Goal: Task Accomplishment & Management: Manage account settings

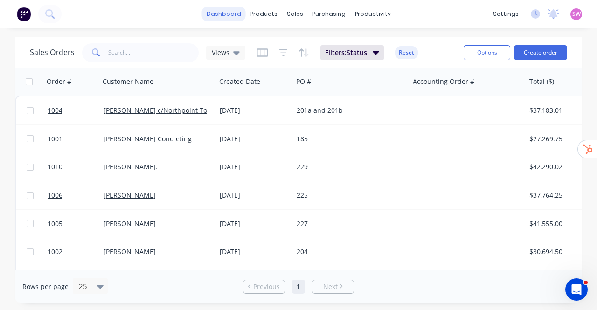
click at [231, 15] on link "dashboard" at bounding box center [224, 14] width 44 height 14
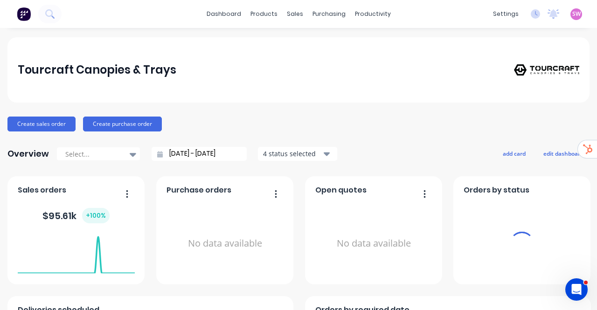
click at [393, 13] on span "SW" at bounding box center [576, 14] width 8 height 8
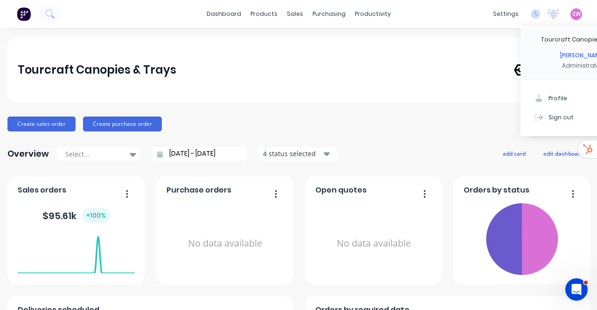
click at [393, 117] on div "Sign out" at bounding box center [561, 117] width 25 height 8
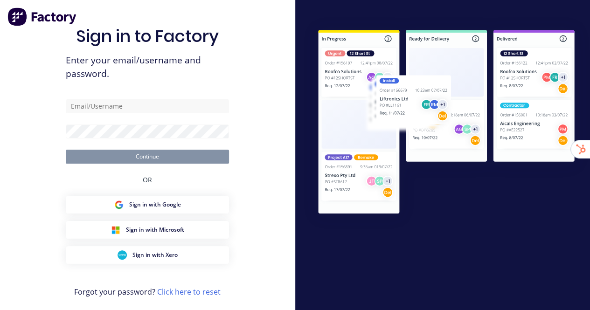
type input "stuart@factory.app"
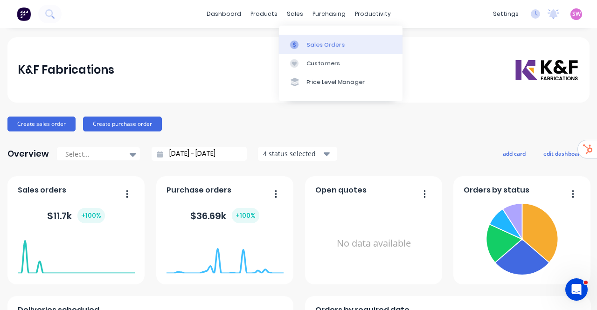
click at [313, 37] on link "Sales Orders" at bounding box center [341, 44] width 124 height 19
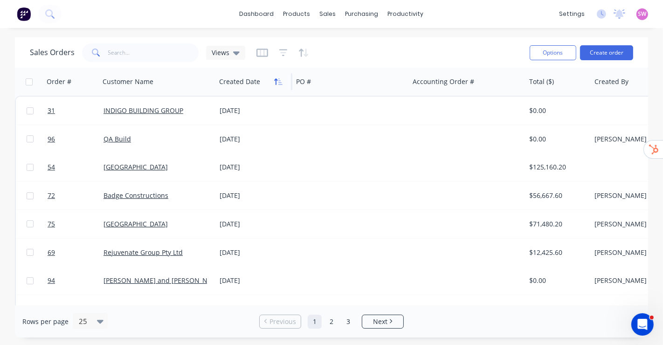
click at [273, 82] on button "button" at bounding box center [279, 82] width 14 height 14
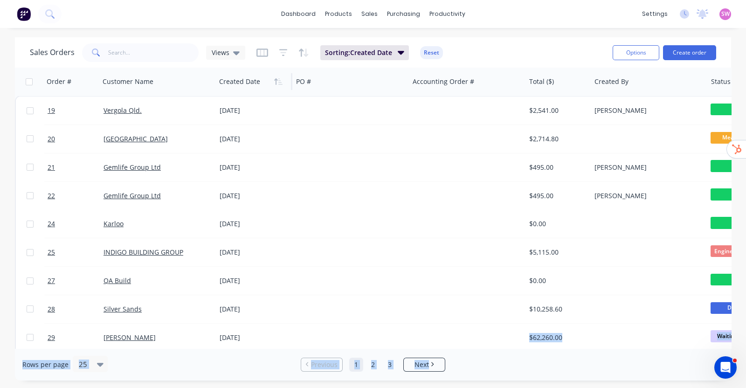
drag, startPoint x: 437, startPoint y: 342, endPoint x: 481, endPoint y: 348, distance: 44.3
click at [481, 310] on div "Sales Orders Views Sorting: Created Date Reset Options Create order Order # Cus…" at bounding box center [373, 208] width 717 height 343
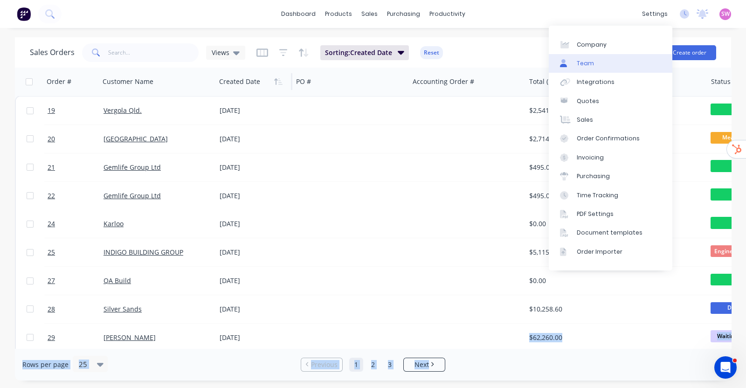
drag, startPoint x: 608, startPoint y: 70, endPoint x: 611, endPoint y: 64, distance: 6.5
click at [590, 70] on link "Team" at bounding box center [611, 63] width 124 height 19
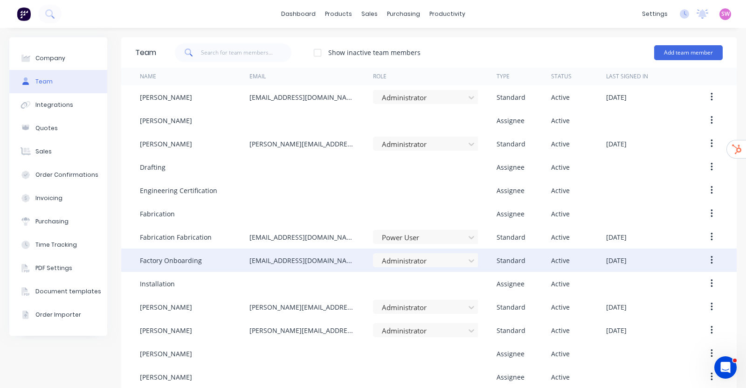
click at [590, 258] on icon "button" at bounding box center [712, 260] width 2 height 8
click at [590, 310] on div "Delete" at bounding box center [679, 322] width 72 height 14
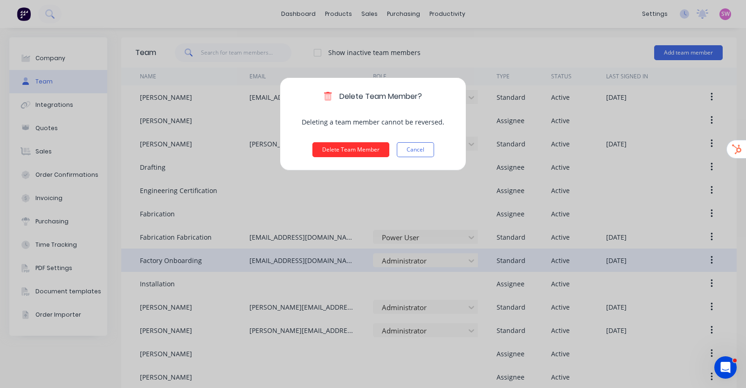
click at [359, 148] on button "Delete Team Member" at bounding box center [351, 149] width 77 height 15
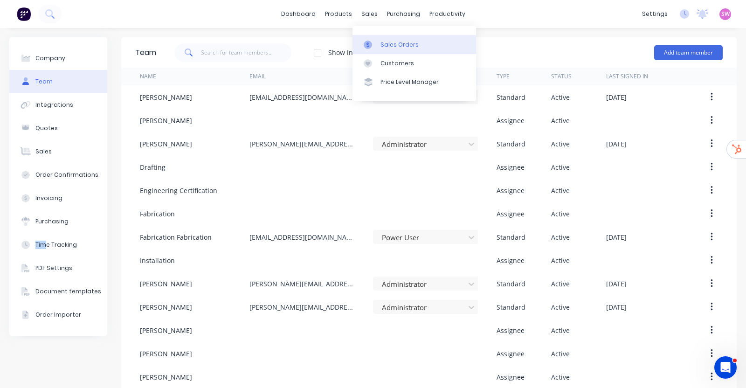
click at [386, 36] on link "Sales Orders" at bounding box center [415, 44] width 124 height 19
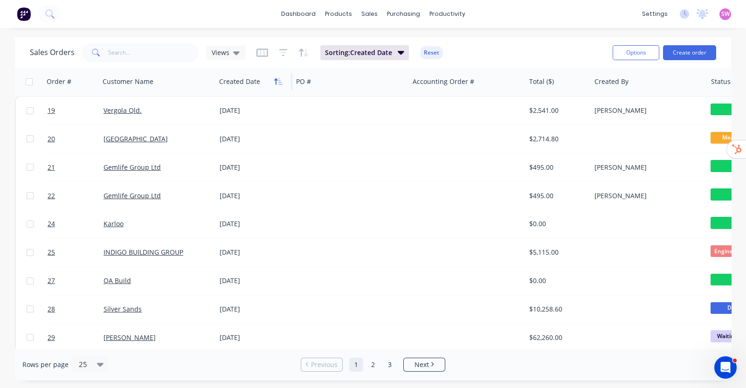
click at [279, 81] on icon "button" at bounding box center [278, 81] width 8 height 7
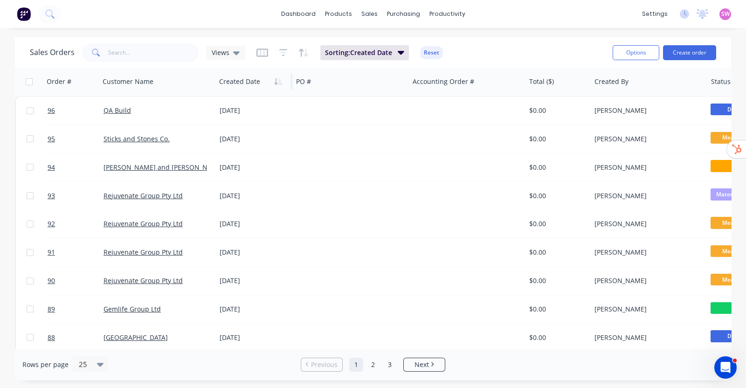
click at [279, 81] on icon "button" at bounding box center [278, 81] width 8 height 7
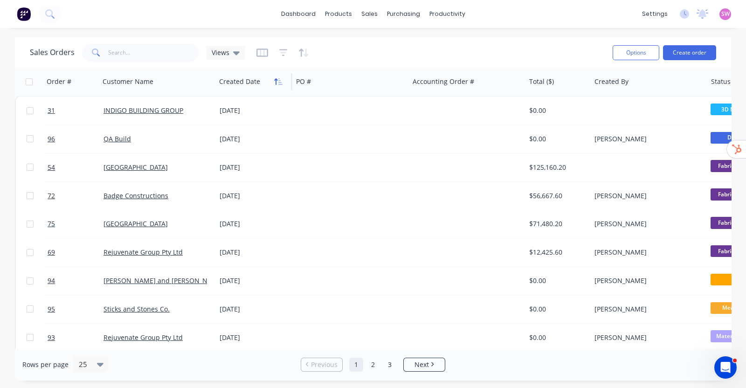
click at [277, 82] on icon "button" at bounding box center [278, 81] width 8 height 7
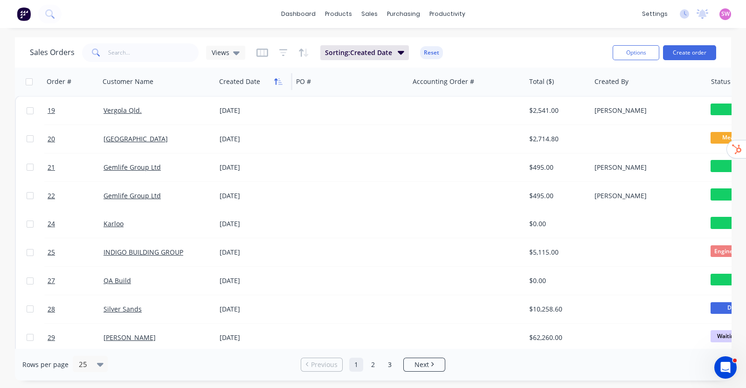
click at [278, 86] on button "button" at bounding box center [279, 82] width 14 height 14
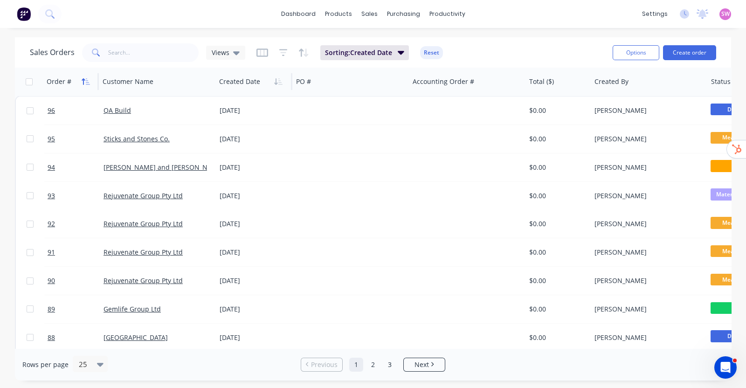
click at [83, 78] on icon "button" at bounding box center [86, 81] width 8 height 7
click at [87, 83] on icon "button" at bounding box center [88, 81] width 4 height 7
click at [462, 41] on div "Workflow" at bounding box center [464, 45] width 28 height 8
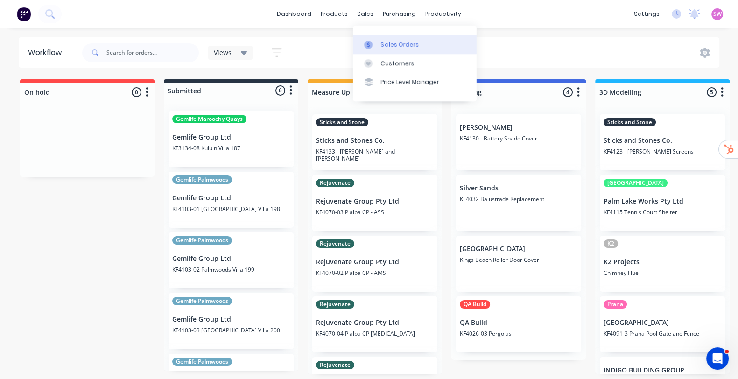
click at [381, 41] on div "Sales Orders" at bounding box center [400, 45] width 38 height 8
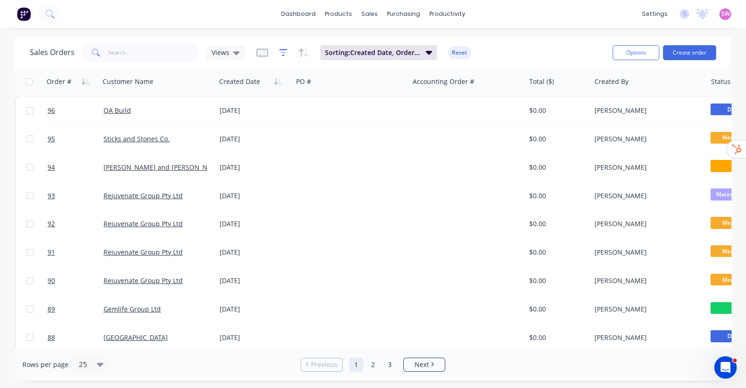
click at [281, 50] on icon "button" at bounding box center [283, 52] width 8 height 9
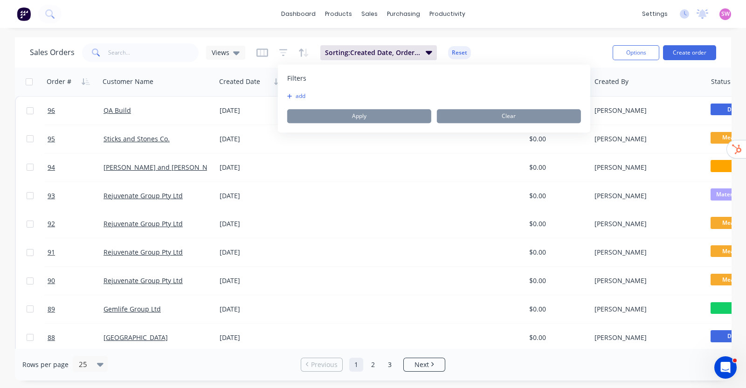
click at [287, 95] on icon "button" at bounding box center [289, 96] width 5 height 6
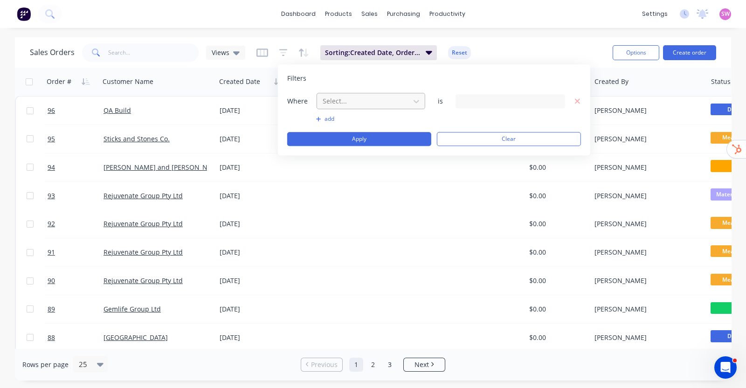
click at [349, 100] on div at bounding box center [364, 101] width 84 height 12
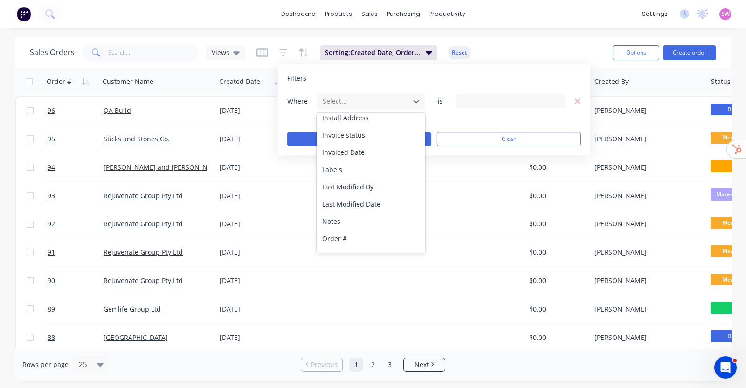
scroll to position [278, 0]
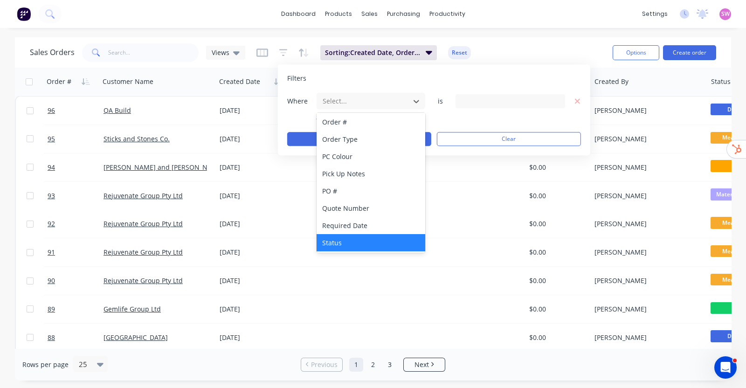
click at [371, 239] on div "Status" at bounding box center [371, 242] width 109 height 17
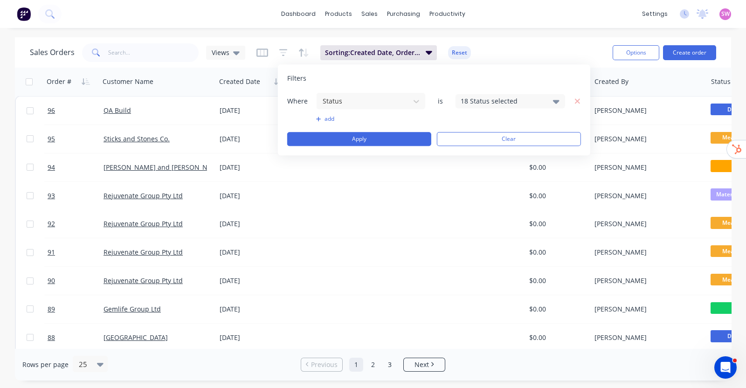
click at [521, 95] on div "18 Status selected" at bounding box center [511, 101] width 110 height 14
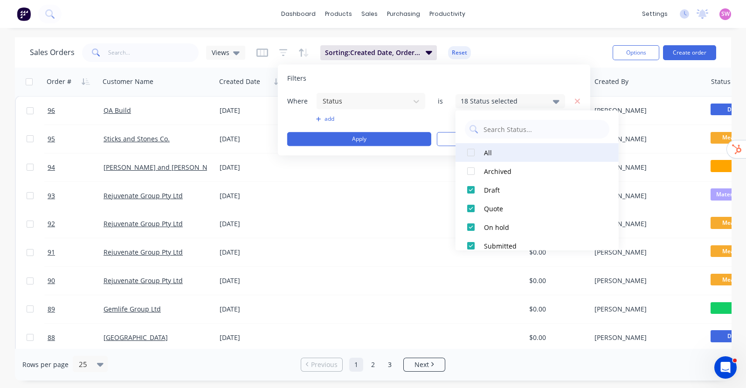
click at [488, 151] on div "All" at bounding box center [540, 152] width 112 height 10
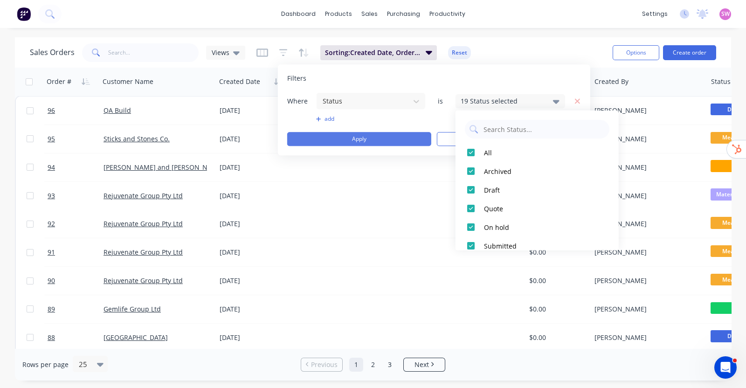
click at [395, 141] on button "Apply" at bounding box center [359, 139] width 144 height 14
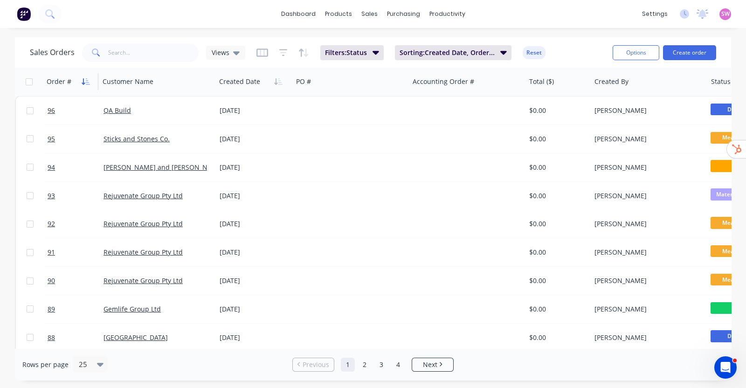
click at [91, 87] on button "button" at bounding box center [86, 82] width 14 height 14
click at [86, 85] on icon "button" at bounding box center [86, 81] width 8 height 7
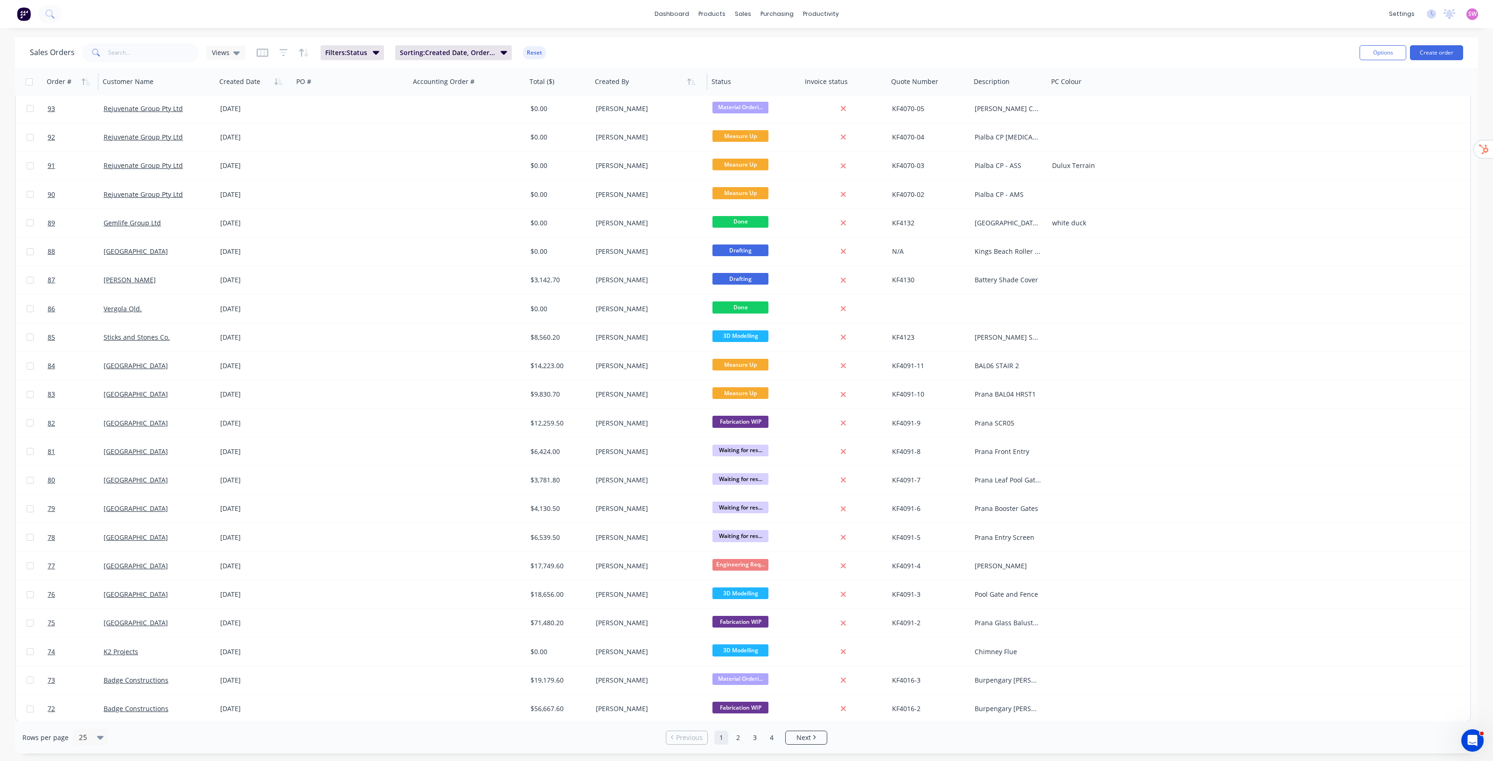
scroll to position [88, 0]
click at [83, 78] on icon "button" at bounding box center [83, 81] width 3 height 7
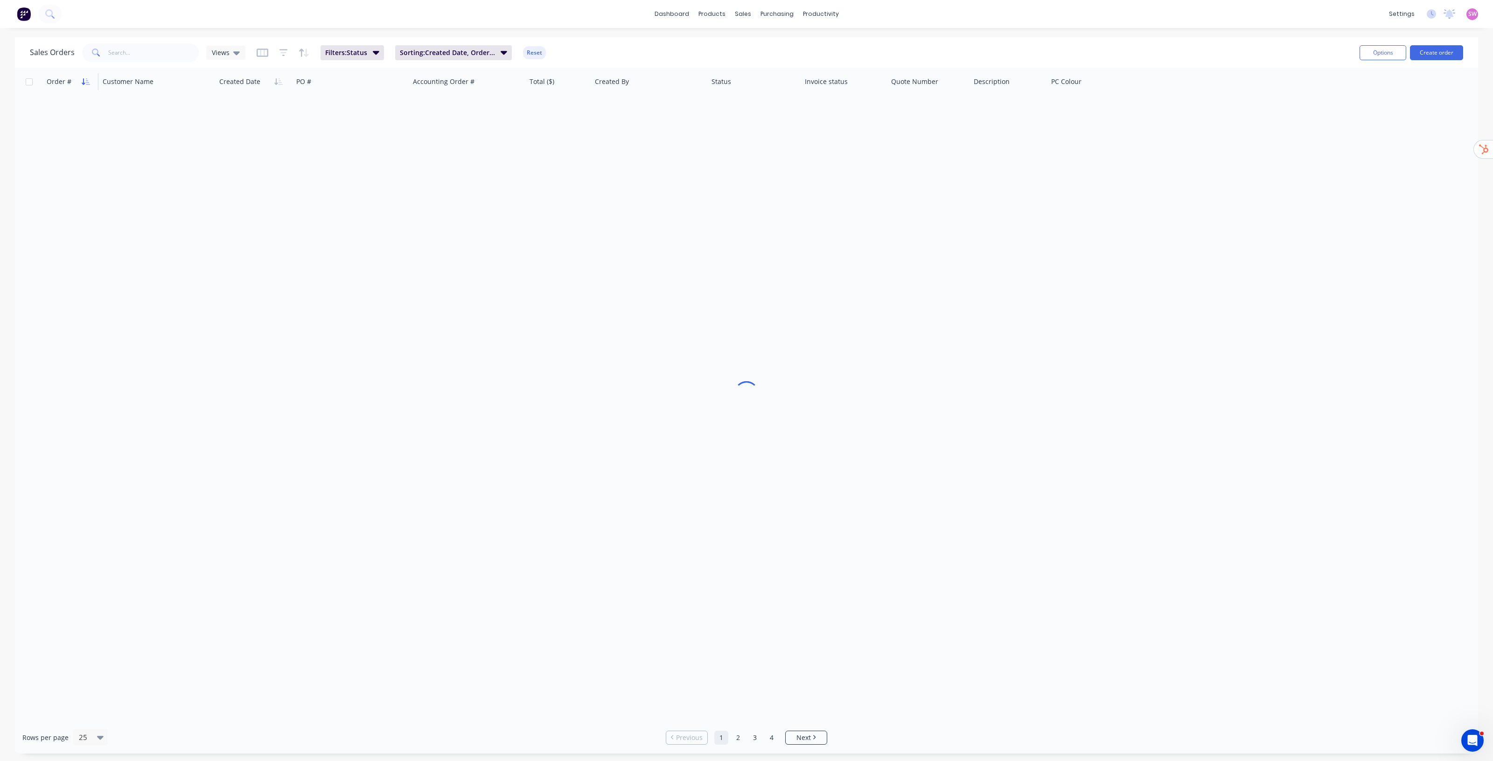
scroll to position [0, 0]
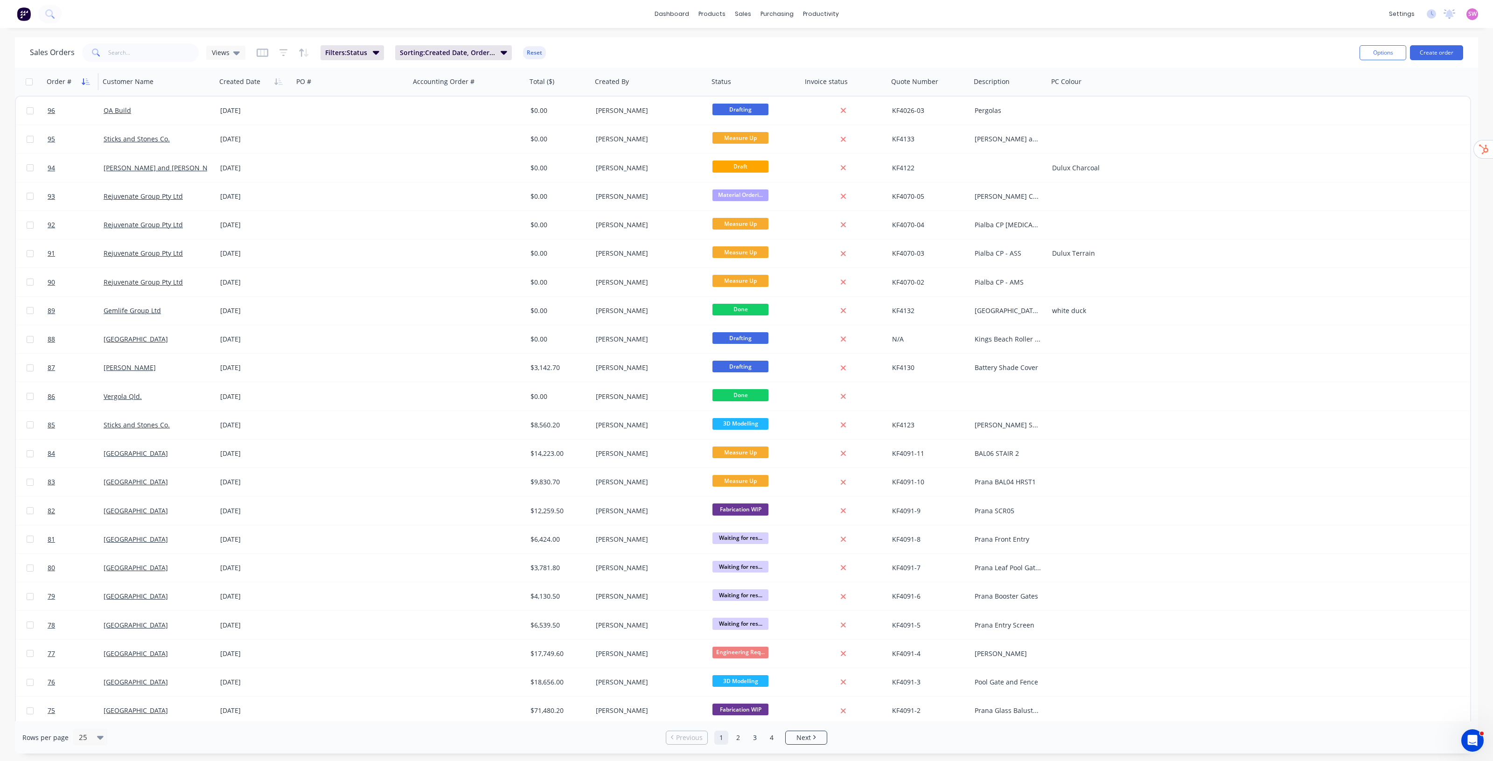
click at [84, 85] on button "button" at bounding box center [86, 82] width 14 height 14
click at [463, 49] on span "Sorting: Created Date" at bounding box center [433, 52] width 67 height 9
click at [590, 98] on icon "button" at bounding box center [653, 101] width 7 height 9
drag, startPoint x: 514, startPoint y: 45, endPoint x: 506, endPoint y: 51, distance: 9.6
click at [514, 46] on div "Sales Orders Views Filters: Status Sorting: Created Date Reset" at bounding box center [691, 52] width 1322 height 23
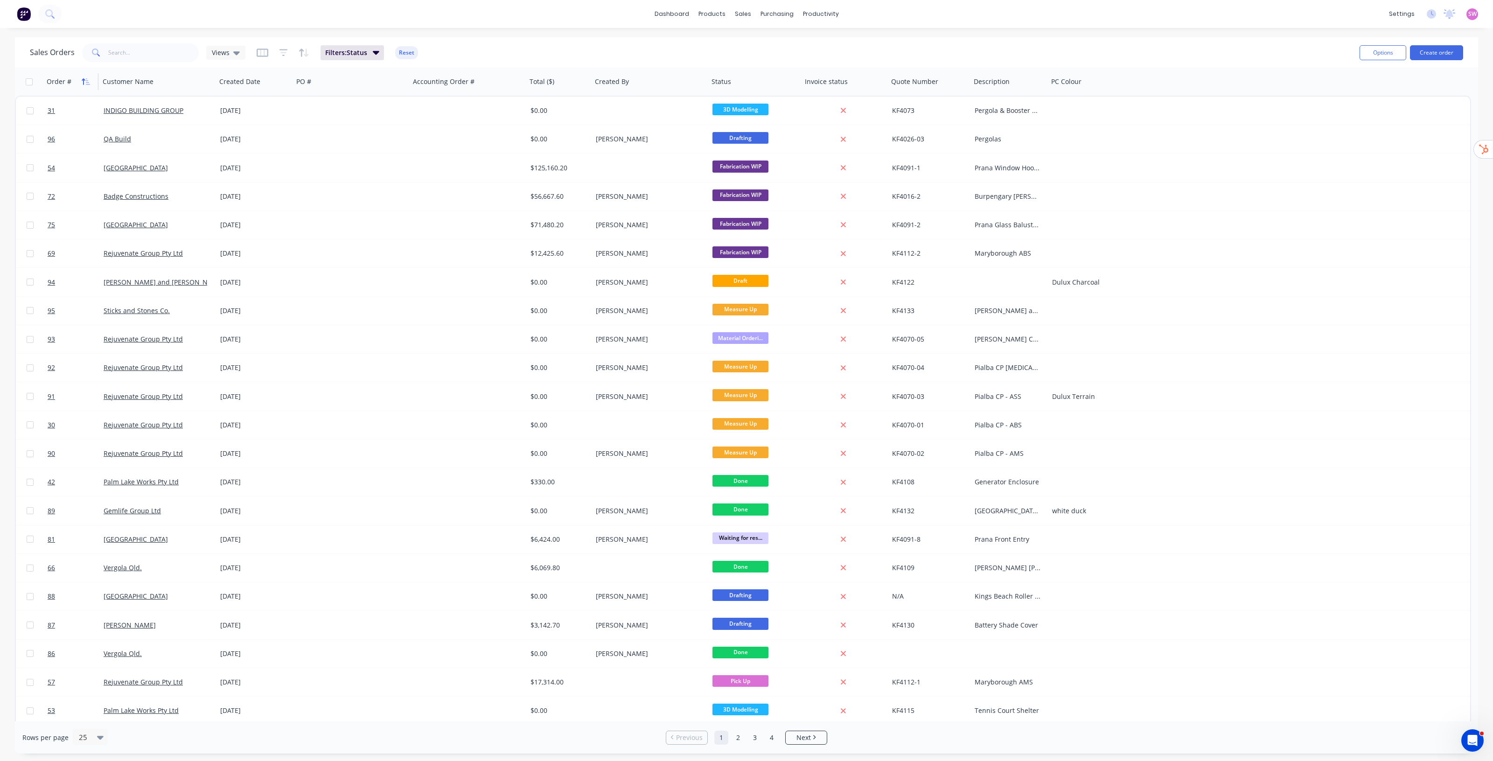
click at [84, 78] on icon "button" at bounding box center [86, 81] width 8 height 7
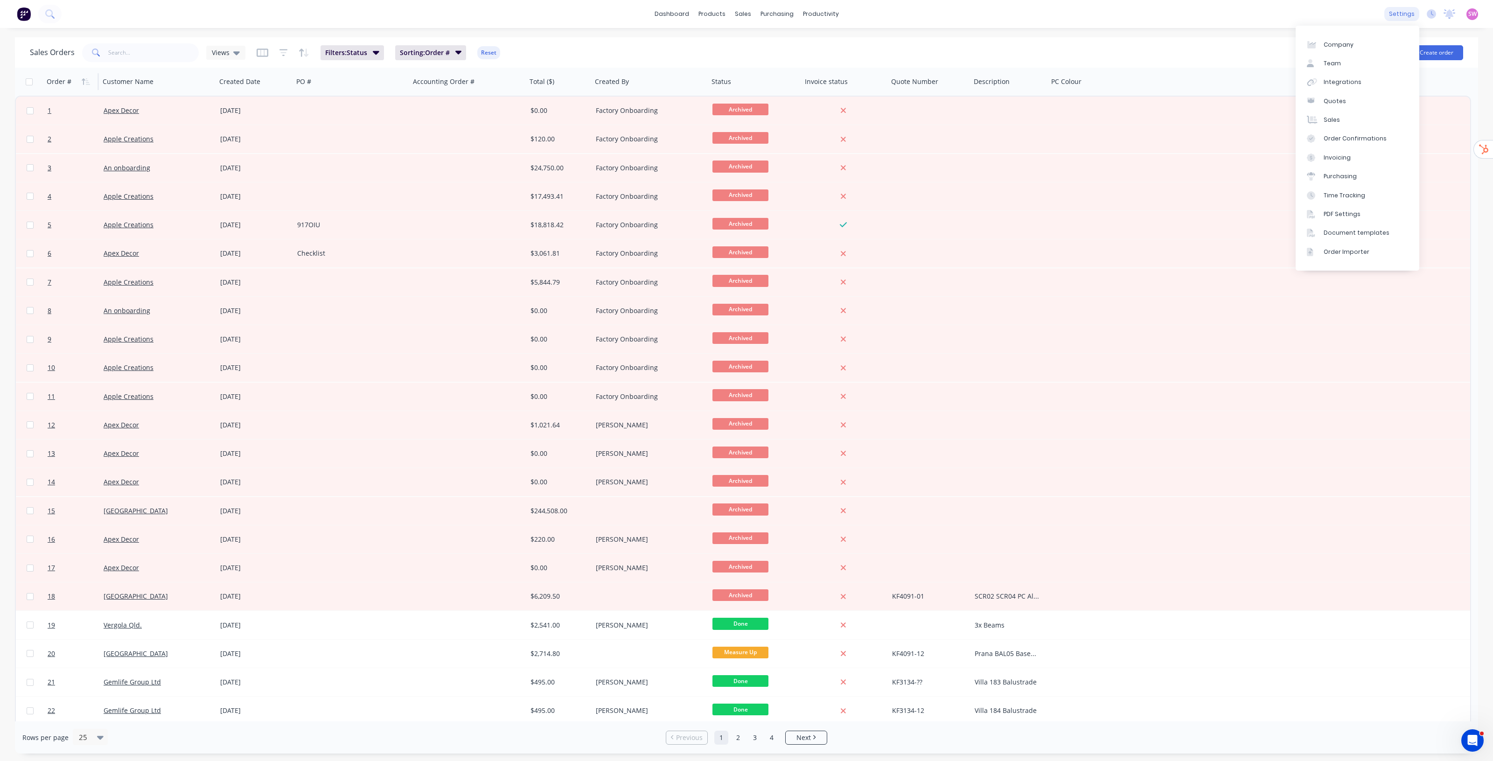
click at [590, 13] on div "settings" at bounding box center [1401, 14] width 35 height 14
click at [590, 82] on div "Integrations" at bounding box center [1343, 82] width 38 height 8
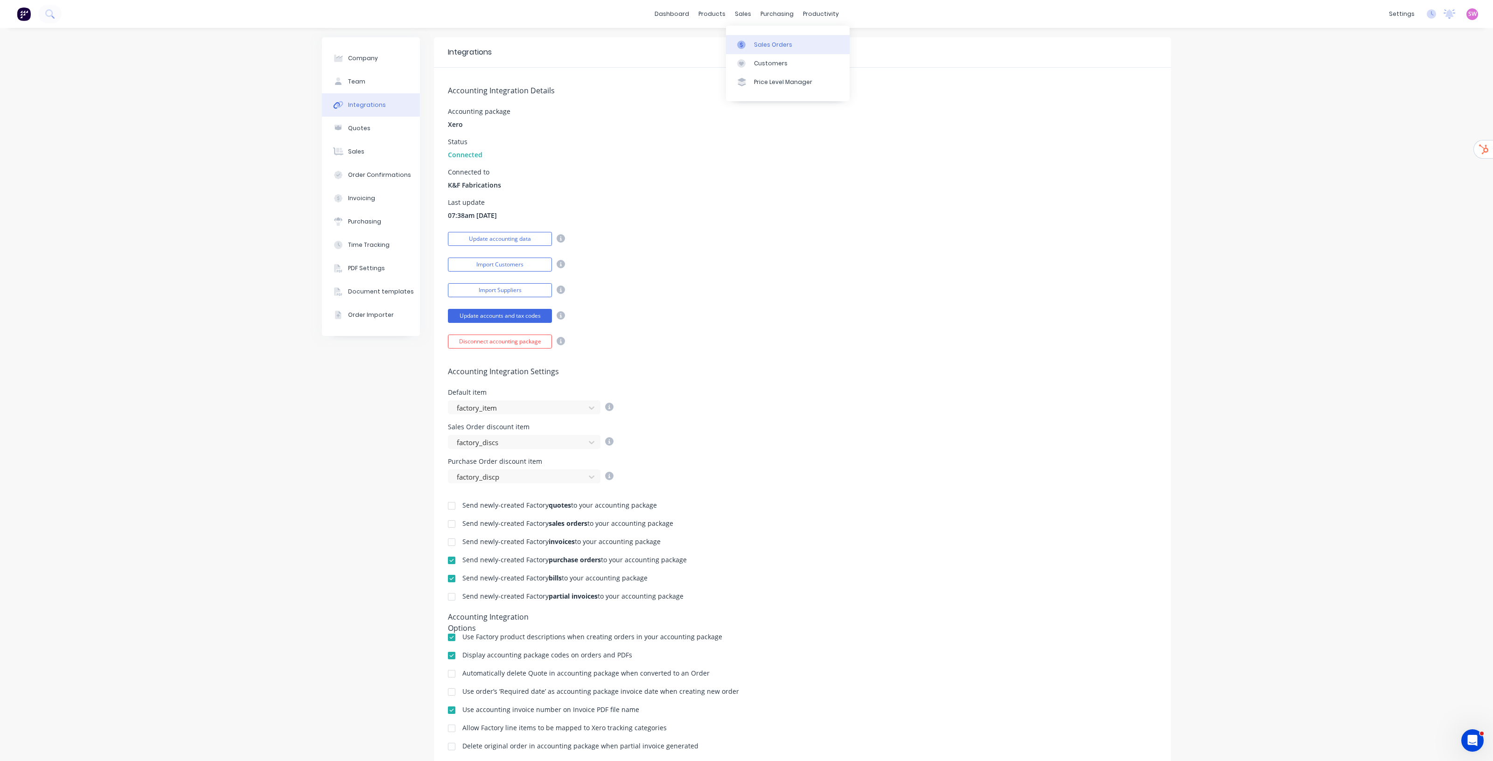
click at [590, 39] on link "Sales Orders" at bounding box center [788, 44] width 124 height 19
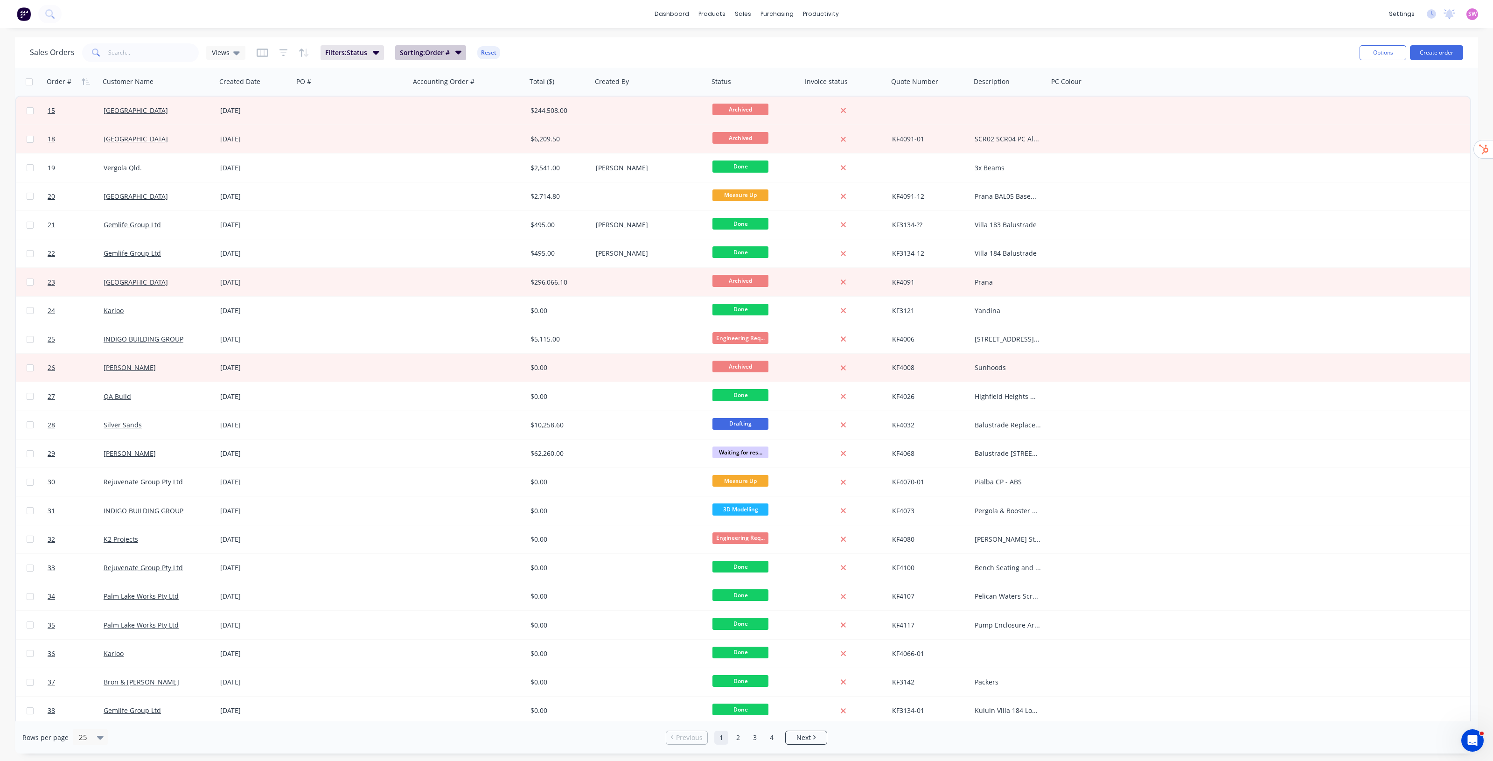
click at [448, 49] on span "Sorting: Order #" at bounding box center [425, 52] width 50 height 9
click at [580, 36] on div "dashboard products sales purchasing productivity dashboard products Product Cat…" at bounding box center [746, 380] width 1493 height 761
click at [373, 48] on icon "button" at bounding box center [376, 52] width 7 height 10
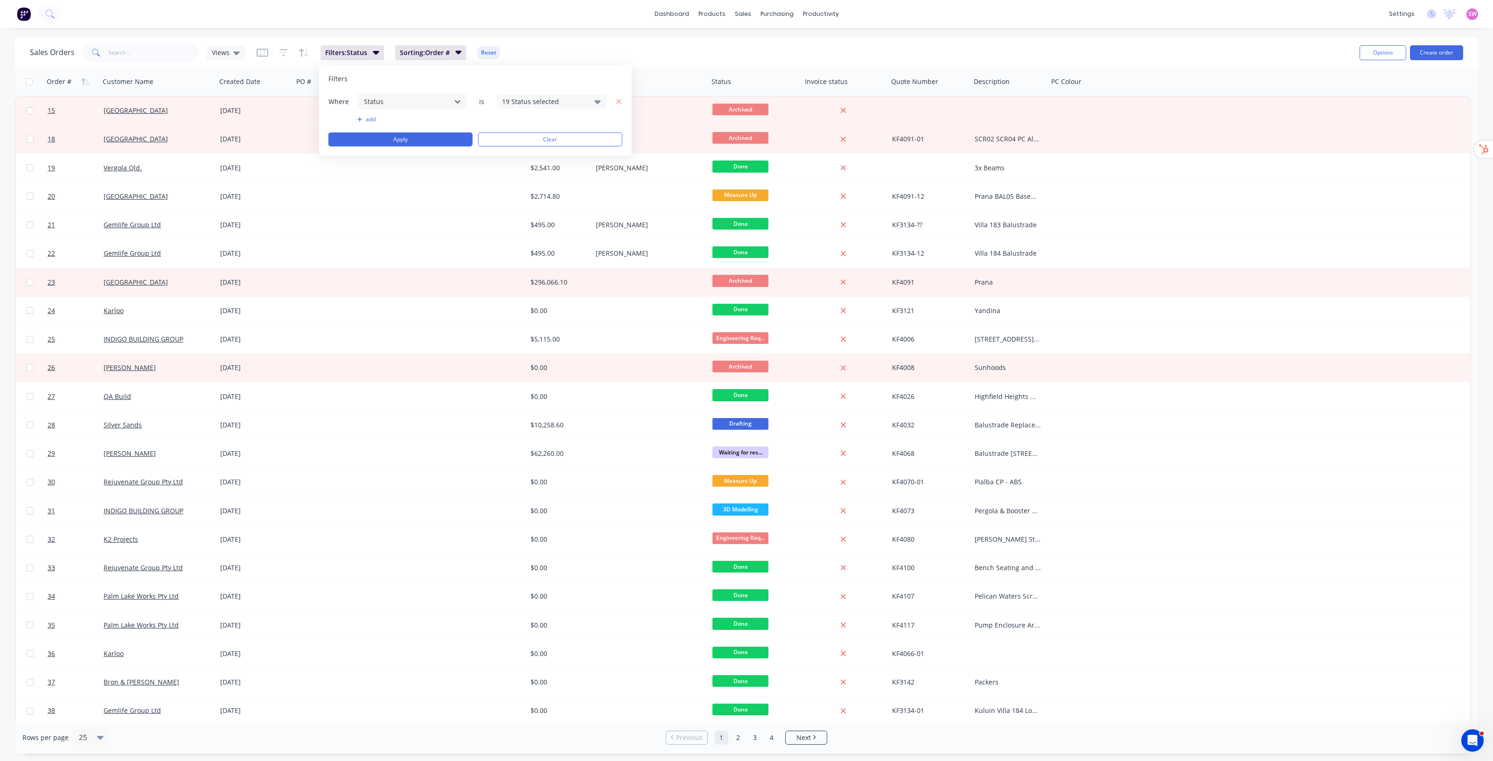
click at [567, 101] on div "19 Status selected" at bounding box center [544, 102] width 84 height 10
click at [586, 43] on div "Sales Orders Views Filters: Status Sorting: Order # Reset" at bounding box center [691, 52] width 1322 height 23
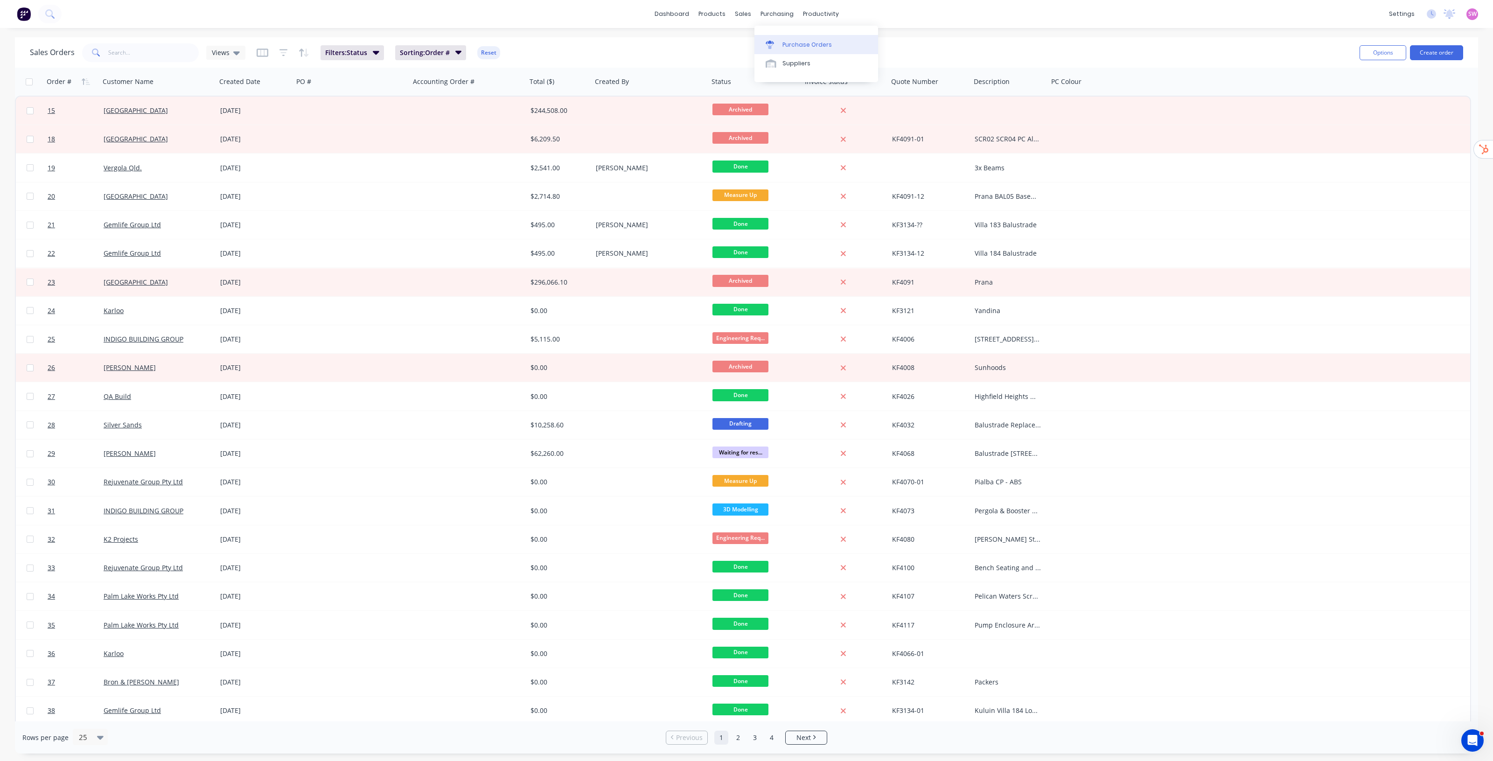
click at [590, 41] on div "Purchase Orders" at bounding box center [806, 45] width 49 height 8
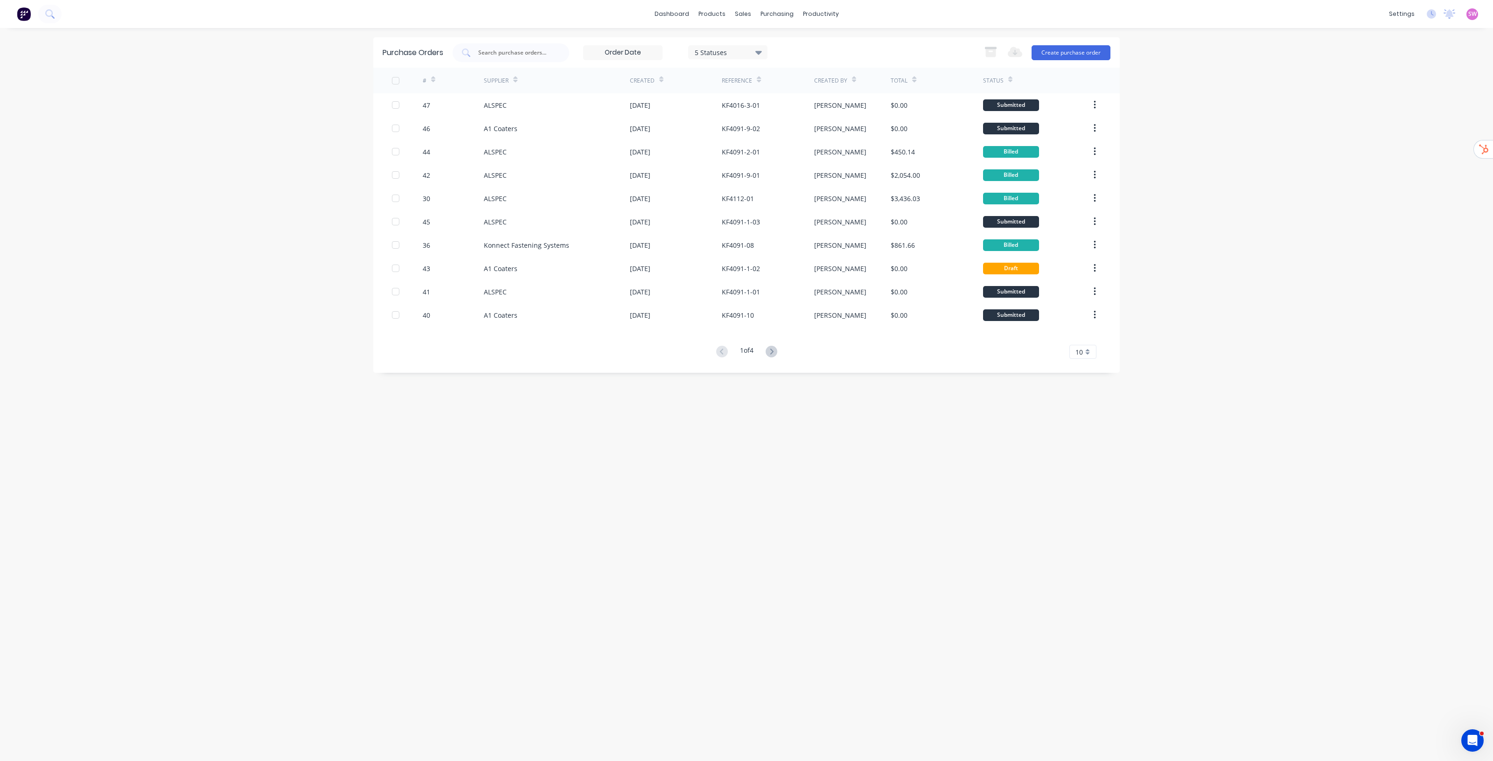
click at [590, 49] on div "5 Statuses" at bounding box center [728, 52] width 67 height 10
click at [590, 77] on div "All" at bounding box center [738, 76] width 75 height 10
click at [590, 35] on div "dashboard products sales purchasing productivity dashboard products Product Cat…" at bounding box center [746, 380] width 1493 height 761
click at [436, 84] on div "#" at bounding box center [454, 81] width 62 height 26
click at [590, 310] on div "10" at bounding box center [1082, 352] width 27 height 14
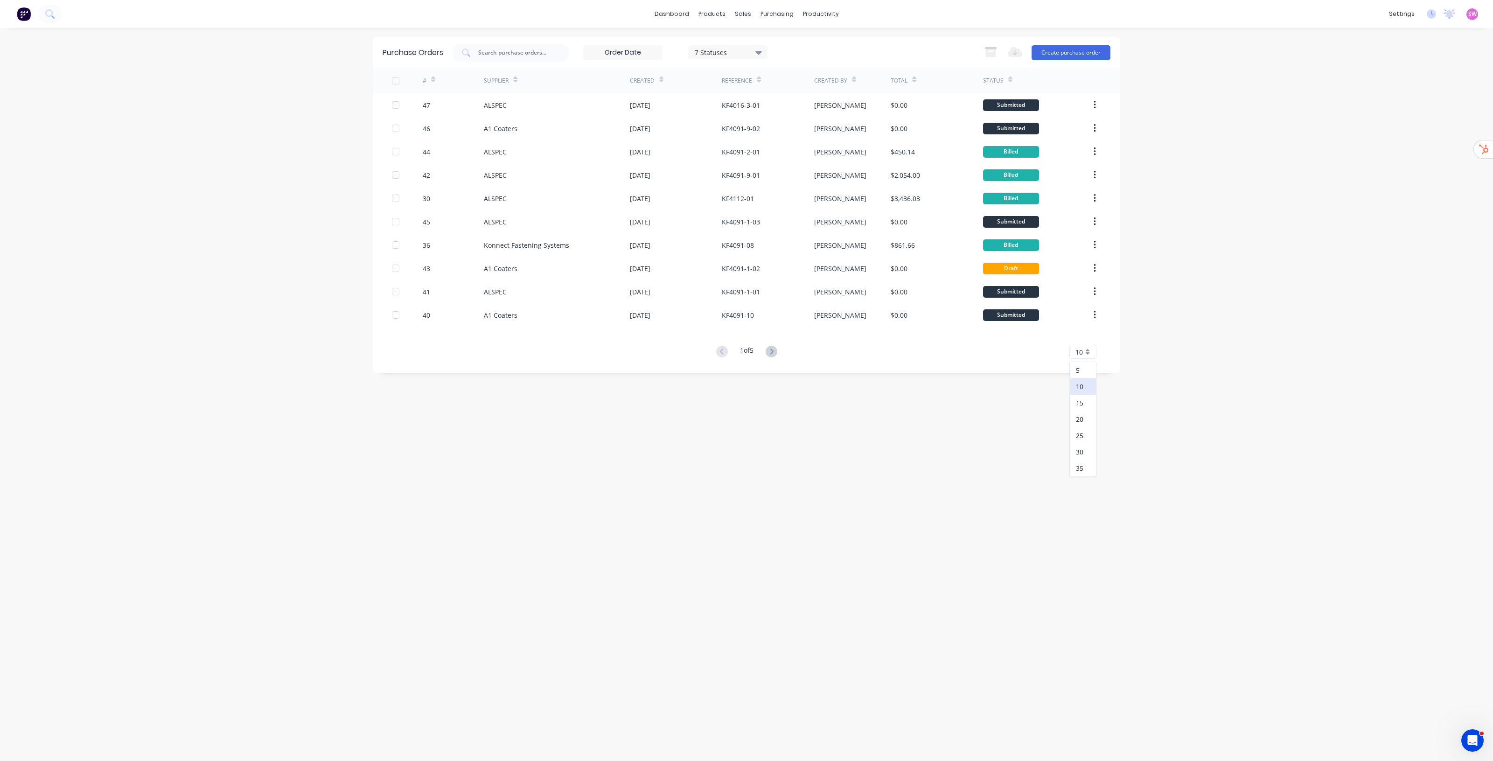
click at [590, 310] on div "35" at bounding box center [1083, 468] width 26 height 16
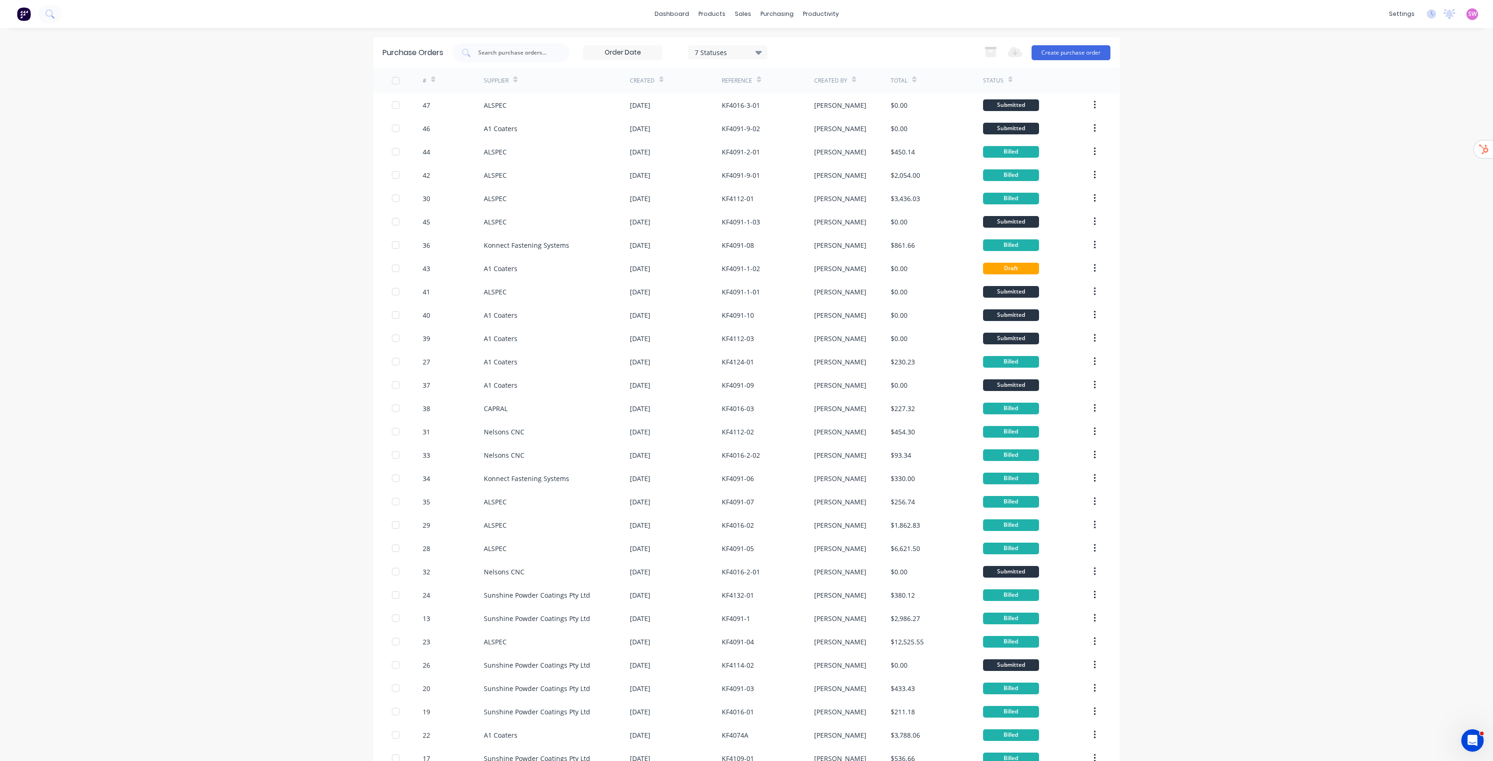
click at [431, 77] on icon at bounding box center [433, 79] width 4 height 7
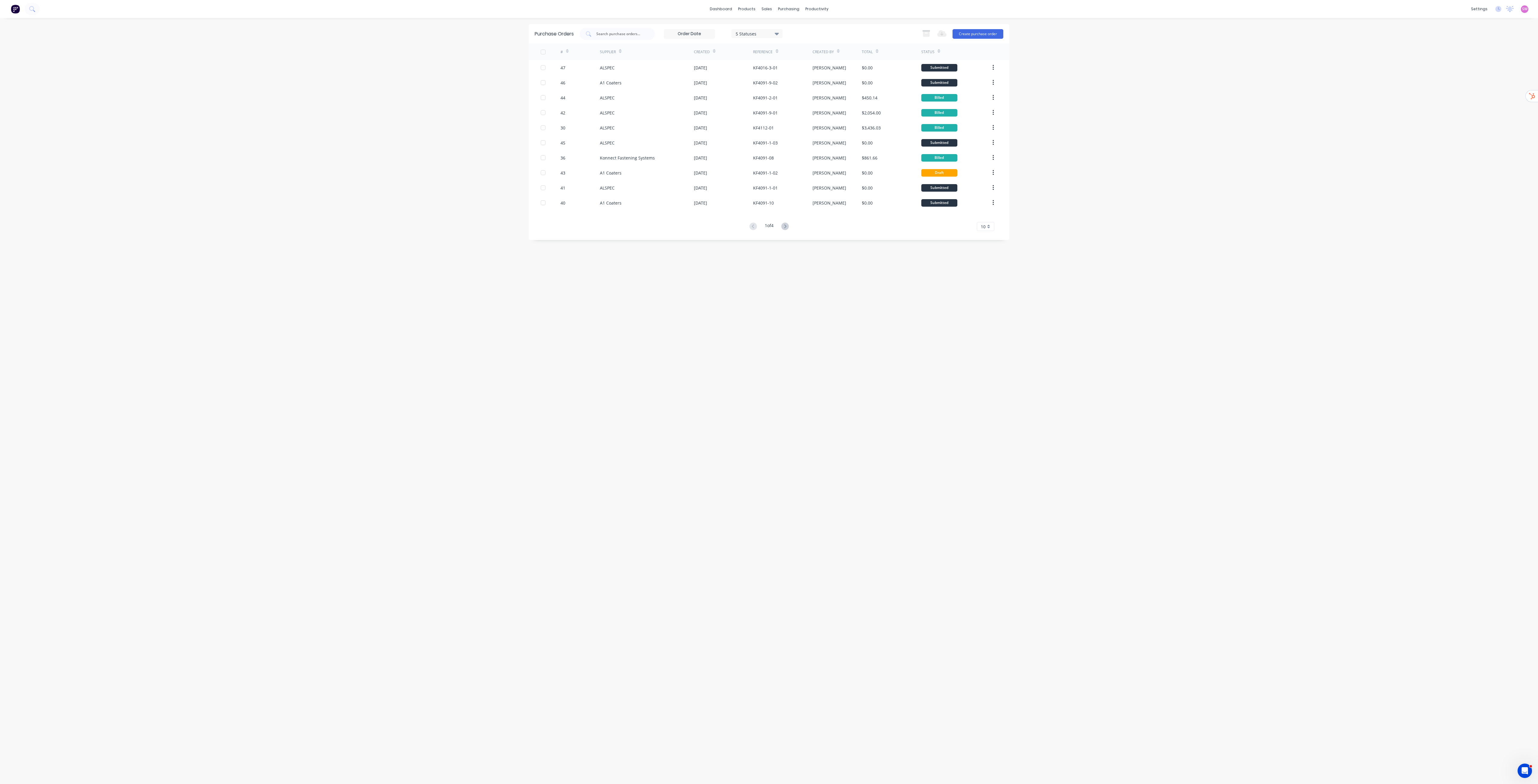
click at [1120, 431] on div "dashboard products sales purchasing productivity dashboard products Product Cat…" at bounding box center [769, 392] width 1538 height 784
click at [782, 29] on div "Sales Orders" at bounding box center [789, 29] width 24 height 5
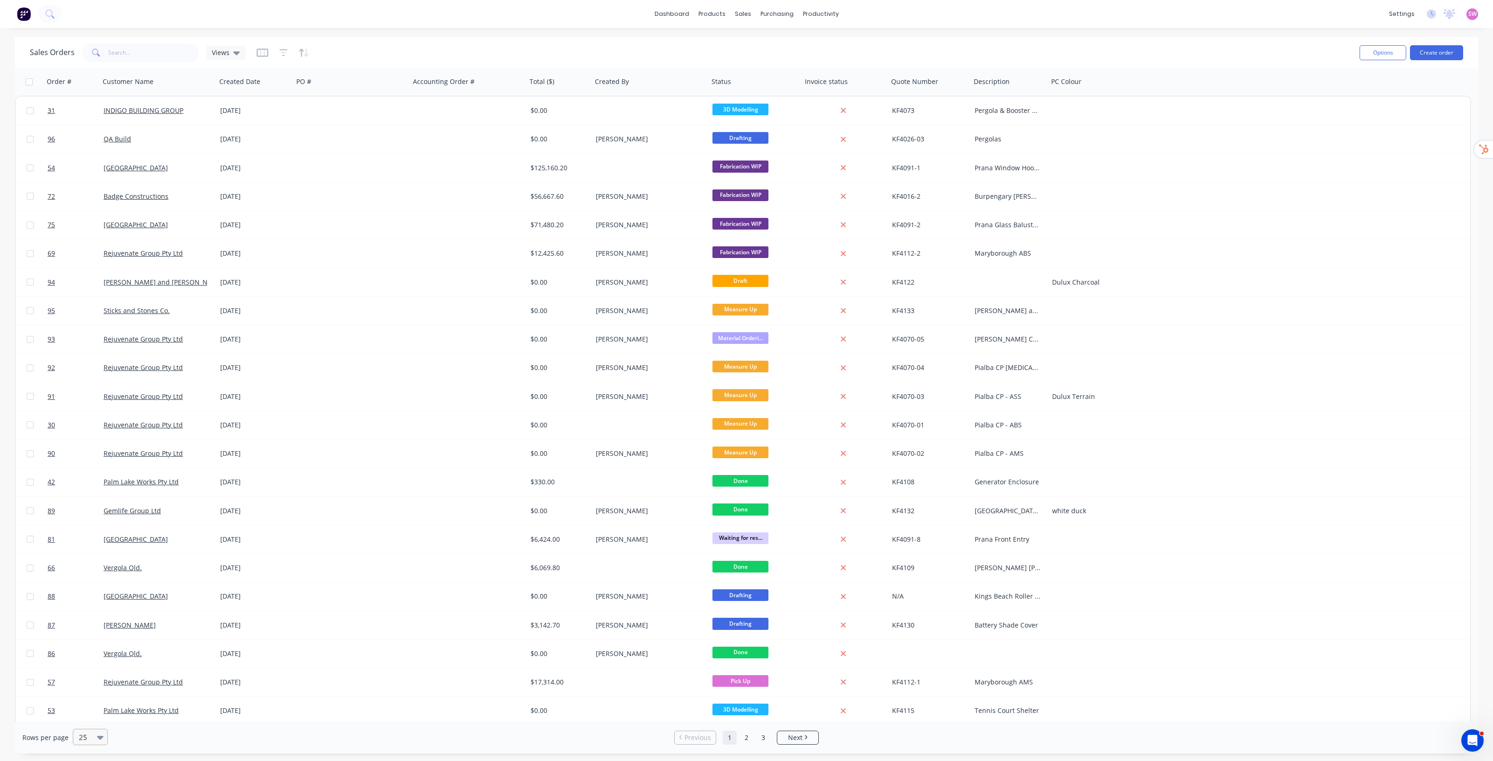
click at [95, 743] on div "25" at bounding box center [86, 736] width 22 height 15
click at [96, 714] on div "100" at bounding box center [88, 714] width 35 height 17
click at [82, 79] on icon "button" at bounding box center [83, 81] width 3 height 7
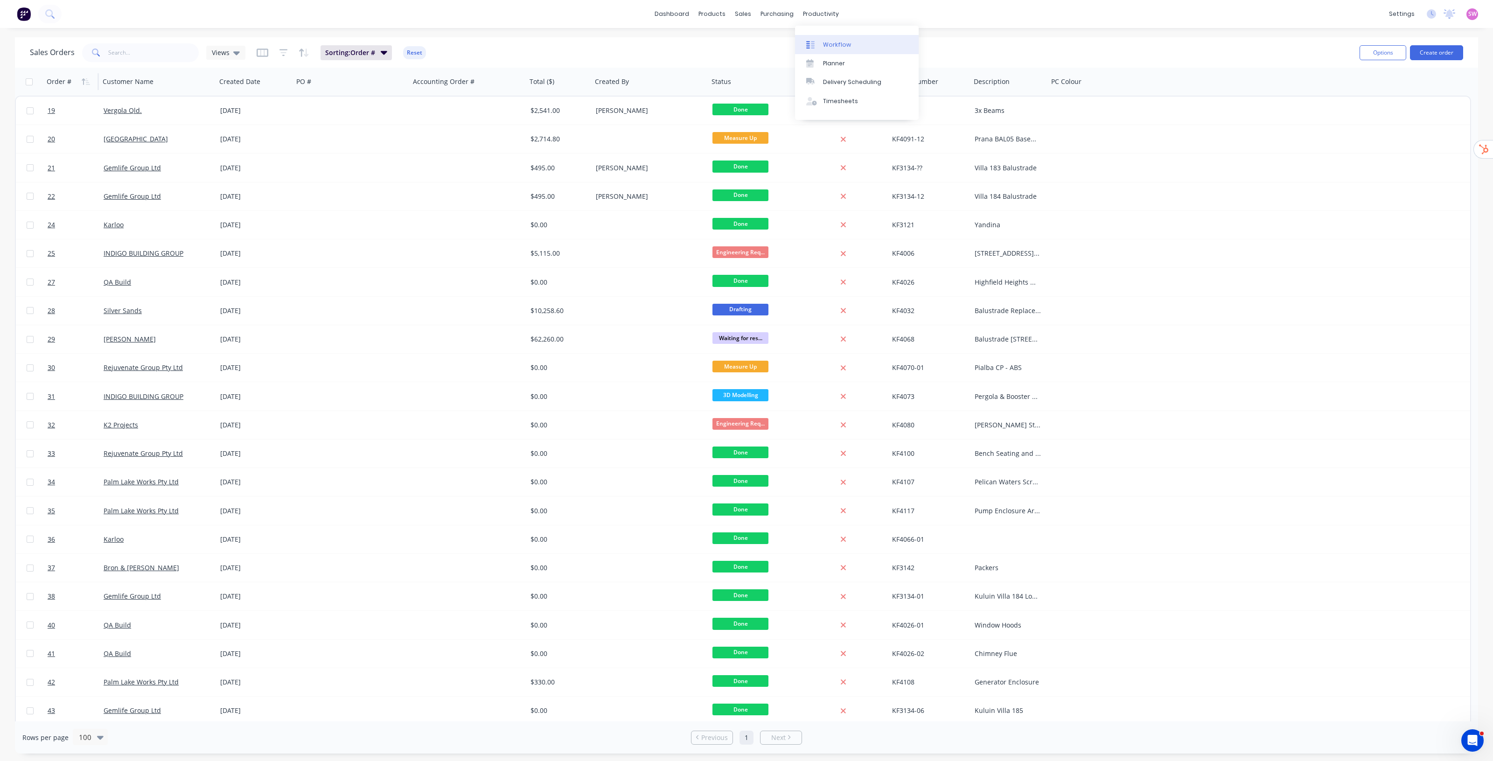
click at [834, 39] on link "Workflow" at bounding box center [857, 44] width 124 height 19
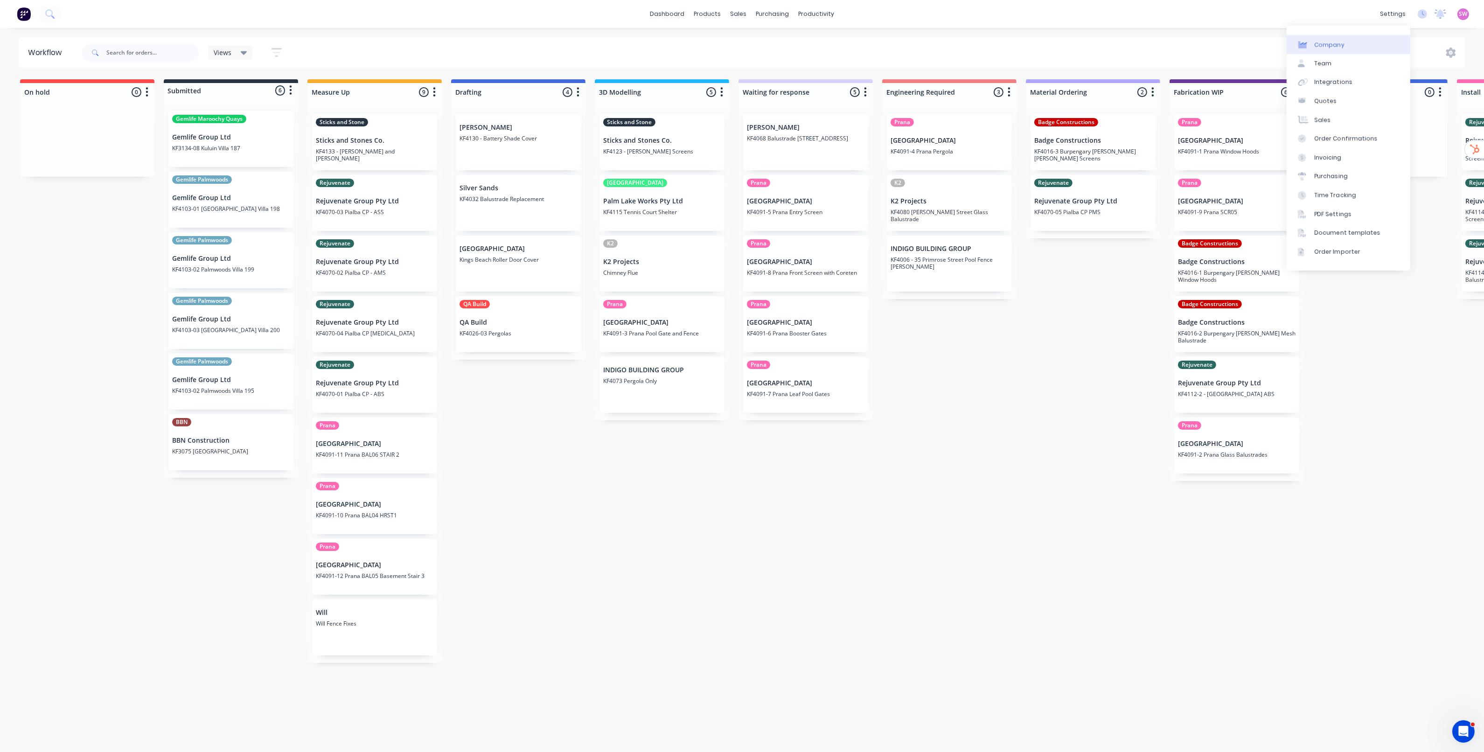
click at [1335, 46] on div "Company" at bounding box center [1330, 45] width 30 height 8
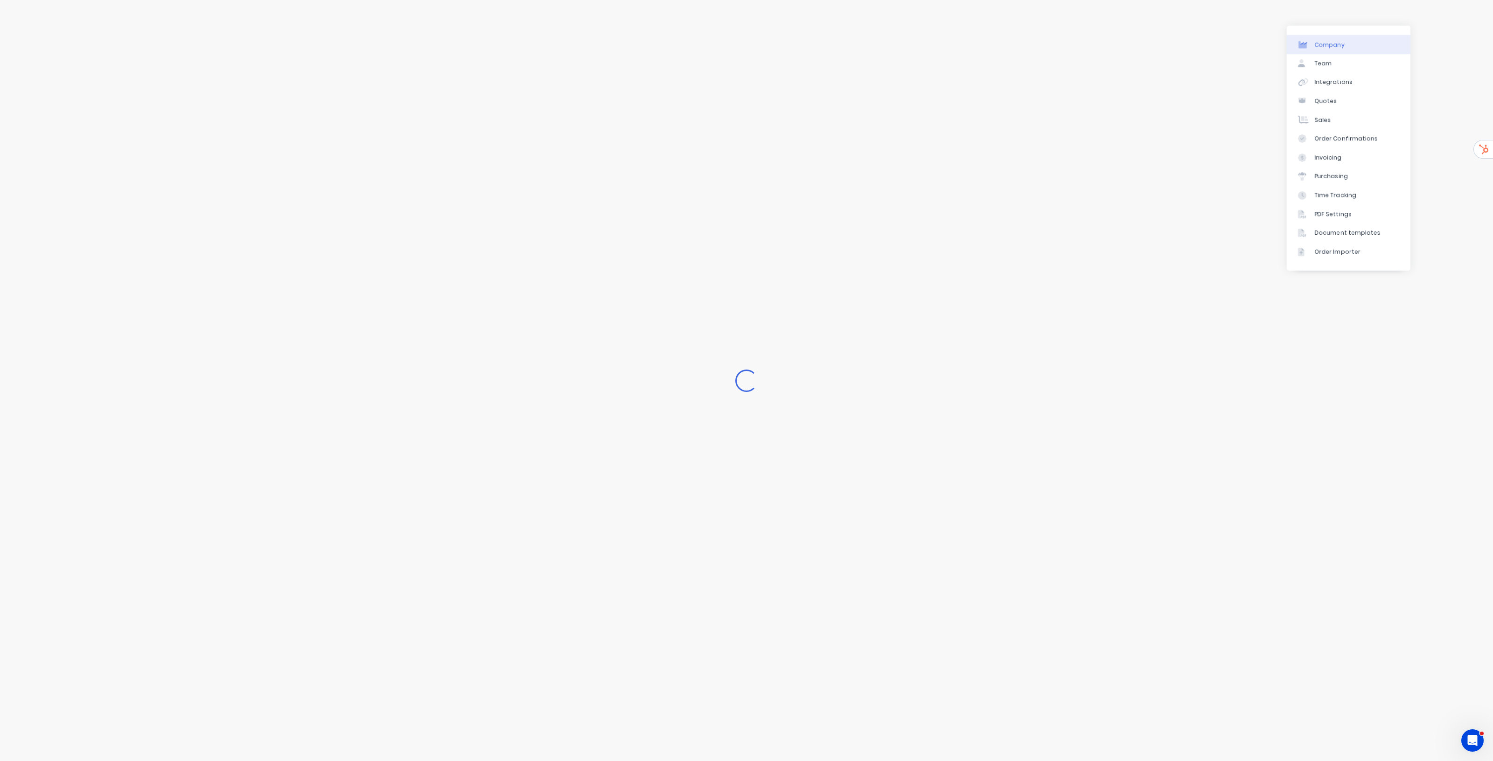
select select "AU"
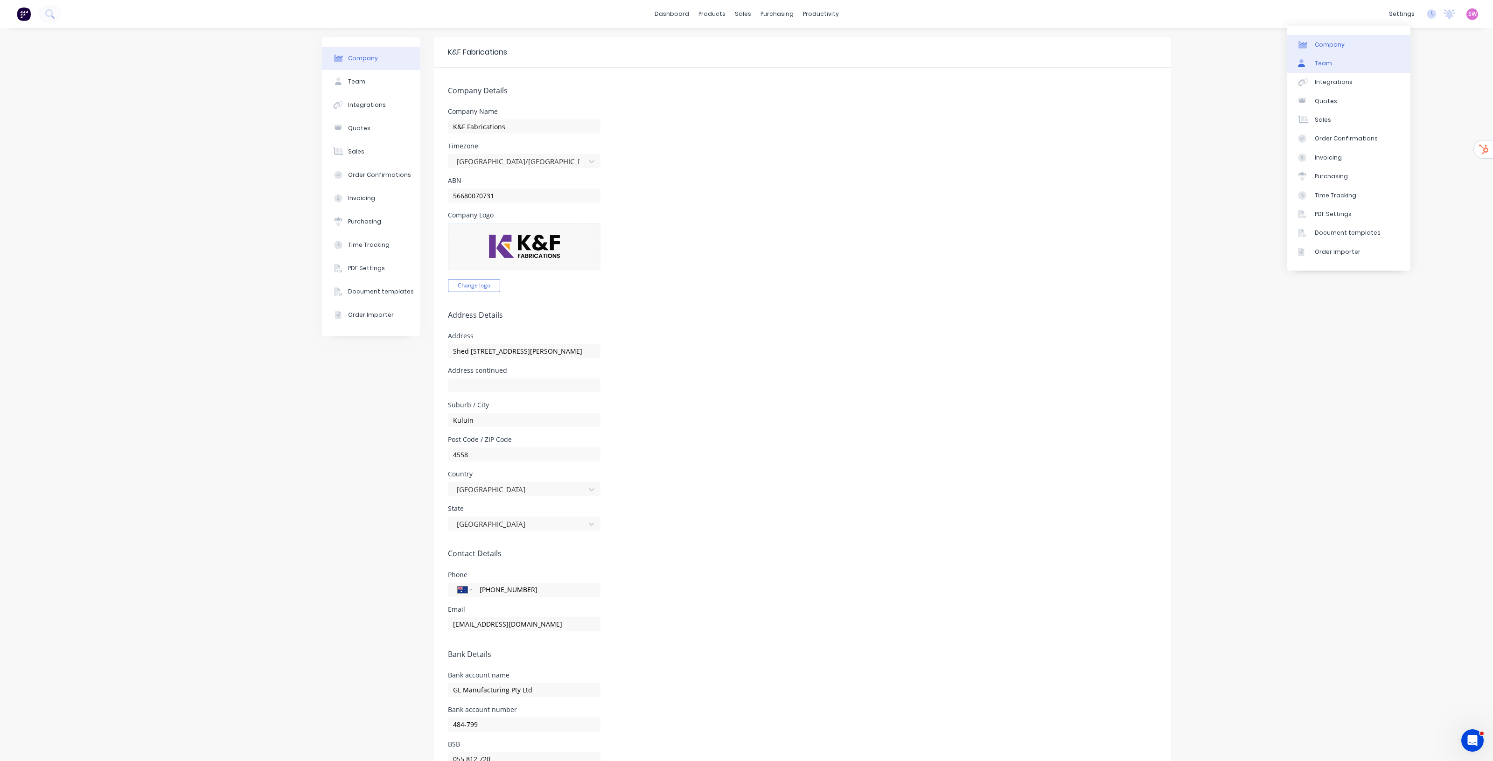
click at [1346, 66] on link "Team" at bounding box center [1349, 63] width 124 height 19
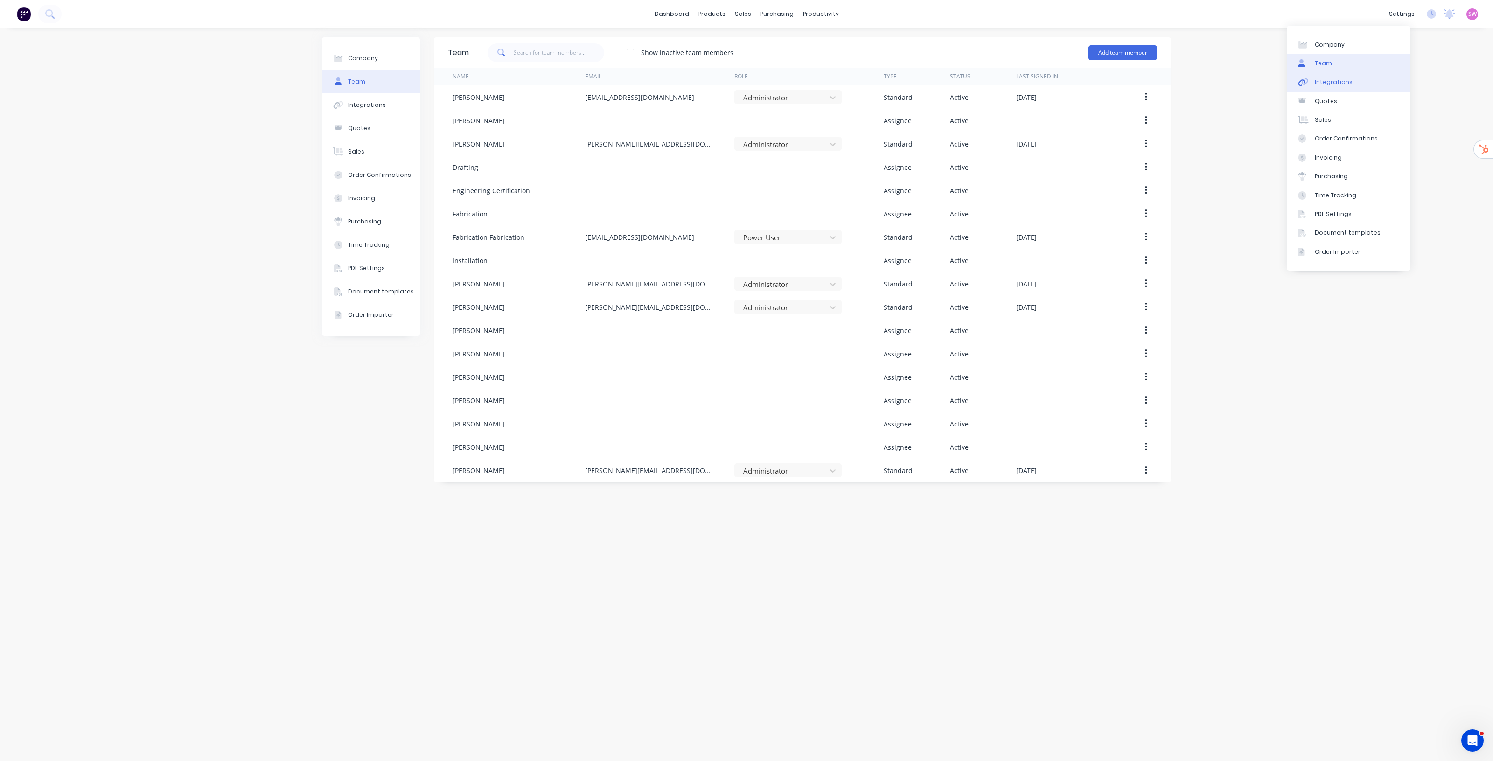
click at [1349, 82] on link "Integrations" at bounding box center [1349, 82] width 124 height 19
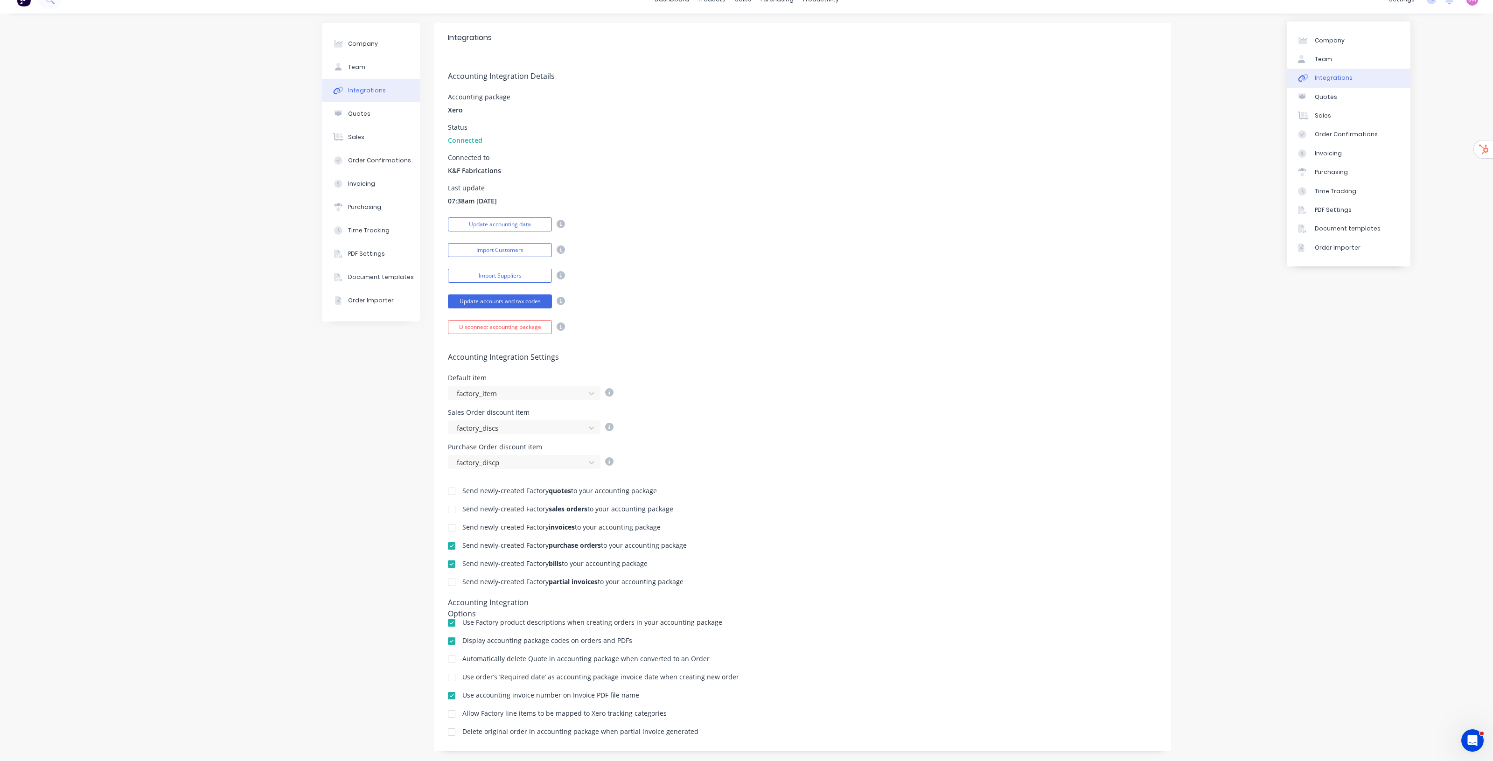
scroll to position [29, 0]
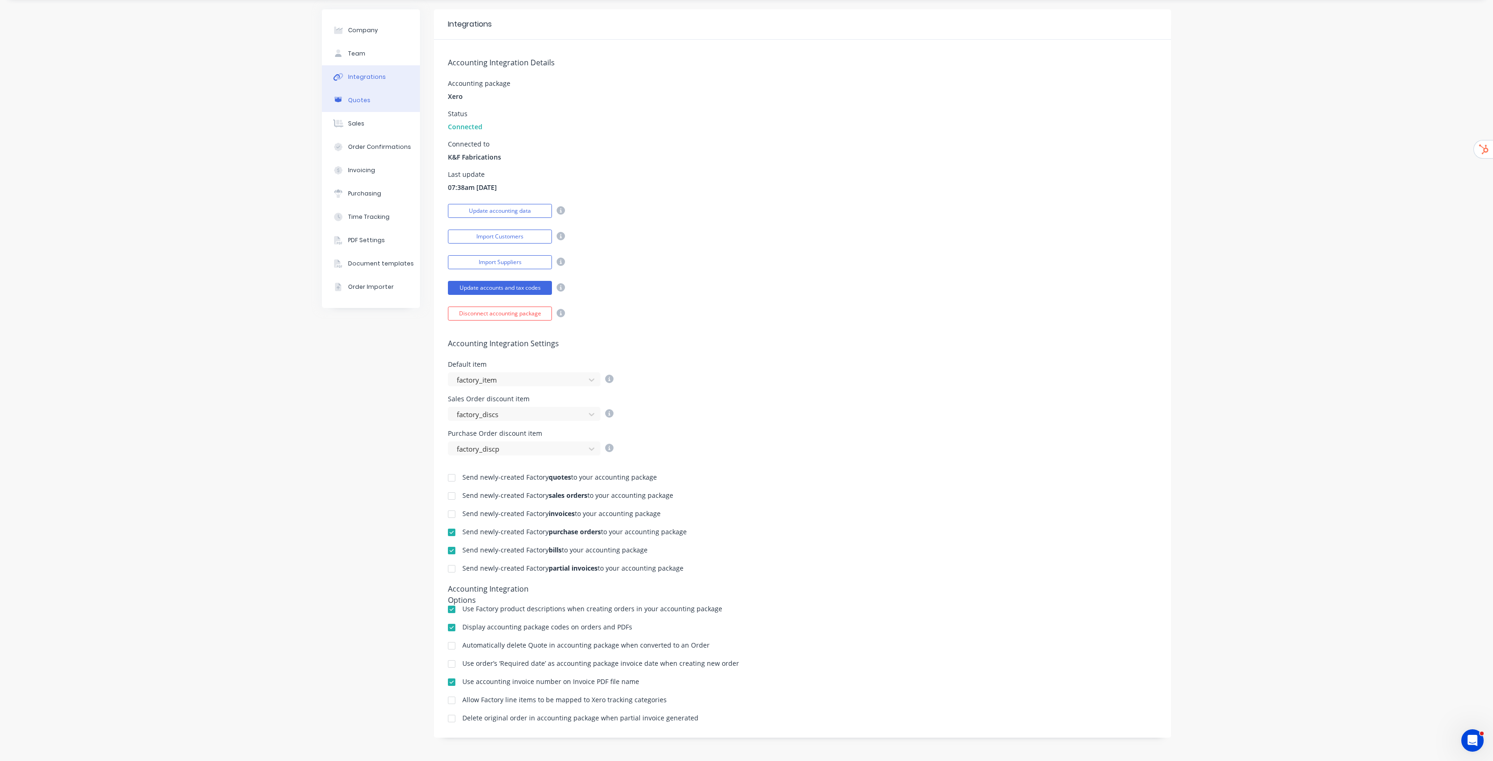
click at [365, 101] on button "Quotes" at bounding box center [371, 100] width 98 height 23
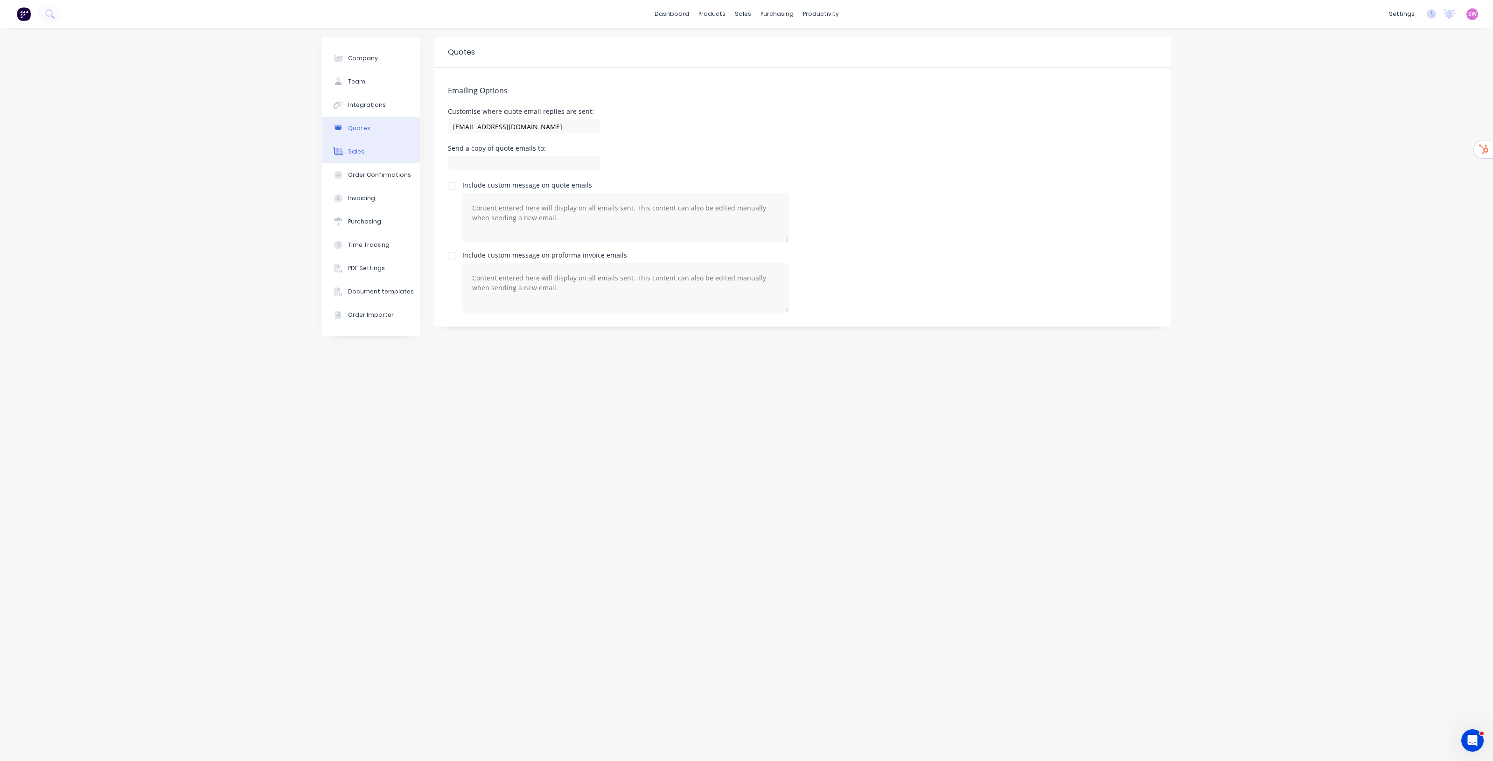
click at [371, 157] on button "Sales" at bounding box center [371, 151] width 98 height 23
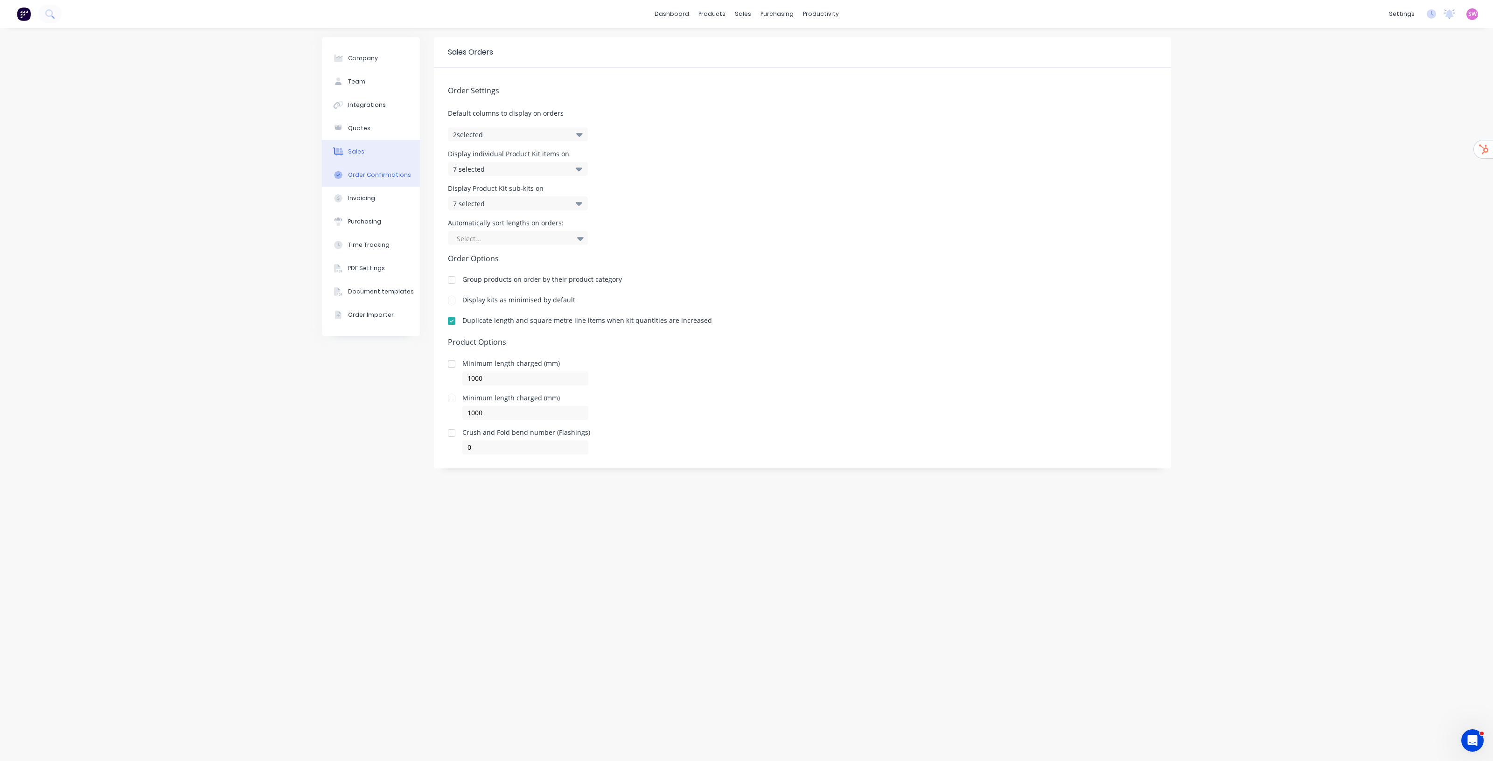
click at [371, 171] on div "Order Confirmations" at bounding box center [379, 175] width 63 height 8
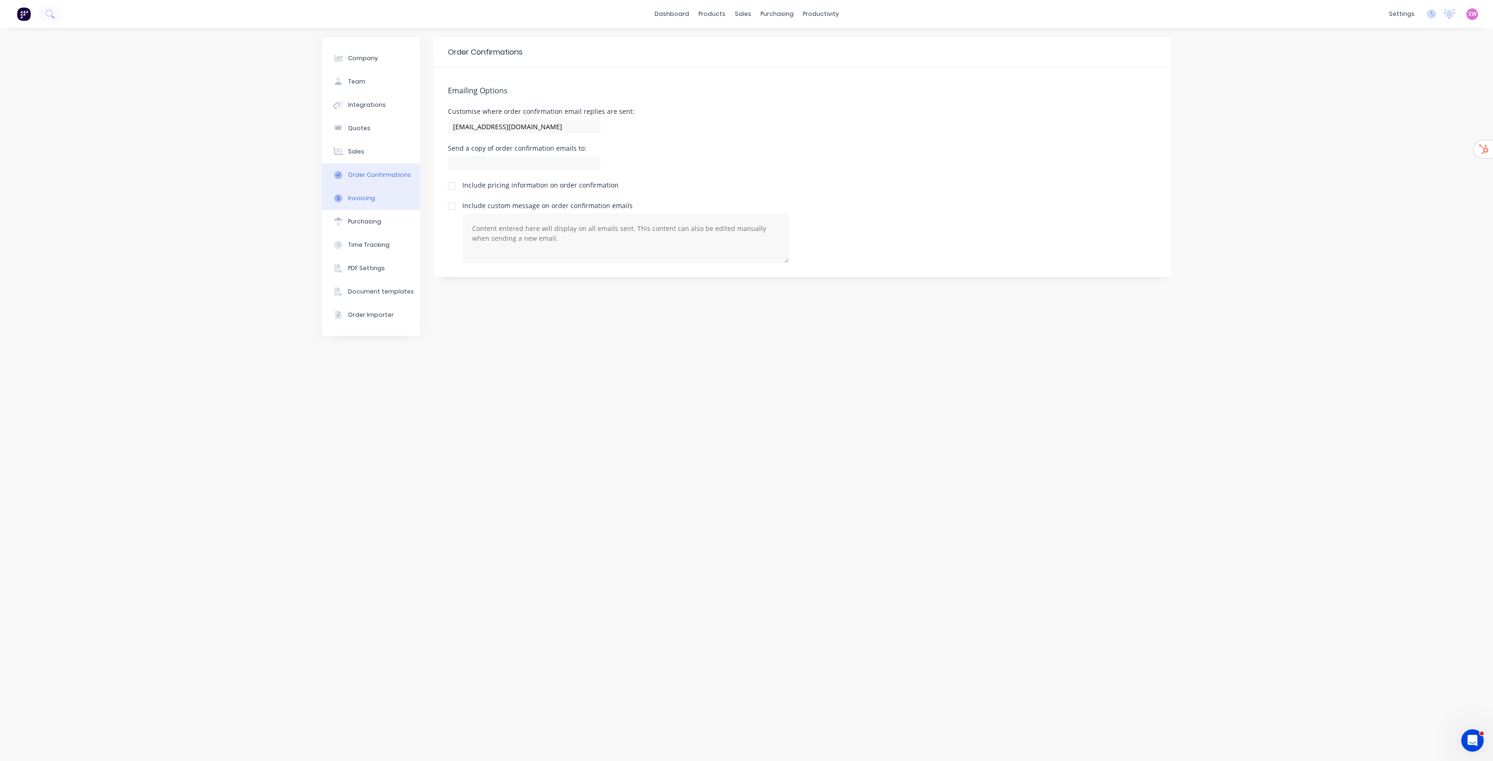
click at [378, 195] on button "Invoicing" at bounding box center [371, 198] width 98 height 23
click at [372, 223] on div "Purchasing" at bounding box center [364, 221] width 33 height 8
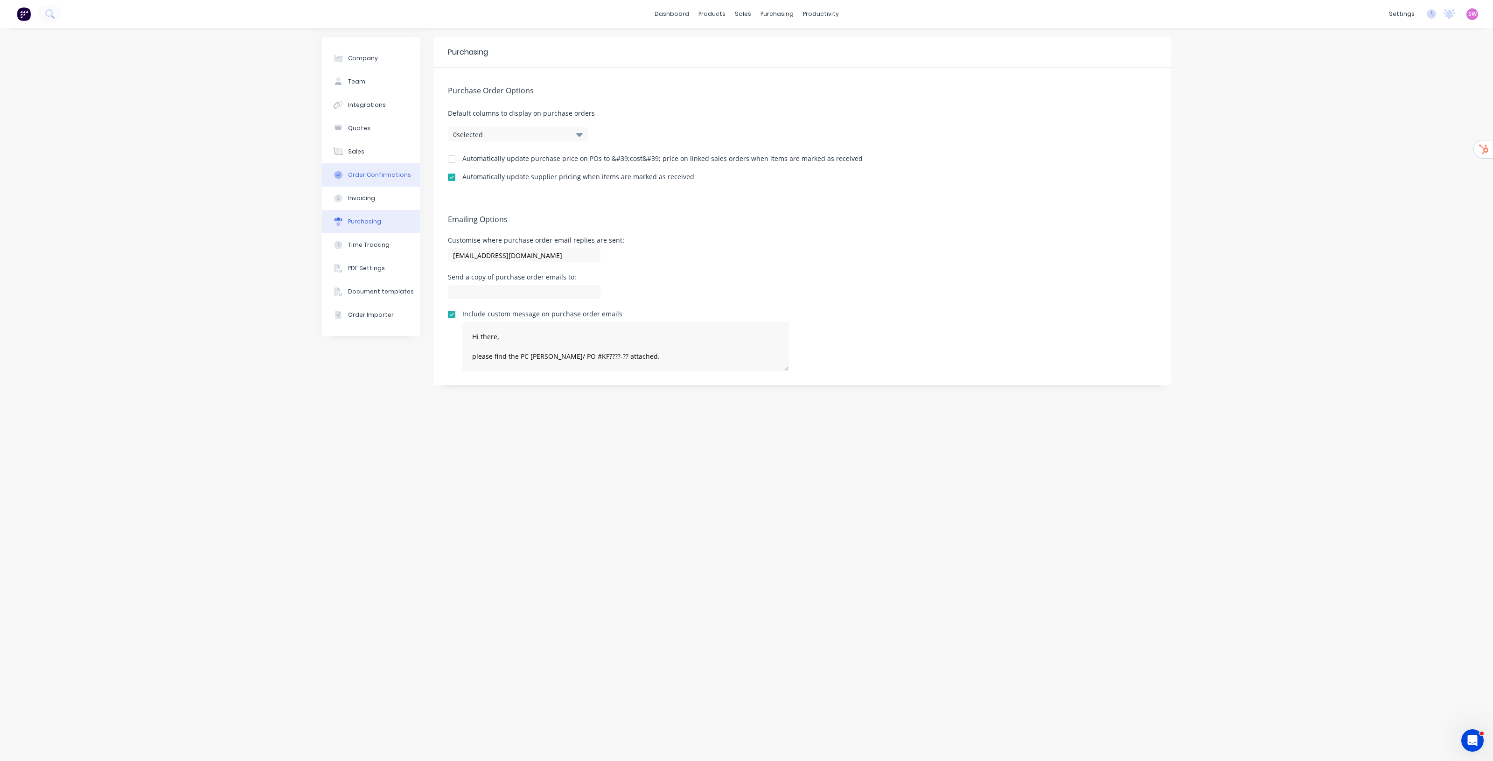
click at [375, 173] on div "Order Confirmations" at bounding box center [379, 175] width 63 height 8
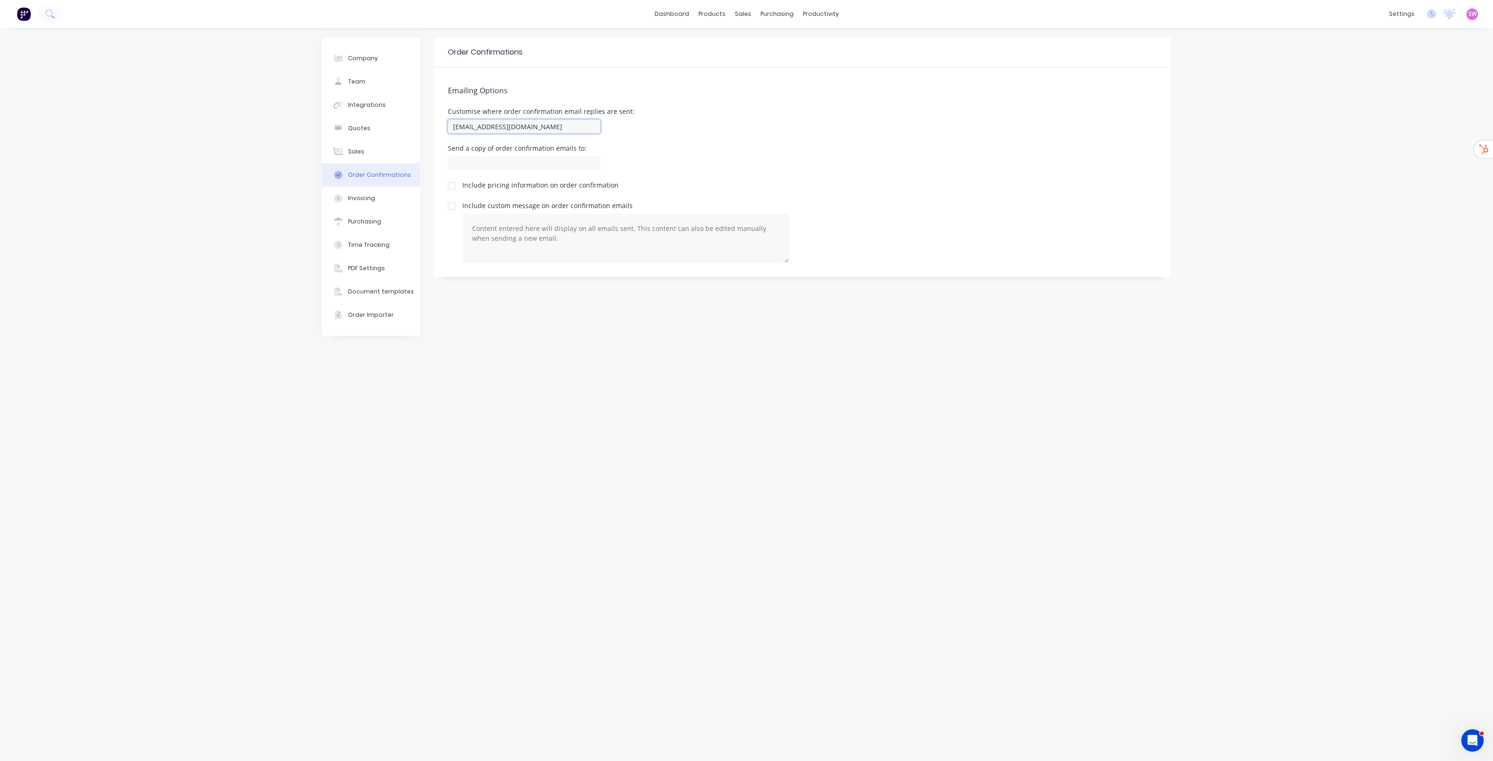
click at [533, 125] on input "admin@kffab.com.au" at bounding box center [524, 126] width 153 height 14
click at [376, 126] on button "Quotes" at bounding box center [371, 128] width 98 height 23
click at [549, 126] on input "team+kffab@factory.app" at bounding box center [524, 126] width 153 height 14
paste input "admin@kffab.com.au"
type input "admin@kffab.com.au"
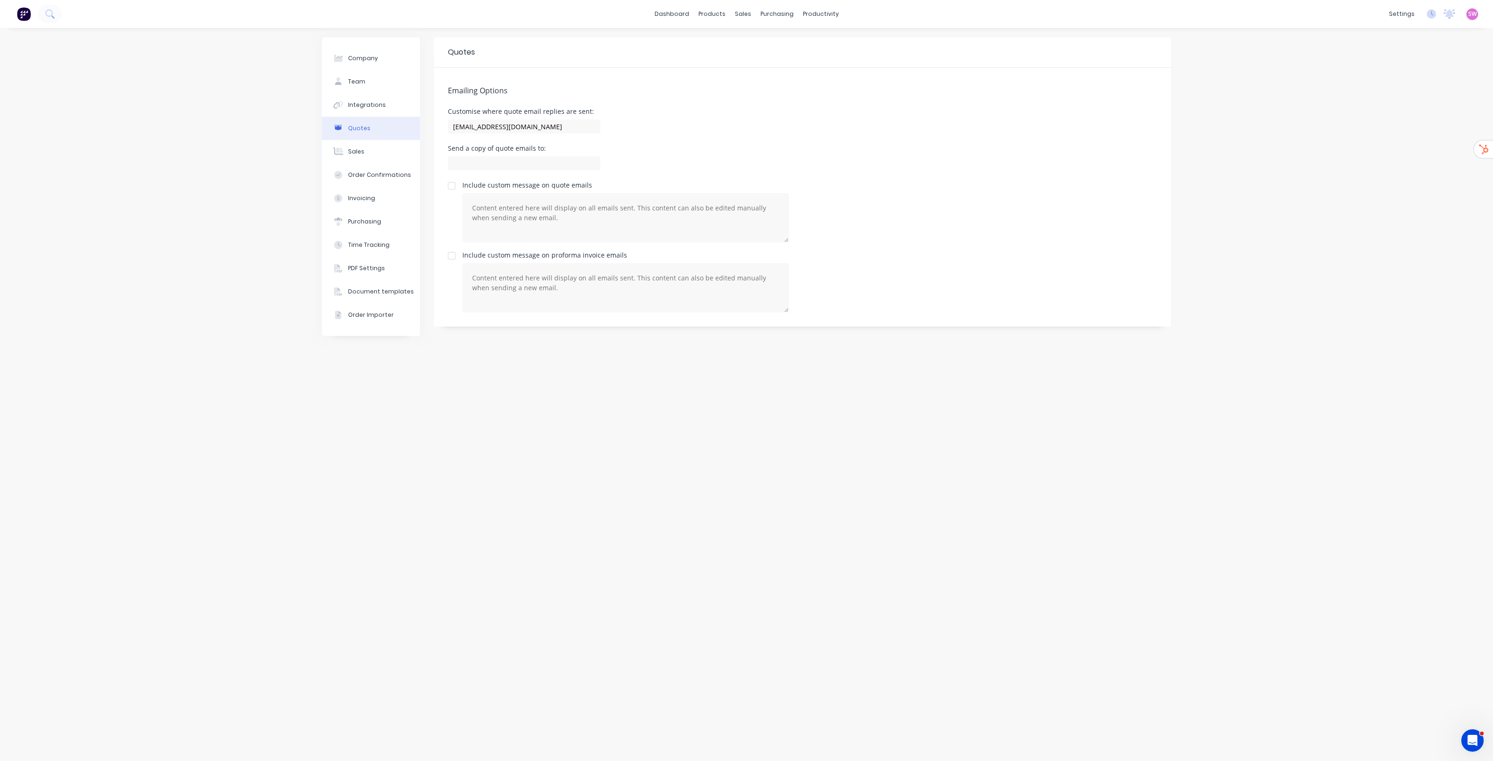
click at [722, 125] on div "Customise where quote email replies are sent: admin@kffab.com.au" at bounding box center [802, 122] width 709 height 28
click at [937, 150] on div "Send a copy of quote emails to:" at bounding box center [802, 159] width 709 height 28
click at [367, 58] on div "Company" at bounding box center [363, 58] width 30 height 8
select select "AU"
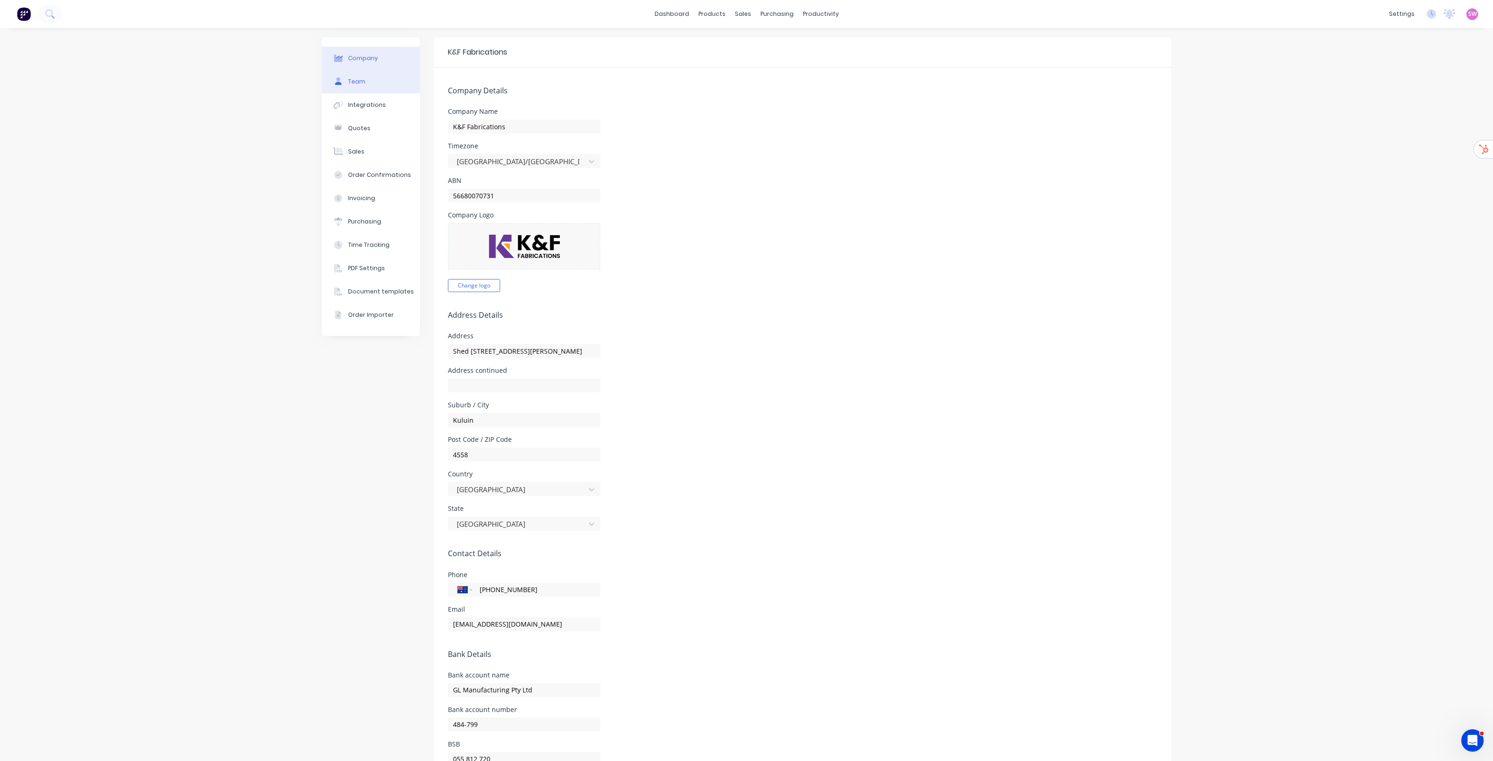
click at [348, 85] on div "Team" at bounding box center [356, 81] width 17 height 8
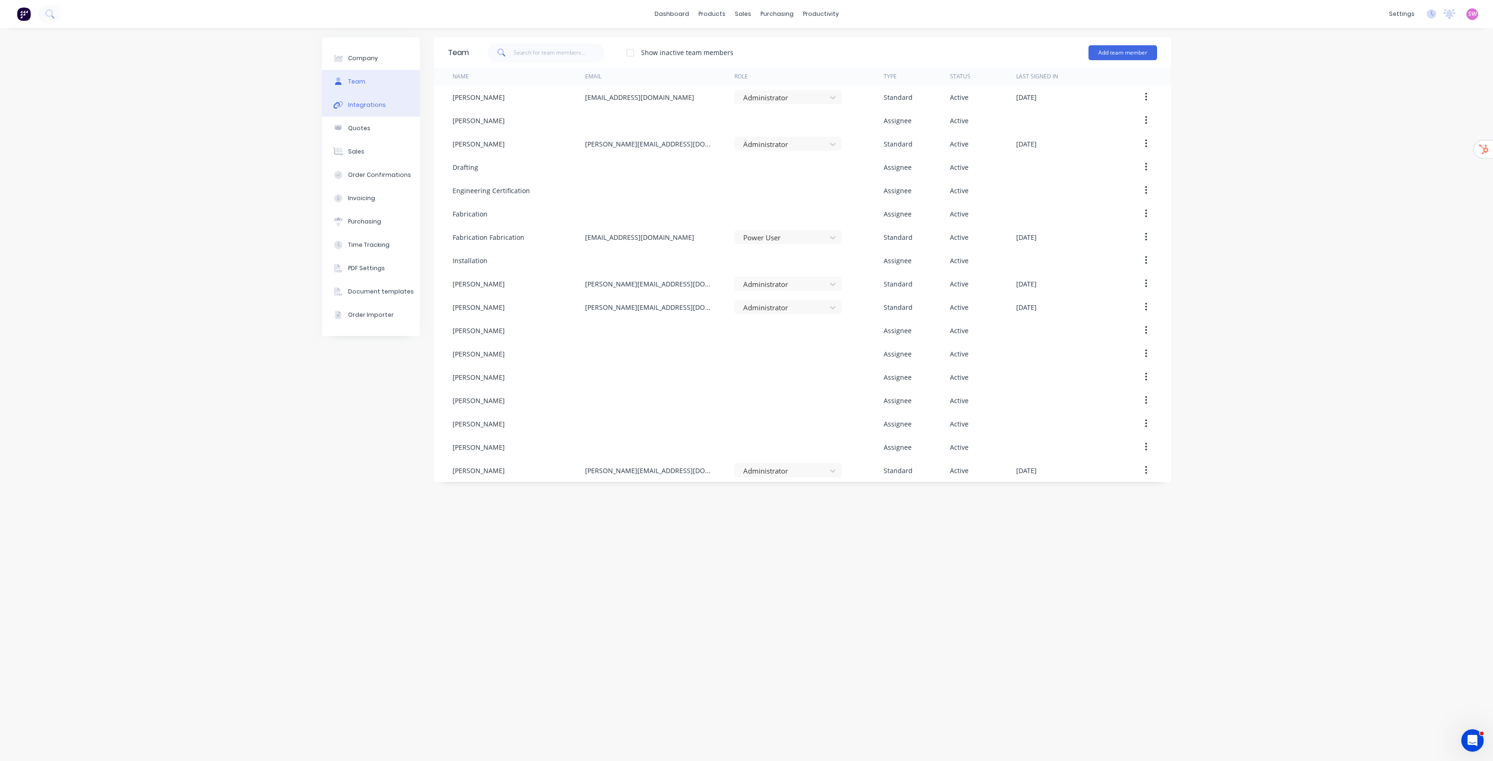
click at [383, 110] on button "Integrations" at bounding box center [371, 104] width 98 height 23
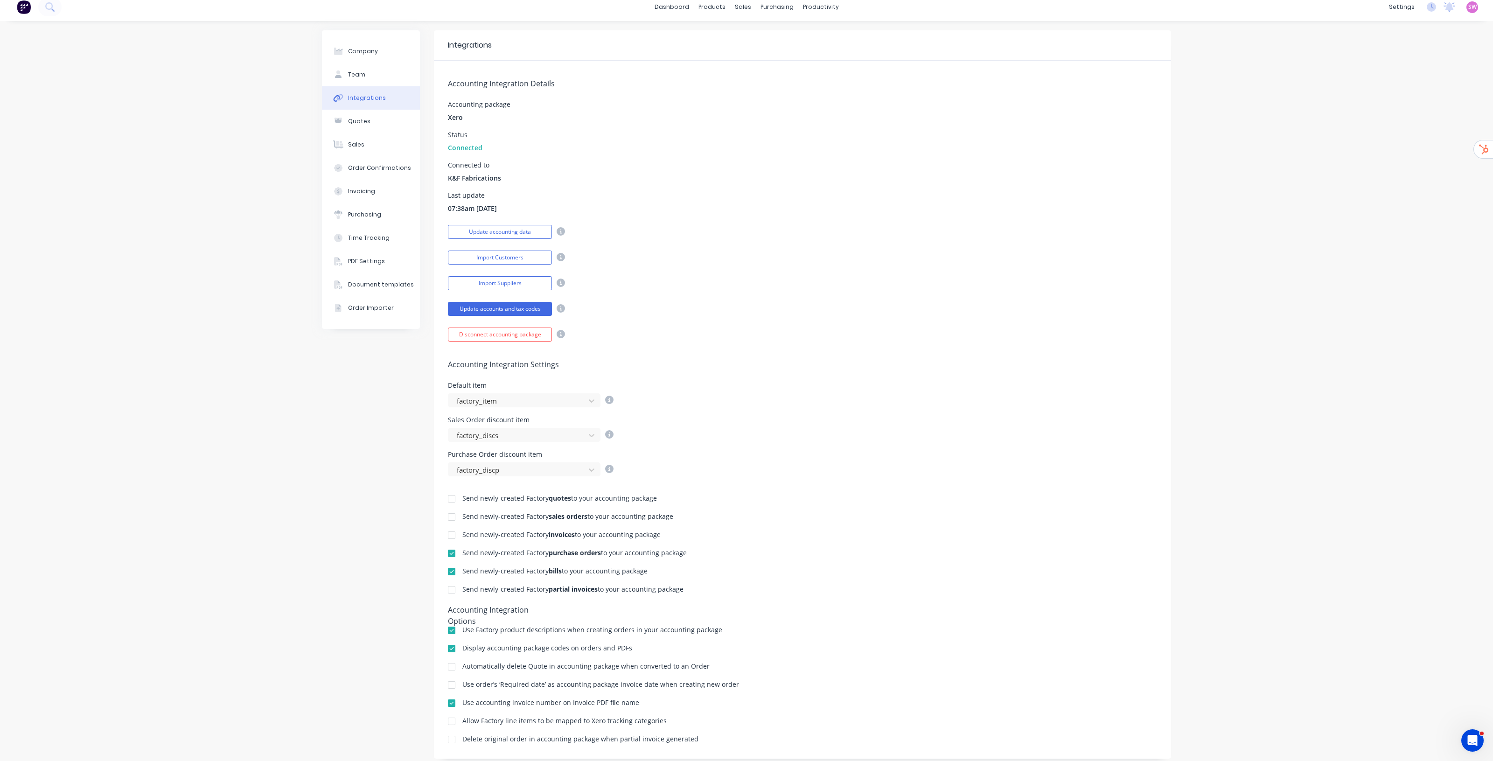
scroll to position [29, 0]
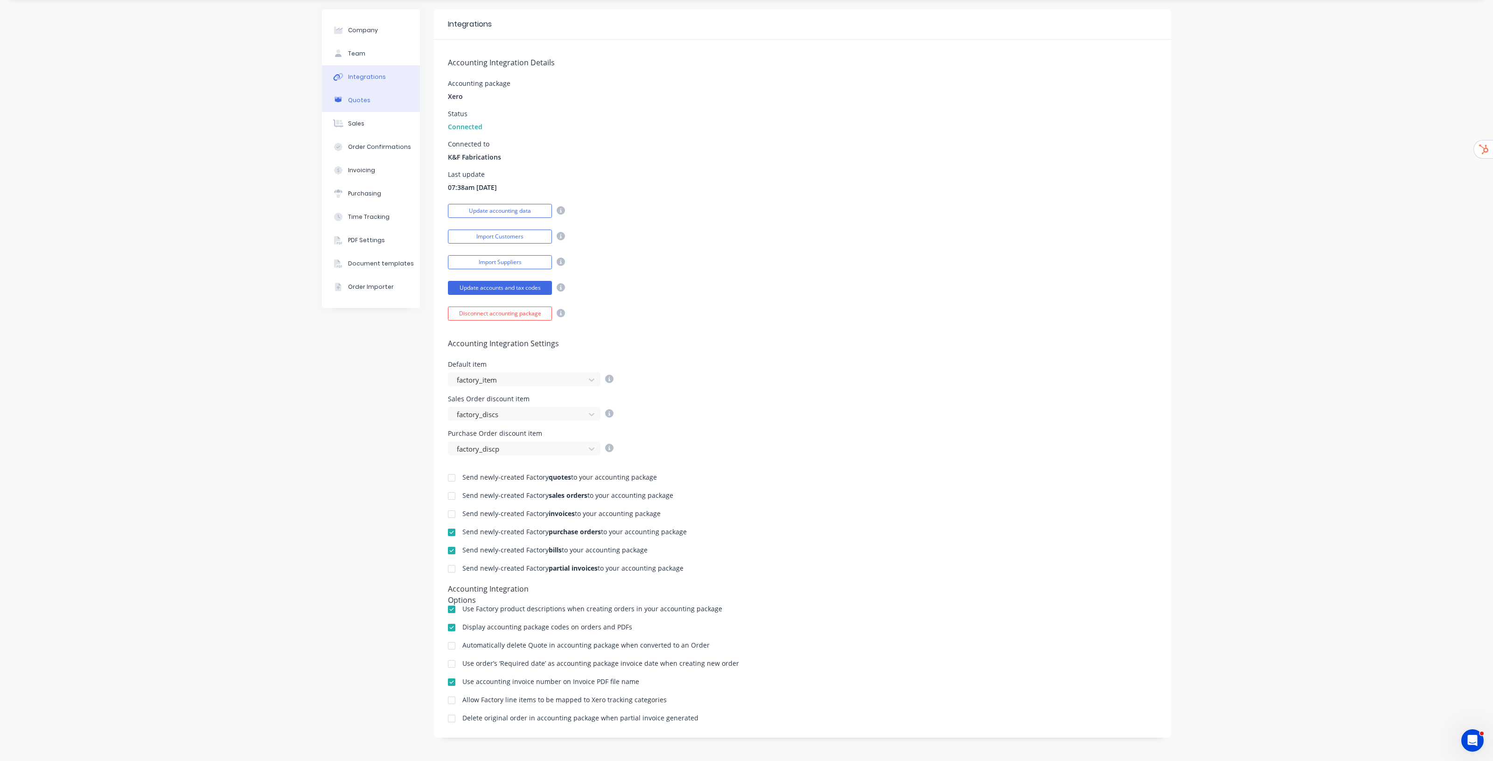
click at [357, 98] on div "Quotes" at bounding box center [359, 100] width 22 height 8
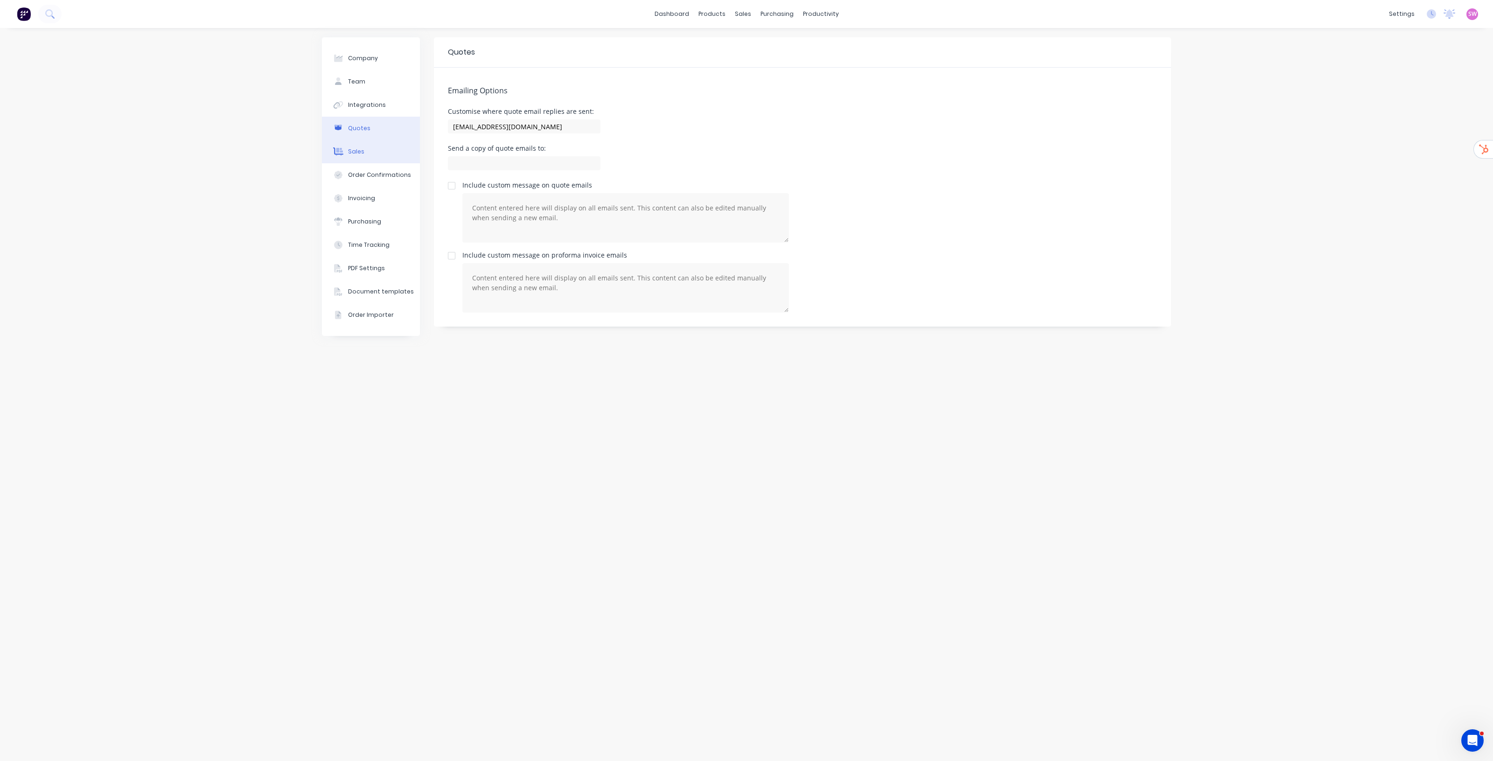
click at [358, 151] on div "Sales" at bounding box center [356, 151] width 16 height 8
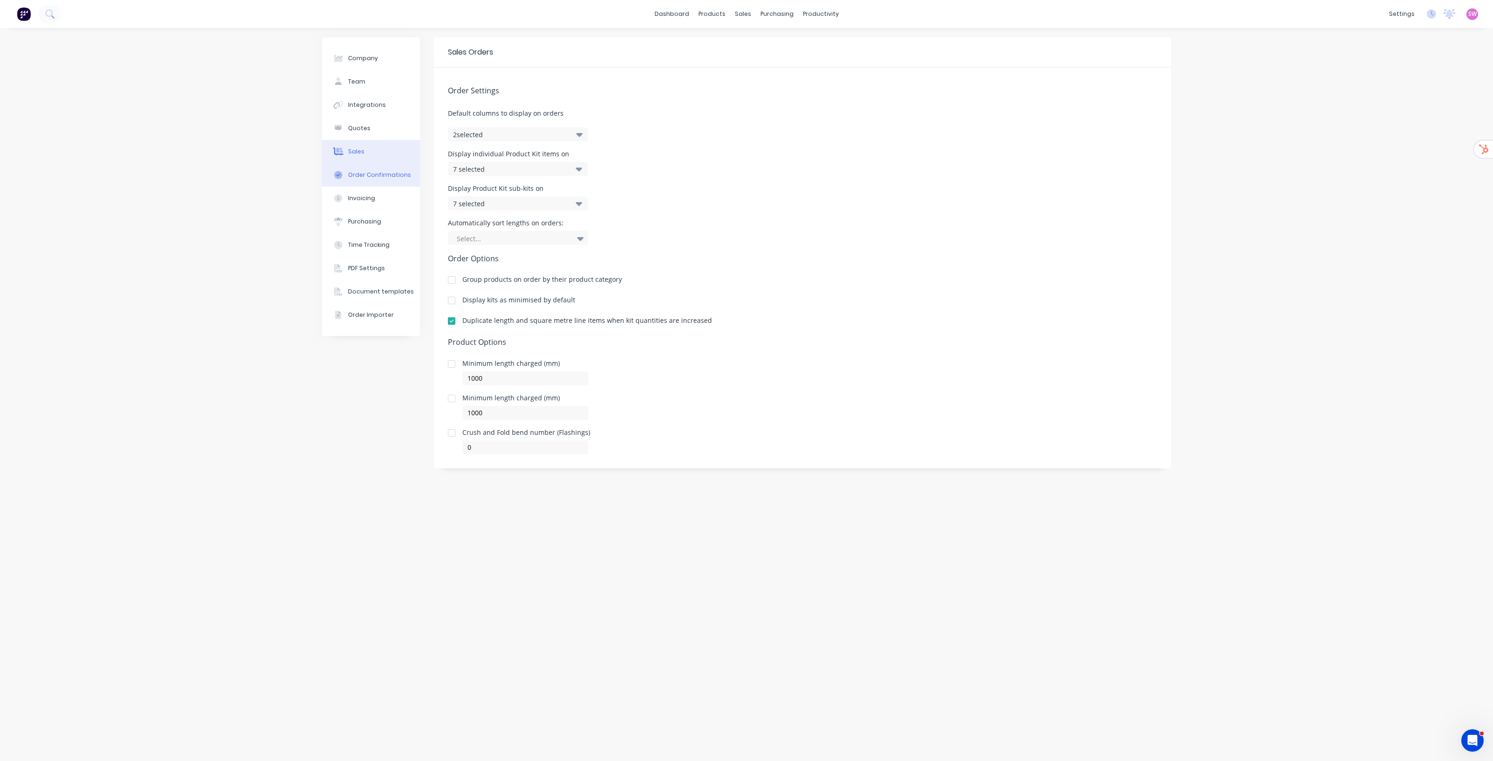
click at [364, 169] on button "Order Confirmations" at bounding box center [371, 174] width 98 height 23
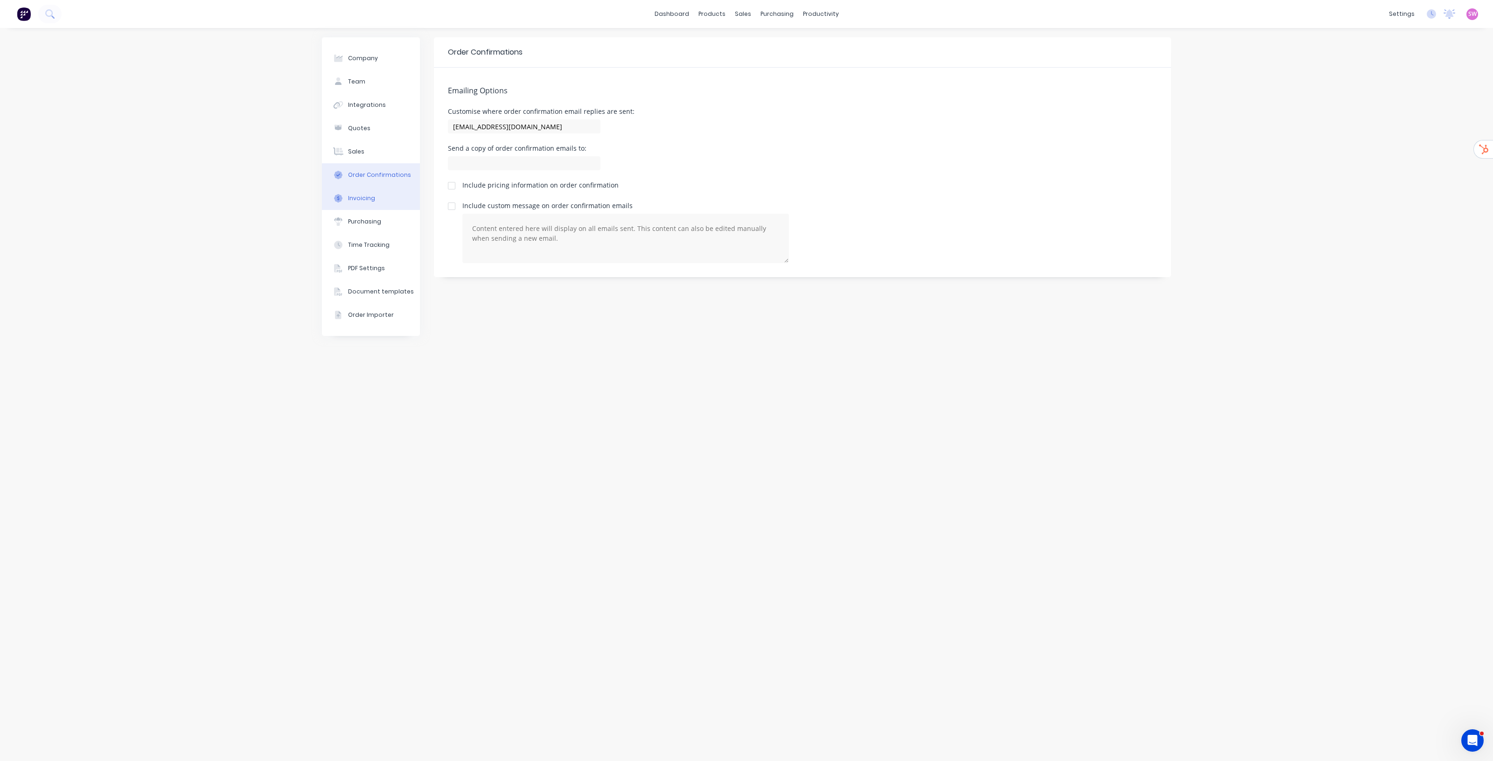
click at [363, 204] on button "Invoicing" at bounding box center [371, 198] width 98 height 23
click at [363, 225] on div "Purchasing" at bounding box center [364, 221] width 33 height 8
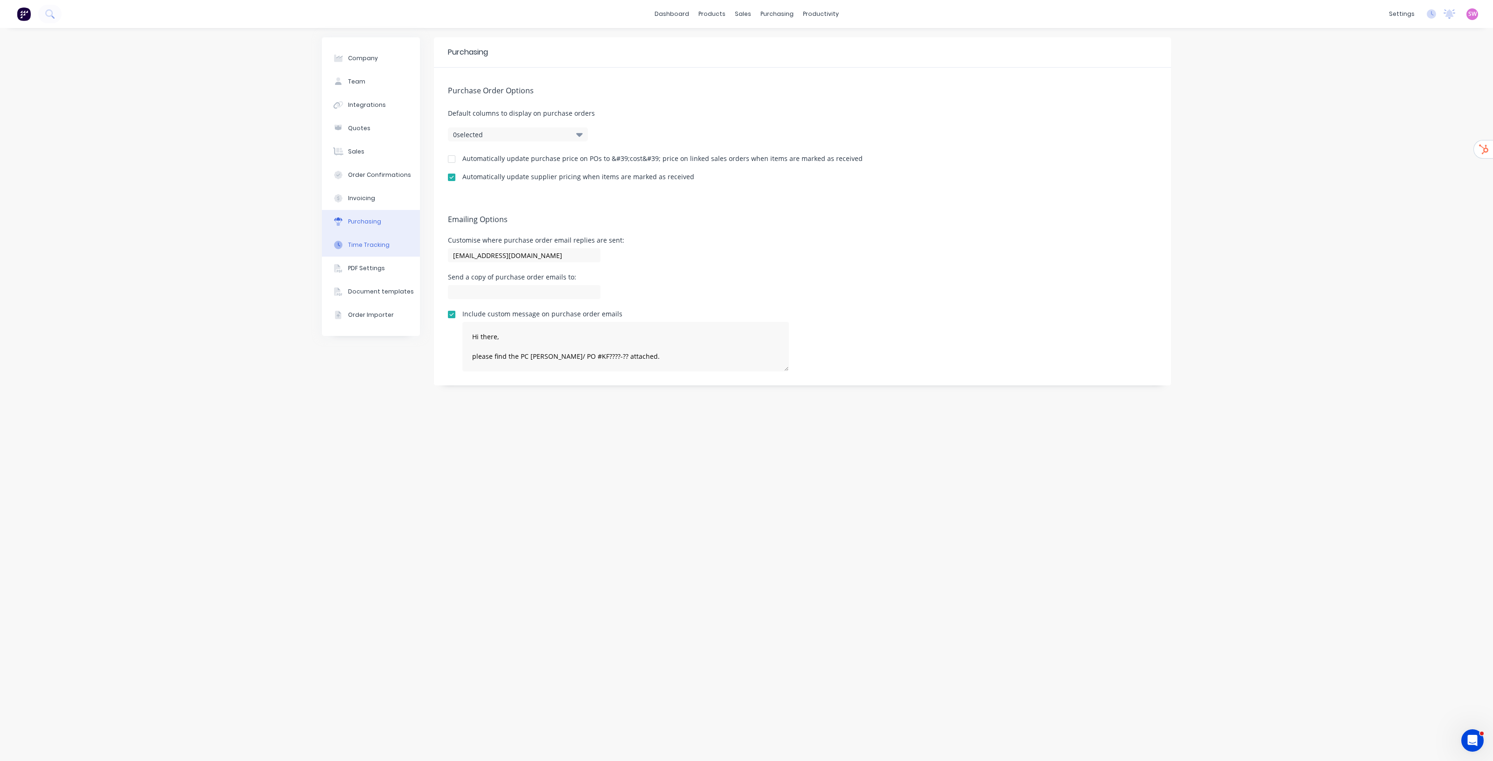
click at [365, 246] on div "Time Tracking" at bounding box center [369, 245] width 42 height 8
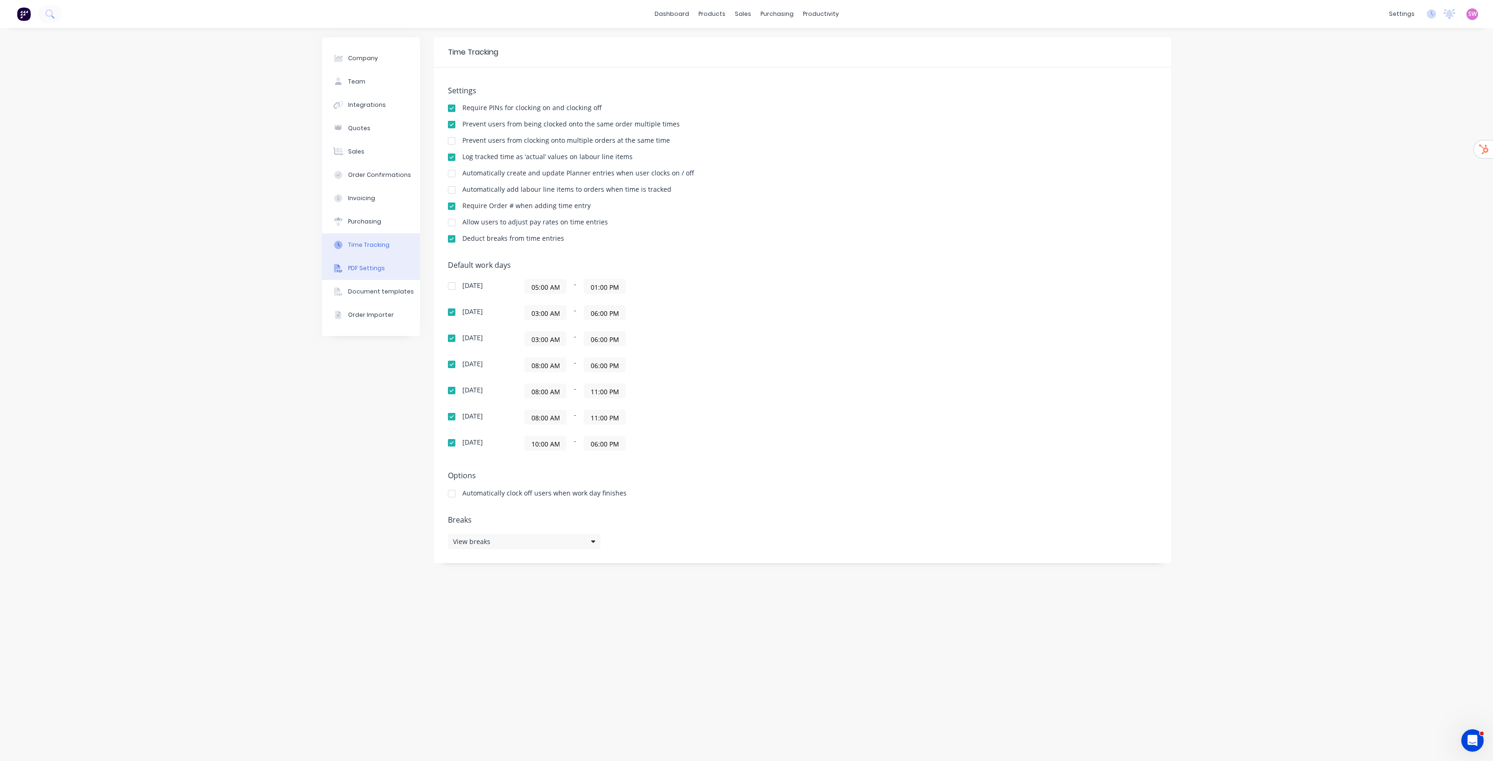
click at [368, 264] on div "PDF Settings" at bounding box center [366, 268] width 37 height 8
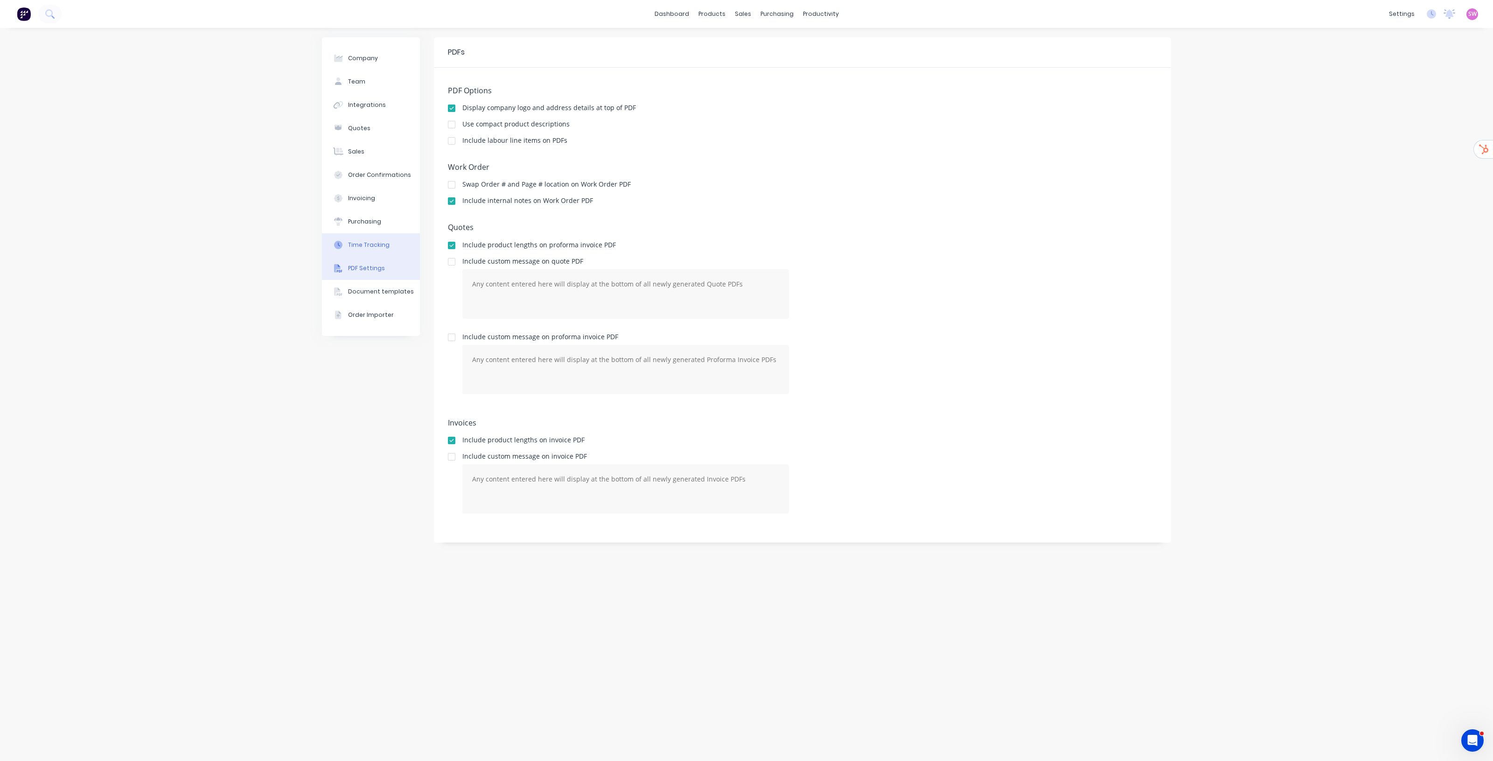
click at [375, 255] on button "Time Tracking" at bounding box center [371, 244] width 98 height 23
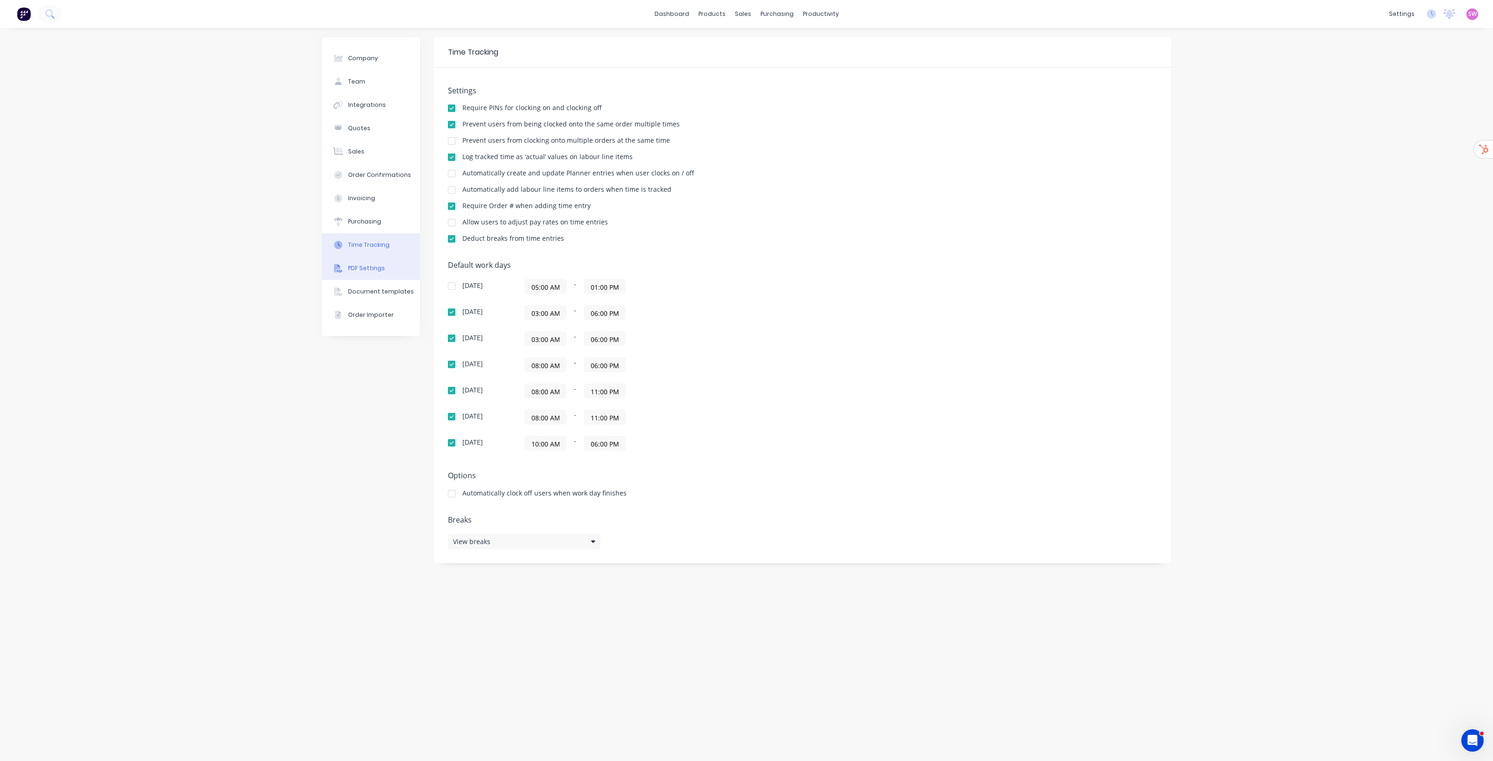
click at [370, 271] on div "PDF Settings" at bounding box center [366, 268] width 37 height 8
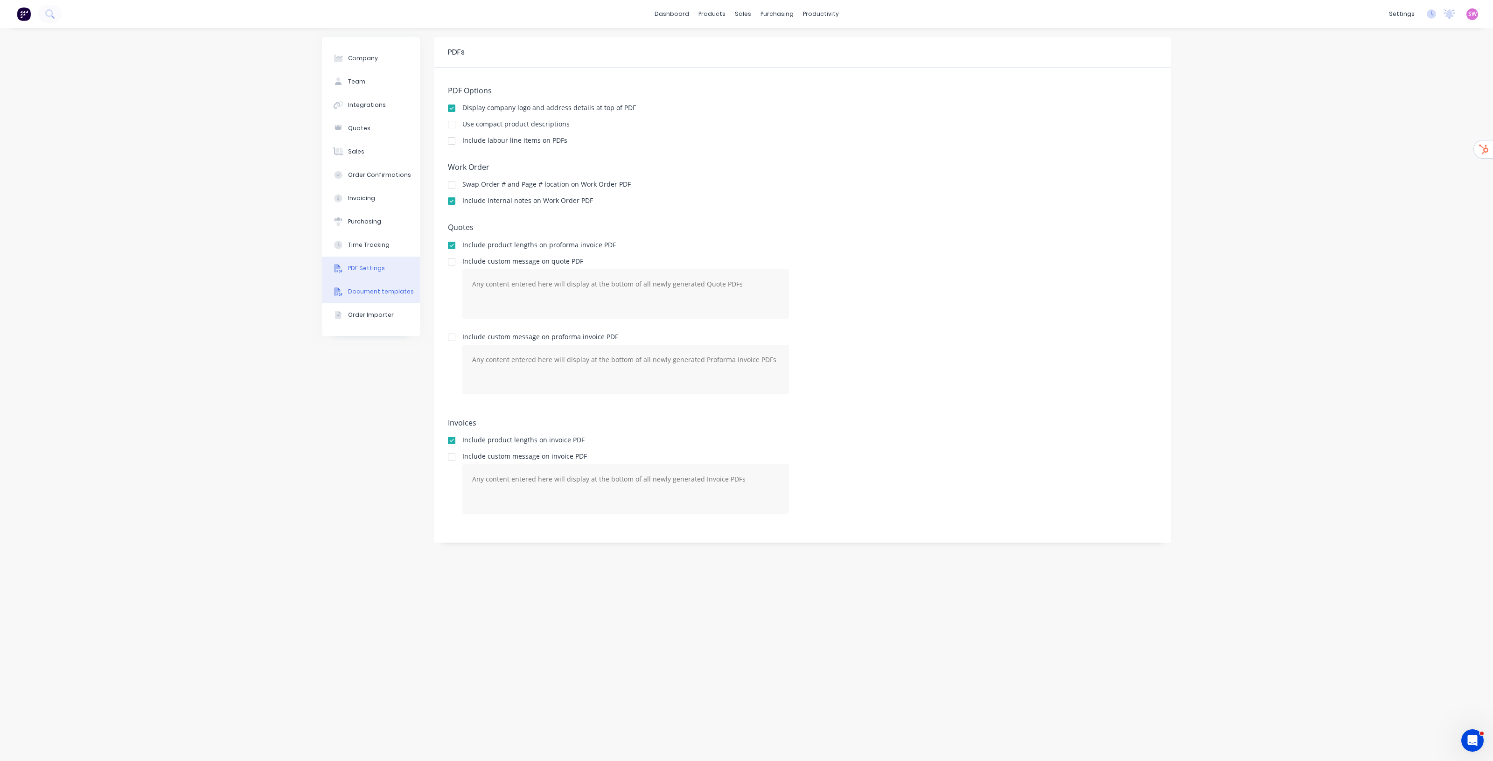
click at [374, 295] on div "Document templates" at bounding box center [381, 291] width 66 height 8
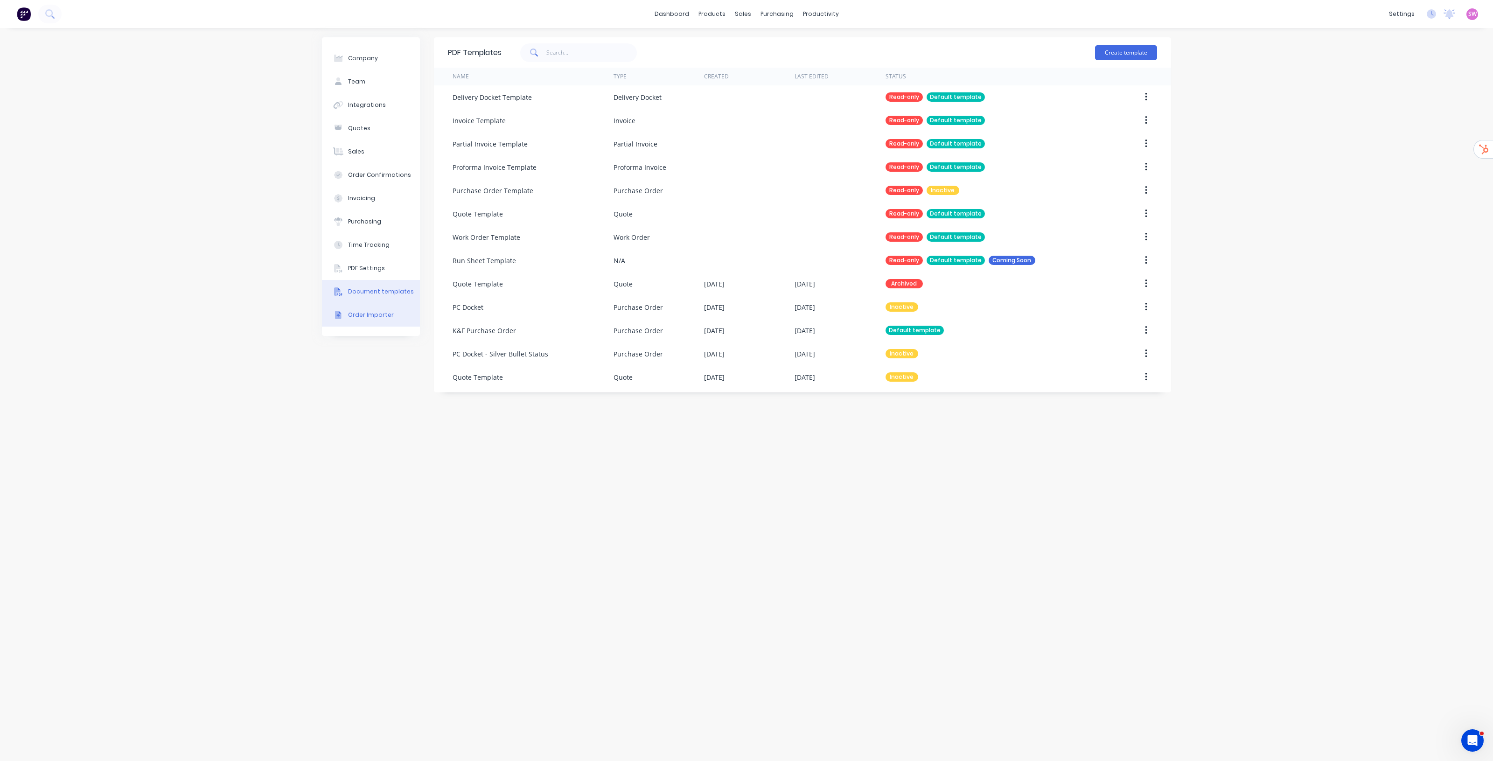
click at [376, 311] on div "Order Importer" at bounding box center [371, 315] width 46 height 8
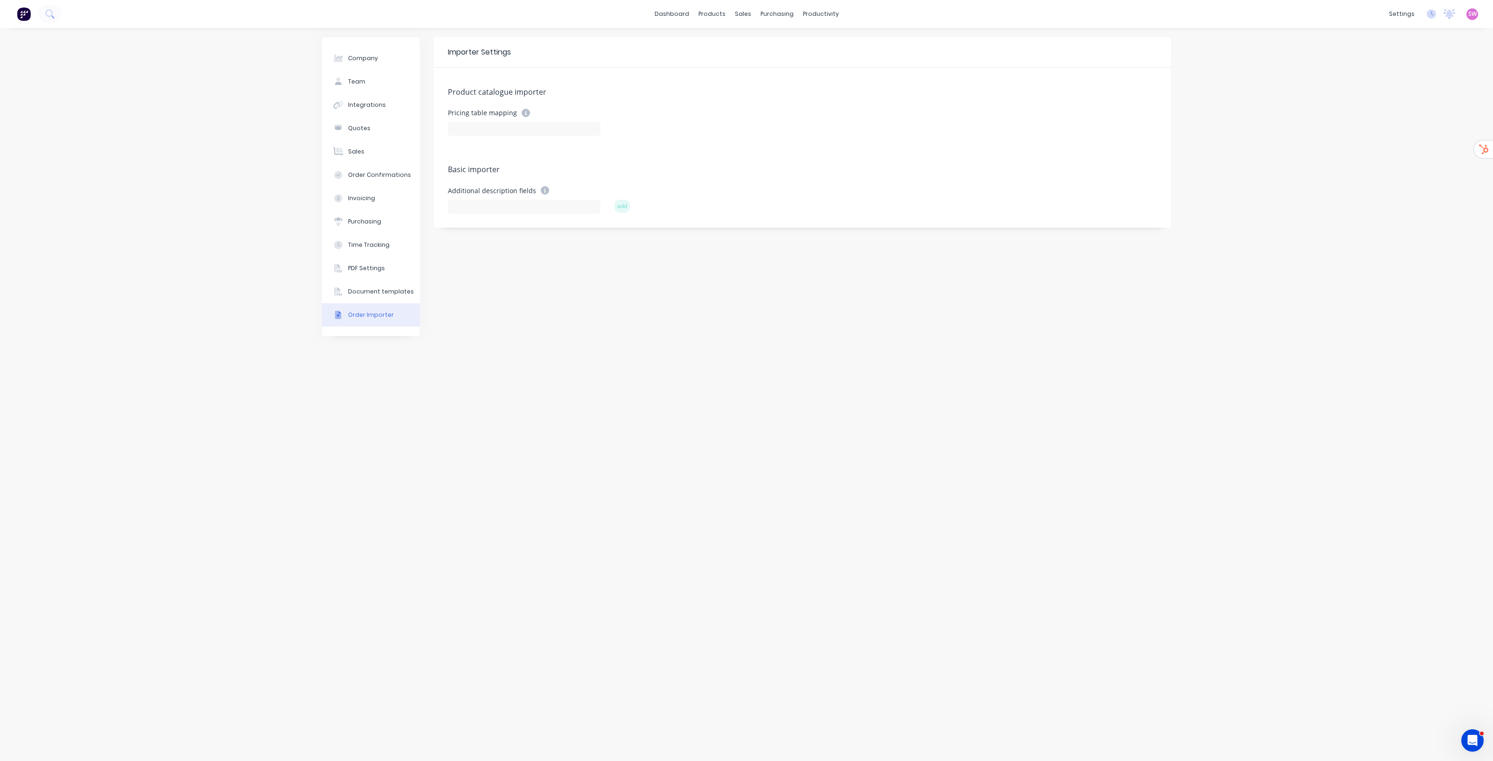
click at [1013, 306] on div "Importer Settings Product catalogue importer Pricing table mapping Basic import…" at bounding box center [802, 394] width 737 height 714
click at [362, 113] on button "Integrations" at bounding box center [371, 104] width 98 height 23
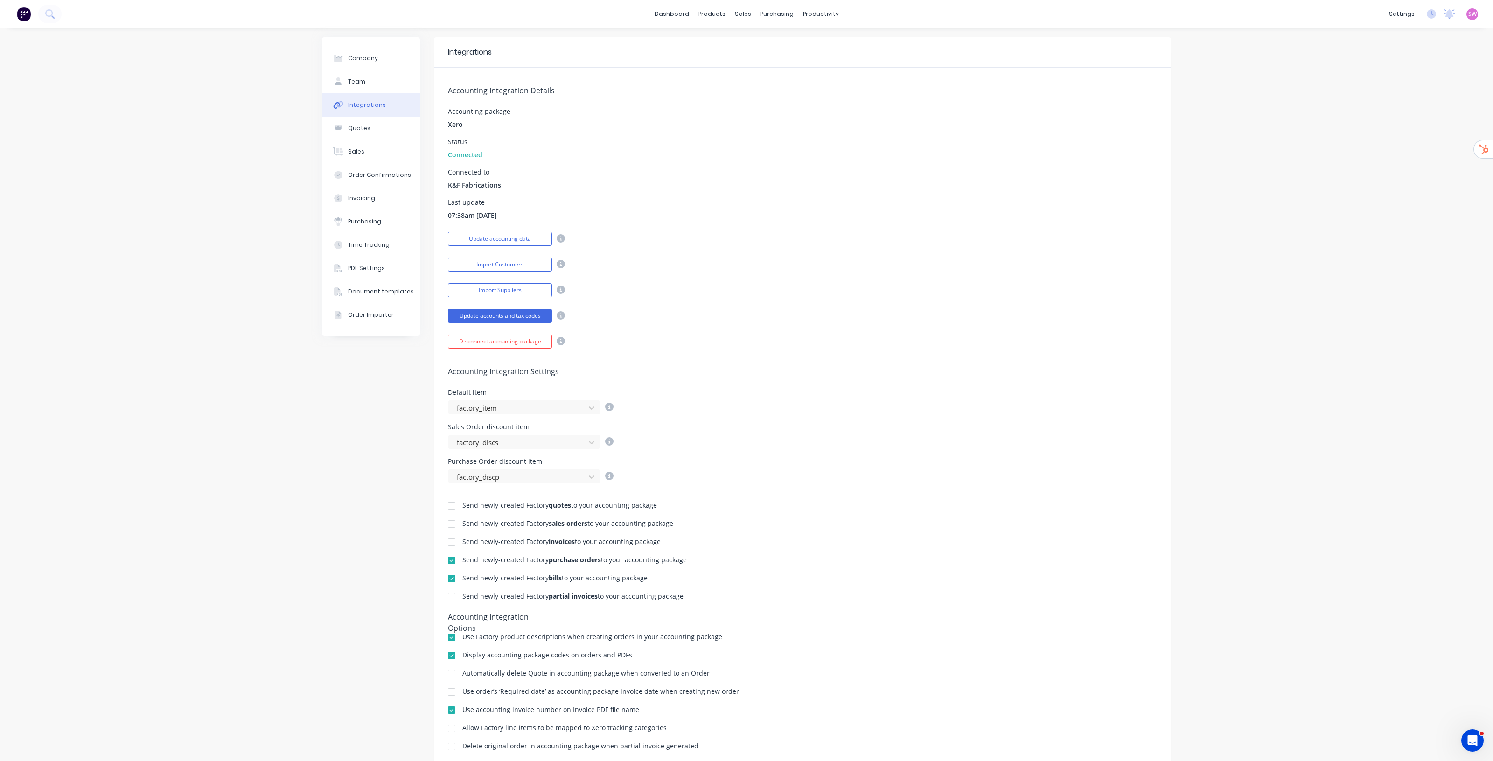
click at [813, 248] on div "Accounting Integration Details Accounting package Xero Status Connected Connect…" at bounding box center [802, 208] width 737 height 281
click at [62, 138] on div "Company Team Integrations Quotes Sales Order Confirmations Invoicing Purchasing…" at bounding box center [746, 408] width 1493 height 761
drag, startPoint x: 256, startPoint y: 178, endPoint x: 257, endPoint y: 145, distance: 33.2
click at [258, 178] on div "Company Team Integrations Quotes Sales Order Confirmations Invoicing Purchasing…" at bounding box center [746, 408] width 1493 height 761
click at [698, 14] on div "products" at bounding box center [712, 14] width 36 height 14
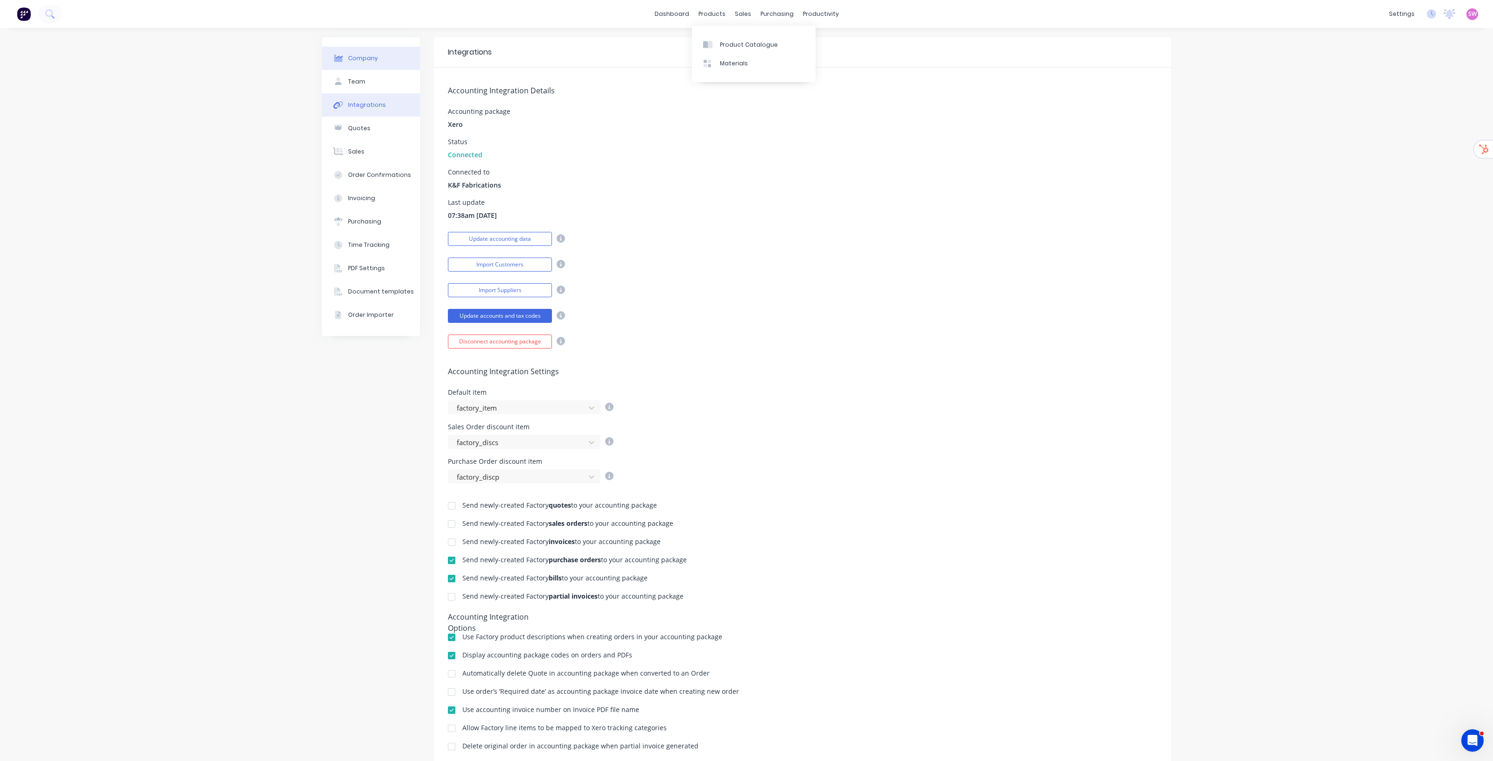
click at [358, 59] on div "Company" at bounding box center [363, 58] width 30 height 8
select select "AU"
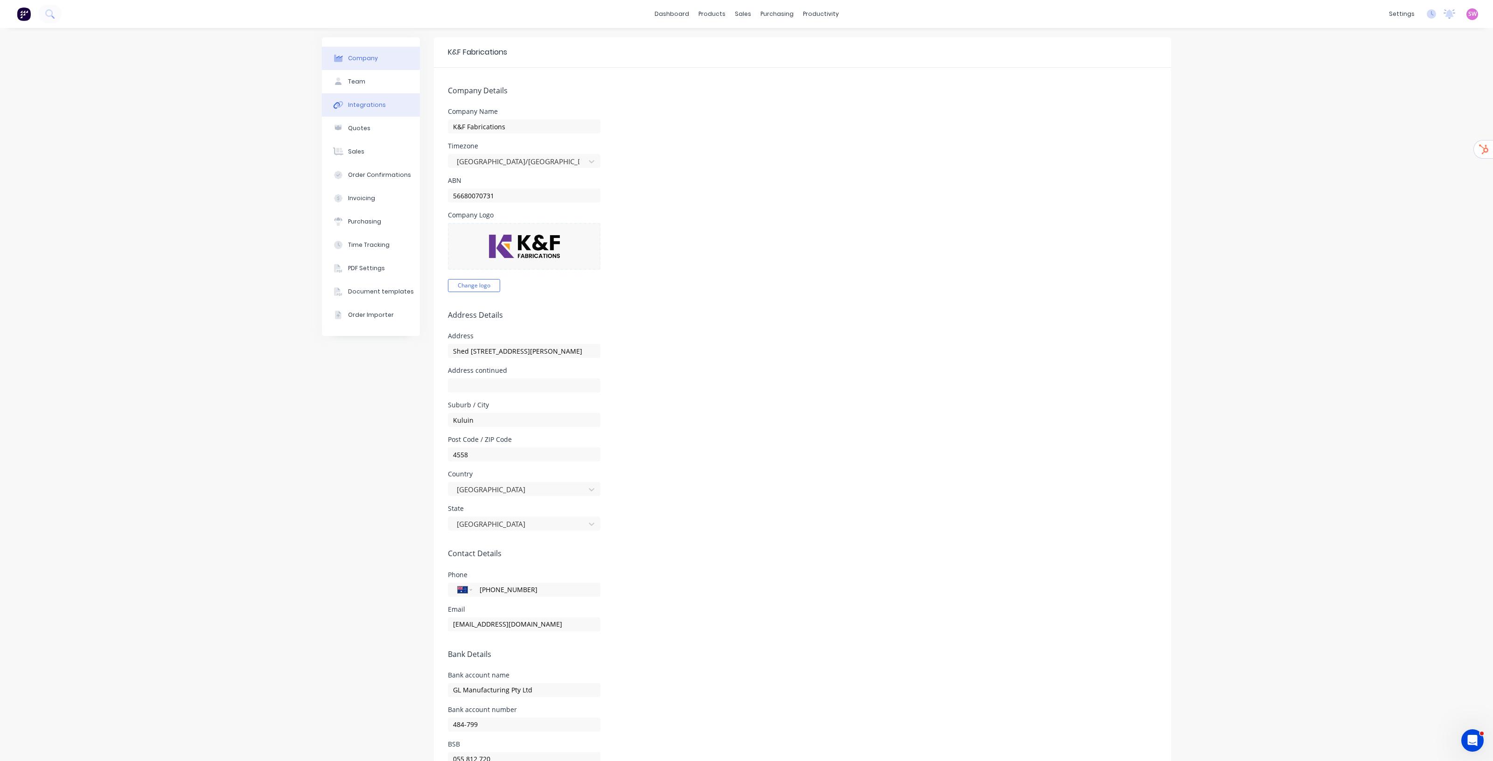
click at [362, 101] on div "Integrations" at bounding box center [367, 105] width 38 height 8
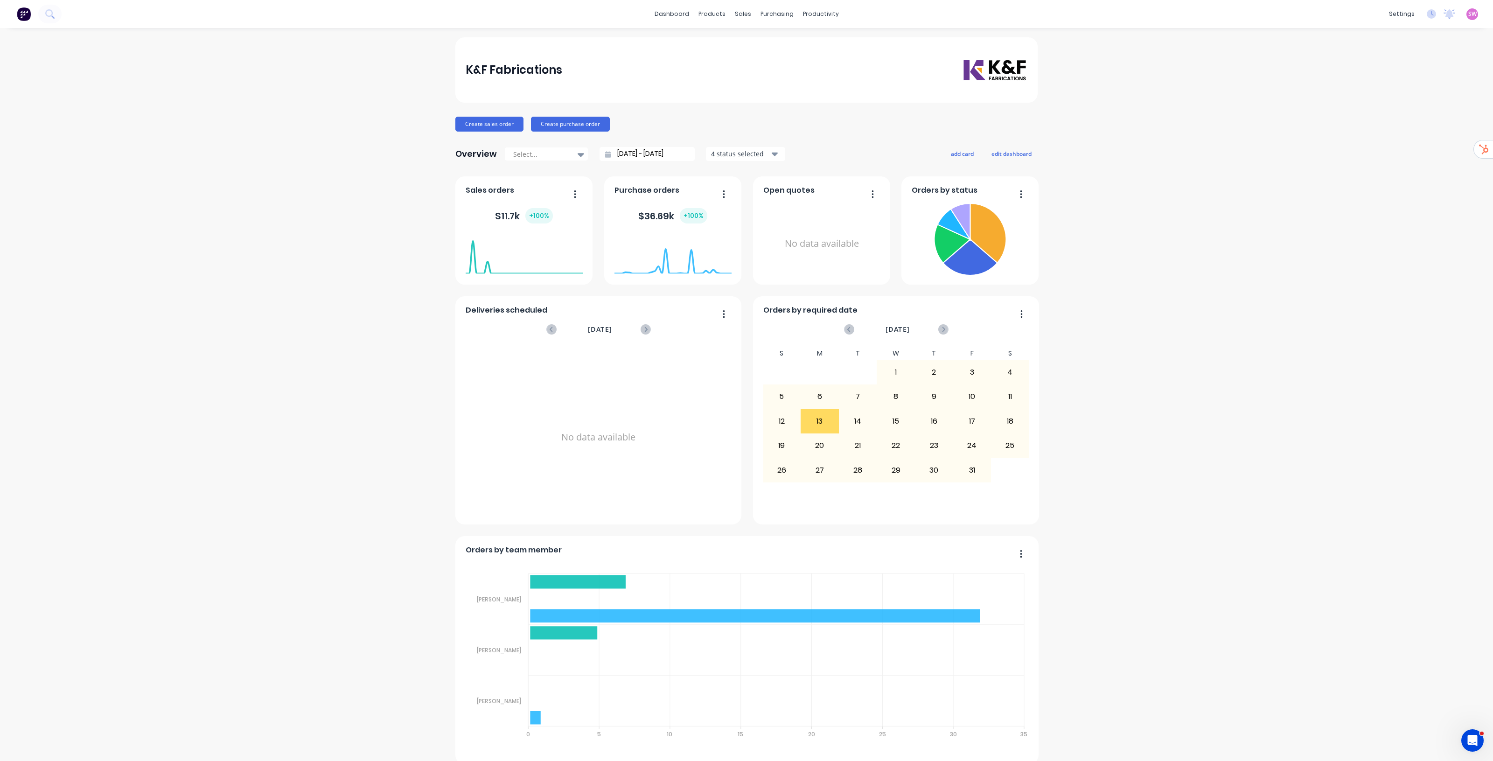
click at [1468, 14] on span "SW" at bounding box center [1472, 14] width 8 height 8
click at [1382, 124] on button "Sign out" at bounding box center [1414, 116] width 124 height 19
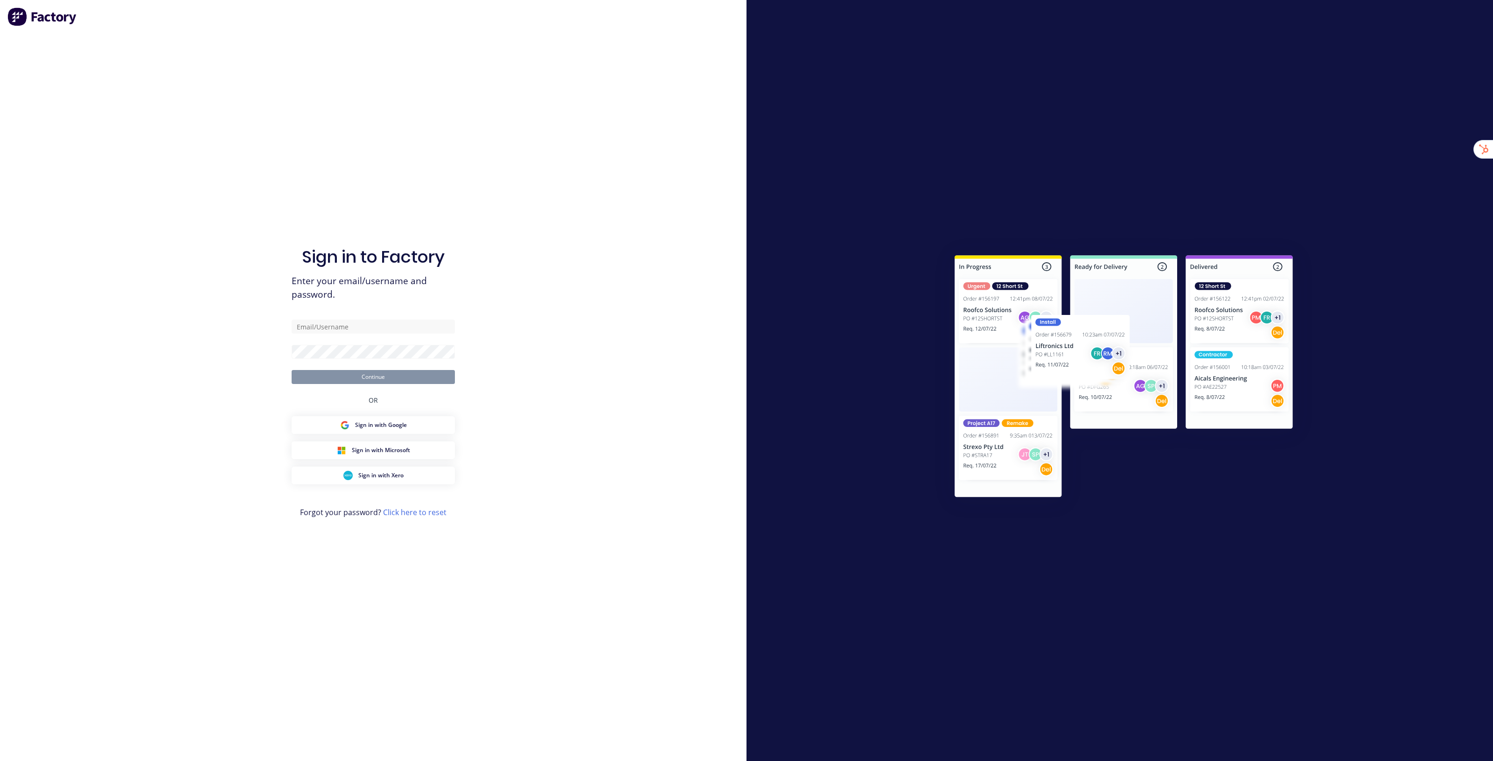
type input "[EMAIL_ADDRESS][DOMAIN_NAME]"
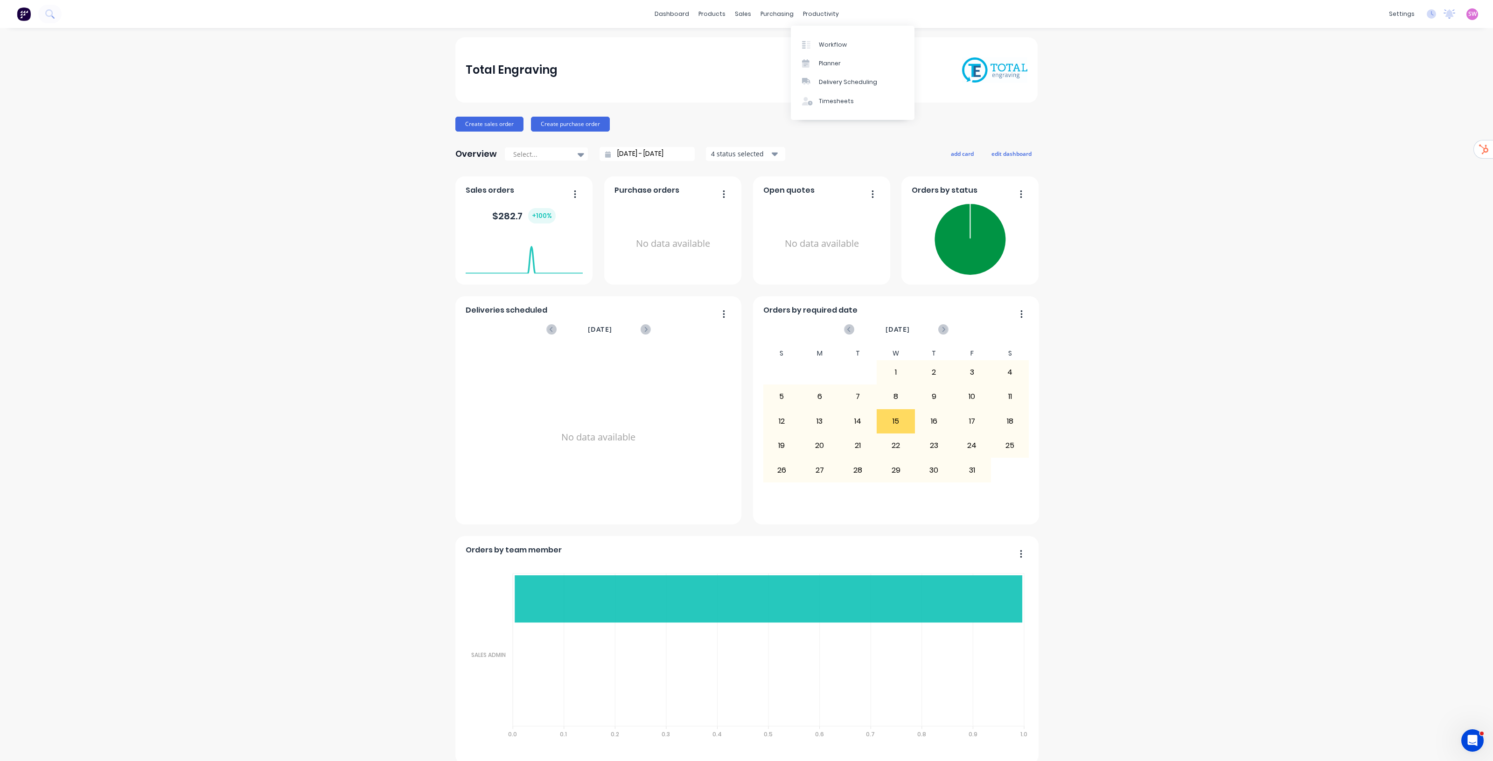
click at [825, 28] on div "Workflow Planner Delivery Scheduling Timesheets" at bounding box center [853, 73] width 124 height 94
click at [820, 35] on link "Workflow" at bounding box center [853, 44] width 124 height 19
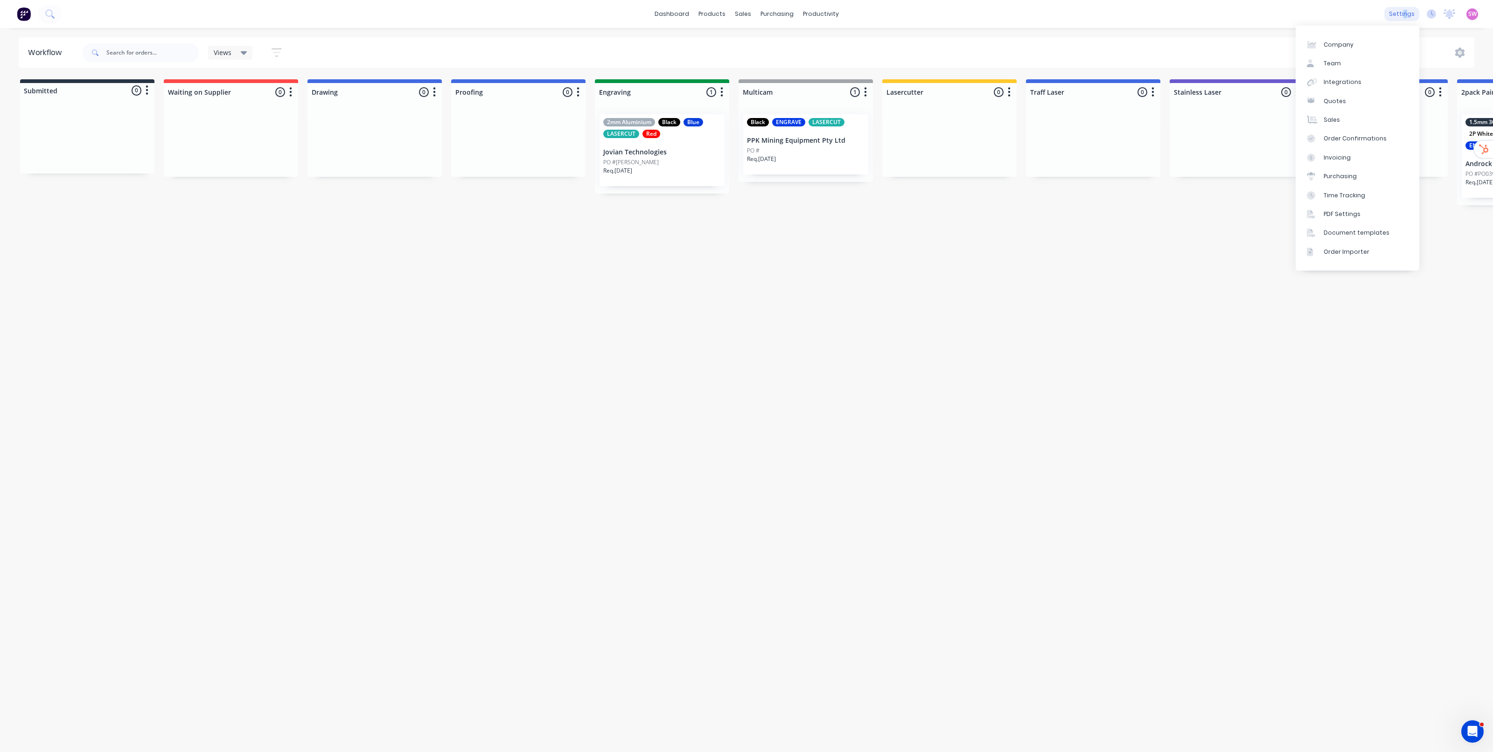
click at [1407, 15] on div "settings" at bounding box center [1401, 14] width 35 height 14
click at [1358, 43] on link "Company" at bounding box center [1358, 44] width 124 height 19
select select "AU"
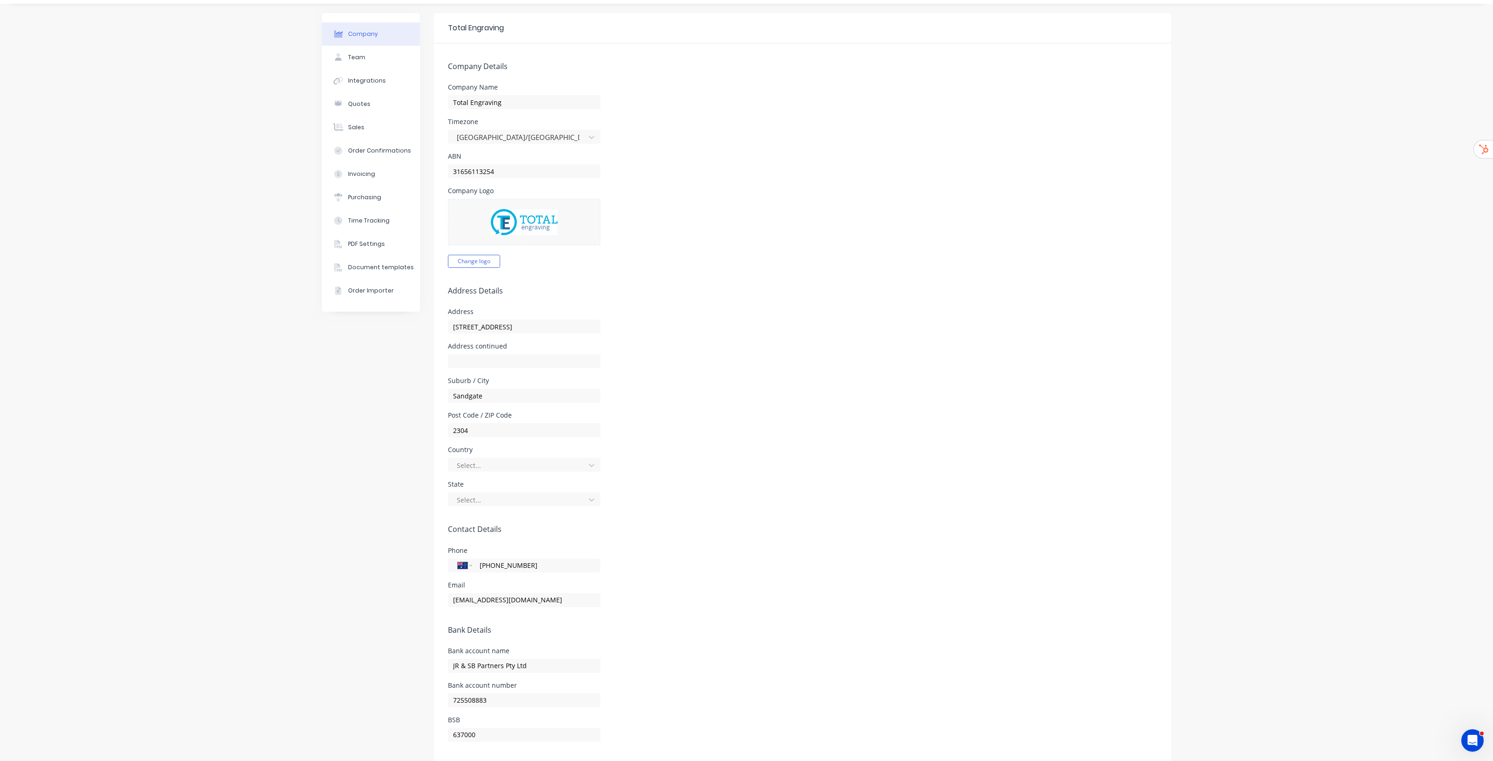
scroll to position [47, 0]
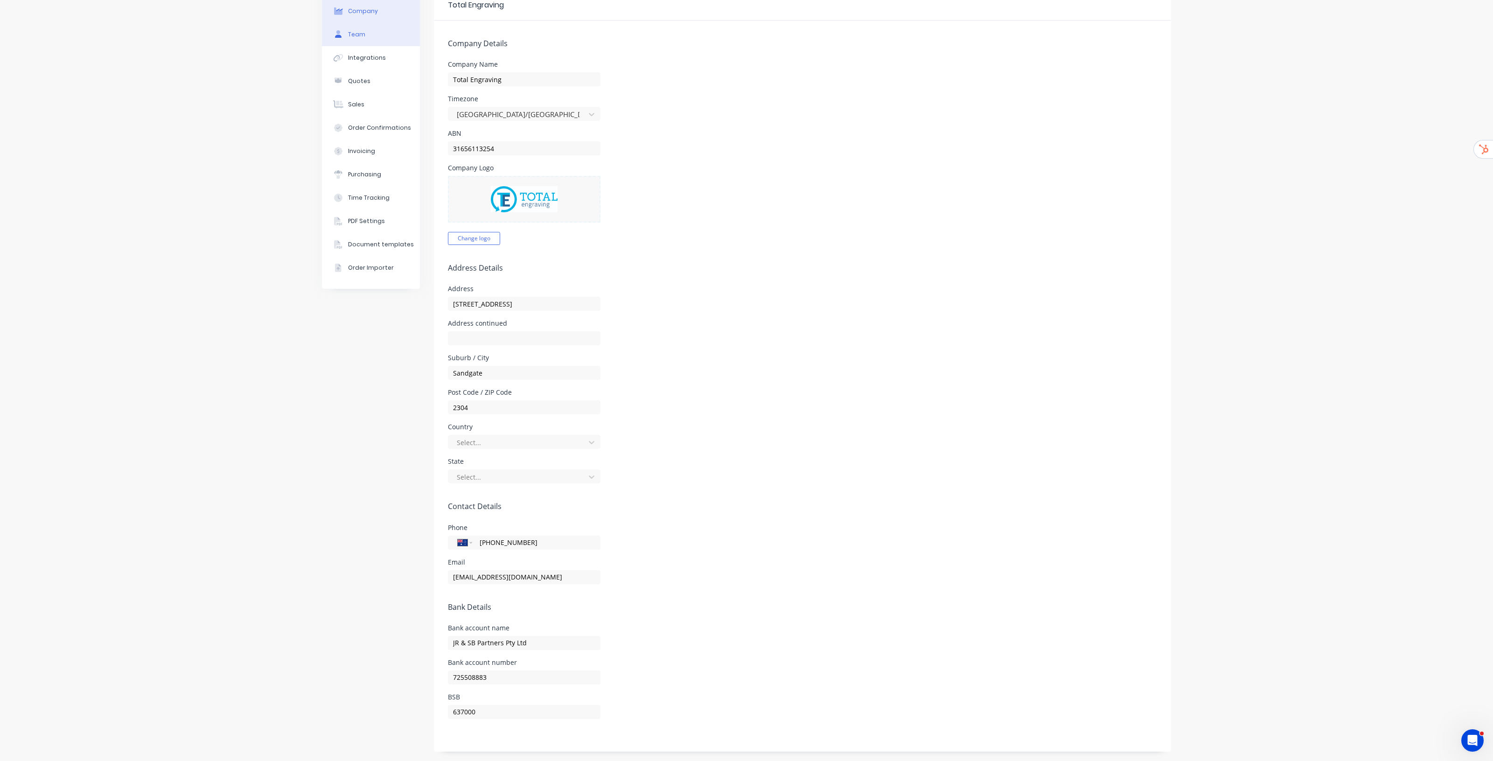
click at [360, 40] on button "Team" at bounding box center [371, 34] width 98 height 23
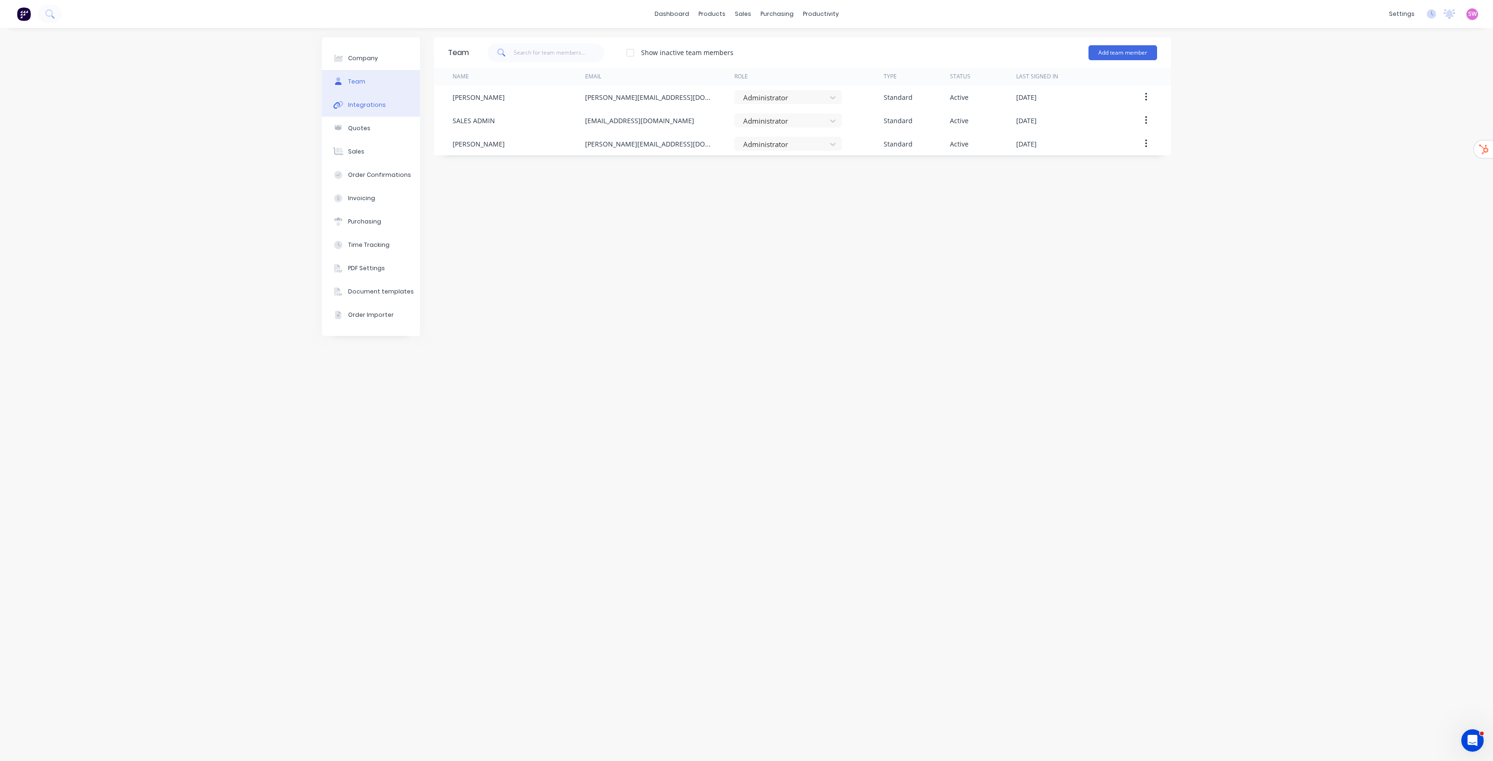
click at [373, 101] on div "Integrations" at bounding box center [367, 105] width 38 height 8
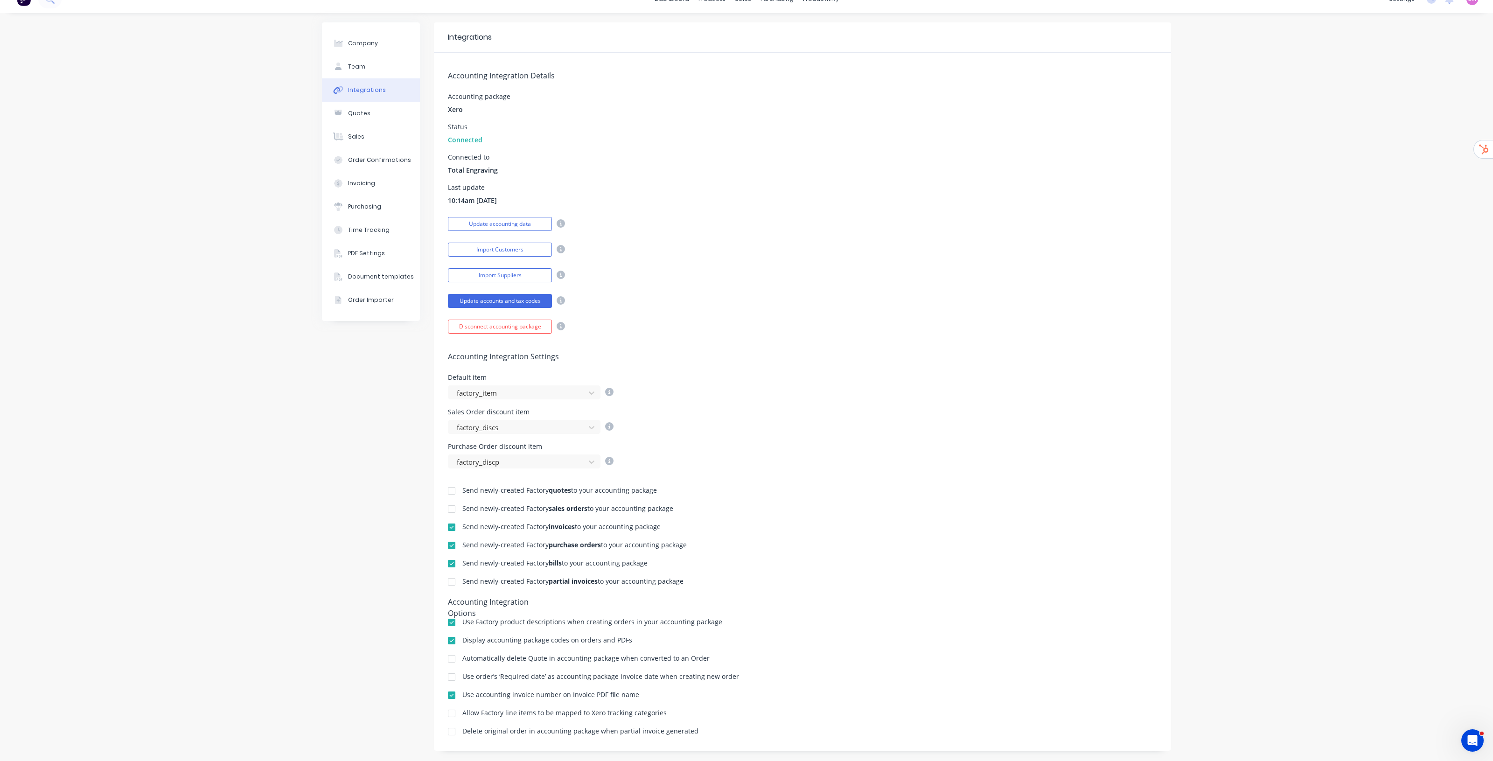
scroll to position [29, 0]
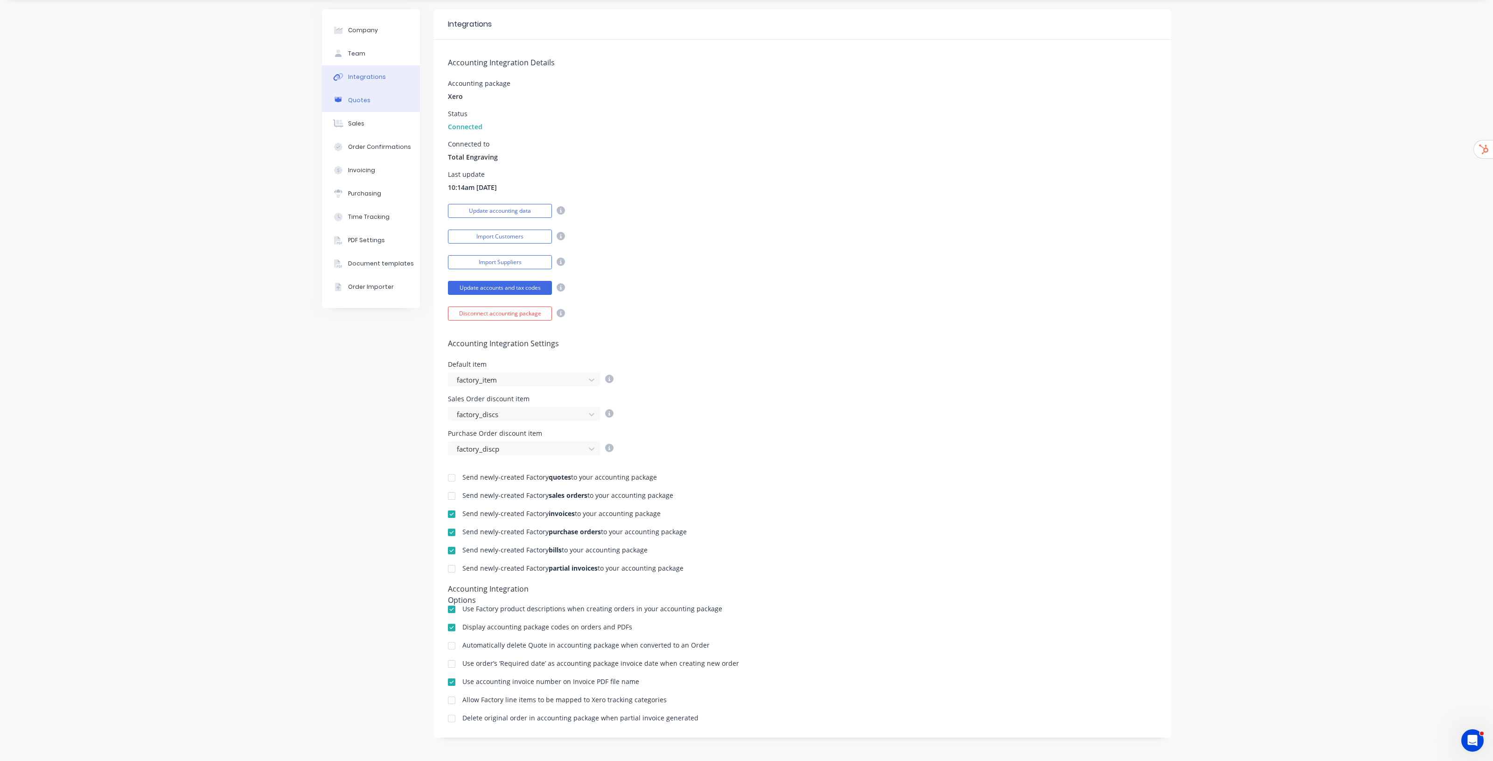
click at [364, 103] on button "Quotes" at bounding box center [371, 100] width 98 height 23
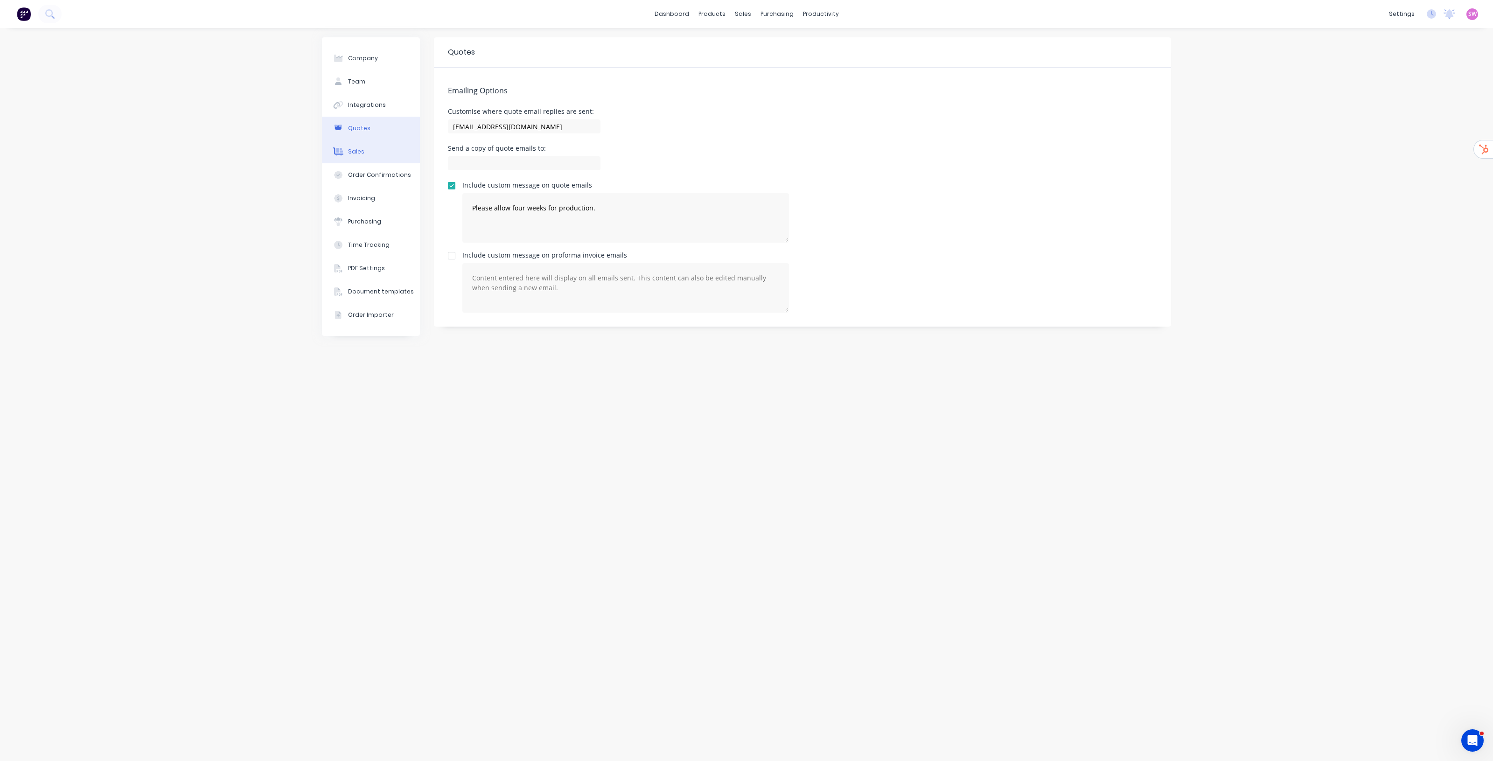
click at [351, 154] on div "Sales" at bounding box center [356, 151] width 16 height 8
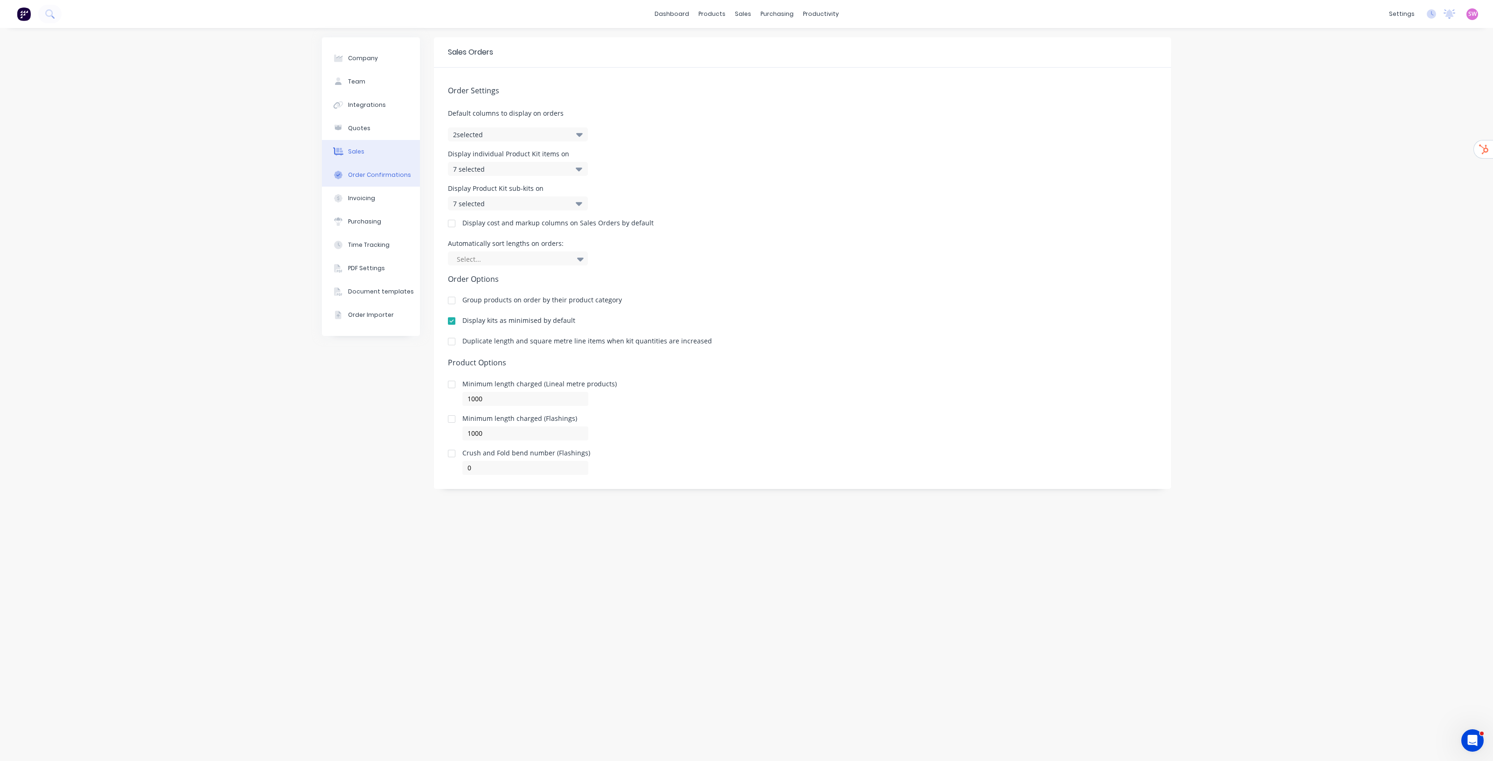
click at [361, 175] on div "Order Confirmations" at bounding box center [379, 175] width 63 height 8
click at [365, 146] on button "Sales" at bounding box center [371, 151] width 98 height 23
click at [455, 341] on div at bounding box center [451, 341] width 19 height 19
click at [344, 393] on div "Company Team Integrations Quotes Sales Order Confirmations Invoicing Purchasing…" at bounding box center [371, 394] width 98 height 714
click at [358, 120] on button "Quotes" at bounding box center [371, 128] width 98 height 23
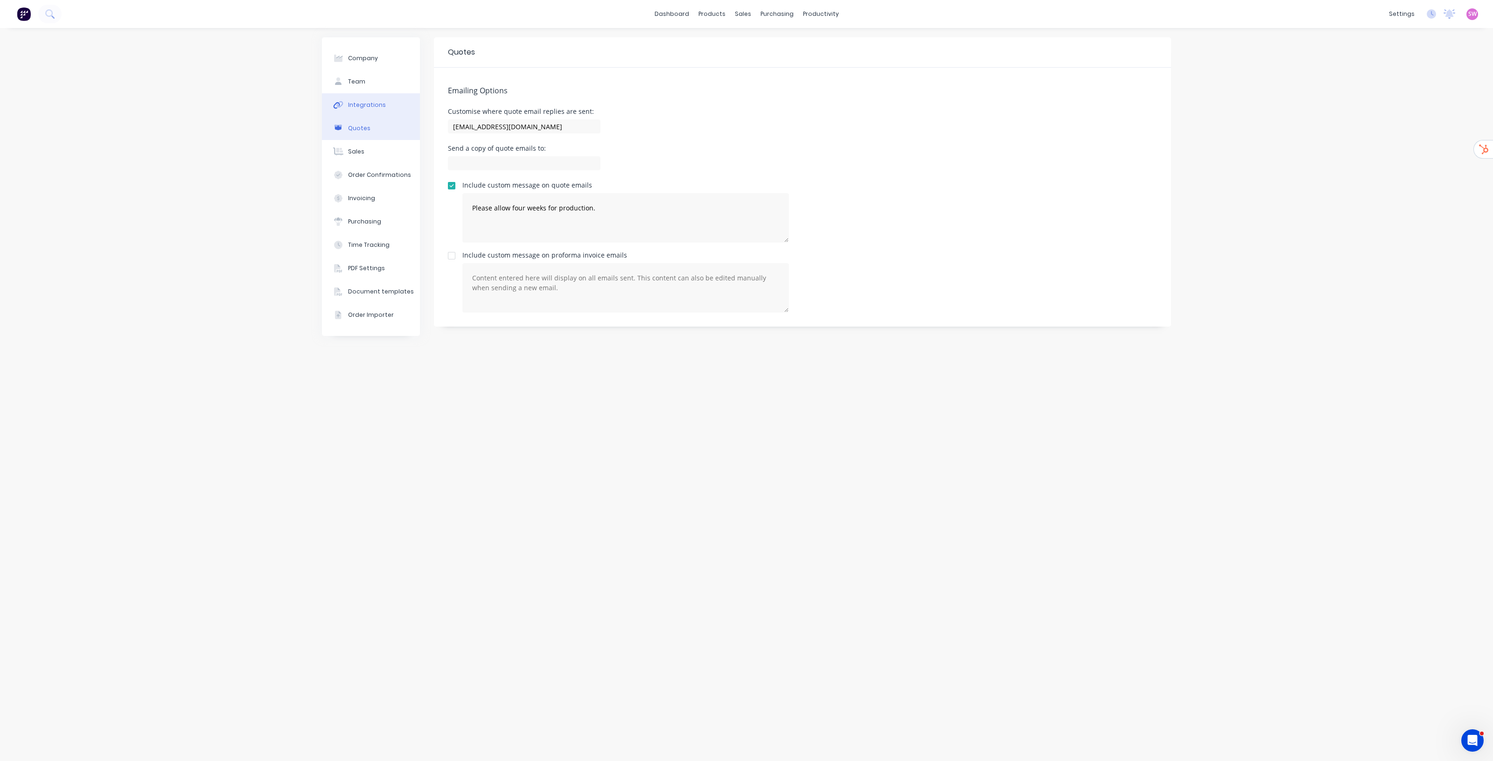
click at [361, 110] on button "Integrations" at bounding box center [371, 104] width 98 height 23
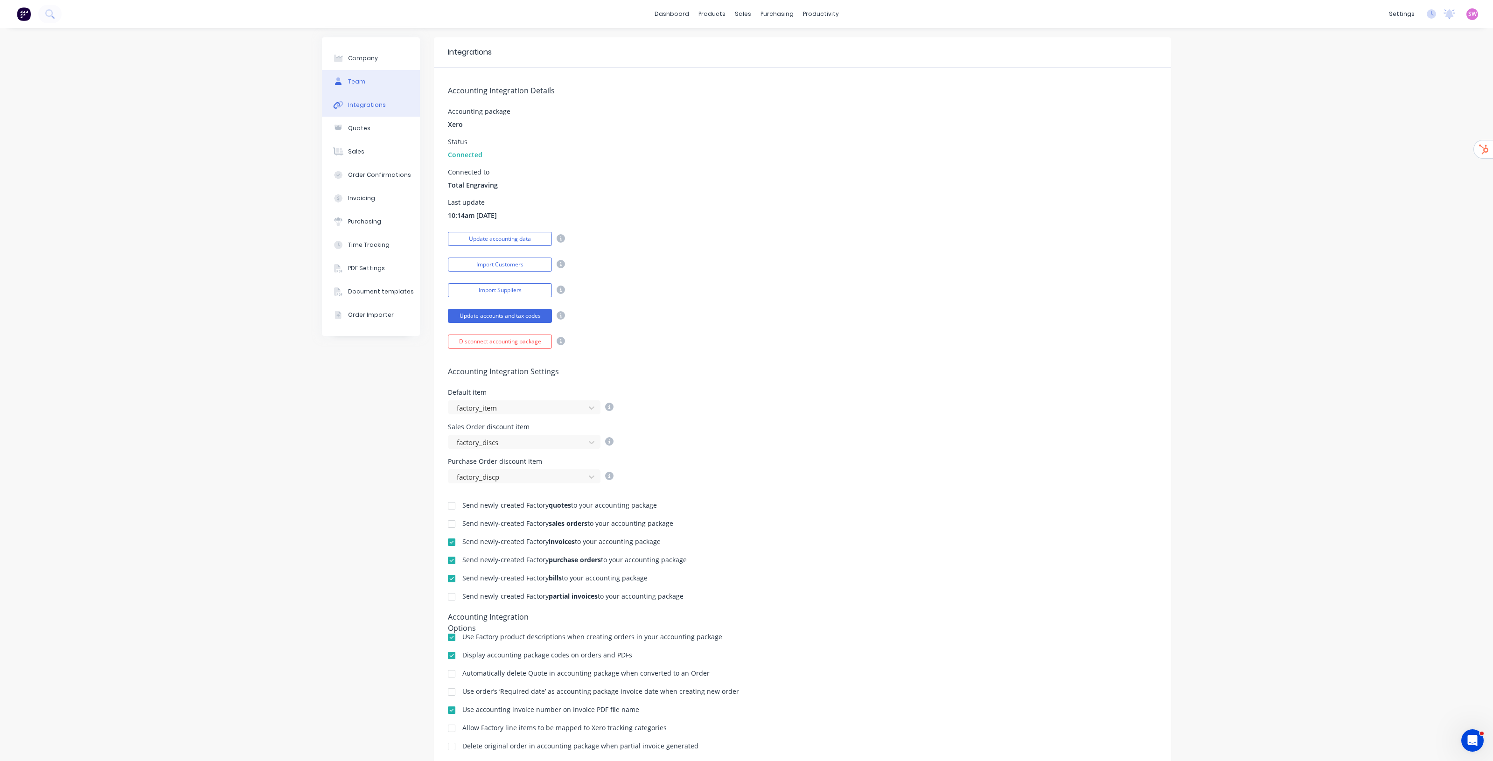
click at [360, 89] on button "Team" at bounding box center [371, 81] width 98 height 23
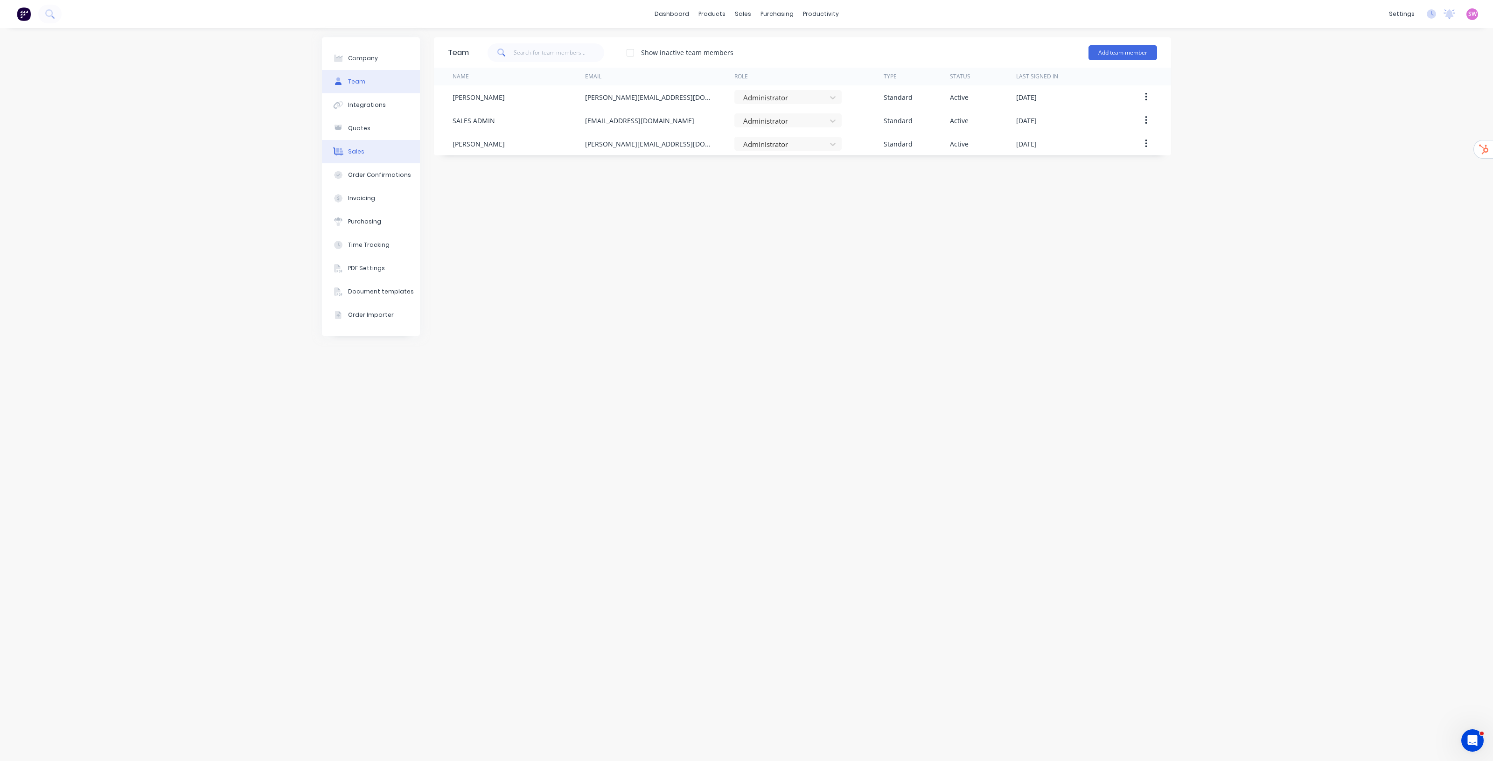
click at [362, 145] on button "Sales" at bounding box center [371, 151] width 98 height 23
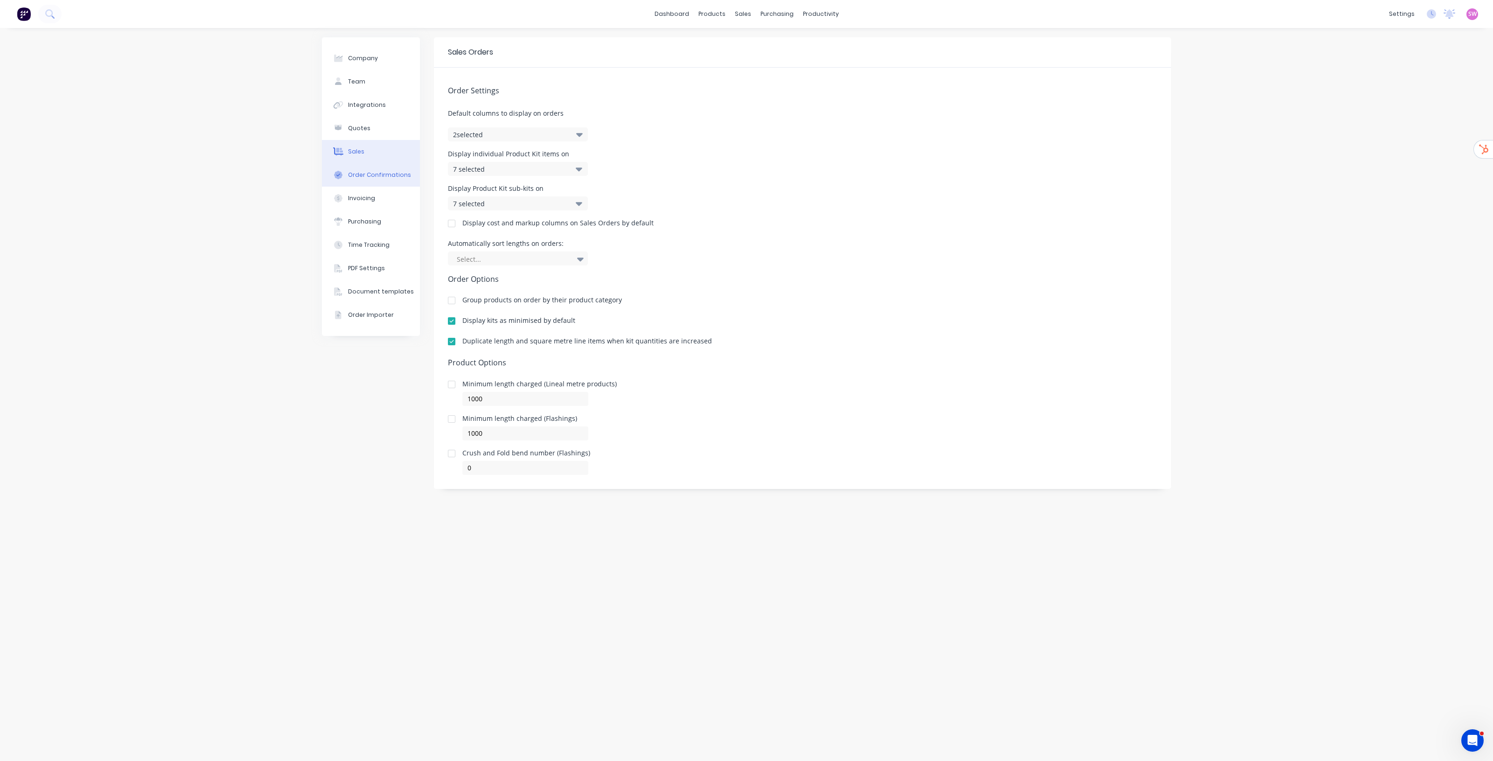
click at [362, 174] on div "Order Confirmations" at bounding box center [379, 175] width 63 height 8
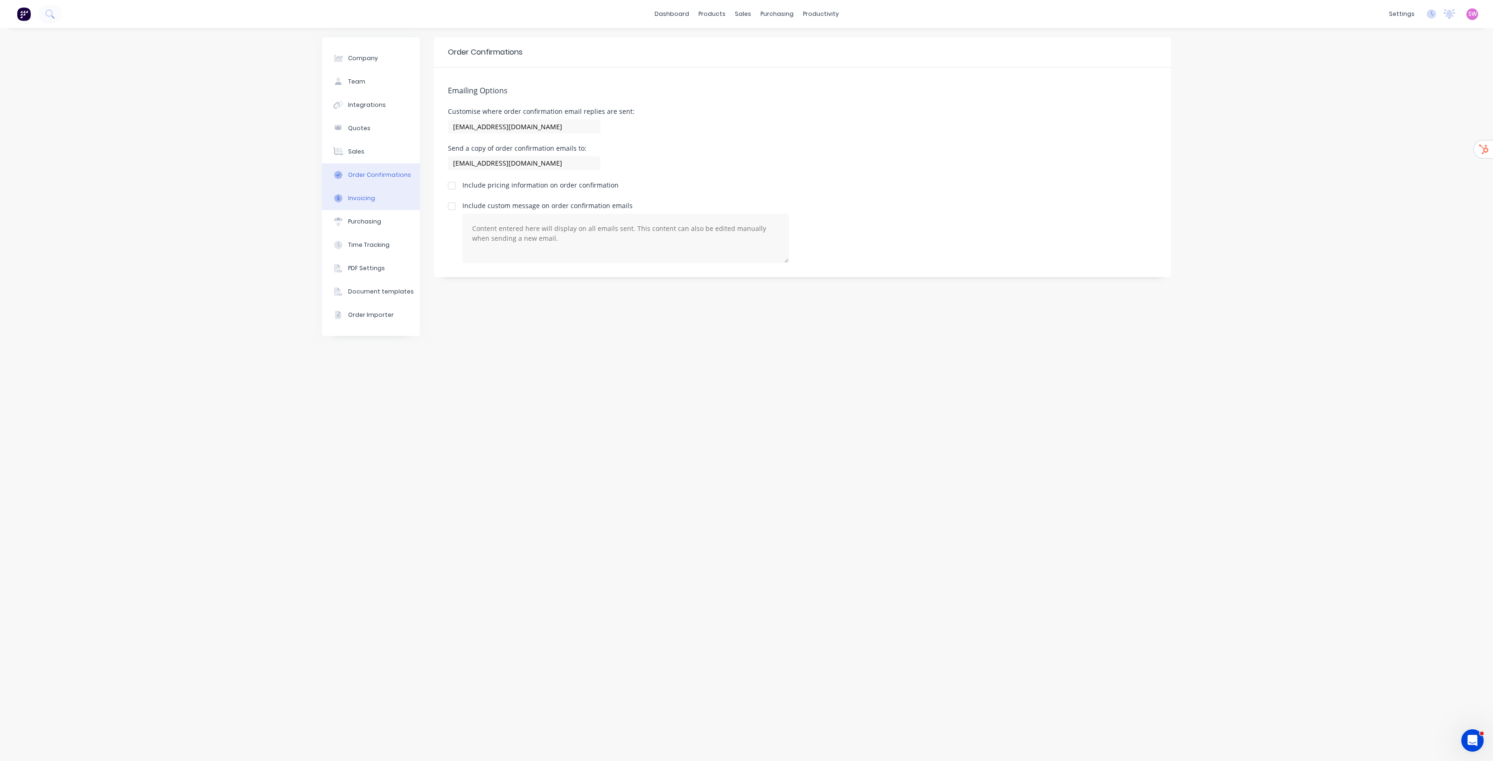
click at [368, 205] on button "Invoicing" at bounding box center [371, 198] width 98 height 23
click at [362, 217] on div "Purchasing" at bounding box center [364, 221] width 33 height 8
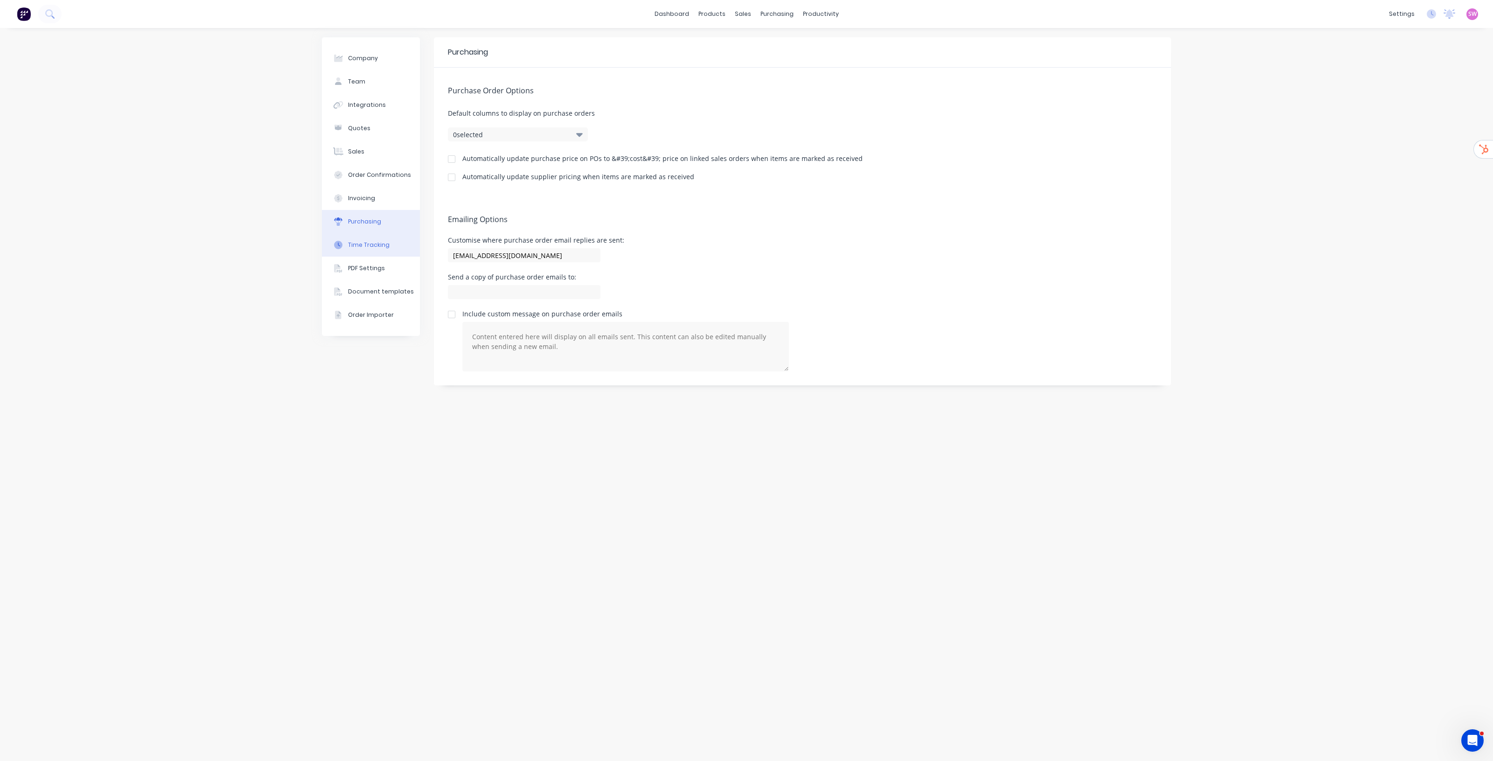
click at [371, 247] on div "Time Tracking" at bounding box center [369, 245] width 42 height 8
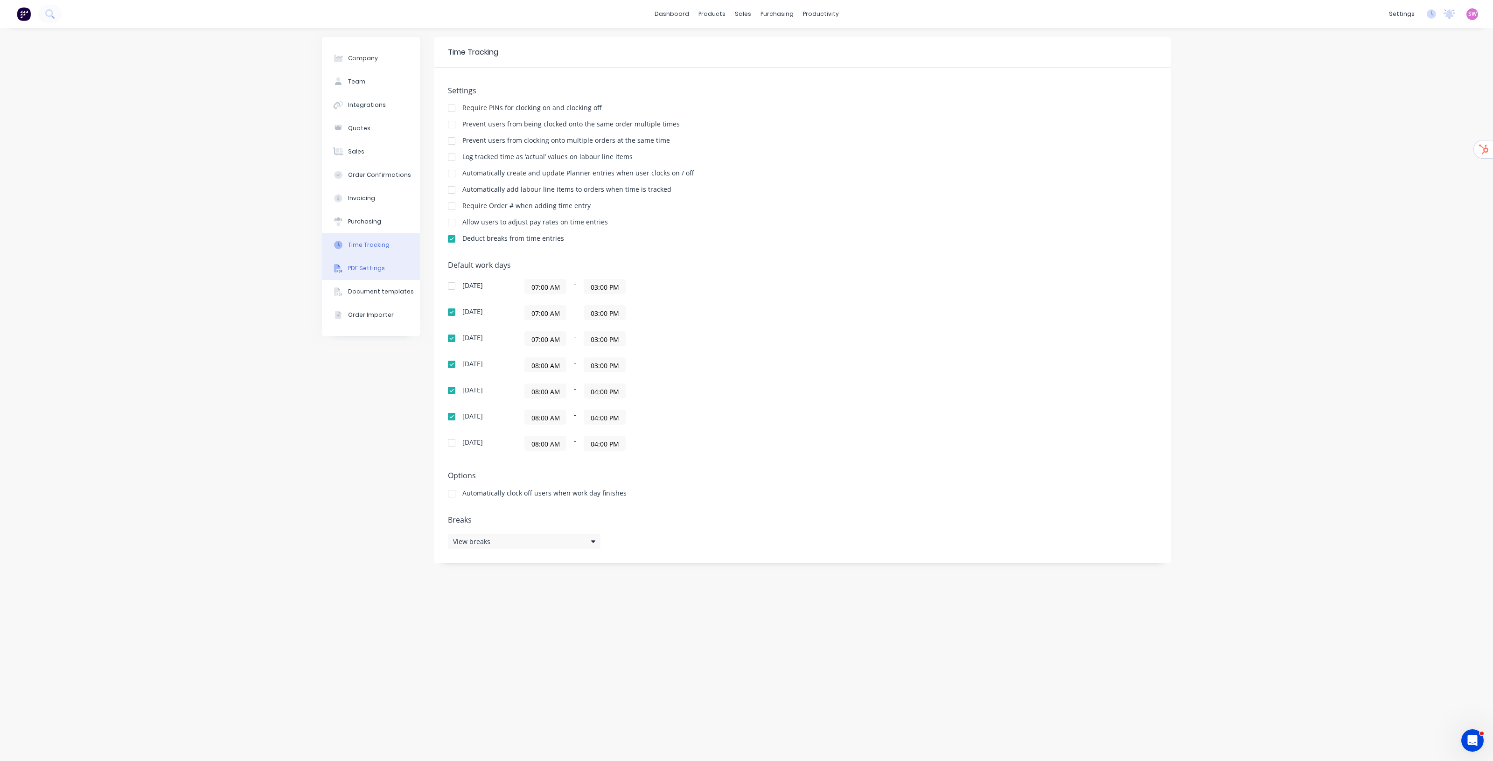
click at [362, 273] on button "PDF Settings" at bounding box center [371, 268] width 98 height 23
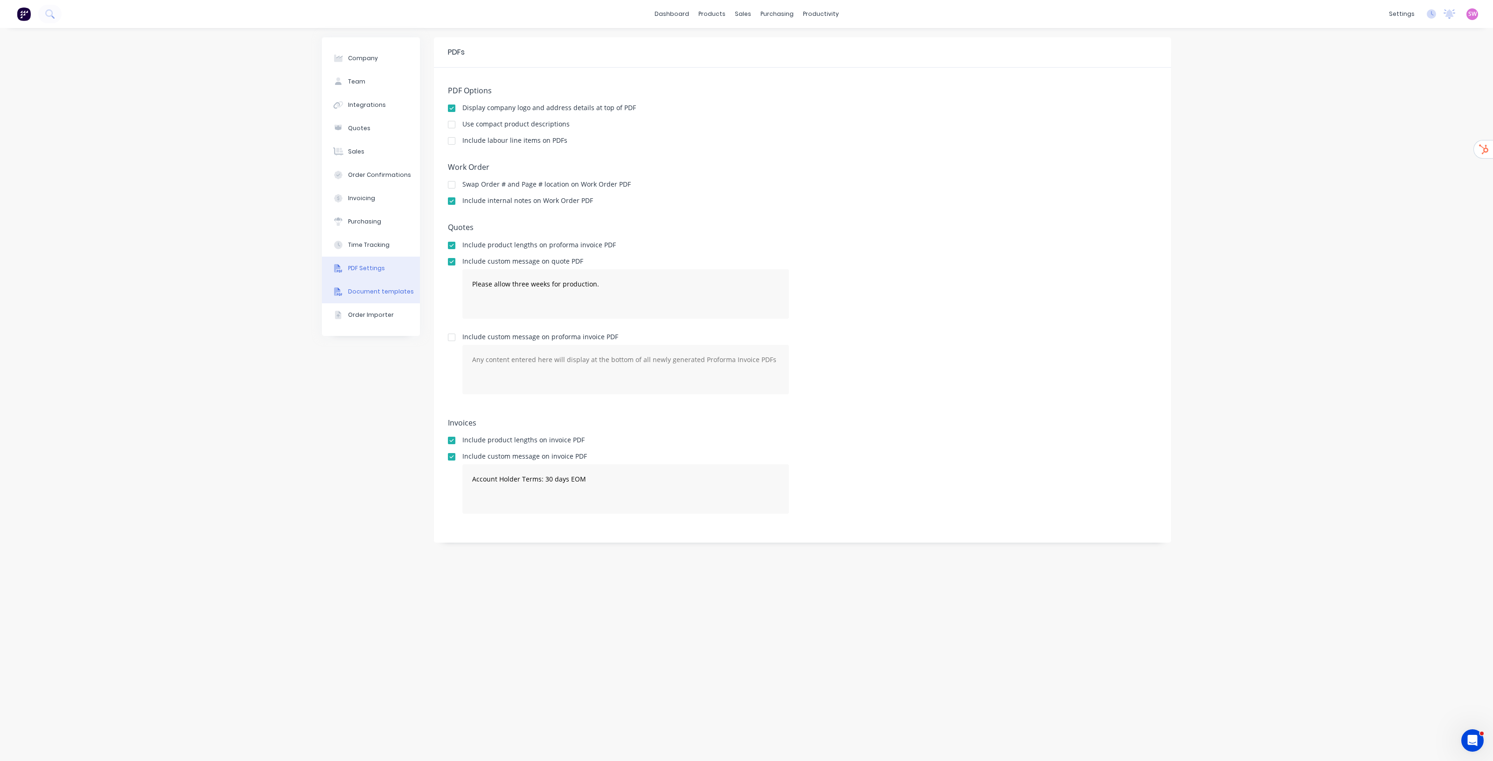
click at [366, 291] on div "Document templates" at bounding box center [381, 291] width 66 height 8
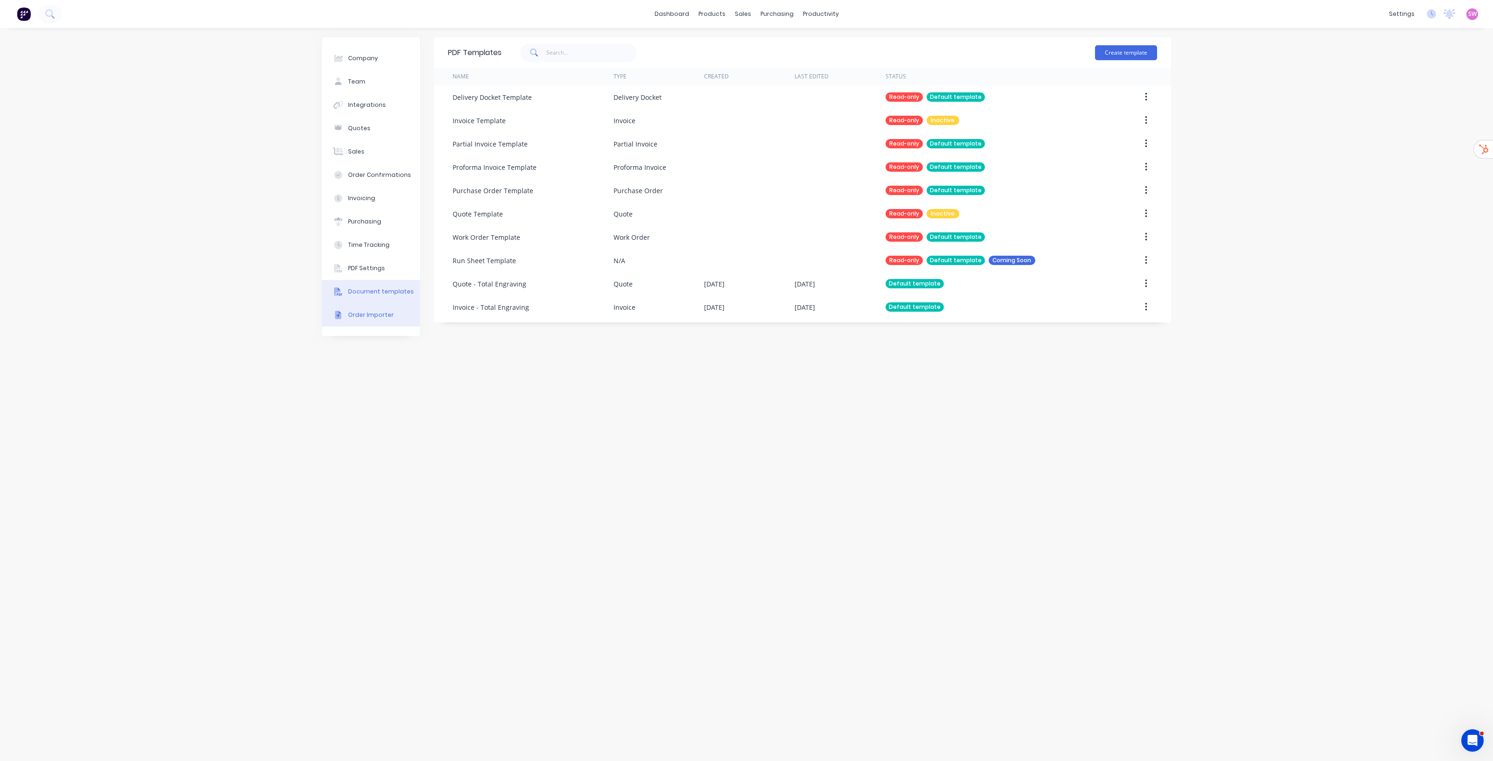
click at [367, 311] on div "Order Importer" at bounding box center [371, 315] width 46 height 8
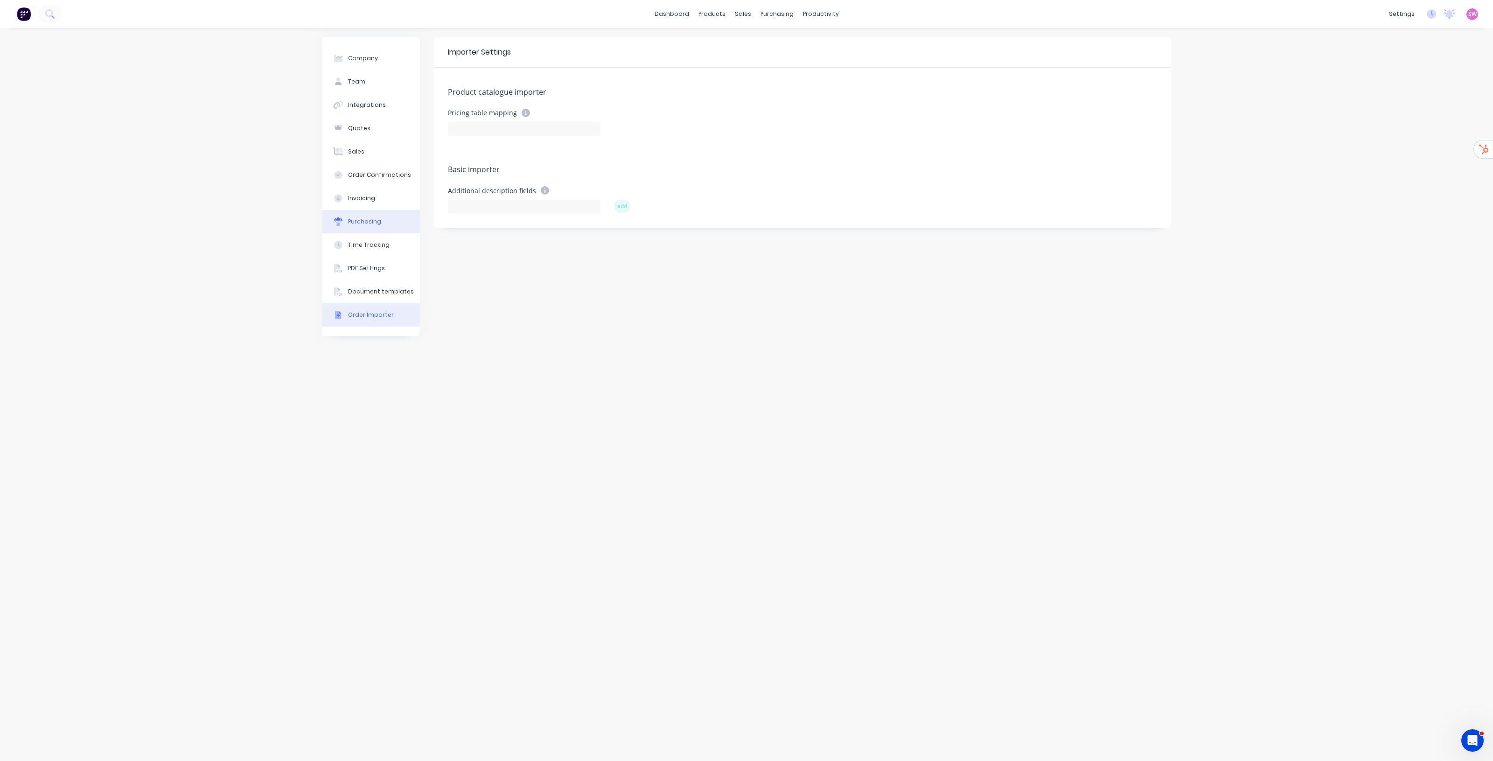
click at [366, 226] on button "Purchasing" at bounding box center [371, 221] width 98 height 23
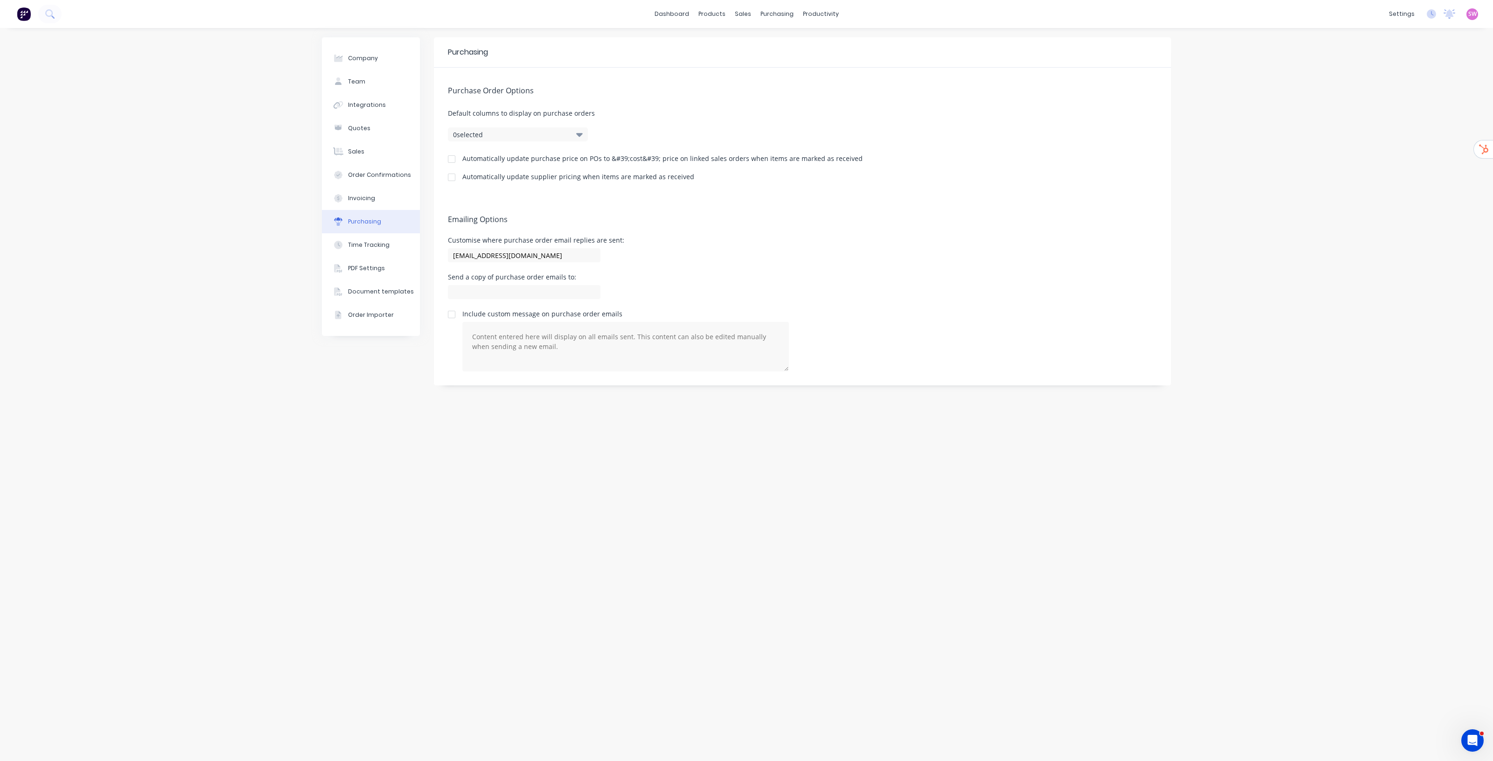
click at [539, 534] on div "Purchasing Purchase Order Options Default columns to display on purchase orders…" at bounding box center [802, 394] width 737 height 714
click at [1318, 118] on div "Company Team Integrations Quotes Sales Order Confirmations Invoicing Purchasing…" at bounding box center [746, 394] width 1493 height 733
click at [766, 41] on div "Sales Orders" at bounding box center [777, 45] width 38 height 8
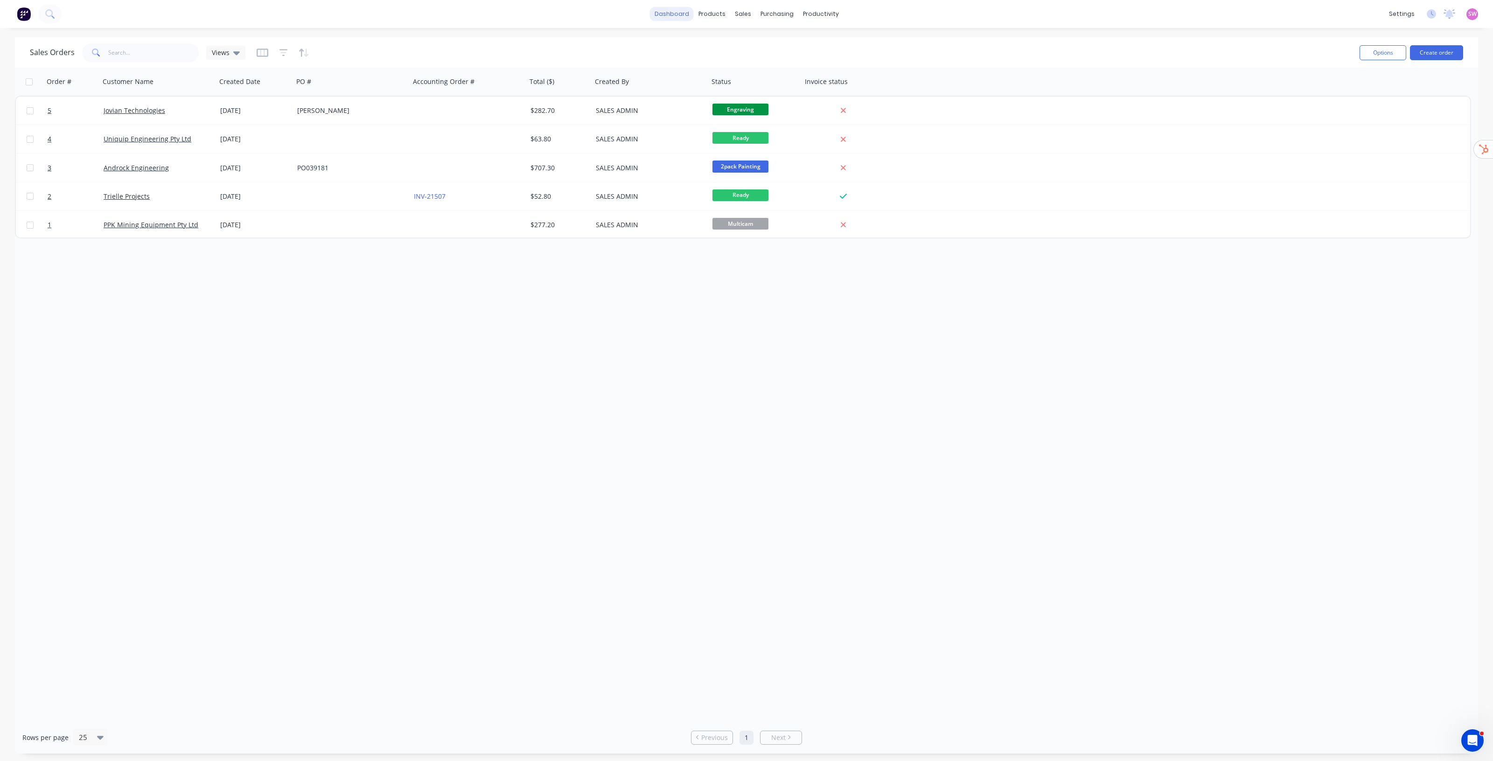
click at [674, 8] on link "dashboard" at bounding box center [672, 14] width 44 height 14
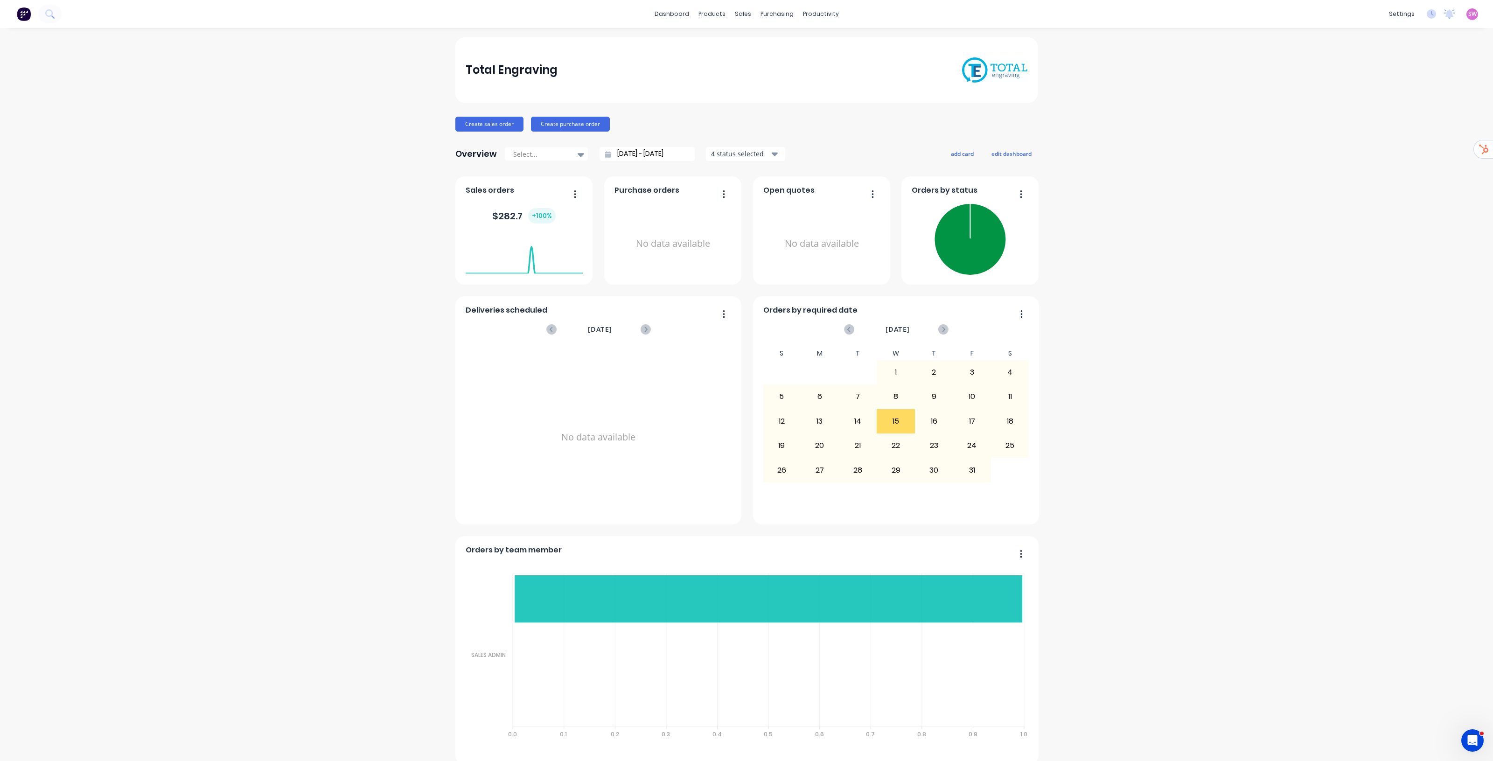
click at [1466, 11] on div "SW Total Engraving Stuart Wheatley Administrator Profile Sign out" at bounding box center [1472, 14] width 12 height 12
click at [1468, 14] on span "SW" at bounding box center [1472, 14] width 8 height 8
click at [1396, 112] on button "Sign out" at bounding box center [1414, 116] width 124 height 19
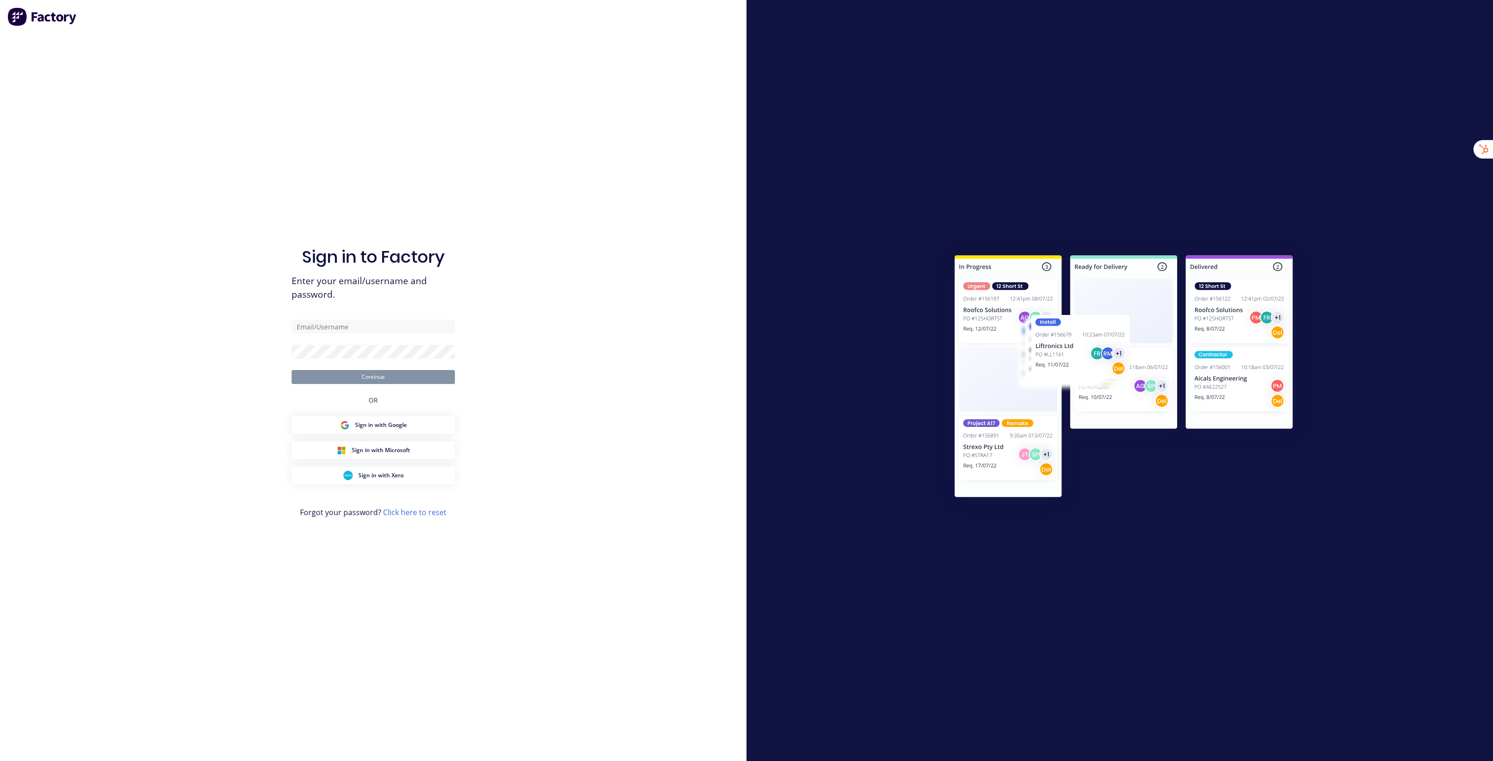
click at [201, 95] on div "Sign in to Factory Enter your email/username and password. Continue OR Sign in …" at bounding box center [373, 380] width 746 height 761
type input "[EMAIL_ADDRESS][DOMAIN_NAME]"
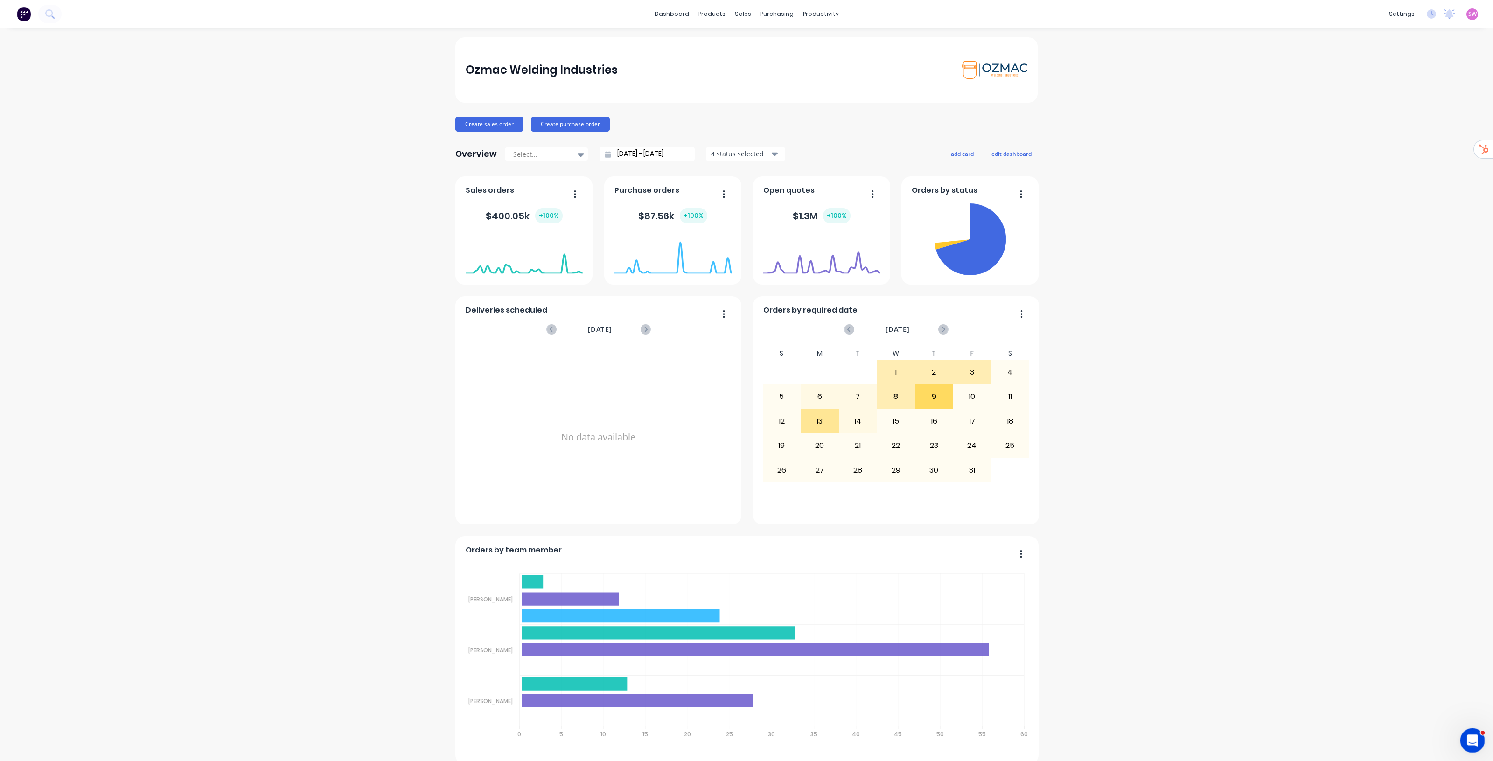
click at [1472, 738] on icon "Open Intercom Messenger" at bounding box center [1470, 739] width 15 height 15
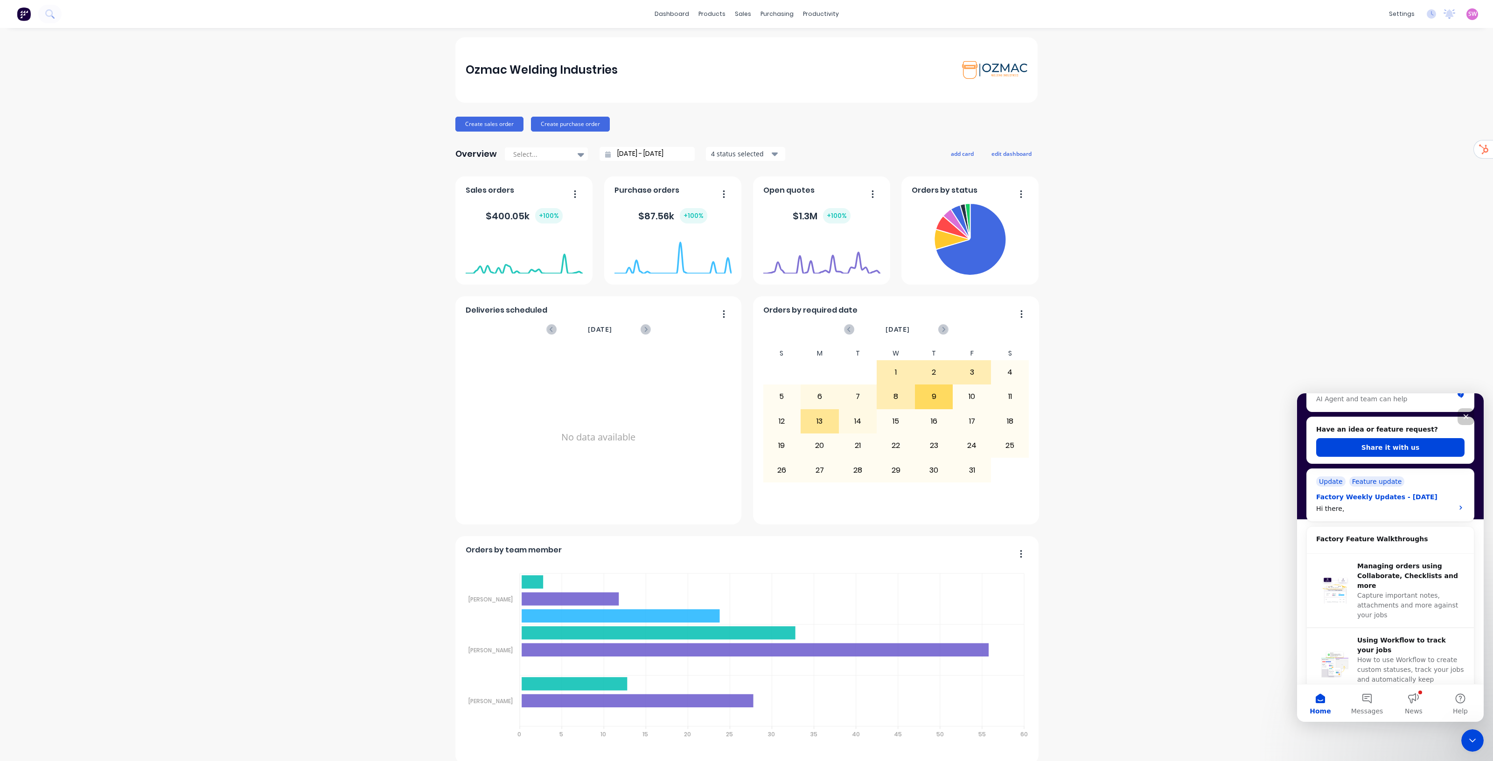
scroll to position [175, 0]
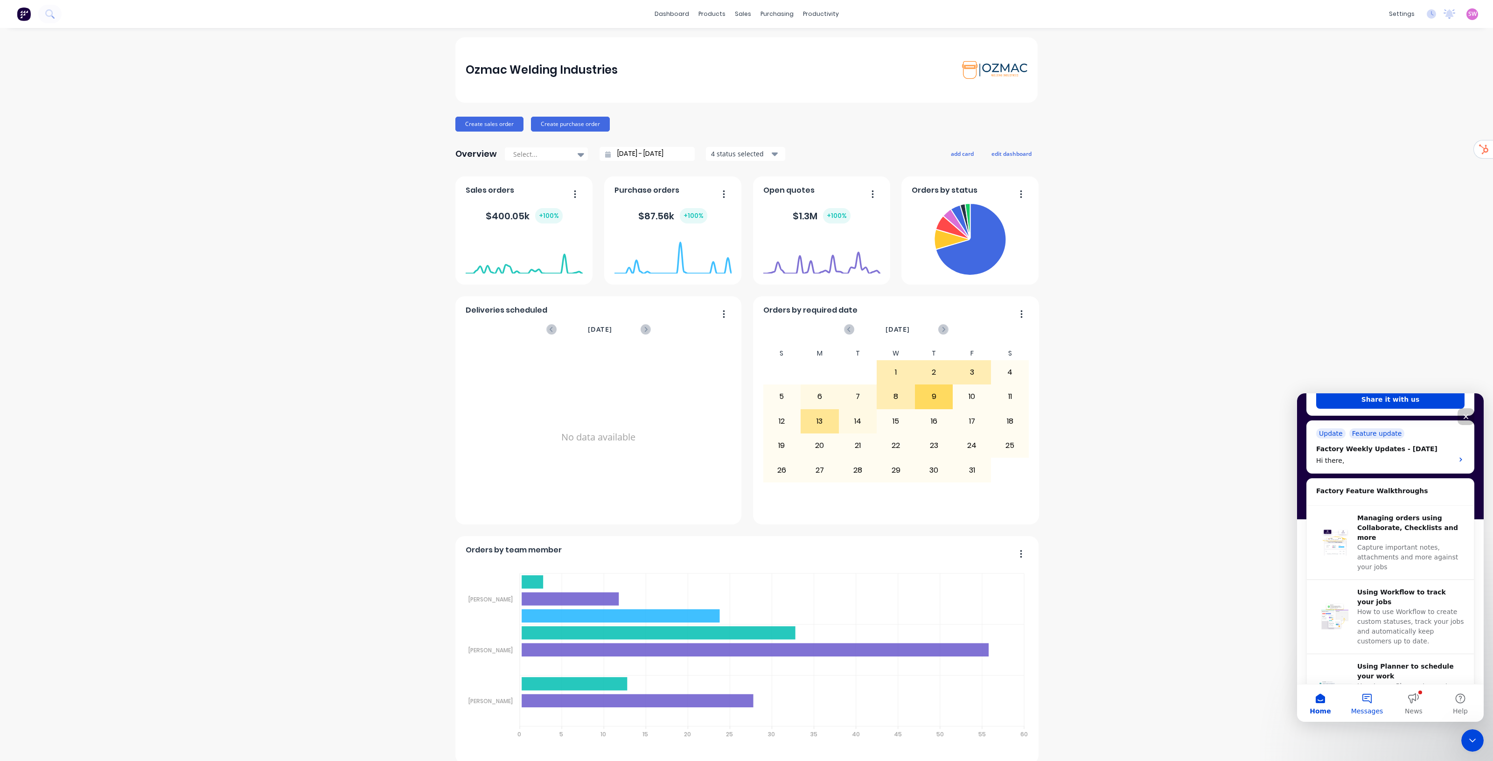
click at [1374, 701] on button "Messages" at bounding box center [1367, 702] width 47 height 37
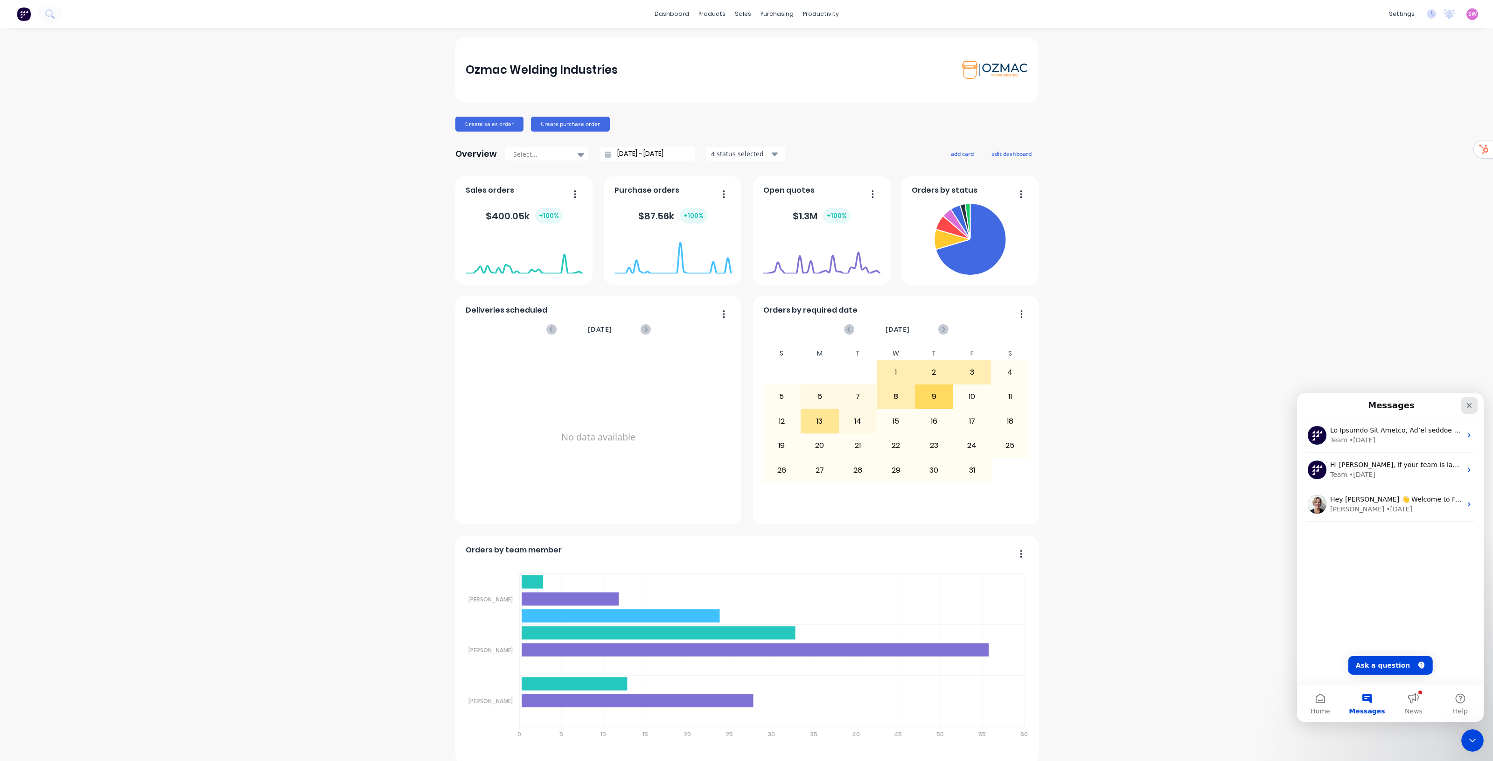
click at [1468, 407] on icon "Close" at bounding box center [1468, 405] width 7 height 7
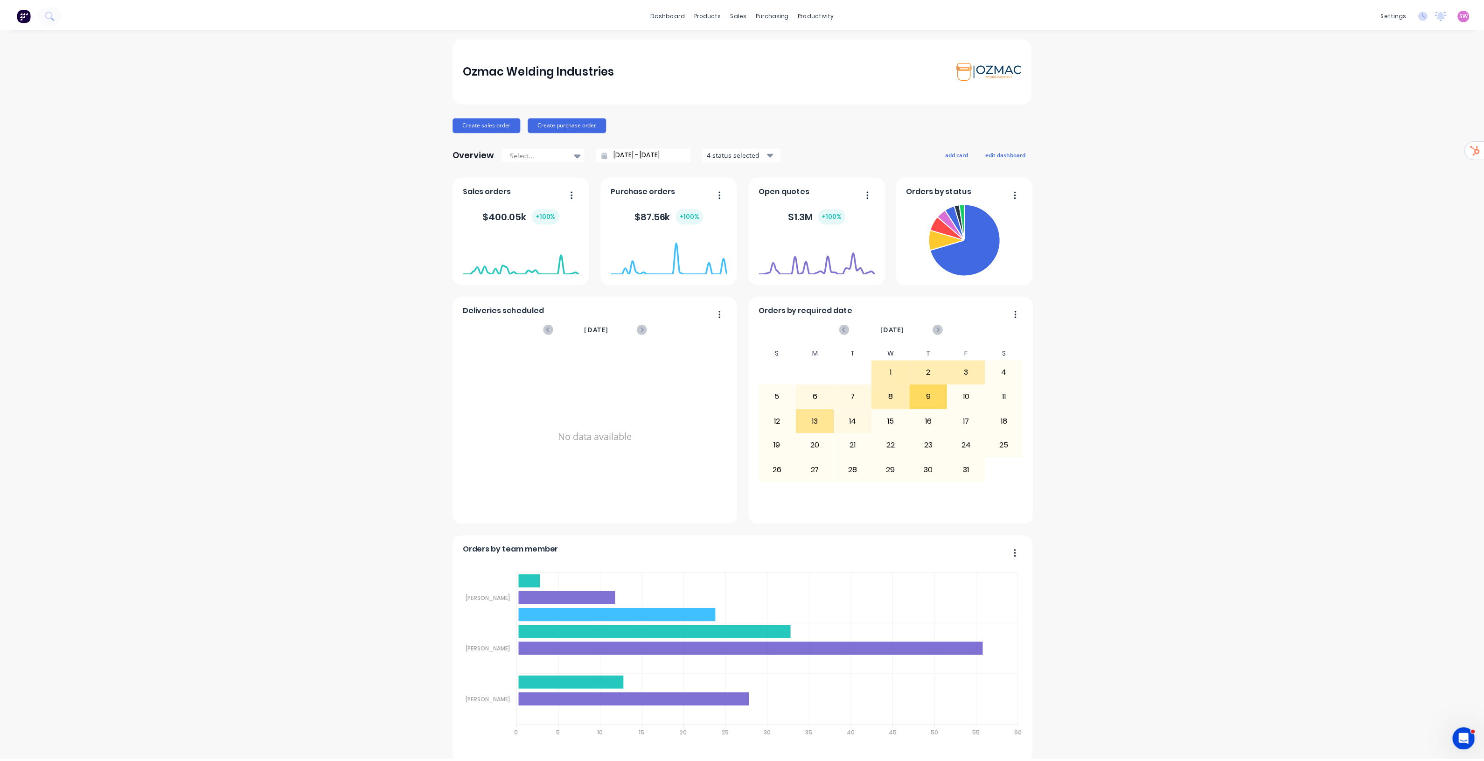
scroll to position [0, 0]
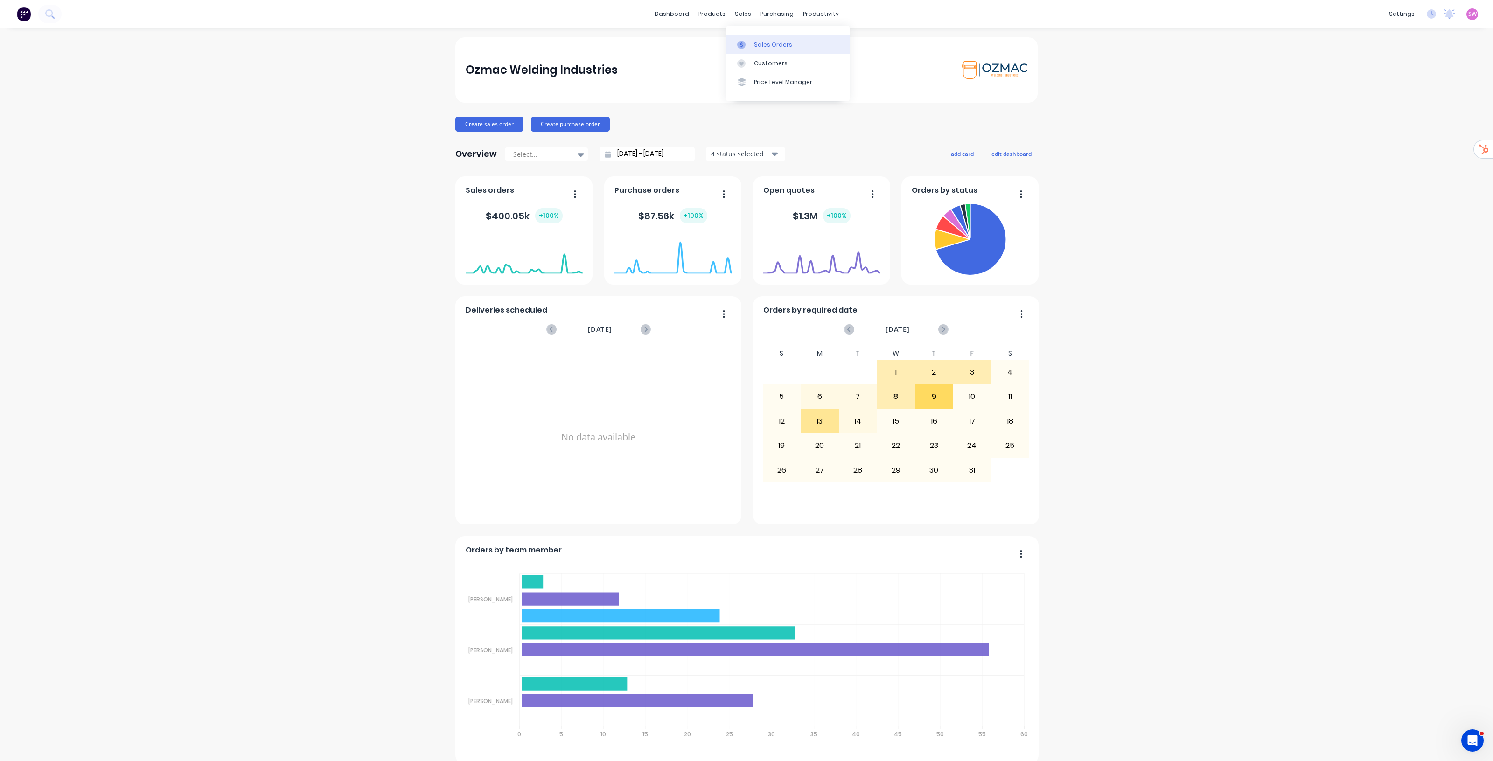
click at [761, 52] on link "Sales Orders" at bounding box center [788, 44] width 124 height 19
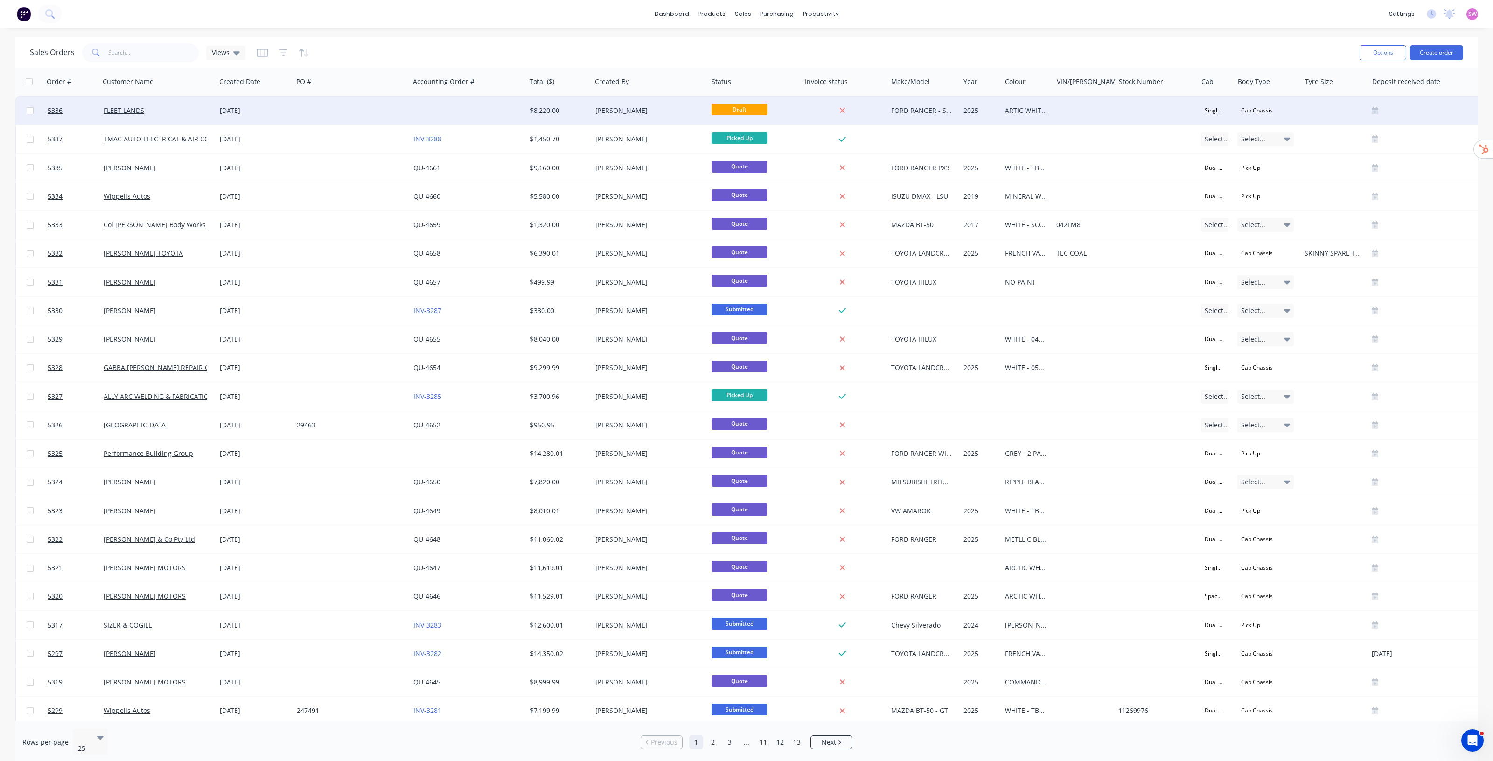
click at [451, 105] on div at bounding box center [468, 111] width 117 height 28
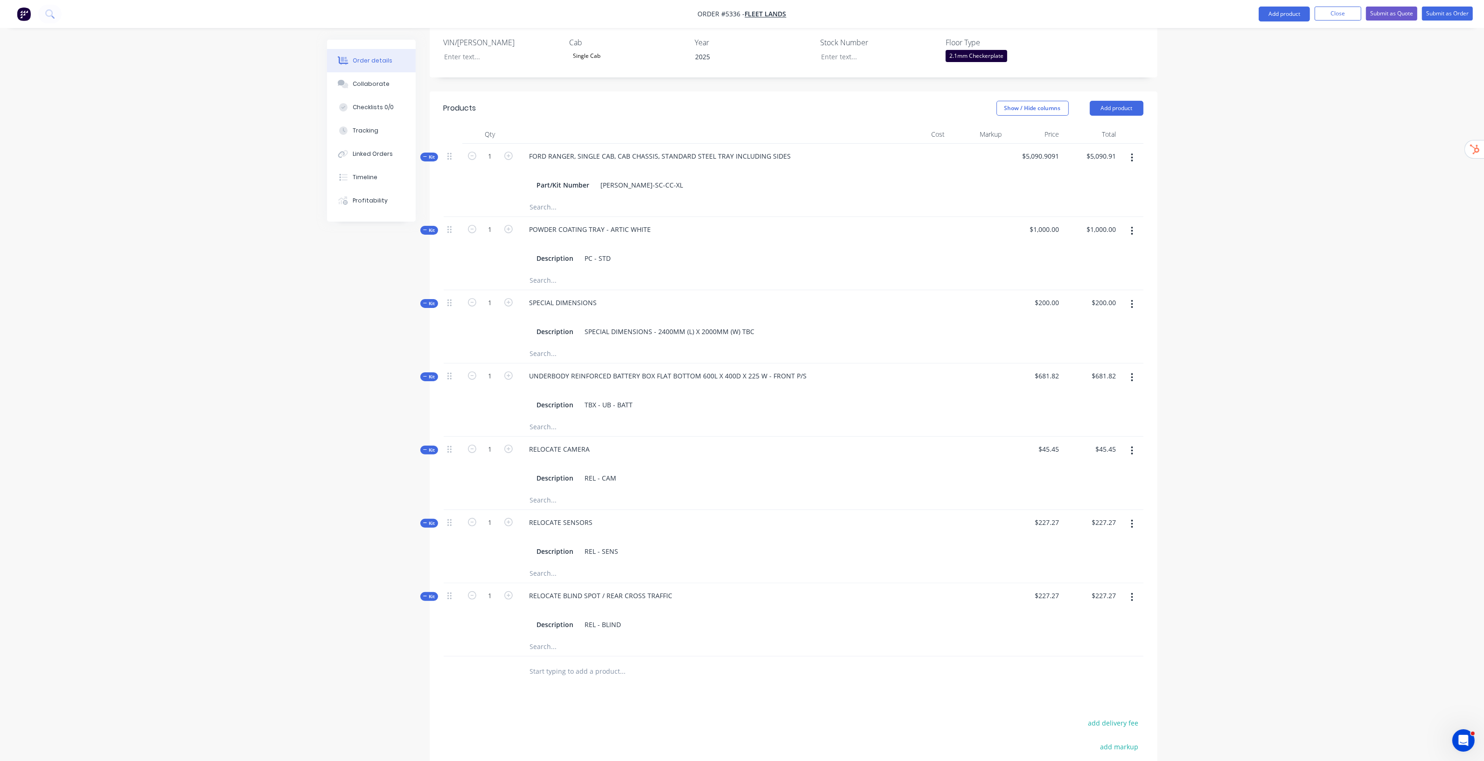
scroll to position [266, 0]
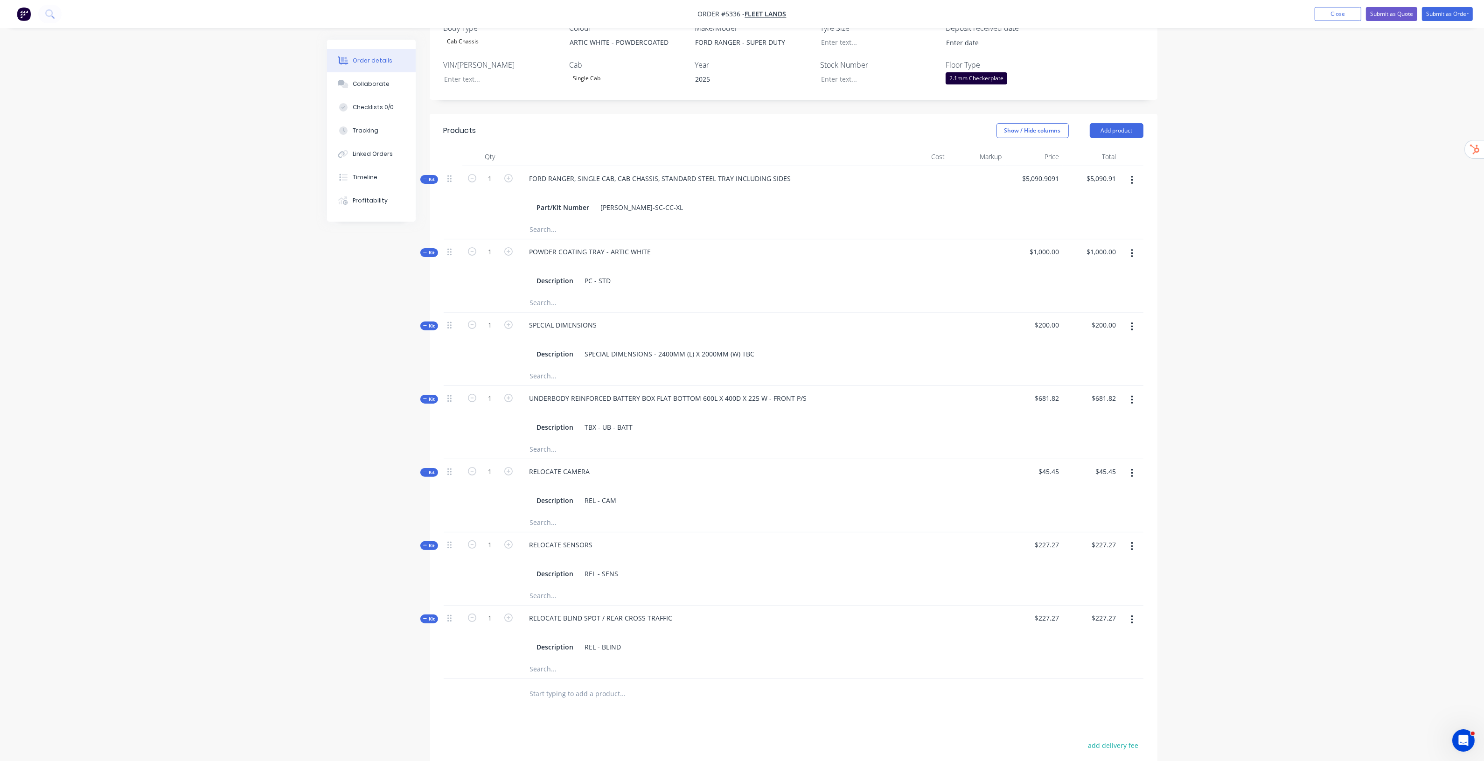
click at [544, 367] on input "text" at bounding box center [623, 376] width 187 height 19
click at [539, 367] on input "text" at bounding box center [623, 376] width 187 height 19
click at [552, 684] on input "text" at bounding box center [623, 693] width 187 height 19
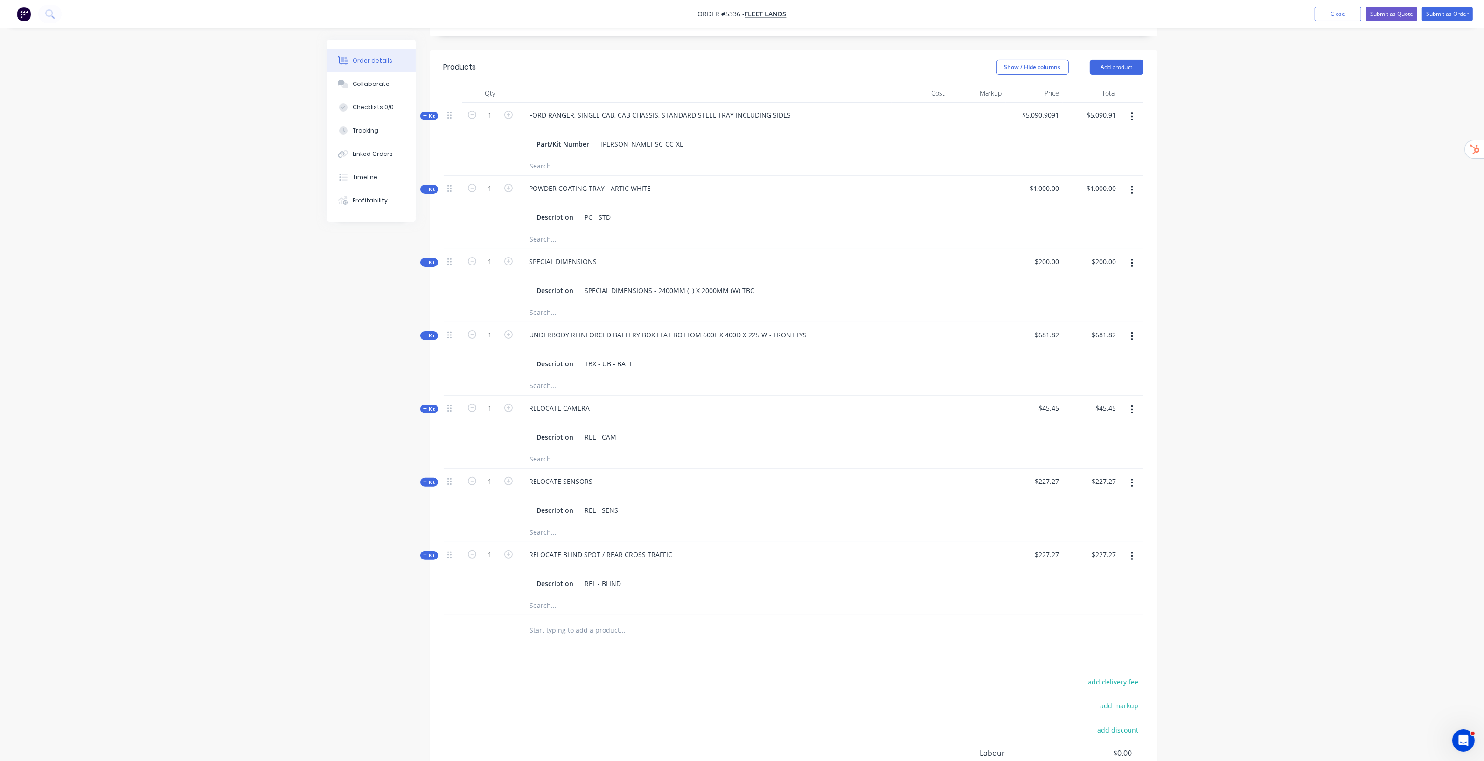
scroll to position [441, 0]
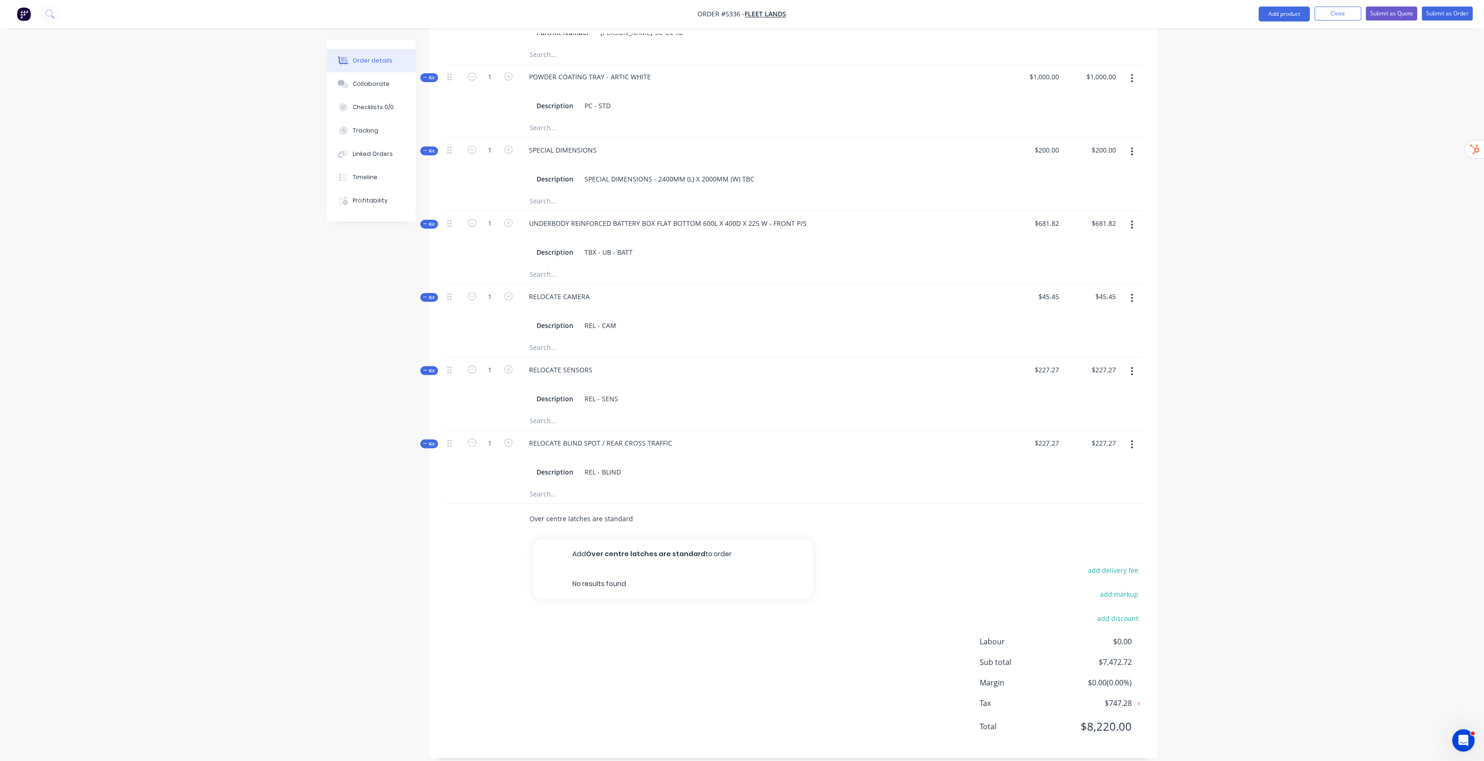
type input "Over centre latches are standard"
click at [1275, 121] on div "Order details Collaborate Checklists 0/0 Tracking Linked Orders Timeline Profit…" at bounding box center [742, 165] width 1484 height 1213
click at [1342, 12] on button "Close" at bounding box center [1338, 14] width 47 height 14
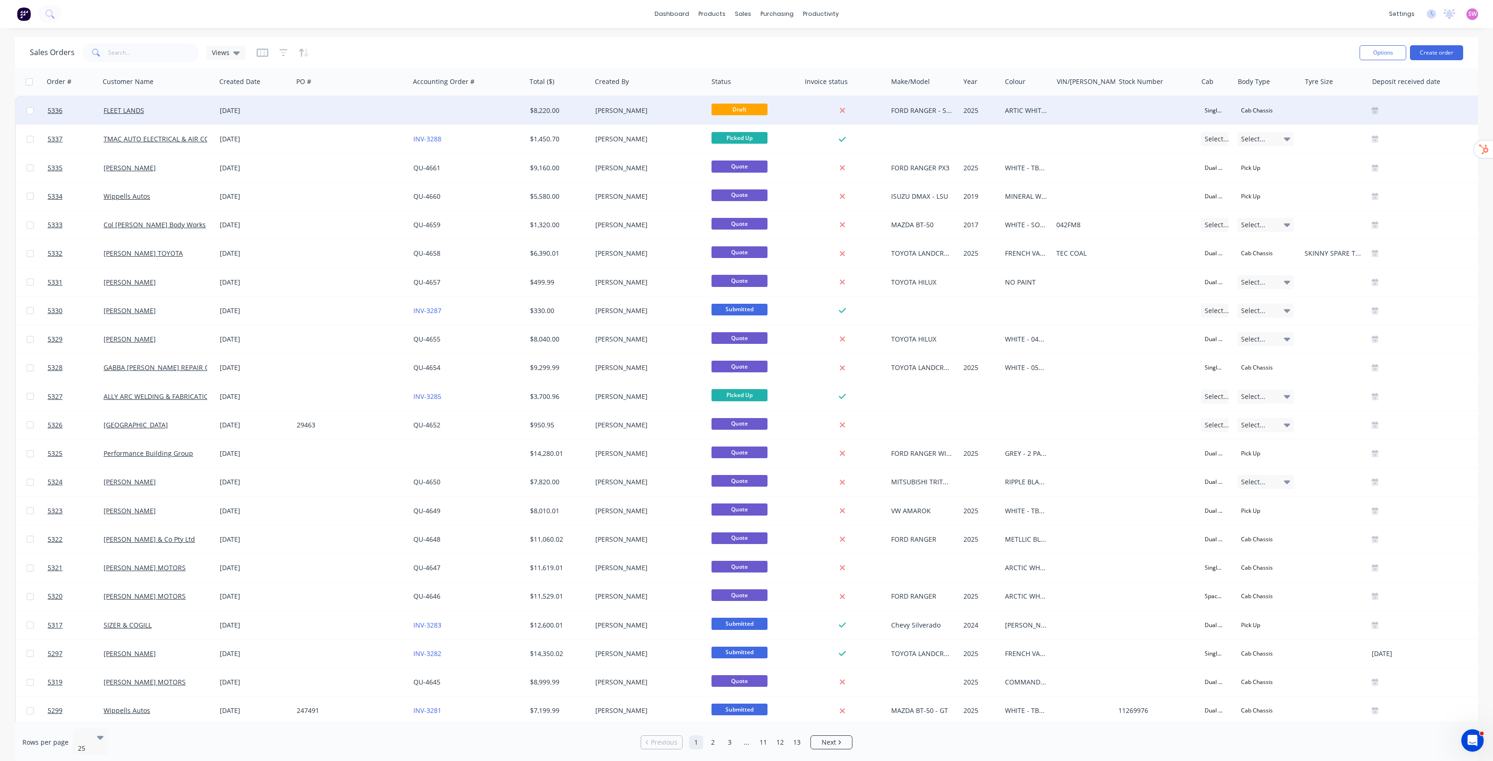
click at [476, 108] on div at bounding box center [468, 111] width 117 height 28
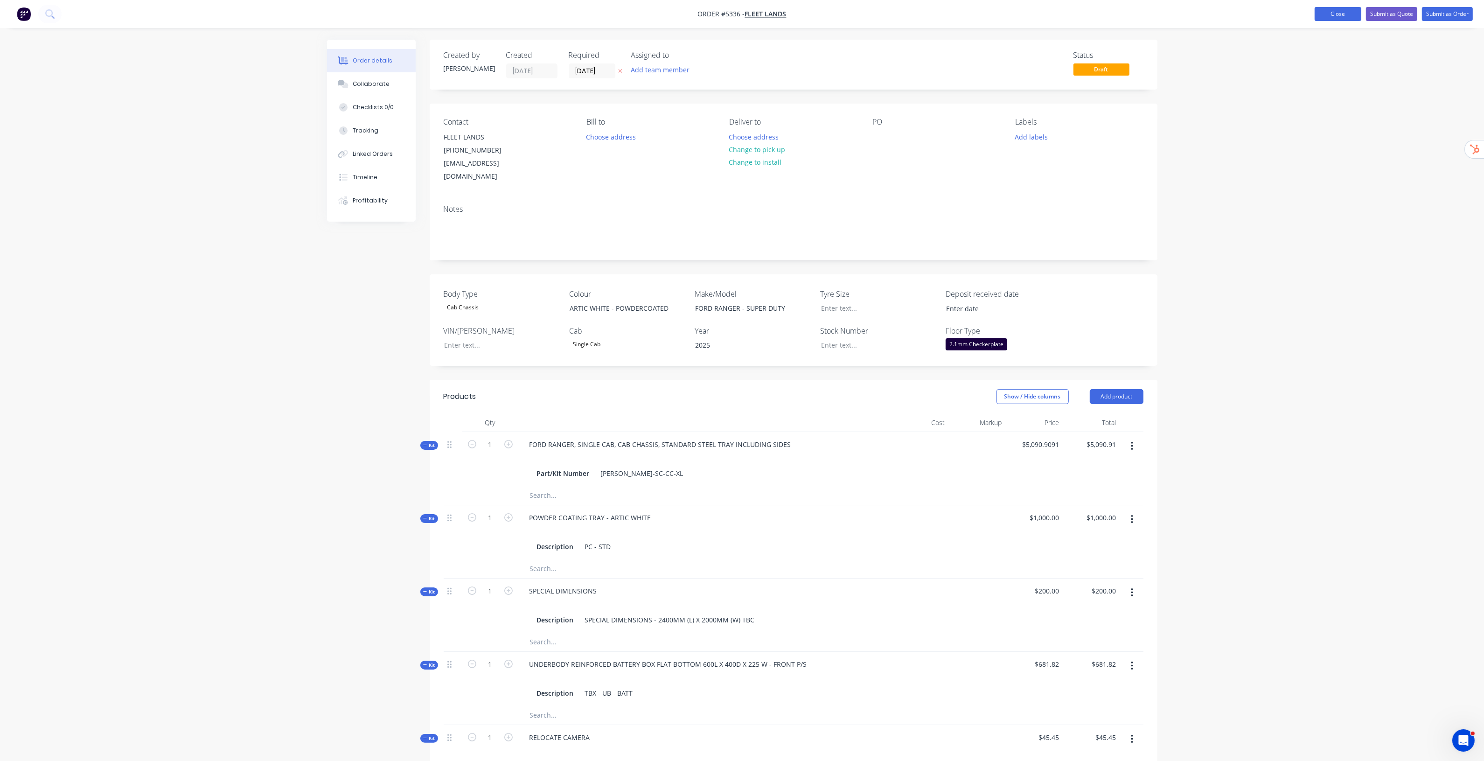
click at [1338, 19] on button "Close" at bounding box center [1338, 14] width 47 height 14
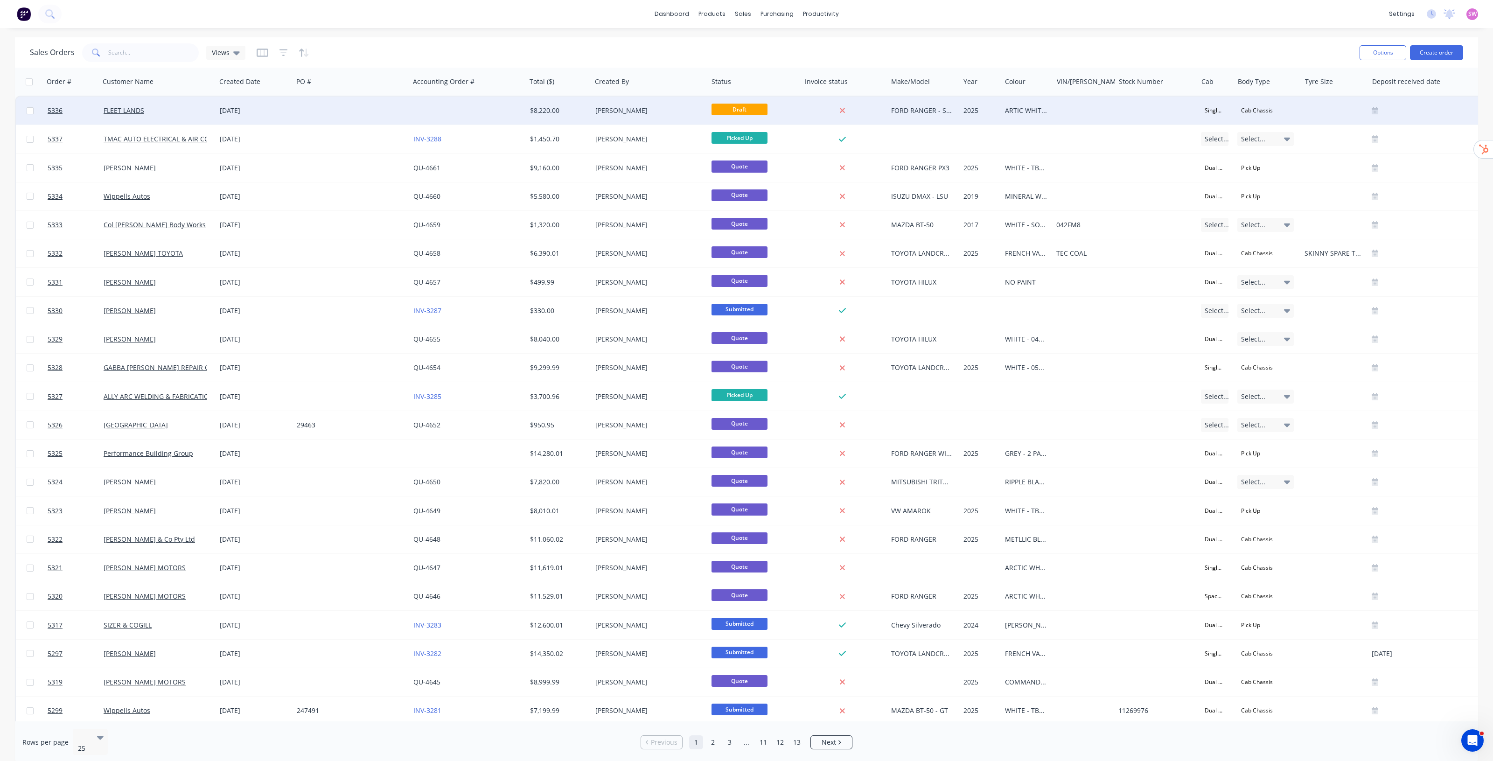
click at [512, 111] on div at bounding box center [468, 111] width 117 height 28
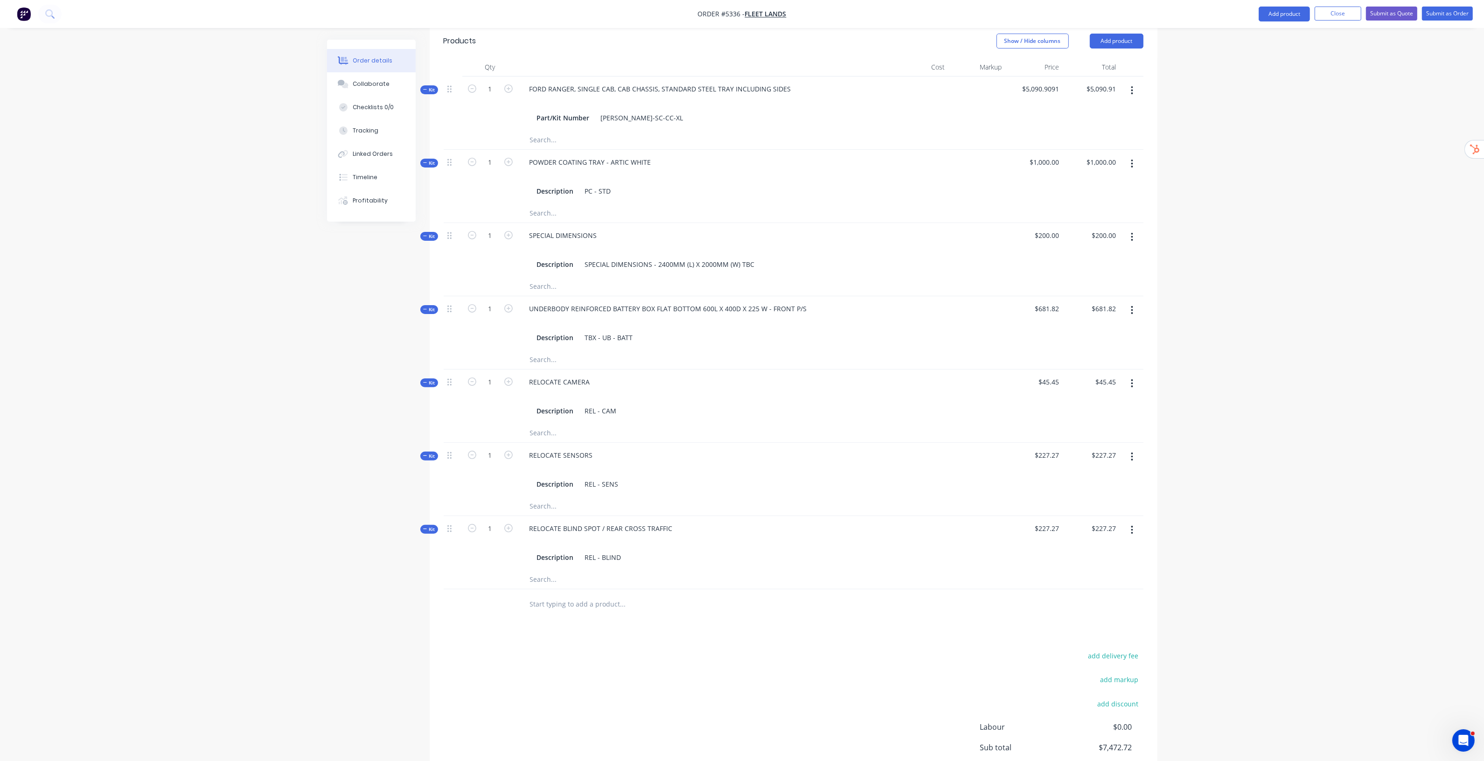
scroll to position [441, 0]
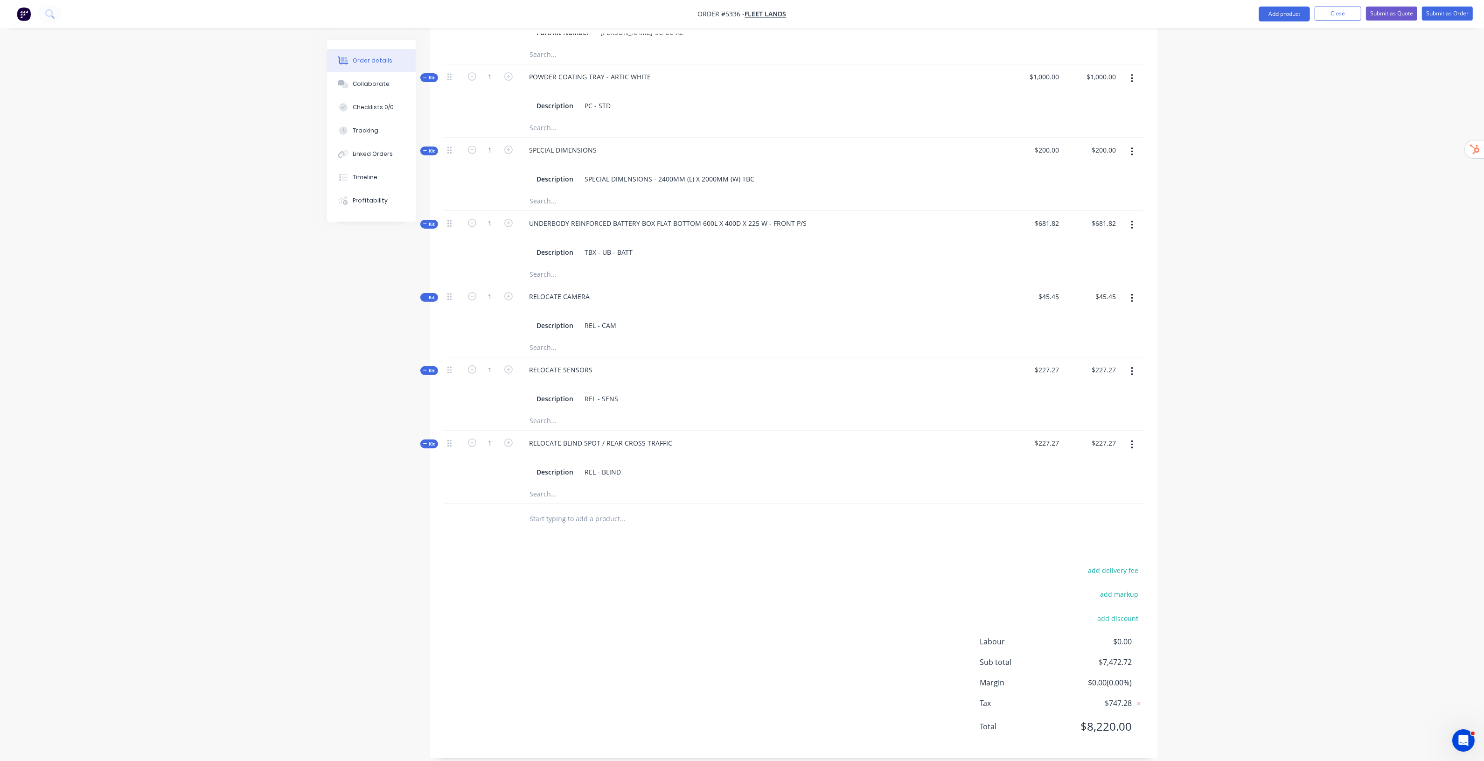
click at [578, 514] on input "text" at bounding box center [623, 518] width 187 height 19
paste input "[URL][DOMAIN_NAME]"
type input "[URL][DOMAIN_NAME]"
type input "Over centre latches are standard"
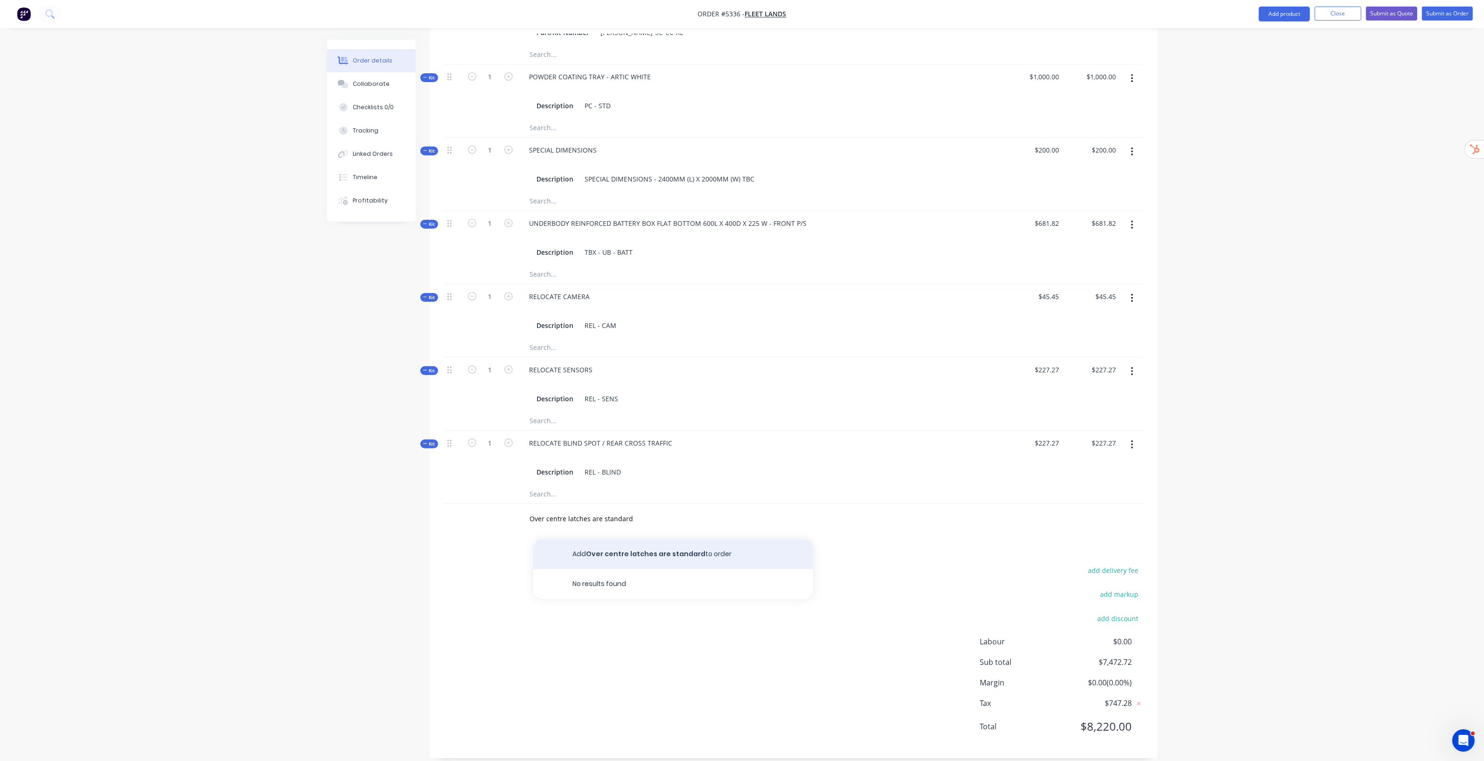
click at [662, 539] on button "Add Over centre latches are standard to order" at bounding box center [673, 554] width 280 height 30
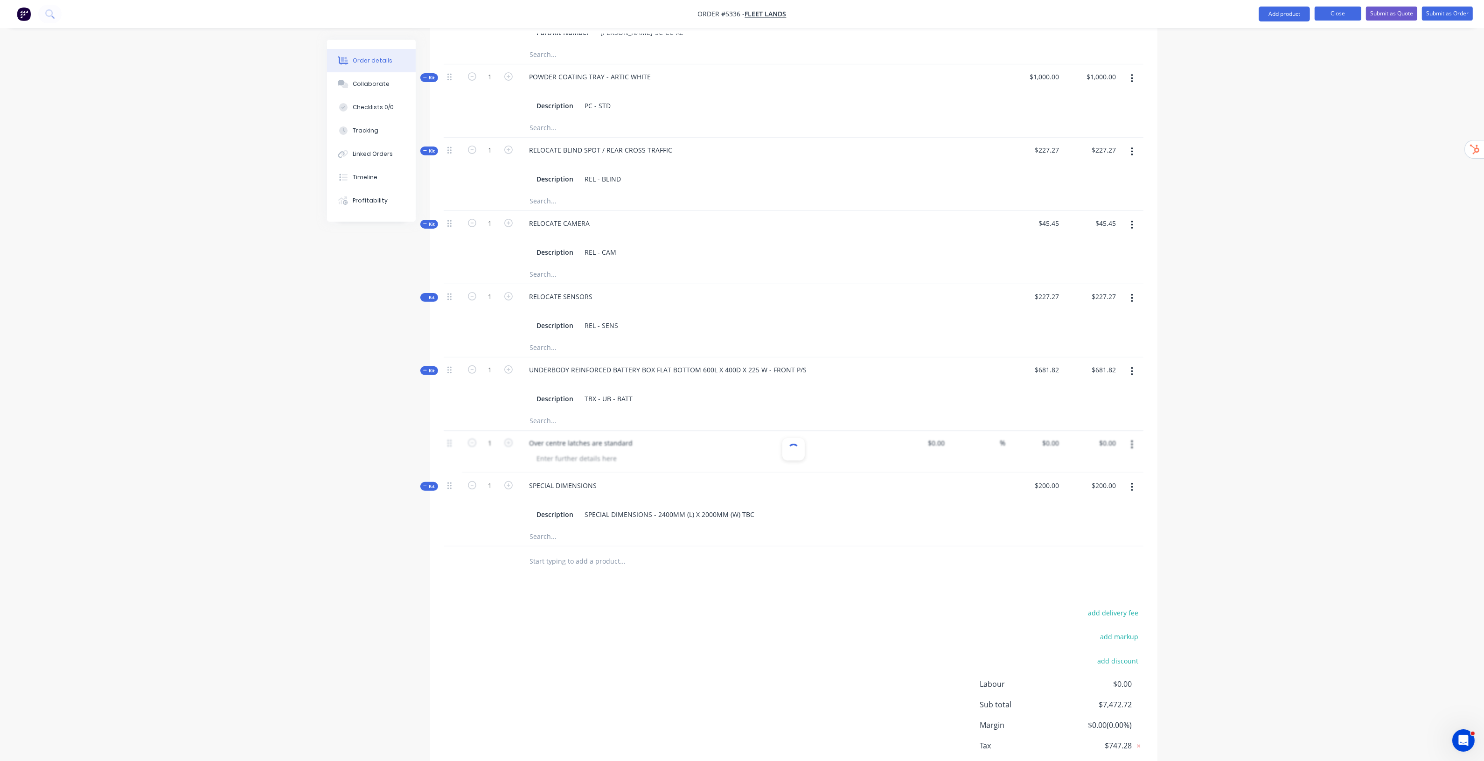
click at [1337, 9] on button "Close" at bounding box center [1338, 14] width 47 height 14
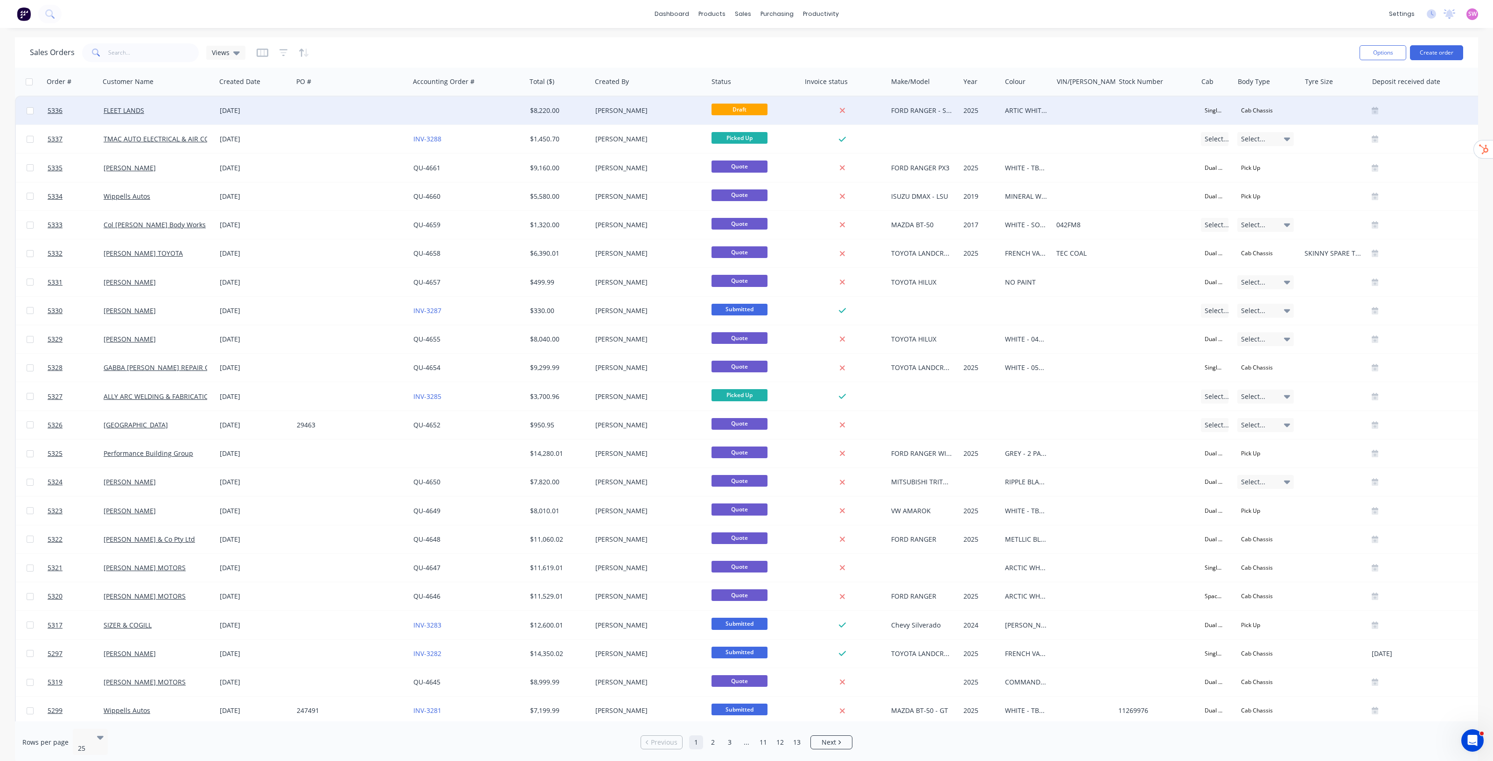
click at [481, 112] on div at bounding box center [468, 111] width 117 height 28
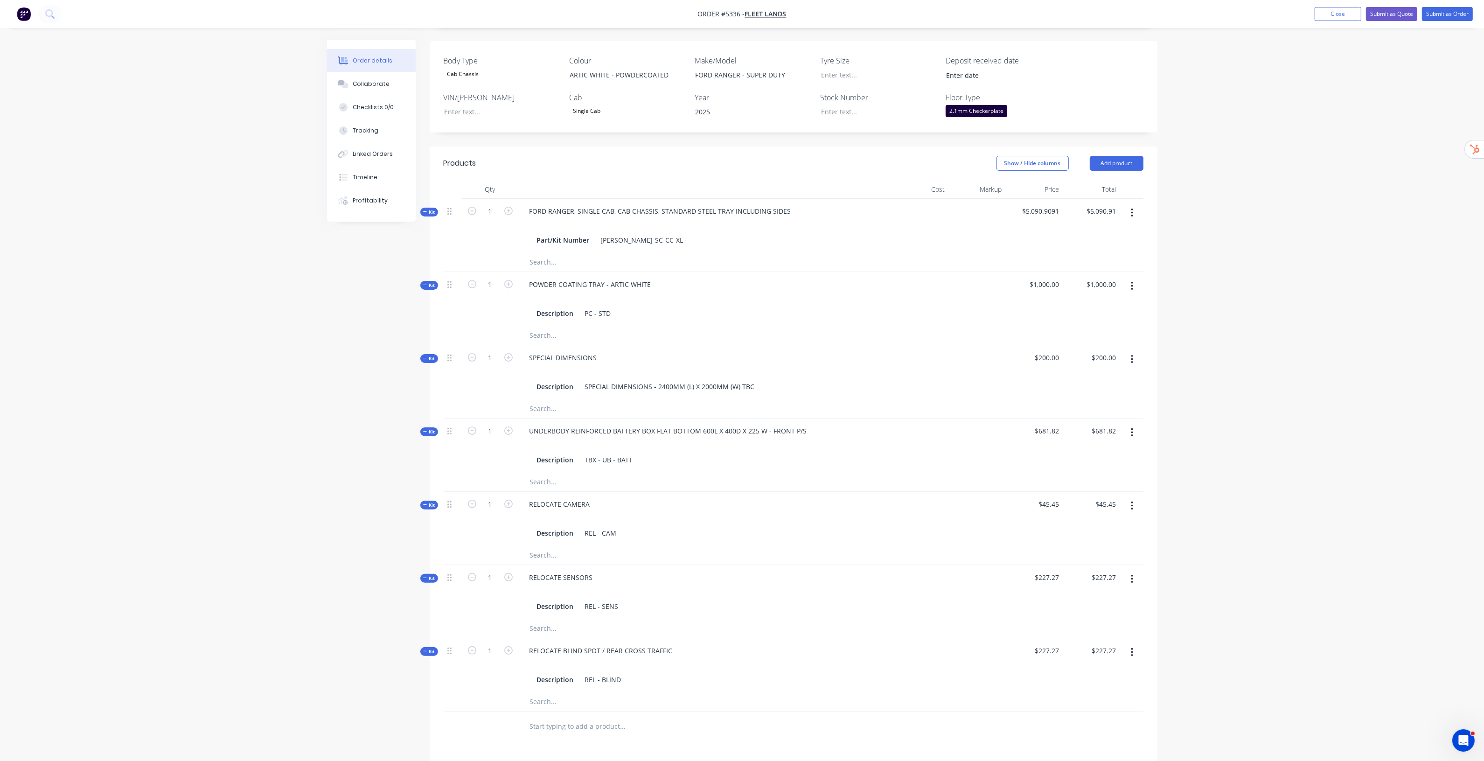
scroll to position [292, 0]
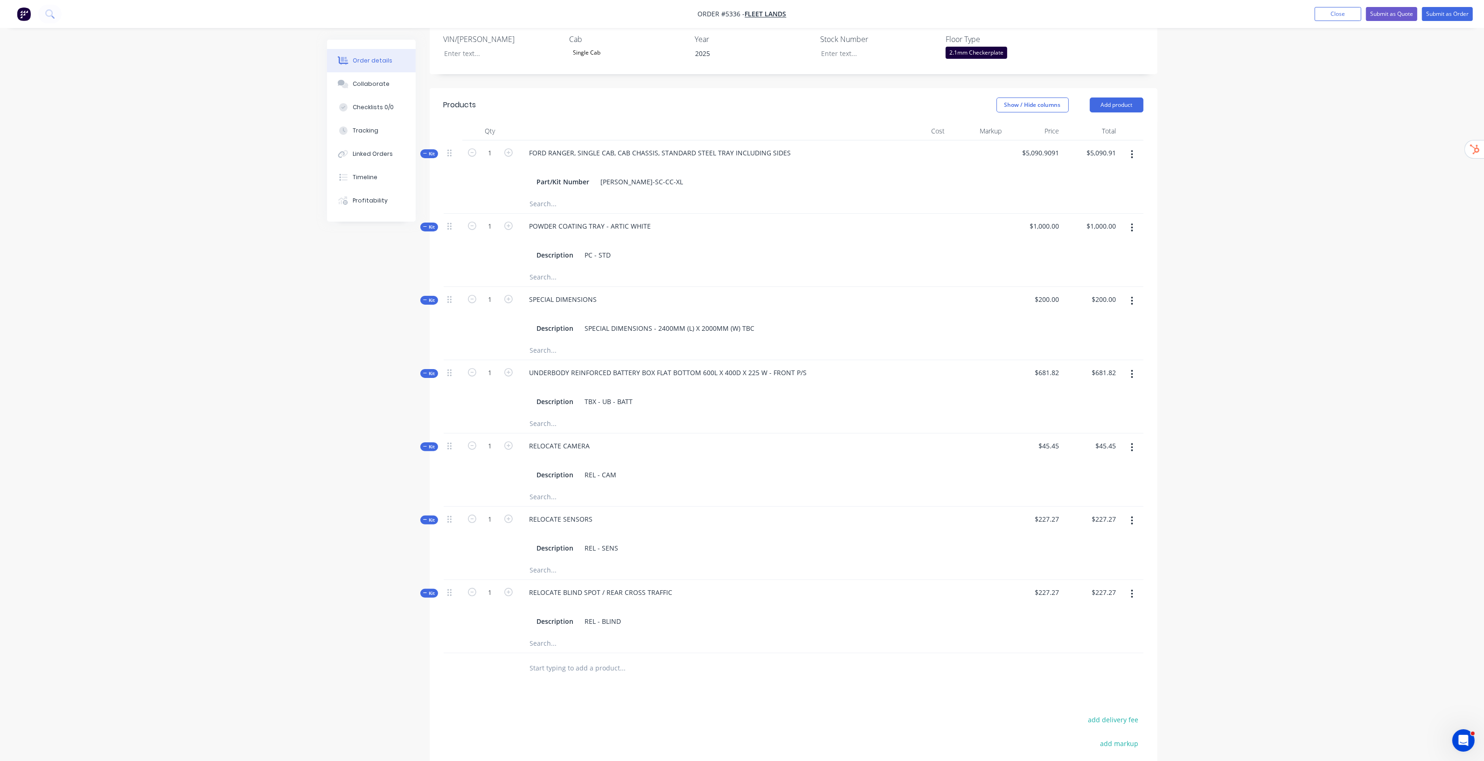
click at [1300, 273] on div "Order details Collaborate Checklists 0/0 Tracking Linked Orders Timeline Profit…" at bounding box center [742, 314] width 1484 height 1213
click at [1275, 321] on div "Order details Collaborate Checklists 0/0 Tracking Linked Orders Timeline Profit…" at bounding box center [742, 314] width 1484 height 1213
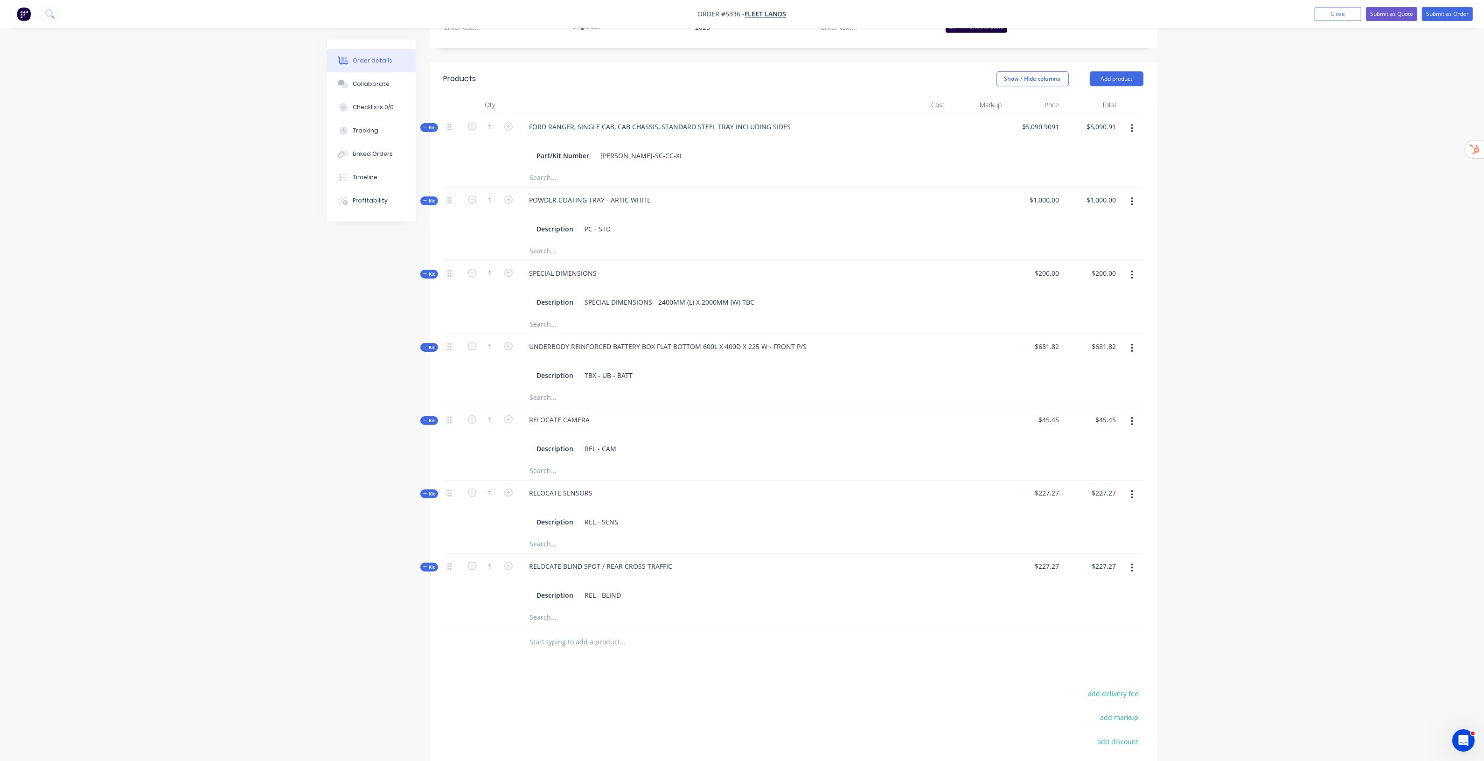
scroll to position [350, 0]
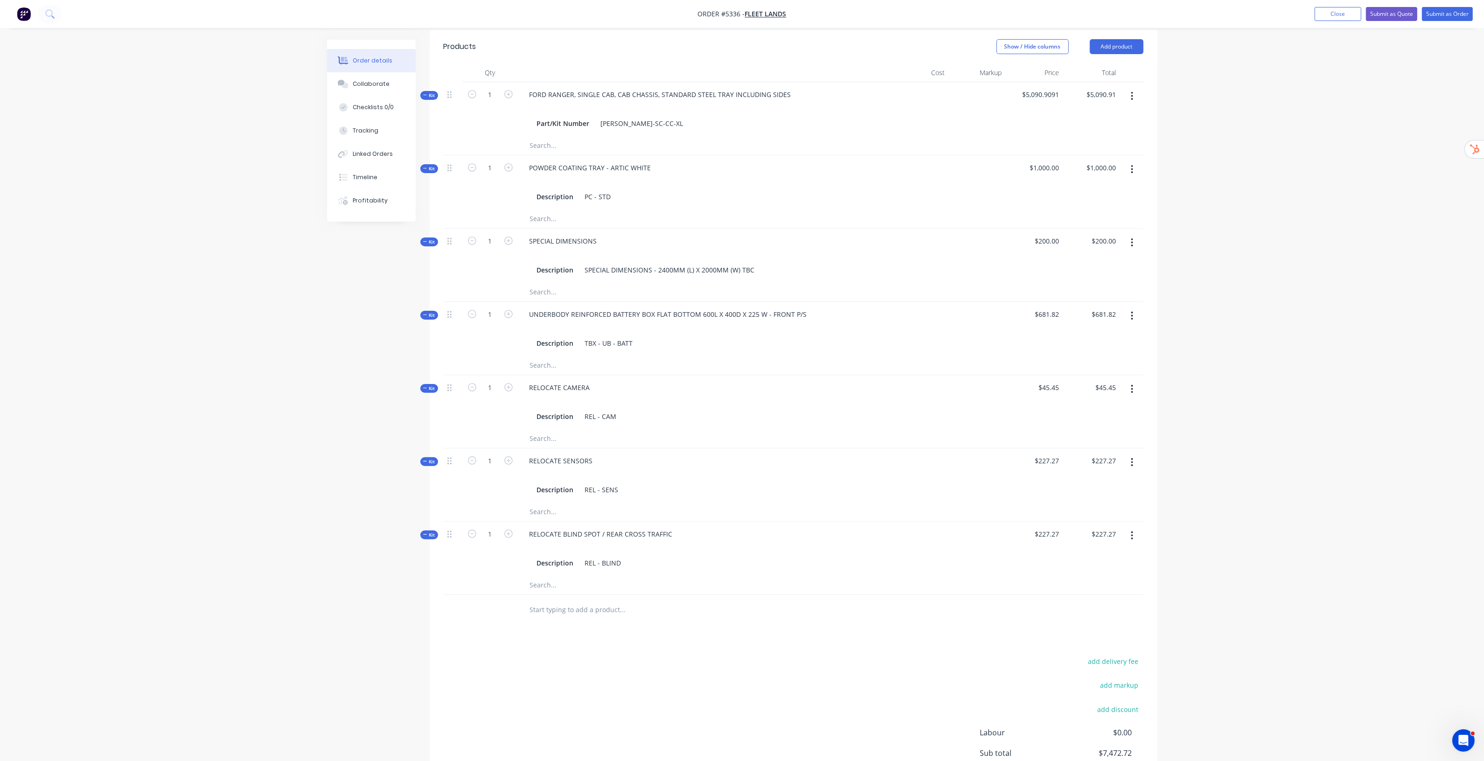
click at [607, 600] on input "text" at bounding box center [623, 609] width 187 height 19
type input "Over centre latches are included"
click at [618, 634] on button "Add Over centre latches are included to order" at bounding box center [673, 645] width 280 height 30
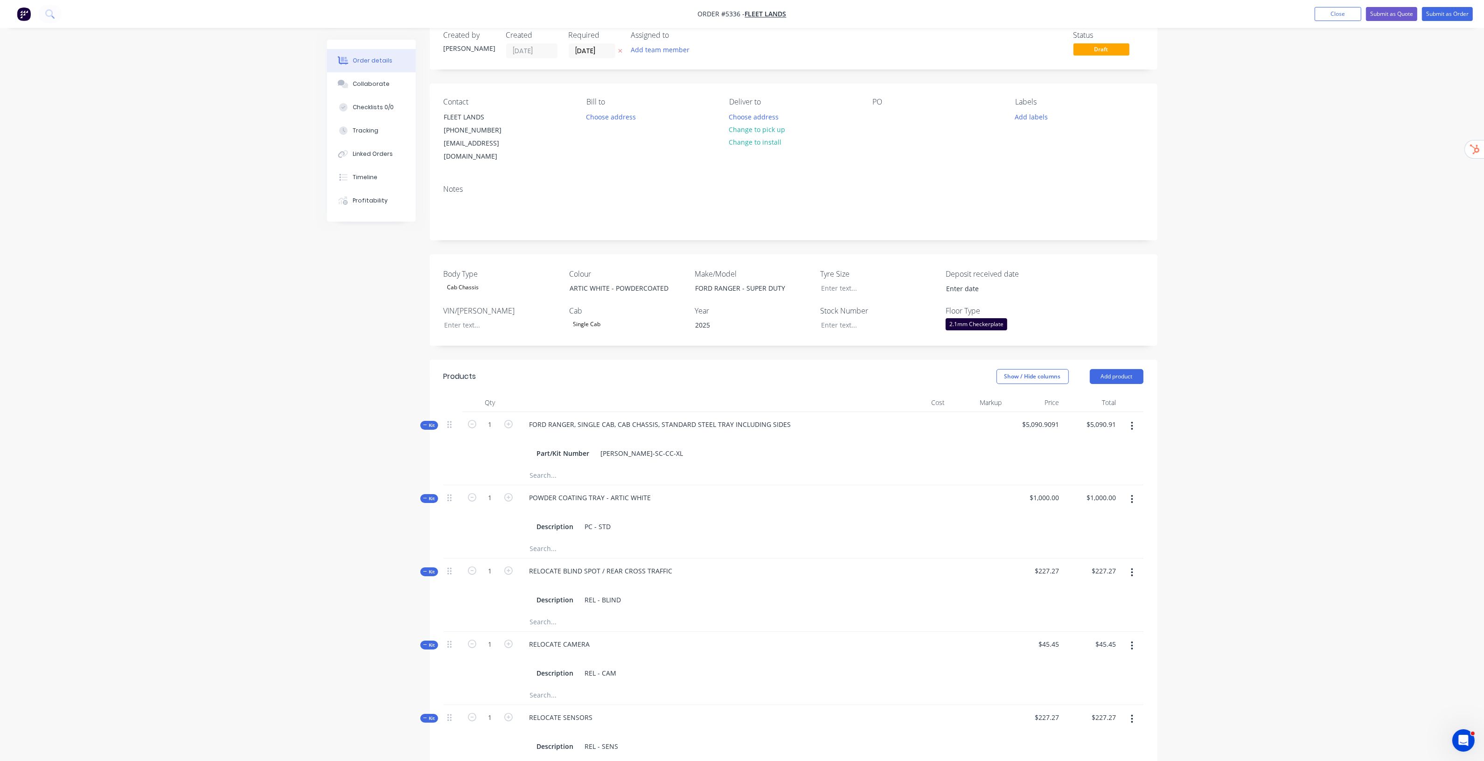
scroll to position [0, 0]
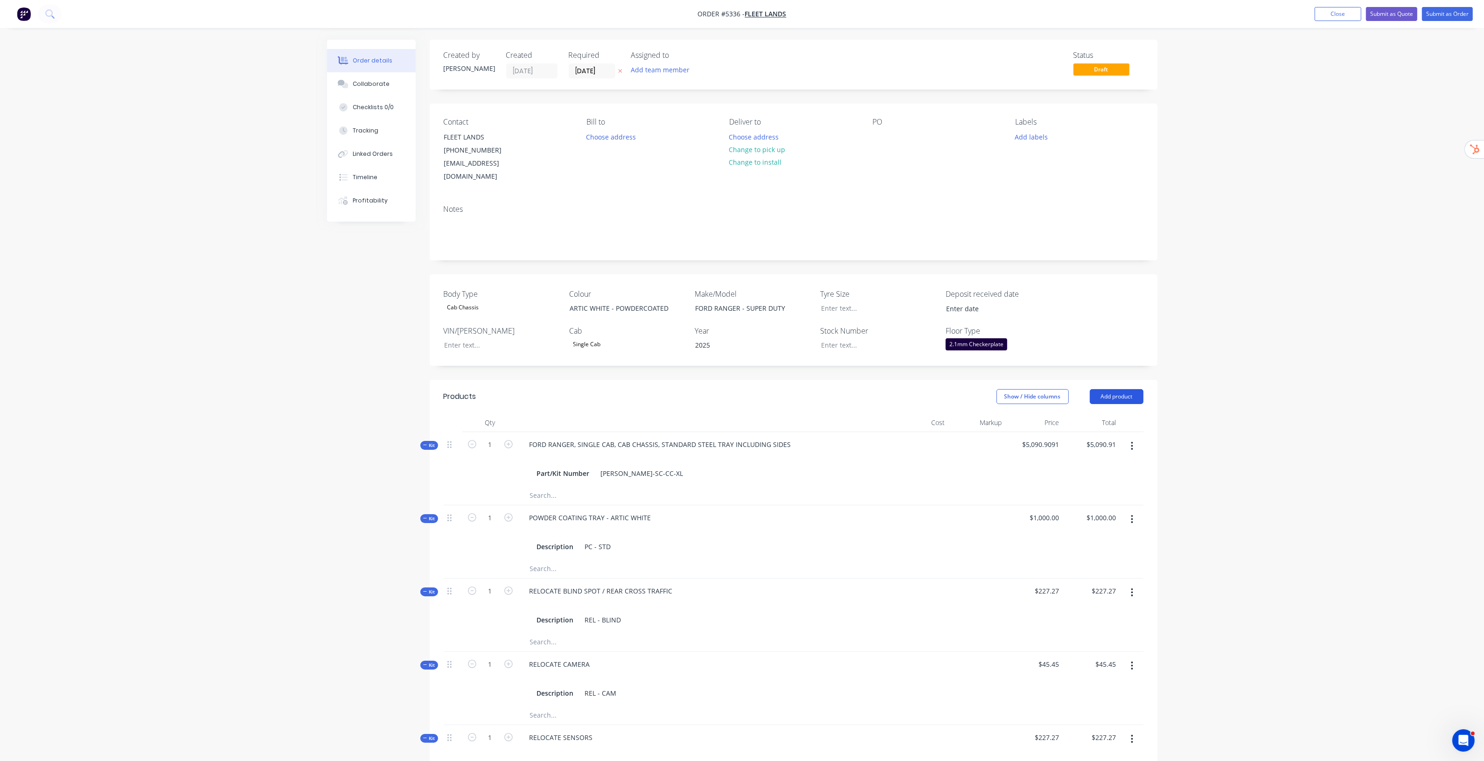
click at [1121, 389] on button "Add product" at bounding box center [1117, 396] width 54 height 15
click at [1232, 376] on div "Order details Collaborate Checklists 0/0 Tracking Linked Orders Timeline Profit…" at bounding box center [742, 627] width 1484 height 1255
click at [1326, 131] on div "Order details Collaborate Checklists 0/0 Tracking Linked Orders Timeline Profit…" at bounding box center [742, 627] width 1484 height 1255
click at [1332, 15] on button "Close" at bounding box center [1338, 14] width 47 height 14
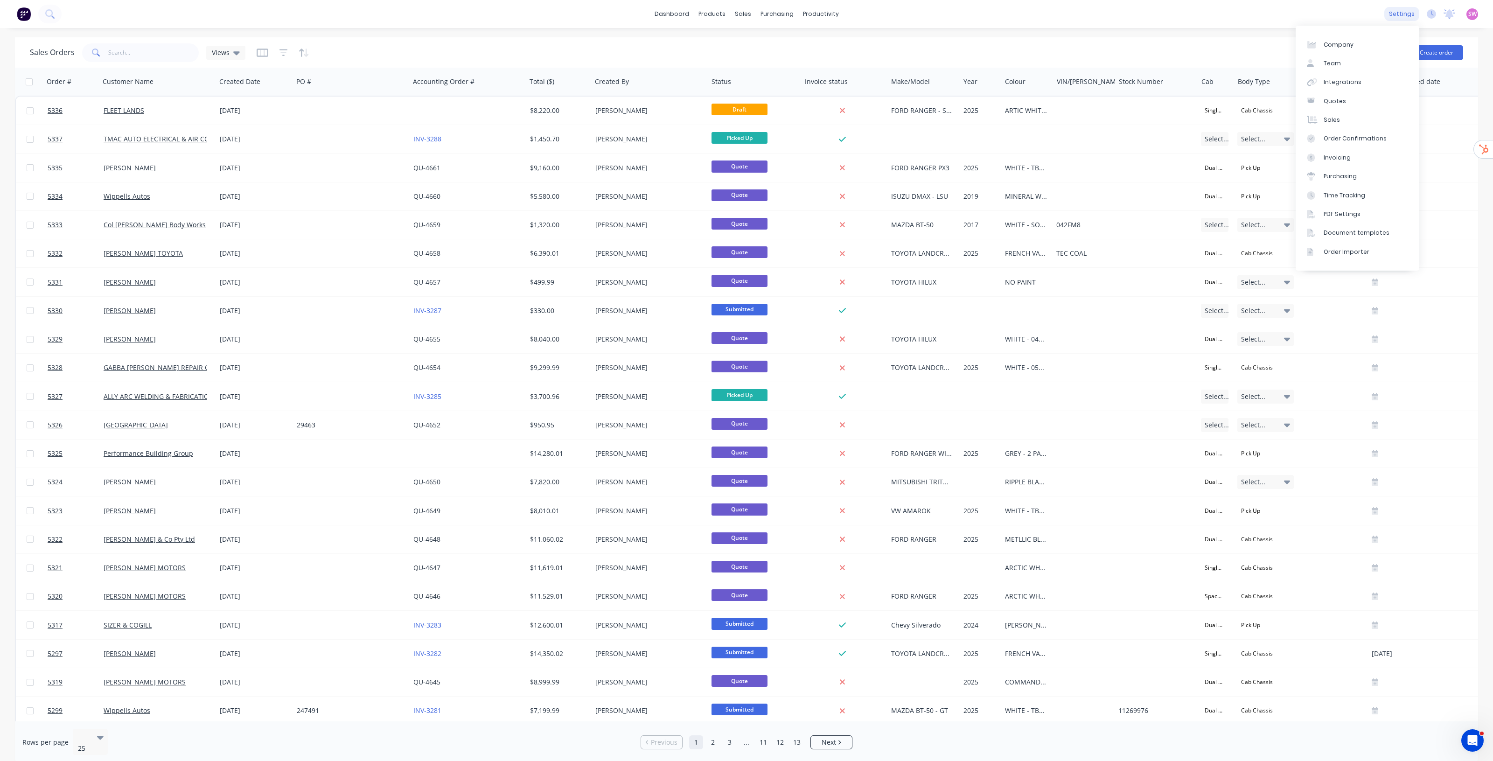
click at [1402, 14] on div "settings" at bounding box center [1401, 14] width 35 height 14
click at [1337, 78] on div "Integrations" at bounding box center [1343, 82] width 38 height 8
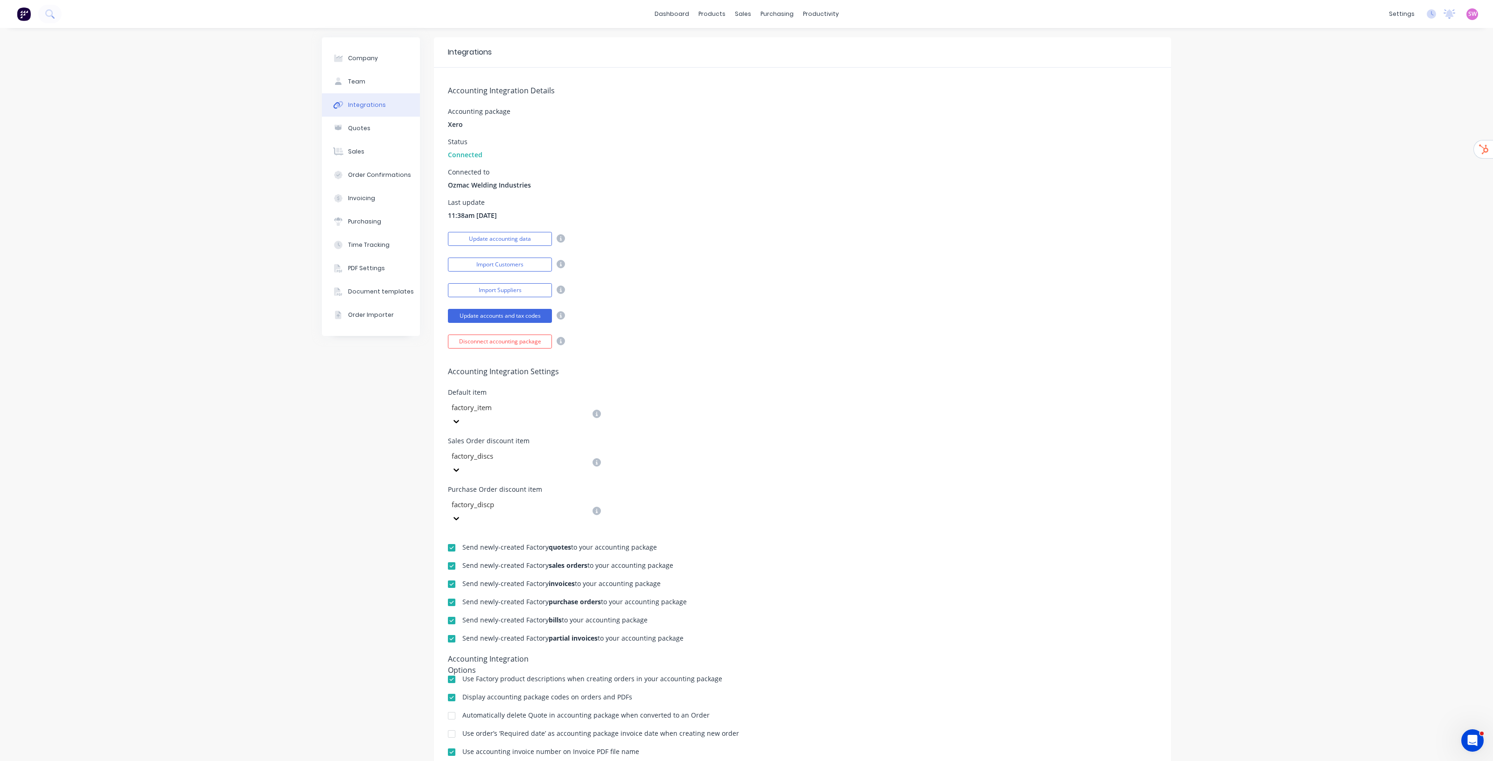
click at [446, 538] on div at bounding box center [451, 547] width 19 height 19
click at [739, 14] on div "sales" at bounding box center [743, 14] width 26 height 14
click at [771, 41] on div "Sales Orders" at bounding box center [773, 45] width 38 height 8
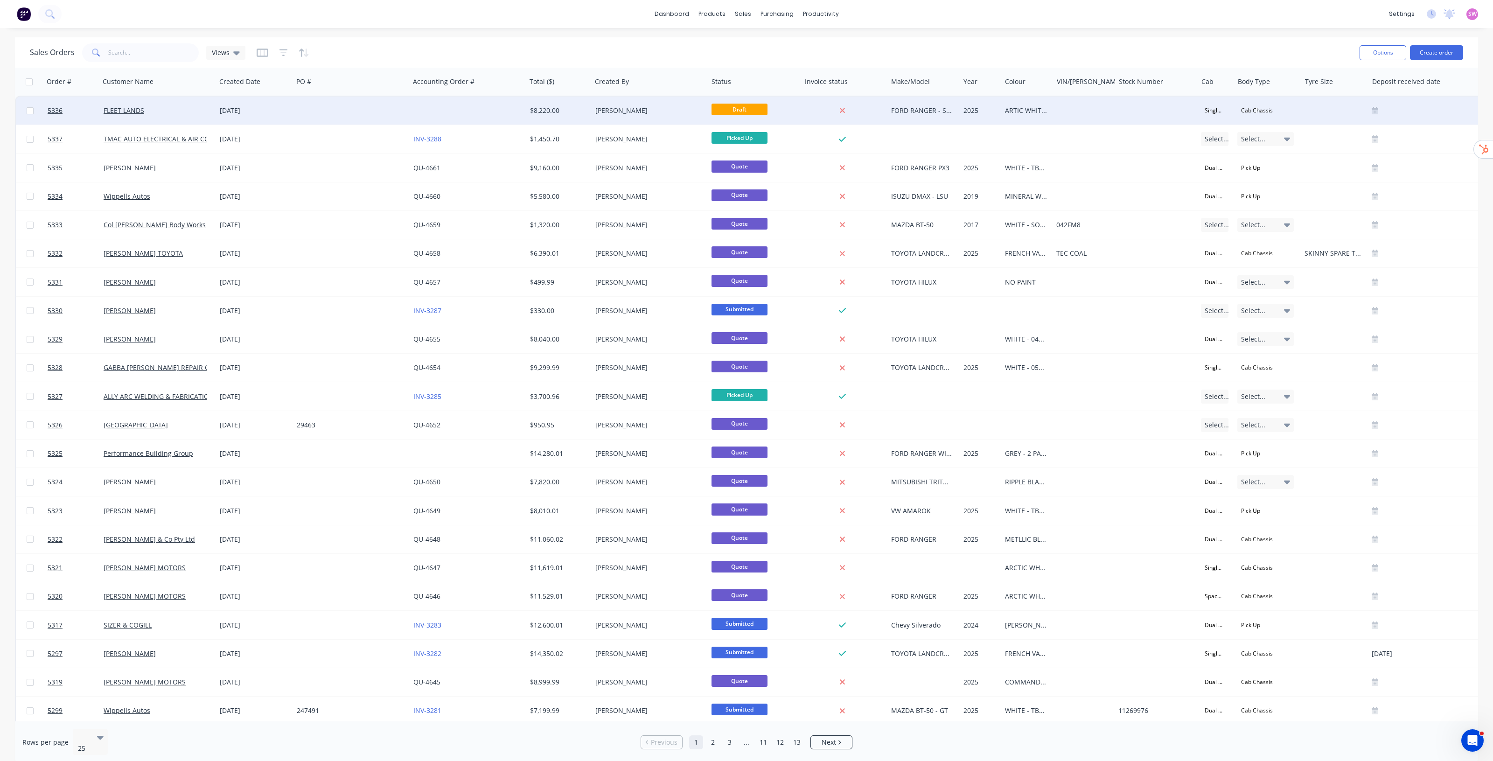
click at [810, 116] on div at bounding box center [844, 111] width 86 height 28
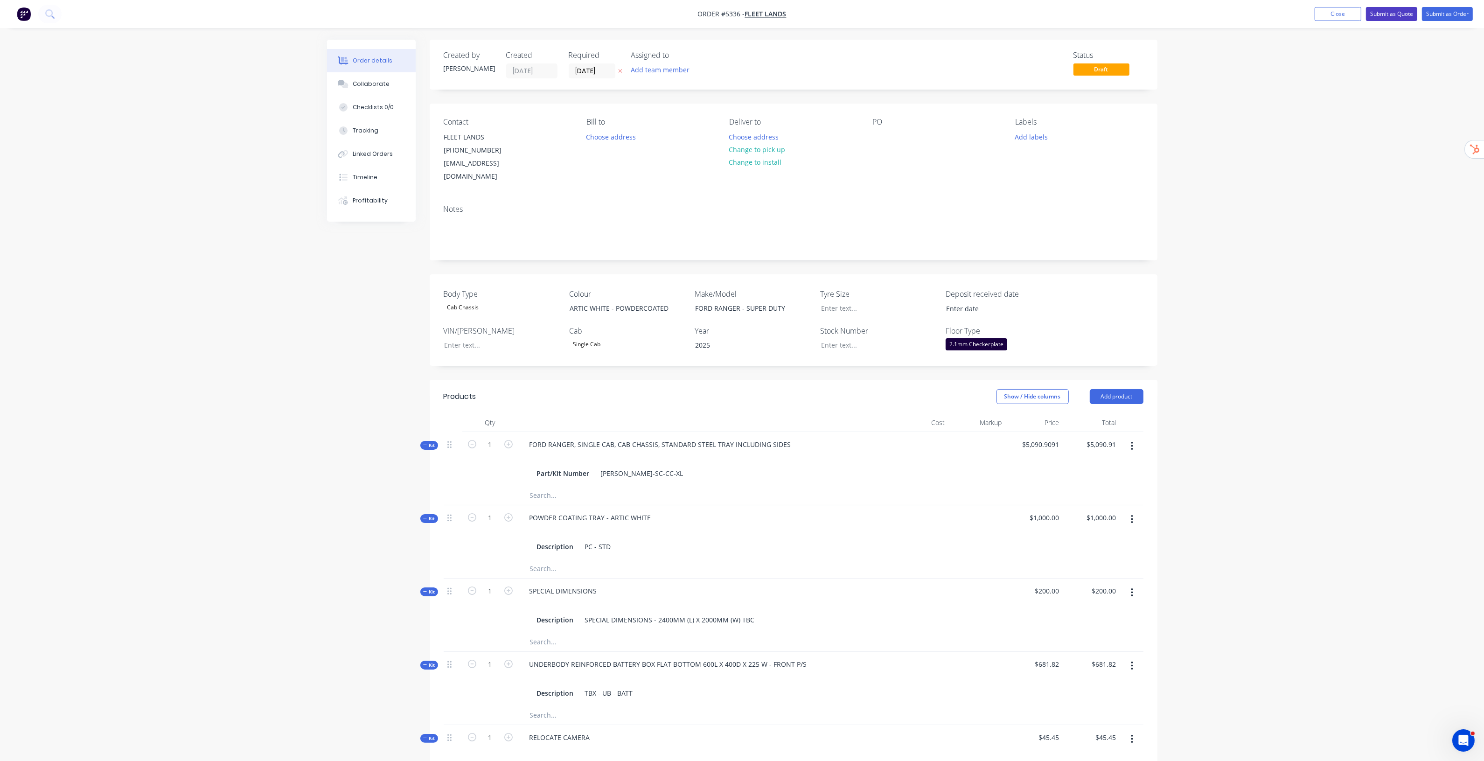
click at [1401, 13] on button "Submit as Quote" at bounding box center [1391, 14] width 51 height 14
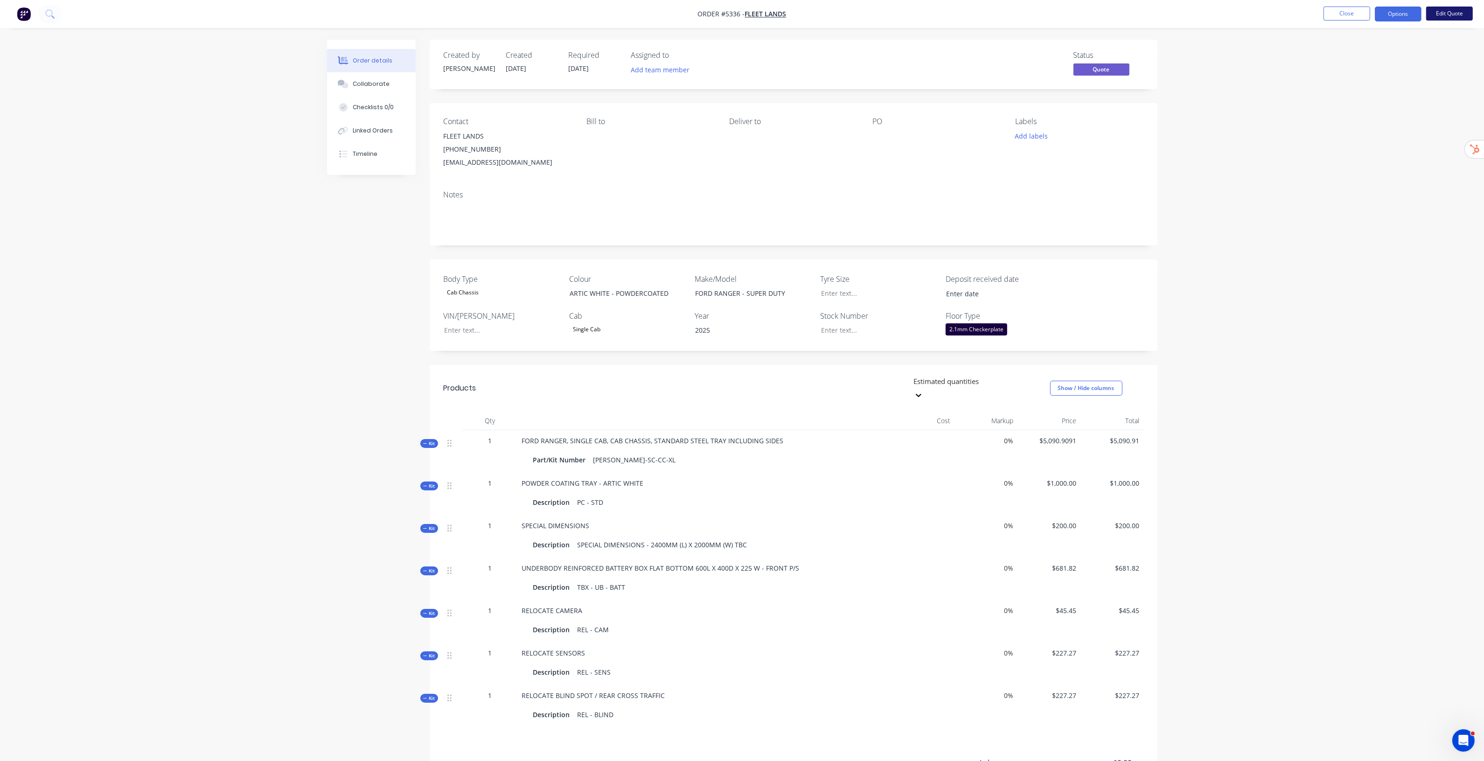
click at [1445, 11] on button "Edit Quote" at bounding box center [1449, 14] width 47 height 14
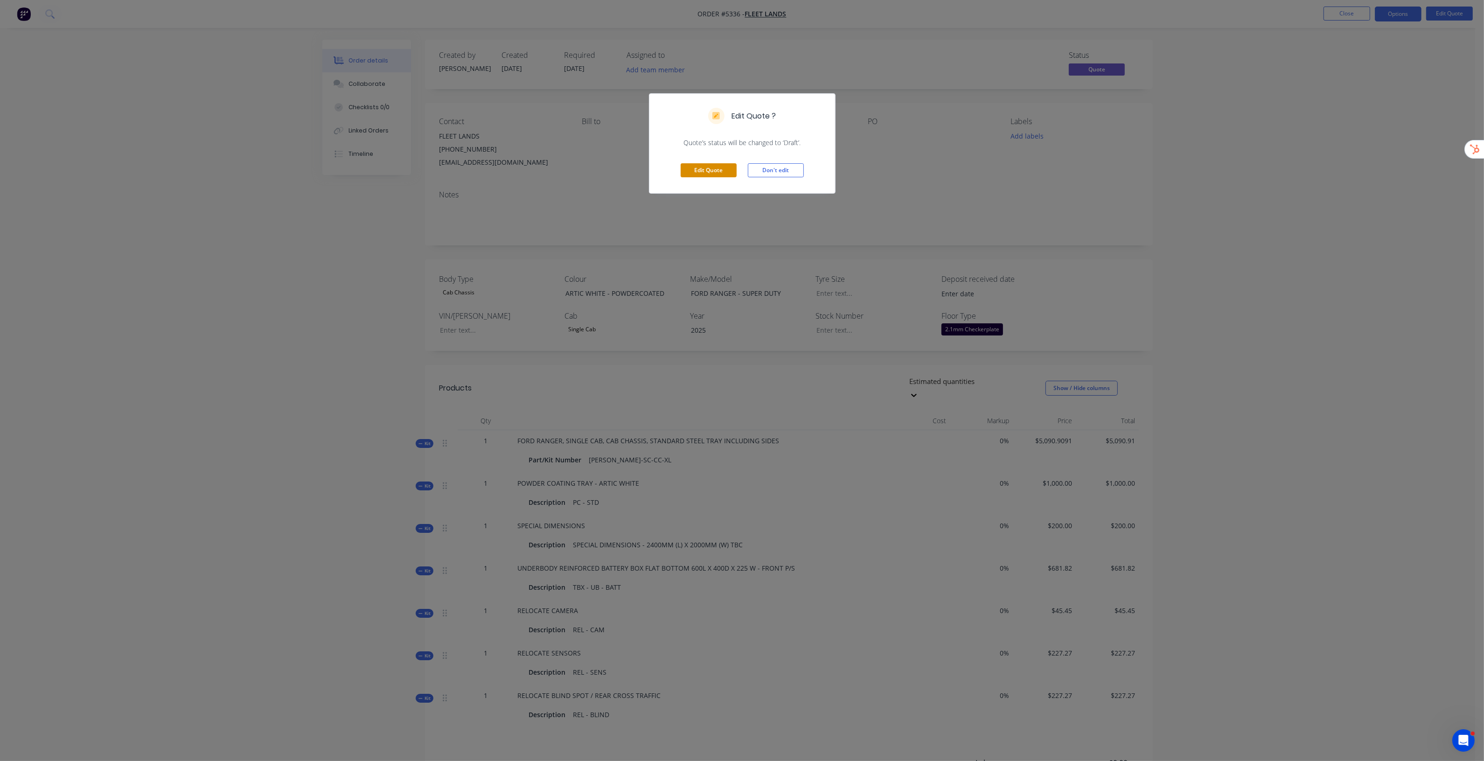
click at [697, 175] on button "Edit Quote" at bounding box center [709, 170] width 56 height 14
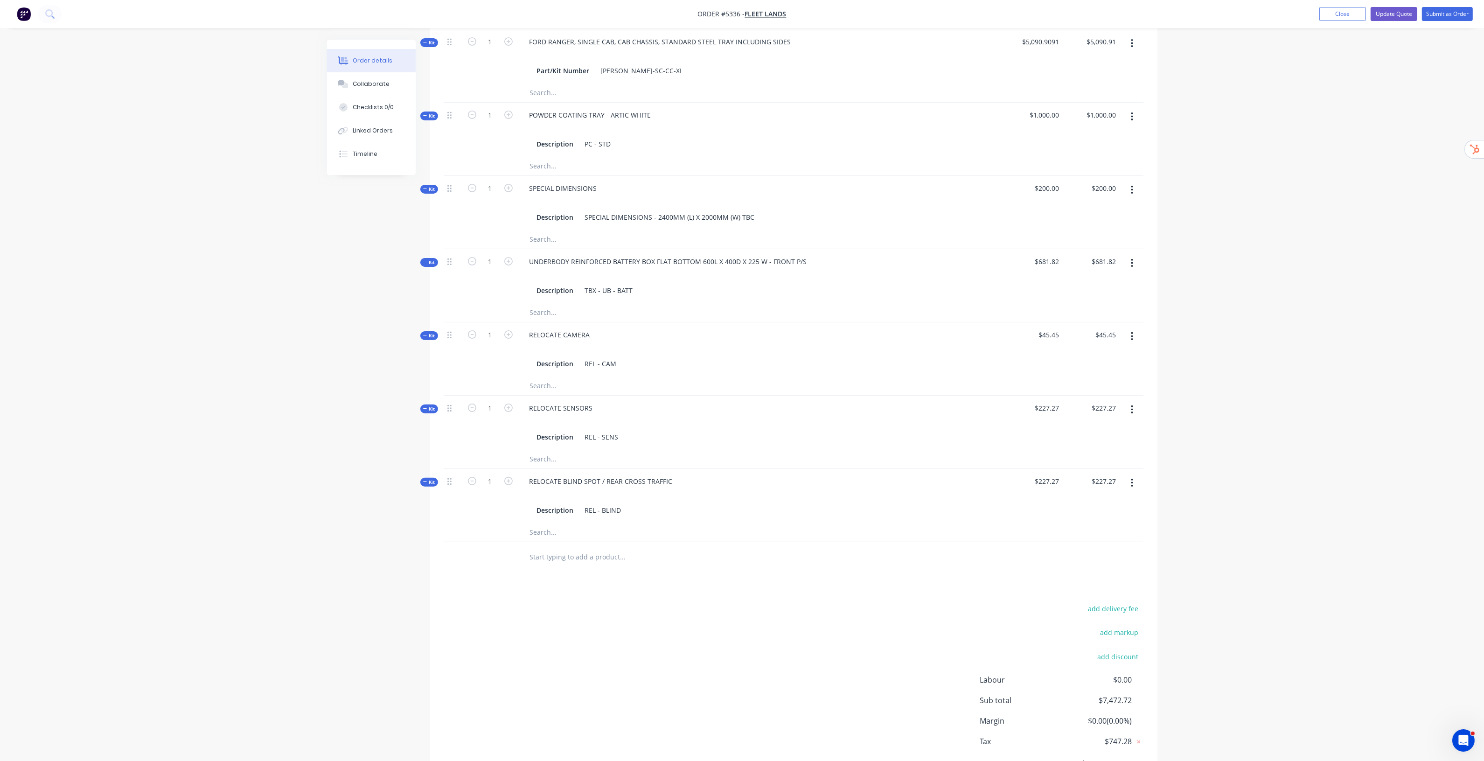
scroll to position [441, 0]
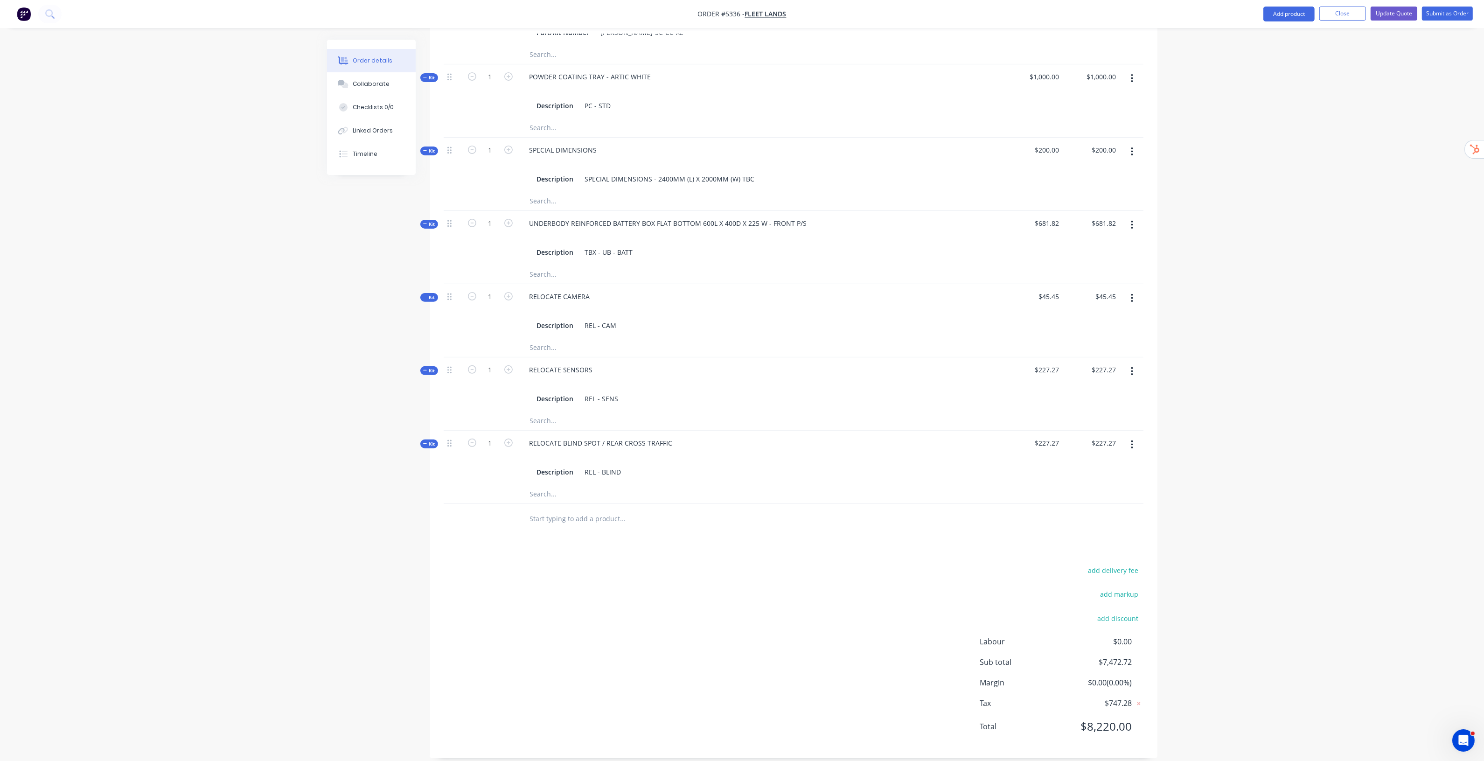
click at [585, 509] on input "text" at bounding box center [623, 518] width 187 height 19
type input "Over centre latches are standard"
click at [637, 540] on button "Add Over centre latches are standard to order" at bounding box center [673, 554] width 280 height 30
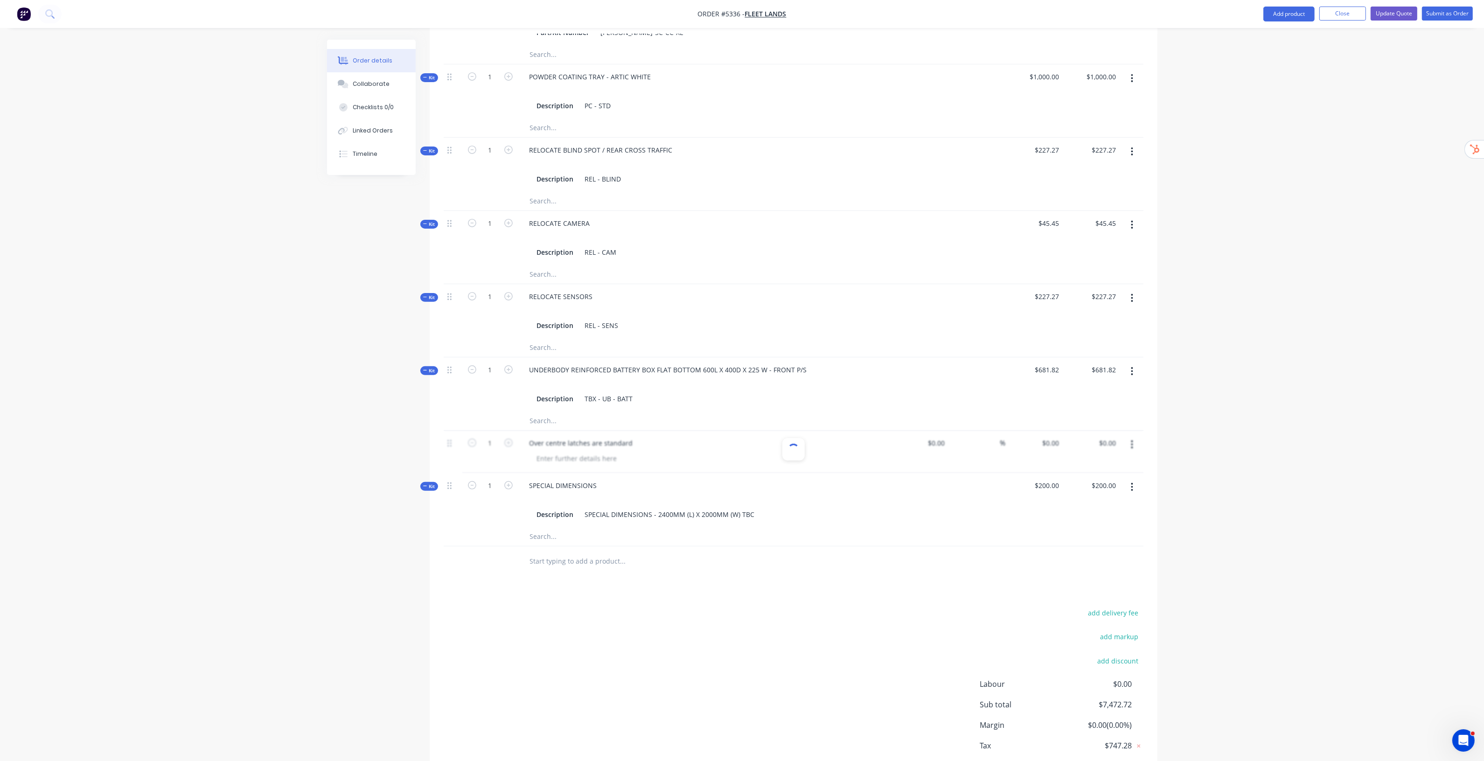
click at [1133, 482] on icon "button" at bounding box center [1132, 487] width 2 height 10
click at [1083, 542] on div "Duplicate" at bounding box center [1099, 549] width 72 height 14
drag, startPoint x: 672, startPoint y: 548, endPoint x: 480, endPoint y: 558, distance: 192.5
click at [481, 558] on div "Kit 1 RELOCATE BLIND SPOT / REAR CROSS TRAFFIC Description REL - BLIND $227.27 …" at bounding box center [794, 573] width 700 height 54
click at [623, 567] on div at bounding box center [705, 572] width 366 height 14
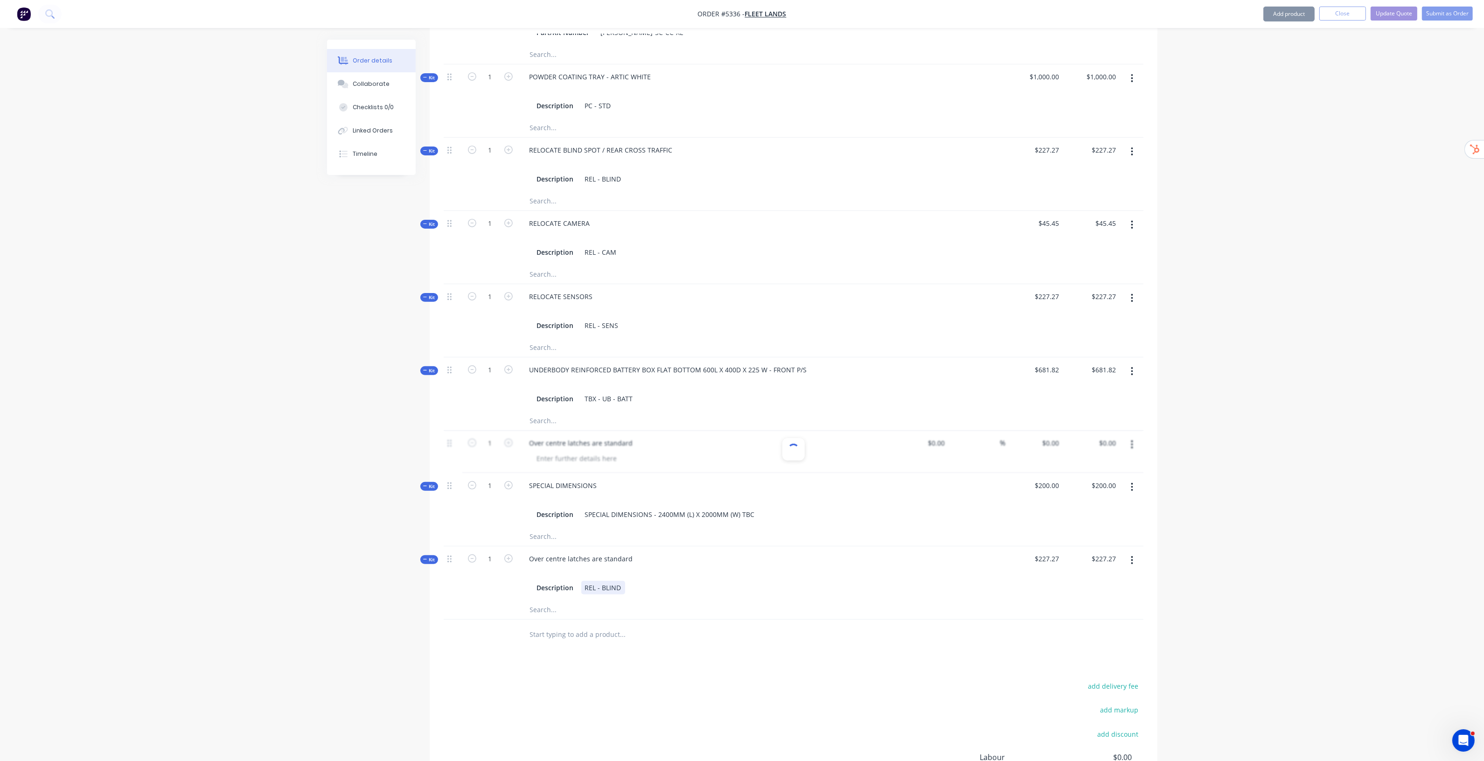
click at [619, 581] on div "REL - BLIND" at bounding box center [603, 588] width 44 height 14
drag, startPoint x: 622, startPoint y: 578, endPoint x: 553, endPoint y: 567, distance: 69.9
click at [553, 567] on div "Over centre latches are standard Description REL - BLIND" at bounding box center [704, 573] width 373 height 54
click at [1248, 569] on div "Order details Collaborate Checklists 0/0 Linked Orders Timeline Order details C…" at bounding box center [742, 223] width 1484 height 1329
click at [1298, 581] on div "Order details Collaborate Checklists 0/0 Linked Orders Timeline Order details C…" at bounding box center [742, 223] width 1484 height 1329
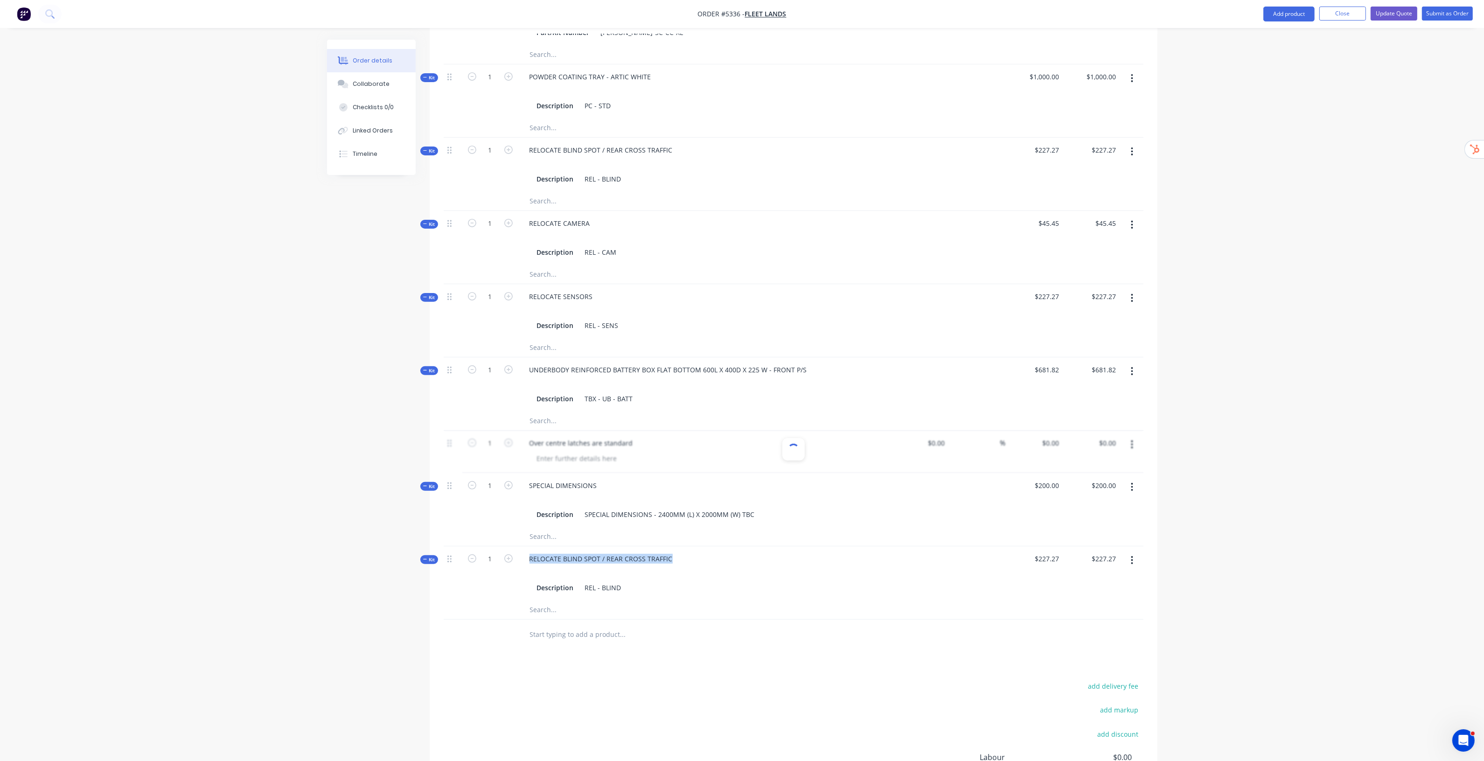
drag, startPoint x: 1235, startPoint y: 523, endPoint x: 1235, endPoint y: 529, distance: 5.1
click at [1235, 523] on div "Order details Collaborate Checklists 0/0 Linked Orders Timeline Order details C…" at bounding box center [742, 223] width 1484 height 1329
click at [1336, 8] on button "Close" at bounding box center [1342, 14] width 47 height 14
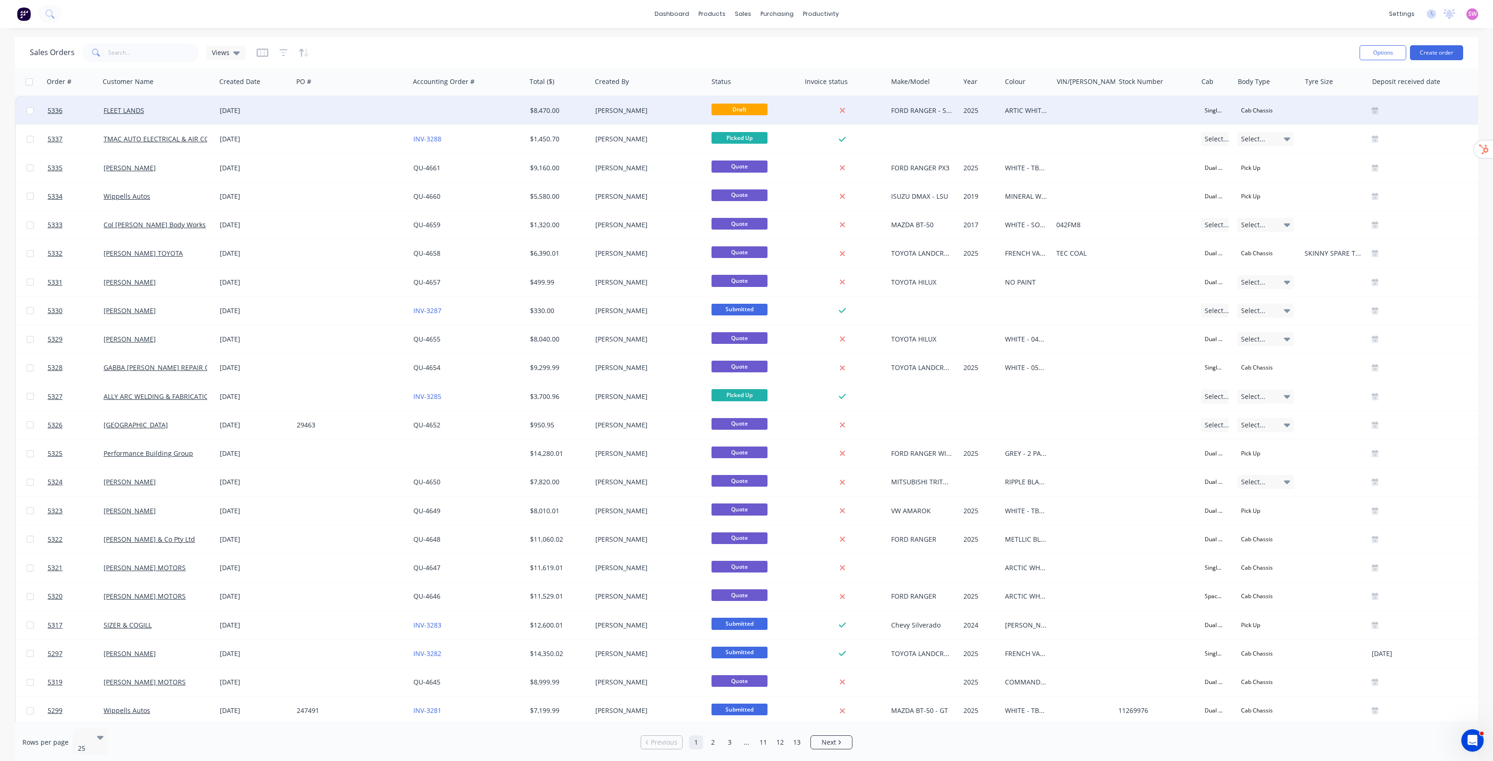
click at [785, 119] on div "Draft" at bounding box center [754, 111] width 93 height 28
click at [668, 105] on div "Michelle Hammond" at bounding box center [650, 111] width 117 height 28
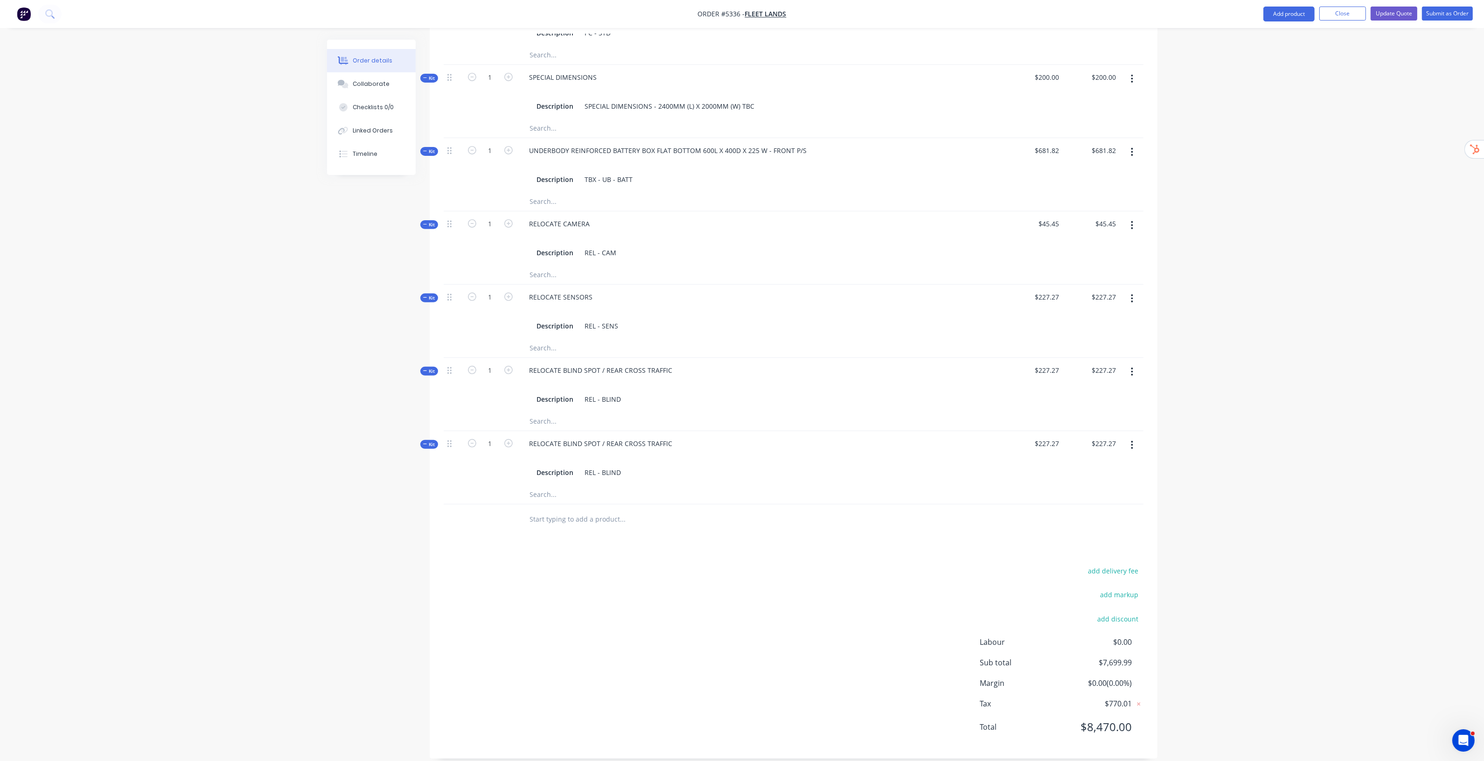
scroll to position [514, 0]
drag, startPoint x: 675, startPoint y: 431, endPoint x: 474, endPoint y: 411, distance: 202.1
click at [483, 417] on div "Kit 1 FORD RANGER, SINGLE CAB, CAB CHASSIS, STANDARD STEEL TRAY INCLUDING SIDES…" at bounding box center [794, 211] width 700 height 586
click at [1326, 425] on div "Order details Collaborate Checklists 0/0 Linked Orders Timeline Order details C…" at bounding box center [742, 129] width 1484 height 1286
click at [1347, 14] on button "Close" at bounding box center [1342, 14] width 47 height 14
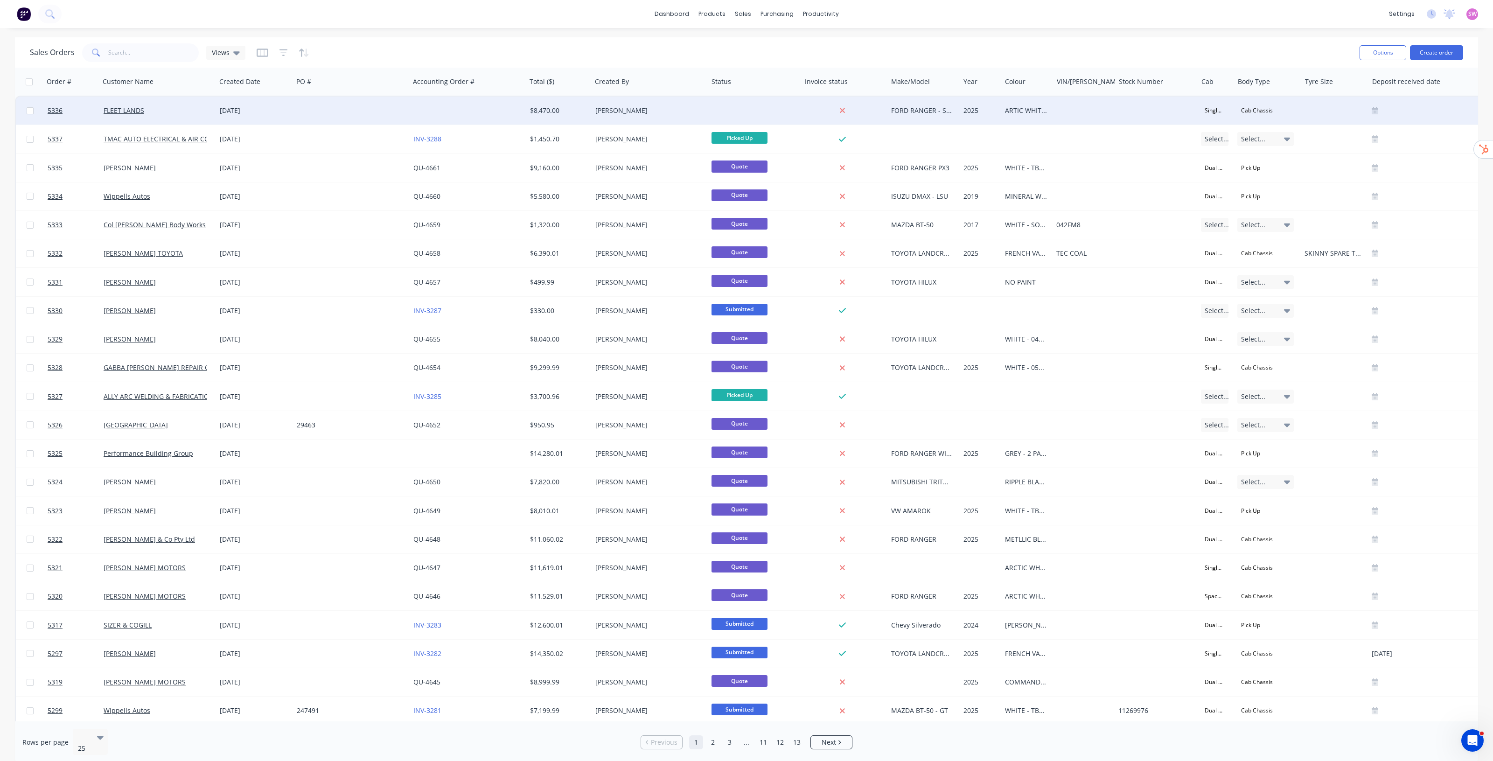
click at [671, 106] on div "Michelle Hammond" at bounding box center [647, 110] width 104 height 9
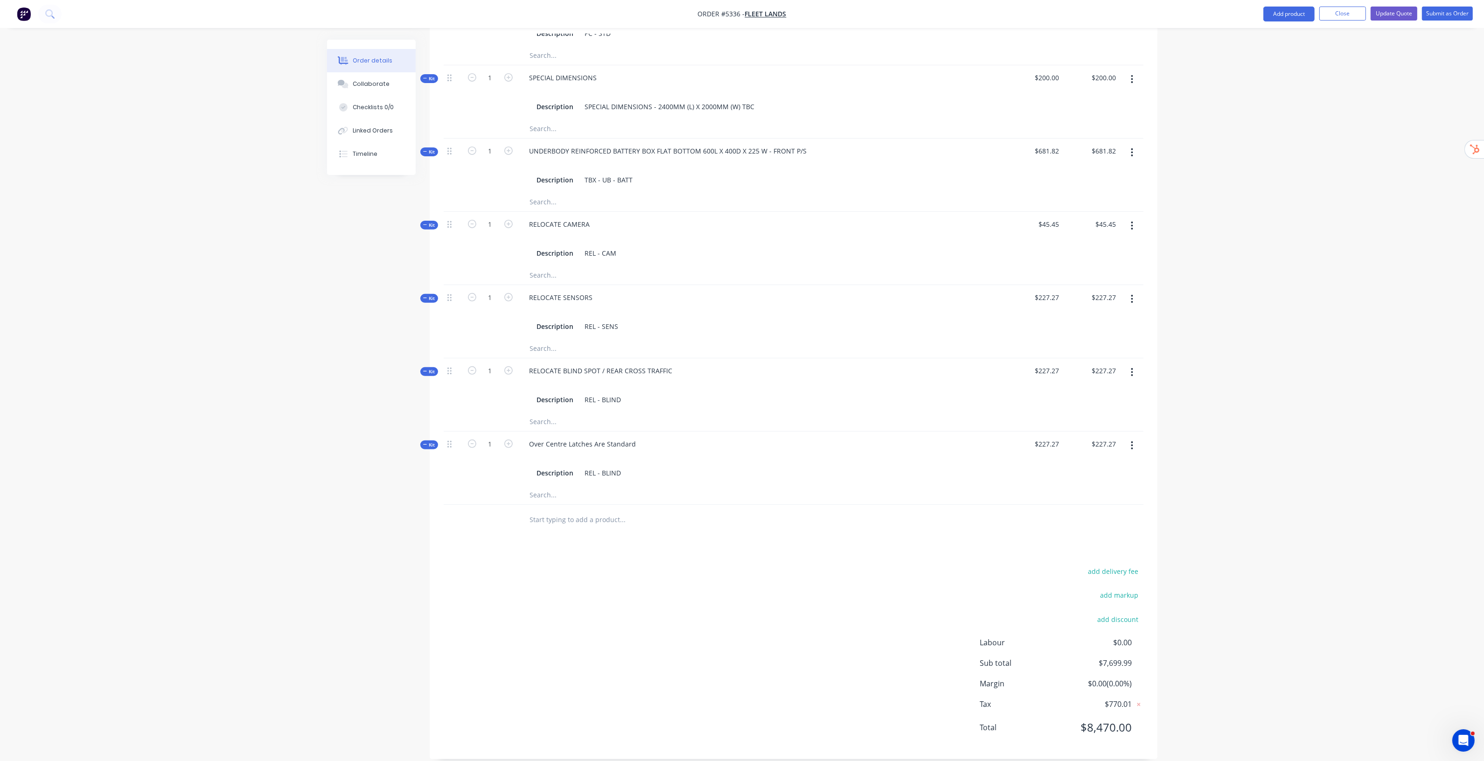
scroll to position [514, 0]
click at [1340, 9] on button "Close" at bounding box center [1342, 14] width 47 height 14
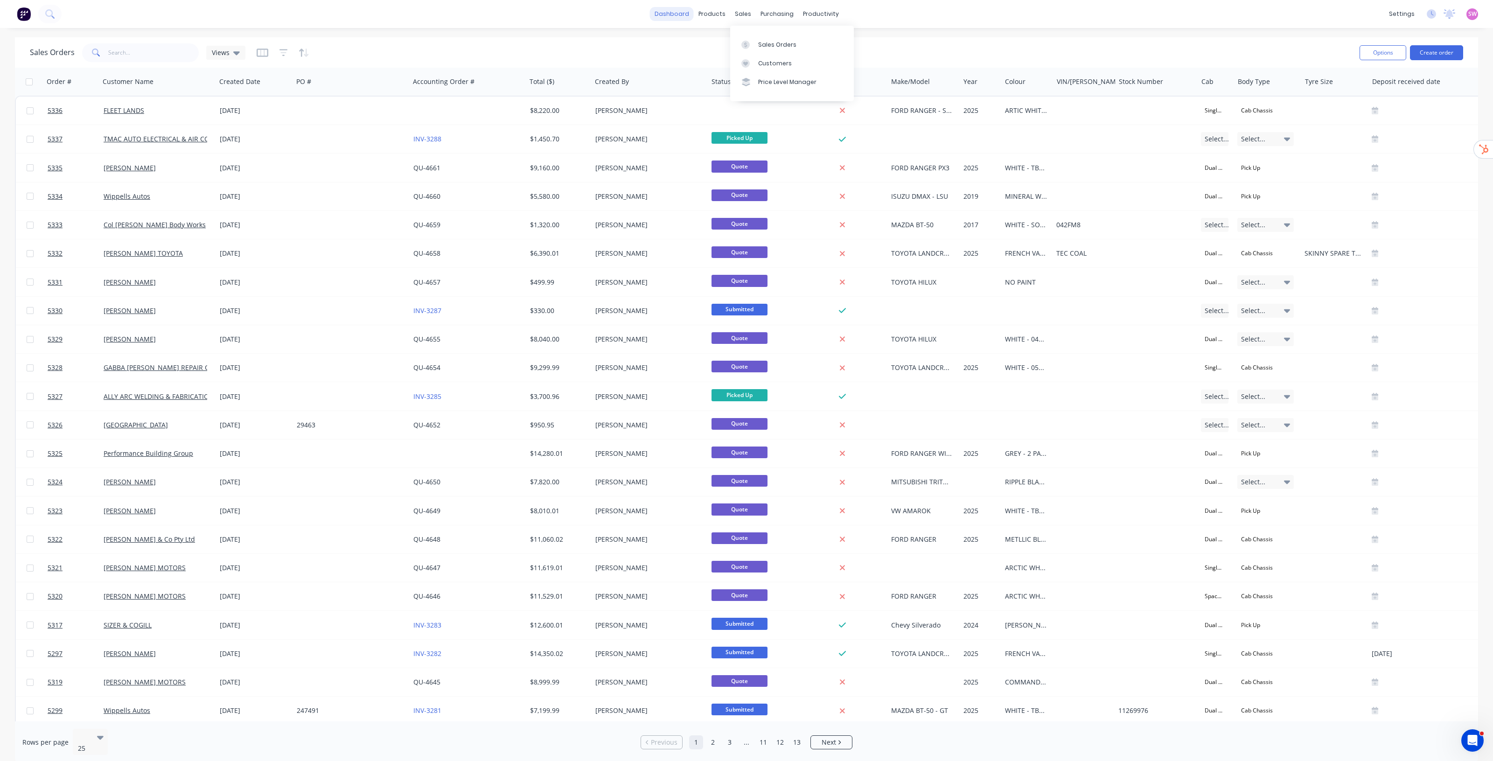
click at [675, 10] on link "dashboard" at bounding box center [672, 14] width 44 height 14
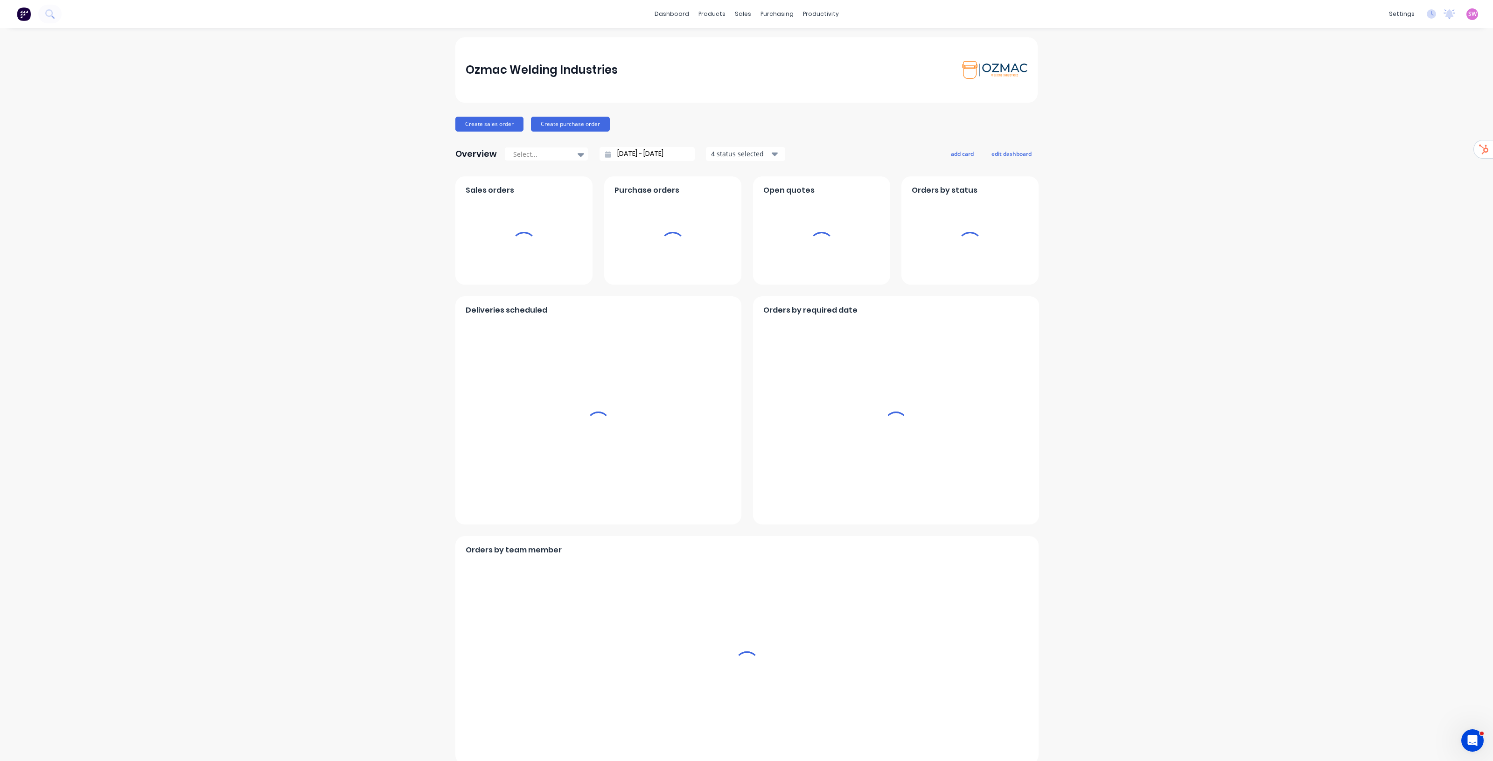
click at [1468, 17] on span "SW" at bounding box center [1472, 14] width 8 height 8
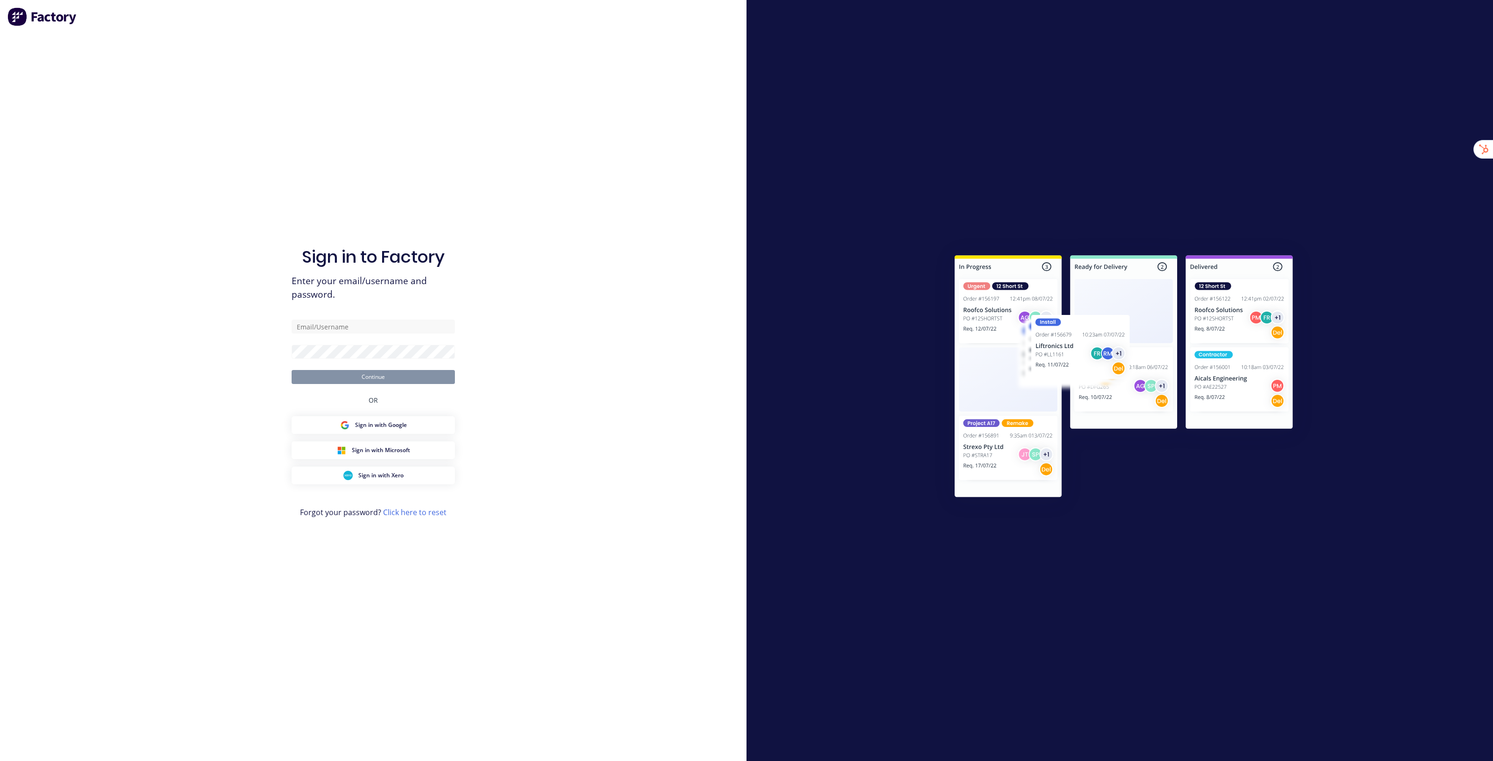
type input "[EMAIL_ADDRESS][DOMAIN_NAME]"
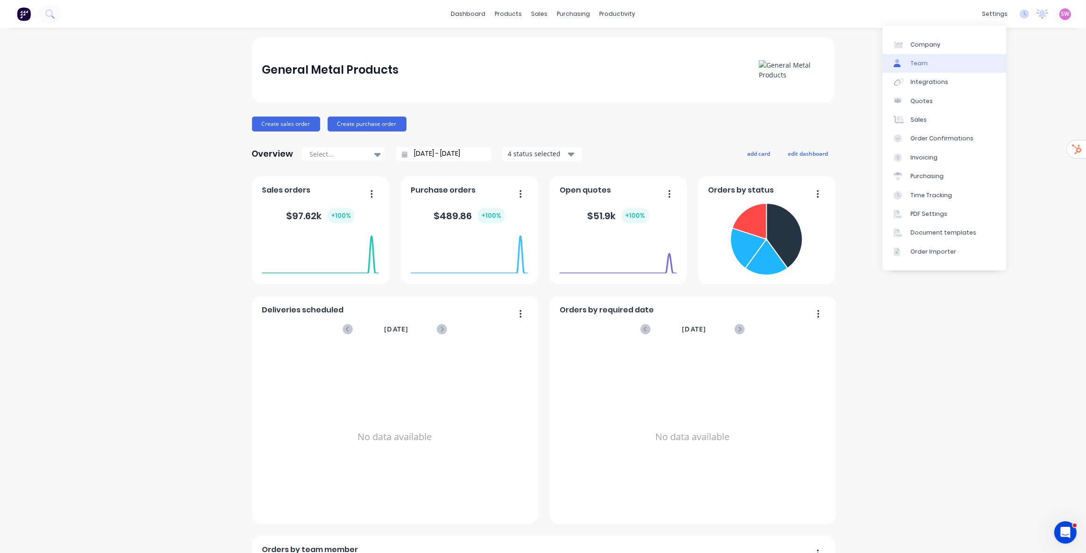
click at [936, 58] on link "Team" at bounding box center [944, 63] width 124 height 19
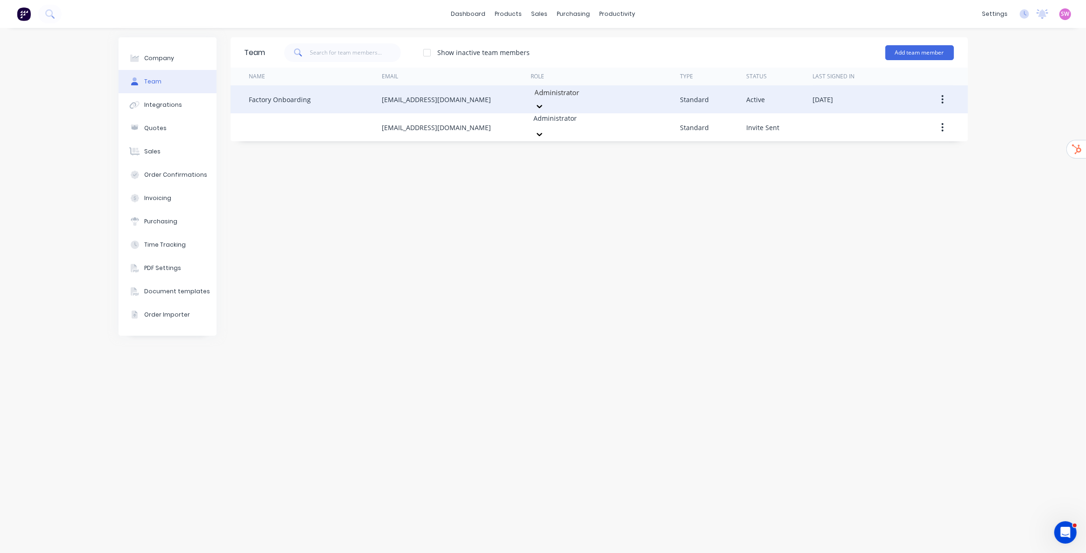
click at [942, 98] on icon "button" at bounding box center [942, 99] width 2 height 10
click at [899, 160] on div "Delete" at bounding box center [909, 161] width 72 height 14
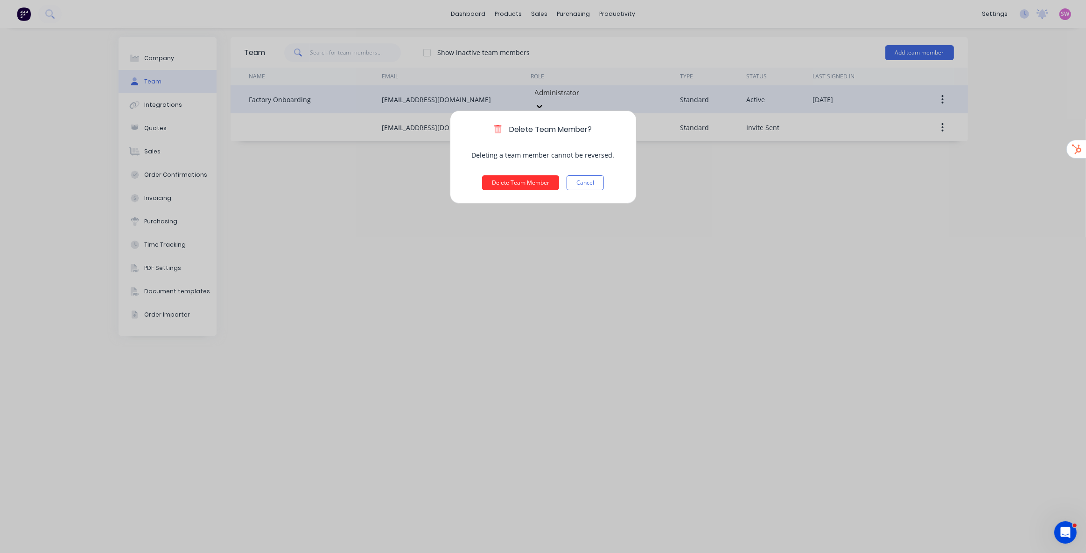
click at [527, 188] on button "Delete Team Member" at bounding box center [520, 182] width 77 height 15
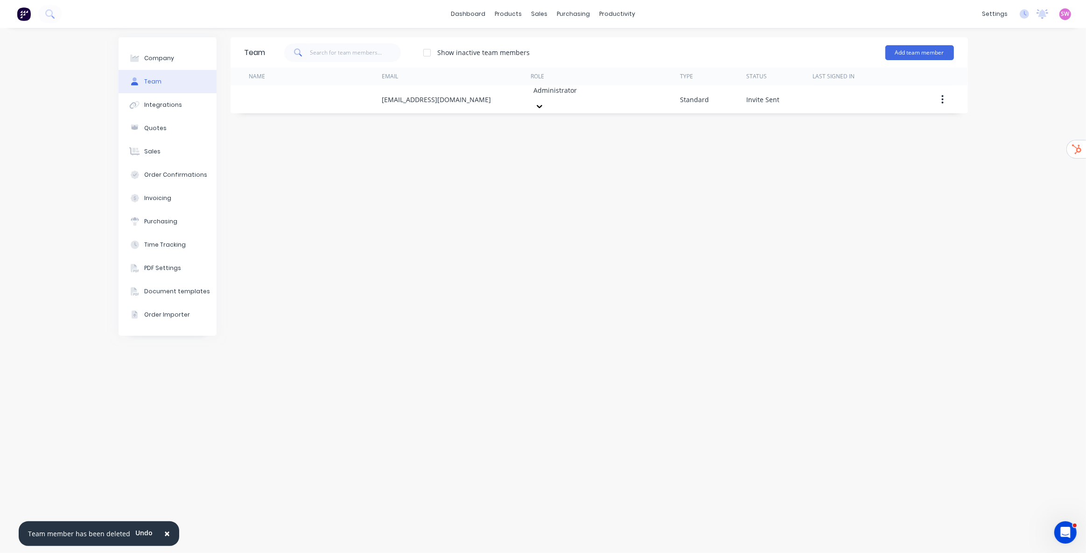
click at [847, 197] on div "Team Show inactive team members Add team member Name Email Role Type Status Las…" at bounding box center [598, 290] width 737 height 507
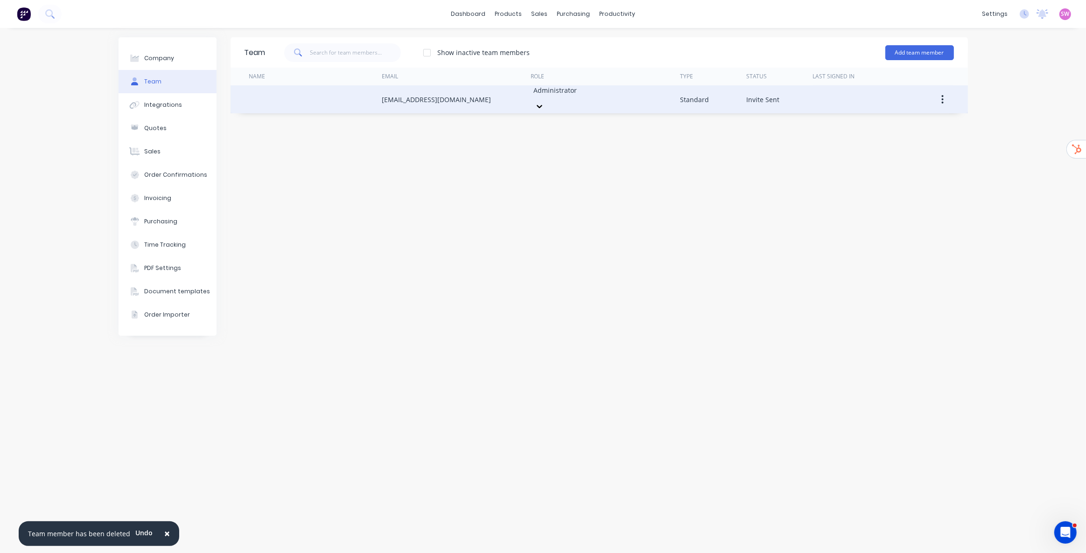
drag, startPoint x: 500, startPoint y: 98, endPoint x: 379, endPoint y: 105, distance: 121.0
click at [379, 105] on div "[EMAIL_ADDRESS][DOMAIN_NAME] Administrator Standard Invite Sent" at bounding box center [598, 99] width 737 height 28
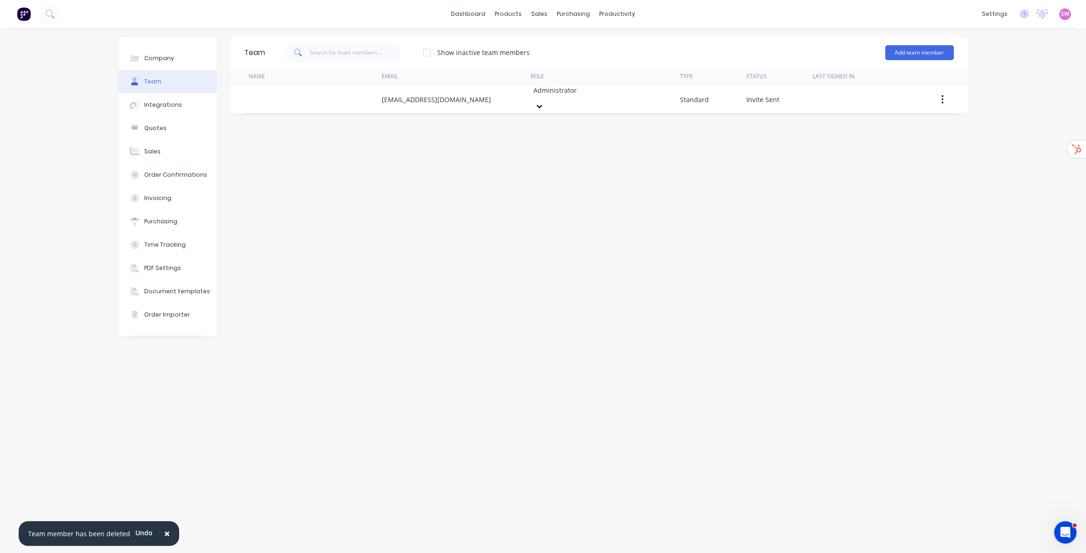
copy div "[EMAIL_ADDRESS][DOMAIN_NAME]"
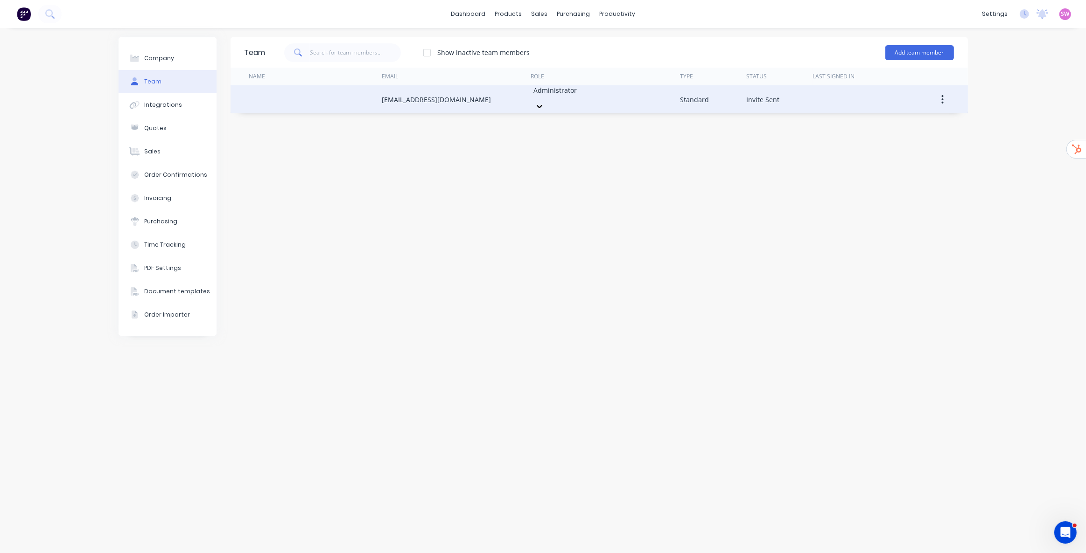
click at [942, 96] on icon "button" at bounding box center [942, 99] width 2 height 10
click at [899, 144] on div "Resend Invite" at bounding box center [909, 143] width 72 height 14
click at [941, 94] on icon "button" at bounding box center [942, 99] width 2 height 10
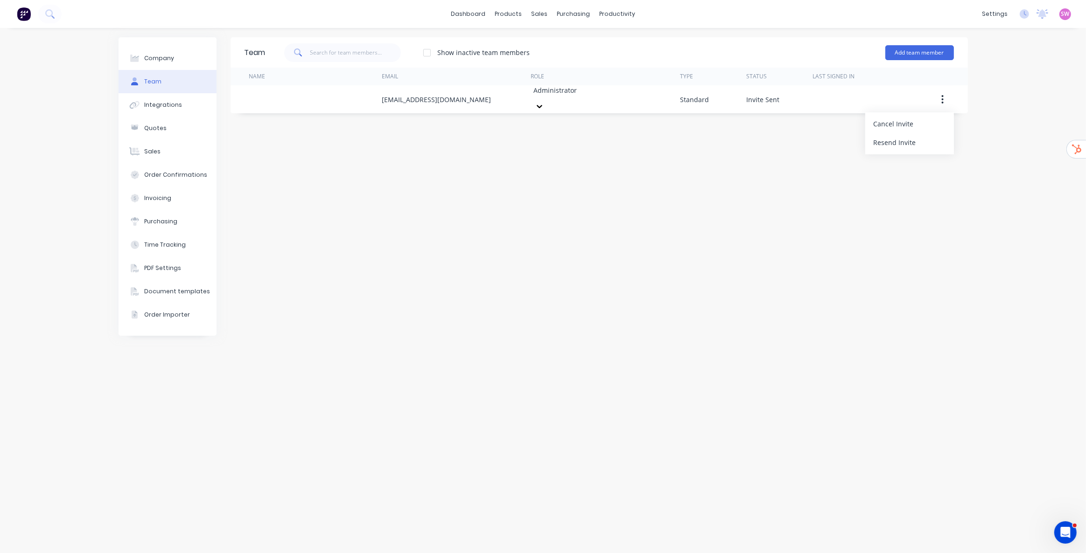
click at [707, 122] on div "Team Show inactive team members Add team member Name Email Role Type Status Las…" at bounding box center [598, 290] width 737 height 507
click at [934, 52] on button "Add team member" at bounding box center [919, 52] width 69 height 15
click at [873, 74] on div "Standard team member A team member that can login to Factory" at bounding box center [879, 80] width 132 height 27
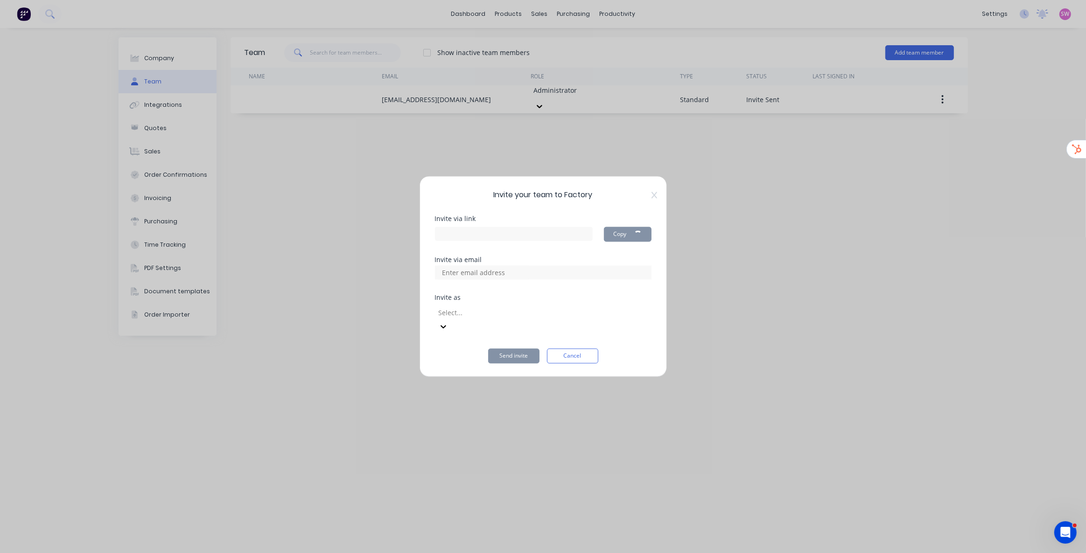
type input "https://app.factory.app/invite/IUN4YdcU"
click at [466, 274] on input at bounding box center [483, 273] width 93 height 14
type input "laser@generalmetalproducts.com.au"
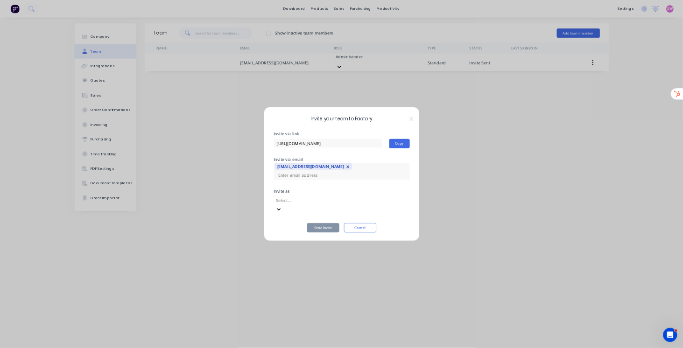
scroll to position [0, 0]
click at [551, 320] on div at bounding box center [505, 319] width 134 height 12
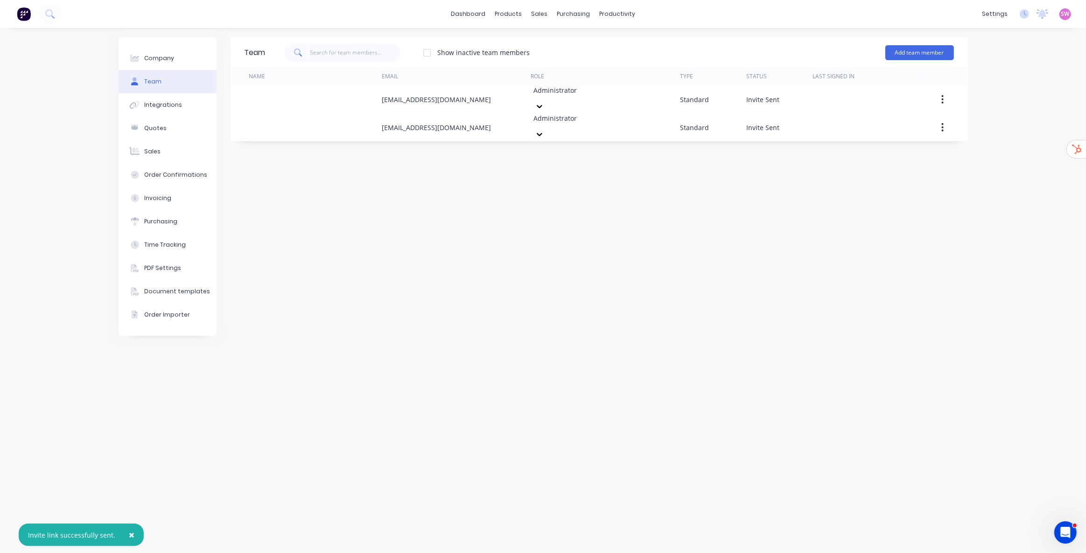
click at [544, 191] on div "Team Show inactive team members Add team member Name Email Role Type Status Las…" at bounding box center [598, 290] width 737 height 507
click at [682, 182] on div "Team Show inactive team members Add team member Name Email Role Type Status Las…" at bounding box center [598, 290] width 737 height 507
click at [467, 13] on link "dashboard" at bounding box center [468, 14] width 44 height 14
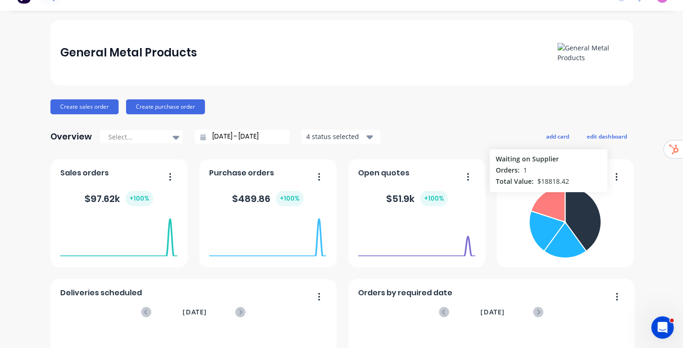
scroll to position [27, 0]
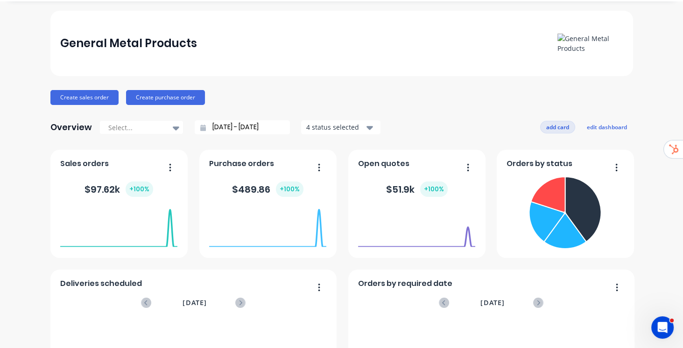
click at [551, 129] on button "add card" at bounding box center [557, 127] width 35 height 12
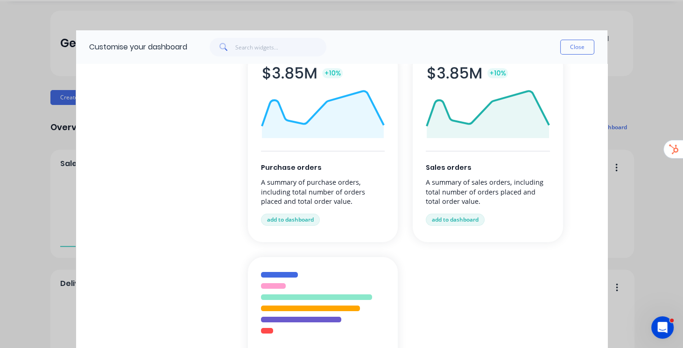
scroll to position [266, 0]
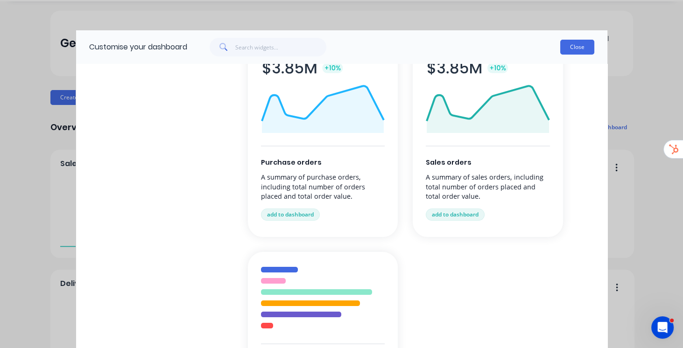
click at [584, 48] on button "Close" at bounding box center [577, 47] width 34 height 15
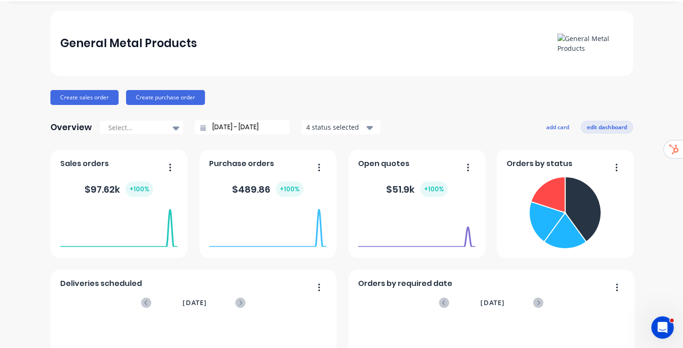
click at [606, 125] on button "edit dashboard" at bounding box center [606, 127] width 52 height 12
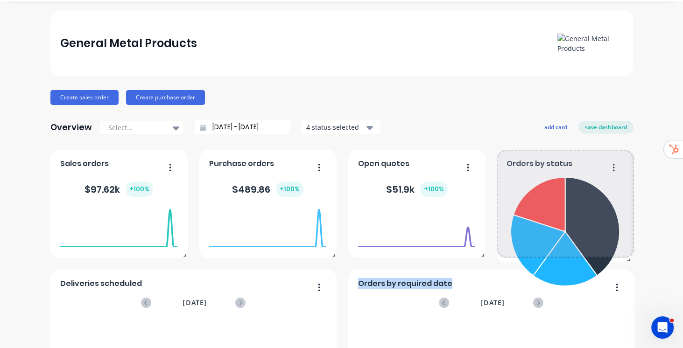
drag, startPoint x: 627, startPoint y: 253, endPoint x: 634, endPoint y: 258, distance: 8.4
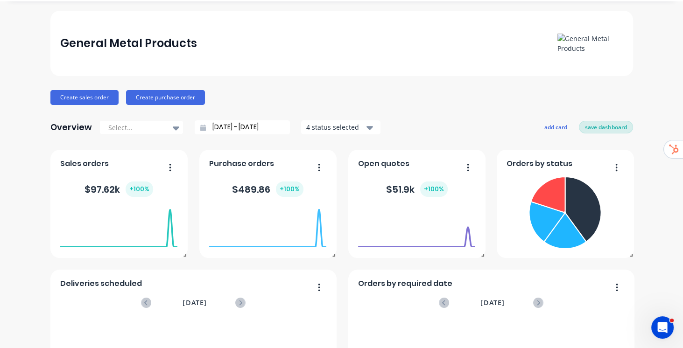
click at [599, 125] on button "save dashboard" at bounding box center [605, 127] width 54 height 12
click at [248, 126] on input "13/09/25 - 14/10/25" at bounding box center [246, 127] width 80 height 14
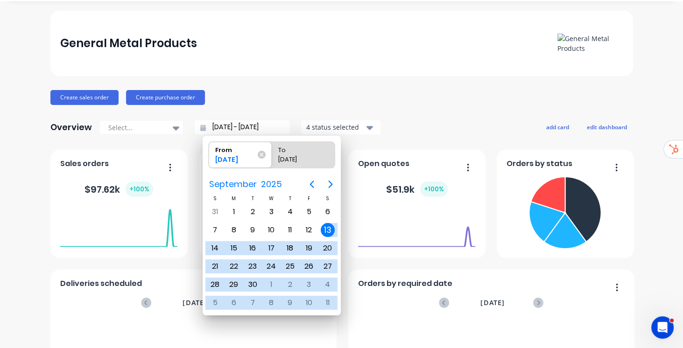
click at [278, 99] on div "Create sales order Create purchase order" at bounding box center [341, 97] width 582 height 15
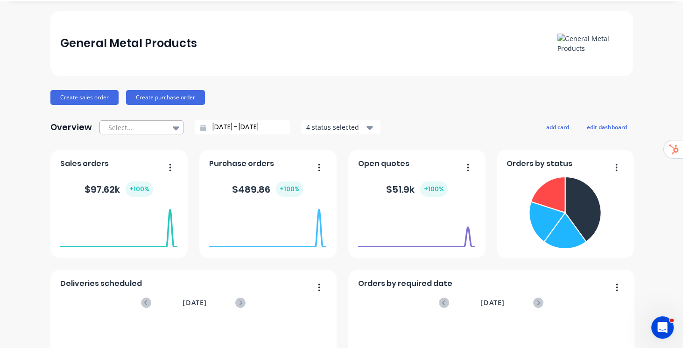
click at [165, 125] on div "Select..." at bounding box center [137, 128] width 64 height 14
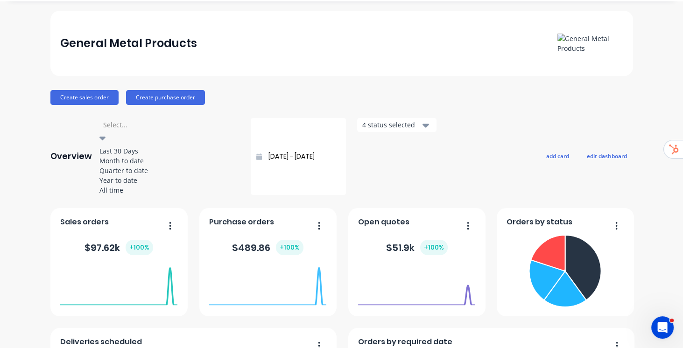
click at [526, 102] on div "Create sales order Create purchase order" at bounding box center [341, 97] width 582 height 15
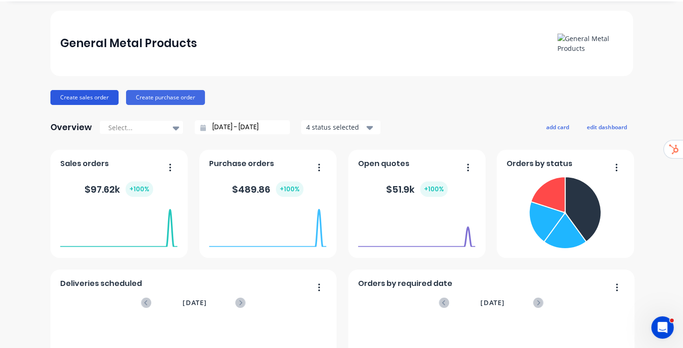
click at [78, 95] on button "Create sales order" at bounding box center [84, 97] width 68 height 15
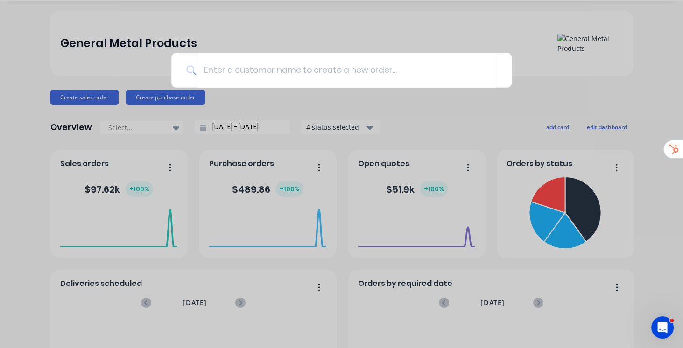
click at [620, 88] on div at bounding box center [341, 174] width 683 height 348
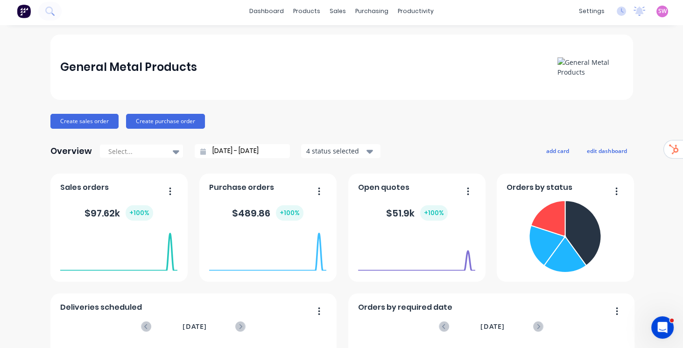
scroll to position [0, 0]
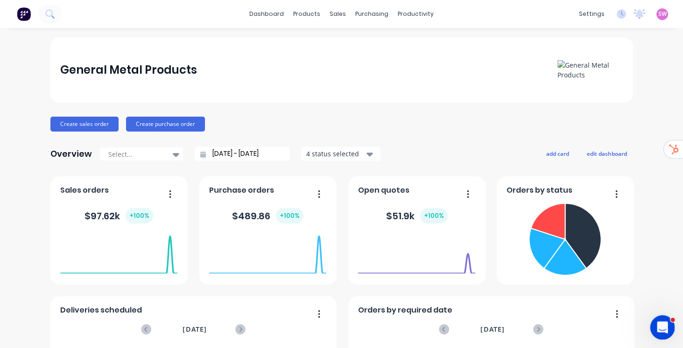
click at [662, 326] on icon "Open Intercom Messenger" at bounding box center [660, 326] width 15 height 15
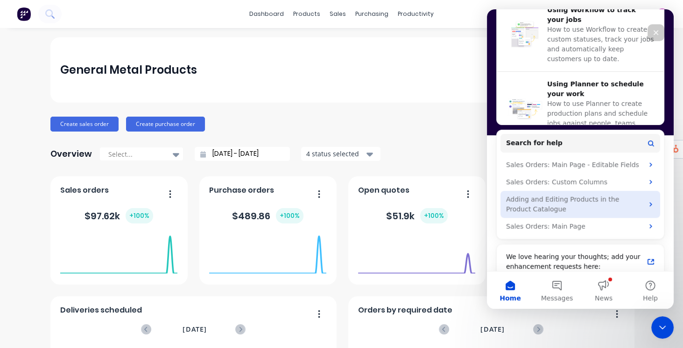
scroll to position [384, 0]
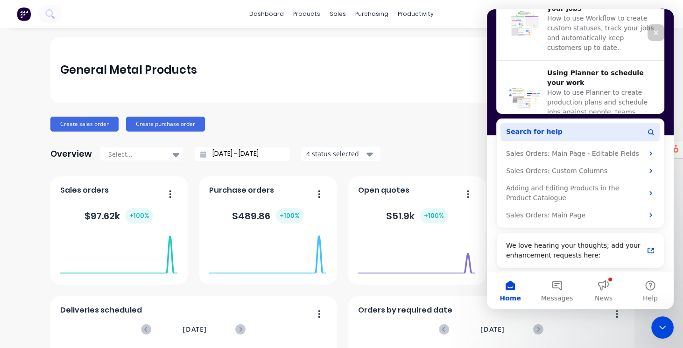
click at [542, 133] on span "Search for help" at bounding box center [534, 132] width 56 height 10
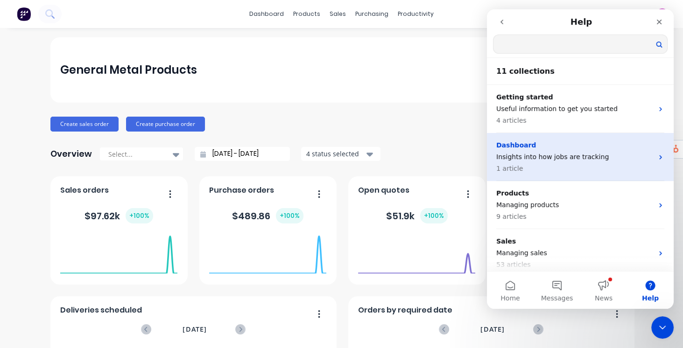
scroll to position [0, 0]
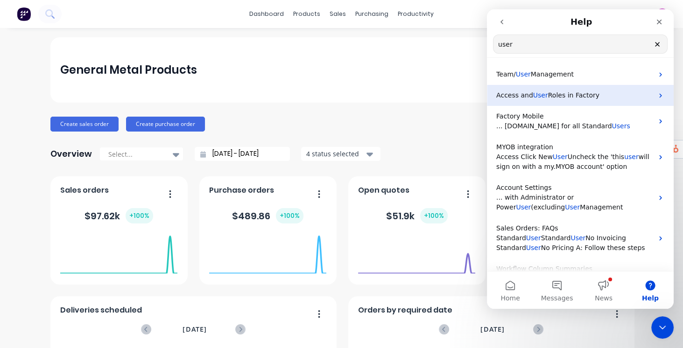
type input "user"
click at [555, 99] on span "Roles in Factory" at bounding box center [573, 94] width 51 height 7
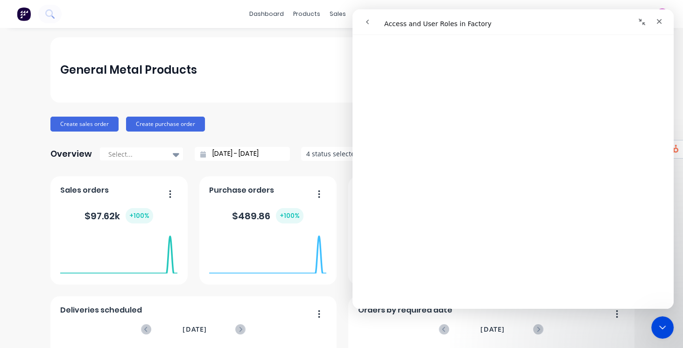
scroll to position [373, 0]
click at [366, 23] on icon "go back" at bounding box center [366, 21] width 7 height 7
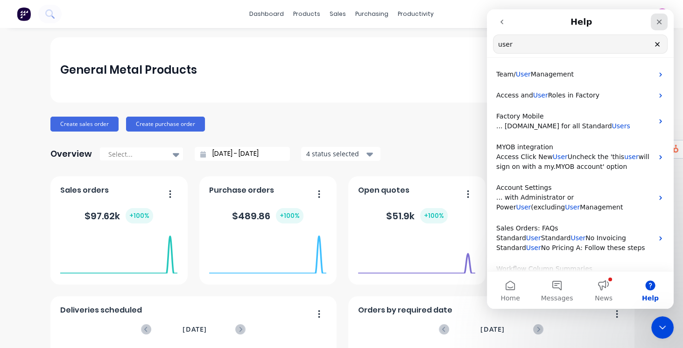
click at [660, 22] on icon "Close" at bounding box center [658, 21] width 7 height 7
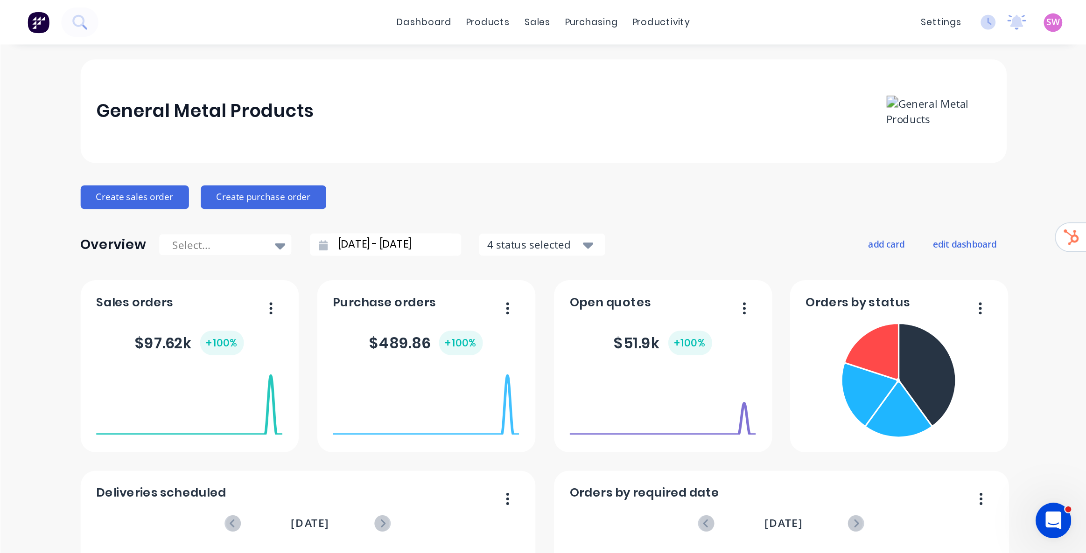
scroll to position [0, 0]
click at [663, 329] on icon "Open Intercom Messenger" at bounding box center [660, 326] width 15 height 15
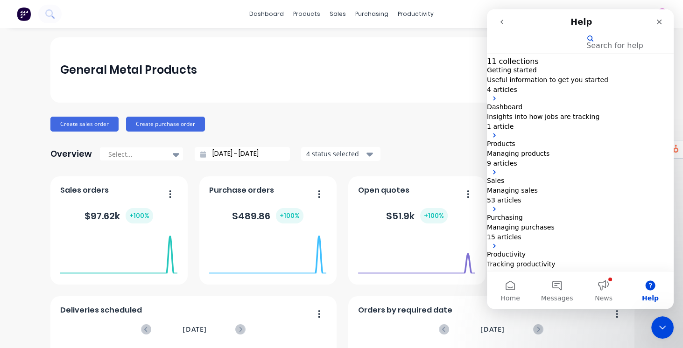
click at [502, 21] on icon "go back" at bounding box center [501, 21] width 7 height 7
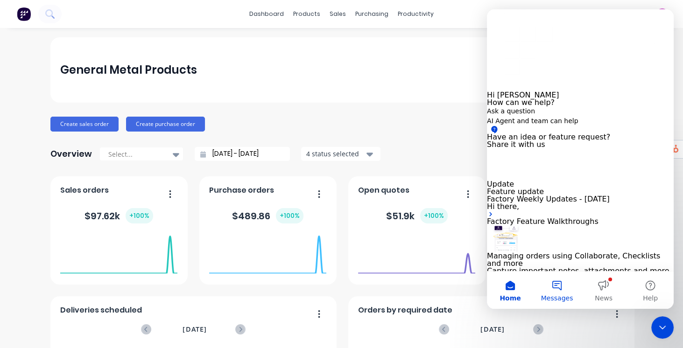
click at [561, 286] on button "Messages" at bounding box center [556, 290] width 47 height 37
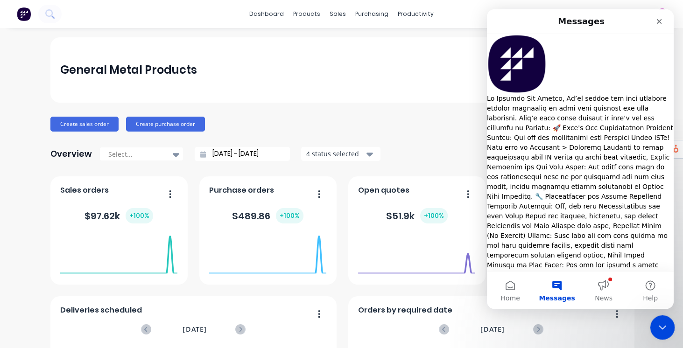
click at [659, 321] on icon "Close Intercom Messenger" at bounding box center [660, 326] width 11 height 11
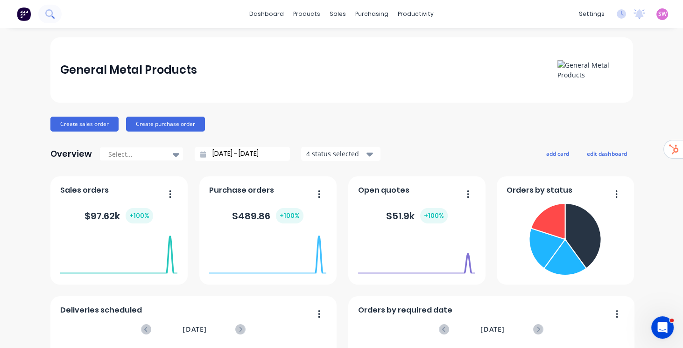
click at [49, 14] on icon at bounding box center [49, 13] width 9 height 9
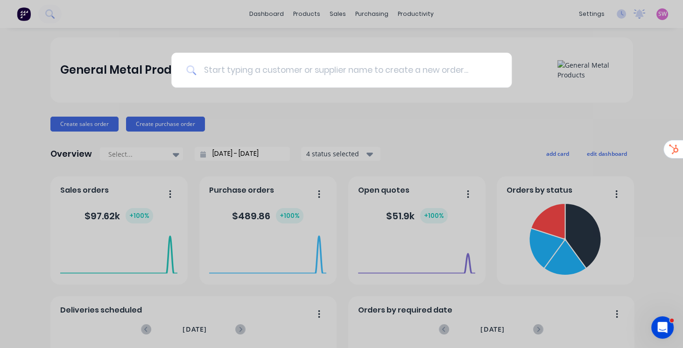
click at [226, 70] on input at bounding box center [346, 70] width 300 height 35
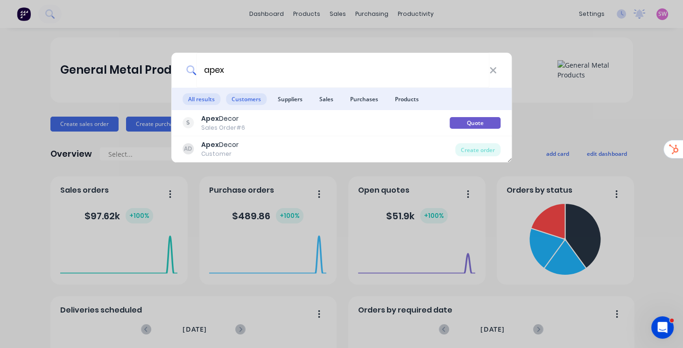
type input "apex"
click at [247, 99] on span "Customers" at bounding box center [246, 99] width 41 height 12
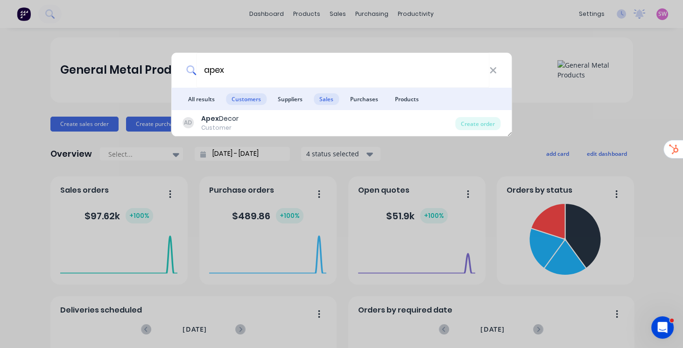
click at [333, 99] on span "Sales" at bounding box center [326, 99] width 25 height 12
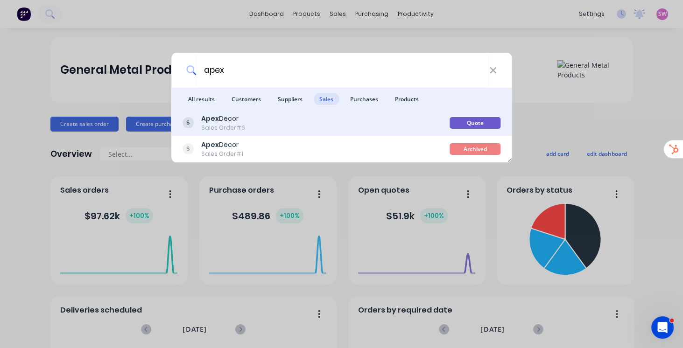
click at [357, 122] on div "Apex Decor Sales Order #6" at bounding box center [315, 123] width 267 height 18
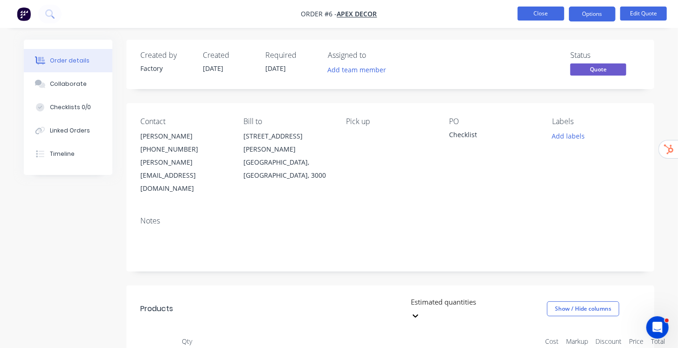
click at [558, 12] on button "Close" at bounding box center [541, 14] width 47 height 14
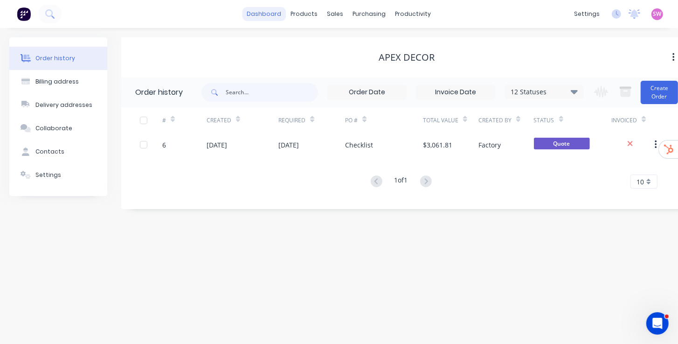
click at [277, 14] on link "dashboard" at bounding box center [265, 14] width 44 height 14
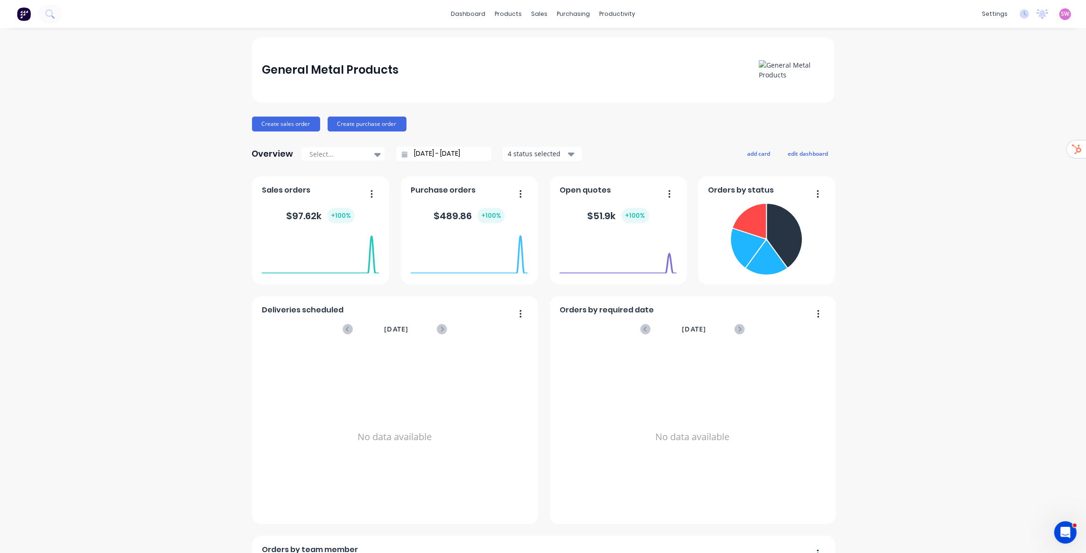
click at [517, 10] on div "products" at bounding box center [508, 14] width 36 height 14
click at [518, 41] on div "Product Catalogue" at bounding box center [546, 45] width 58 height 8
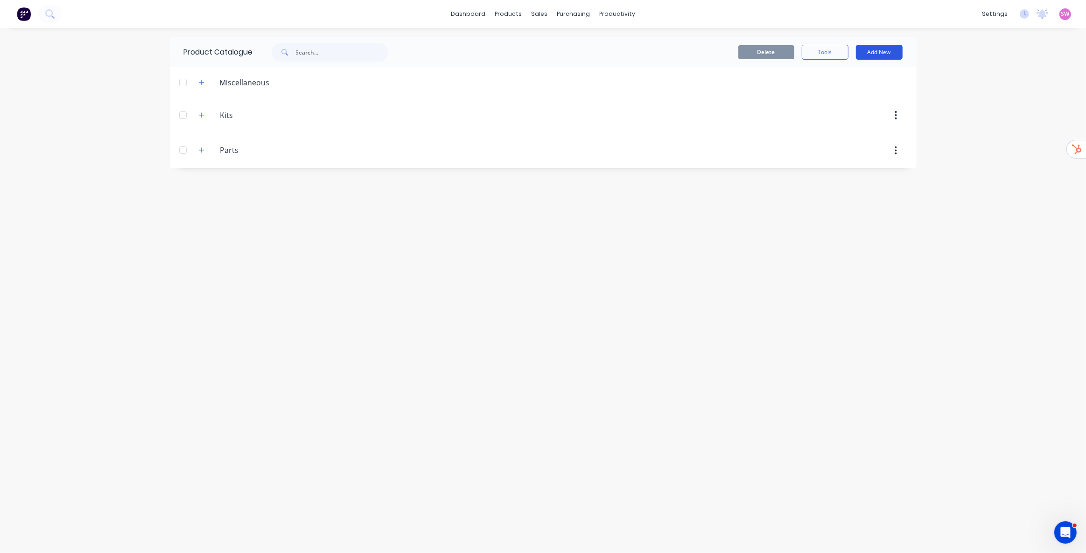
click at [876, 49] on button "Add New" at bounding box center [879, 52] width 47 height 15
click at [848, 70] on div "Category" at bounding box center [858, 77] width 72 height 14
click at [245, 180] on input "text" at bounding box center [236, 184] width 105 height 14
type input "New Category Example"
click at [888, 55] on button "Add New" at bounding box center [879, 52] width 47 height 15
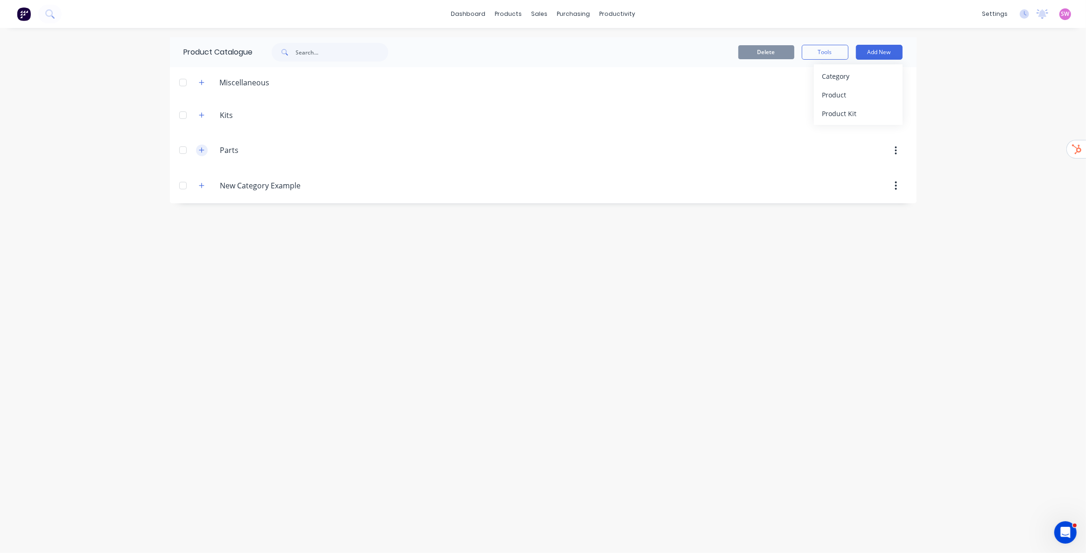
click at [202, 147] on icon "button" at bounding box center [202, 150] width 6 height 7
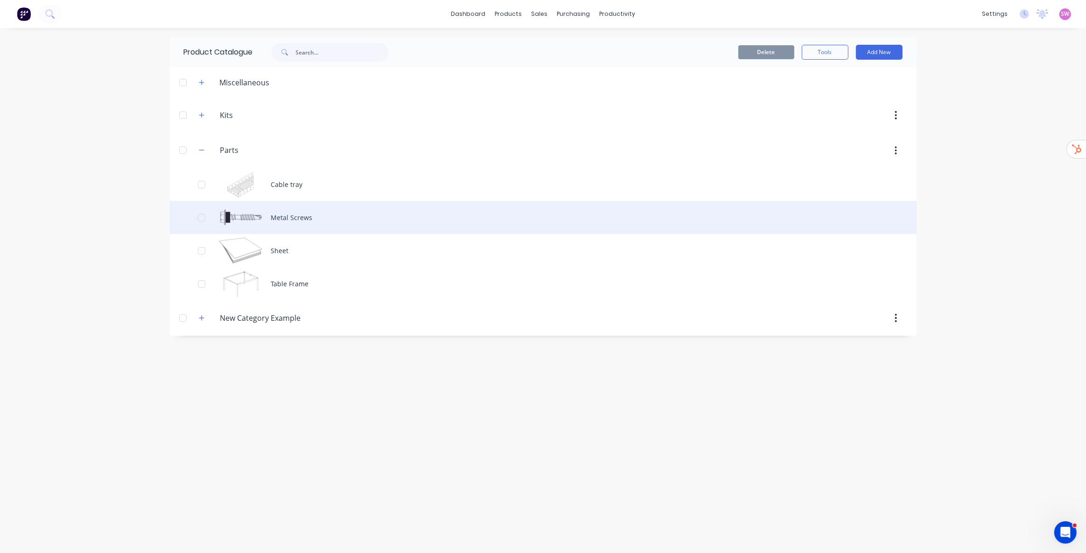
click at [298, 218] on div "Metal Screws" at bounding box center [543, 217] width 746 height 33
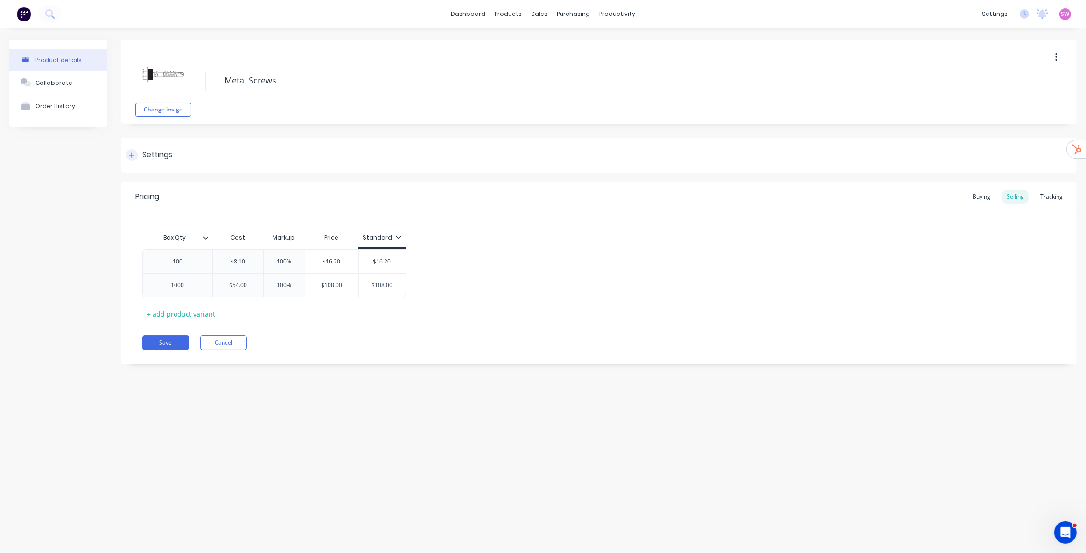
click at [132, 155] on icon at bounding box center [131, 155] width 5 height 5
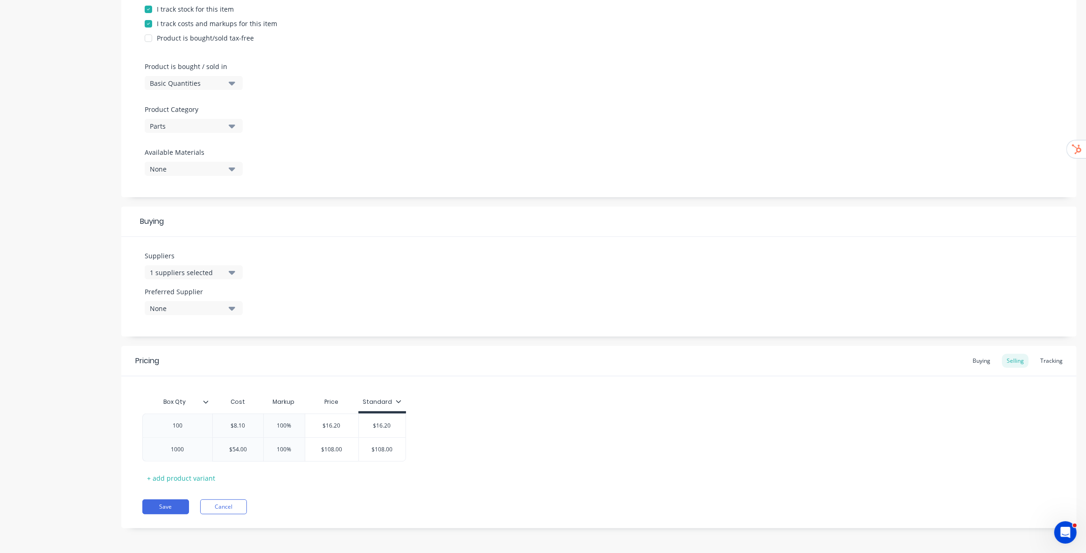
scroll to position [232, 0]
click at [218, 275] on div "1 suppliers selected" at bounding box center [187, 272] width 75 height 10
click at [330, 249] on div "Suppliers 1 suppliers selected TAS Metalworks .1a Test Supplier Tailored Plasti…" at bounding box center [598, 287] width 955 height 100
click at [204, 305] on div "None" at bounding box center [187, 308] width 75 height 10
click at [154, 357] on div "button" at bounding box center [160, 359] width 19 height 19
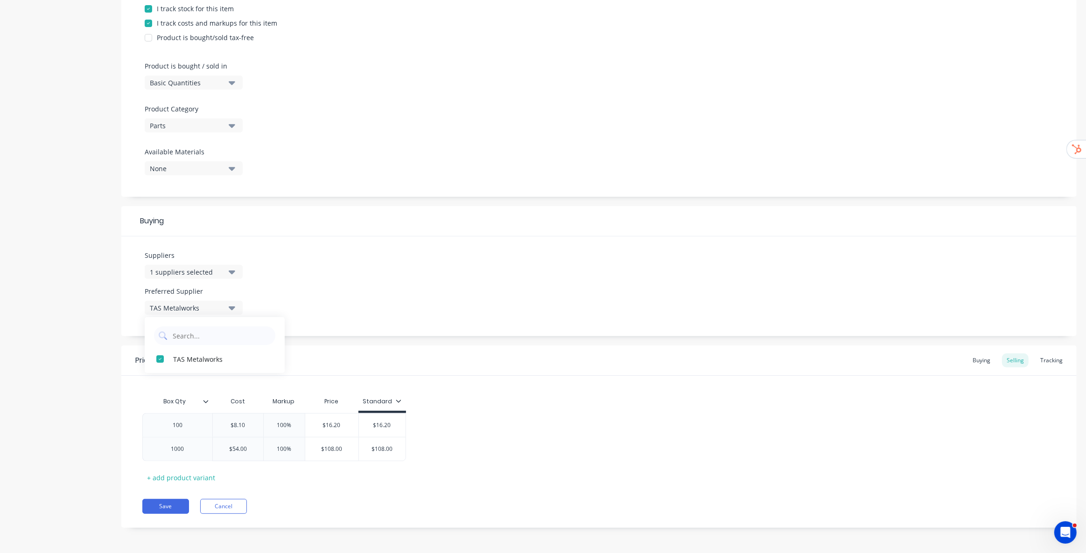
click at [348, 286] on div "Suppliers 1 suppliers selected Preferred Supplier TAS Metalworks TAS Metalworks" at bounding box center [598, 287] width 955 height 100
click at [980, 362] on div "Buying" at bounding box center [981, 361] width 27 height 14
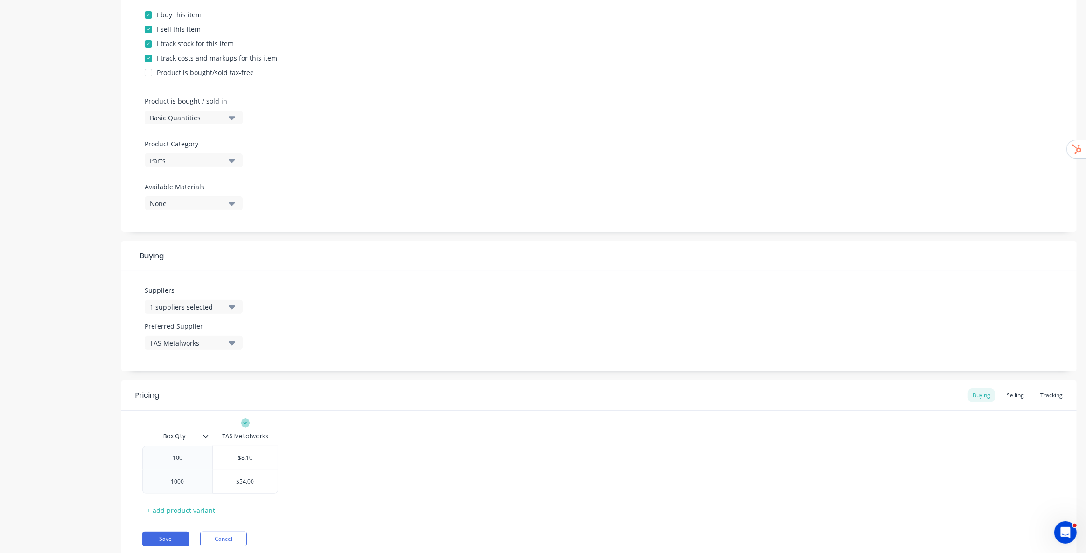
scroll to position [230, 0]
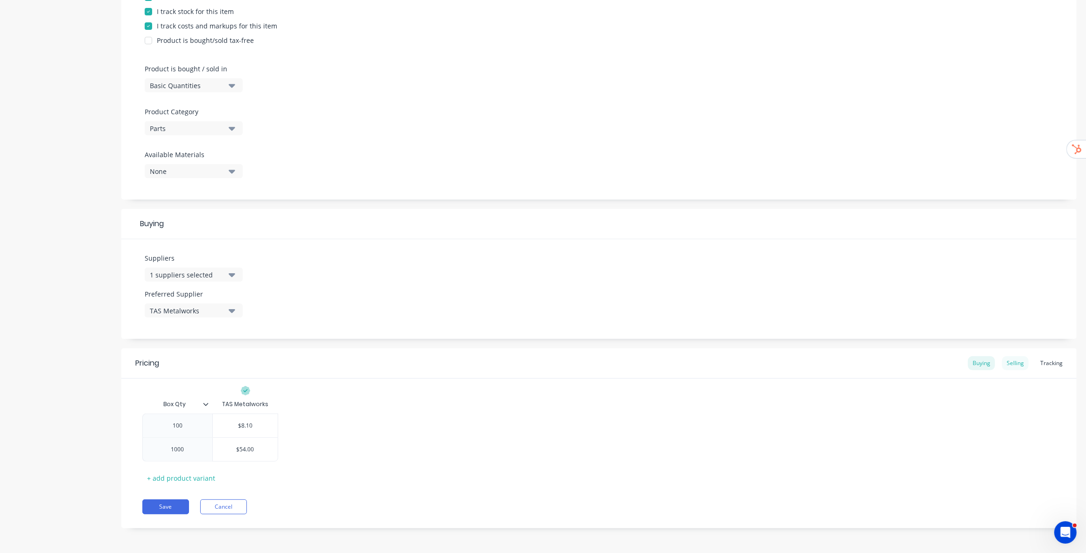
click at [1011, 362] on div "Selling" at bounding box center [1015, 363] width 27 height 14
click at [1043, 359] on div "Tracking" at bounding box center [1051, 361] width 32 height 14
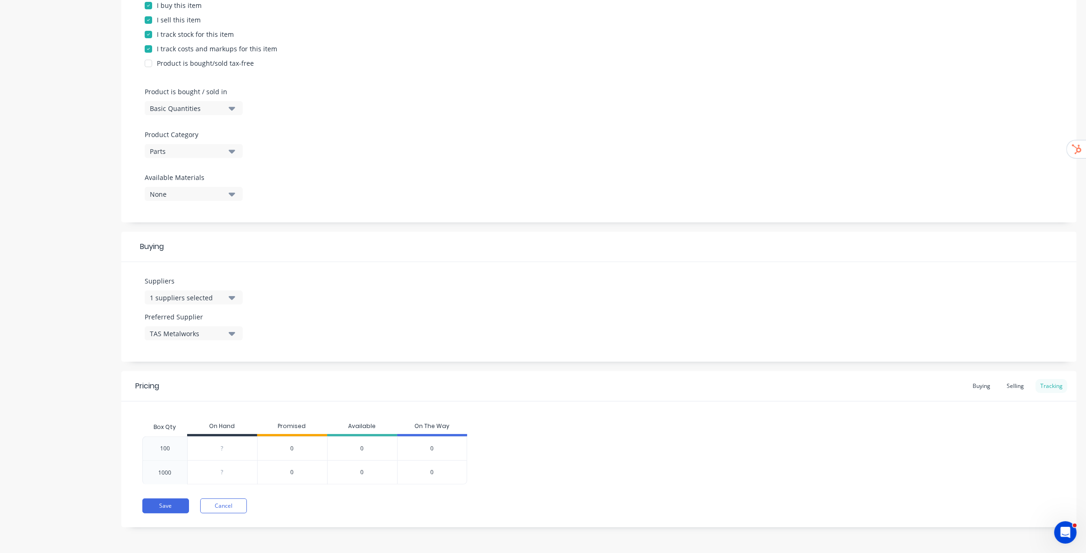
scroll to position [206, 0]
type input "0"
click at [227, 446] on input "0" at bounding box center [223, 450] width 70 height 8
click at [883, 400] on div "Pricing Buying Selling Tracking" at bounding box center [598, 387] width 955 height 30
click at [173, 507] on button "Save" at bounding box center [165, 507] width 47 height 15
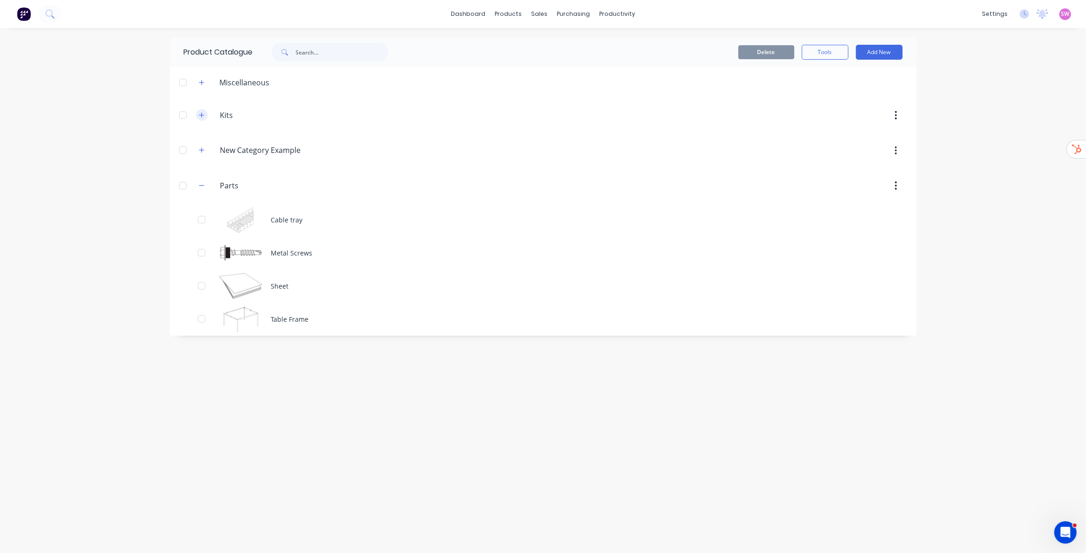
click at [201, 115] on icon "button" at bounding box center [202, 115] width 6 height 7
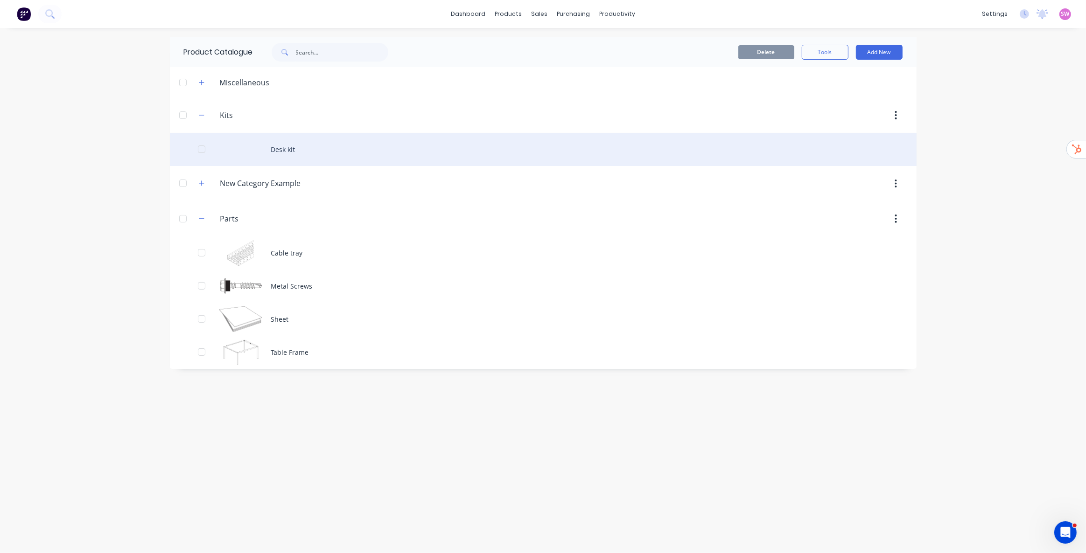
click at [290, 148] on div "Desk kit" at bounding box center [543, 149] width 746 height 33
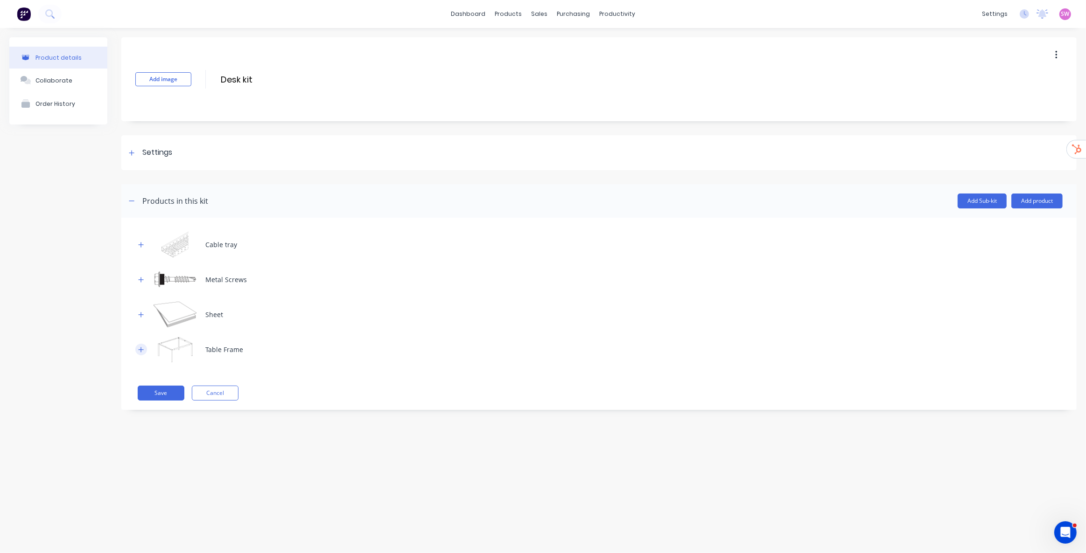
click at [141, 351] on icon "button" at bounding box center [141, 350] width 6 height 7
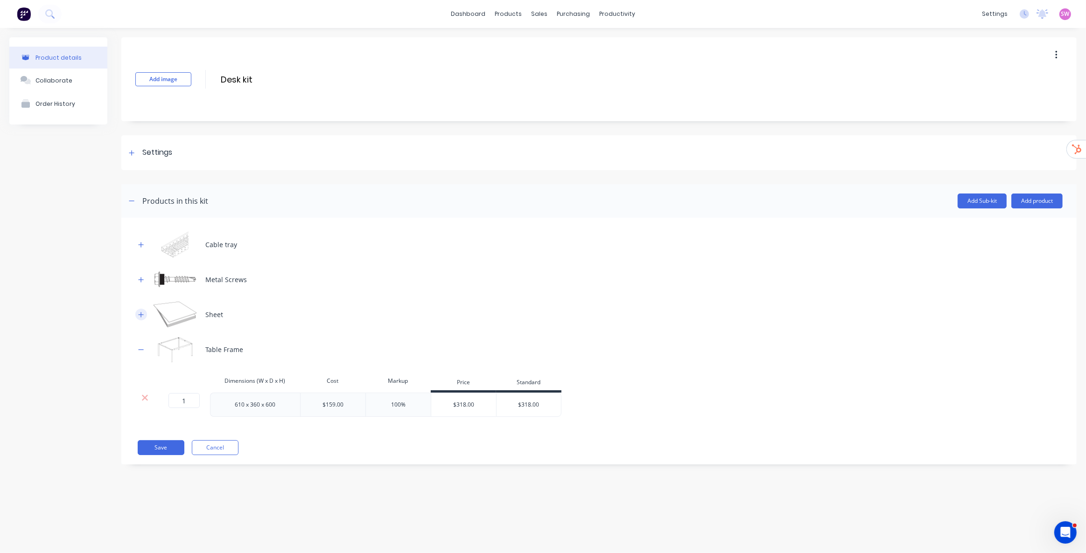
click at [146, 314] on button "button" at bounding box center [141, 315] width 12 height 12
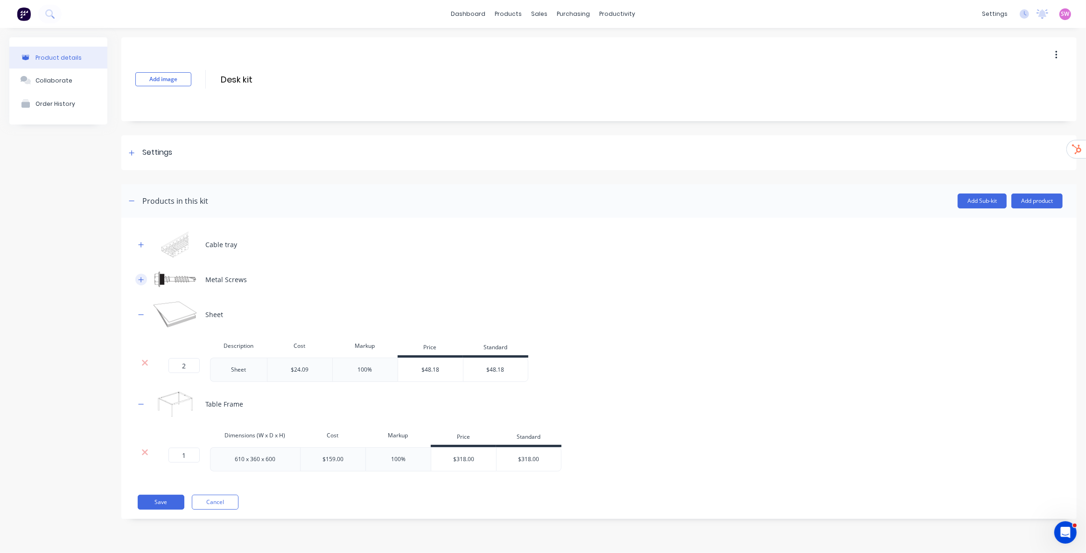
click at [145, 284] on button "button" at bounding box center [141, 280] width 12 height 12
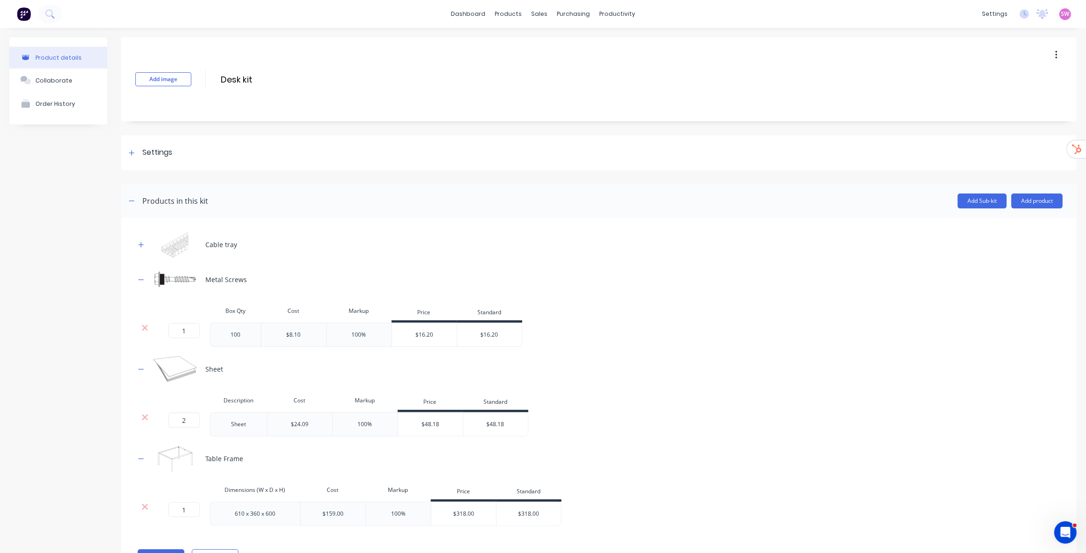
drag, startPoint x: 140, startPoint y: 251, endPoint x: 142, endPoint y: 256, distance: 5.0
click at [140, 251] on div "Cable tray" at bounding box center [598, 245] width 927 height 26
click at [143, 242] on icon "button" at bounding box center [141, 245] width 6 height 7
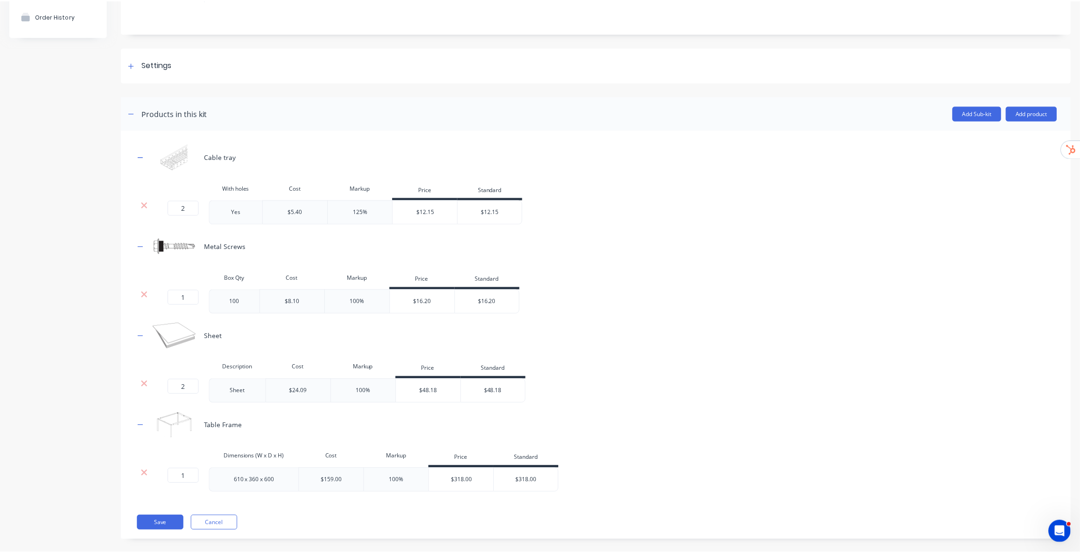
scroll to position [98, 0]
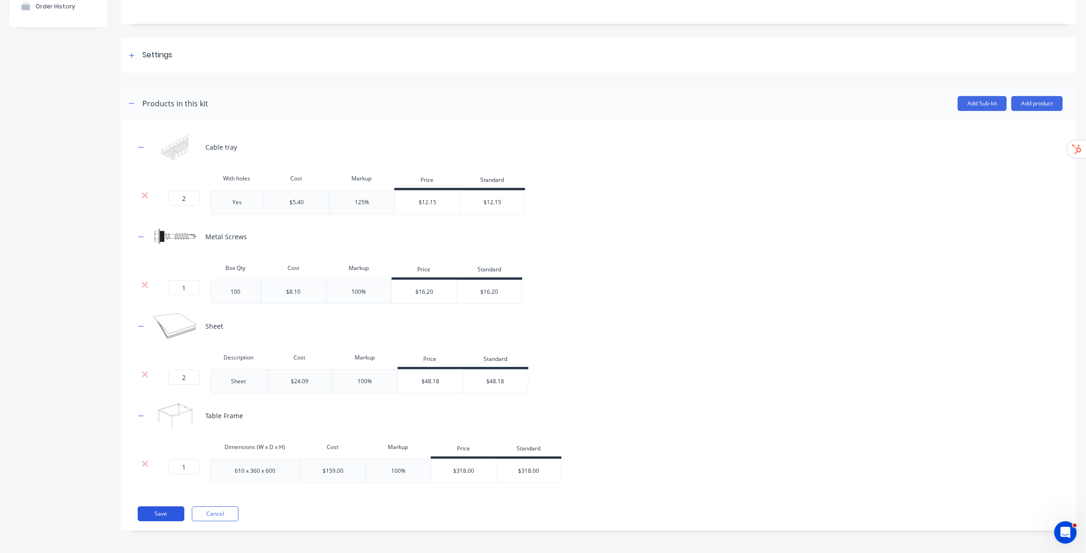
click at [171, 516] on button "Save" at bounding box center [161, 514] width 47 height 15
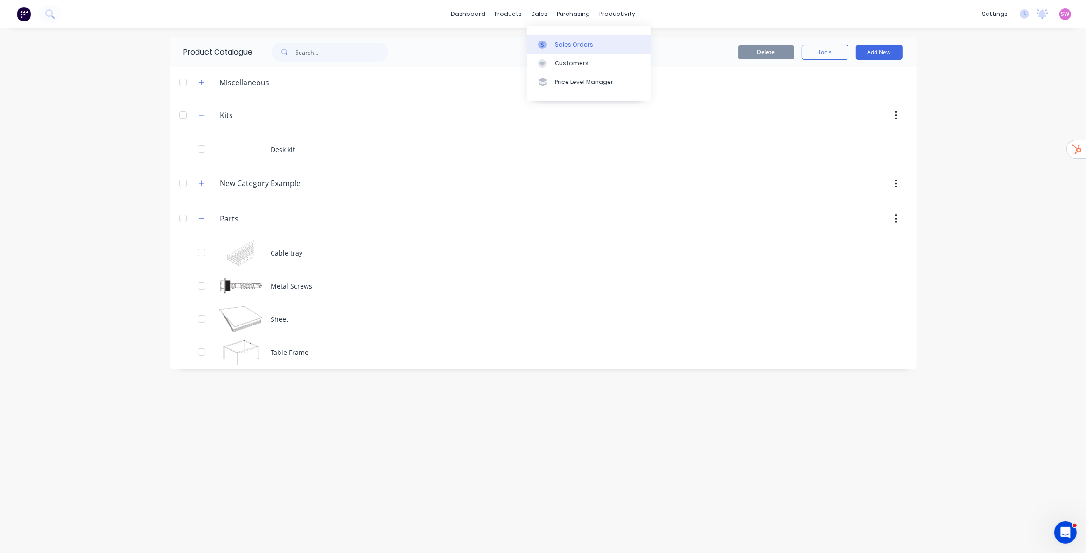
click at [561, 42] on div "Sales Orders" at bounding box center [574, 45] width 38 height 8
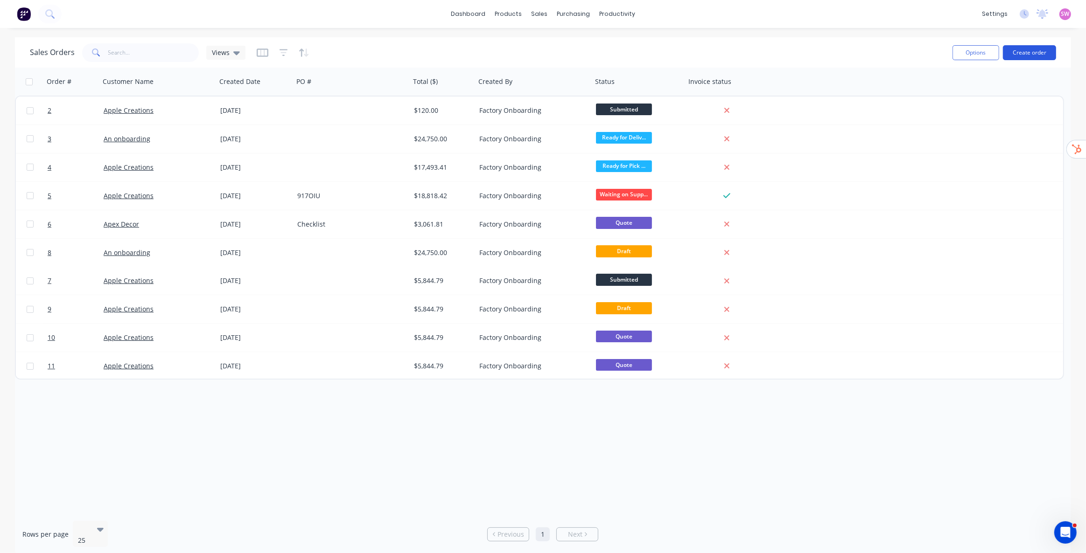
click at [1041, 56] on button "Create order" at bounding box center [1029, 52] width 53 height 15
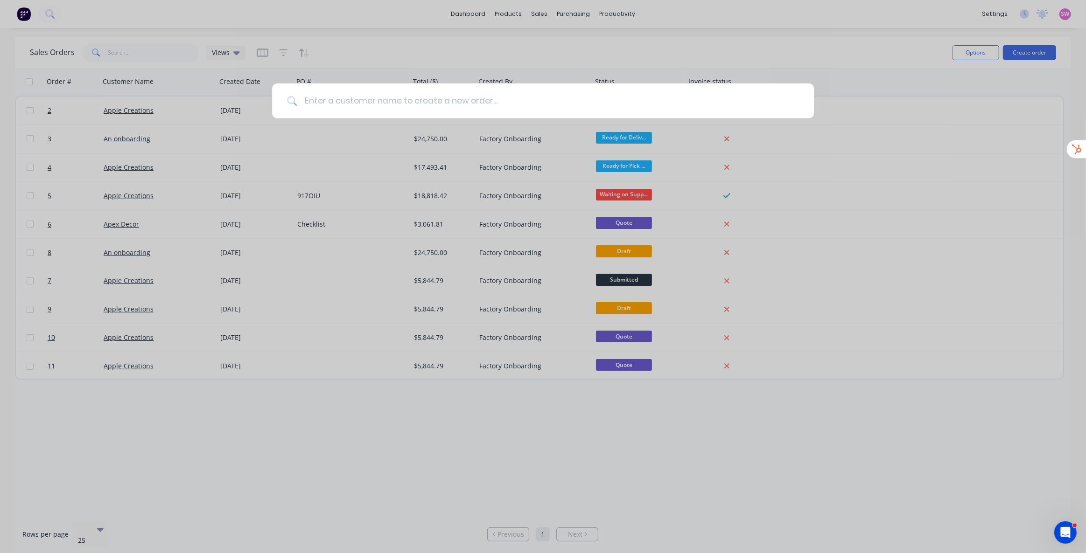
click at [683, 93] on input at bounding box center [548, 101] width 502 height 35
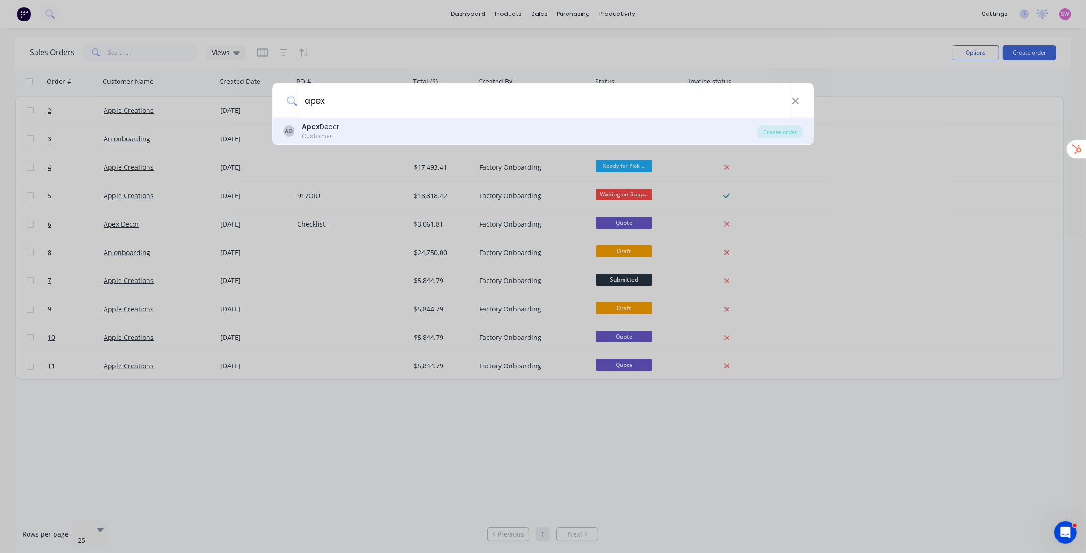
type input "apex"
click at [330, 126] on div "Apex Decor" at bounding box center [320, 127] width 37 height 10
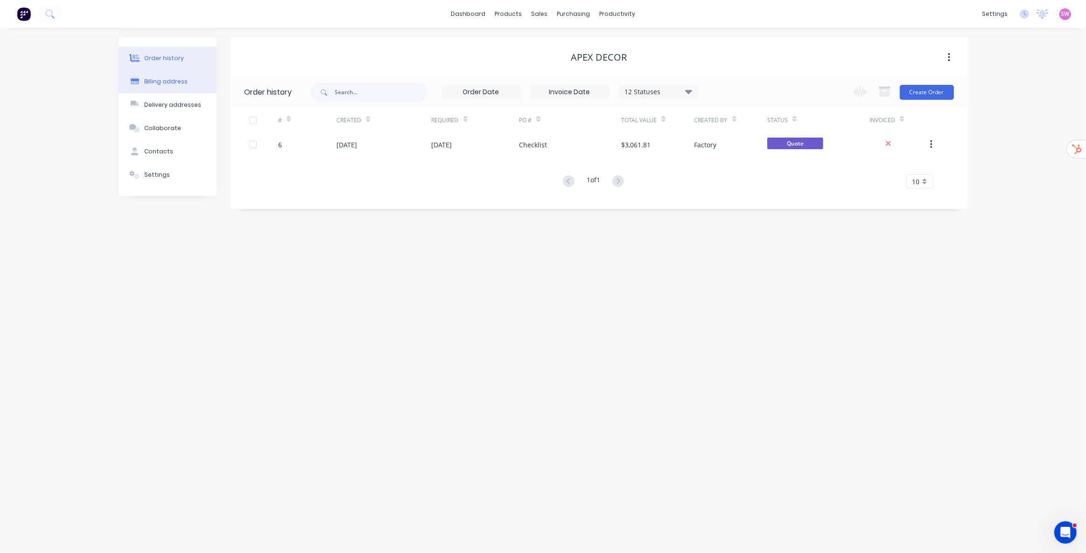
click at [158, 82] on div "Billing address" at bounding box center [165, 81] width 43 height 8
select select "AU"
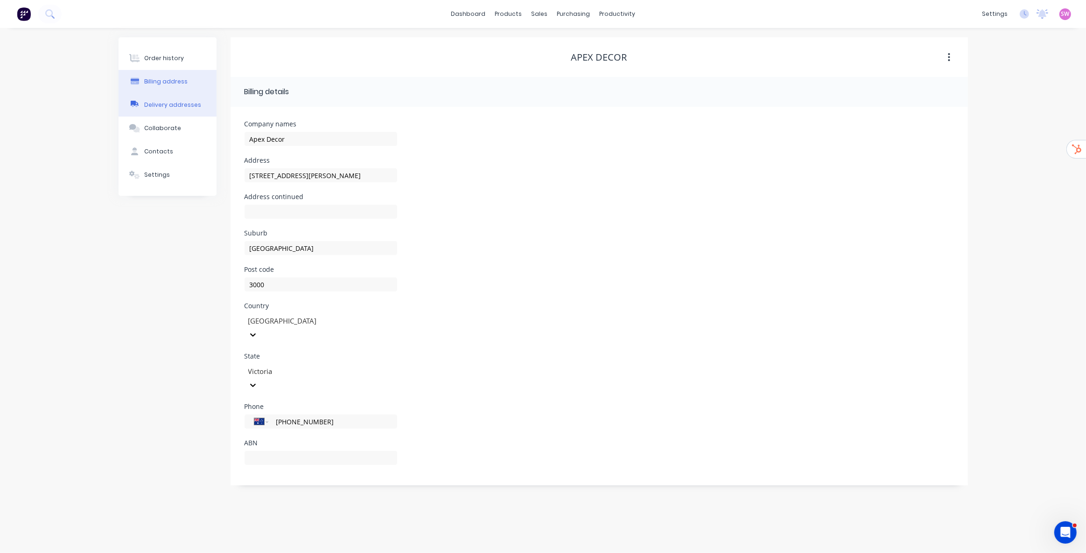
click at [165, 104] on div "Delivery addresses" at bounding box center [172, 105] width 57 height 8
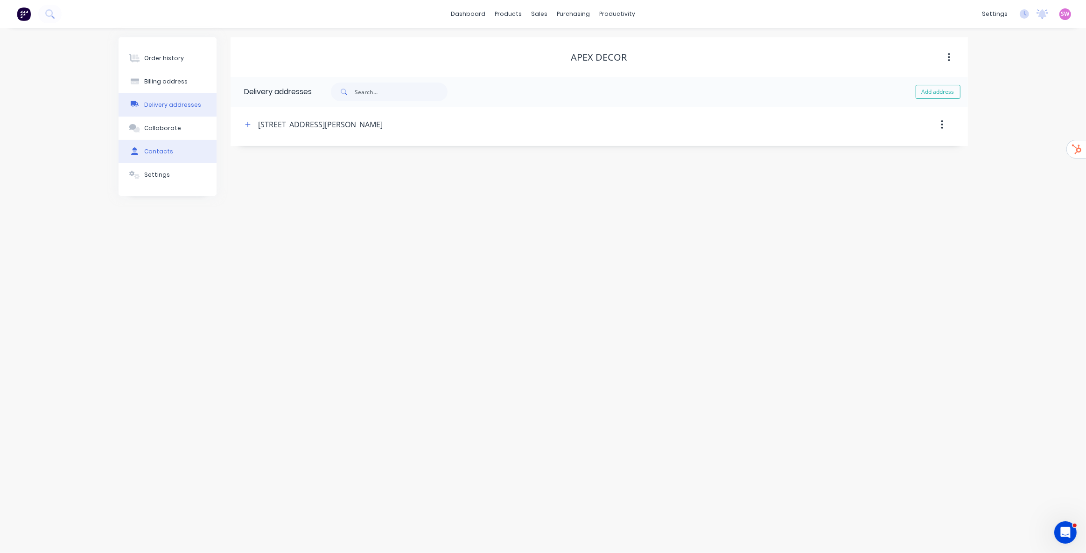
click at [152, 144] on button "Contacts" at bounding box center [167, 151] width 98 height 23
click at [157, 177] on div "Settings" at bounding box center [157, 175] width 26 height 8
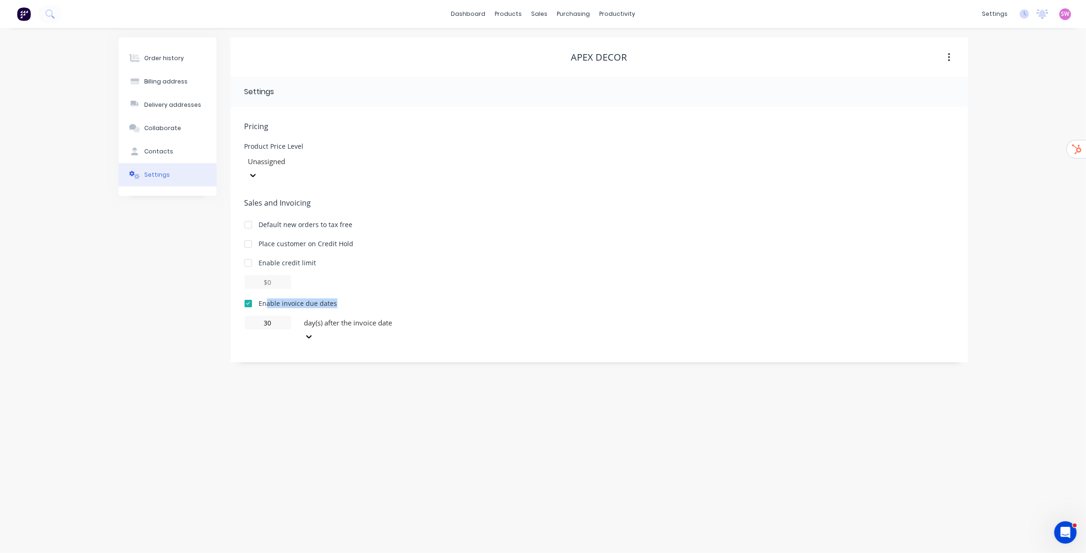
drag, startPoint x: 266, startPoint y: 289, endPoint x: 356, endPoint y: 291, distance: 90.1
click at [356, 299] on div "Enable invoice due dates" at bounding box center [598, 304] width 709 height 10
click at [176, 59] on div "Order history" at bounding box center [164, 58] width 40 height 8
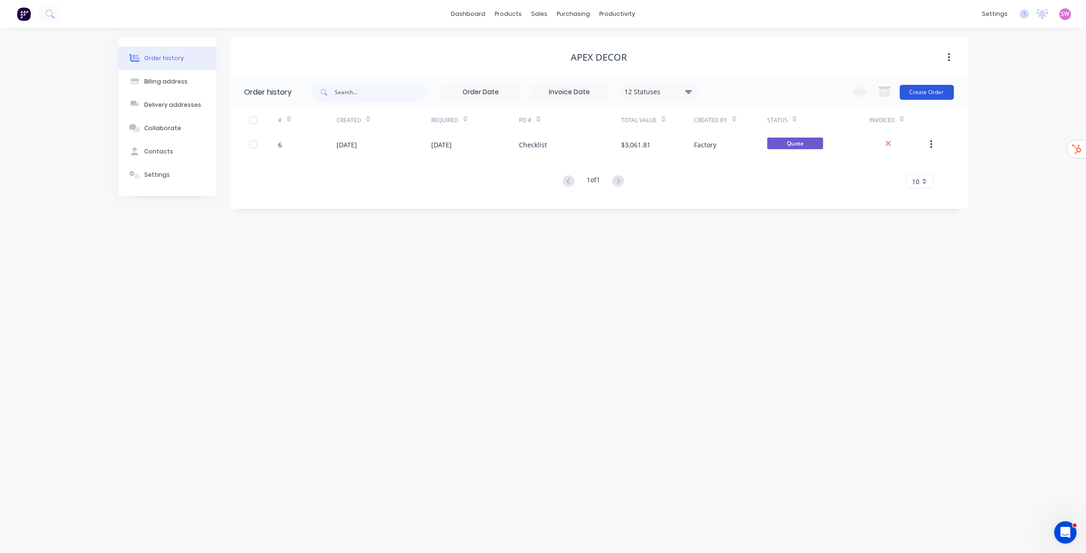
click at [929, 91] on button "Create Order" at bounding box center [926, 92] width 54 height 15
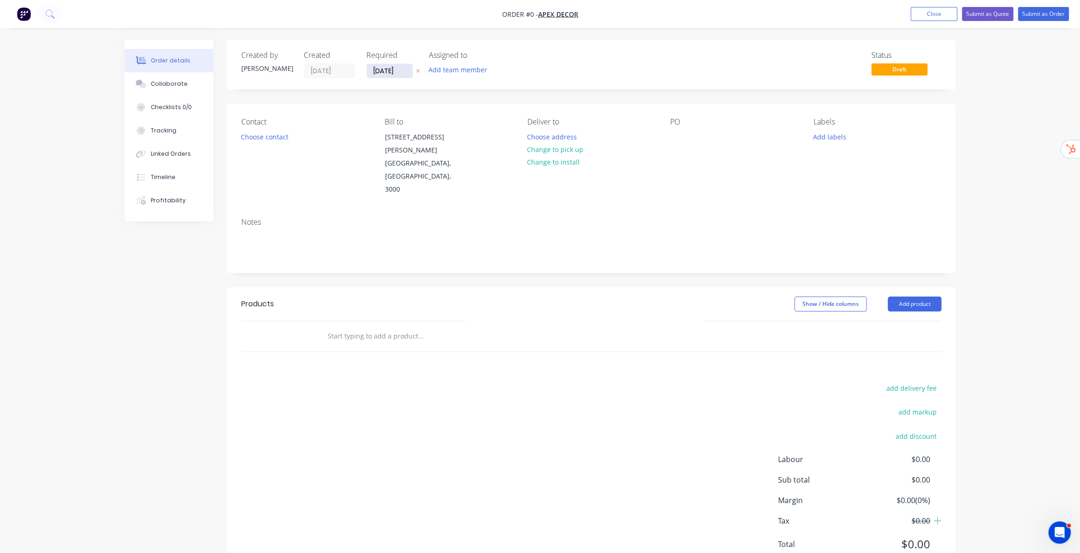
click at [389, 68] on input "[DATE]" at bounding box center [390, 71] width 46 height 14
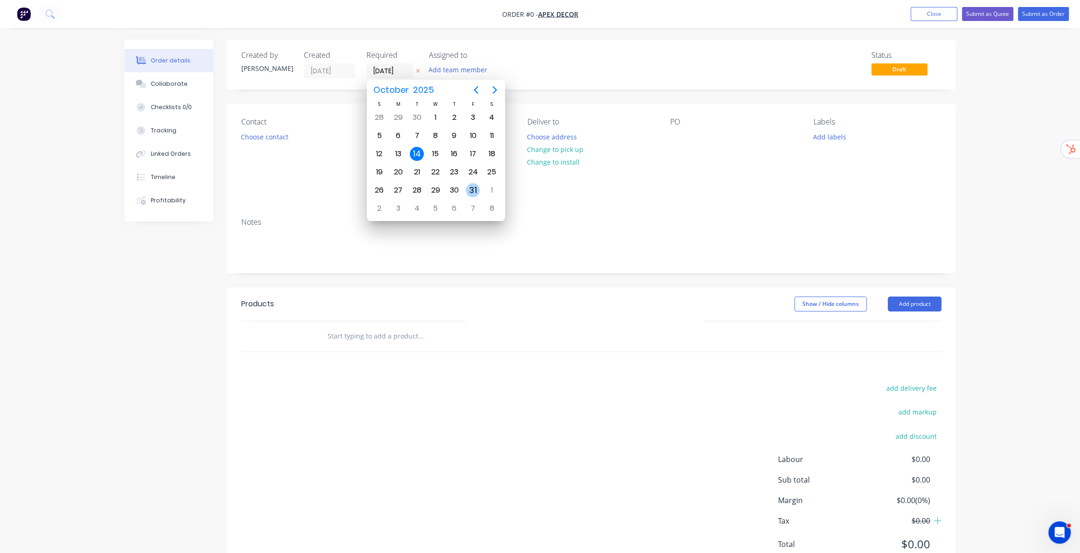
click at [471, 186] on div "31" at bounding box center [473, 190] width 14 height 14
type input "31/10/25"
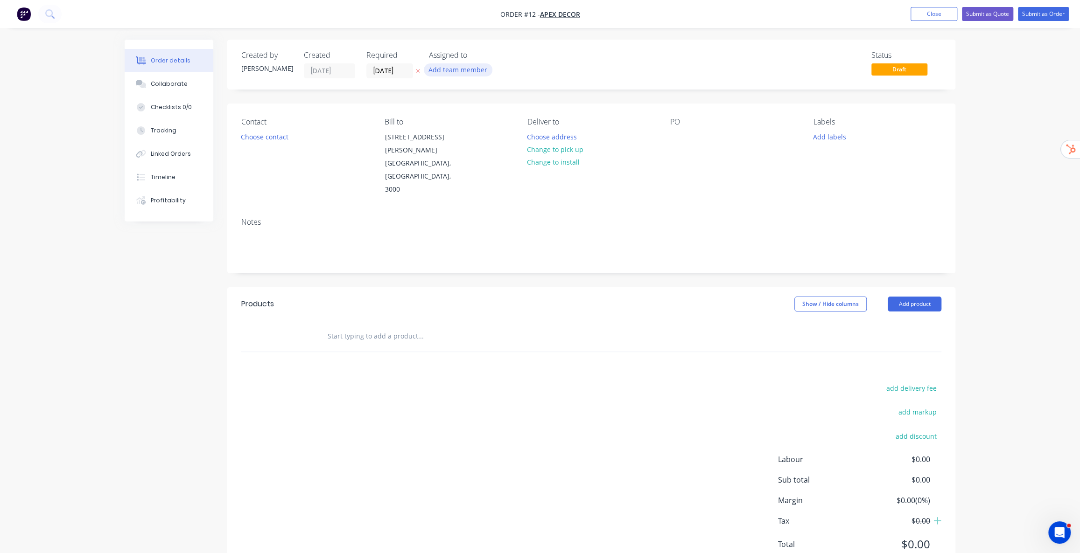
click at [474, 71] on button "Add team member" at bounding box center [458, 69] width 69 height 13
click at [596, 60] on div "Status Draft" at bounding box center [731, 65] width 419 height 28
click at [282, 137] on button "Choose contact" at bounding box center [264, 136] width 57 height 13
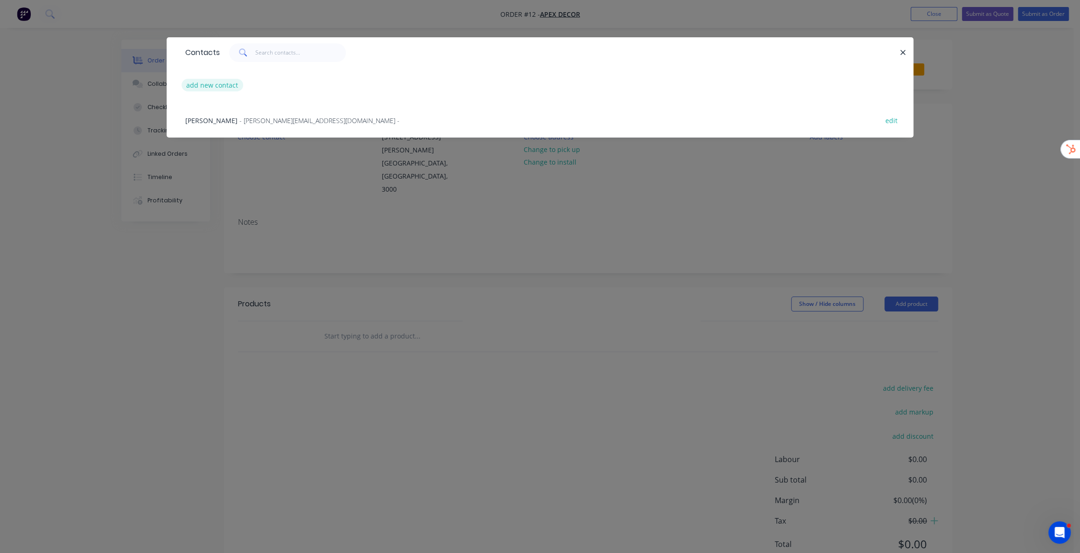
click at [220, 85] on button "add new contact" at bounding box center [212, 85] width 62 height 13
select select "AU"
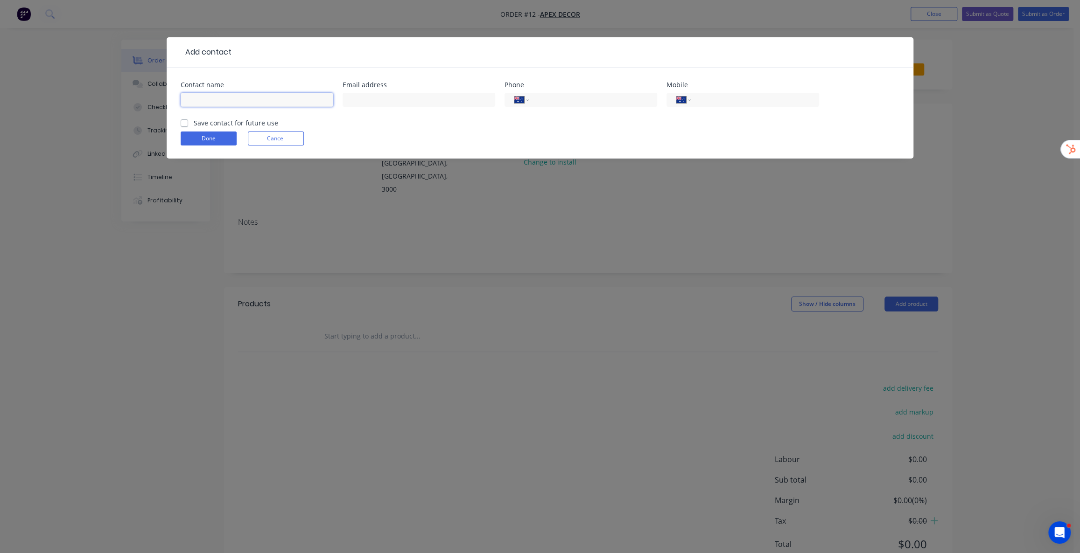
click at [211, 100] on input "text" at bounding box center [257, 100] width 153 height 14
click at [184, 125] on div "Save contact for future use" at bounding box center [230, 123] width 98 height 10
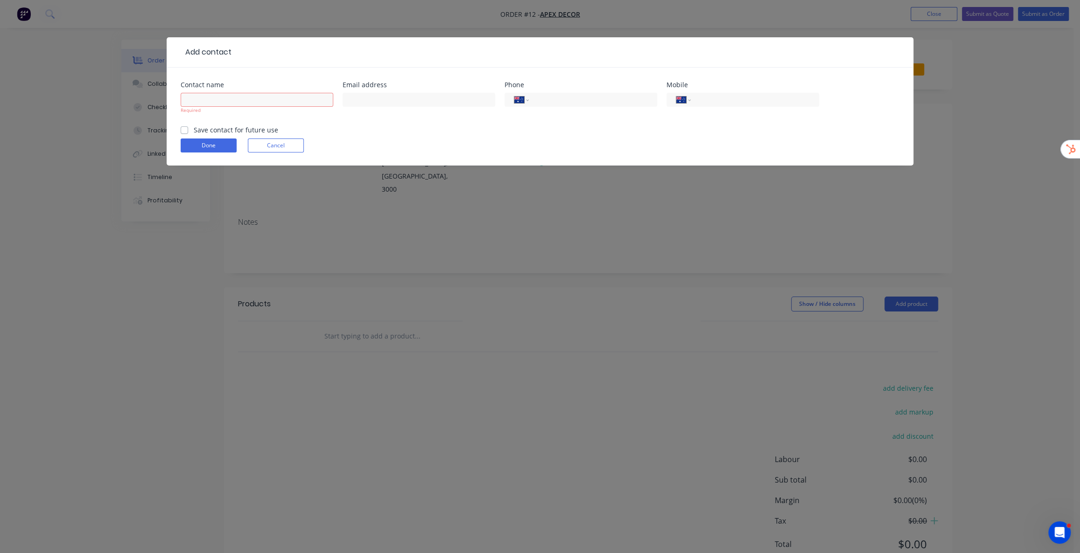
click at [194, 129] on label "Save contact for future use" at bounding box center [236, 130] width 84 height 10
click at [185, 129] on input "Save contact for future use" at bounding box center [184, 129] width 7 height 9
checkbox input "true"
click at [288, 145] on button "Cancel" at bounding box center [276, 146] width 56 height 14
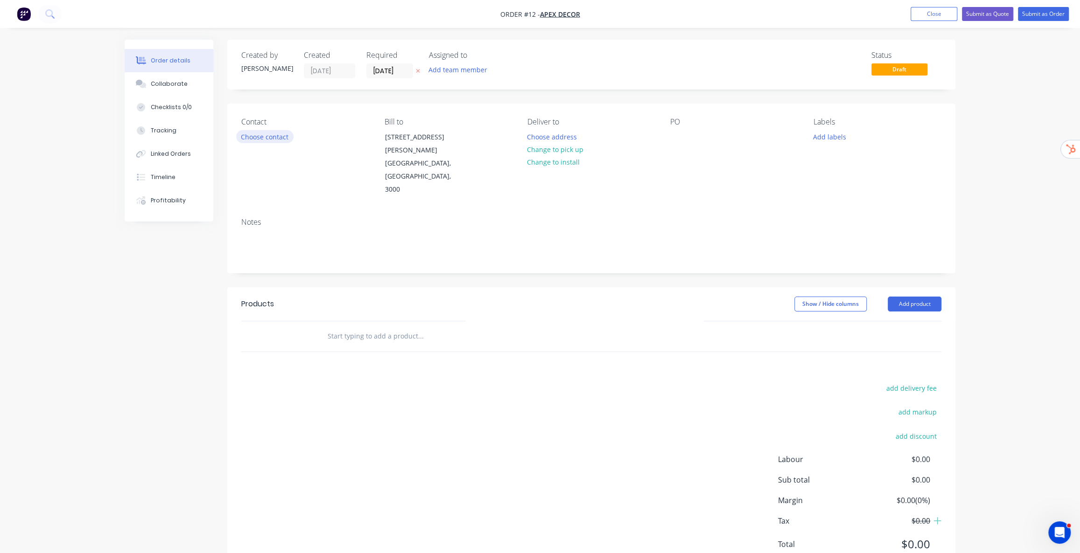
click at [269, 138] on button "Choose contact" at bounding box center [264, 136] width 57 height 13
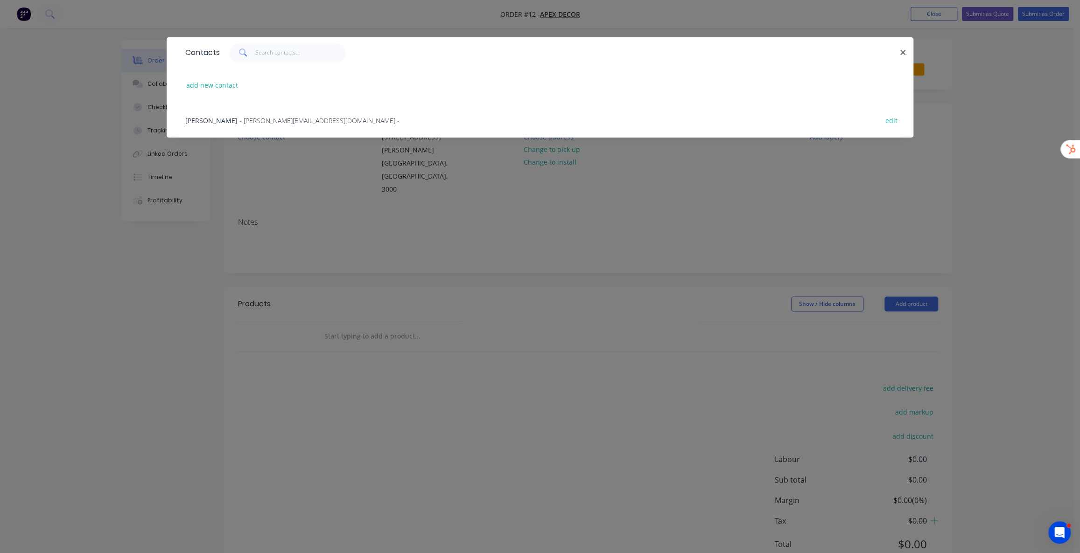
click at [269, 123] on span "- david@prestigedecor.com.au -" at bounding box center [319, 120] width 160 height 9
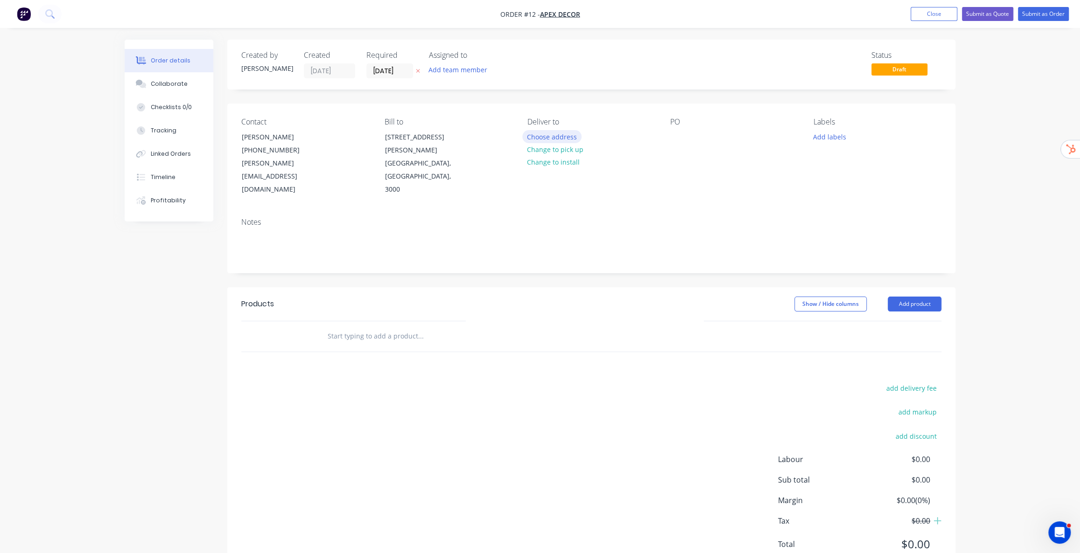
click at [556, 137] on button "Choose address" at bounding box center [552, 136] width 60 height 13
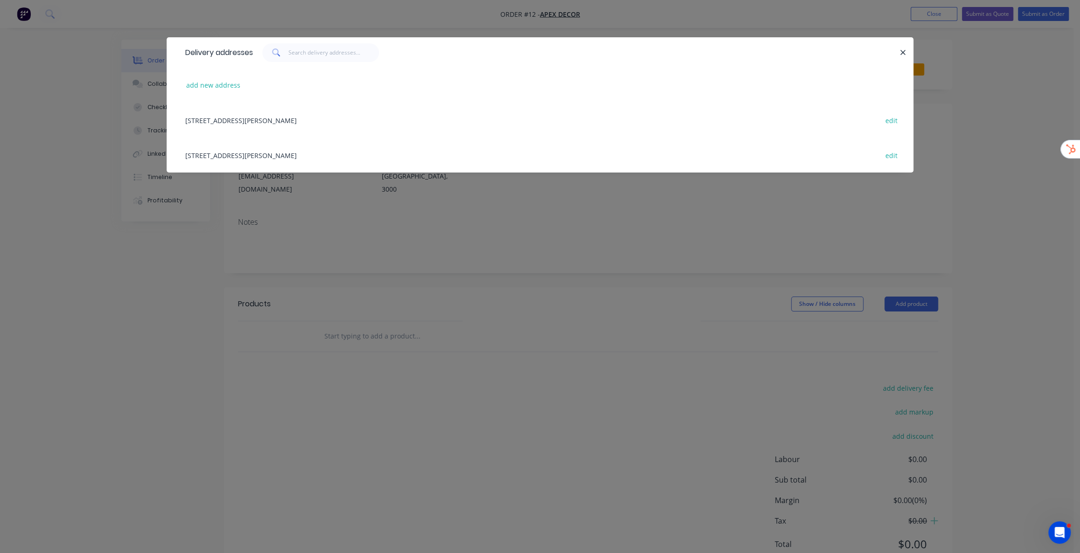
click at [302, 121] on div "789 Collins Street, Melbourne, Victoria, Australia, 3000 edit" at bounding box center [540, 120] width 718 height 35
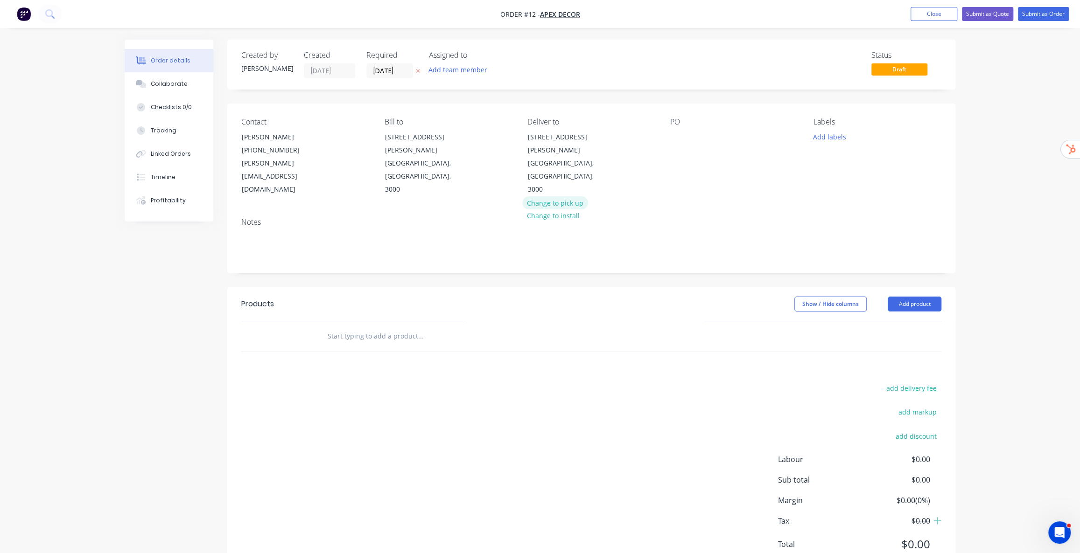
click at [570, 196] on button "Change to pick up" at bounding box center [555, 202] width 66 height 13
click at [535, 136] on div at bounding box center [534, 137] width 15 height 14
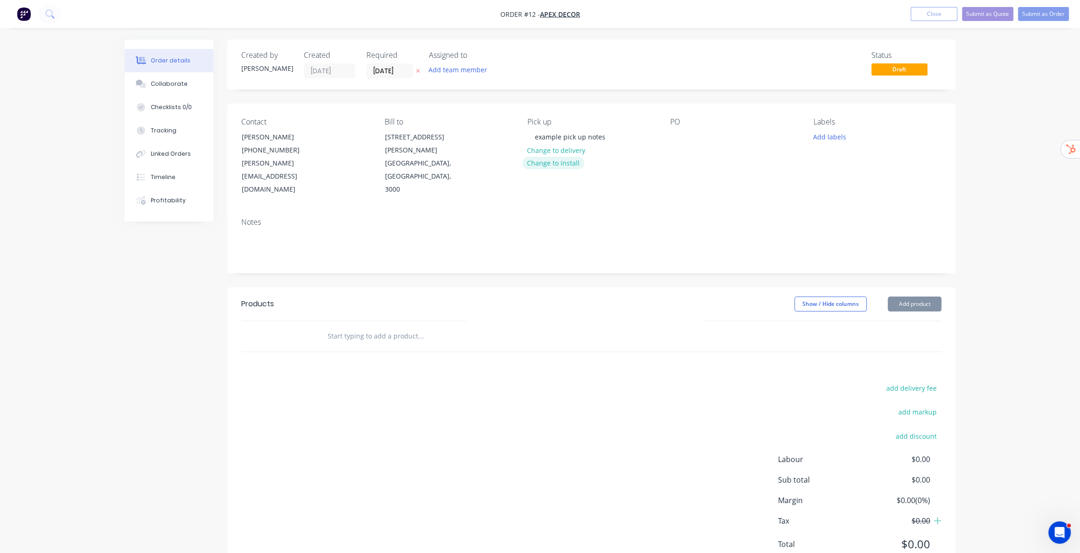
click at [558, 163] on button "Change to install" at bounding box center [553, 163] width 63 height 13
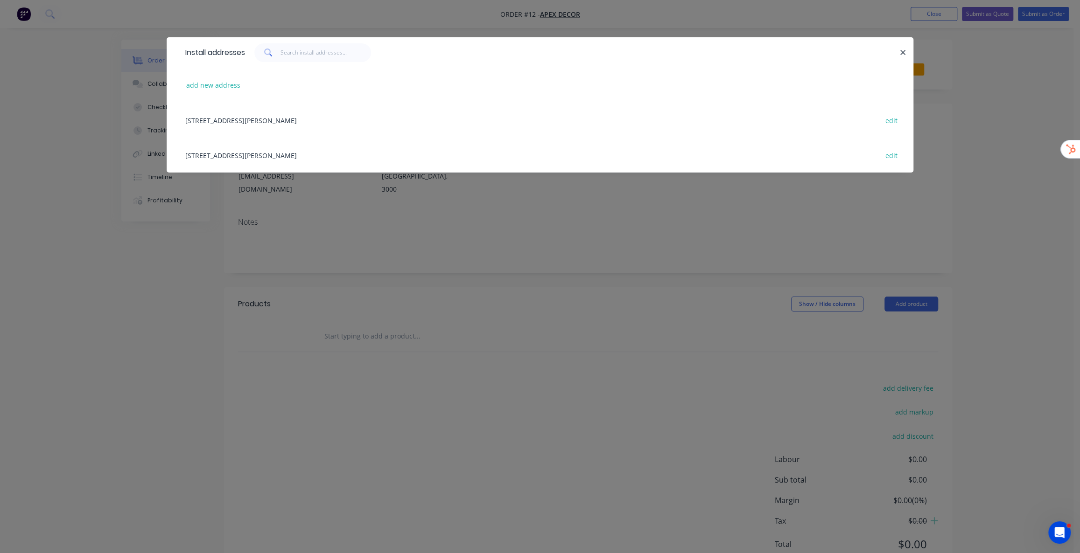
click at [322, 121] on div "789 Collins Street, Melbourne, Victoria, Australia, 3000 edit" at bounding box center [540, 120] width 718 height 35
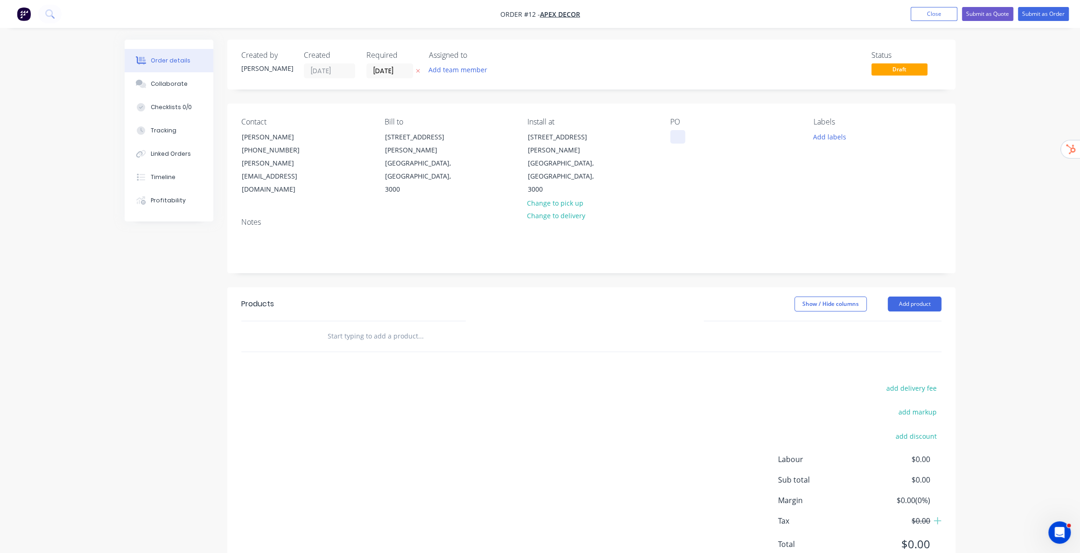
click at [678, 140] on div at bounding box center [677, 137] width 15 height 14
drag, startPoint x: 919, startPoint y: 186, endPoint x: 923, endPoint y: 198, distance: 13.0
click at [919, 210] on div "Notes" at bounding box center [591, 241] width 728 height 63
click at [834, 135] on button "Add labels" at bounding box center [829, 136] width 43 height 13
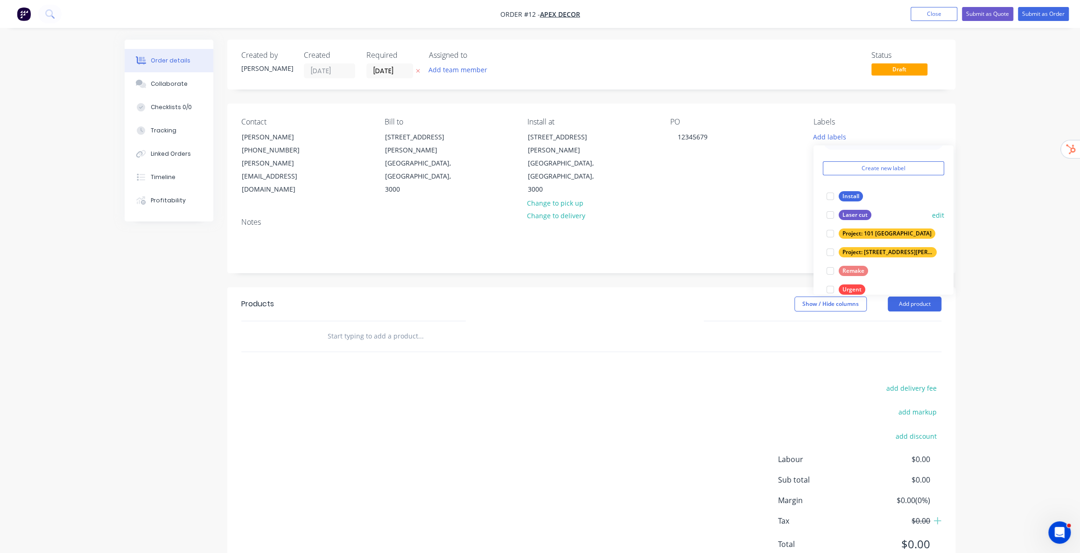
scroll to position [37, 0]
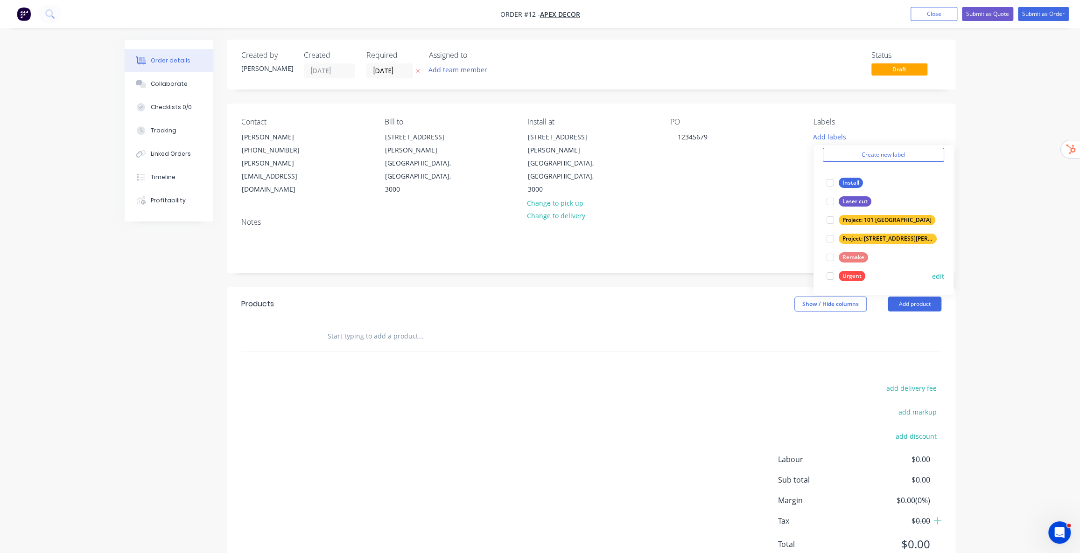
click at [829, 275] on div at bounding box center [830, 276] width 19 height 19
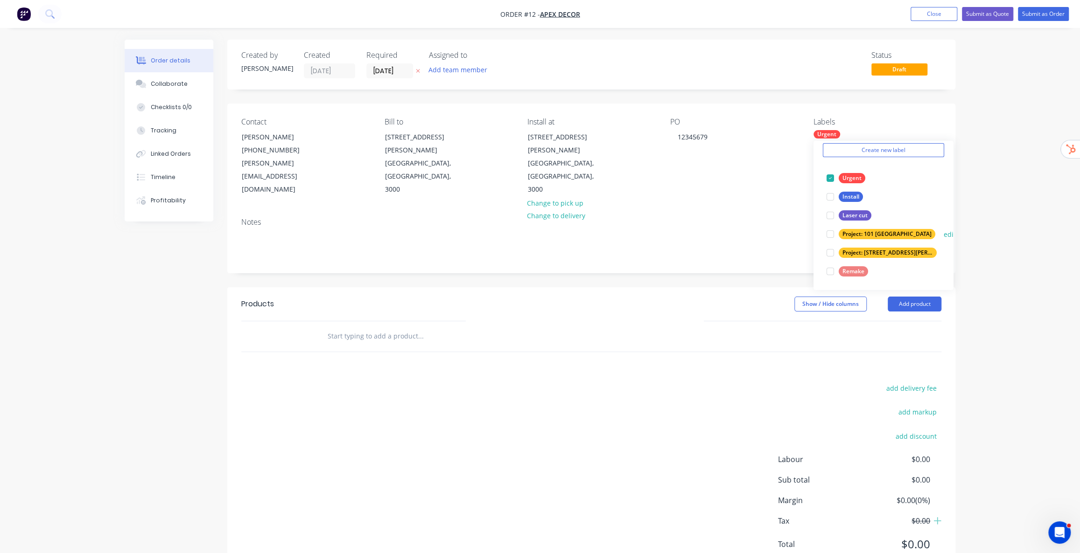
scroll to position [0, 0]
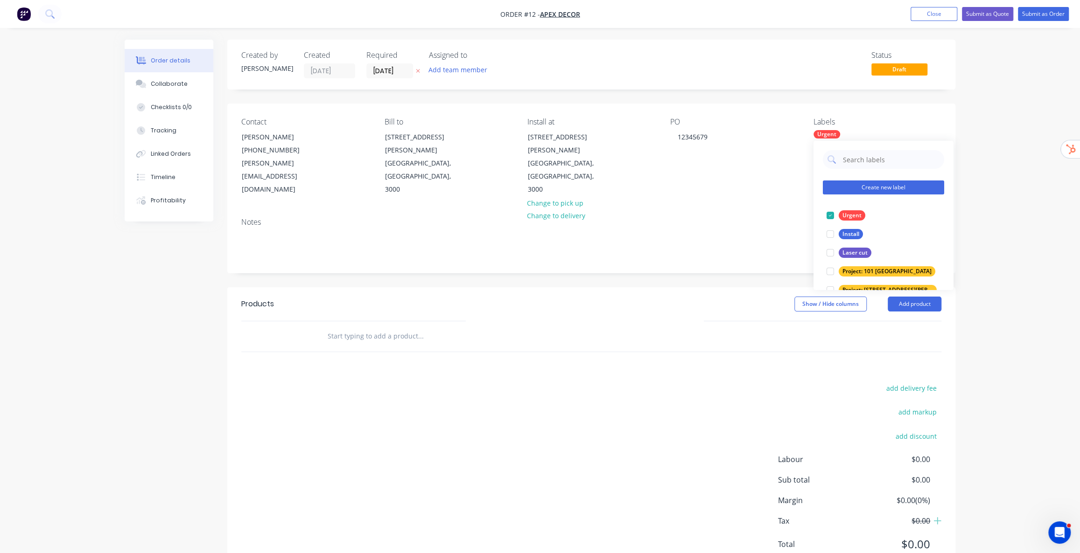
click at [879, 187] on button "Create new label" at bounding box center [882, 188] width 121 height 14
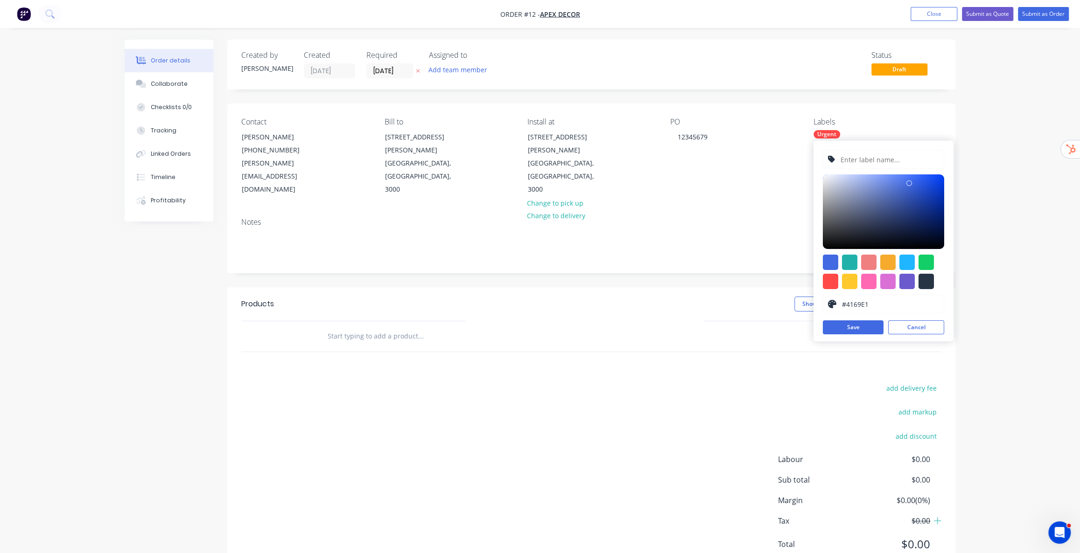
click at [872, 163] on input "text" at bounding box center [888, 160] width 99 height 18
click at [1007, 135] on div "Order details Collaborate Checklists 0/0 Tracking Linked Orders Timeline Profit…" at bounding box center [540, 295] width 1080 height 590
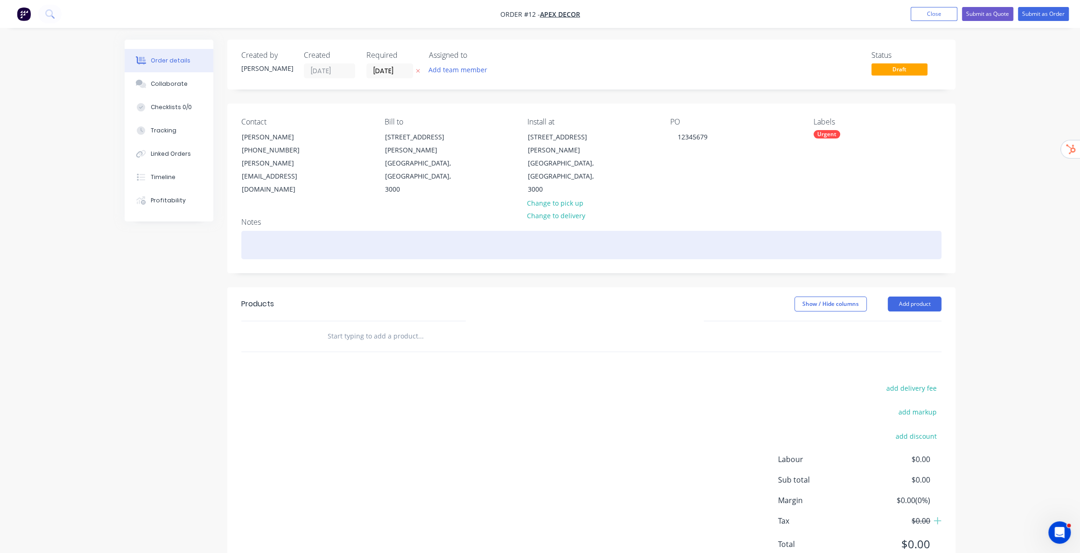
click at [297, 231] on div at bounding box center [591, 245] width 700 height 28
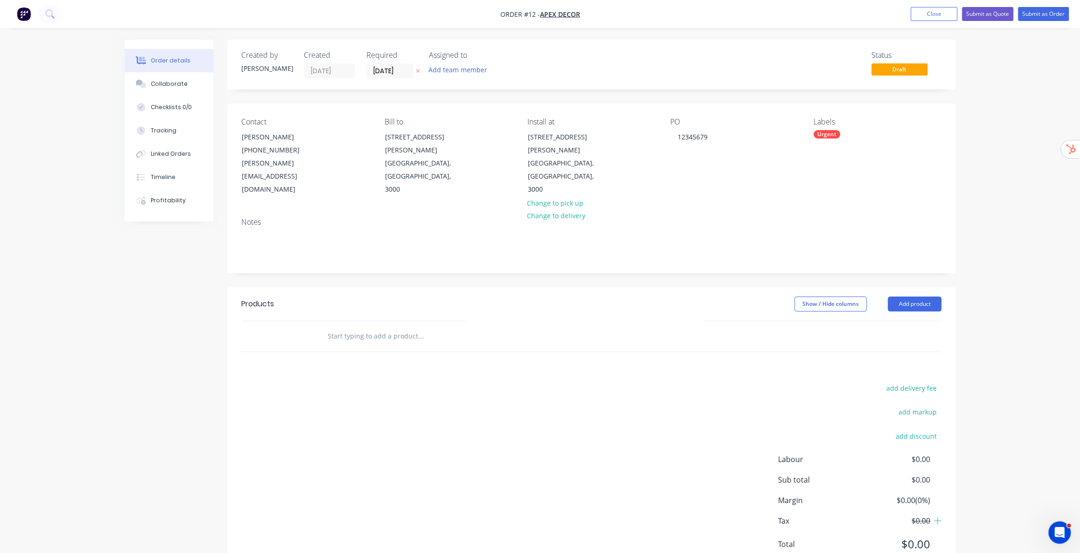
click at [417, 327] on input "text" at bounding box center [420, 336] width 187 height 19
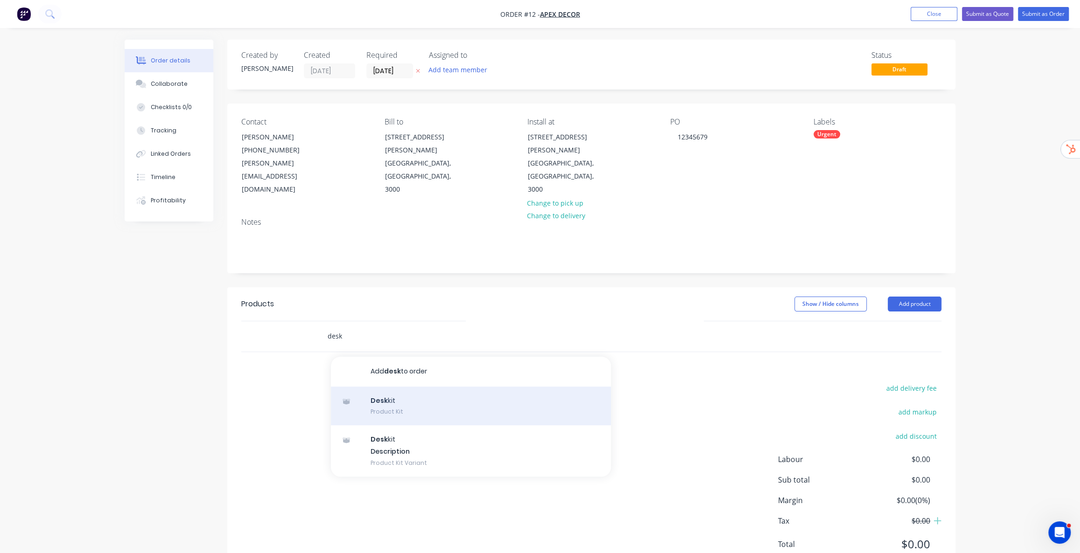
type input "desk"
click at [404, 387] on div "Desk kit Product Kit" at bounding box center [471, 406] width 280 height 39
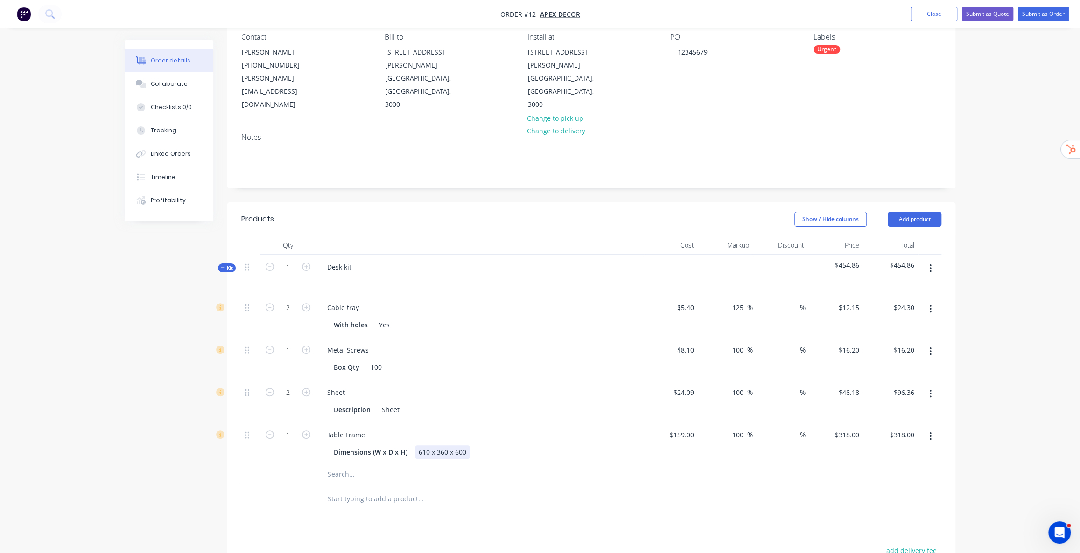
scroll to position [127, 0]
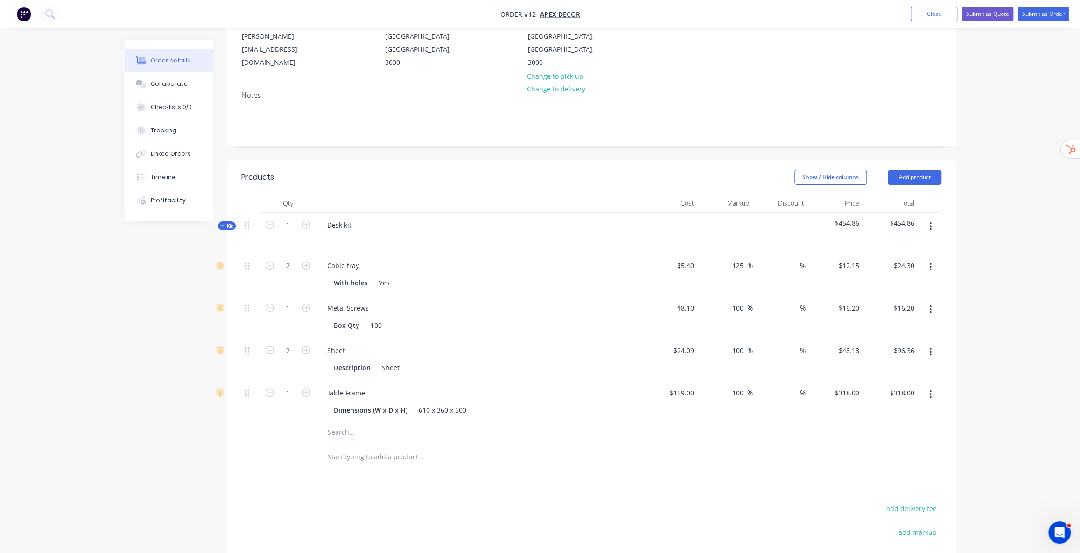
click at [929, 222] on icon "button" at bounding box center [930, 227] width 2 height 10
click at [899, 244] on div "Add product to kit" at bounding box center [897, 251] width 72 height 14
click at [886, 356] on div "Labour" at bounding box center [897, 363] width 72 height 14
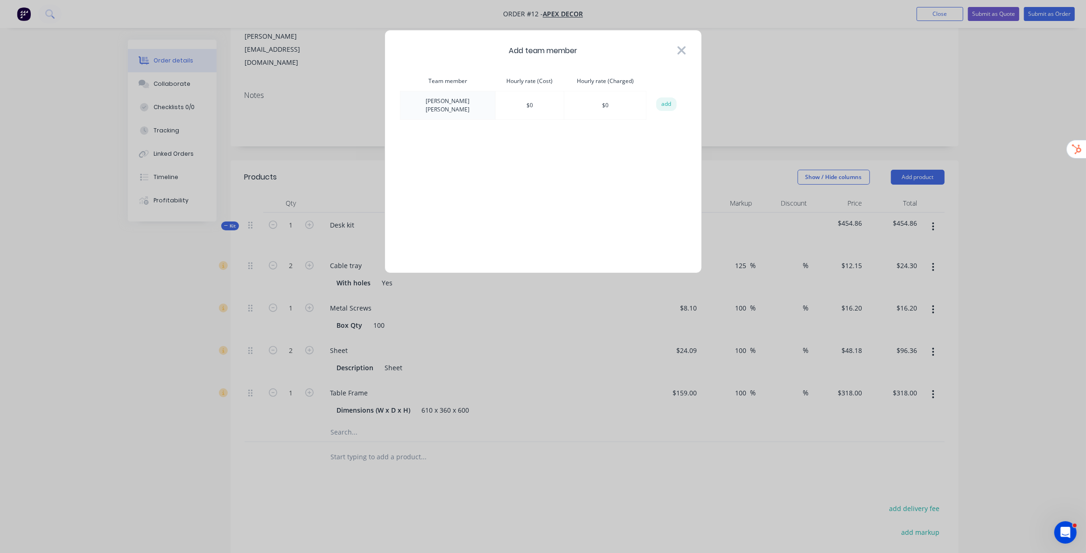
click at [679, 44] on icon at bounding box center [681, 50] width 10 height 13
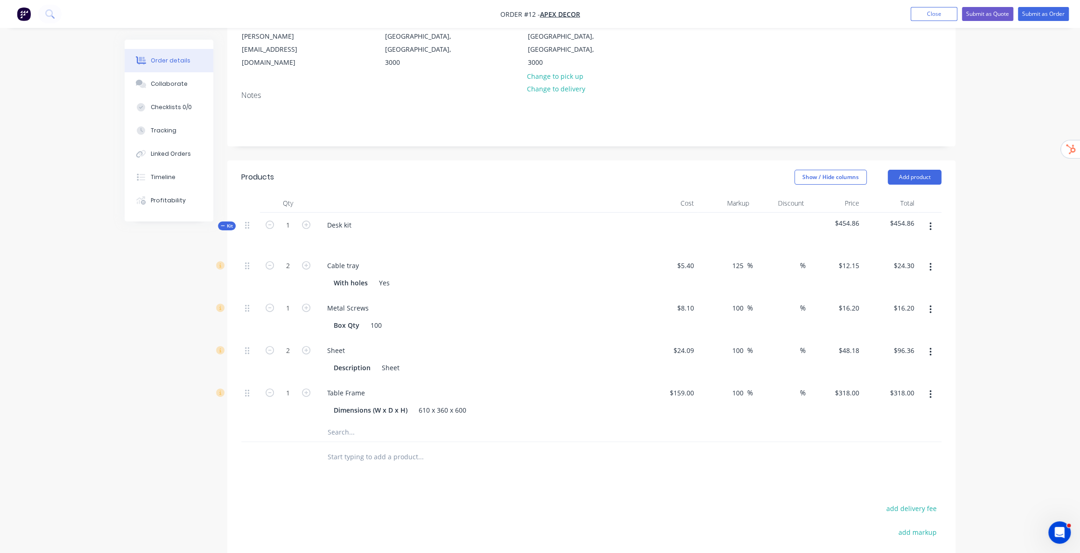
scroll to position [0, 0]
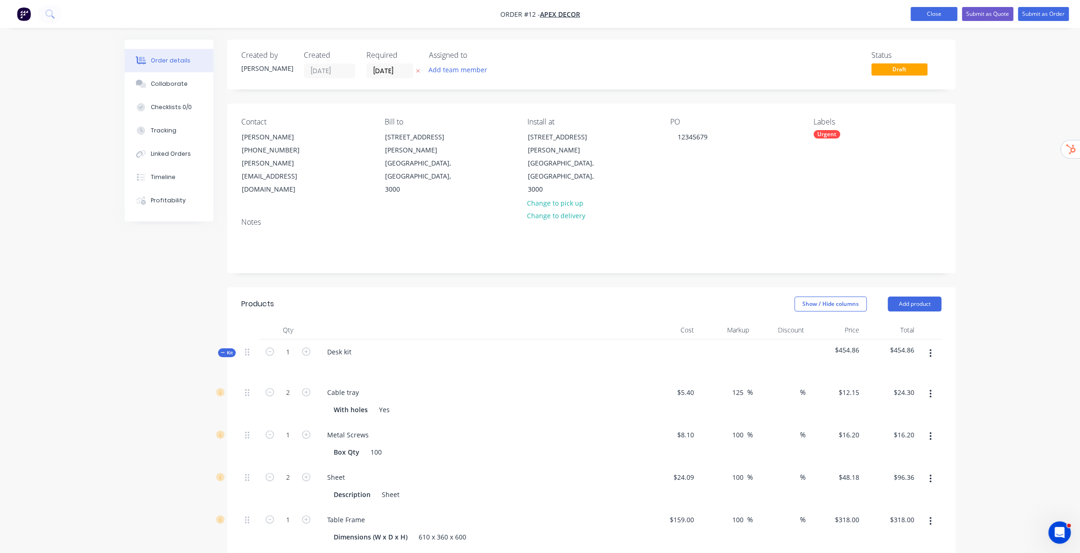
click at [917, 13] on button "Close" at bounding box center [933, 14] width 47 height 14
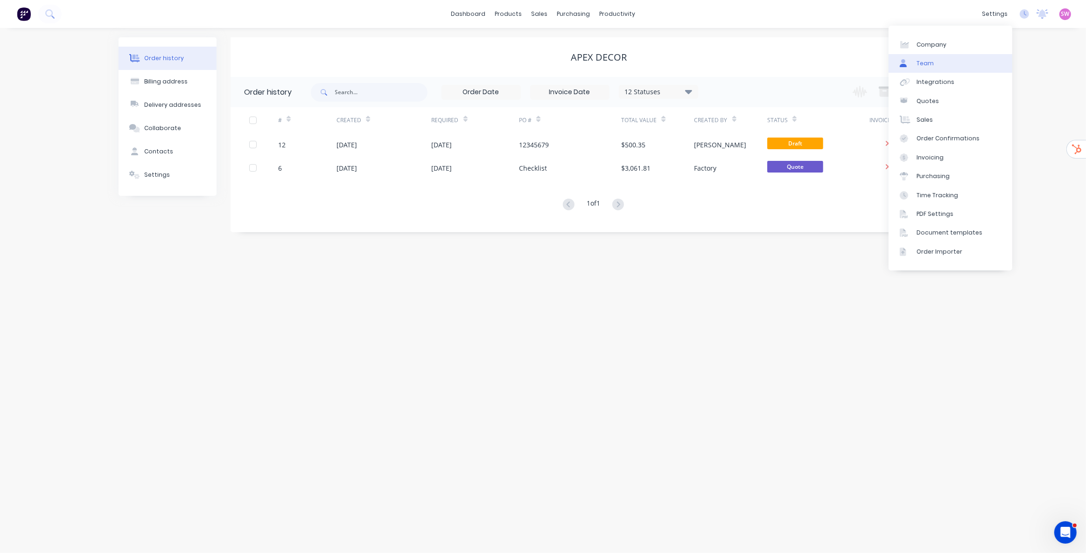
click at [933, 65] on link "Team" at bounding box center [950, 63] width 124 height 19
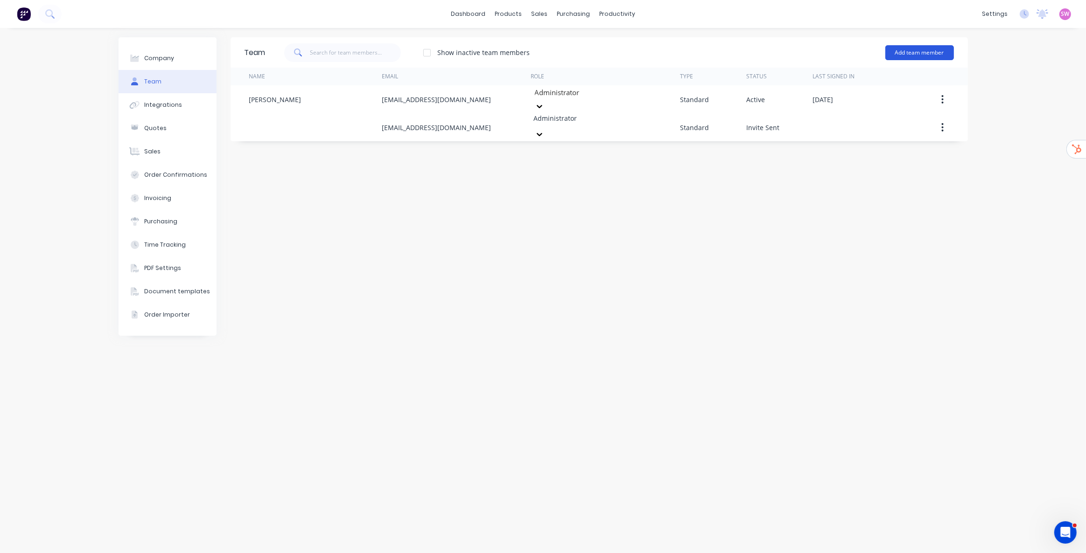
click at [926, 49] on button "Add team member" at bounding box center [919, 52] width 69 height 15
click at [858, 109] on span "A team member that can be assigned to orders, but cannot login to Factory" at bounding box center [879, 115] width 132 height 17
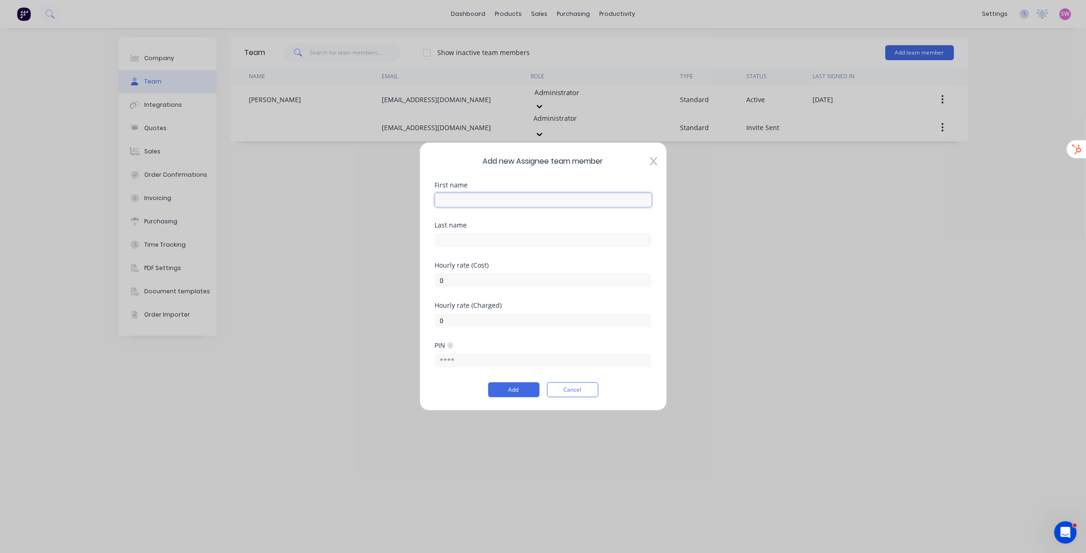
click at [471, 205] on input "text" at bounding box center [543, 200] width 216 height 14
type input "Labour"
click at [433, 252] on div "Add new Assignee team member First name Labour Last name Hourly rate (Cost) 0 H…" at bounding box center [542, 276] width 247 height 269
drag, startPoint x: 446, startPoint y: 276, endPoint x: 404, endPoint y: 266, distance: 43.2
click at [401, 271] on div "Add new Assignee team member First name Labour Last name Hourly rate (Cost) 0 H…" at bounding box center [543, 276] width 1086 height 553
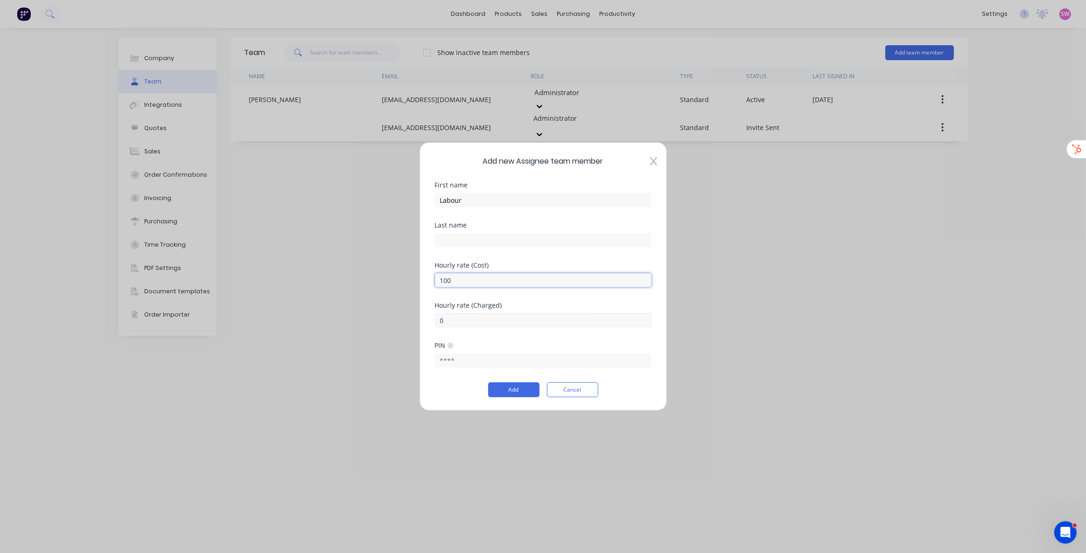
type input "100"
drag, startPoint x: 494, startPoint y: 318, endPoint x: 378, endPoint y: 301, distance: 117.4
click at [379, 301] on div "Add new Assignee team member First name Labour Last name Hourly rate (Cost) 100…" at bounding box center [543, 276] width 1086 height 553
type input "120"
click at [519, 394] on button "Add" at bounding box center [513, 390] width 51 height 15
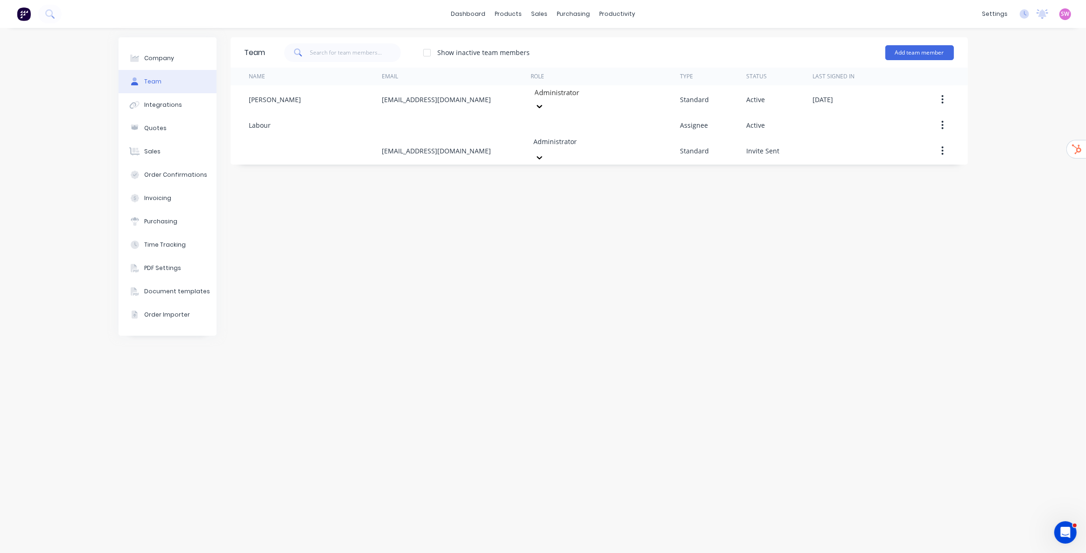
click at [807, 217] on div "Team Show inactive team members Add team member Name Email Role Type Status Las…" at bounding box center [598, 290] width 737 height 507
click at [557, 42] on div "Sales Orders" at bounding box center [574, 45] width 38 height 8
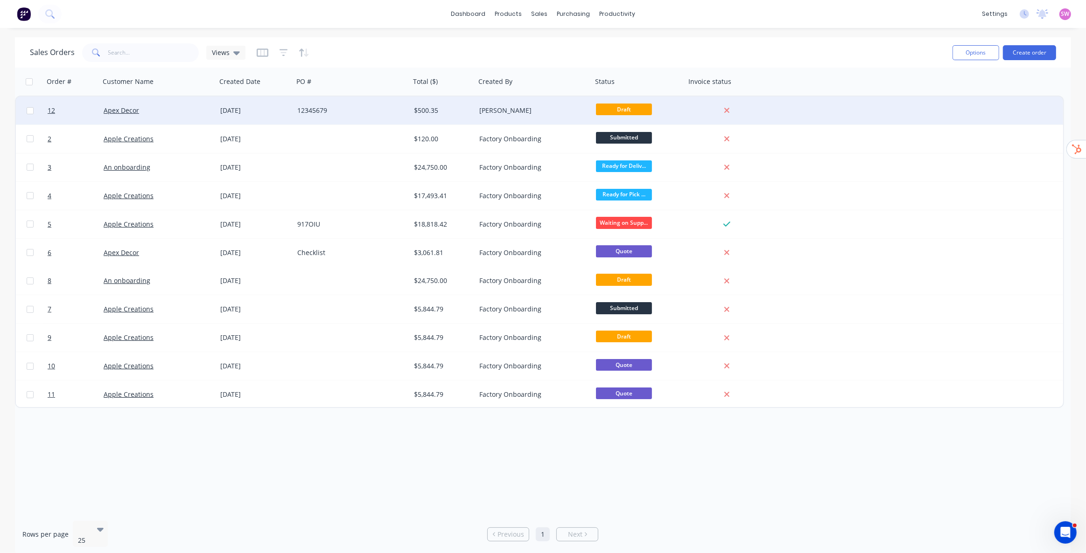
click at [440, 113] on div "$500.35" at bounding box center [441, 110] width 55 height 9
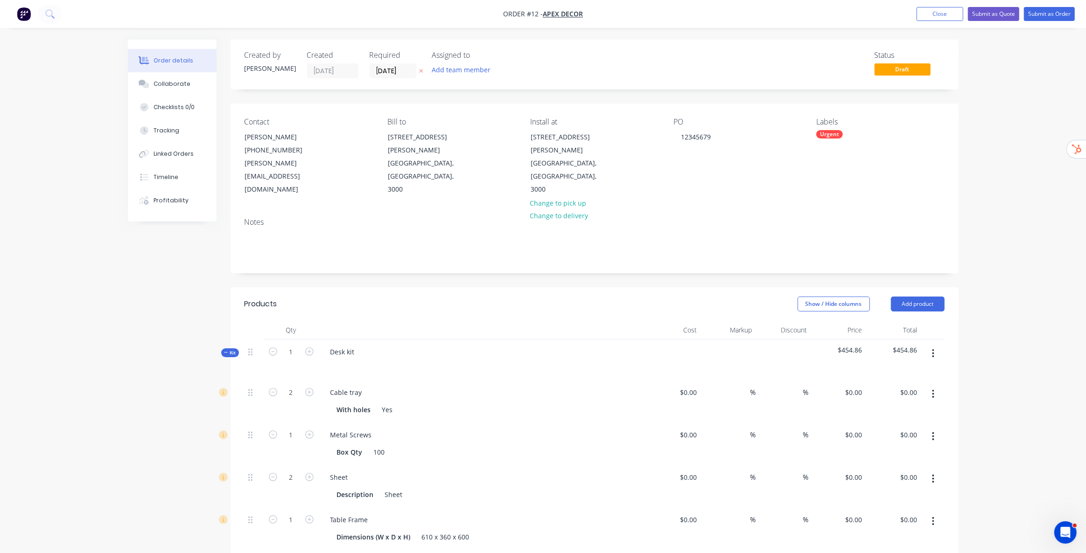
type input "$5.40"
type input "125"
type input "$12.15"
type input "$24.30"
type input "$8.10"
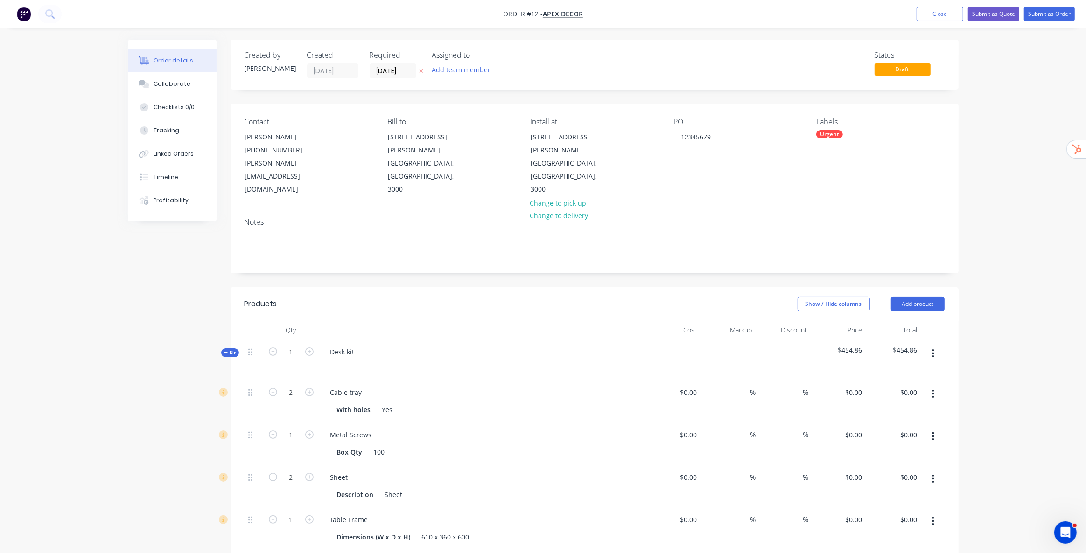
type input "100"
type input "$16.20"
type input "$24.09"
type input "100"
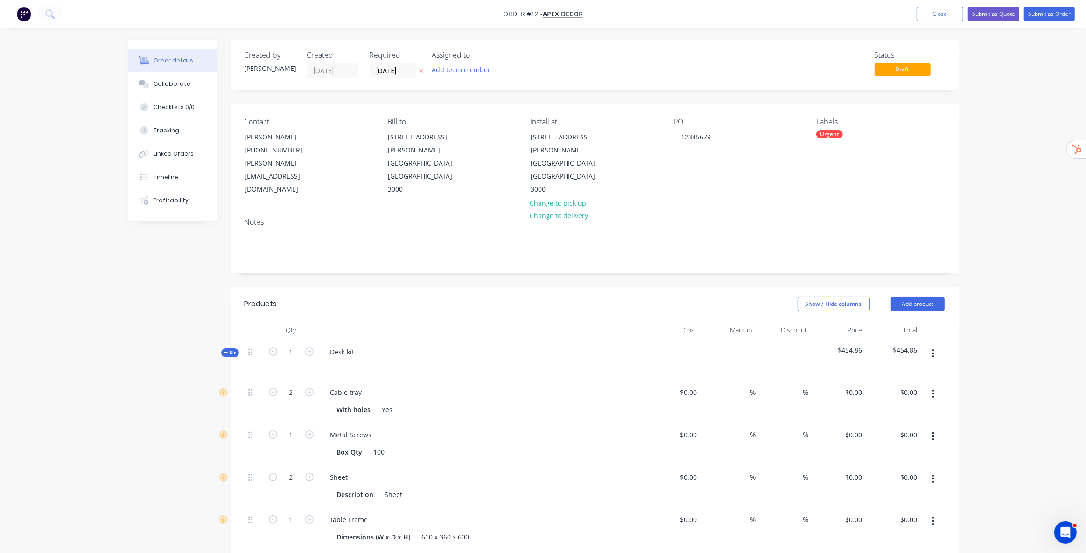
type input "$48.18"
type input "$96.36"
type input "$159.00"
type input "100"
type input "$318.00"
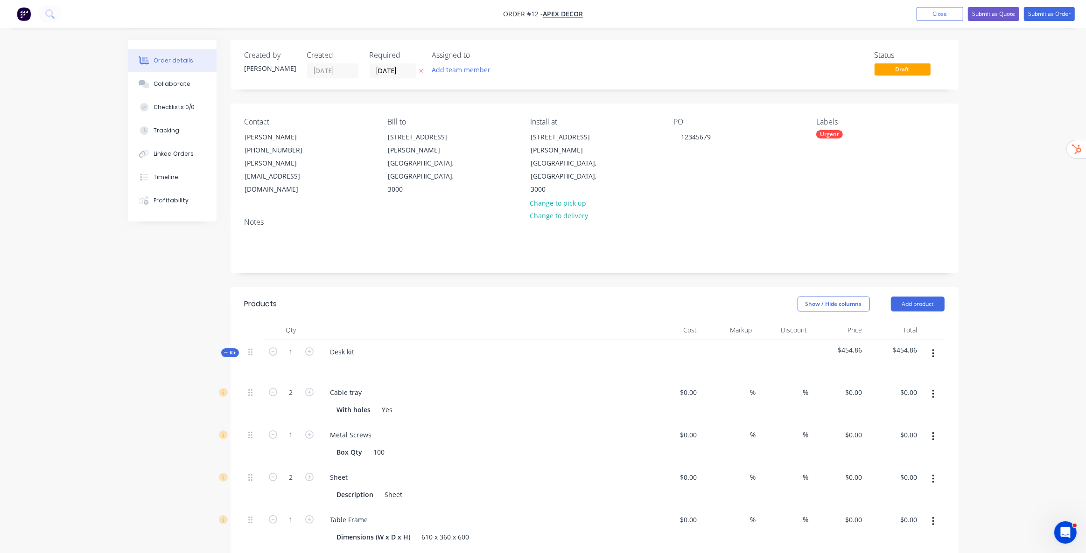
type input "$318.00"
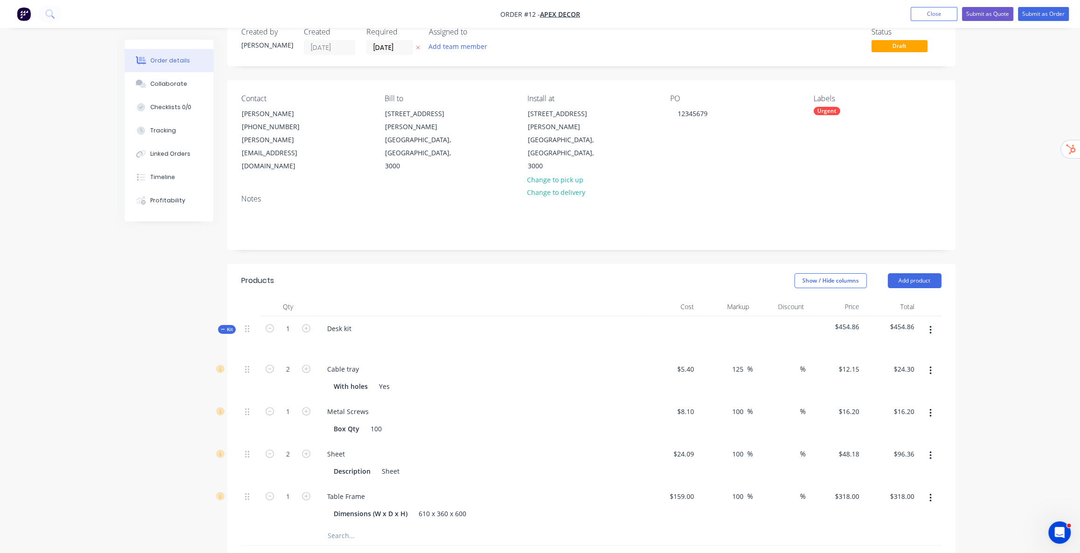
scroll to position [42, 0]
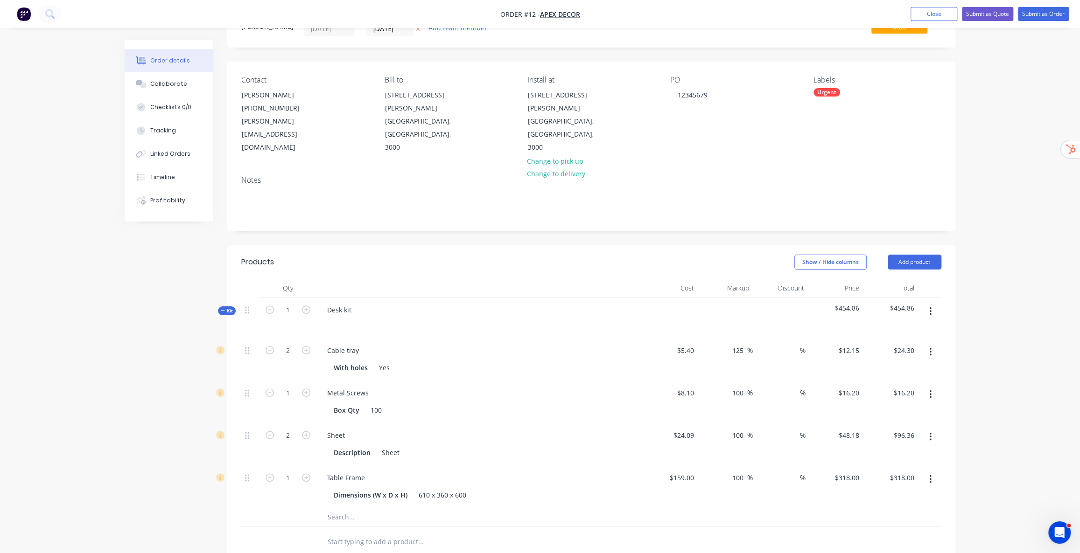
click at [929, 307] on icon "button" at bounding box center [930, 312] width 2 height 10
click at [895, 329] on div "Add product to kit" at bounding box center [897, 336] width 72 height 14
click at [885, 441] on div "Labour" at bounding box center [897, 448] width 72 height 14
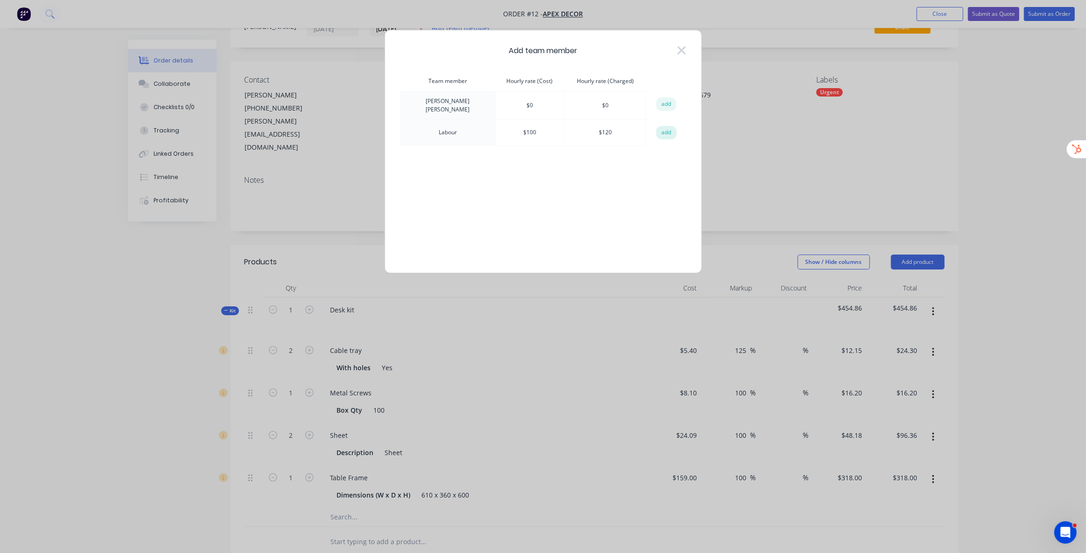
click at [664, 131] on button "add" at bounding box center [666, 133] width 21 height 14
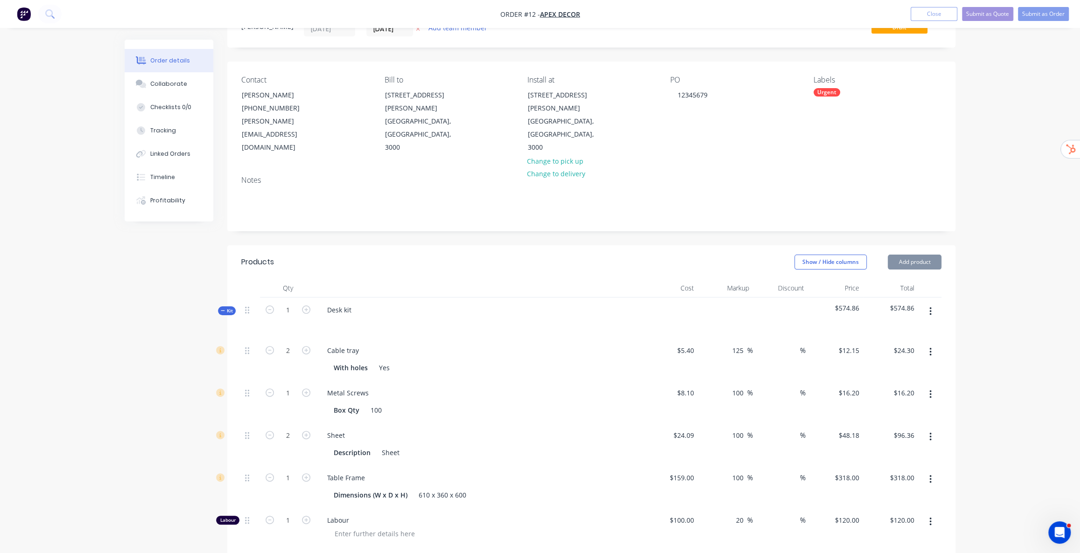
drag, startPoint x: 1031, startPoint y: 293, endPoint x: 983, endPoint y: 303, distance: 48.6
click at [1031, 293] on div "Order details Collaborate Checklists 0/0 Tracking Linked Orders Timeline Profit…" at bounding box center [540, 397] width 1080 height 878
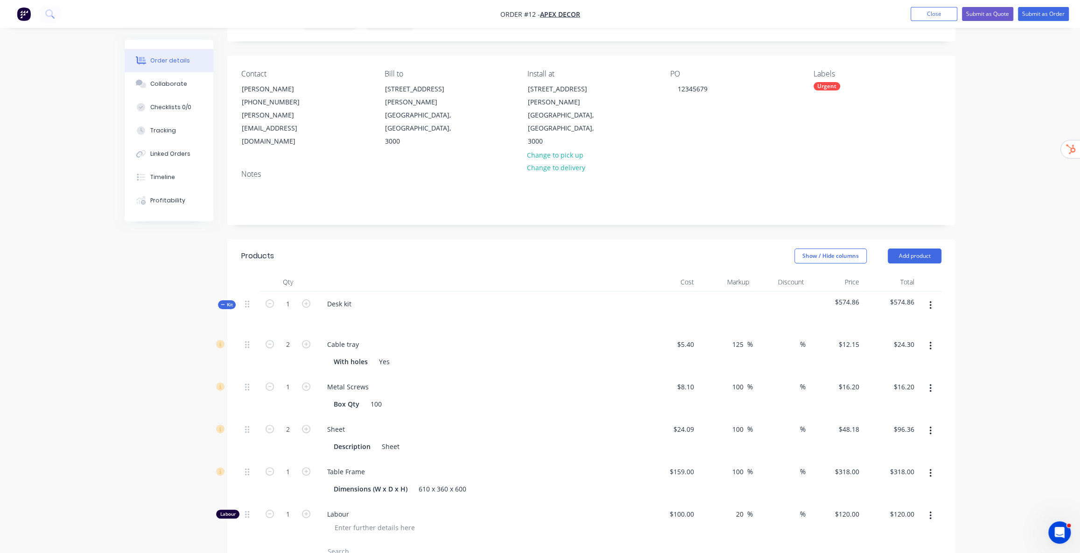
scroll to position [254, 0]
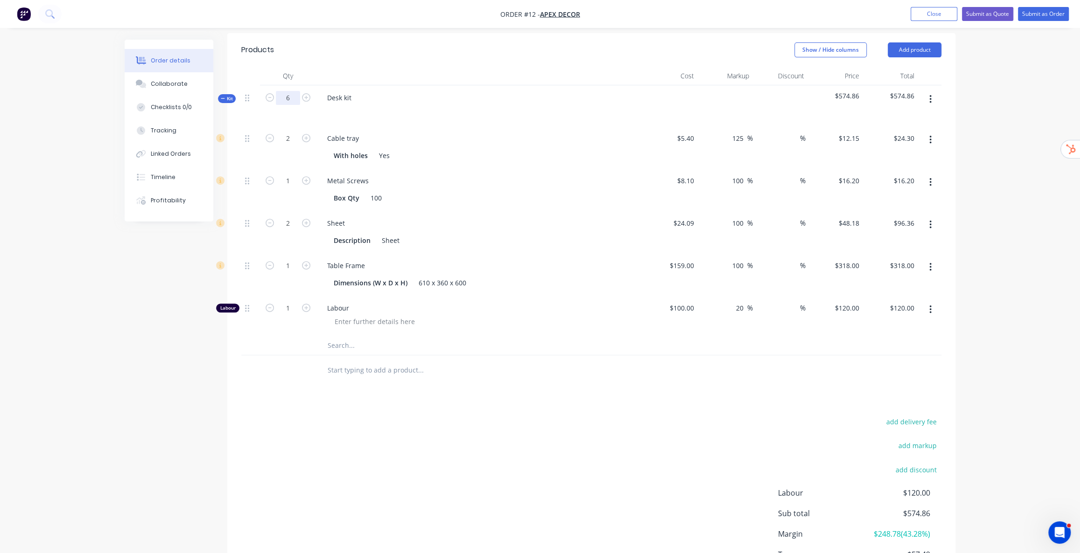
type input "6"
click at [432, 67] on div at bounding box center [479, 76] width 327 height 19
type input "12"
type input "$145.80"
type input "6"
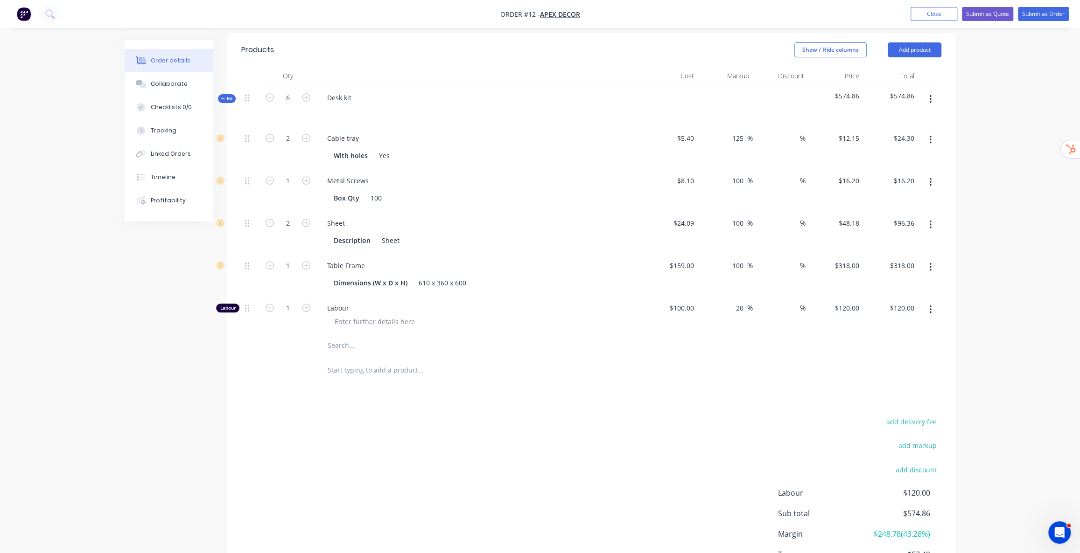
type input "$97.20"
type input "12"
type input "$578.16"
type input "6"
type input "$1,908.00"
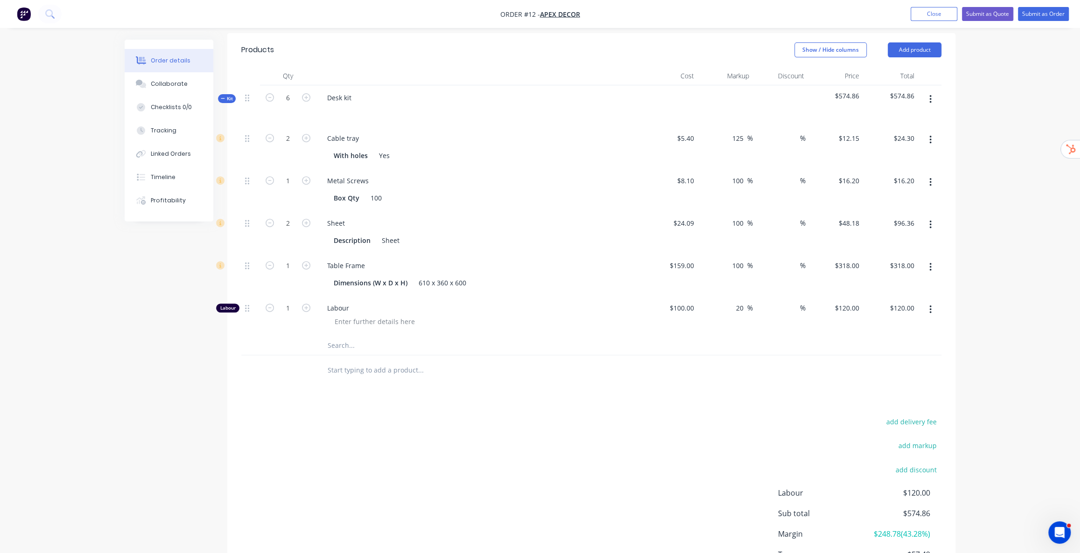
type input "6"
type input "$720.00"
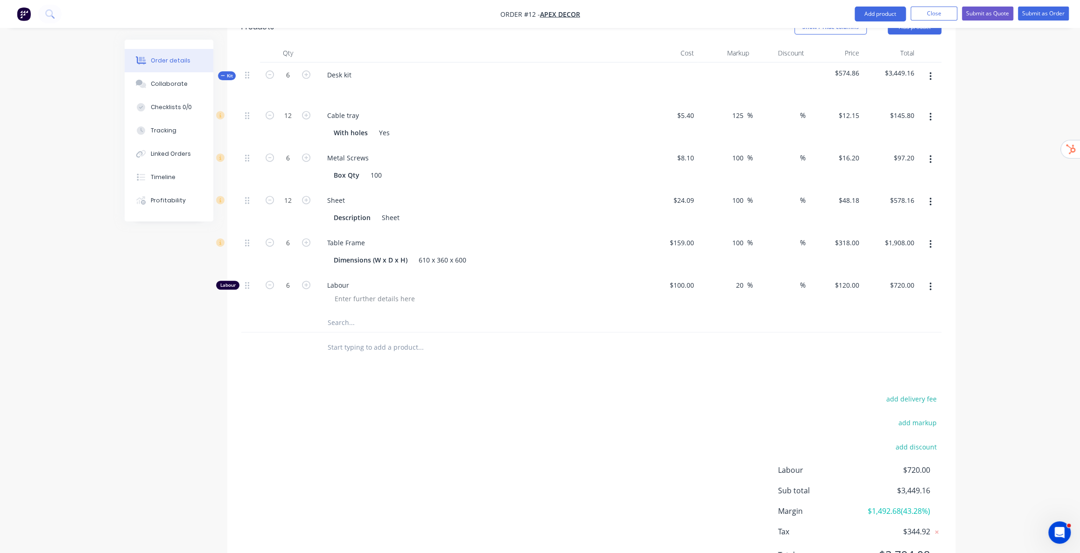
scroll to position [298, 0]
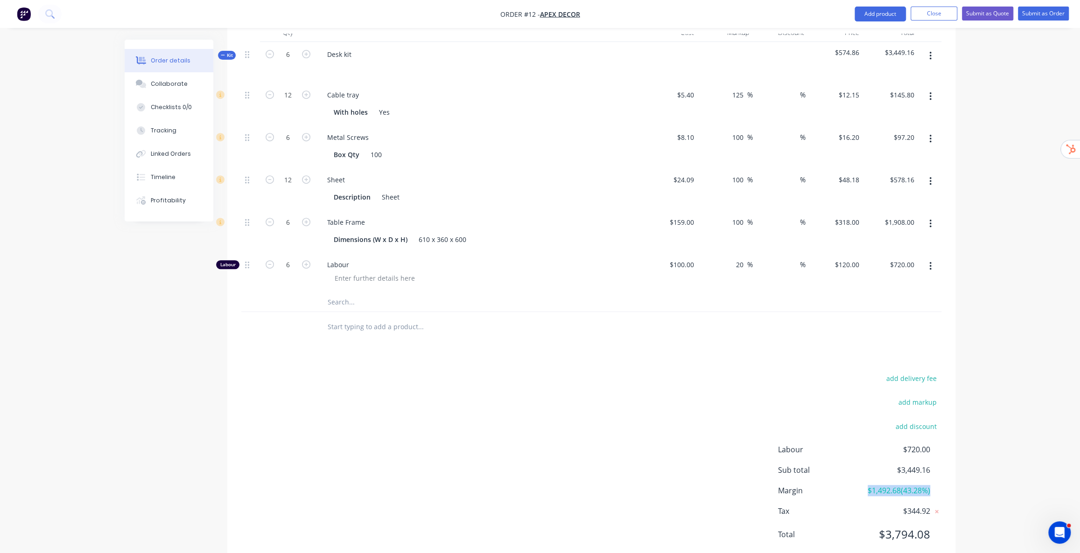
drag, startPoint x: 864, startPoint y: 461, endPoint x: 945, endPoint y: 460, distance: 80.7
click at [945, 460] on div "add delivery fee add markup add discount Labour $720.00 Sub total $3,449.16 Mar…" at bounding box center [591, 462] width 728 height 180
click at [992, 426] on div "Order details Collaborate Checklists 0/0 Tracking Linked Orders Timeline Profit…" at bounding box center [540, 141] width 1080 height 878
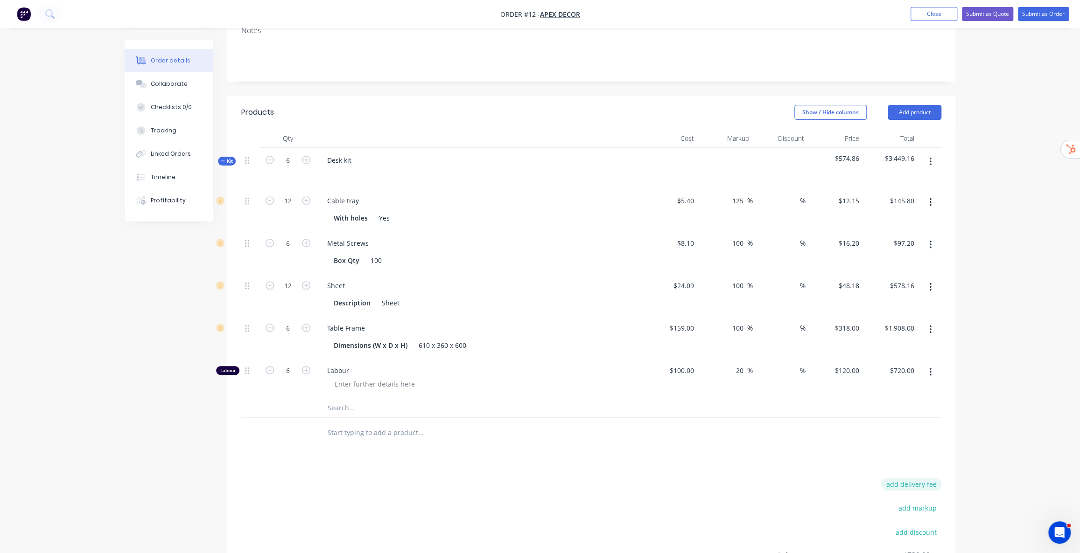
scroll to position [213, 0]
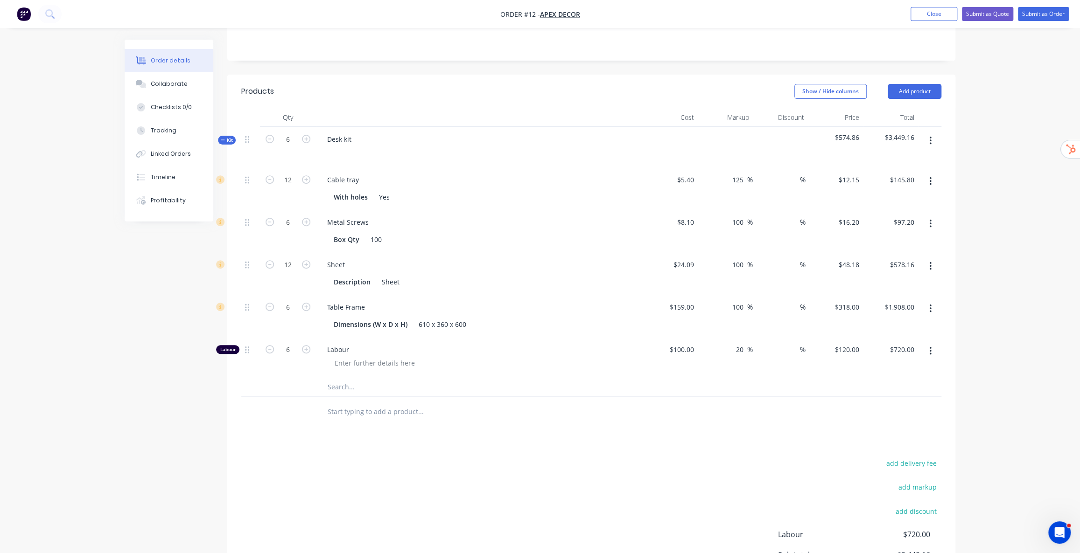
click at [1027, 361] on div "Order details Collaborate Checklists 0/0 Tracking Linked Orders Timeline Profit…" at bounding box center [540, 226] width 1080 height 878
click at [370, 403] on input "text" at bounding box center [420, 412] width 187 height 19
click at [347, 378] on input "text" at bounding box center [420, 387] width 187 height 19
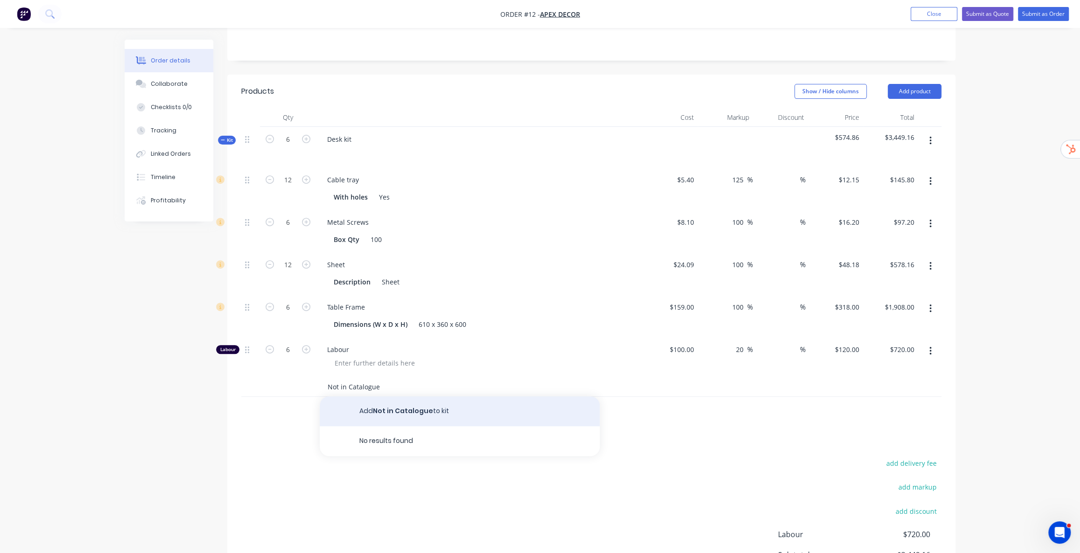
type input "Not in Catalogue"
click at [404, 397] on button "Add Not in Catalogue to kit" at bounding box center [460, 412] width 280 height 30
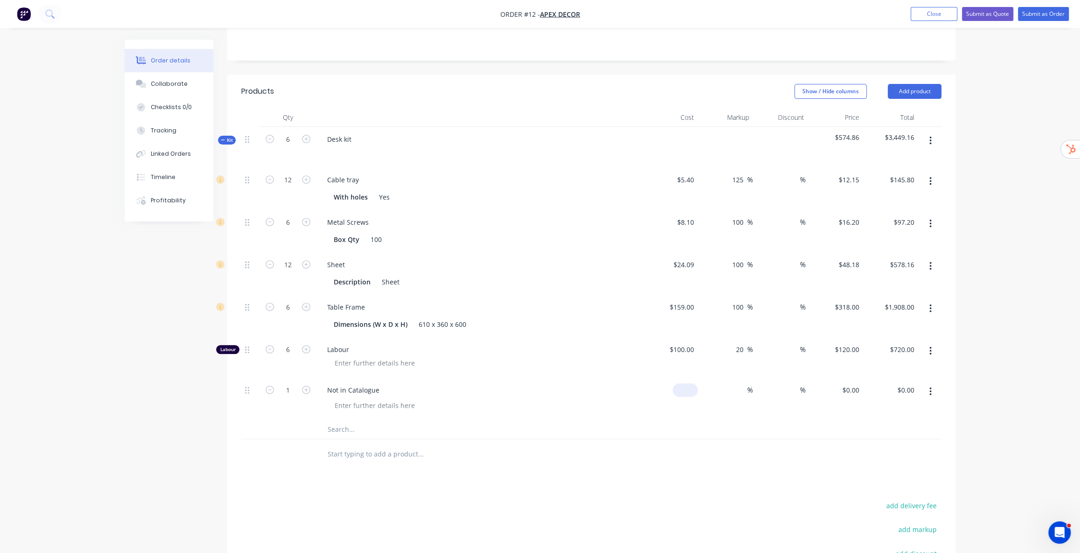
click at [688, 383] on input at bounding box center [686, 390] width 21 height 14
type input "$100.00"
click at [736, 383] on input at bounding box center [741, 390] width 11 height 14
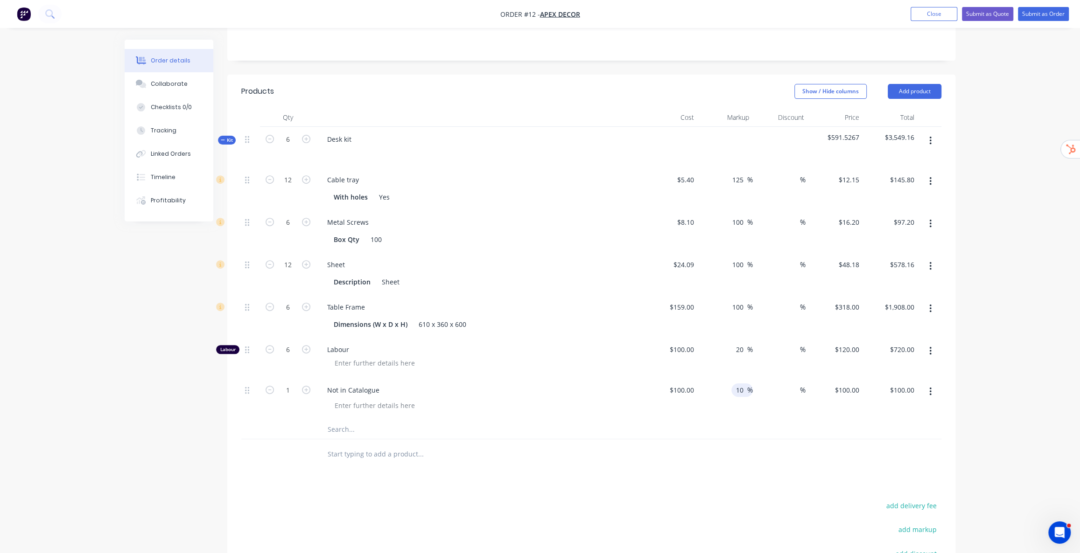
type input "10"
type input "$110.00"
click at [1036, 358] on div "Order details Collaborate Checklists 0/0 Tracking Linked Orders Timeline Profit…" at bounding box center [540, 247] width 1080 height 920
drag, startPoint x: 355, startPoint y: 113, endPoint x: 323, endPoint y: 113, distance: 31.7
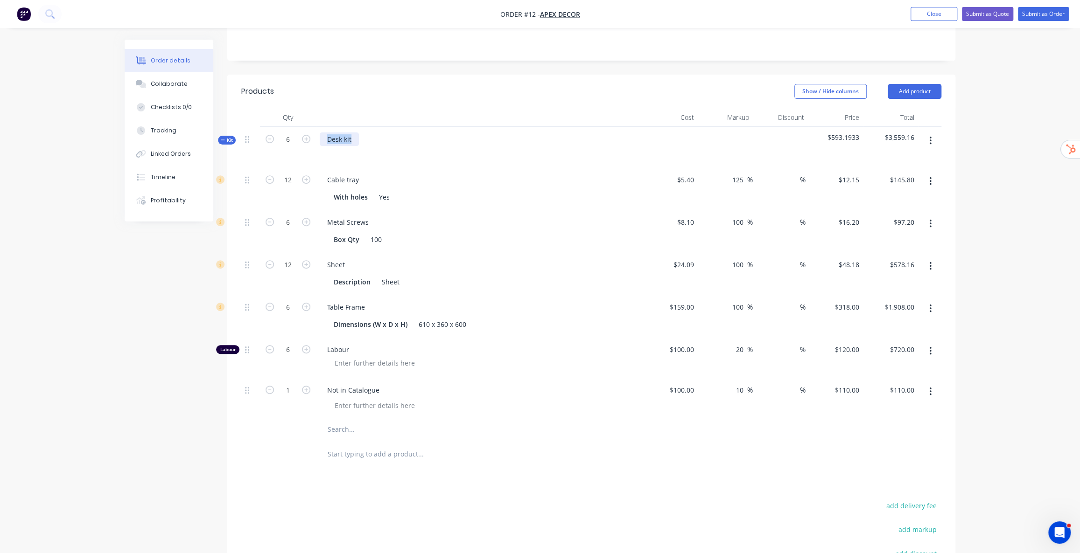
click at [323, 132] on div "Desk kit" at bounding box center [339, 139] width 39 height 14
click at [496, 84] on div "Show / Hide columns Add product" at bounding box center [665, 91] width 551 height 15
click at [690, 173] on input "5.4" at bounding box center [686, 180] width 21 height 14
type input "$6.00"
type input "$13.50"
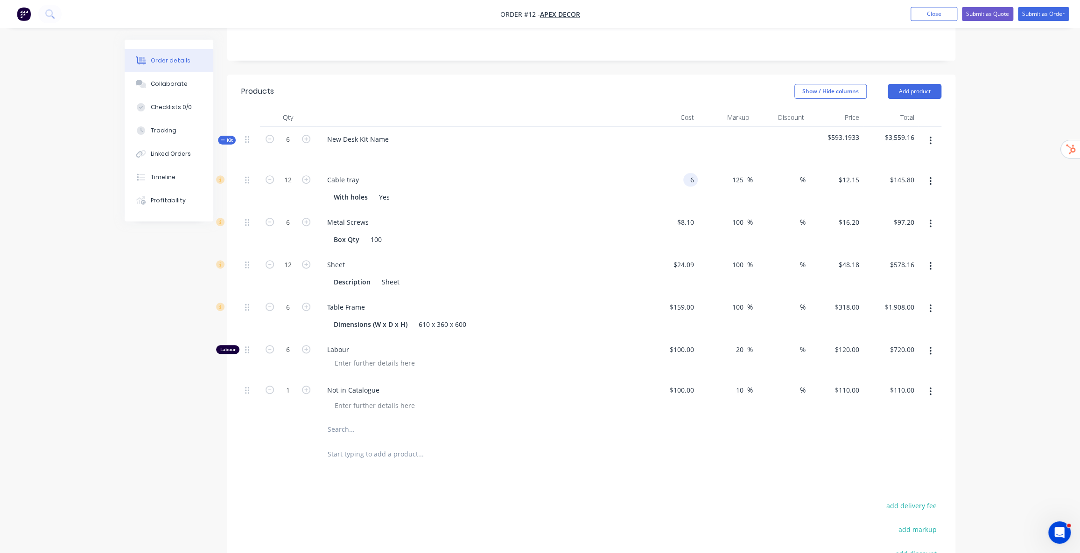
type input "$162.00"
click at [735, 84] on div "Show / Hide columns Add product" at bounding box center [665, 91] width 551 height 15
click at [931, 387] on icon "button" at bounding box center [930, 392] width 2 height 10
click at [994, 273] on div "Order details Collaborate Checklists 0/0 Tracking Linked Orders Timeline Profit…" at bounding box center [540, 247] width 1080 height 920
click at [997, 18] on button "Submit as Quote" at bounding box center [987, 14] width 51 height 14
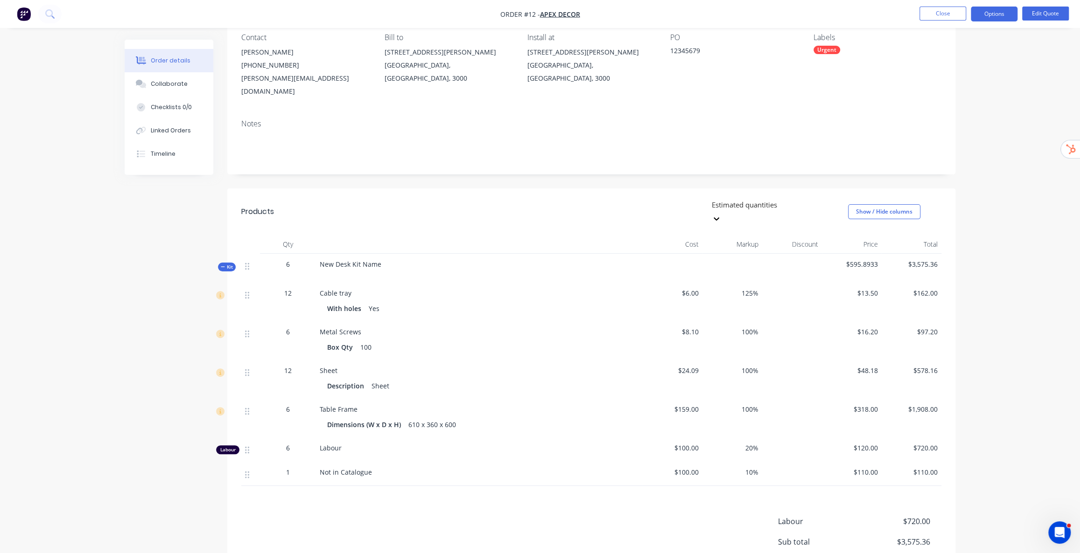
scroll to position [0, 0]
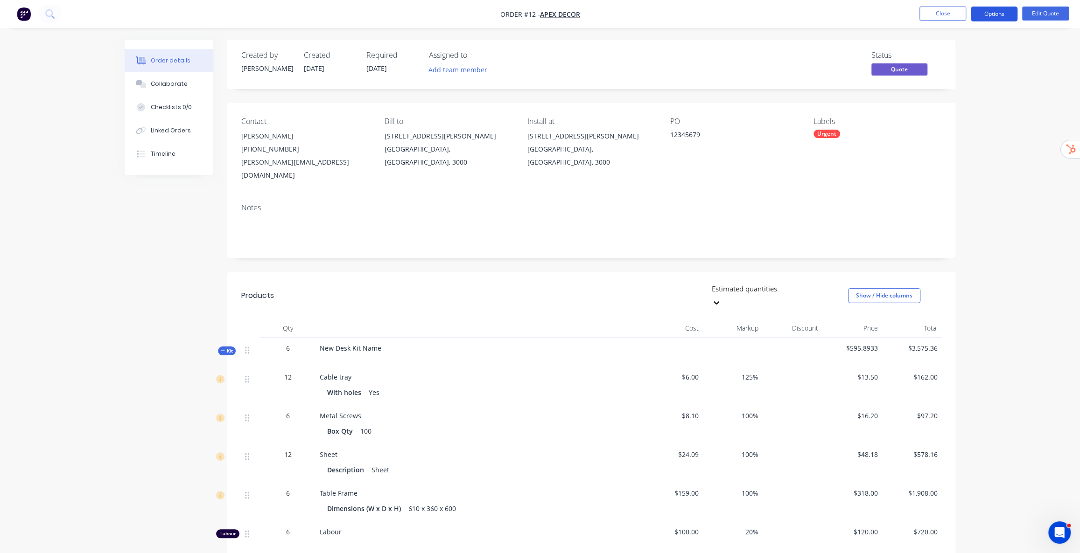
click at [994, 16] on button "Options" at bounding box center [993, 14] width 47 height 15
click at [951, 54] on div "Quote" at bounding box center [966, 57] width 86 height 14
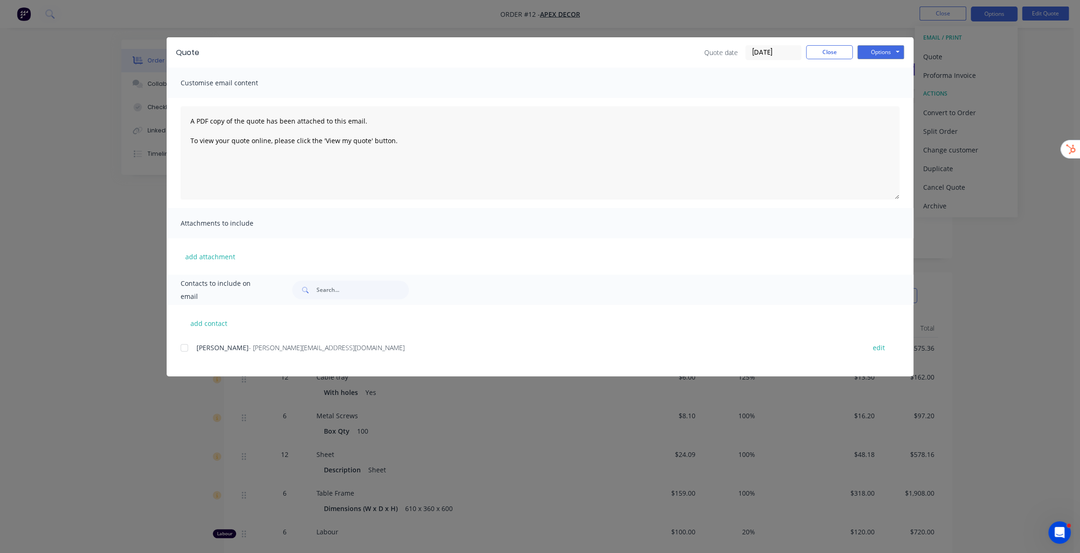
click at [186, 349] on div at bounding box center [184, 348] width 19 height 19
click at [885, 50] on button "Options" at bounding box center [880, 52] width 47 height 14
click at [892, 69] on button "Preview" at bounding box center [887, 68] width 60 height 15
click at [831, 48] on button "Close" at bounding box center [829, 52] width 47 height 14
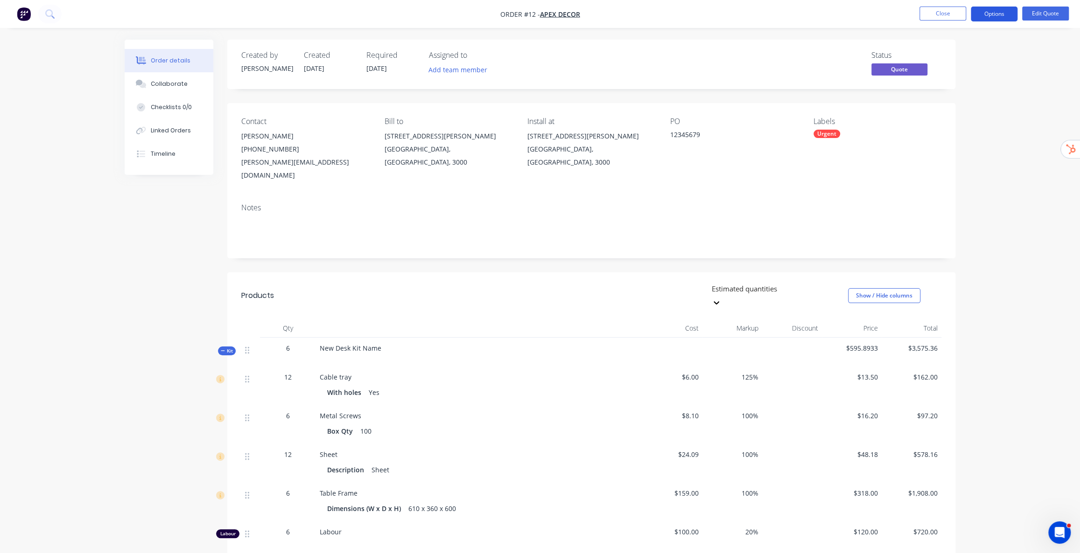
click at [990, 16] on button "Options" at bounding box center [993, 14] width 47 height 15
click at [975, 110] on div "Convert to Order" at bounding box center [966, 113] width 86 height 14
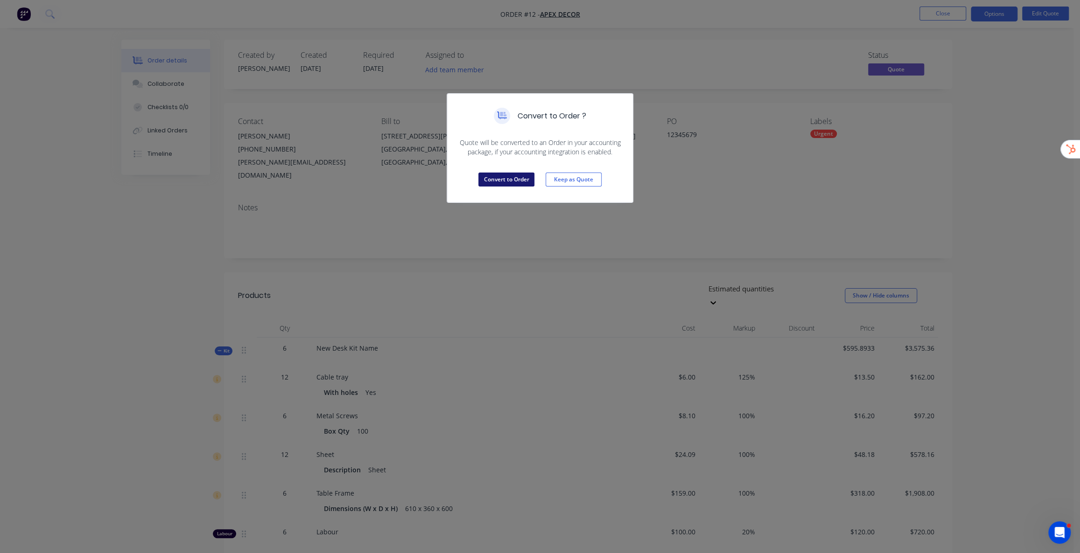
click at [515, 182] on button "Convert to Order" at bounding box center [506, 180] width 56 height 14
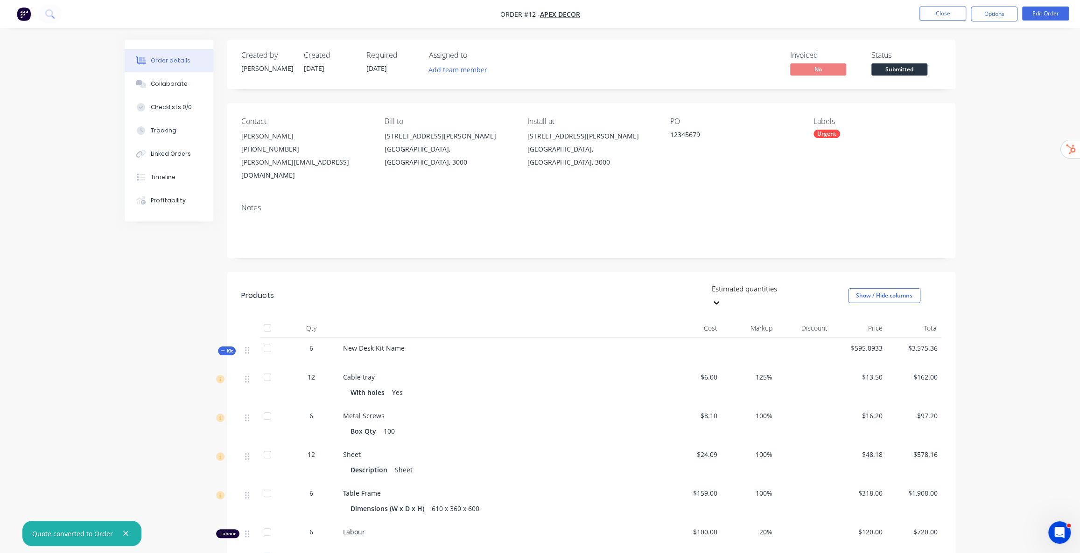
click at [968, 124] on div "Order details Collaborate Checklists 0/0 Tracking Linked Orders Timeline Profit…" at bounding box center [540, 368] width 1080 height 736
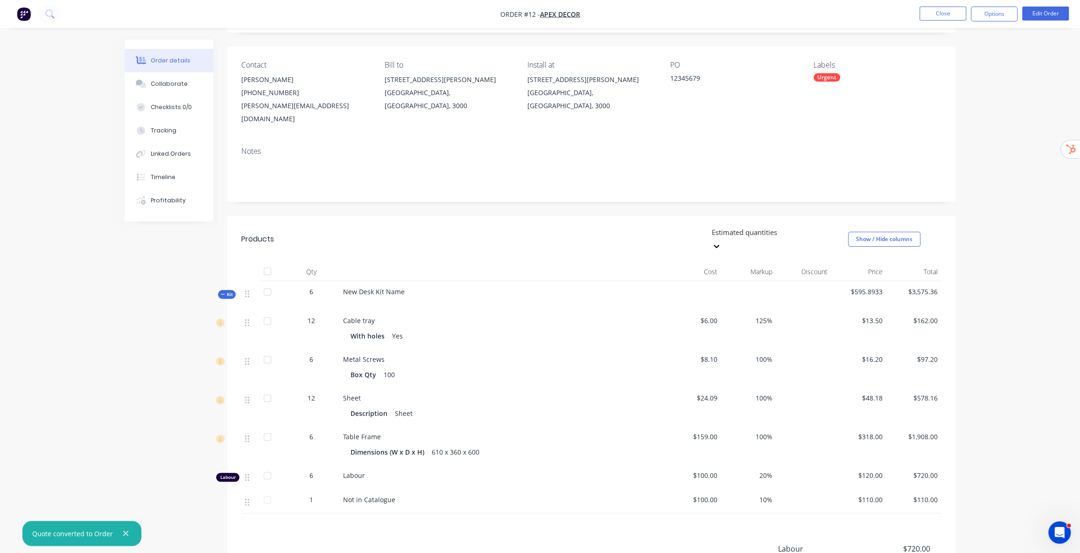
scroll to position [157, 0]
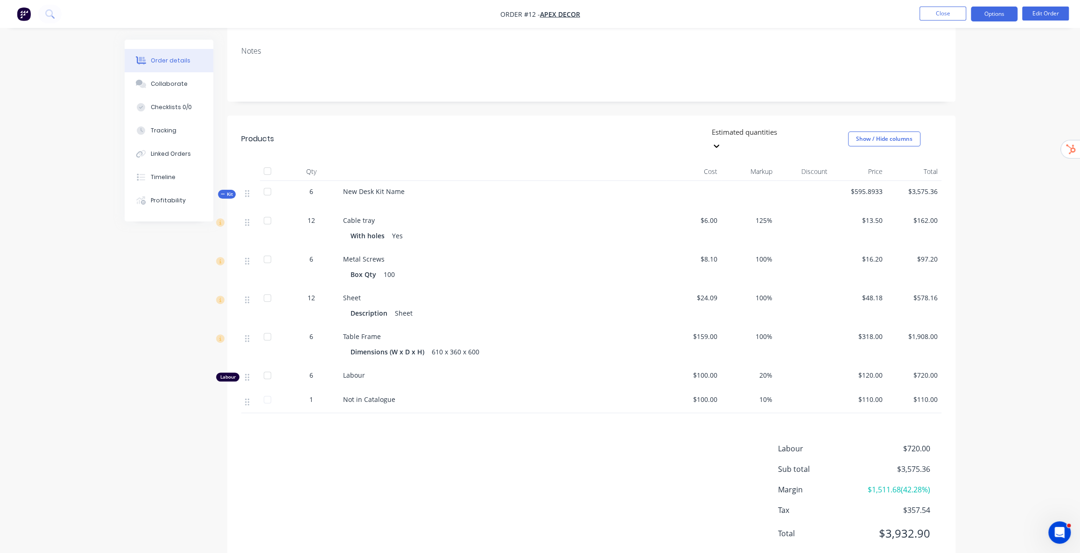
click at [1012, 16] on button "Options" at bounding box center [993, 14] width 47 height 15
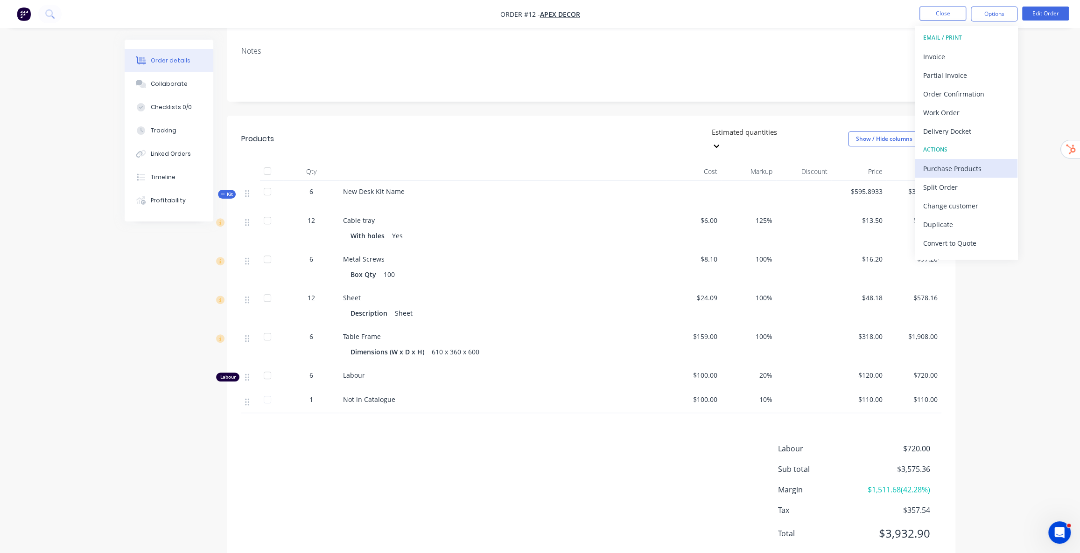
click at [953, 165] on div "Purchase Products" at bounding box center [966, 169] width 86 height 14
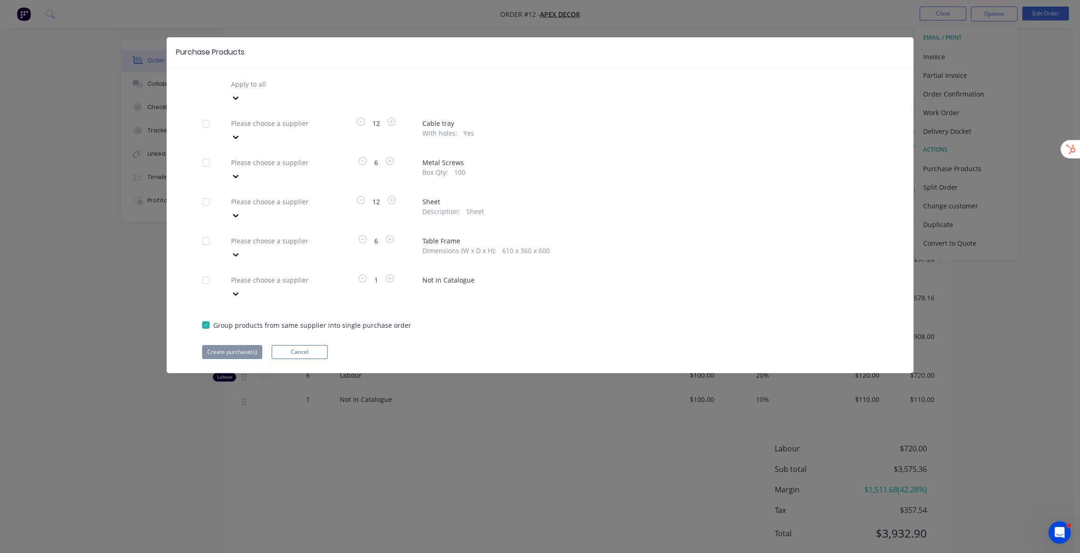
click at [314, 157] on div at bounding box center [297, 163] width 134 height 12
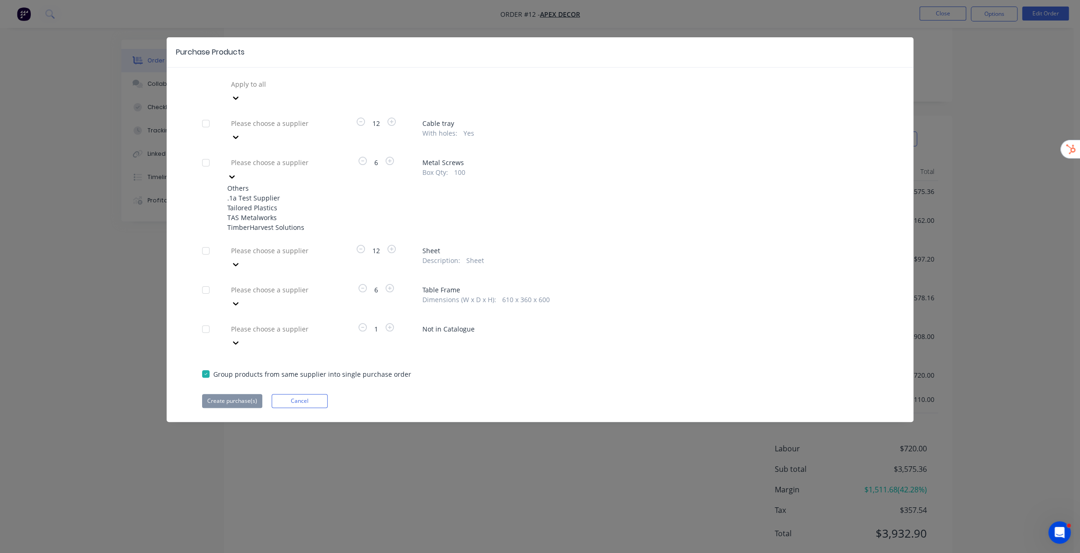
click at [547, 128] on div "With holes : Yes" at bounding box center [649, 133] width 455 height 10
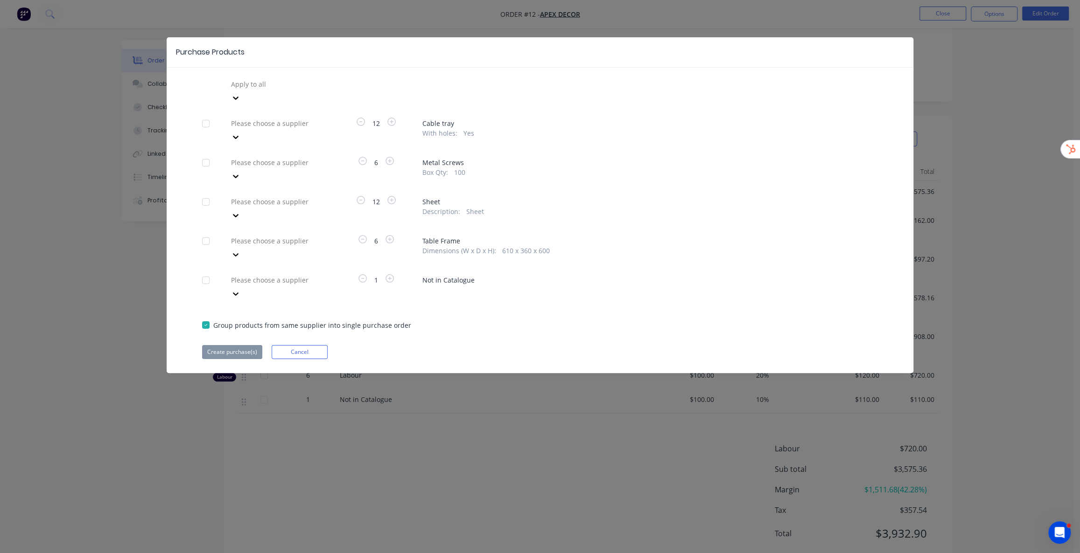
click at [279, 157] on div at bounding box center [297, 163] width 134 height 12
drag, startPoint x: 425, startPoint y: 142, endPoint x: 480, endPoint y: 140, distance: 54.6
click at [480, 158] on span "Metal Screws" at bounding box center [649, 163] width 455 height 10
click at [439, 158] on span "Metal Screws" at bounding box center [649, 163] width 455 height 10
click at [306, 345] on button "Cancel" at bounding box center [300, 352] width 56 height 14
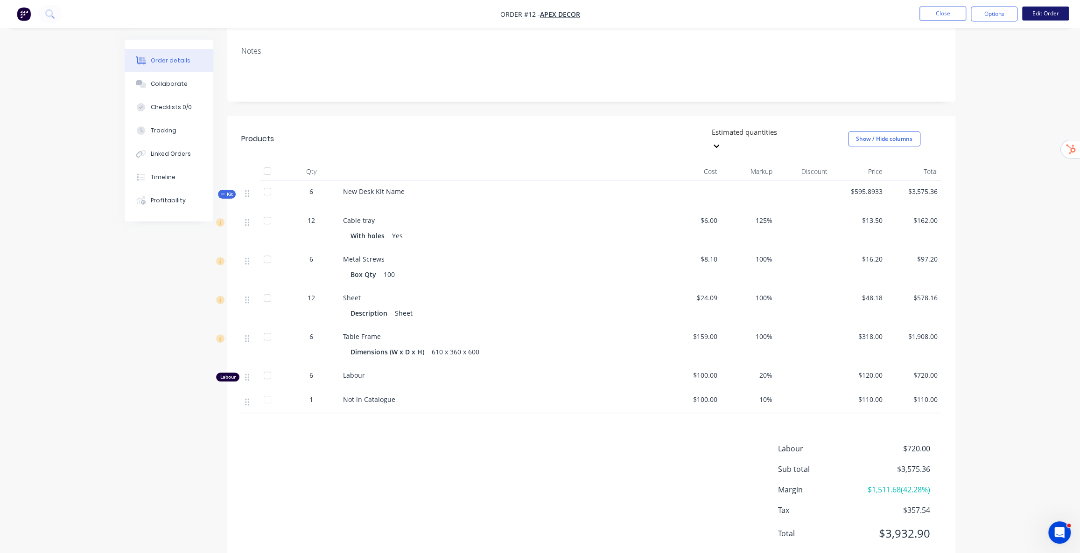
click at [1043, 8] on button "Edit Order" at bounding box center [1045, 14] width 47 height 14
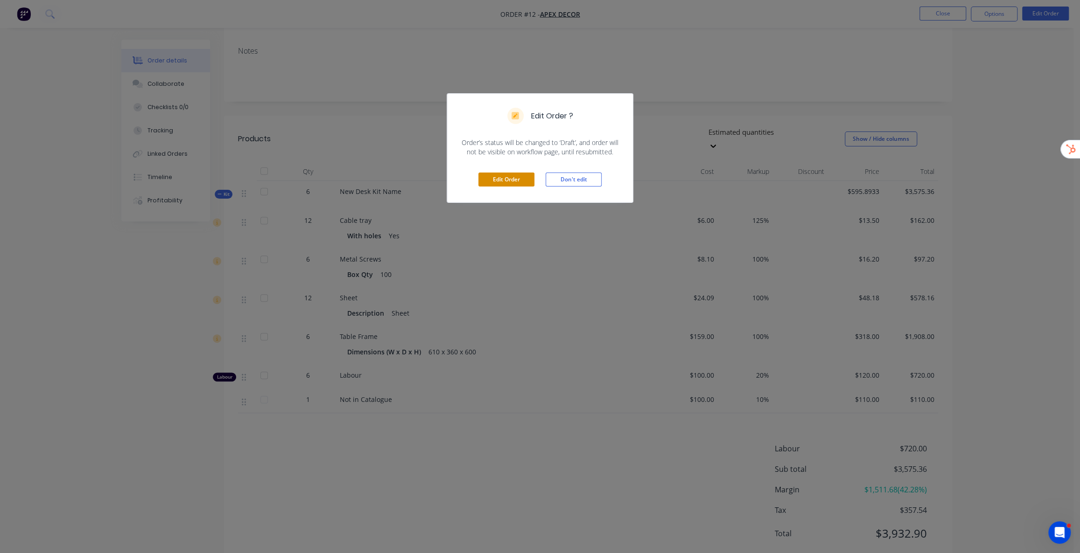
click at [510, 178] on button "Edit Order" at bounding box center [506, 180] width 56 height 14
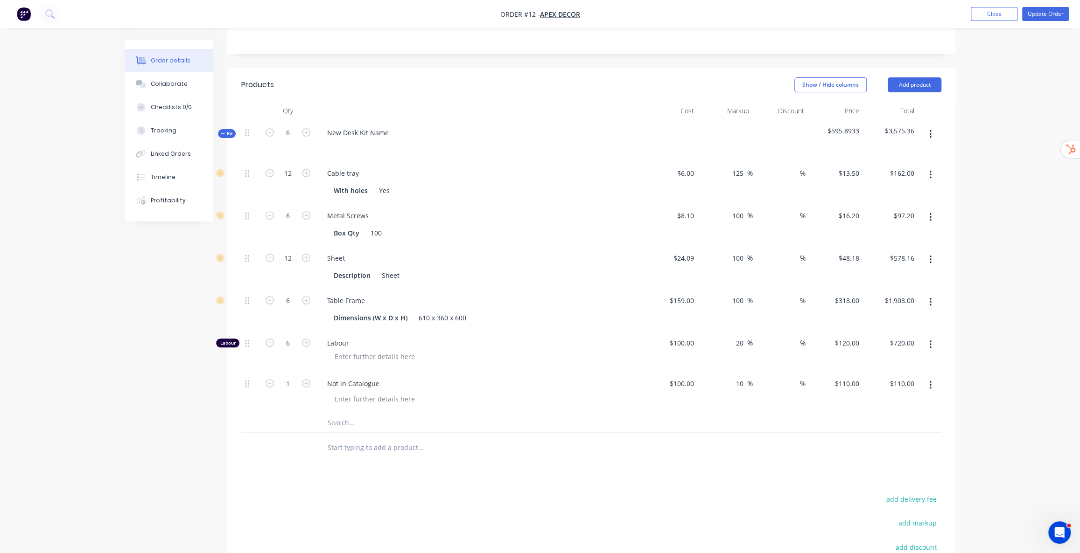
scroll to position [254, 0]
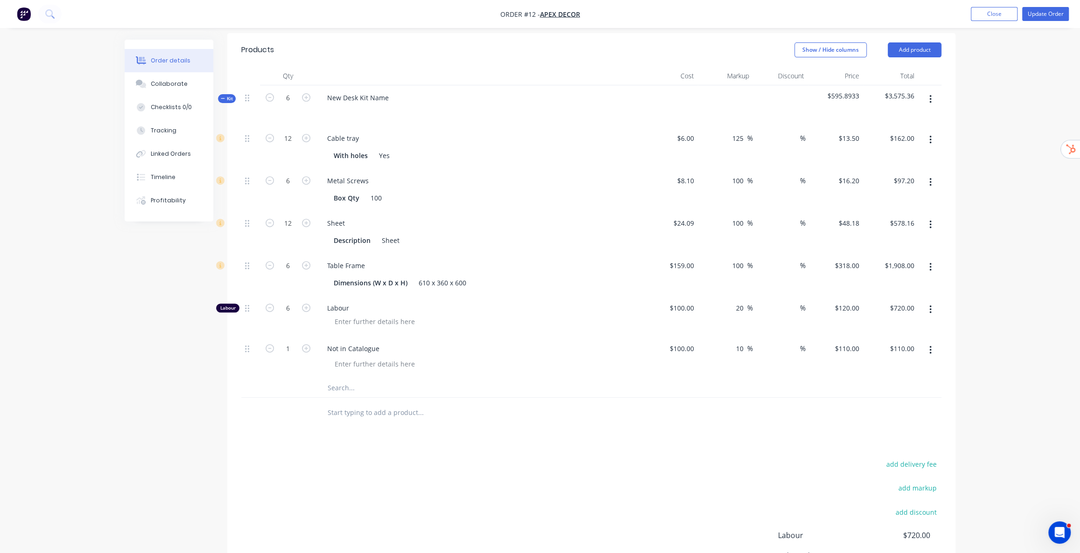
click at [352, 379] on input "text" at bounding box center [420, 388] width 187 height 19
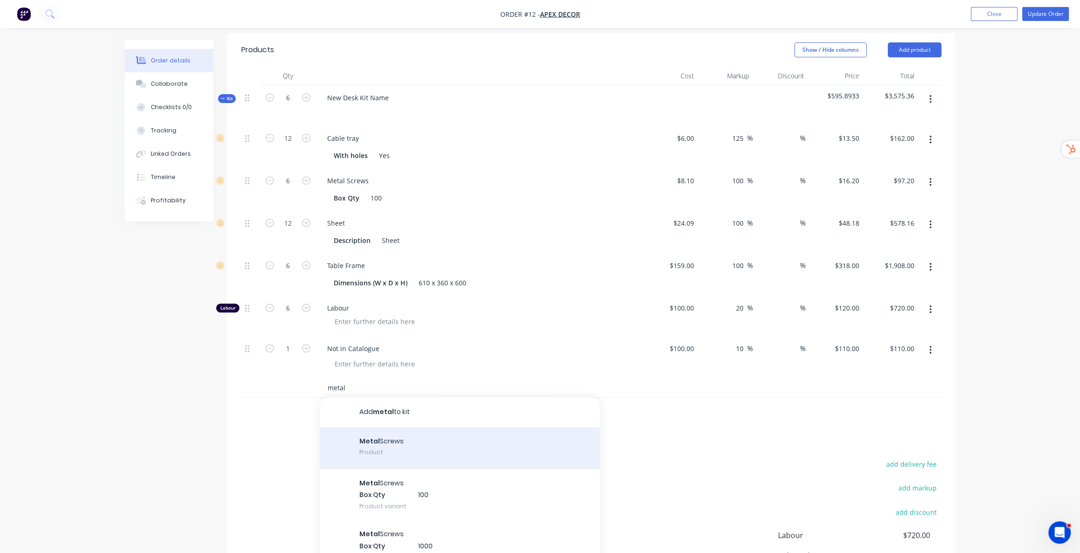
type input "metal"
click at [408, 427] on div "Metal Screws Product" at bounding box center [460, 448] width 280 height 42
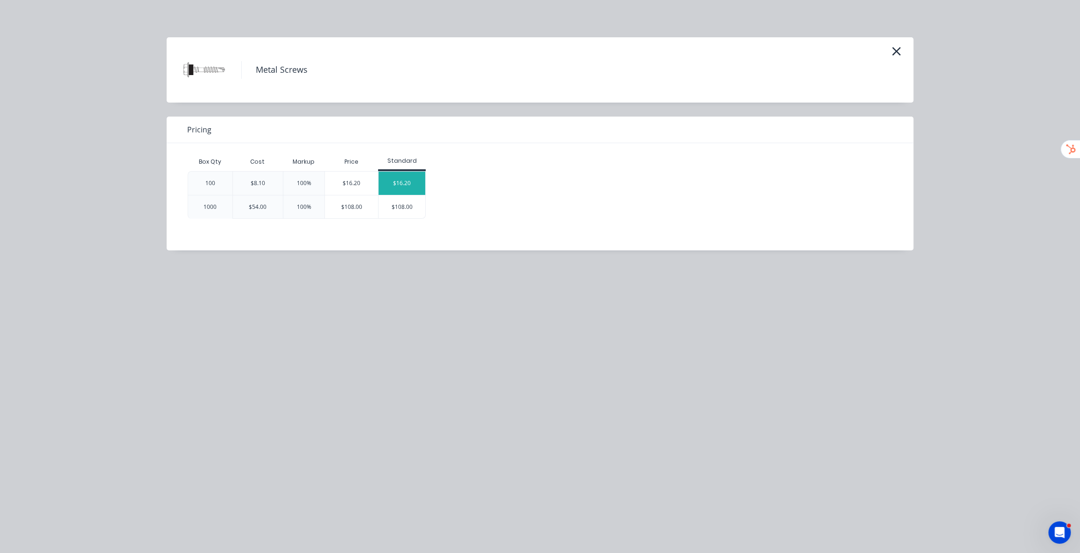
click at [387, 181] on div "$16.20" at bounding box center [401, 183] width 47 height 23
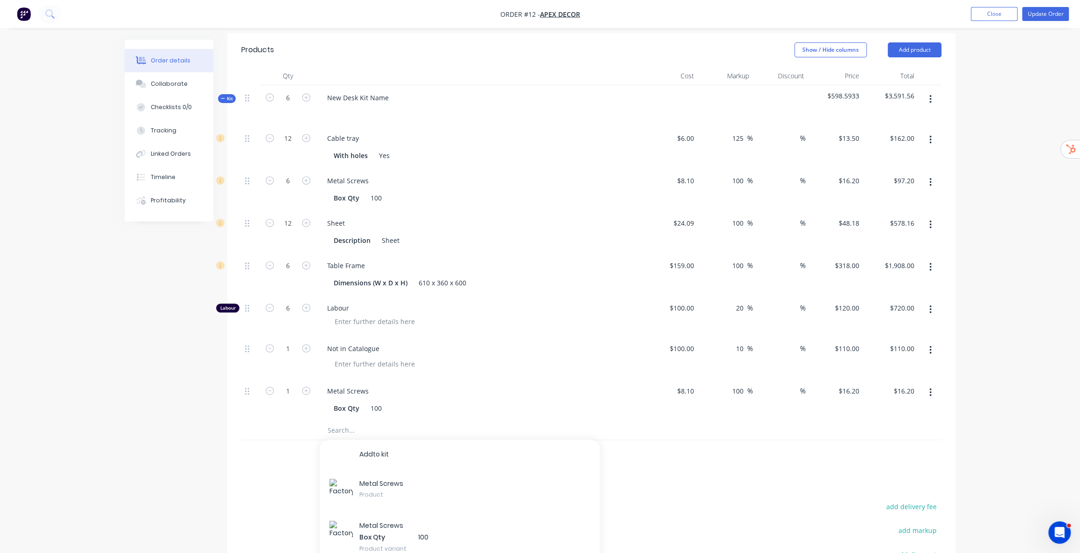
click at [930, 178] on icon "button" at bounding box center [930, 182] width 2 height 8
click at [879, 237] on div "Delete" at bounding box center [897, 244] width 72 height 14
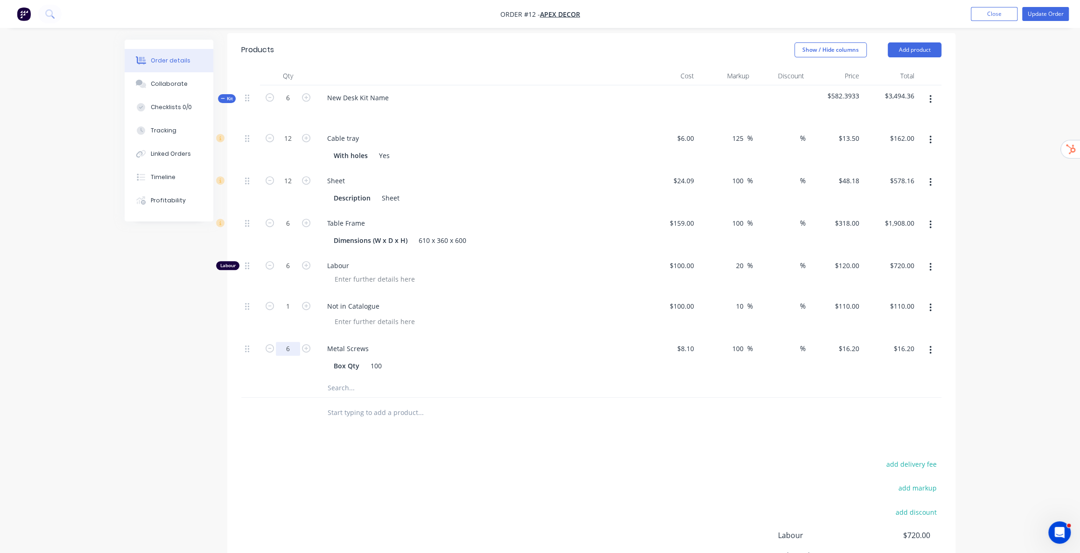
type input "6"
type input "$97.20"
click at [976, 265] on div "Order details Collaborate Checklists 0/0 Tracking Linked Orders Timeline Profit…" at bounding box center [540, 206] width 1080 height 920
click at [1055, 14] on button "Update Order" at bounding box center [1045, 14] width 47 height 14
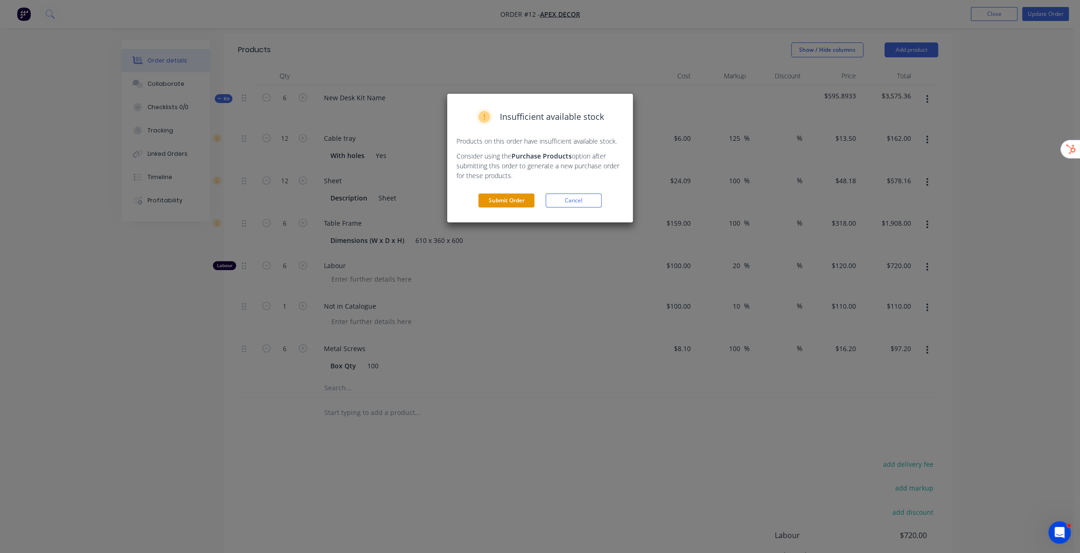
click at [506, 199] on button "Submit Order" at bounding box center [506, 201] width 56 height 14
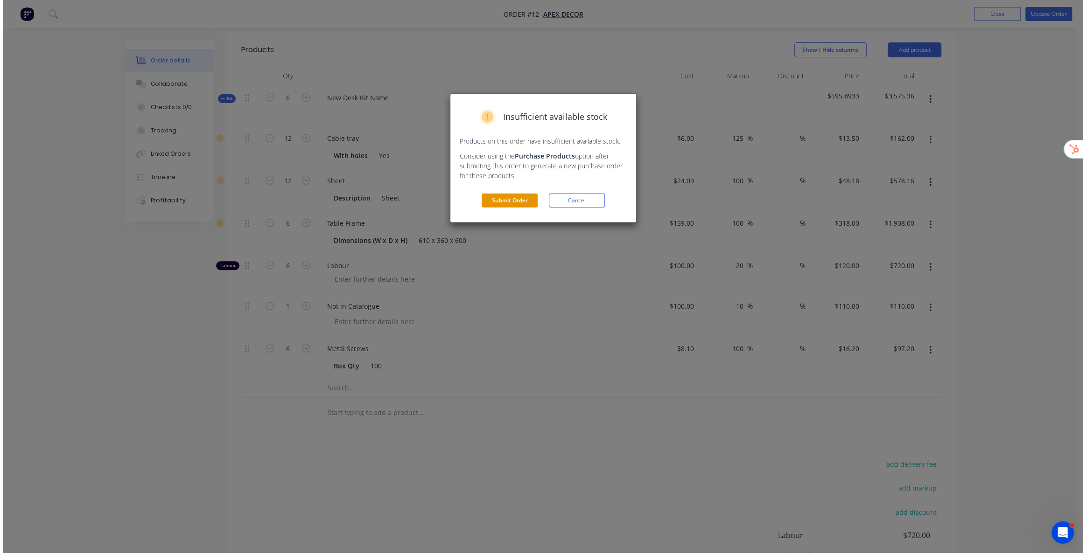
scroll to position [0, 0]
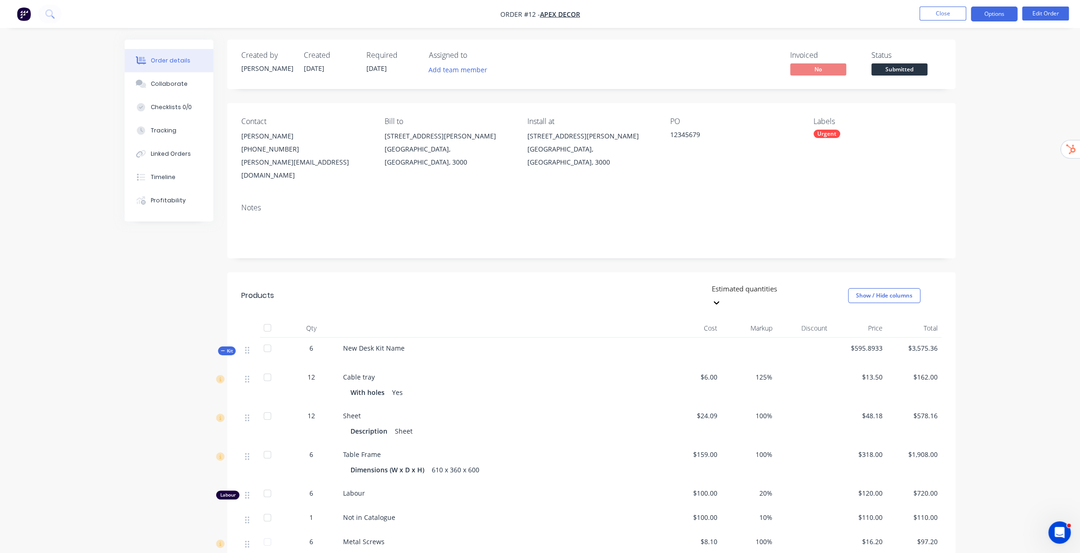
click at [1009, 18] on button "Options" at bounding box center [993, 14] width 47 height 15
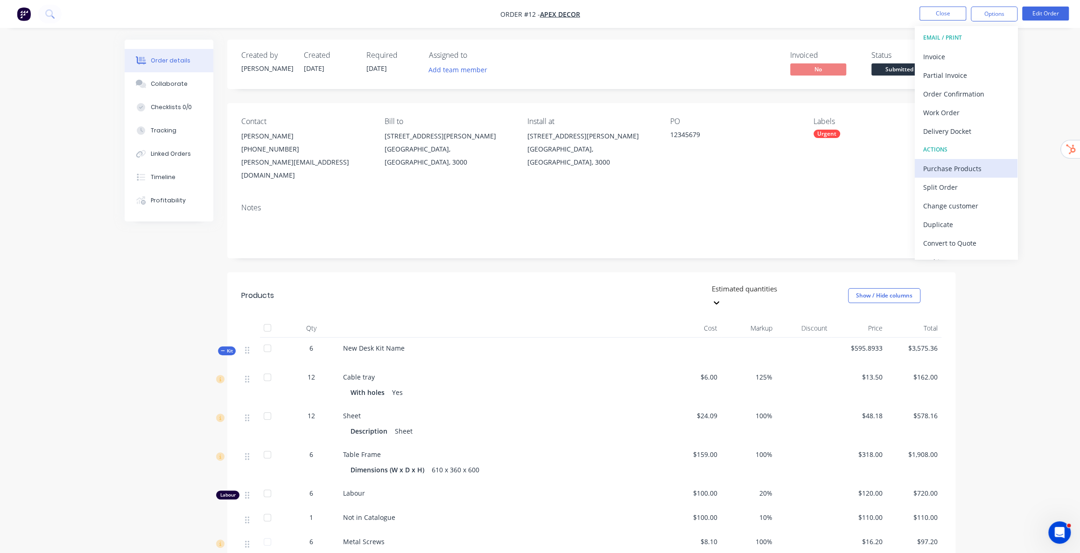
click at [969, 168] on div "Purchase Products" at bounding box center [966, 169] width 86 height 14
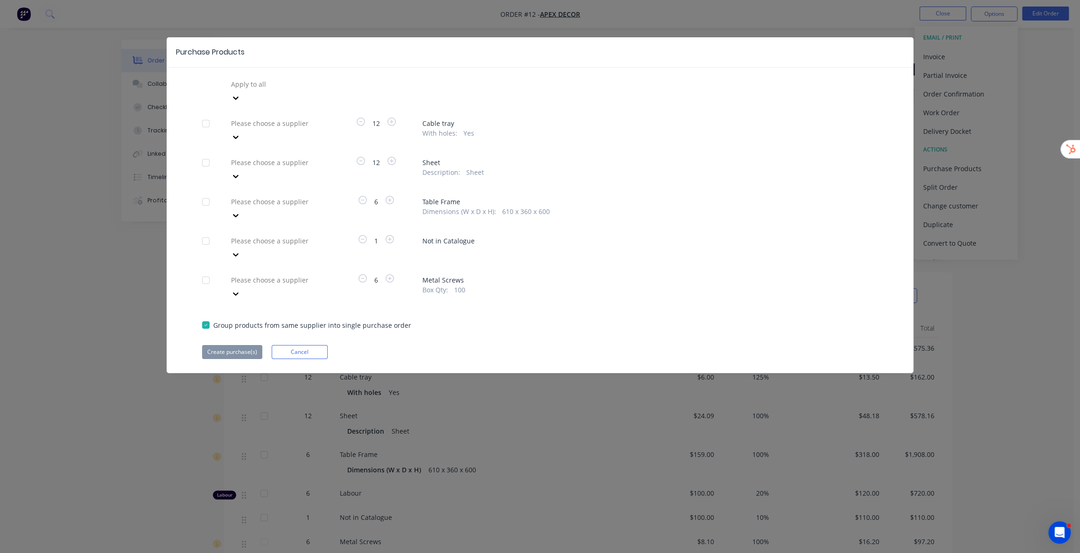
click at [314, 274] on div at bounding box center [297, 280] width 134 height 12
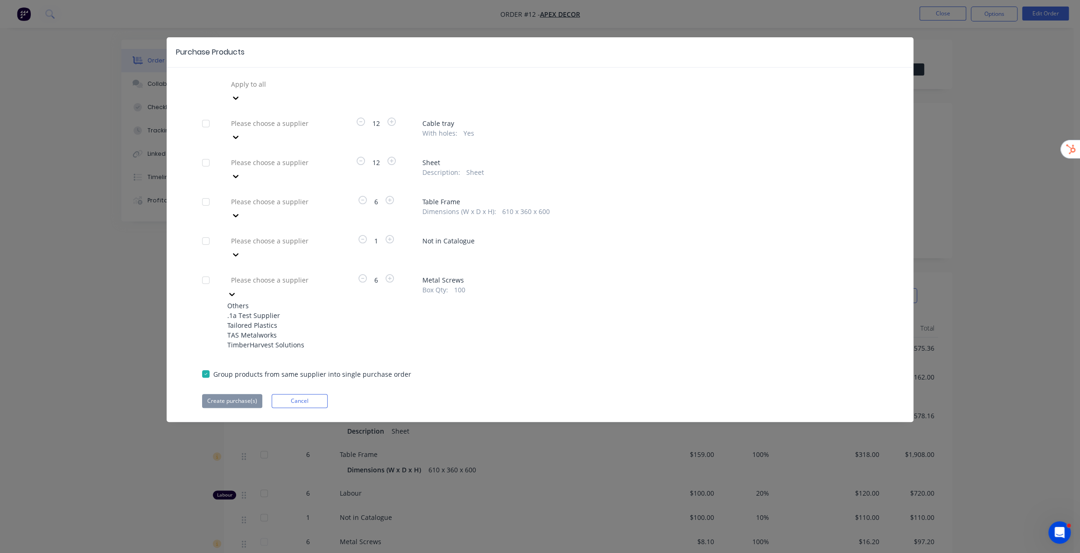
click at [277, 321] on div "Tailored Plastics" at bounding box center [278, 326] width 103 height 10
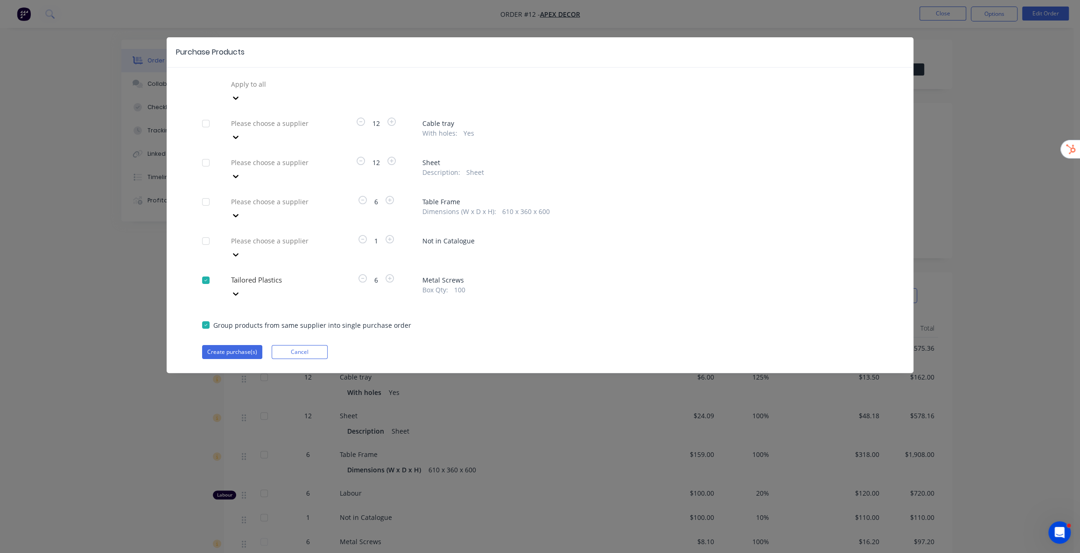
click at [311, 274] on div at bounding box center [297, 280] width 134 height 12
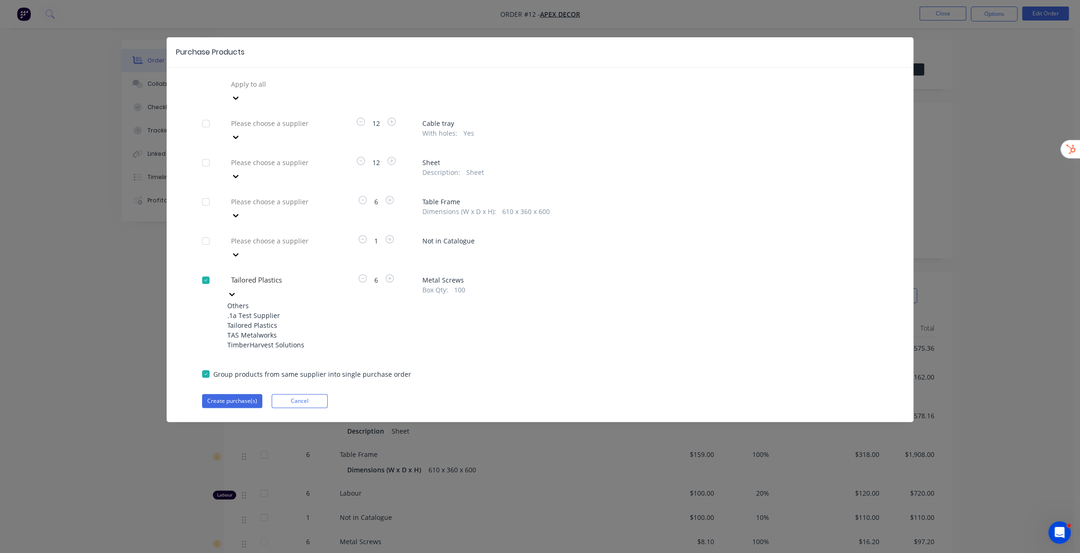
click at [267, 330] on div "TAS Metalworks" at bounding box center [278, 335] width 103 height 10
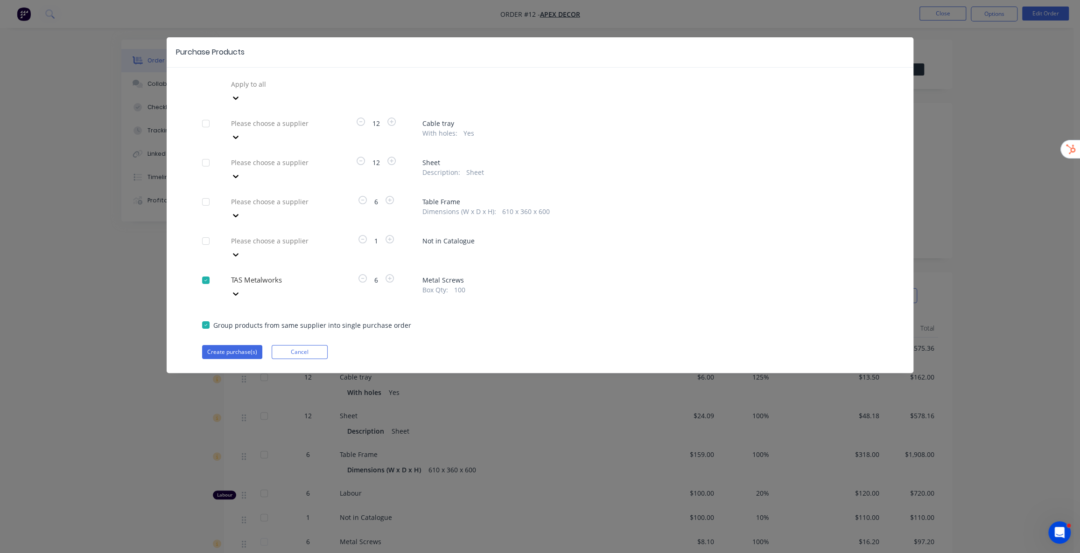
click at [318, 216] on div "Apply to all Please choose a supplier 12 Cable tray With holes : Yes Please cho…" at bounding box center [540, 218] width 746 height 282
click at [321, 195] on div "Please choose a supplier" at bounding box center [297, 202] width 140 height 14
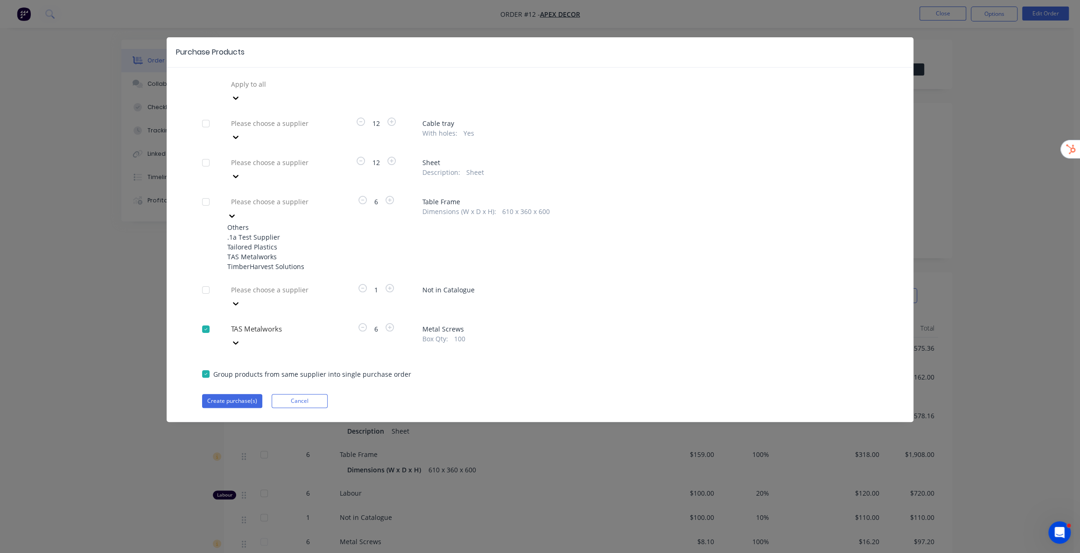
click at [277, 242] on div "Tailored Plastics" at bounding box center [278, 247] width 103 height 10
click at [300, 157] on div at bounding box center [297, 163] width 134 height 12
click at [278, 213] on div "TAS Metalworks" at bounding box center [278, 218] width 103 height 10
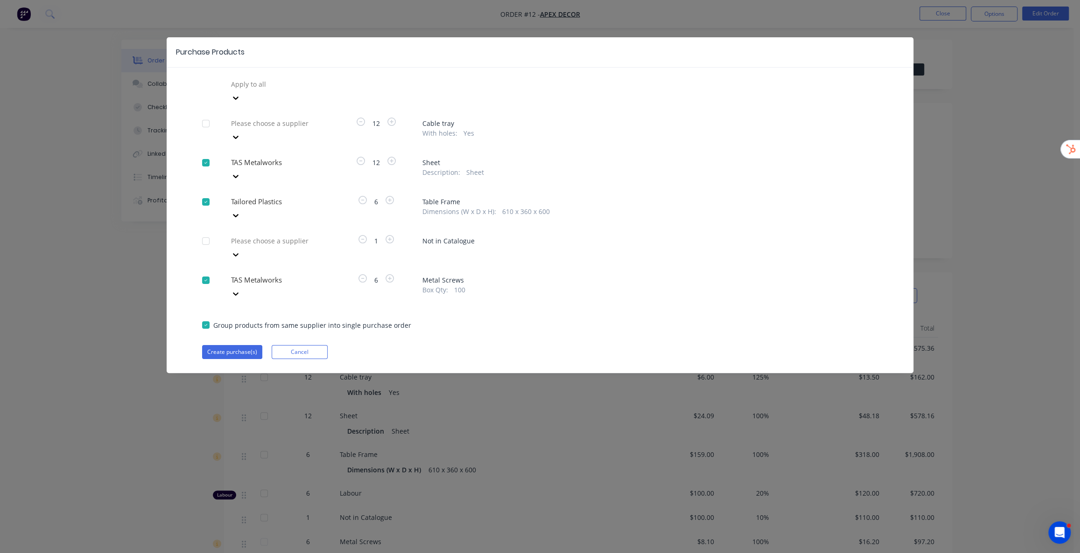
click at [290, 118] on div at bounding box center [297, 124] width 134 height 12
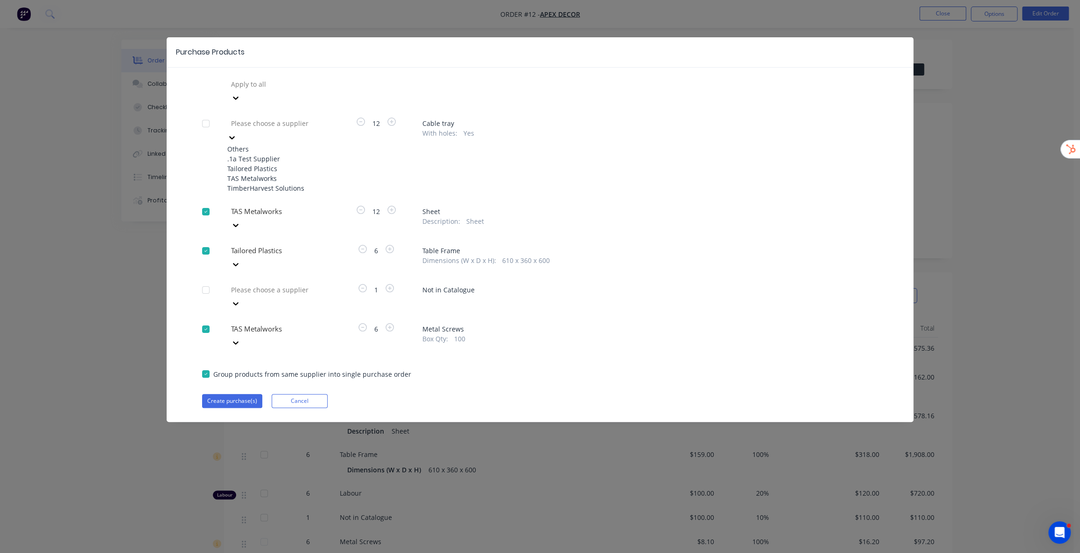
click at [275, 154] on div ".1a Test Supplier" at bounding box center [278, 159] width 103 height 10
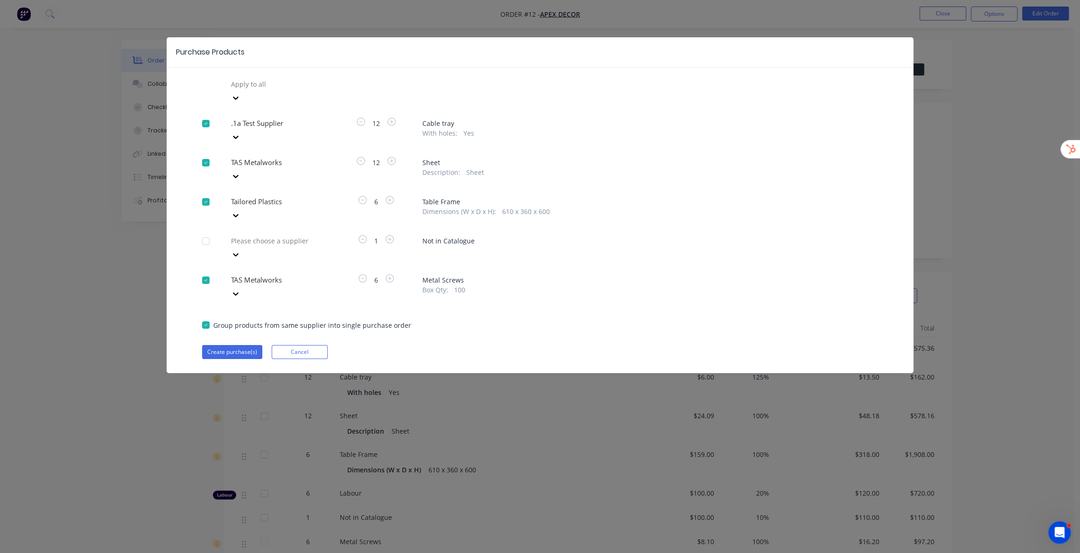
click at [283, 118] on div at bounding box center [297, 124] width 134 height 12
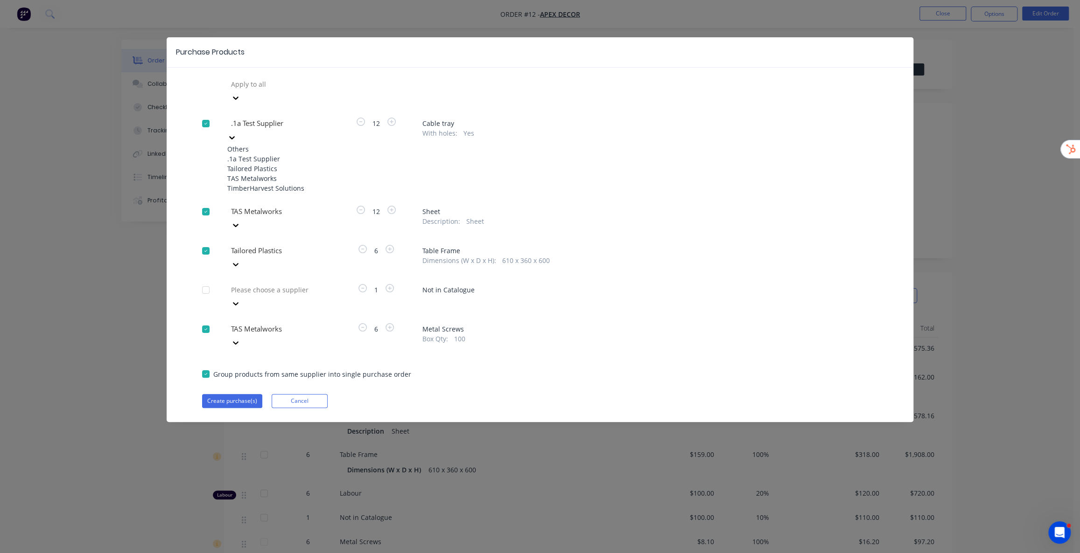
click at [268, 165] on div "Tailored Plastics" at bounding box center [278, 169] width 103 height 10
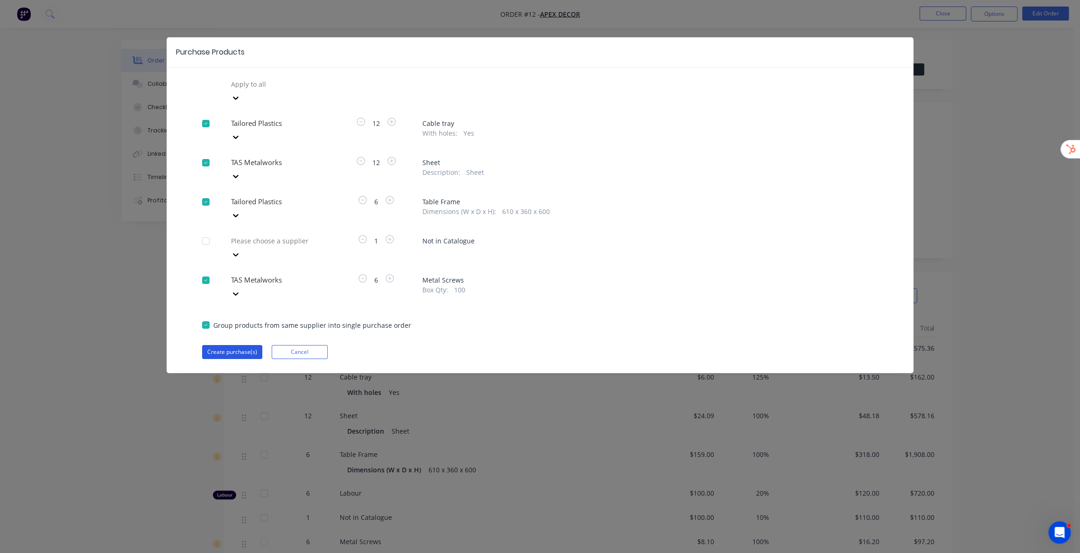
click at [247, 345] on button "Create purchase(s)" at bounding box center [232, 352] width 60 height 14
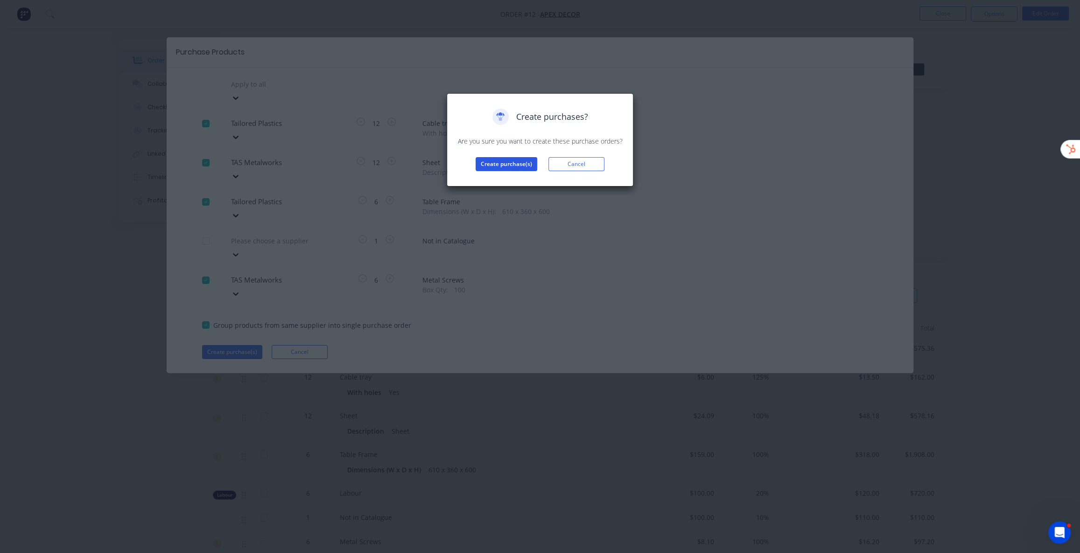
click at [496, 161] on button "Create purchase(s)" at bounding box center [506, 164] width 62 height 14
click at [511, 182] on button "View purchase(s)" at bounding box center [506, 179] width 56 height 14
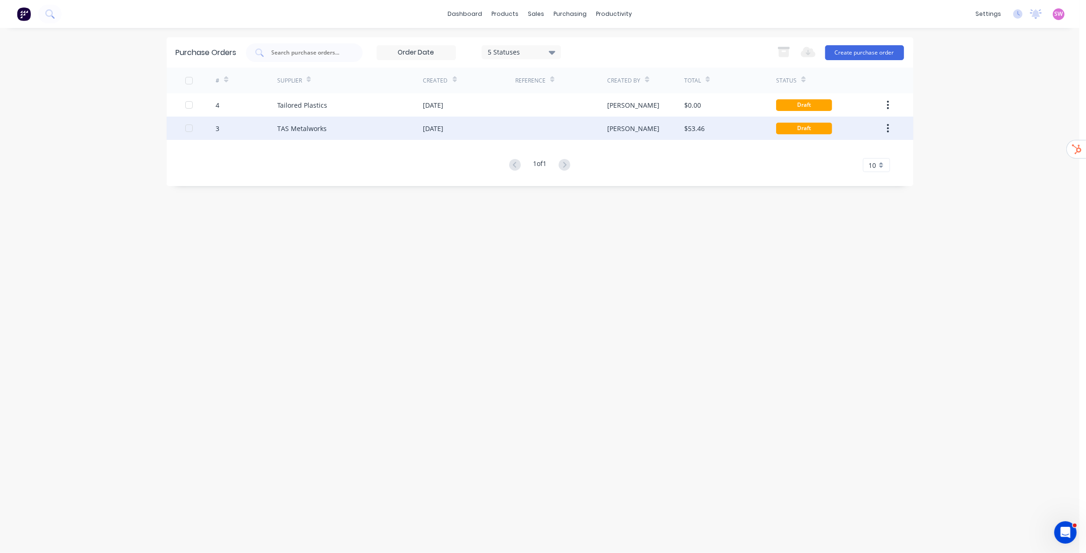
click at [410, 128] on div "TAS Metalworks" at bounding box center [350, 128] width 146 height 23
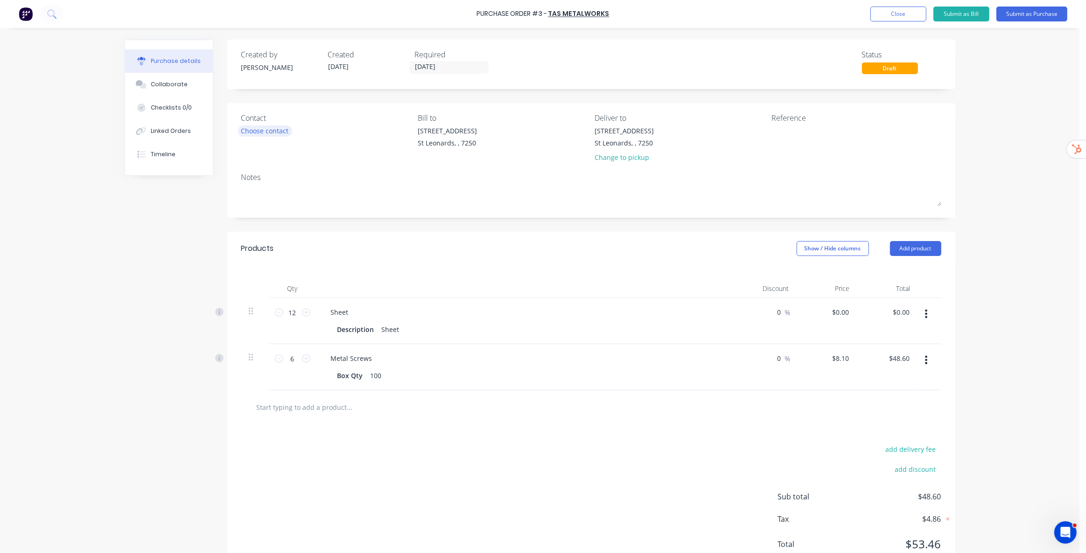
click at [274, 133] on div "Choose contact" at bounding box center [265, 131] width 48 height 10
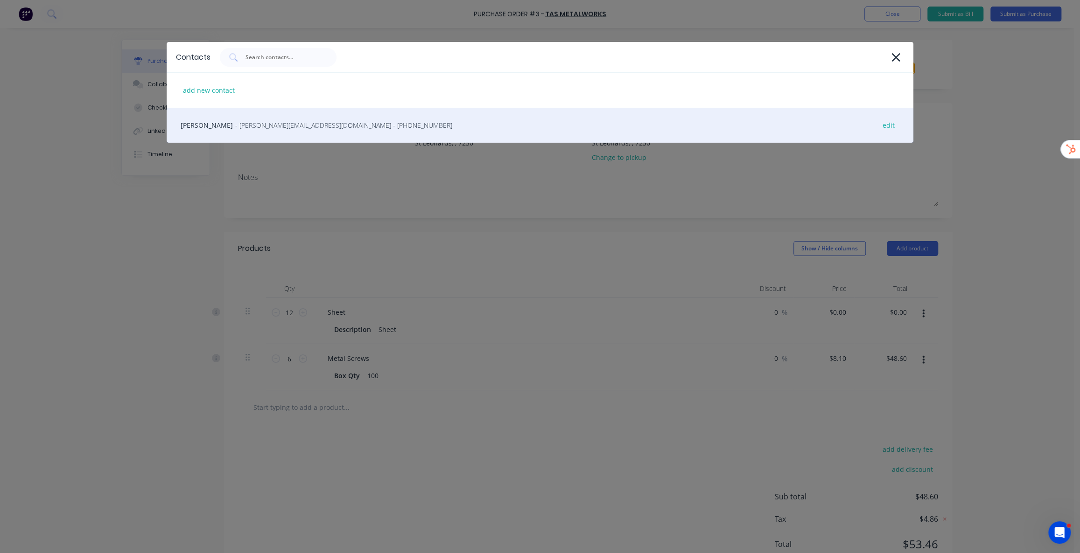
click at [257, 123] on span "- michelle@tasmetalworks.com.au - (03) 8765 4321" at bounding box center [343, 125] width 217 height 10
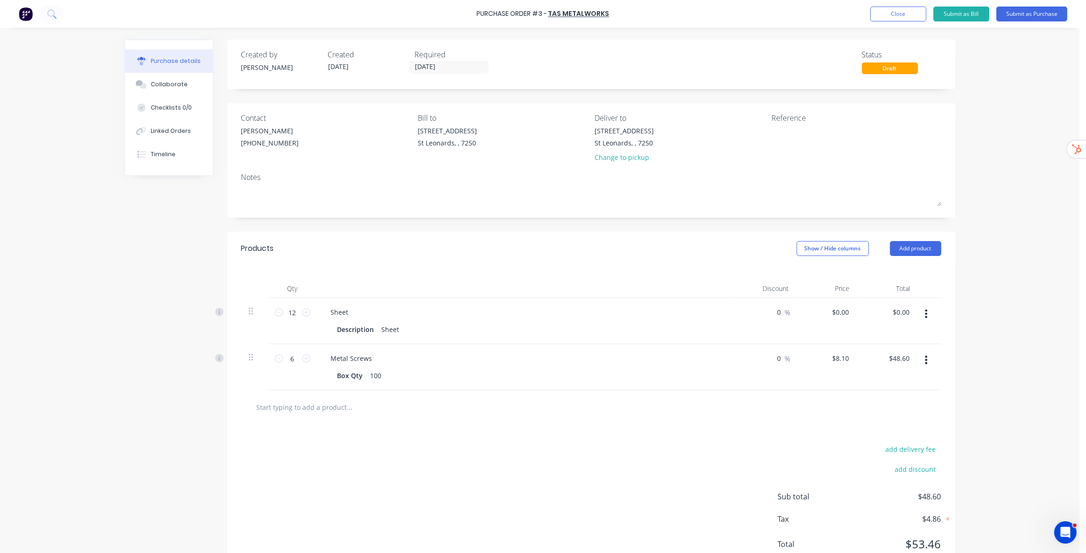
click at [322, 416] on div at bounding box center [591, 407] width 700 height 34
click at [325, 408] on input "text" at bounding box center [349, 407] width 187 height 19
drag, startPoint x: 293, startPoint y: 358, endPoint x: 228, endPoint y: 359, distance: 64.9
click at [245, 359] on div "6 6 Metal Screws Box Qty 100 0 0 % $8.10 $8.10 $48.60 $48.60" at bounding box center [591, 367] width 700 height 46
type input "2"
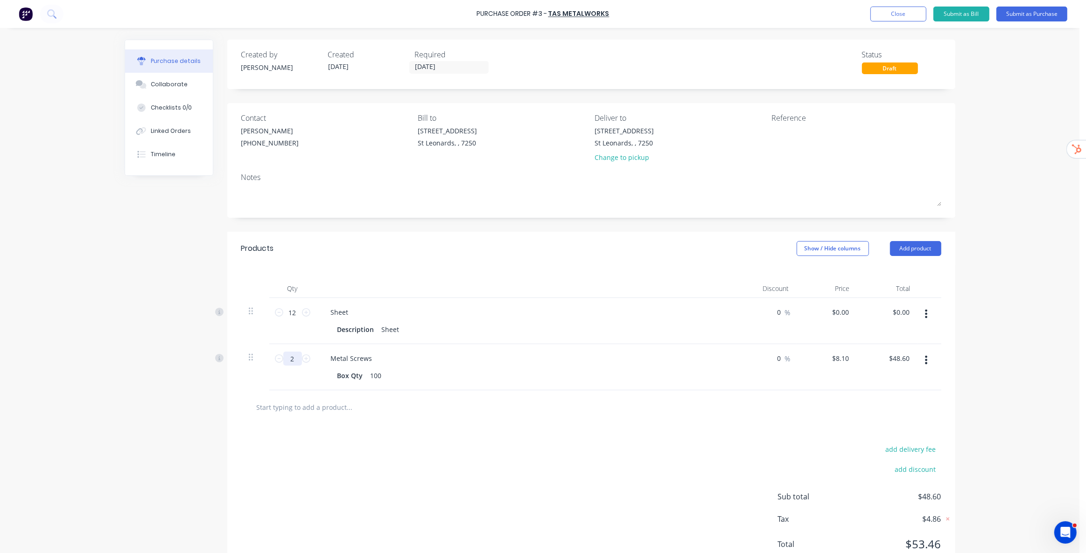
type input "$16.20"
type input "20"
type input "$162.00"
type input "20"
click at [1041, 348] on div "Purchase Order #3 - TAS Metalworks Add product Close Submit as Bill Submit as P…" at bounding box center [539, 276] width 1079 height 553
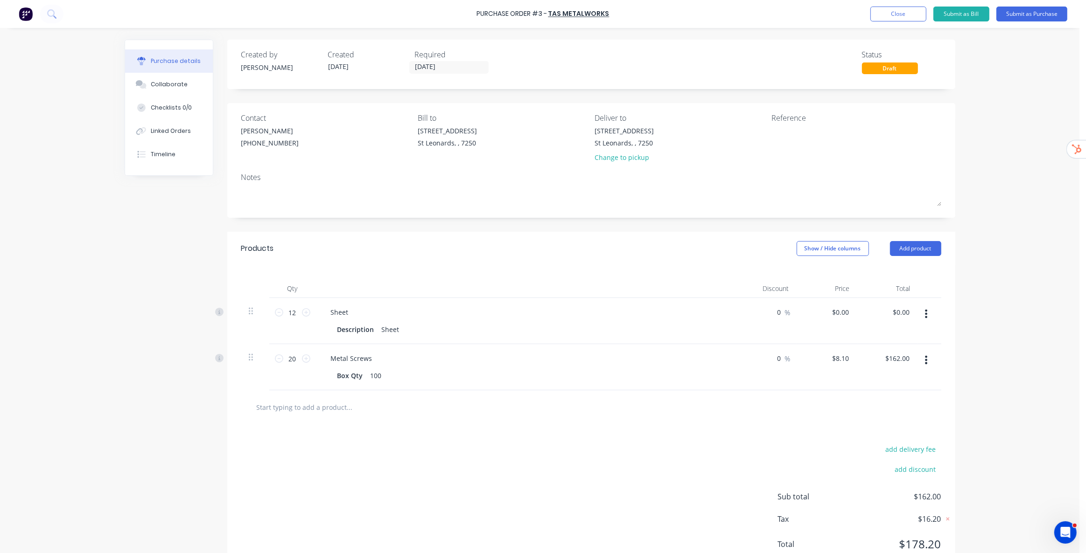
click at [1026, 354] on div "Purchase Order #3 - TAS Metalworks Add product Close Submit as Bill Submit as P…" at bounding box center [539, 276] width 1079 height 553
drag, startPoint x: 1023, startPoint y: 141, endPoint x: 1036, endPoint y: 121, distance: 24.3
click at [1030, 135] on div "Purchase Order #3 - TAS Metalworks Add product Close Submit as Bill Submit as P…" at bounding box center [539, 276] width 1079 height 553
click at [1035, 9] on button "Submit as Purchase" at bounding box center [1031, 14] width 71 height 15
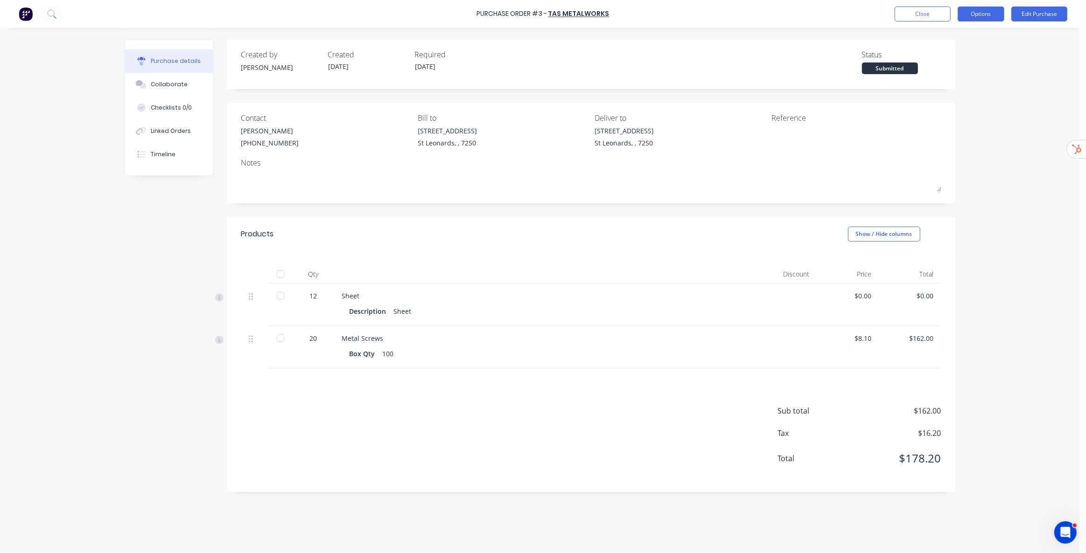
click at [989, 12] on button "Options" at bounding box center [980, 14] width 47 height 15
click at [962, 36] on div "Print / Email" at bounding box center [960, 38] width 72 height 14
click at [969, 75] on div "Without pricing" at bounding box center [960, 76] width 72 height 14
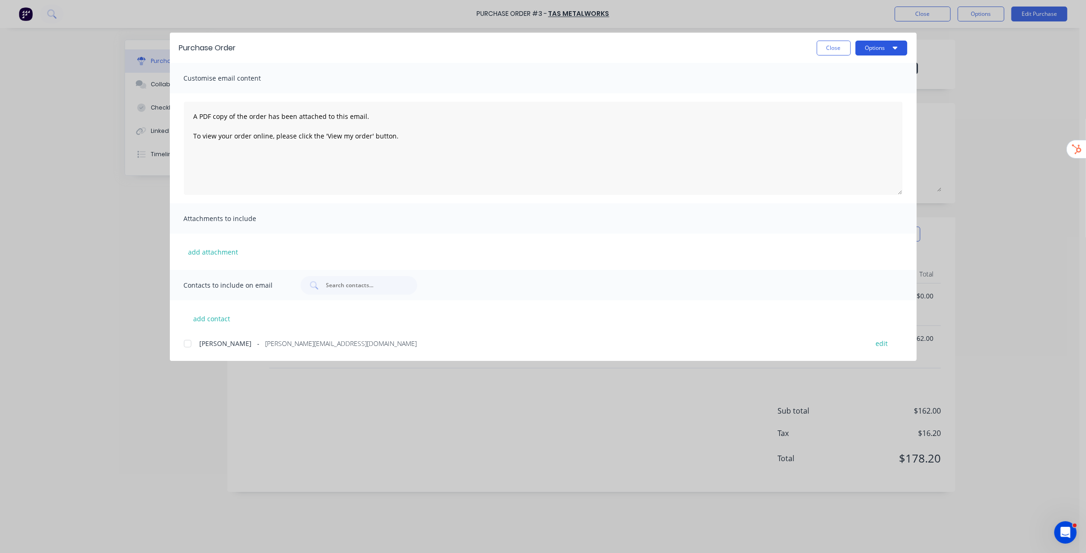
click at [871, 47] on button "Options" at bounding box center [881, 48] width 52 height 15
click at [835, 46] on button "Close" at bounding box center [833, 48] width 34 height 15
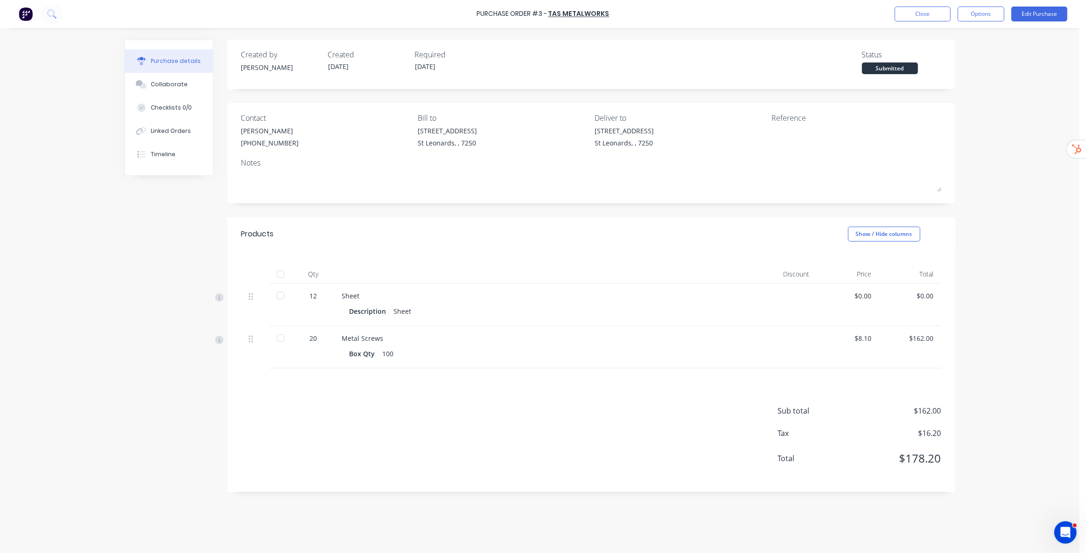
click at [1024, 121] on div "Purchase Order #3 - TAS Metalworks Close Options Edit Purchase Purchase details…" at bounding box center [539, 276] width 1079 height 553
click at [282, 296] on div at bounding box center [280, 295] width 19 height 19
click at [280, 338] on div at bounding box center [280, 338] width 19 height 19
click at [286, 341] on div at bounding box center [283, 338] width 19 height 19
click at [283, 338] on div at bounding box center [283, 338] width 19 height 19
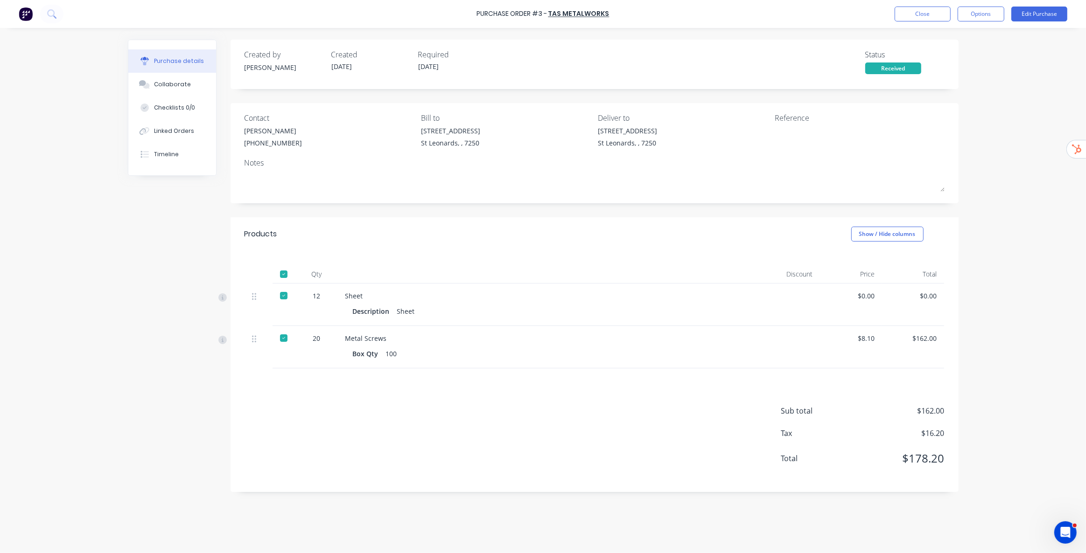
click at [147, 213] on div "Created by [PERSON_NAME] Created [DATE] Required [DATE] Status Received Contact…" at bounding box center [543, 288] width 830 height 497
click at [161, 131] on div "Linked Orders" at bounding box center [174, 131] width 40 height 8
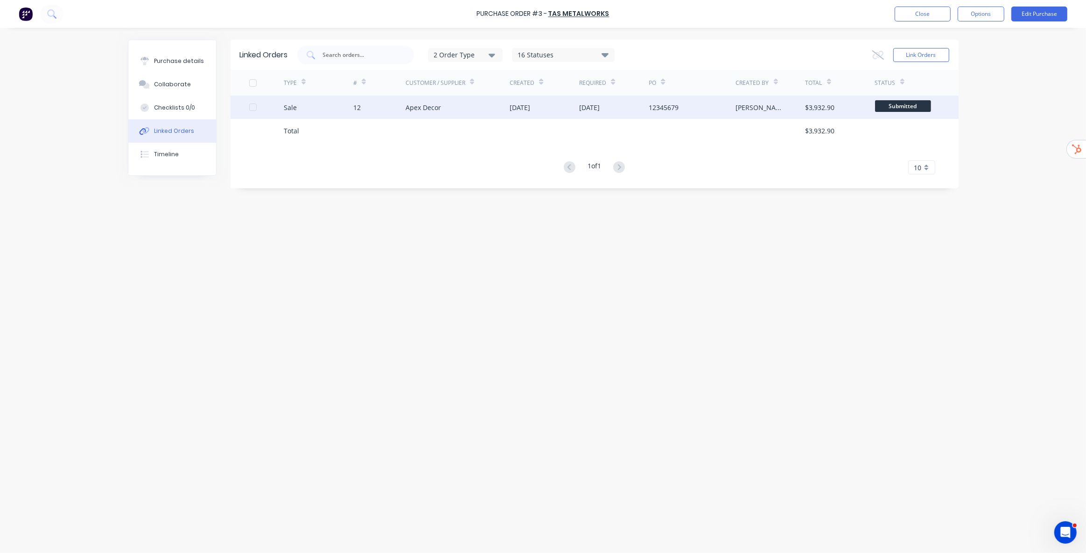
click at [495, 110] on div "Apex Decor" at bounding box center [457, 107] width 105 height 23
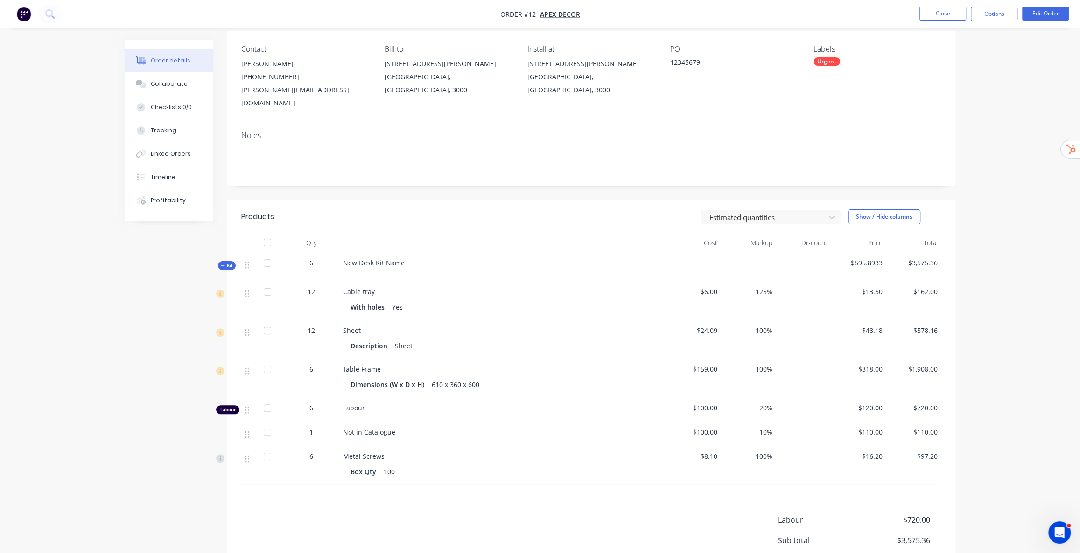
scroll to position [72, 0]
click at [180, 148] on button "Linked Orders" at bounding box center [169, 153] width 89 height 23
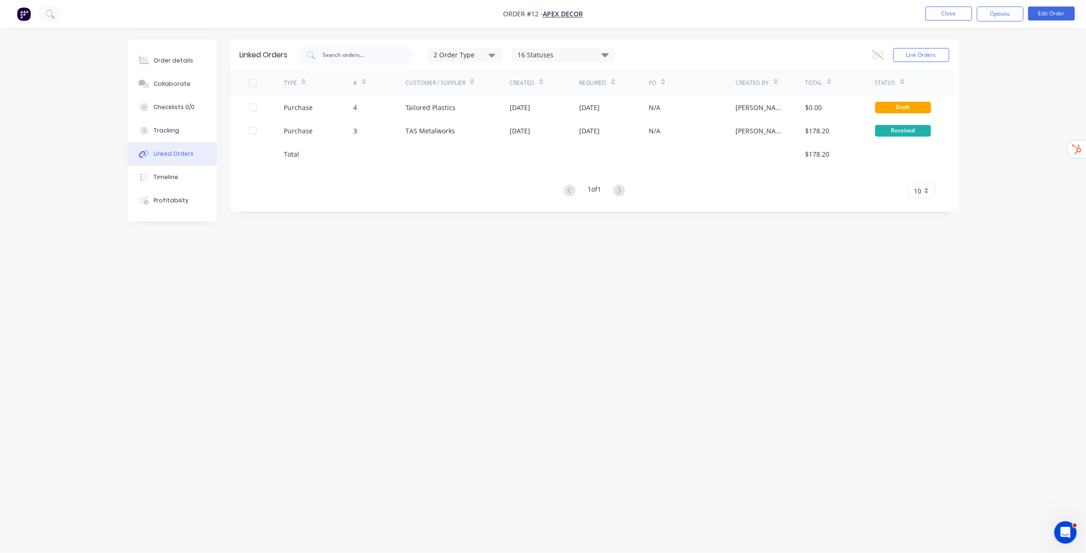
click at [714, 235] on div "Linked Orders 2 Order Type 16 Statuses Sales Order Status All Archived Draft Qu…" at bounding box center [543, 259] width 830 height 439
click at [176, 65] on button "Order details" at bounding box center [172, 60] width 89 height 23
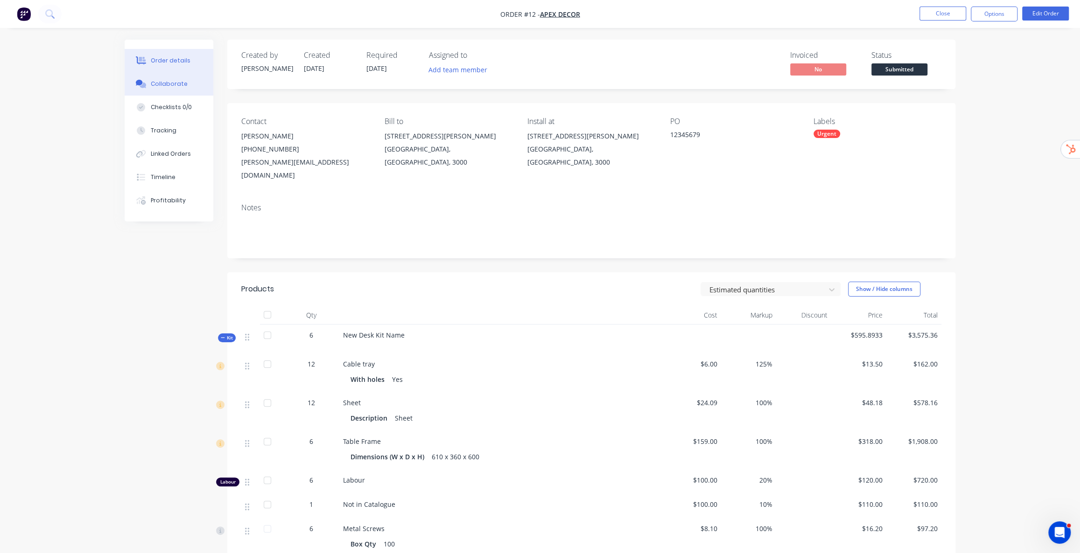
click at [168, 85] on div "Collaborate" at bounding box center [169, 84] width 37 height 8
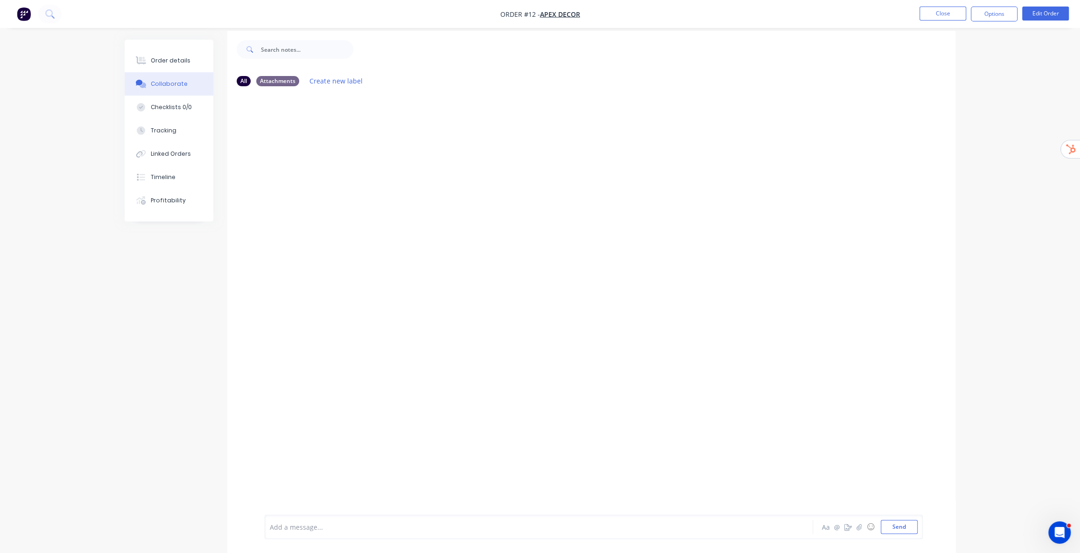
scroll to position [14, 0]
click at [858, 524] on icon "button" at bounding box center [859, 527] width 6 height 7
click at [846, 527] on icon "button" at bounding box center [847, 527] width 7 height 7
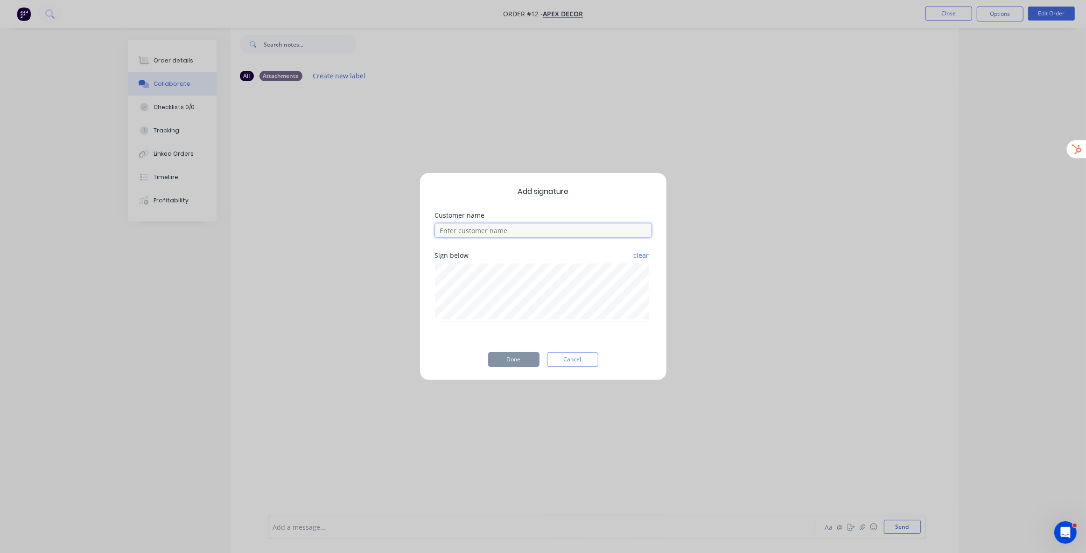
click at [468, 227] on input at bounding box center [543, 230] width 216 height 14
type input "Example Customer"
click at [518, 360] on button "Done" at bounding box center [513, 359] width 51 height 15
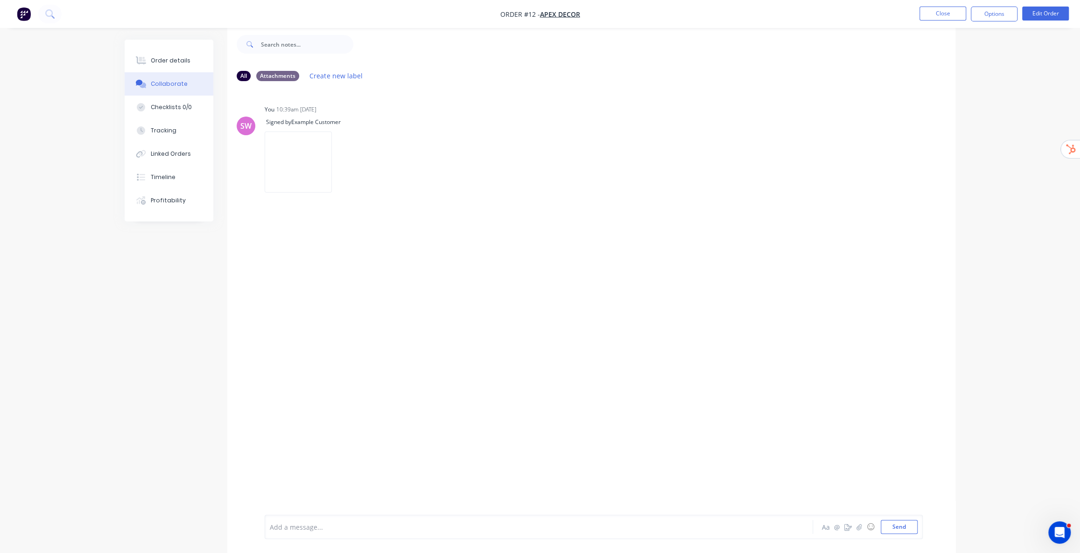
click at [539, 518] on div "Add a message... Aa @ ☺ Send" at bounding box center [594, 527] width 658 height 24
click at [537, 521] on div "Add a message..." at bounding box center [513, 527] width 486 height 14
click at [341, 160] on icon "button" at bounding box center [339, 162] width 3 height 11
click at [453, 168] on button "Labels" at bounding box center [400, 165] width 105 height 21
click at [591, 179] on input "text" at bounding box center [592, 181] width 102 height 19
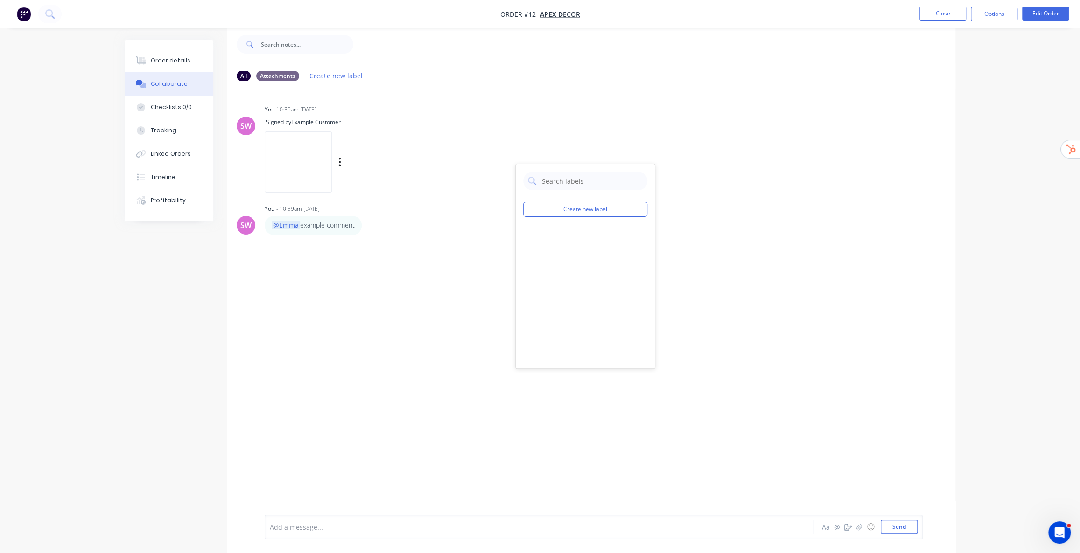
click at [553, 221] on div "Create new label" at bounding box center [585, 266] width 140 height 205
click at [558, 206] on button "Create new label" at bounding box center [585, 209] width 124 height 15
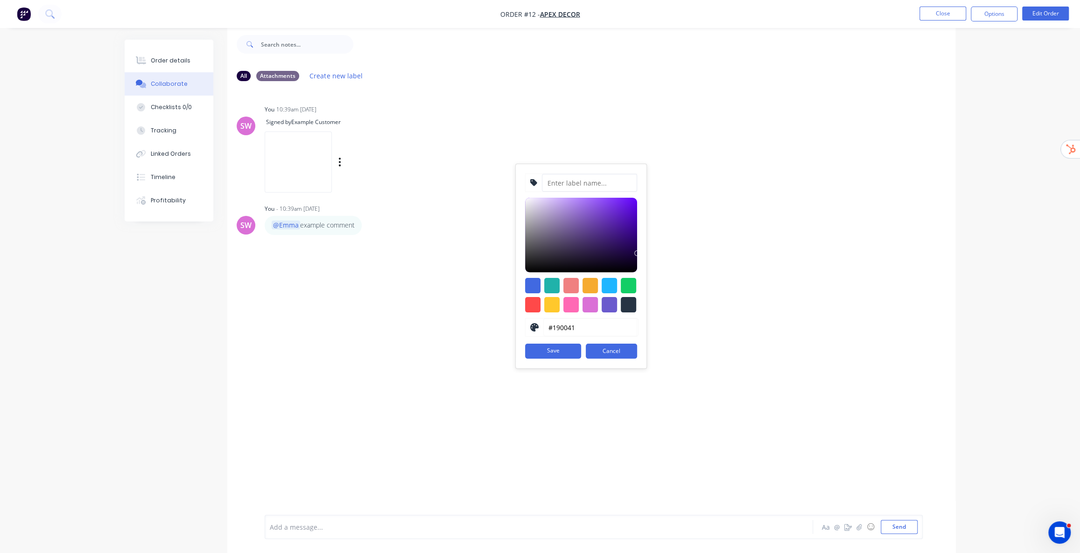
click at [573, 182] on input at bounding box center [589, 183] width 95 height 18
drag, startPoint x: 610, startPoint y: 351, endPoint x: 596, endPoint y: 331, distance: 24.5
click at [610, 351] on button "Cancel" at bounding box center [610, 351] width 51 height 15
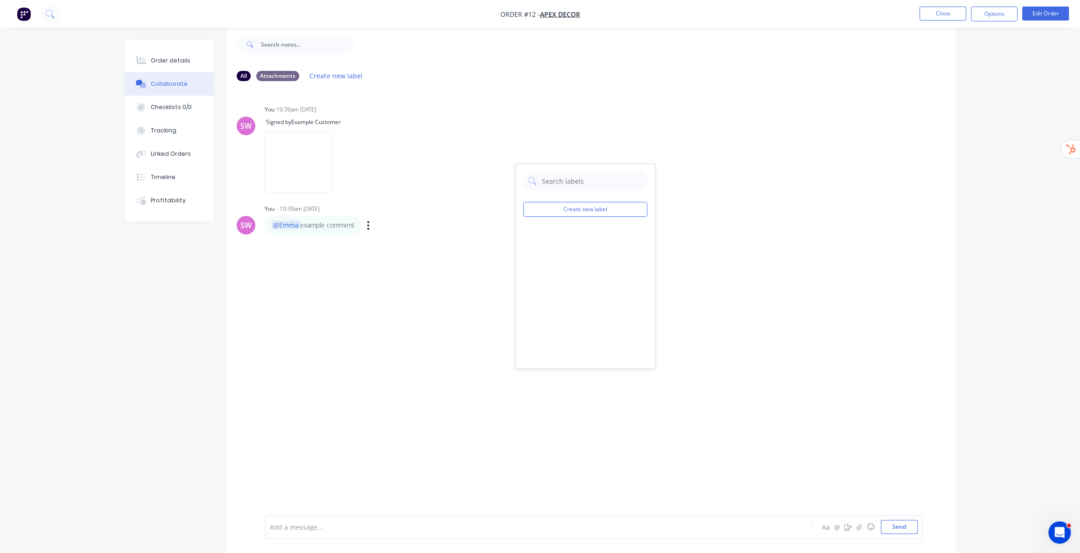
click at [728, 222] on div "SW You - 10:39am 14/10/25 @Emma example comment Labels Edit Delete" at bounding box center [591, 218] width 728 height 33
click at [171, 105] on div "Checklists 0/0" at bounding box center [171, 107] width 41 height 8
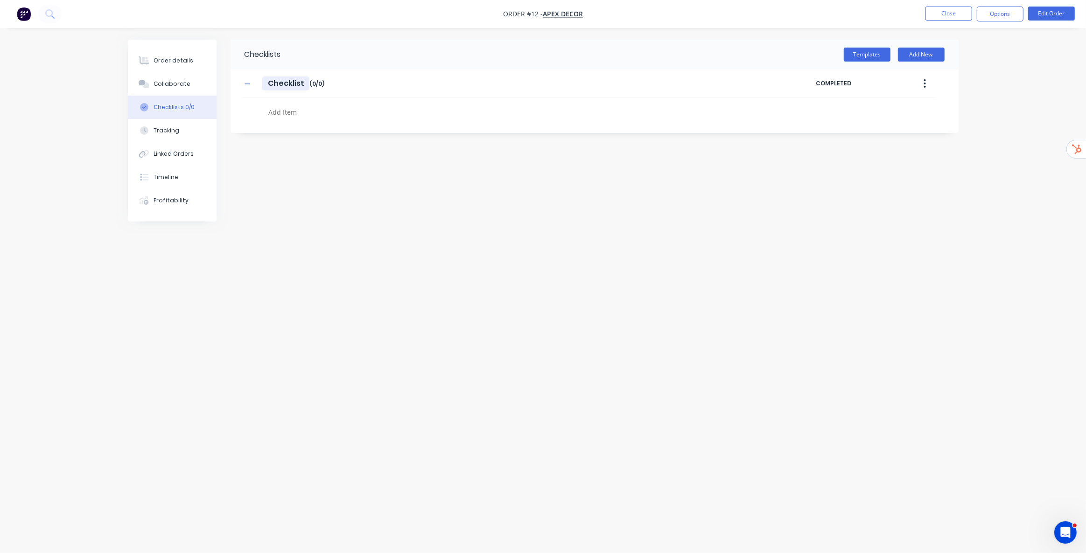
click at [266, 79] on input "Checklist" at bounding box center [285, 84] width 47 height 14
type textarea "x"
type input "EChecklist"
type textarea "x"
type input "ExChecklist"
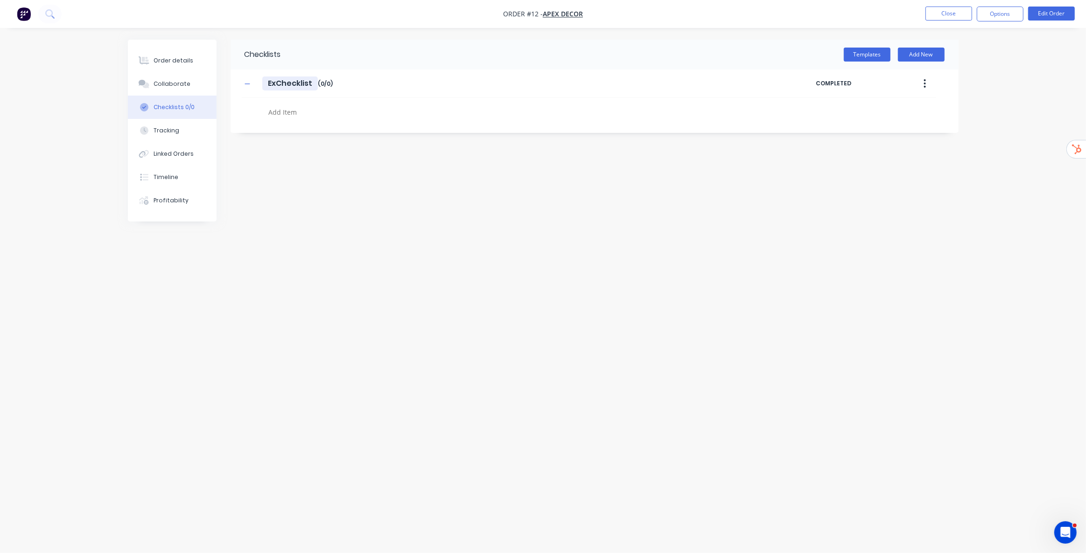
type textarea "x"
type input "ExaChecklist"
type textarea "x"
type input "ExamChecklist"
type textarea "x"
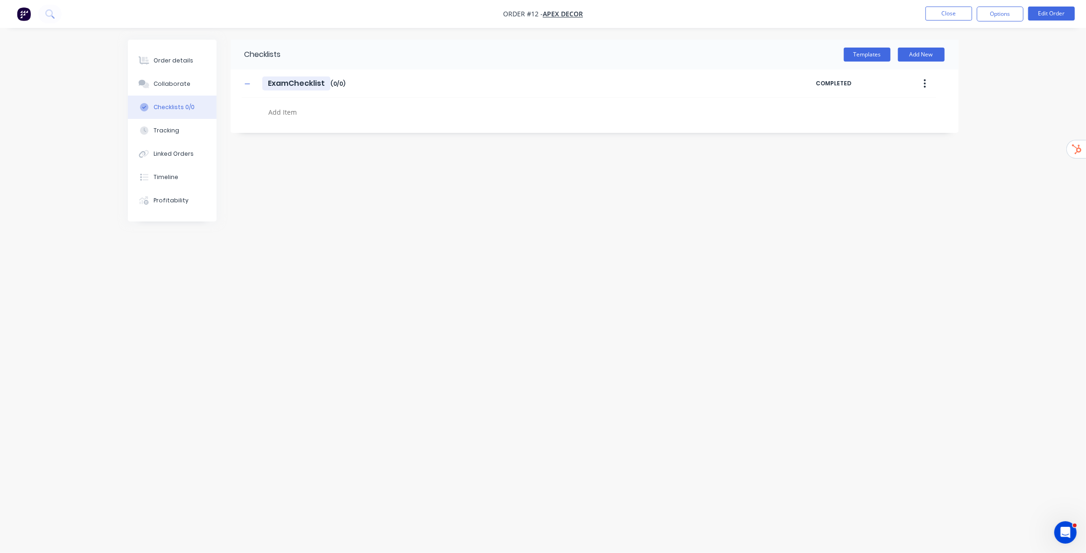
type input "ExampChecklist"
type textarea "x"
type input "ExamplChecklist"
type textarea "x"
type input "ExampleChecklist"
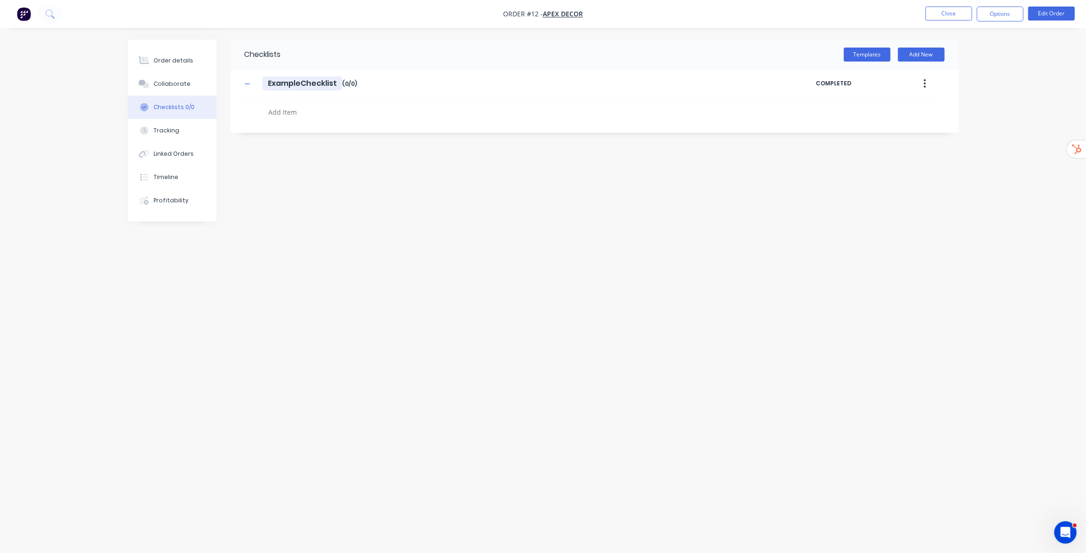
type textarea "x"
type input "Example Checklist"
click at [284, 121] on div "Checklists Templates Add New Example Checklist Example Checklist Enter Checklis…" at bounding box center [594, 86] width 728 height 93
click at [289, 112] on textarea at bounding box center [489, 112] width 449 height 14
type textarea "x"
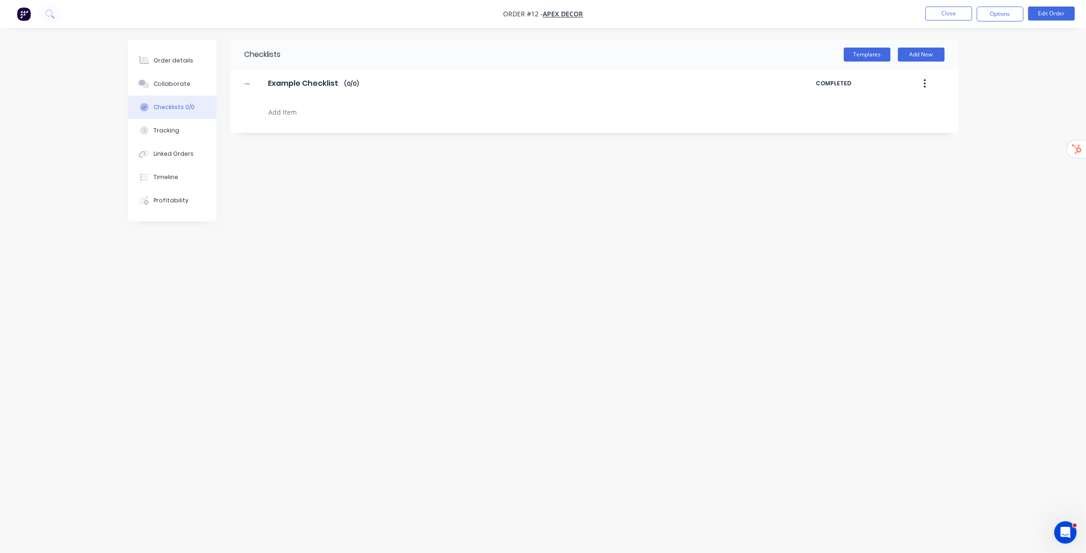
type textarea "i"
type textarea "x"
type textarea "it"
type textarea "x"
type textarea "ite"
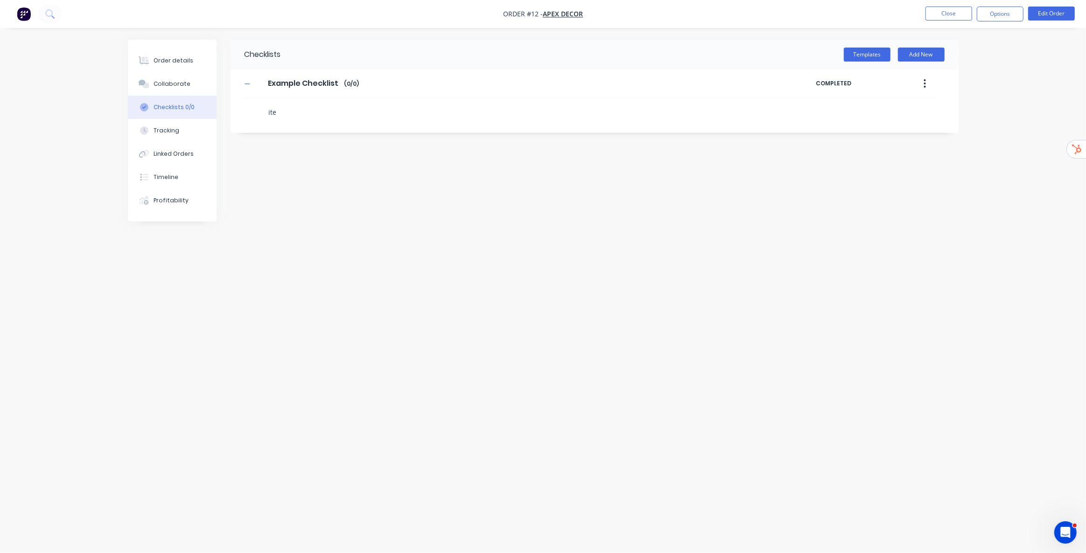
type textarea "x"
type textarea "item"
type textarea "x"
type textarea "item"
type textarea "x"
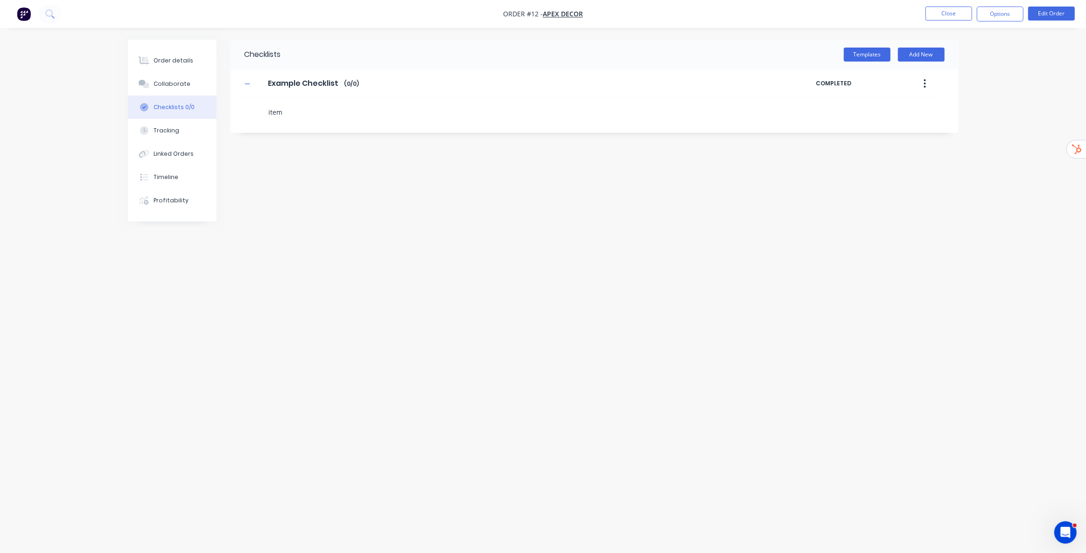
type textarea "item 1"
type textarea "x"
type textarea "i"
type textarea "x"
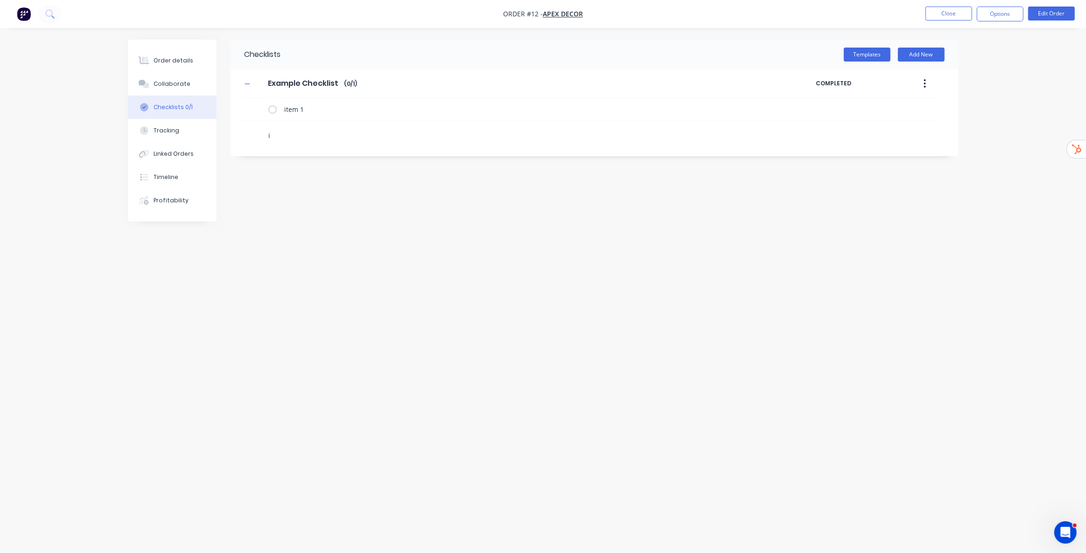
type textarea "it"
type textarea "x"
type textarea "ite"
type textarea "x"
type textarea "item"
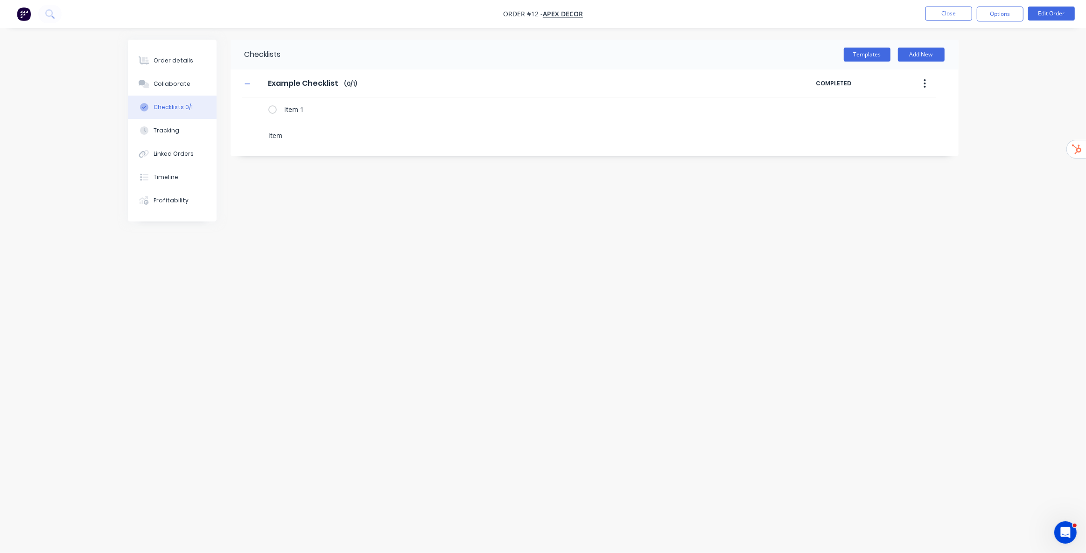
type textarea "x"
type textarea "item"
type textarea "x"
type textarea "item 2"
type textarea "x"
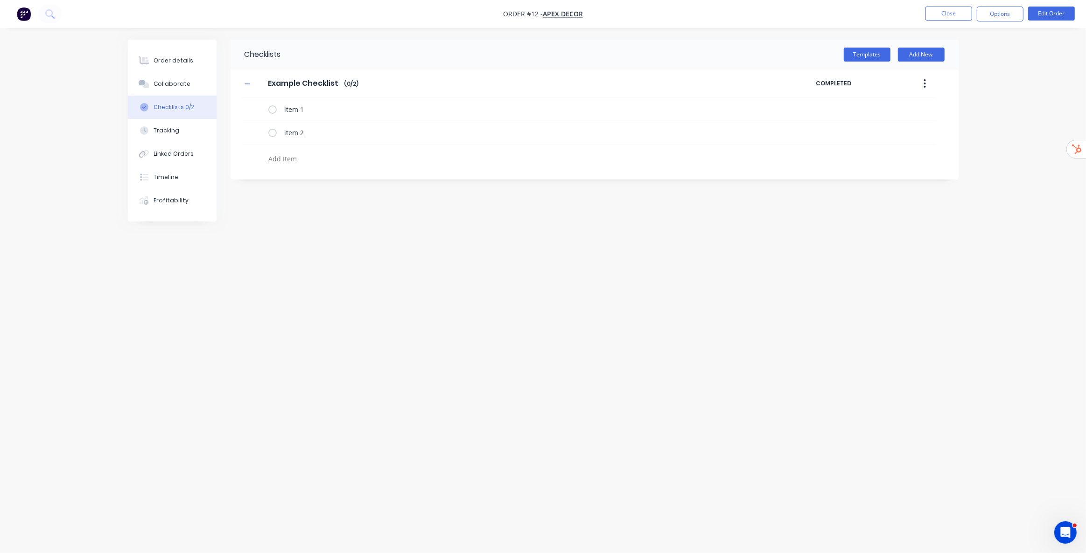
type textarea "x"
type textarea "i"
type textarea "x"
type textarea "it"
type textarea "x"
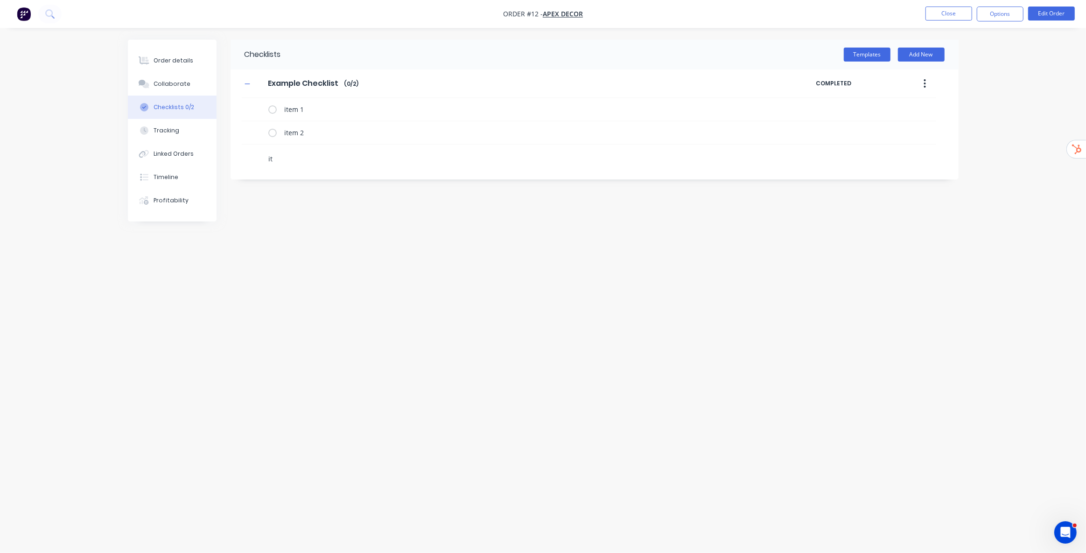
type textarea "ite"
type textarea "x"
type textarea "item"
type textarea "x"
type textarea "item"
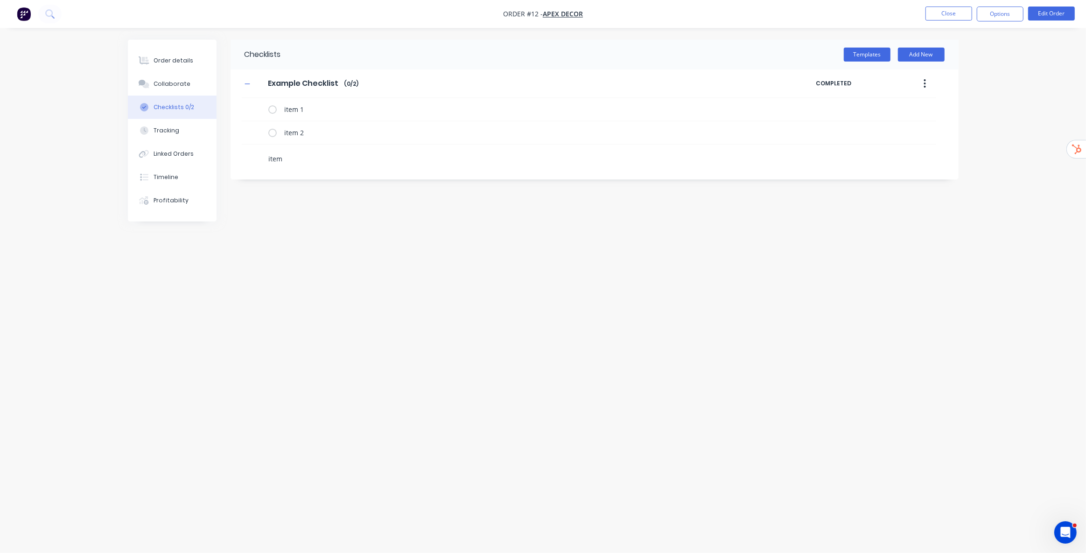
type textarea "x"
type textarea "item 2"
type textarea "x"
type textarea "item"
type textarea "x"
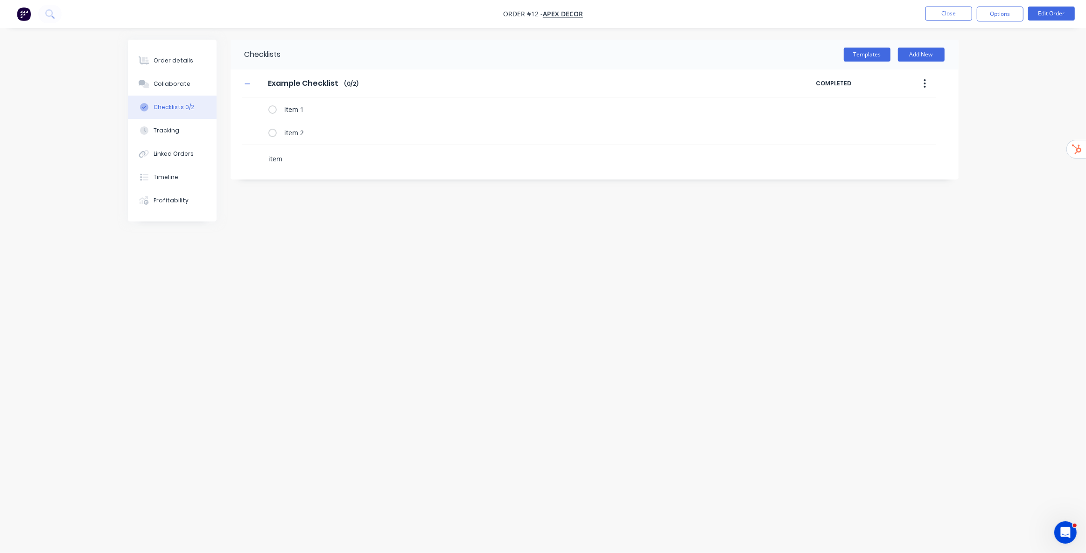
type textarea "item 3"
type textarea "x"
drag, startPoint x: 486, startPoint y: 298, endPoint x: 473, endPoint y: 263, distance: 37.3
click at [485, 294] on div "Checklists Templates Add New Example Checklist Example Checklist Enter Checklis…" at bounding box center [543, 259] width 830 height 439
click at [927, 81] on button "button" at bounding box center [924, 83] width 22 height 17
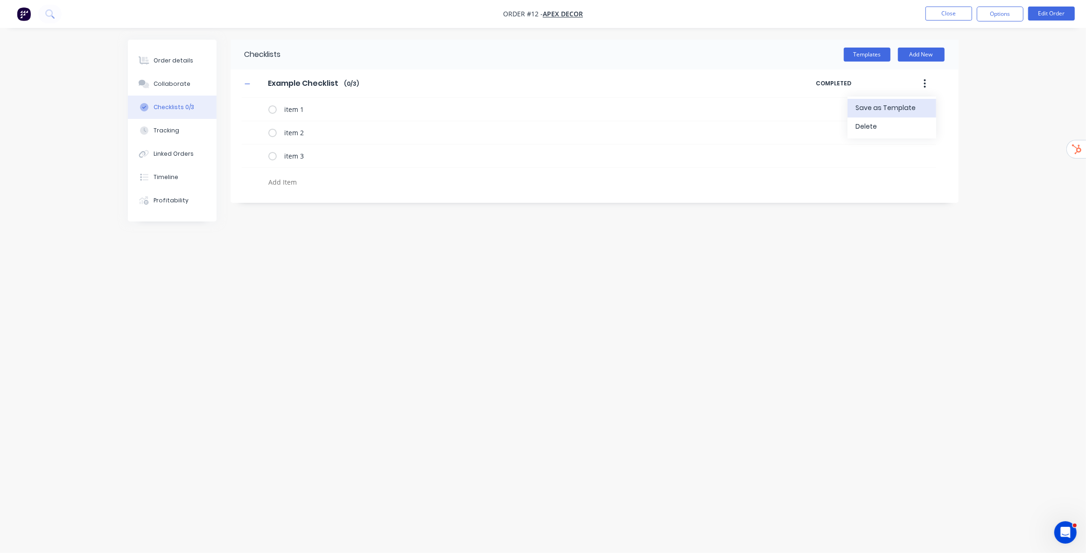
click at [892, 106] on span "Save as Template" at bounding box center [891, 108] width 70 height 10
click at [873, 54] on button "Templates" at bounding box center [866, 55] width 47 height 14
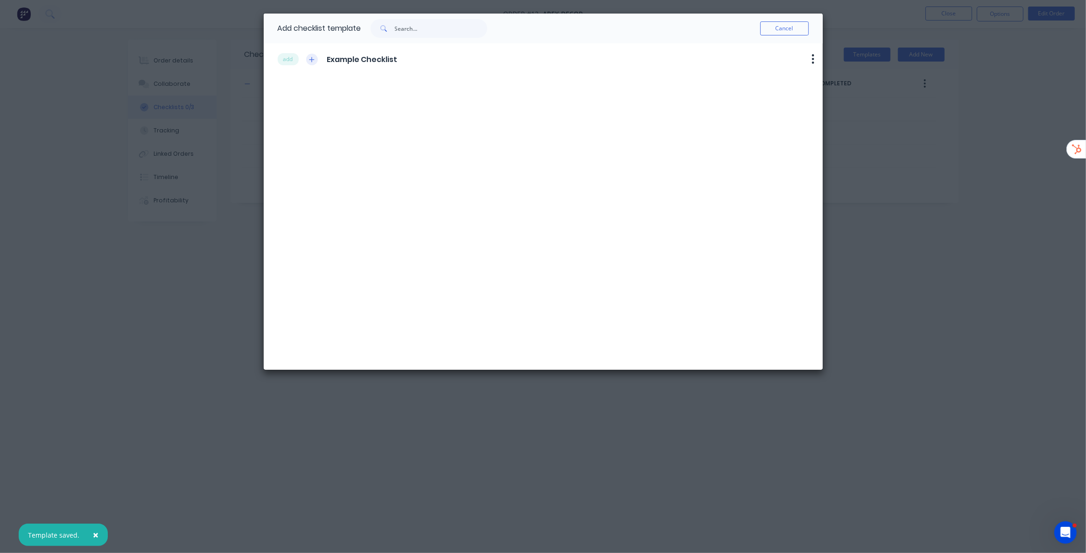
click at [310, 58] on icon "button" at bounding box center [312, 59] width 6 height 7
click at [790, 28] on button "Cancel" at bounding box center [784, 28] width 49 height 14
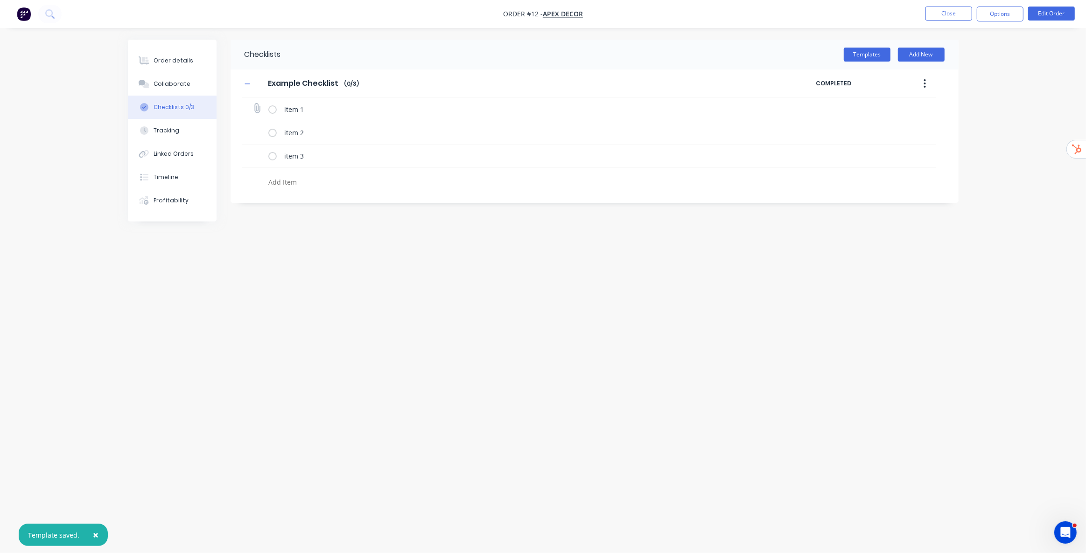
click at [273, 110] on label at bounding box center [272, 110] width 8 height 10
click at [0, 0] on input "checkbox" at bounding box center [0, 0] width 0 height 0
type textarea "x"
drag, startPoint x: 829, startPoint y: 111, endPoint x: 893, endPoint y: 108, distance: 64.4
click at [893, 108] on div "10:40 AM 14/10/2025 SW" at bounding box center [862, 109] width 73 height 14
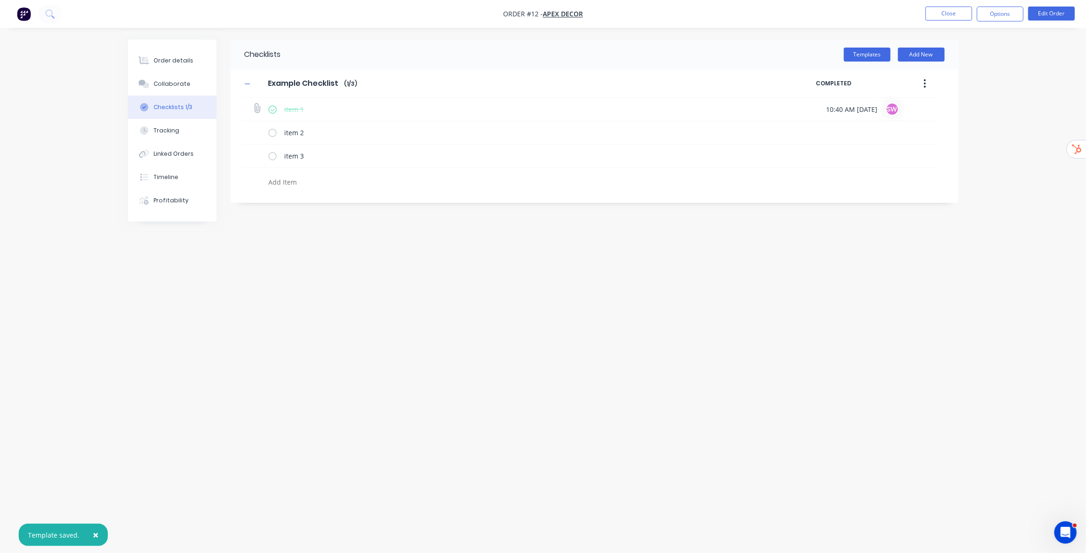
click at [258, 109] on icon at bounding box center [257, 108] width 12 height 12
click at [253, 104] on input "file" at bounding box center [253, 104] width 0 height 0
click at [356, 244] on div "Checklists Templates Add New Example Checklist Example Checklist Enter Checklis…" at bounding box center [543, 259] width 830 height 439
click at [169, 132] on div "Tracking" at bounding box center [166, 130] width 26 height 8
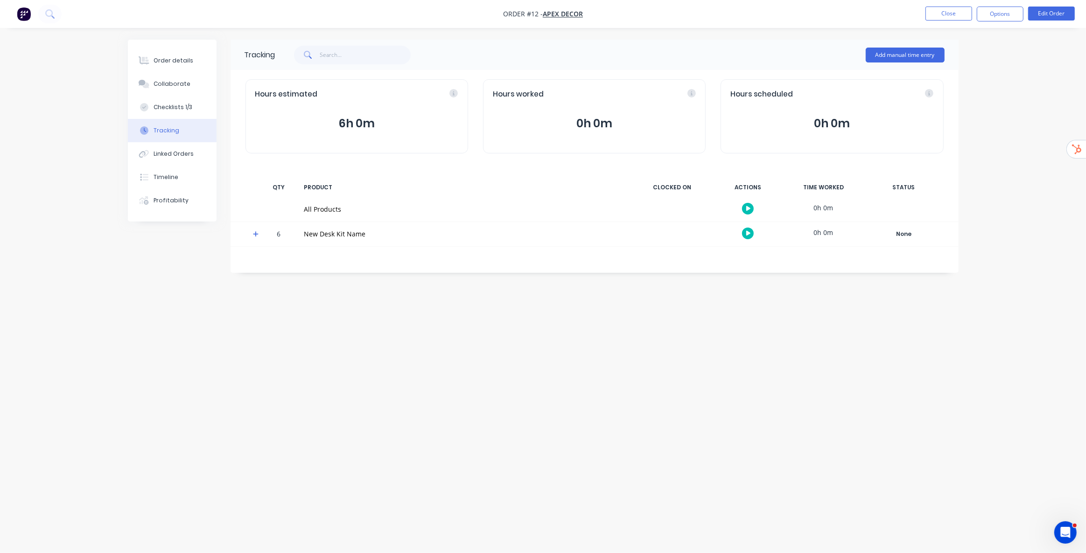
click at [257, 234] on icon at bounding box center [256, 234] width 6 height 6
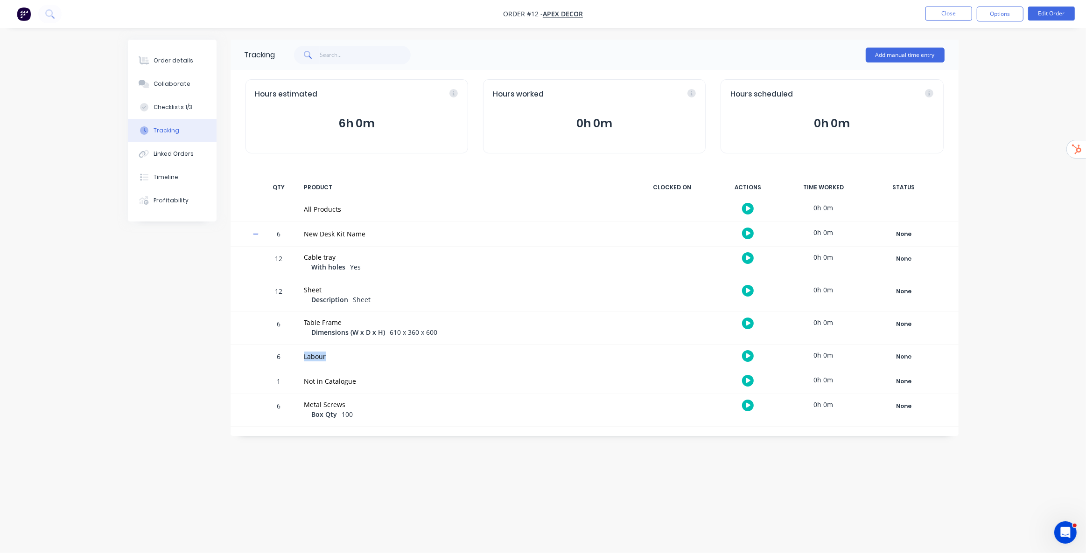
drag, startPoint x: 303, startPoint y: 355, endPoint x: 348, endPoint y: 353, distance: 44.8
click at [348, 353] on div "Labour" at bounding box center [465, 357] width 333 height 24
click at [747, 353] on icon "button" at bounding box center [748, 356] width 5 height 6
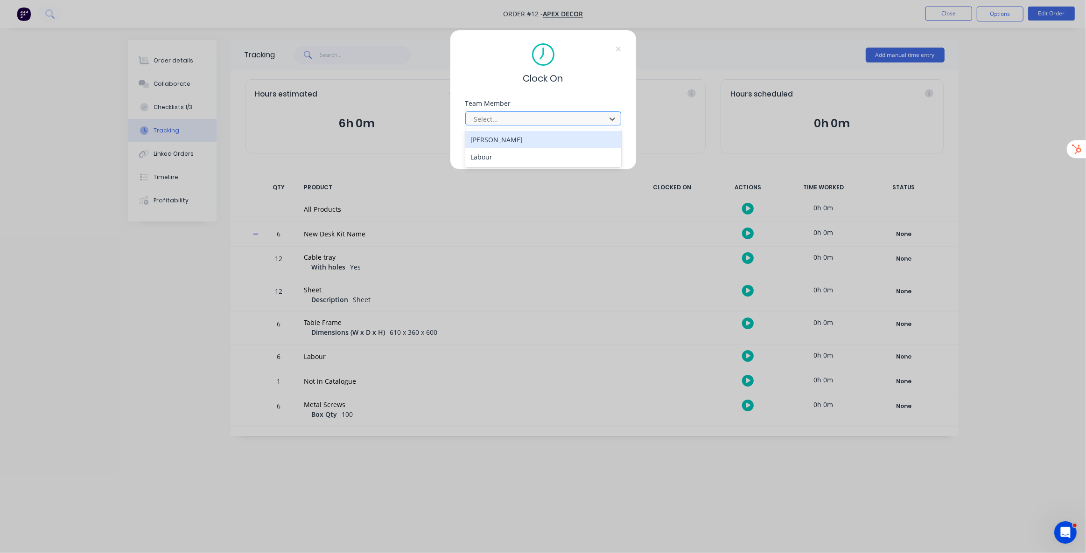
click at [555, 115] on div at bounding box center [537, 119] width 128 height 12
click at [501, 140] on div "Emma Buist" at bounding box center [543, 139] width 156 height 17
click at [496, 145] on button "Clock On" at bounding box center [513, 147] width 51 height 15
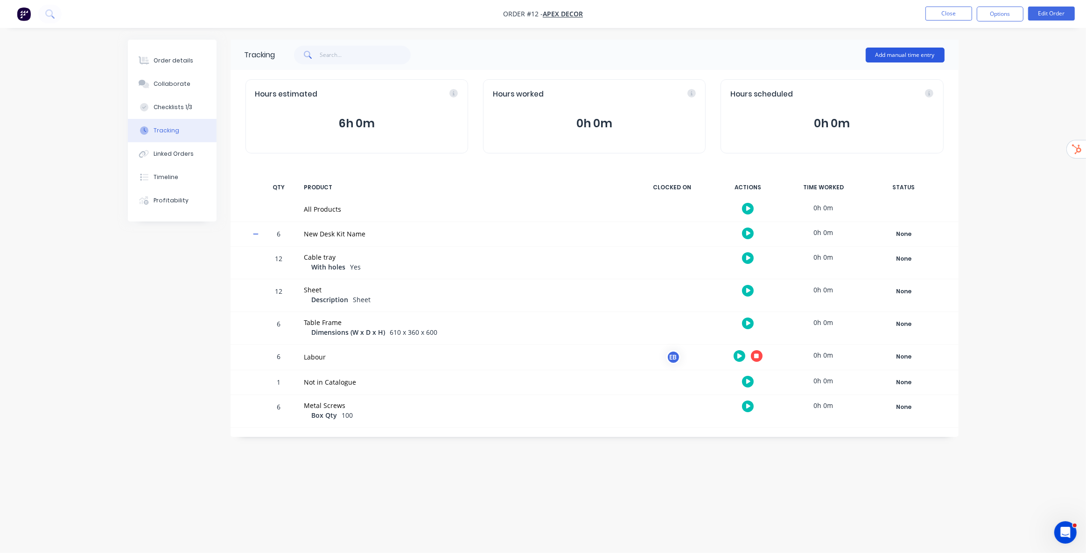
click at [907, 51] on button "Add manual time entry" at bounding box center [904, 55] width 79 height 15
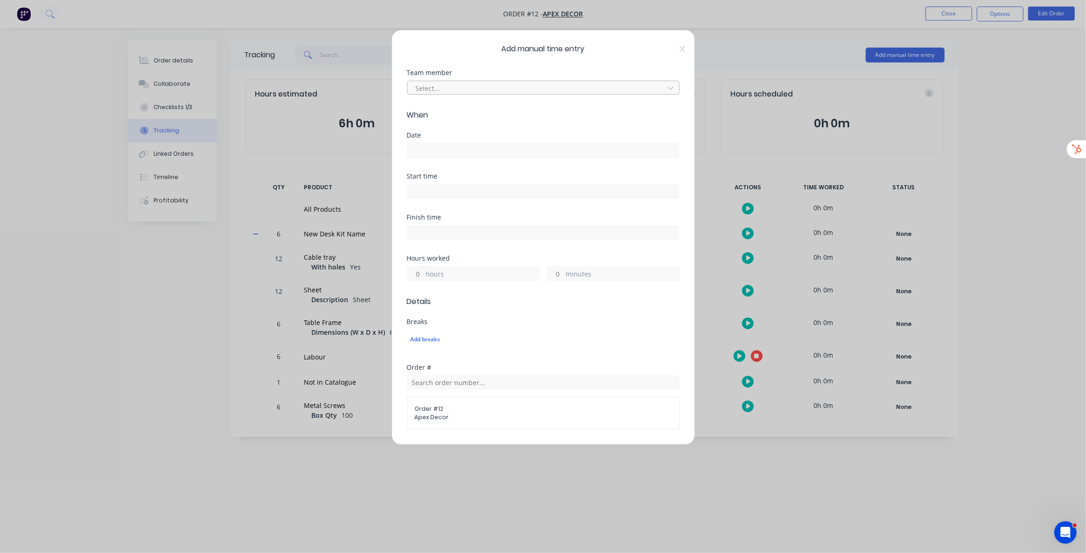
click at [548, 81] on div "Select..." at bounding box center [537, 88] width 250 height 14
click at [481, 113] on div "Emma Buist" at bounding box center [540, 108] width 266 height 17
click at [425, 148] on input at bounding box center [543, 151] width 272 height 14
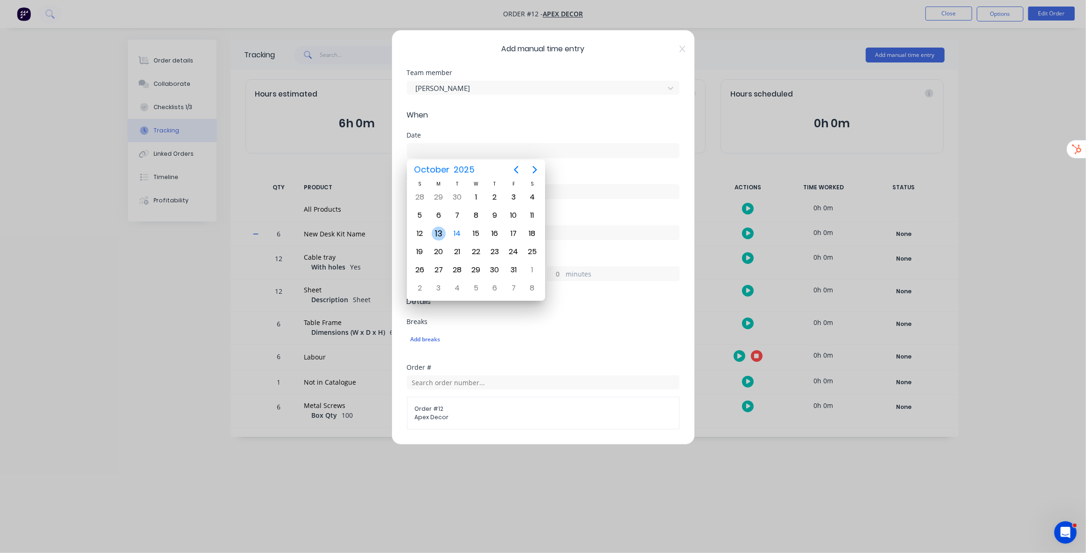
click at [442, 231] on div "13" at bounding box center [439, 234] width 14 height 14
type input "13/10/2025"
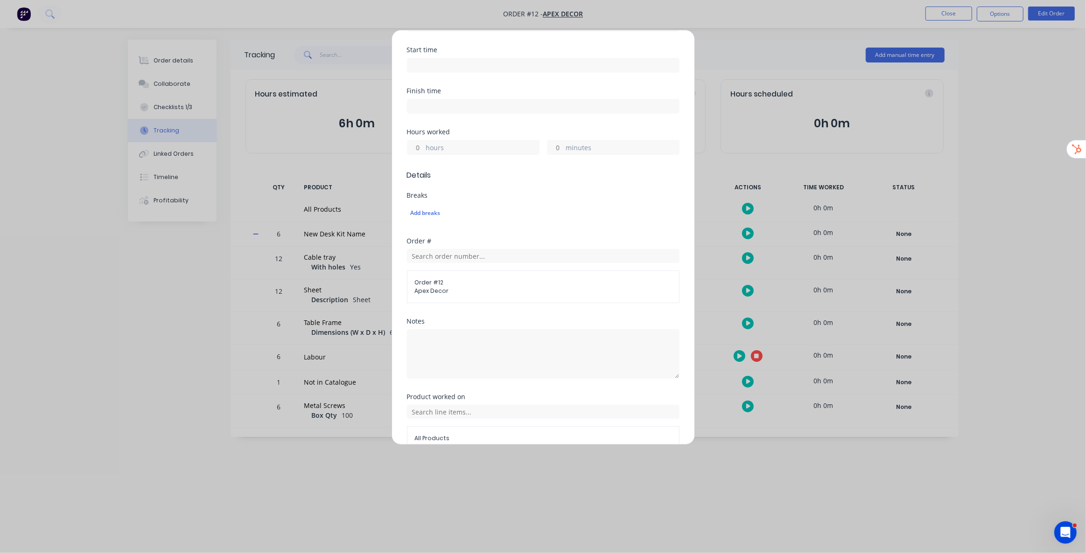
scroll to position [127, 0]
click at [421, 146] on input "hours" at bounding box center [415, 147] width 16 height 14
type input "4"
click at [537, 172] on span "Details" at bounding box center [543, 174] width 272 height 11
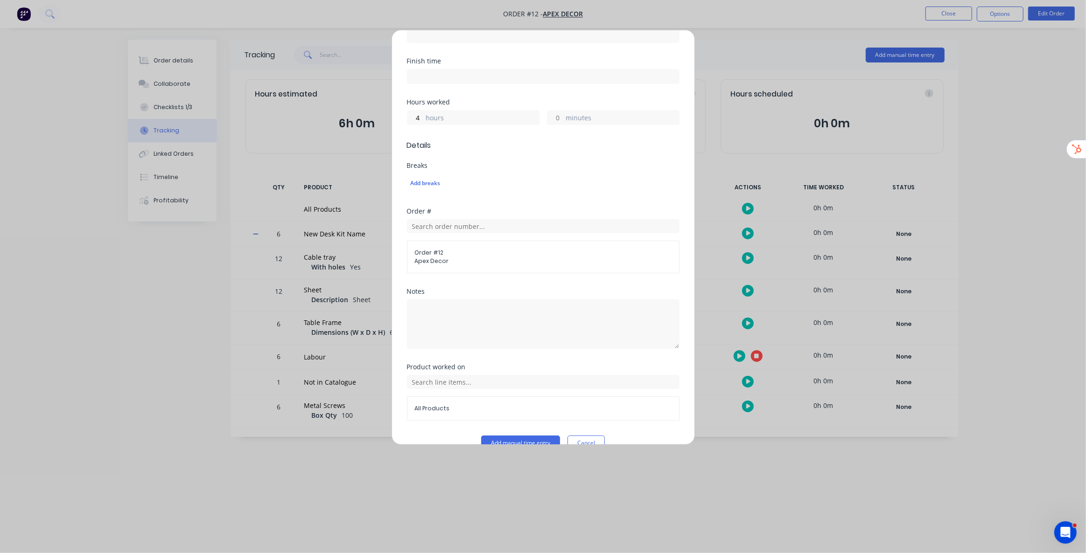
scroll to position [174, 0]
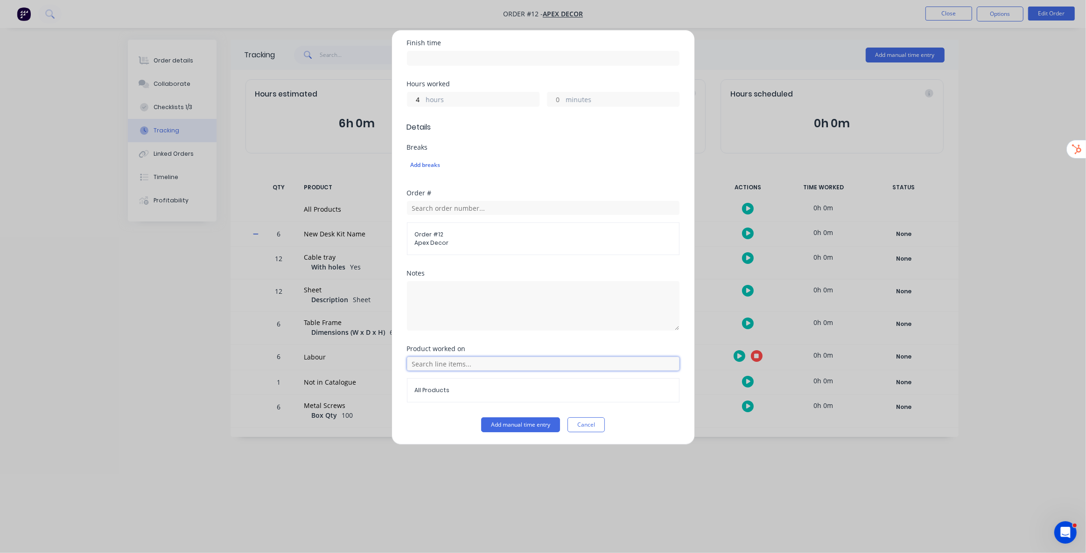
click at [457, 363] on input "text" at bounding box center [543, 364] width 272 height 14
drag, startPoint x: 419, startPoint y: 406, endPoint x: 439, endPoint y: 376, distance: 35.1
click at [419, 407] on icon at bounding box center [417, 410] width 6 height 7
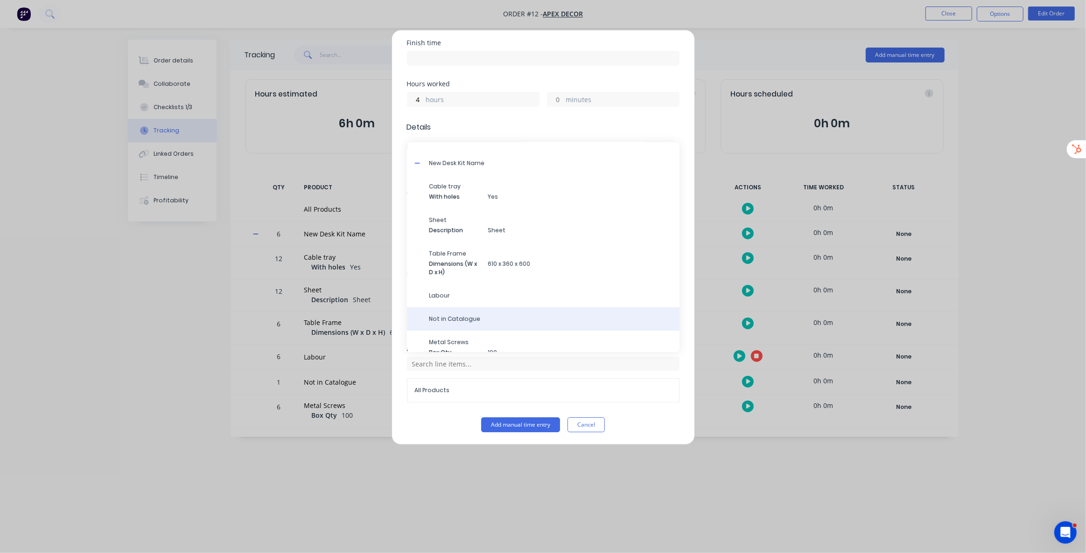
scroll to position [26, 0]
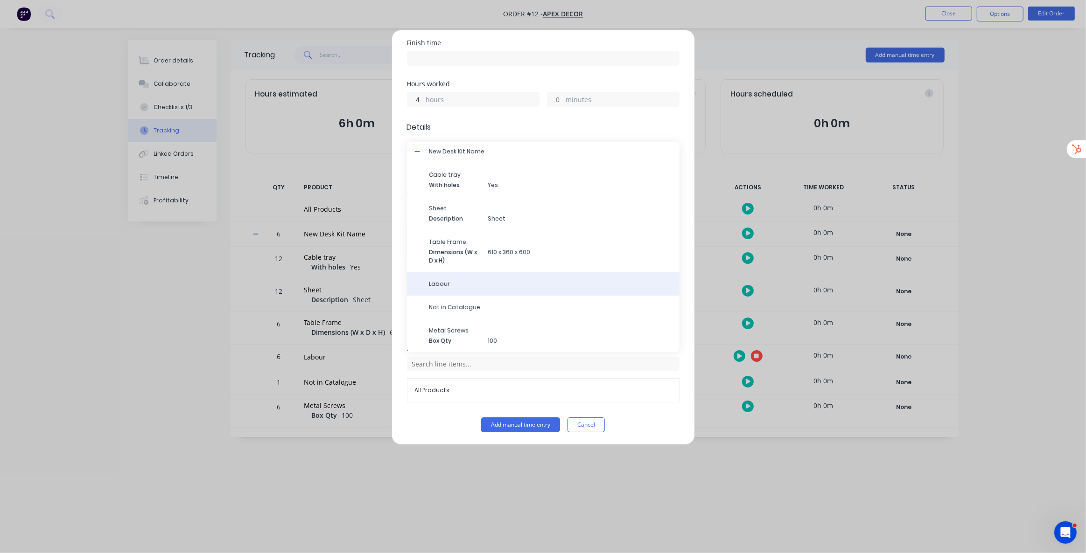
click at [466, 285] on span "Labour" at bounding box center [550, 284] width 243 height 8
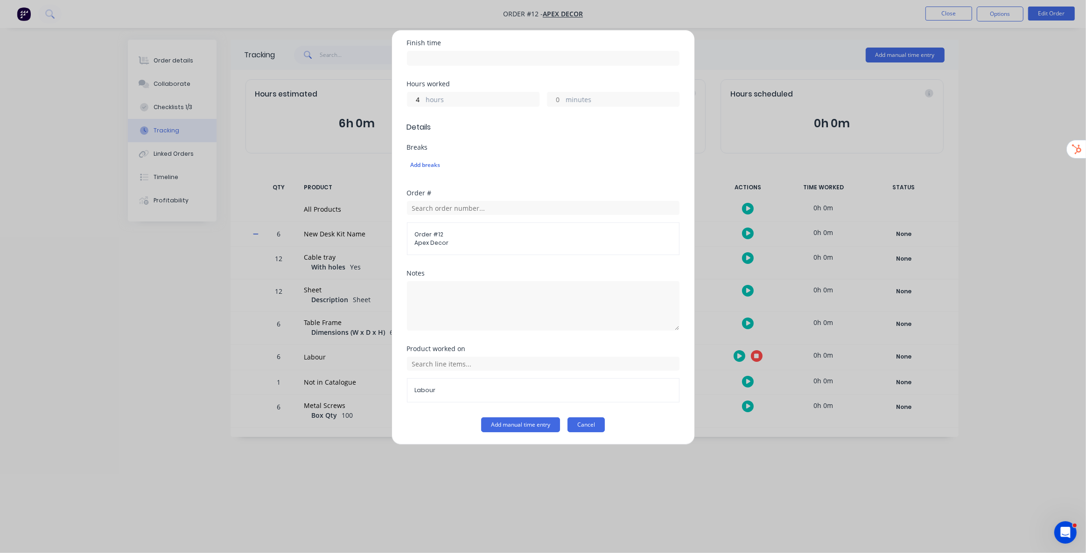
click at [582, 425] on button "Cancel" at bounding box center [585, 425] width 37 height 15
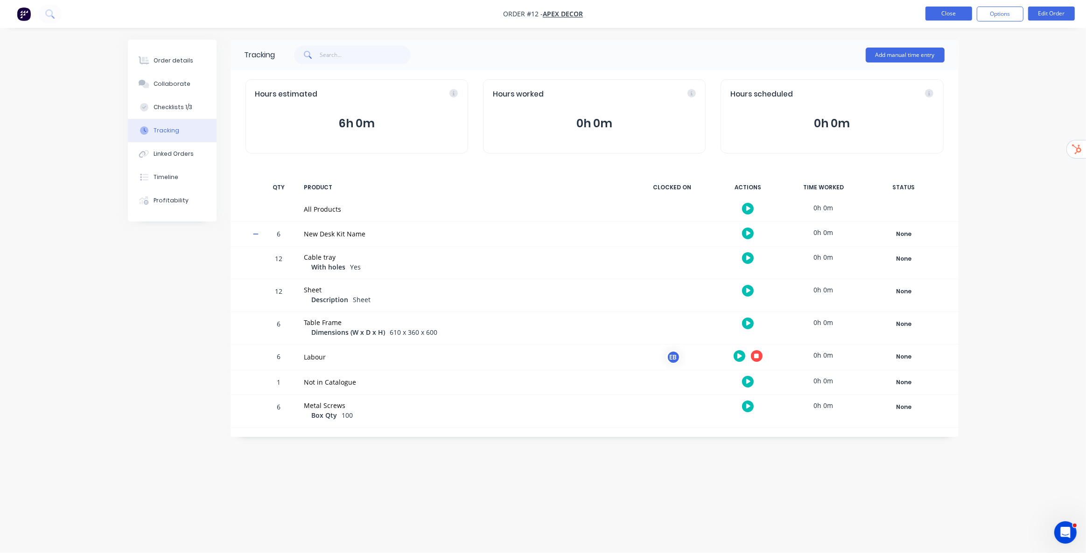
click at [951, 15] on button "Close" at bounding box center [948, 14] width 47 height 14
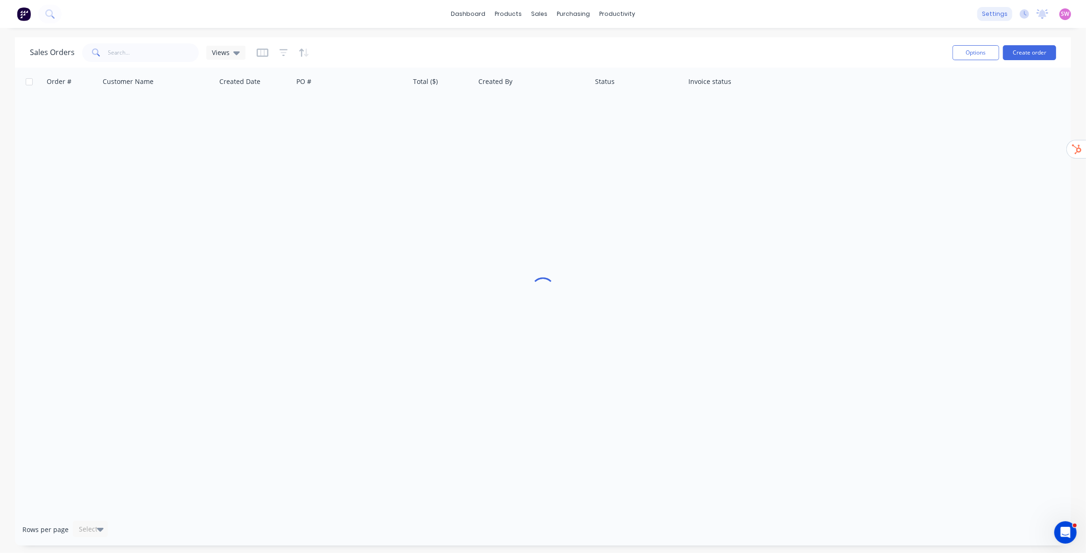
click at [996, 15] on div "settings" at bounding box center [994, 14] width 35 height 14
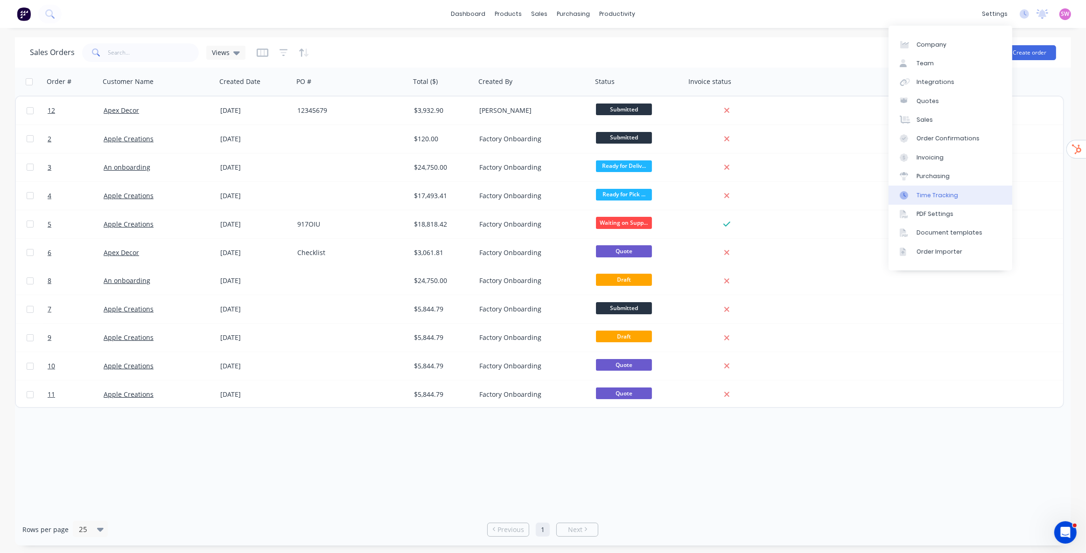
click at [942, 193] on div "Time Tracking" at bounding box center [937, 195] width 42 height 8
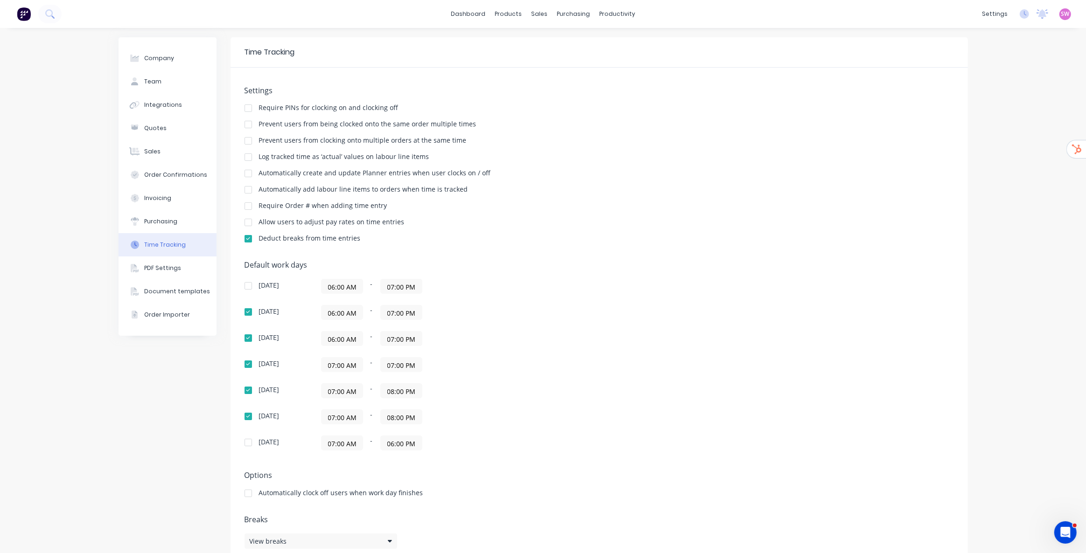
click at [244, 159] on div at bounding box center [248, 157] width 19 height 19
click at [561, 37] on link "Sales Orders" at bounding box center [585, 44] width 124 height 19
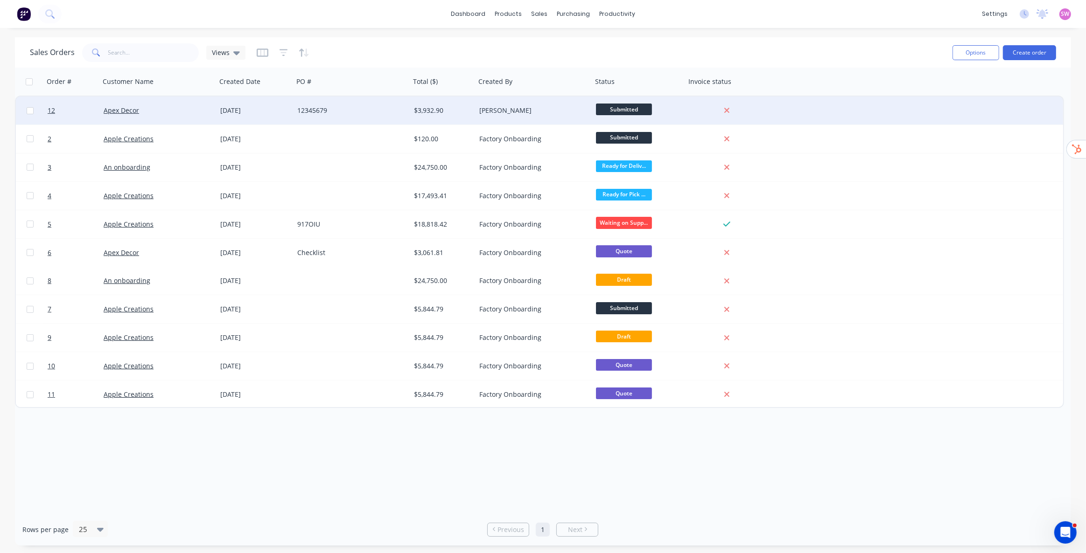
click at [516, 112] on div "[PERSON_NAME]" at bounding box center [531, 110] width 104 height 9
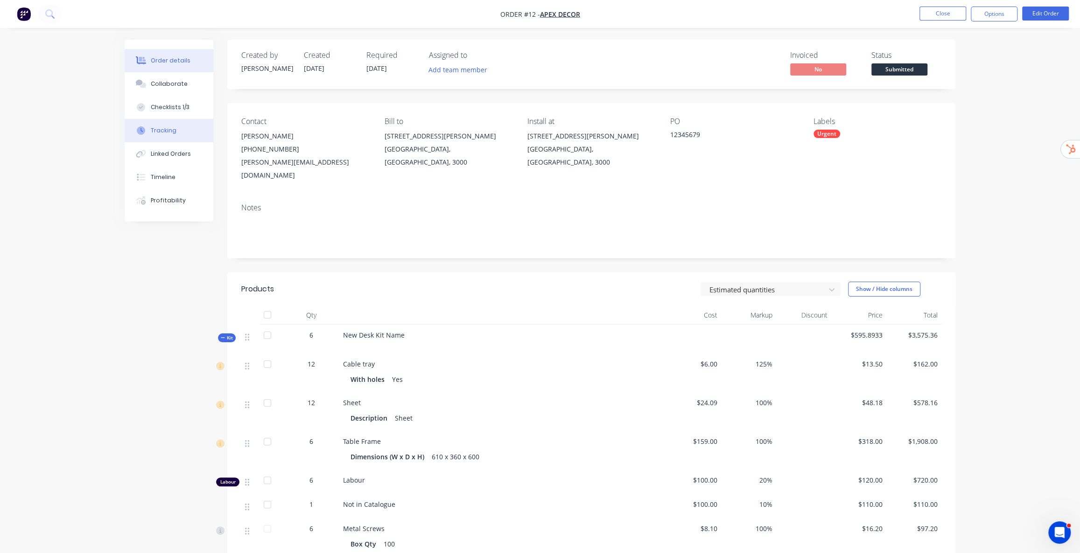
click at [174, 130] on button "Tracking" at bounding box center [169, 130] width 89 height 23
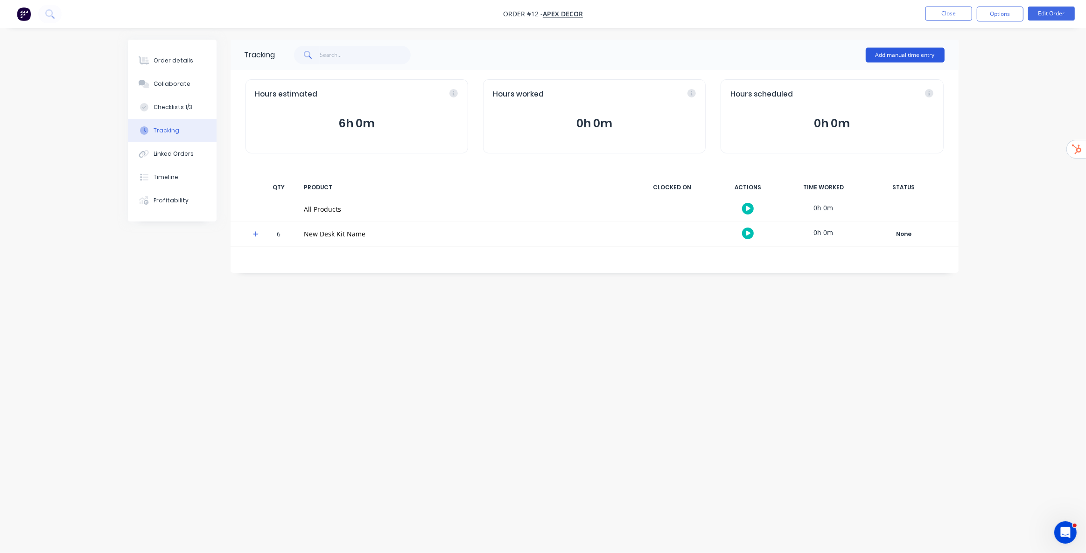
click at [896, 50] on button "Add manual time entry" at bounding box center [904, 55] width 79 height 15
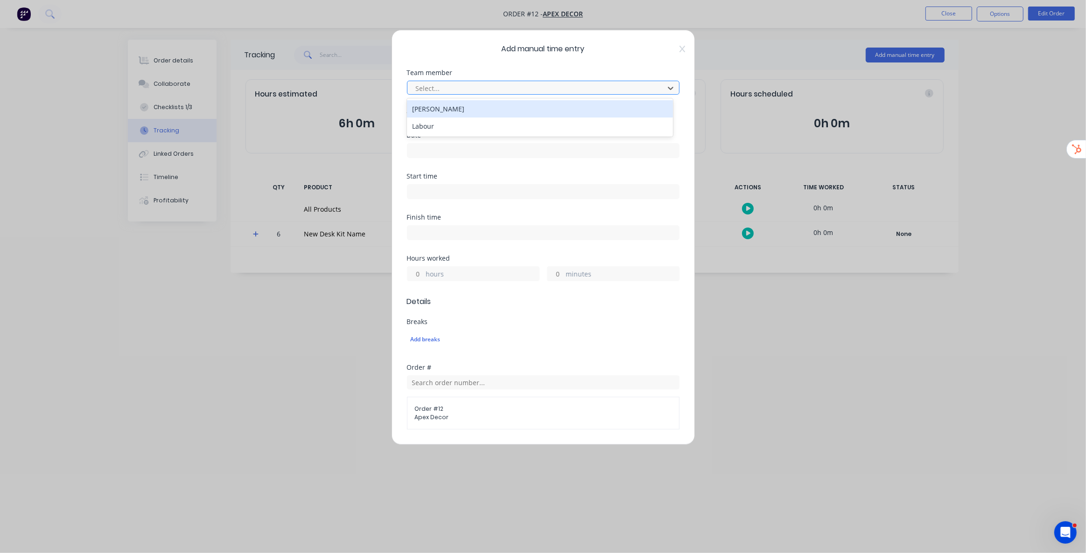
click at [466, 93] on div "Select..." at bounding box center [537, 88] width 250 height 14
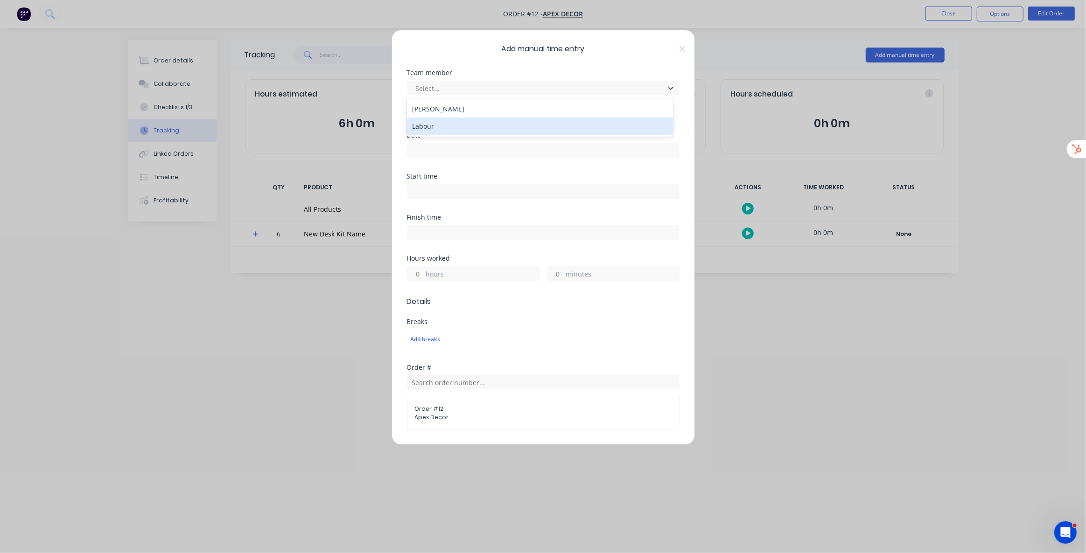
click at [464, 110] on div "Emma Buist" at bounding box center [540, 108] width 266 height 17
click at [448, 148] on input at bounding box center [543, 151] width 272 height 14
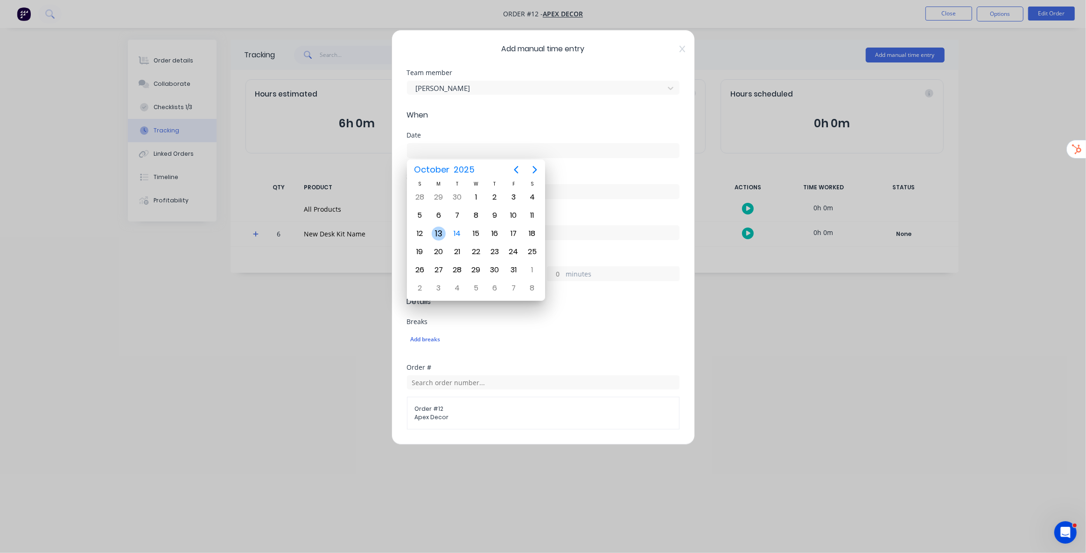
click at [439, 232] on div "13" at bounding box center [439, 234] width 14 height 14
type input "13/10/2025"
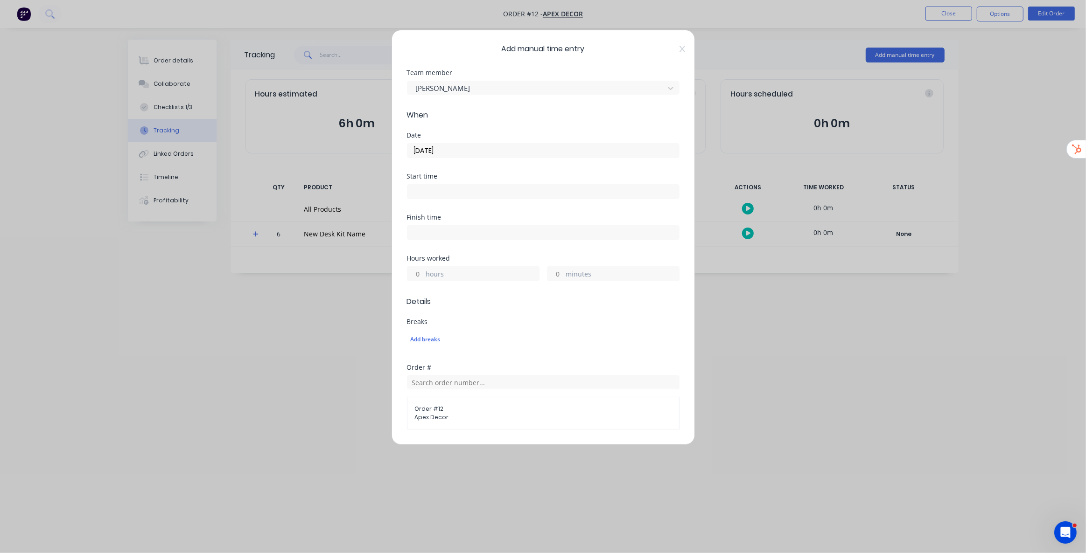
click at [429, 272] on label "hours" at bounding box center [482, 275] width 113 height 12
click at [424, 272] on input "hours" at bounding box center [415, 274] width 16 height 14
type input "4"
click at [540, 299] on span "Details" at bounding box center [543, 301] width 272 height 11
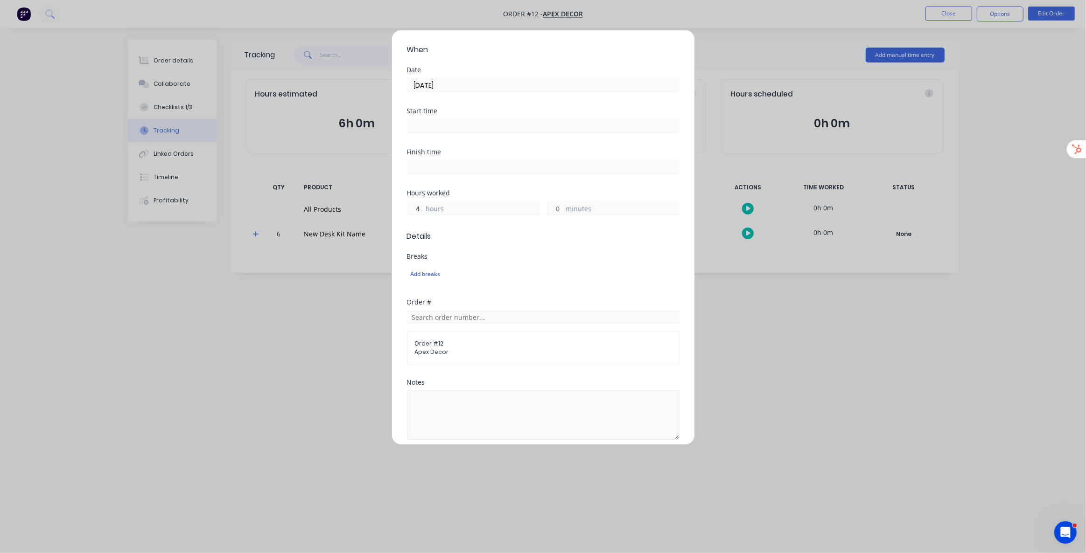
scroll to position [174, 0]
click at [457, 370] on div "All Products" at bounding box center [543, 380] width 272 height 46
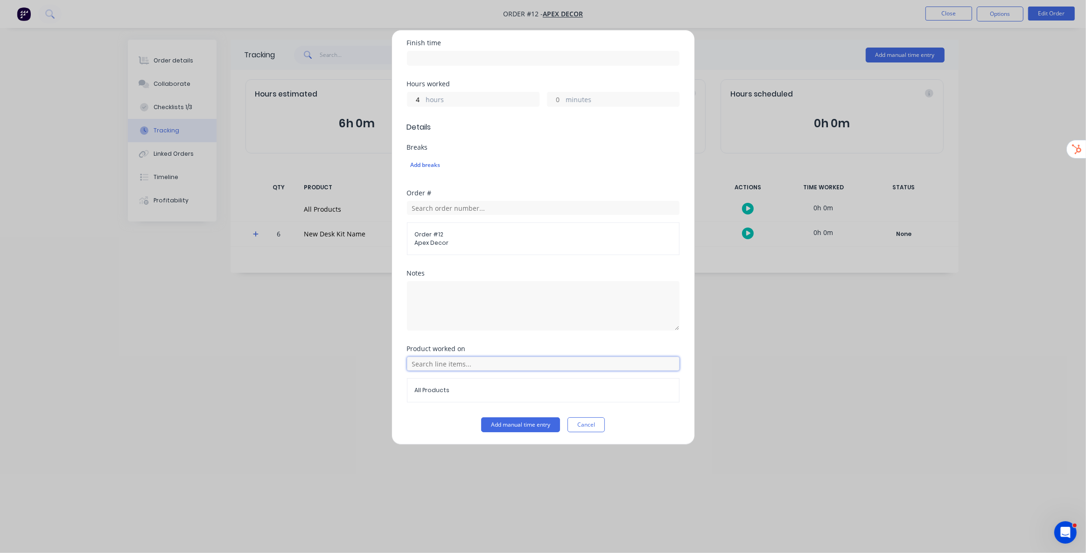
click at [460, 363] on input "text" at bounding box center [543, 364] width 272 height 14
click at [419, 409] on icon at bounding box center [417, 410] width 6 height 7
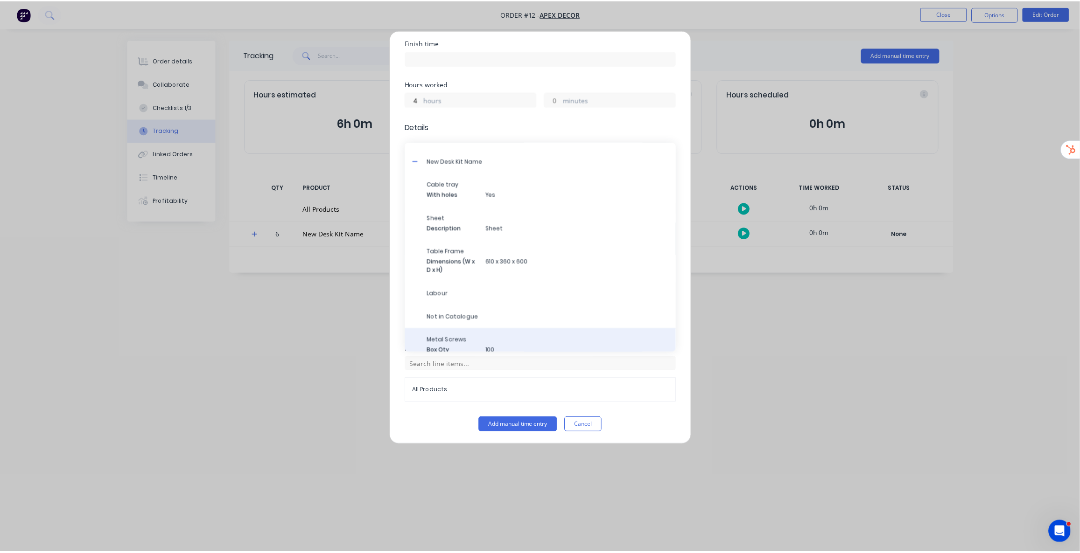
scroll to position [26, 0]
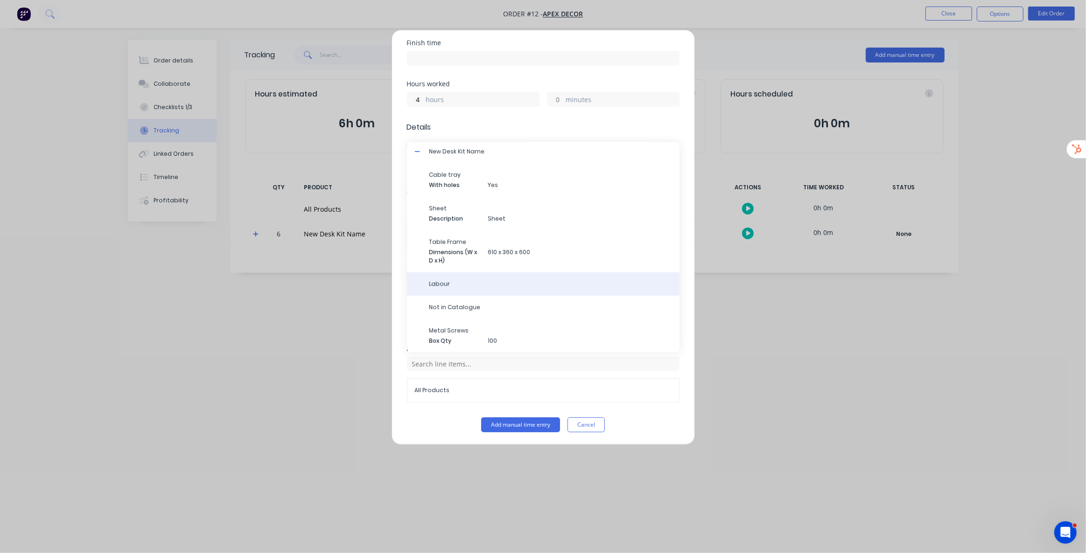
click at [442, 282] on span "Labour" at bounding box center [550, 284] width 243 height 8
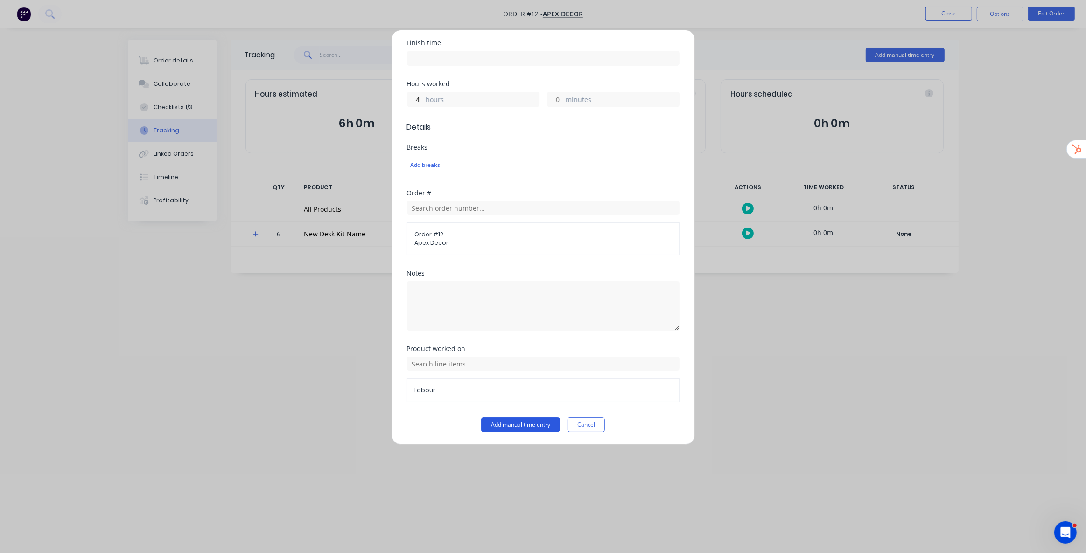
click at [527, 425] on button "Add manual time entry" at bounding box center [520, 425] width 79 height 15
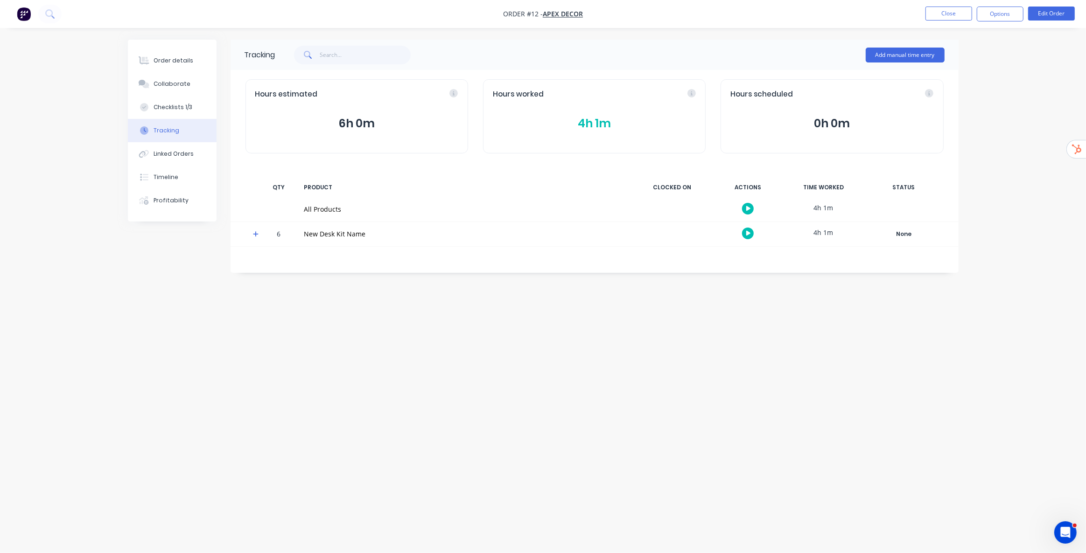
click at [655, 330] on div "Tracking Add manual time entry Hours estimated 6h 0m Hours worked 4h 1m Hours s…" at bounding box center [543, 259] width 830 height 439
click at [177, 57] on div "Order details" at bounding box center [173, 60] width 40 height 8
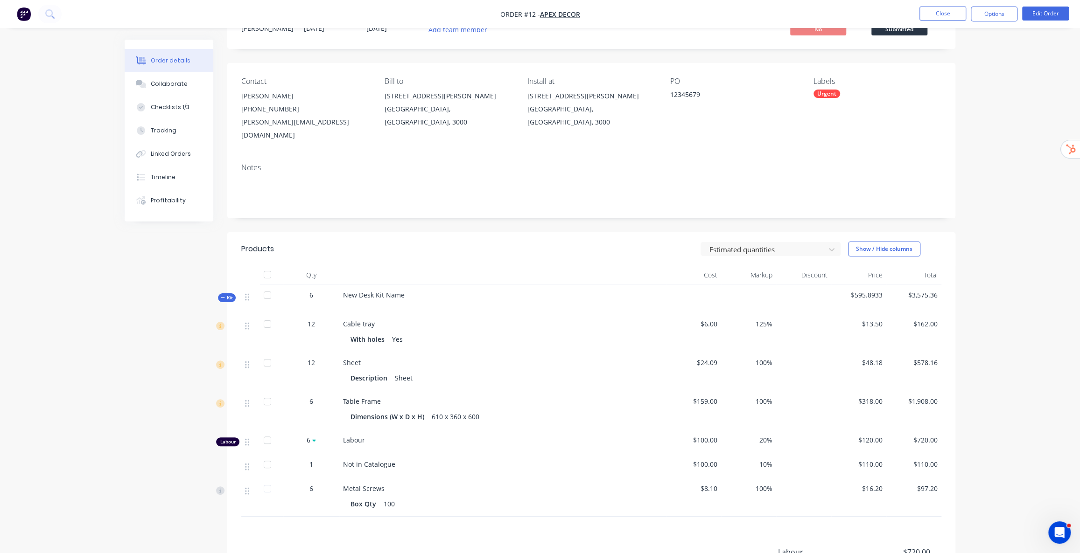
scroll to position [157, 0]
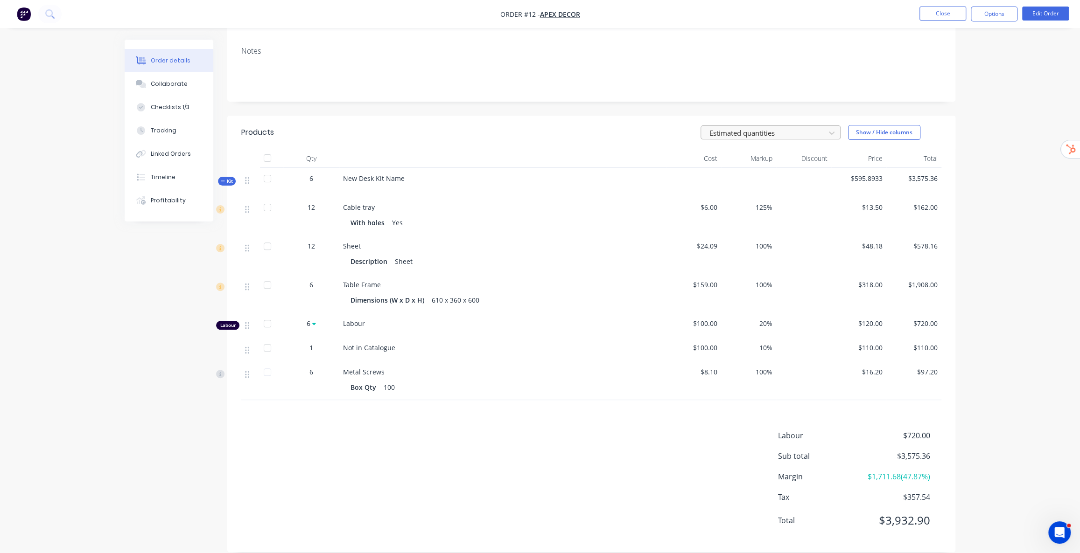
click at [762, 127] on div at bounding box center [764, 133] width 112 height 12
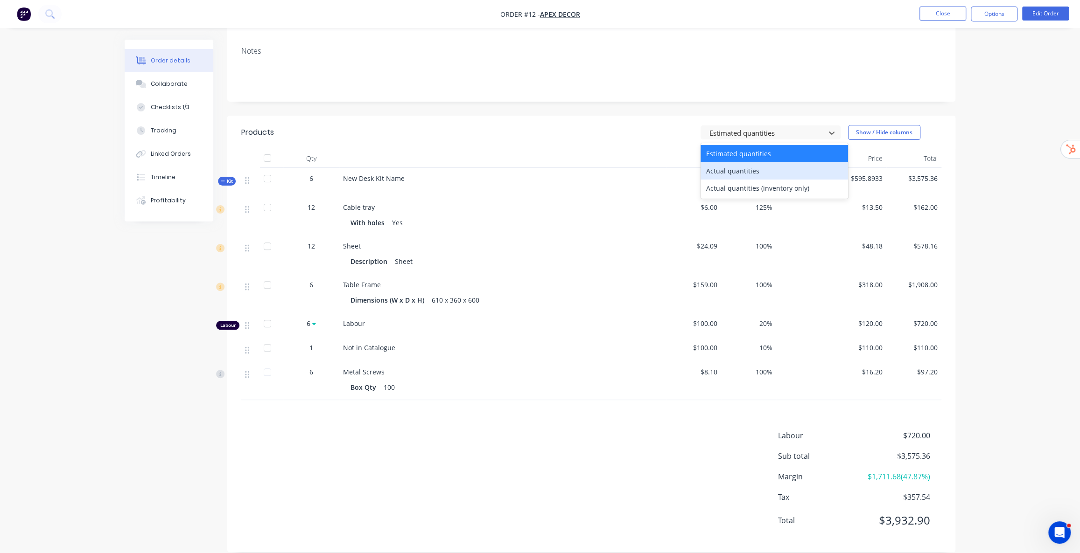
click at [755, 162] on div "Actual quantities" at bounding box center [773, 170] width 147 height 17
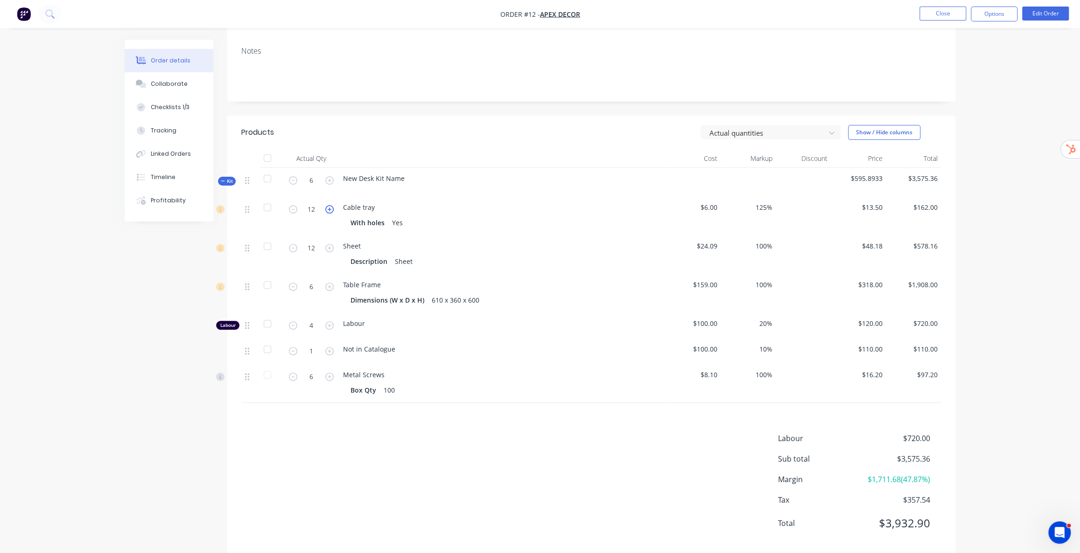
click at [330, 205] on icon "button" at bounding box center [329, 209] width 8 height 8
type input "13"
click at [807, 127] on div at bounding box center [764, 133] width 112 height 12
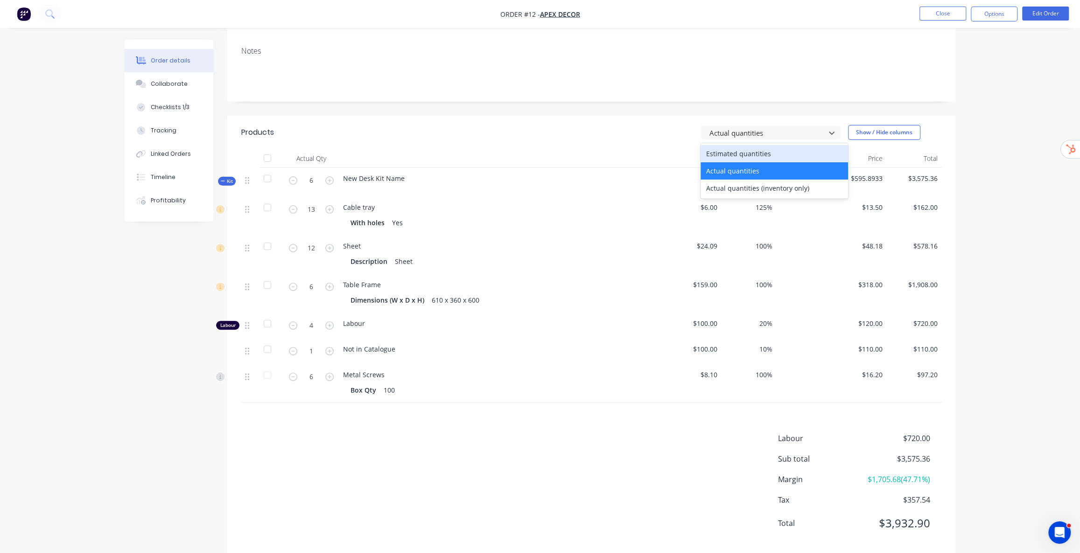
click at [775, 145] on div "Estimated quantities" at bounding box center [773, 153] width 147 height 17
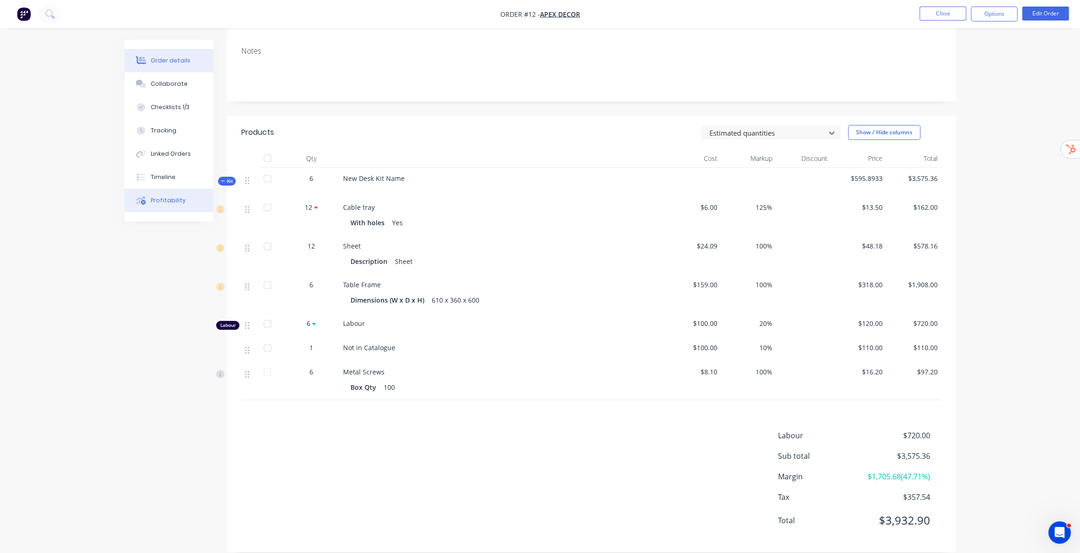
click at [182, 203] on button "Profitability" at bounding box center [169, 200] width 89 height 23
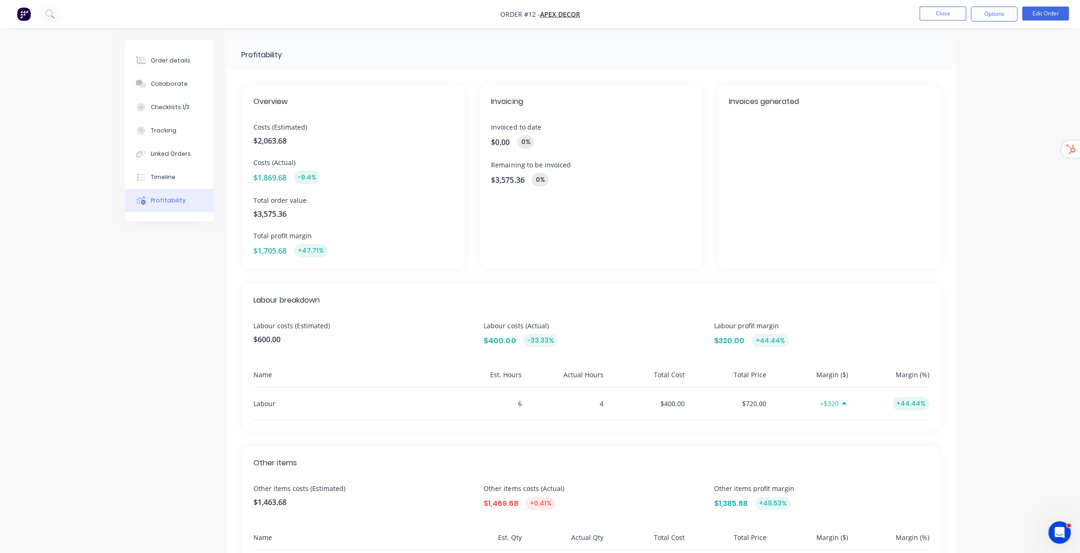
scroll to position [69, 0]
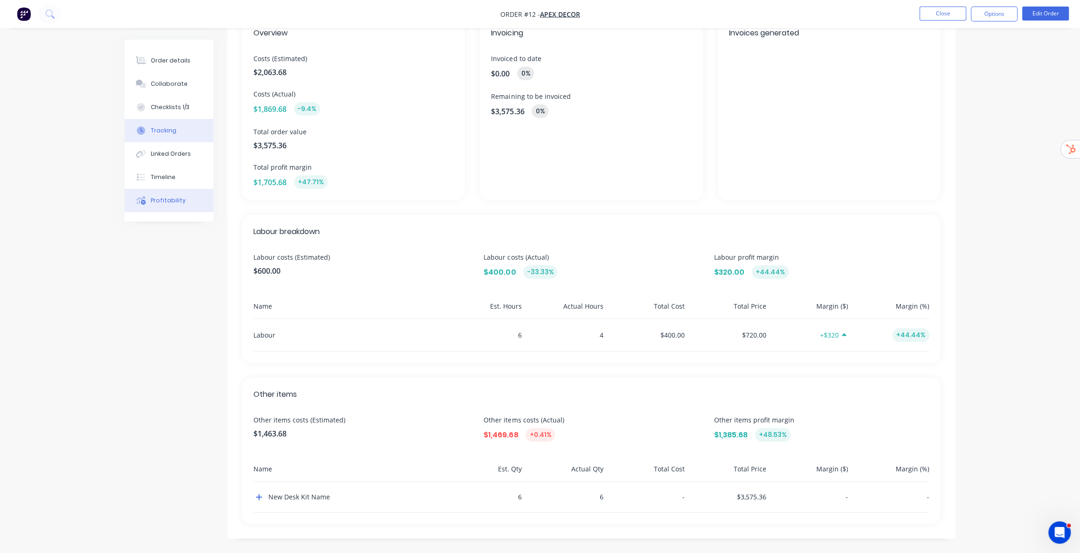
click at [177, 126] on button "Tracking" at bounding box center [169, 130] width 89 height 23
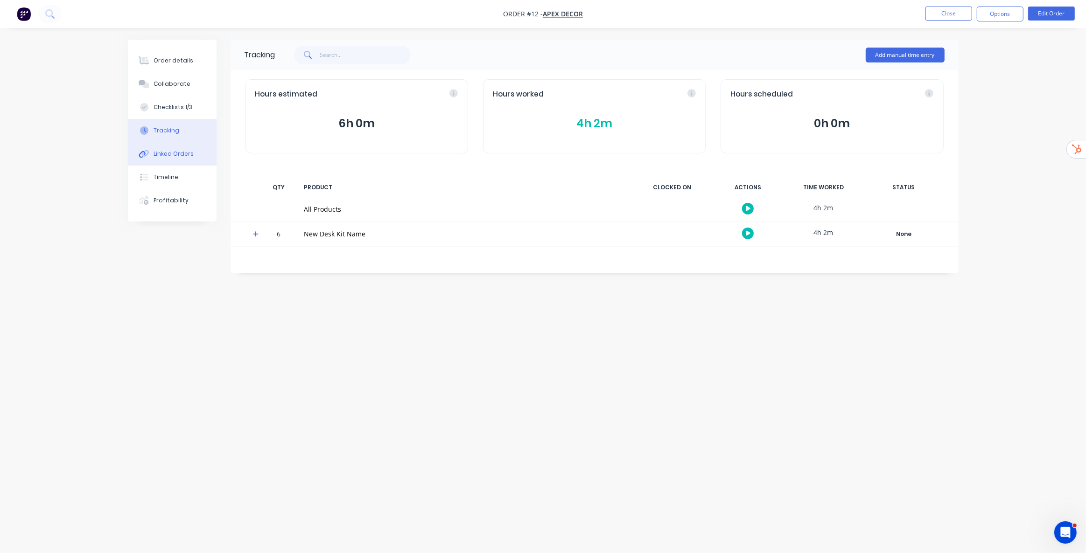
click at [177, 150] on div "Linked Orders" at bounding box center [173, 154] width 40 height 8
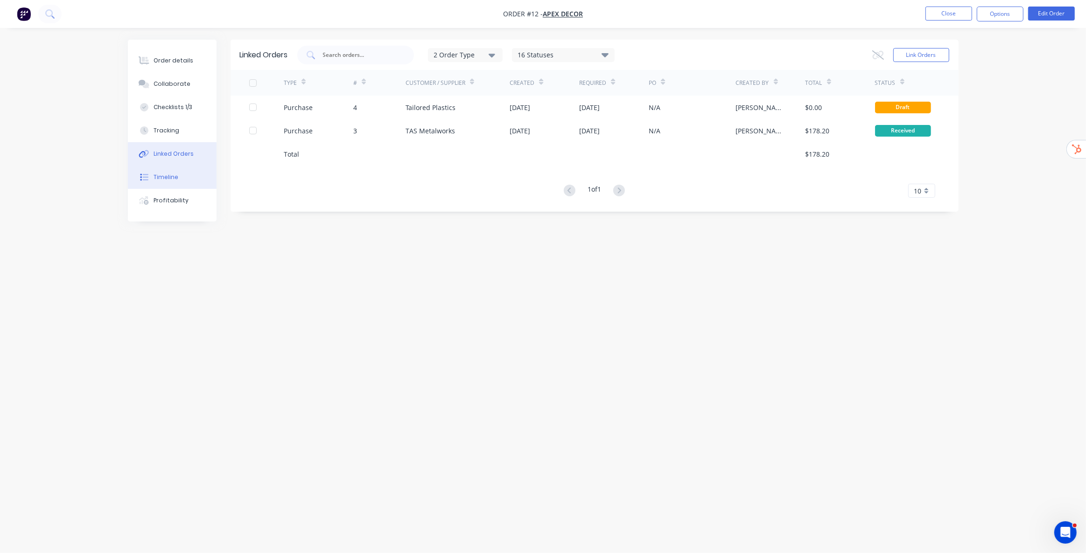
click at [172, 178] on div "Timeline" at bounding box center [165, 177] width 25 height 8
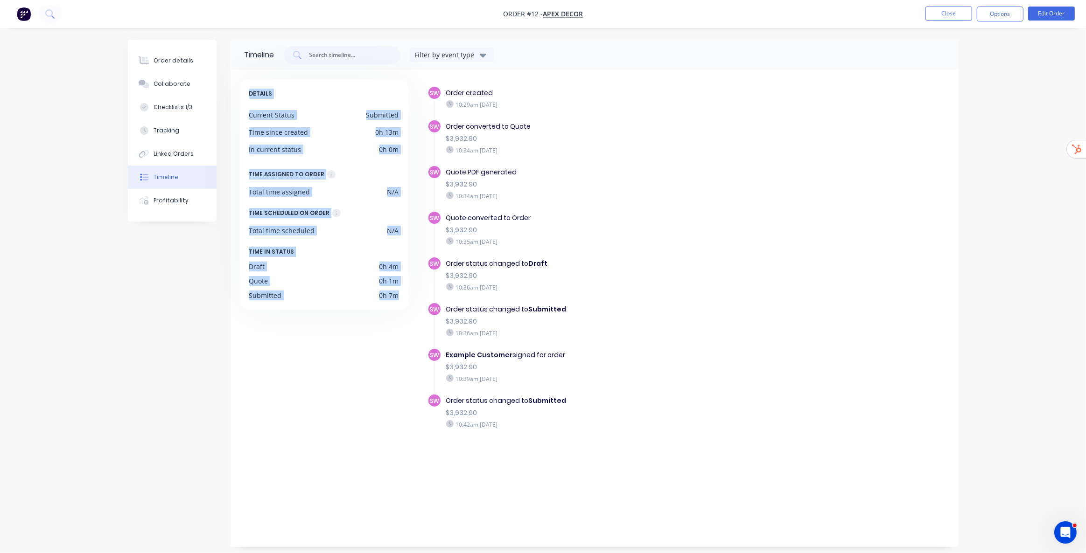
drag, startPoint x: 246, startPoint y: 90, endPoint x: 401, endPoint y: 300, distance: 261.0
click at [401, 300] on div "DETAILS Current Status Submitted Time since created 0h 13m In current status 0h…" at bounding box center [324, 194] width 168 height 230
drag, startPoint x: 446, startPoint y: 91, endPoint x: 586, endPoint y: 431, distance: 367.7
click at [586, 431] on div "SW Order created 10:29am Tuesday 14/10/25 SW Order converted to Quote $3,932.90…" at bounding box center [688, 274] width 522 height 377
click at [639, 268] on div "Order status changed to Draft $3,932.90 10:36am Tuesday 14/10/25" at bounding box center [607, 275] width 332 height 37
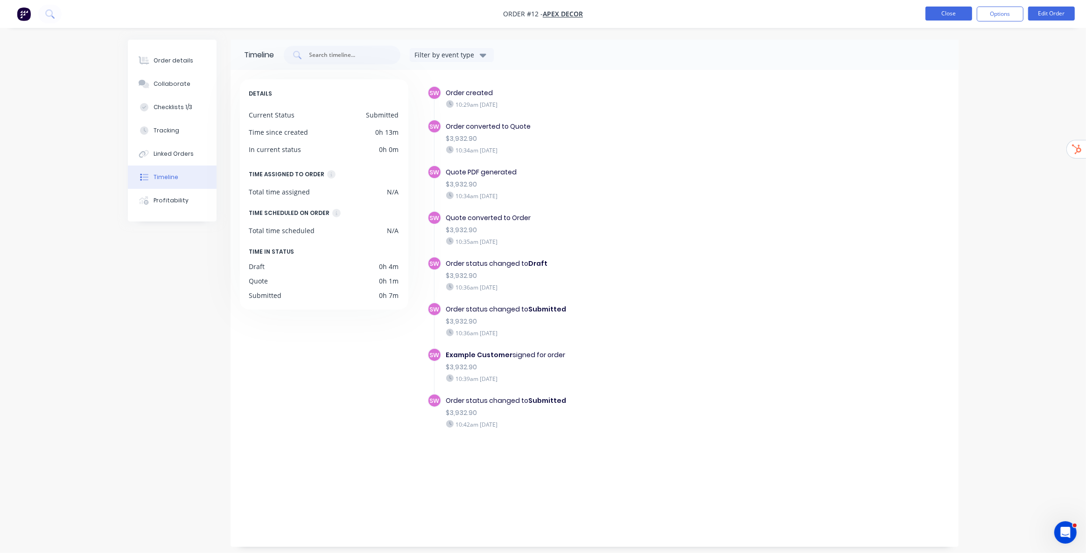
click at [947, 14] on button "Close" at bounding box center [948, 14] width 47 height 14
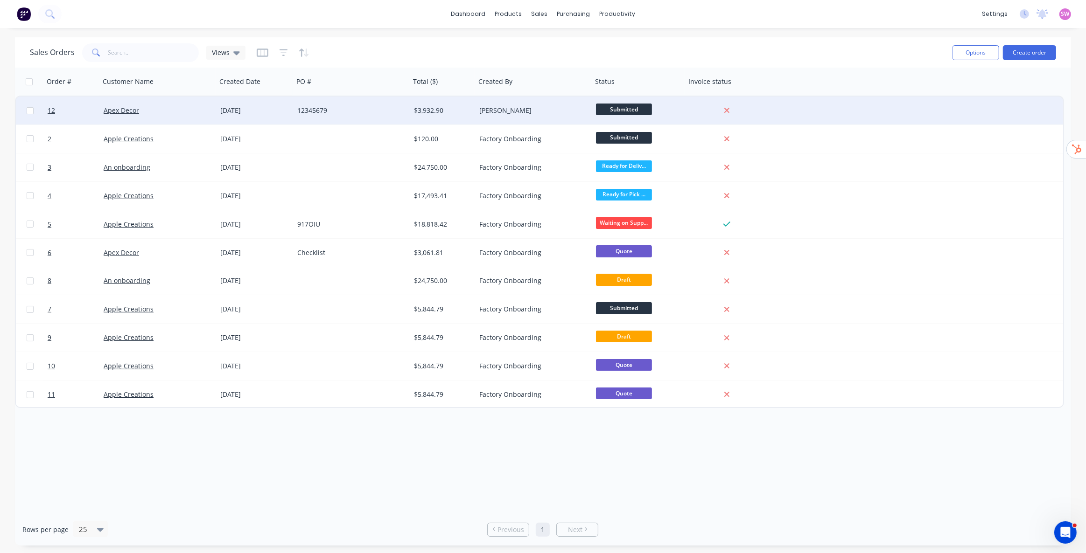
click at [518, 109] on div "[PERSON_NAME]" at bounding box center [531, 110] width 104 height 9
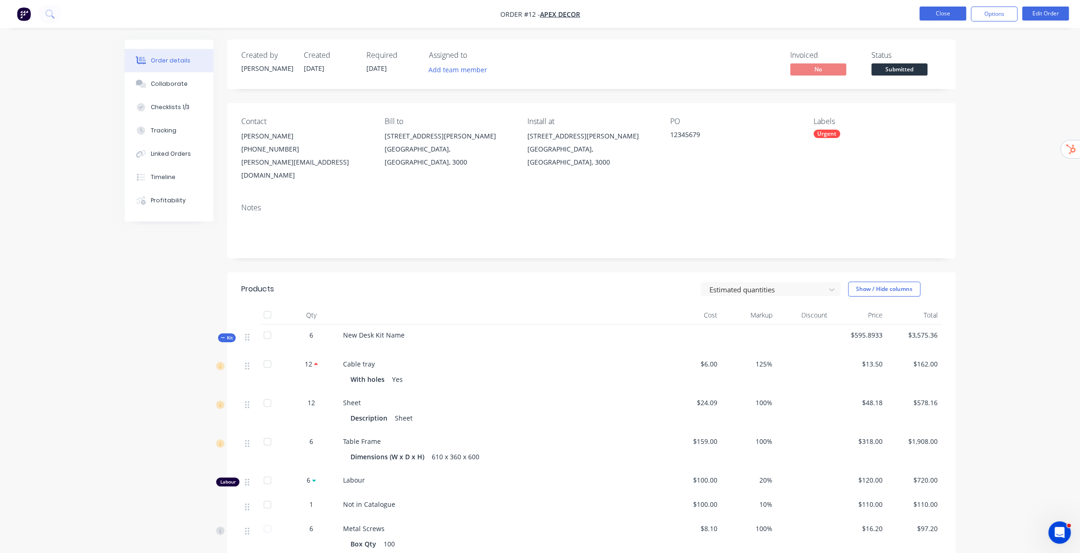
click at [952, 11] on button "Close" at bounding box center [942, 14] width 47 height 14
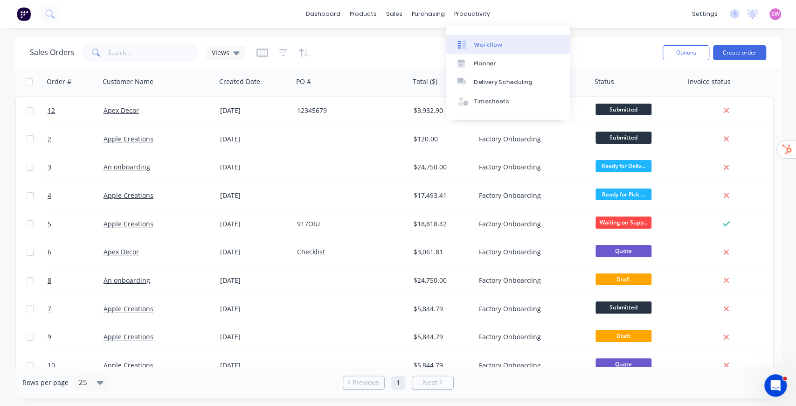
click at [492, 44] on div "Workflow" at bounding box center [488, 45] width 28 height 8
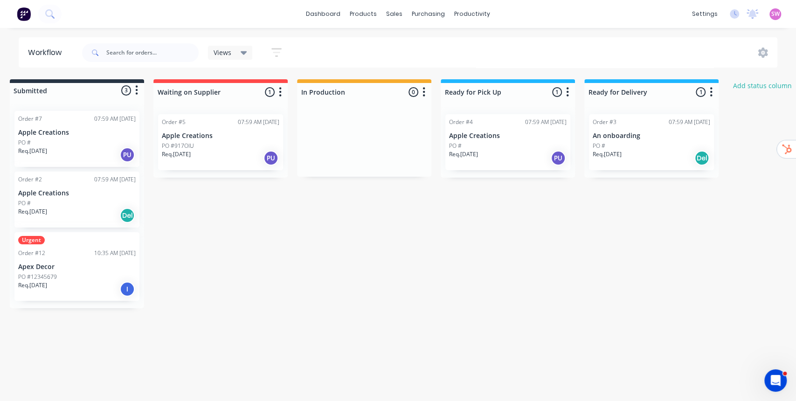
scroll to position [0, 12]
click at [758, 89] on button "Add status column" at bounding box center [760, 85] width 69 height 13
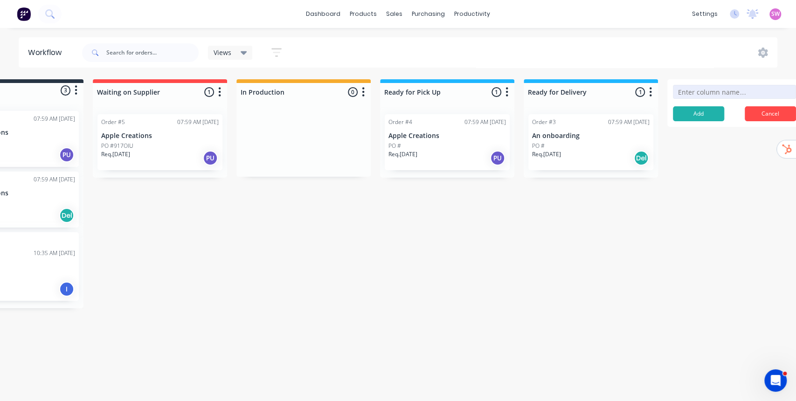
click at [715, 94] on input at bounding box center [734, 92] width 123 height 14
click at [615, 252] on div "Submitted 3 Status colour #273444 hex #273444 Save Cancel Summaries Total order…" at bounding box center [429, 193] width 1015 height 229
click at [286, 92] on div at bounding box center [304, 92] width 134 height 18
drag, startPoint x: 282, startPoint y: 93, endPoint x: 223, endPoint y: 92, distance: 59.3
click at [223, 92] on div "Submitted 3 Status colour #273444 hex #273444 Save Cancel Summaries Total order…" at bounding box center [429, 193] width 1015 height 229
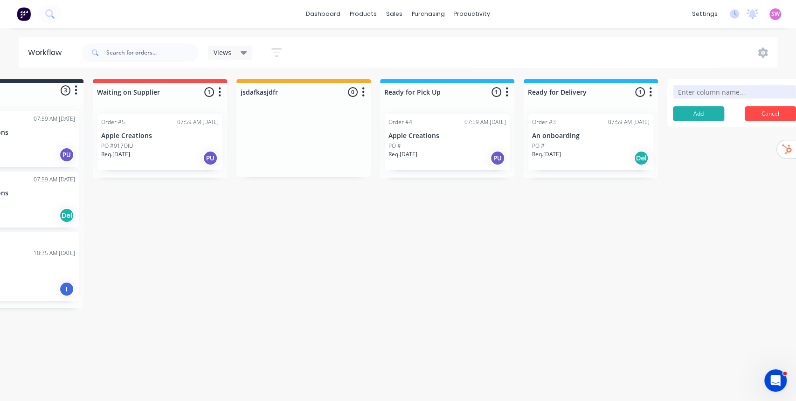
type input "In Production"
click at [405, 184] on div "Submitted 3 Status colour #273444 hex #273444 Save Cancel Summaries Total order…" at bounding box center [429, 193] width 1015 height 229
click at [362, 89] on icon "button" at bounding box center [363, 92] width 3 height 12
click at [355, 241] on div "Submitted 3 Status colour #273444 hex #273444 Save Cancel Summaries Total order…" at bounding box center [429, 193] width 1015 height 229
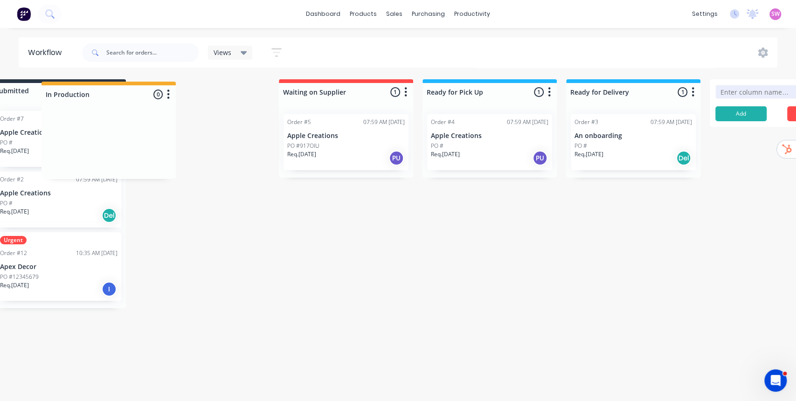
scroll to position [0, 0]
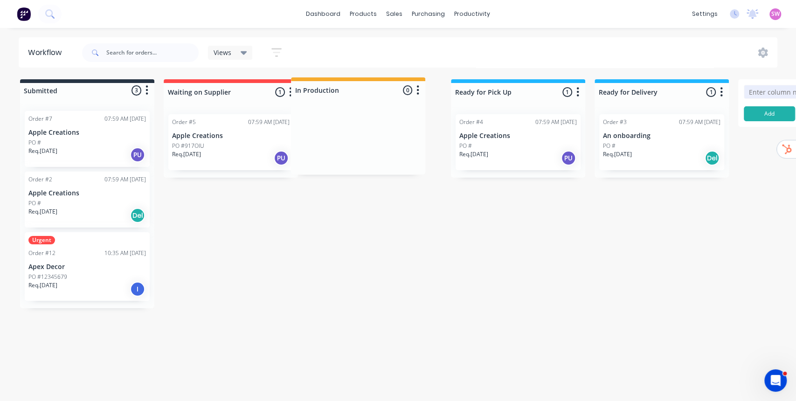
drag, startPoint x: 322, startPoint y: 91, endPoint x: 374, endPoint y: 93, distance: 52.3
click at [374, 93] on div "Submitted 3 Status colour #273444 hex #273444 Save Cancel Summaries Total order…" at bounding box center [500, 193] width 1015 height 229
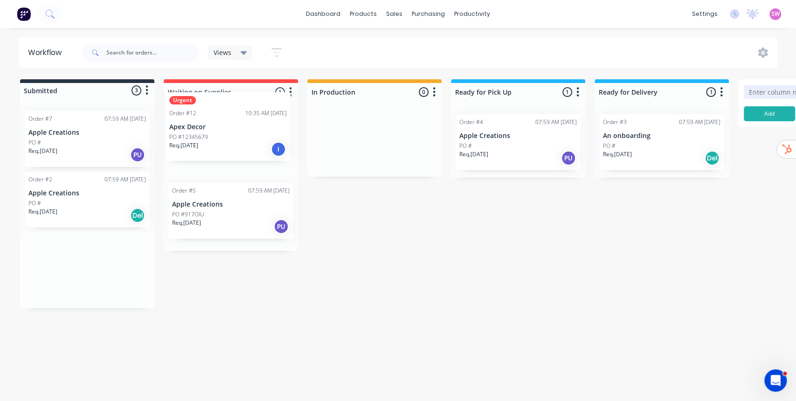
drag, startPoint x: 86, startPoint y: 268, endPoint x: 230, endPoint y: 130, distance: 199.3
click at [230, 130] on div "Submitted 3 Status colour #273444 hex #273444 Save Cancel Summaries Total order…" at bounding box center [500, 193] width 1015 height 229
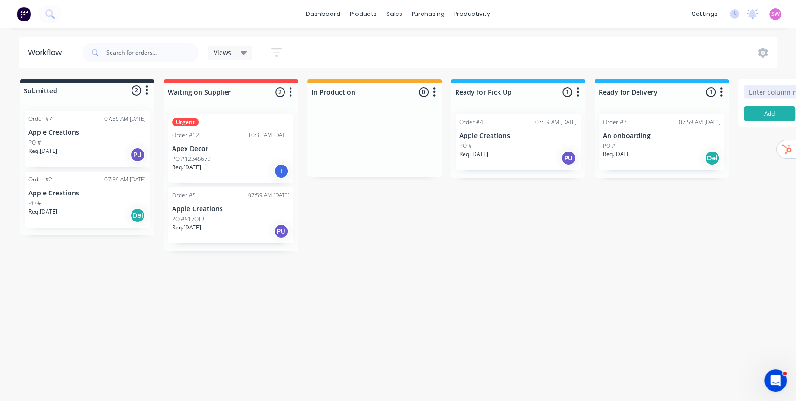
click at [238, 150] on p "Apex Decor" at bounding box center [231, 149] width 118 height 8
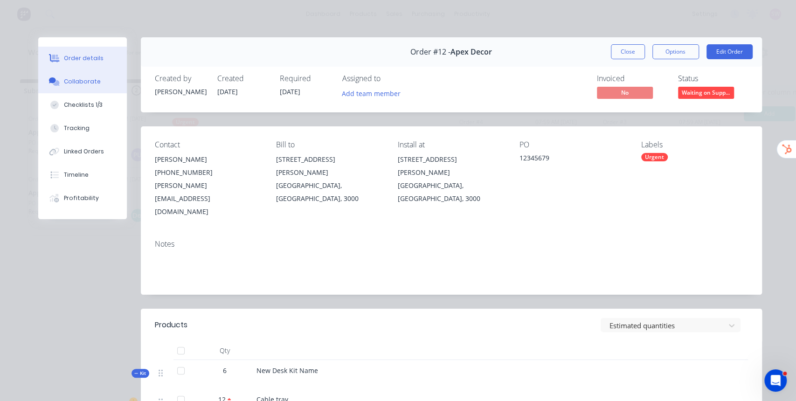
click at [89, 85] on div "Collaborate" at bounding box center [82, 81] width 37 height 8
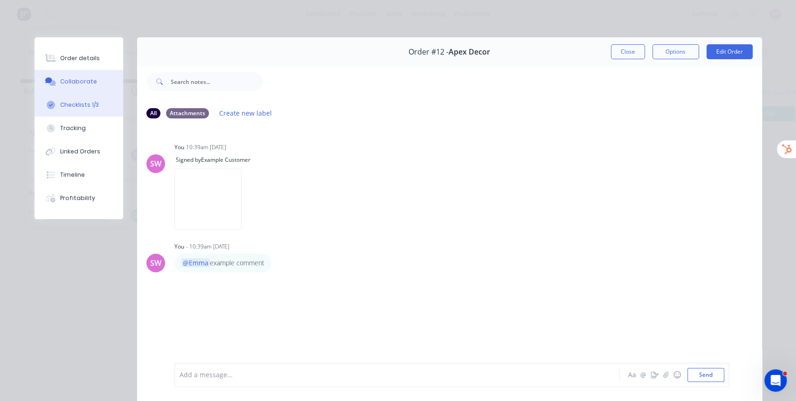
click at [79, 105] on div "Checklists 1/3" at bounding box center [79, 105] width 39 height 8
type textarea "x"
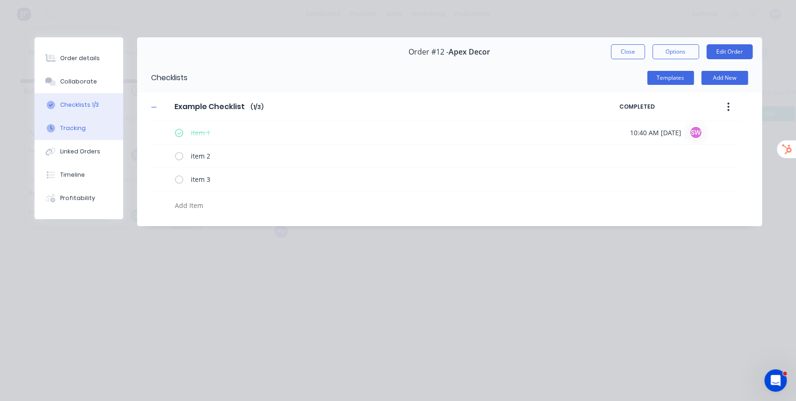
click at [79, 130] on div "Tracking" at bounding box center [73, 128] width 26 height 8
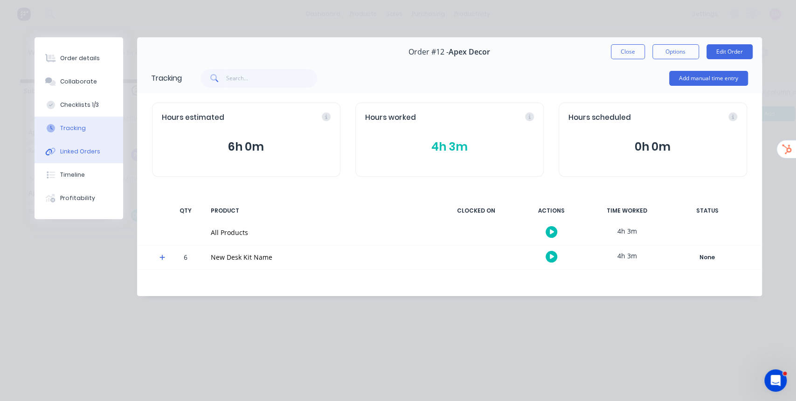
click at [73, 148] on div "Linked Orders" at bounding box center [80, 151] width 40 height 8
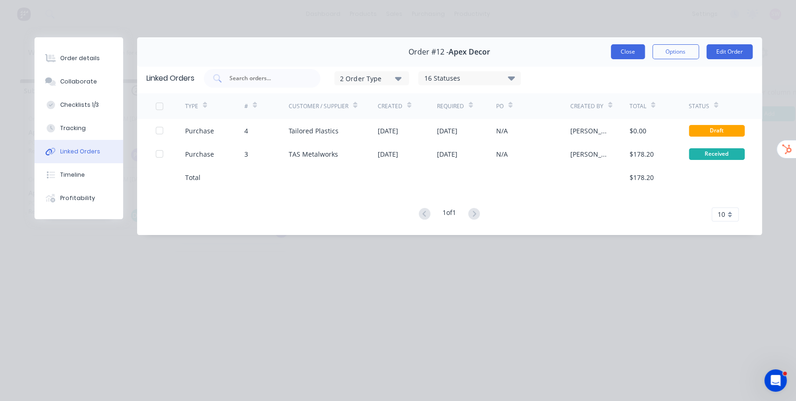
click at [628, 51] on button "Close" at bounding box center [628, 51] width 34 height 15
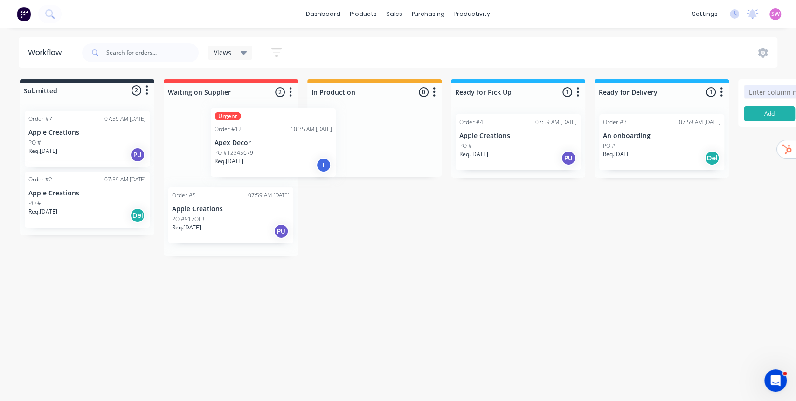
drag, startPoint x: 231, startPoint y: 138, endPoint x: 252, endPoint y: 128, distance: 23.2
click at [255, 128] on div "Urgent Order #12 10:35 AM 14/10/25 Apex Decor PO #12345679 Req. 31/10/25 I Orde…" at bounding box center [231, 181] width 134 height 149
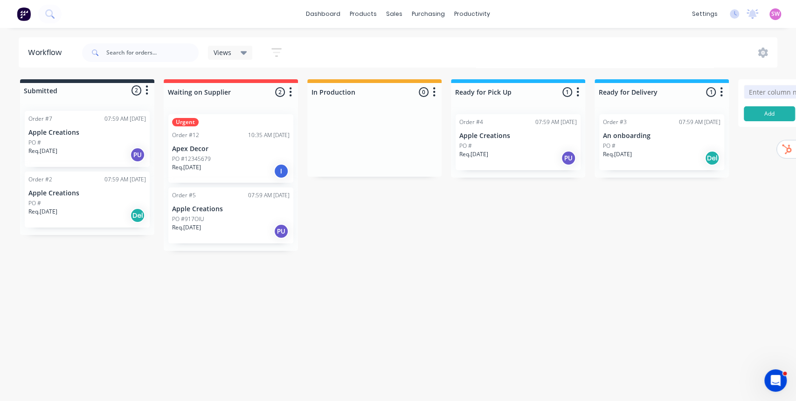
click at [236, 166] on div "Req. 31/10/25 I" at bounding box center [231, 171] width 118 height 16
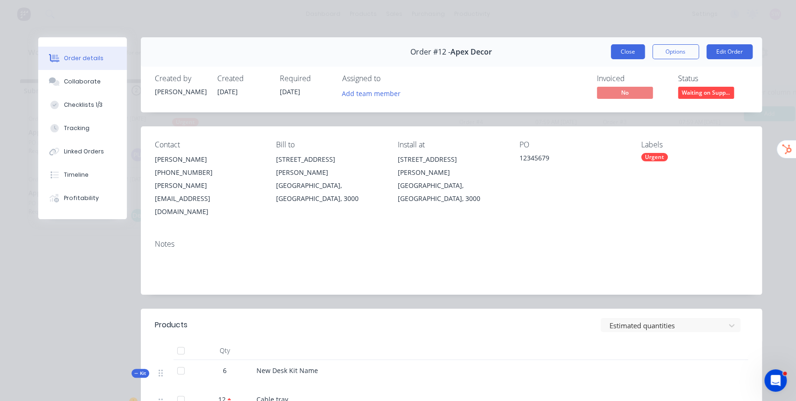
click at [640, 53] on button "Close" at bounding box center [628, 51] width 34 height 15
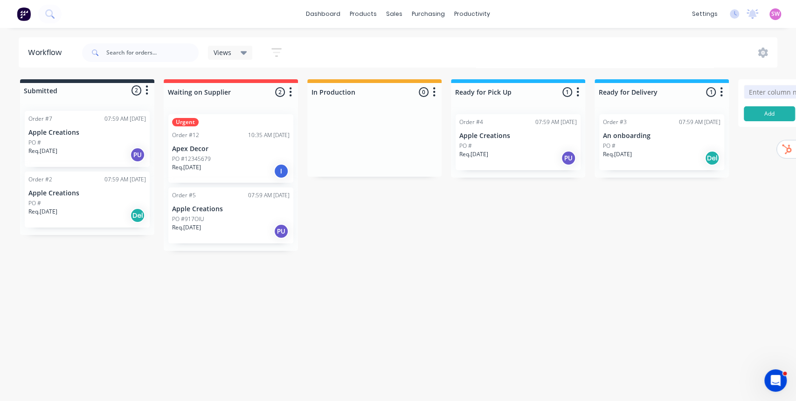
click at [434, 87] on icon "button" at bounding box center [434, 91] width 2 height 9
click at [388, 126] on button "Notifications" at bounding box center [393, 127] width 93 height 15
click at [399, 248] on div "Submitted 2 Status colour #273444 hex #273444 Save Cancel Summaries Total order…" at bounding box center [500, 165] width 1015 height 172
click at [234, 168] on div "Req. 31/10/25 I" at bounding box center [231, 171] width 118 height 16
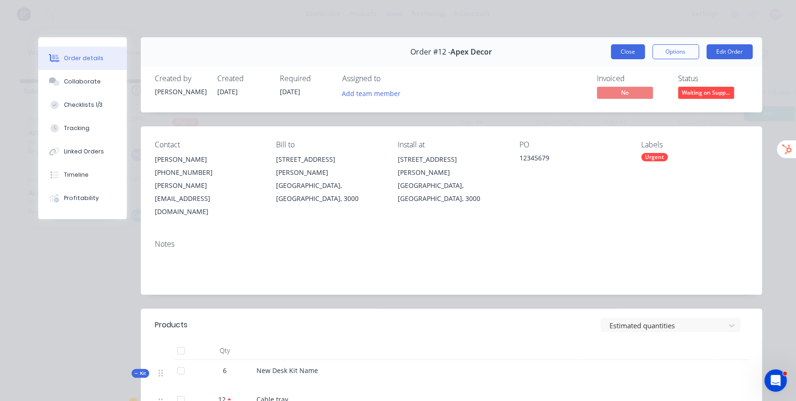
click at [625, 53] on button "Close" at bounding box center [628, 51] width 34 height 15
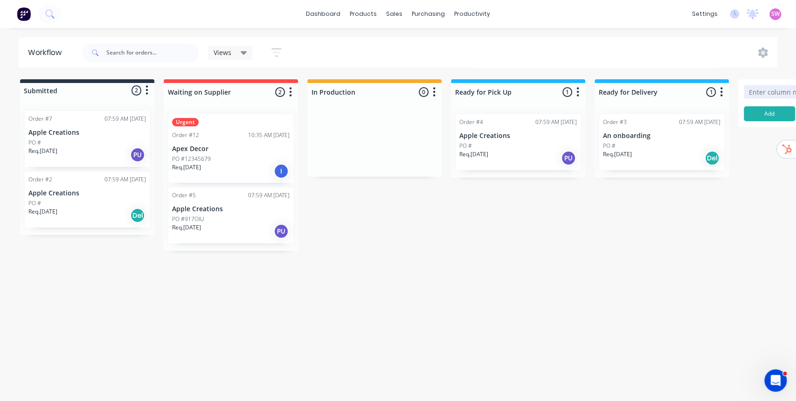
click at [580, 89] on button "button" at bounding box center [577, 92] width 11 height 11
click at [531, 125] on button "Notifications" at bounding box center [536, 127] width 93 height 15
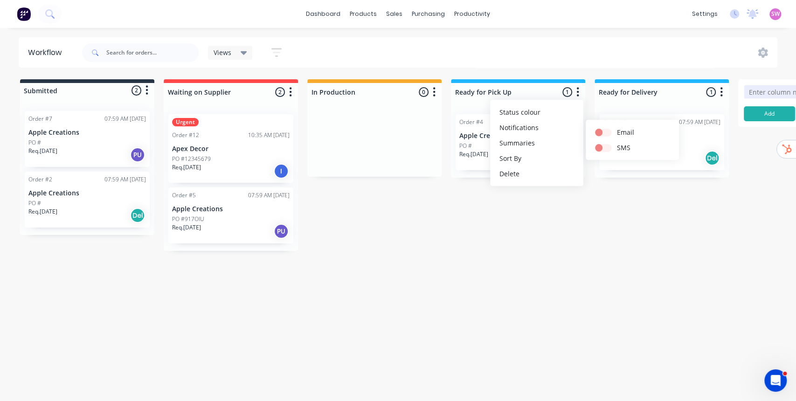
click at [427, 228] on div "Submitted 2 Status colour #273444 hex #273444 Save Cancel Summaries Total order…" at bounding box center [500, 165] width 1015 height 172
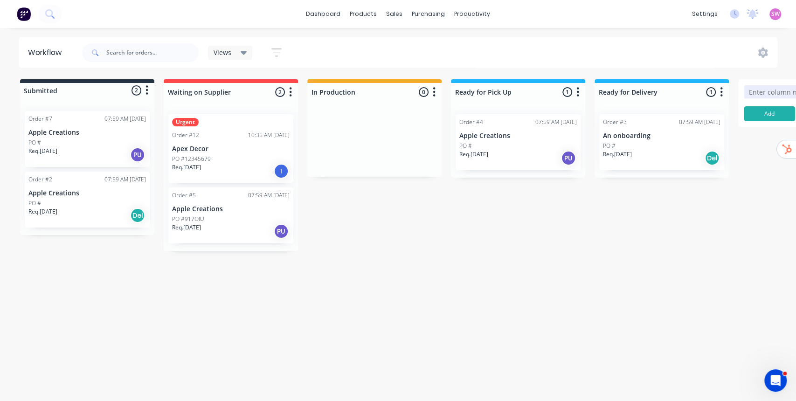
click at [289, 93] on icon "button" at bounding box center [290, 92] width 3 height 12
click at [236, 141] on button "Summaries" at bounding box center [249, 142] width 93 height 15
click at [330, 143] on label at bounding box center [330, 143] width 0 height 0
click at [315, 147] on input "checkbox" at bounding box center [311, 147] width 7 height 9
checkbox input "true"
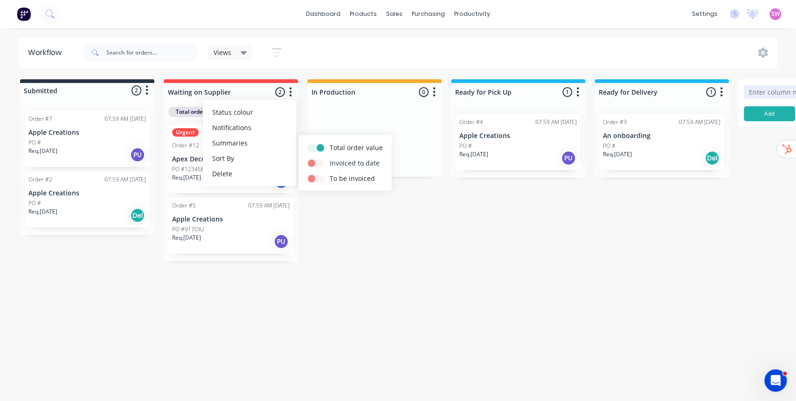
click at [330, 158] on label at bounding box center [330, 158] width 0 height 0
click at [315, 164] on input "checkbox" at bounding box center [311, 162] width 7 height 9
checkbox input "true"
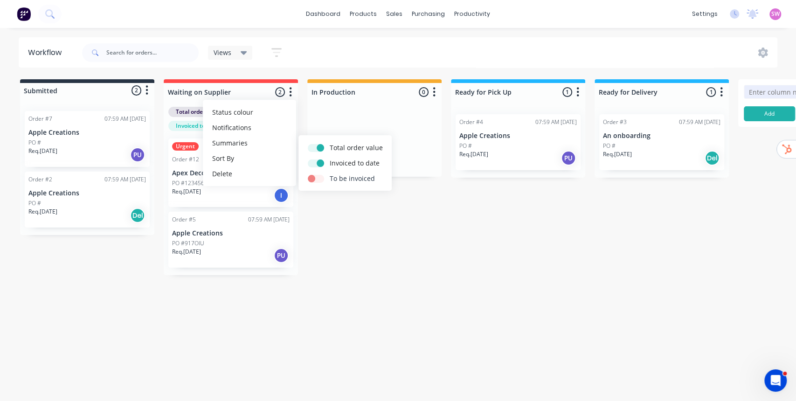
click at [330, 174] on label at bounding box center [330, 174] width 0 height 0
click at [313, 178] on input "checkbox" at bounding box center [311, 178] width 7 height 9
checkbox input "true"
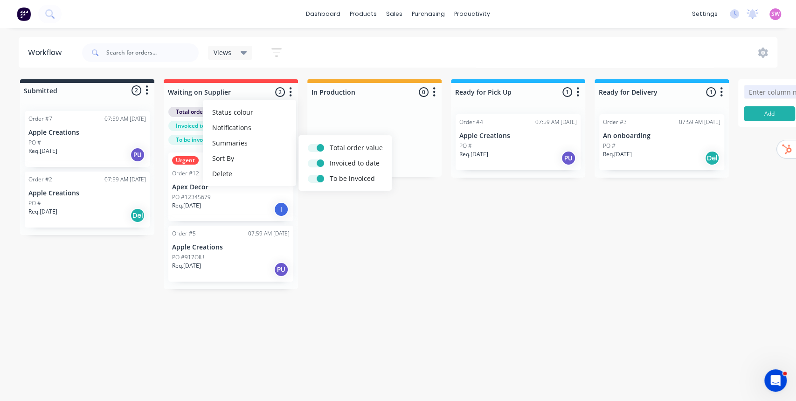
drag, startPoint x: 303, startPoint y: 50, endPoint x: 300, endPoint y: 61, distance: 11.1
click at [303, 49] on div "Views Save new view None (Default) edit Show/Hide statuses Show line item cards…" at bounding box center [429, 53] width 698 height 28
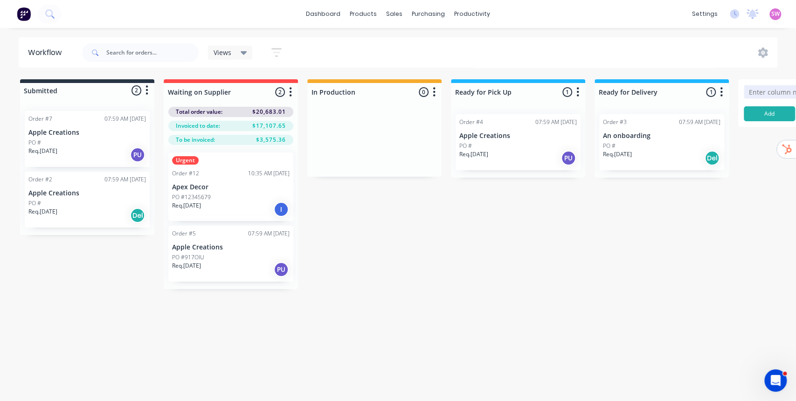
click at [292, 92] on button "button" at bounding box center [290, 92] width 11 height 11
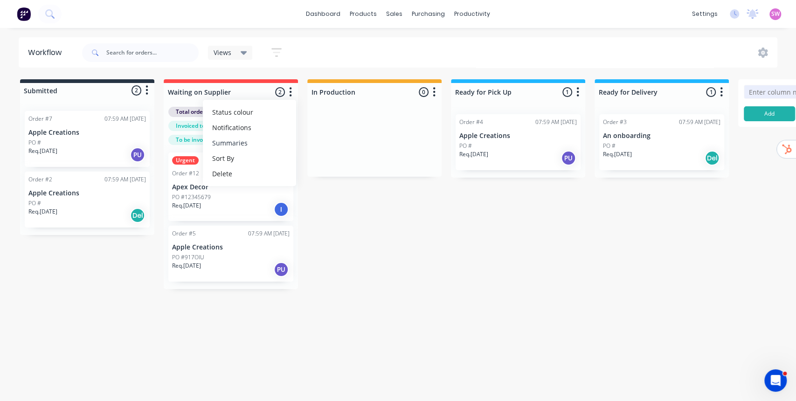
click at [237, 144] on button "Summaries" at bounding box center [249, 142] width 93 height 15
click at [330, 143] on label at bounding box center [330, 143] width 0 height 0
click at [315, 148] on input "checkbox" at bounding box center [311, 147] width 7 height 9
checkbox input "false"
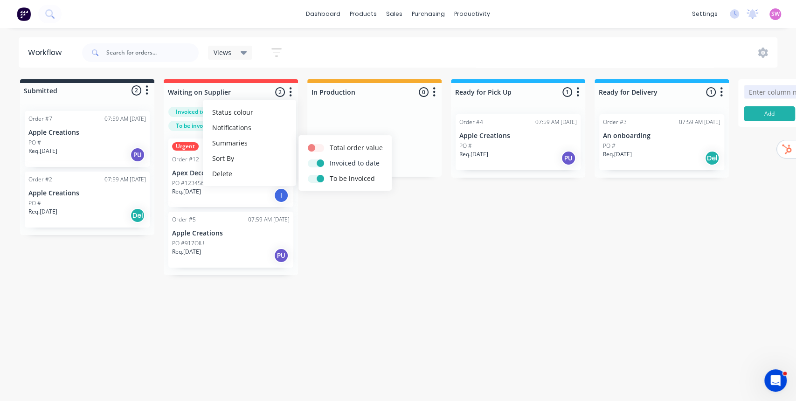
click at [330, 158] on label at bounding box center [330, 158] width 0 height 0
click at [315, 162] on input "checkbox" at bounding box center [311, 162] width 7 height 9
checkbox input "false"
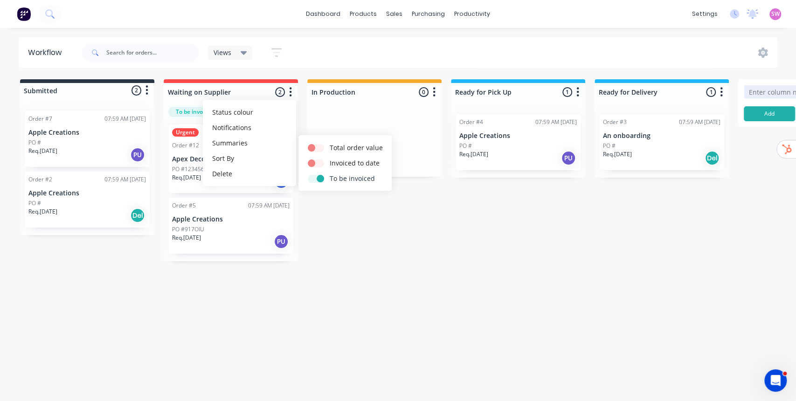
click at [330, 174] on label at bounding box center [330, 174] width 0 height 0
click at [314, 181] on input "checkbox" at bounding box center [311, 178] width 7 height 9
checkbox input "false"
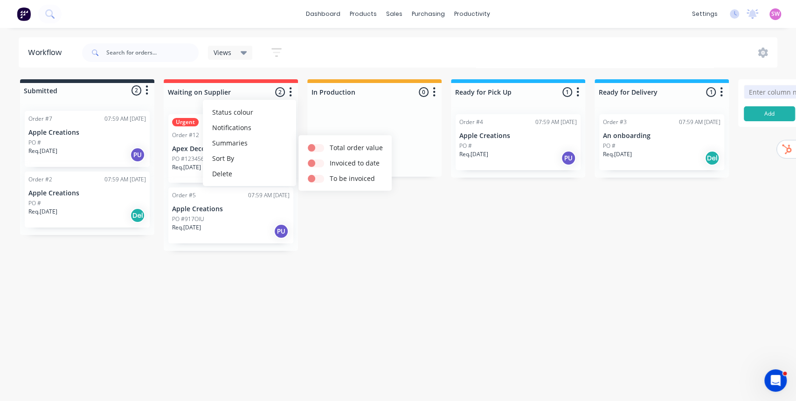
click at [360, 230] on div "Submitted 2 Status colour #273444 hex #273444 Save Cancel Summaries Total order…" at bounding box center [500, 165] width 1015 height 172
click at [290, 95] on icon "button" at bounding box center [291, 91] width 2 height 9
drag, startPoint x: 398, startPoint y: 227, endPoint x: 383, endPoint y: 223, distance: 15.4
click at [398, 226] on div "Submitted 2 Status colour #273444 hex #273444 Save Cancel Summaries Total order…" at bounding box center [500, 165] width 1015 height 172
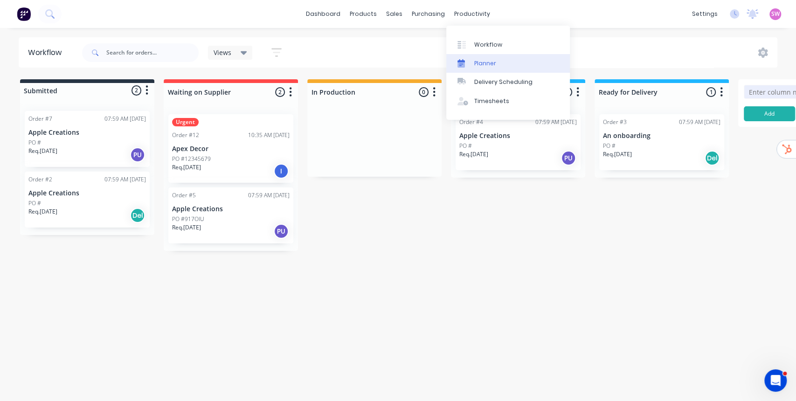
click at [491, 63] on div "Planner" at bounding box center [485, 63] width 22 height 8
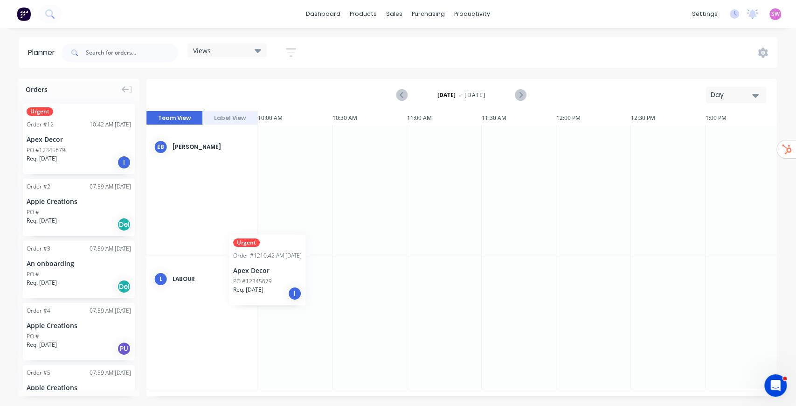
scroll to position [0, 1491]
drag, startPoint x: 80, startPoint y: 145, endPoint x: 409, endPoint y: 199, distance: 332.9
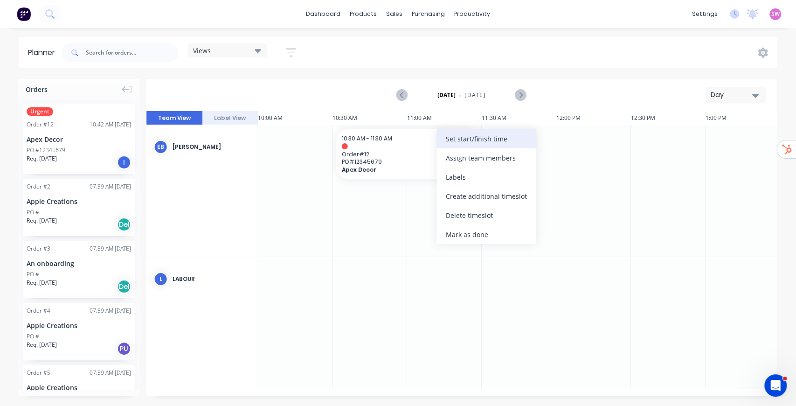
click at [477, 141] on div "Set start/finish time" at bounding box center [487, 138] width 100 height 19
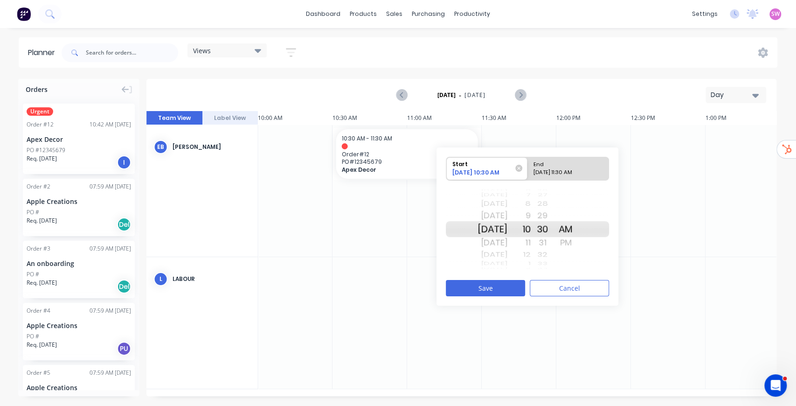
click at [573, 166] on div "End" at bounding box center [564, 163] width 68 height 12
click at [528, 166] on input "End 10/14/2025 11:30 AM" at bounding box center [528, 168] width 0 height 23
radio input "true"
click at [507, 253] on div "Thu Oct 16" at bounding box center [492, 255] width 29 height 12
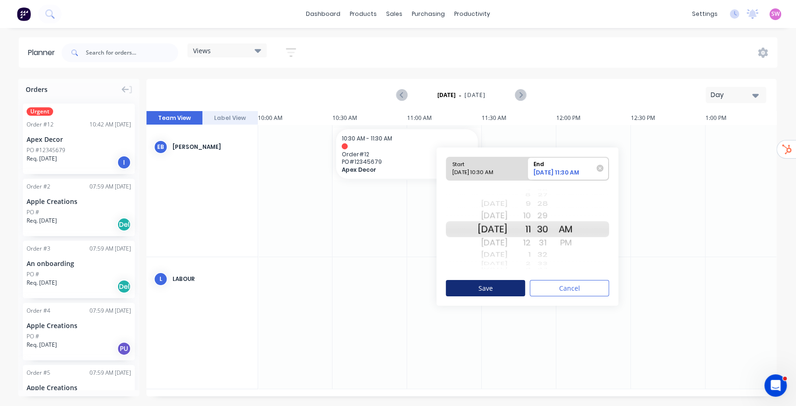
click at [496, 287] on button "Save" at bounding box center [485, 288] width 79 height 16
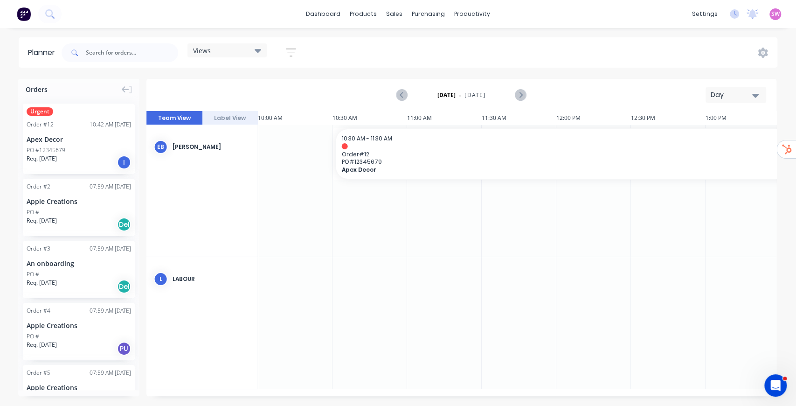
click at [752, 91] on div "Day" at bounding box center [732, 95] width 43 height 10
click at [720, 134] on div "Week" at bounding box center [719, 138] width 92 height 19
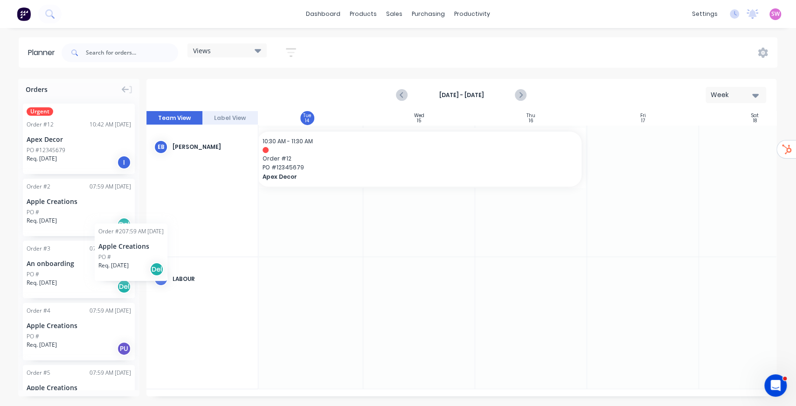
scroll to position [0, 229]
drag, startPoint x: 73, startPoint y: 208, endPoint x: 641, endPoint y: 162, distance: 569.6
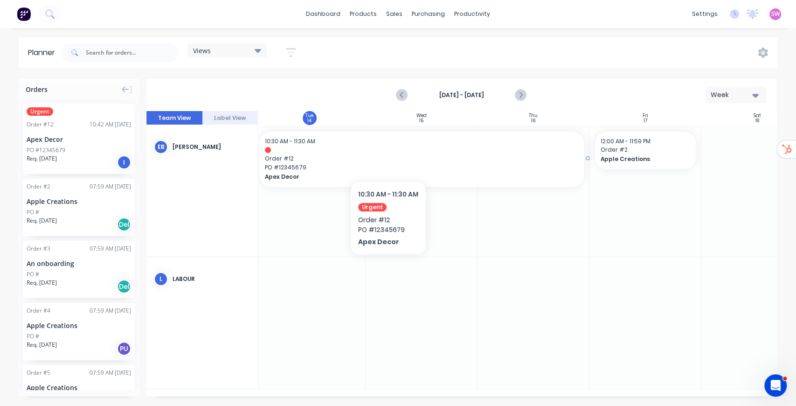
click at [390, 151] on div at bounding box center [422, 150] width 314 height 6
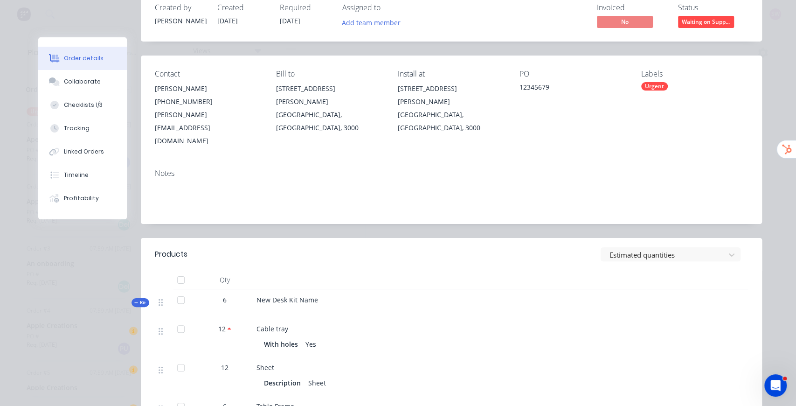
scroll to position [0, 0]
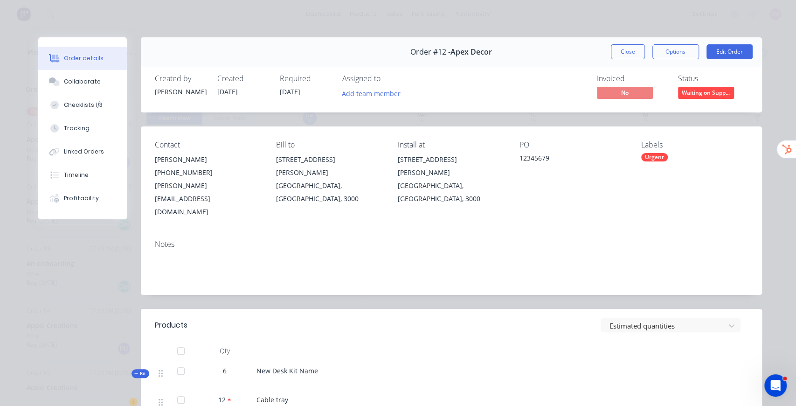
click at [621, 50] on button "Close" at bounding box center [628, 51] width 34 height 15
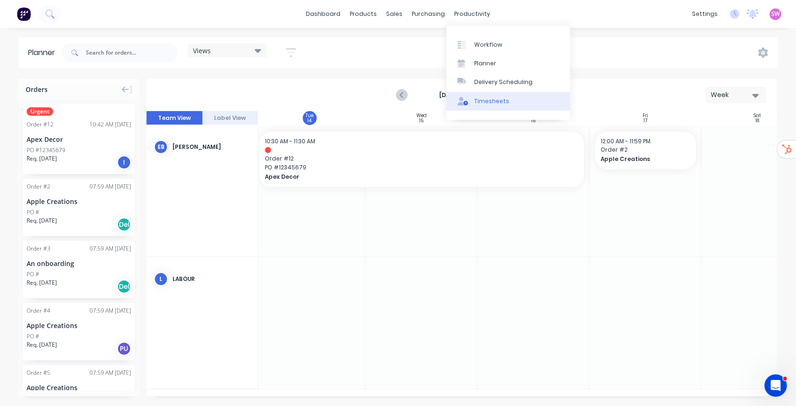
click at [509, 102] on link "Timesheets" at bounding box center [508, 101] width 124 height 19
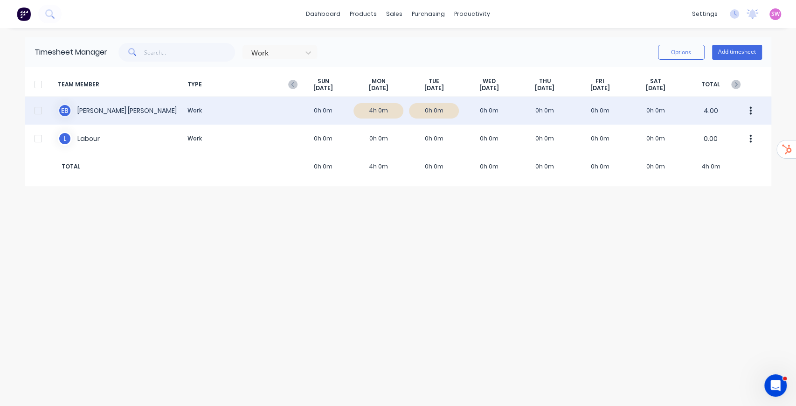
click at [270, 110] on div "E B Emma Buist Work 0h 0m 4h 0m 0h 0m 0h 0m 0h 0m 0h 0m 0h 0m 4.00" at bounding box center [398, 111] width 746 height 28
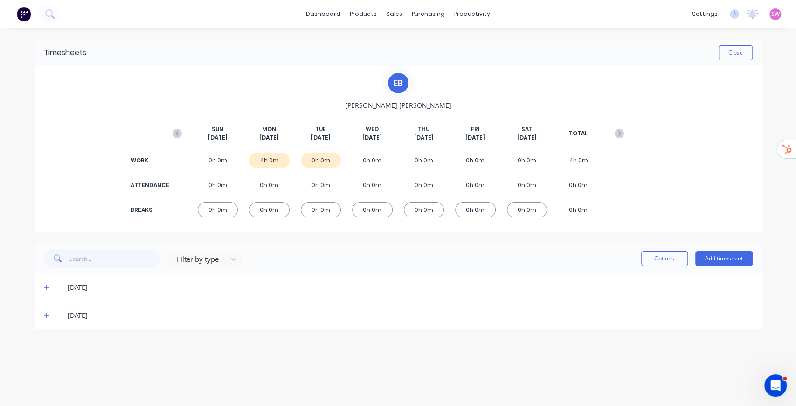
click at [44, 314] on icon at bounding box center [47, 315] width 6 height 7
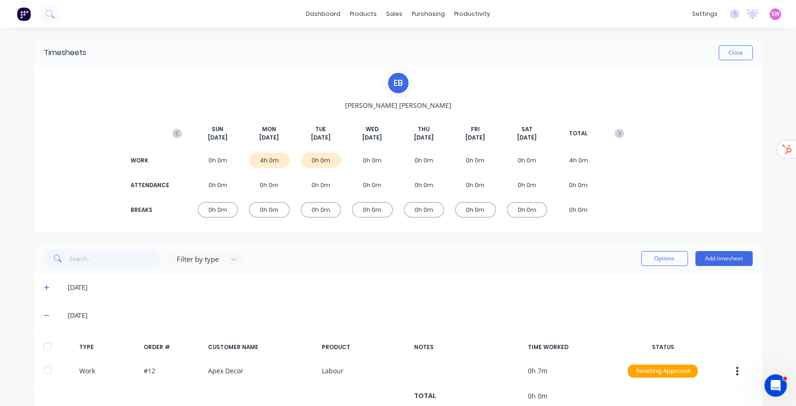
click at [46, 289] on icon at bounding box center [47, 287] width 6 height 7
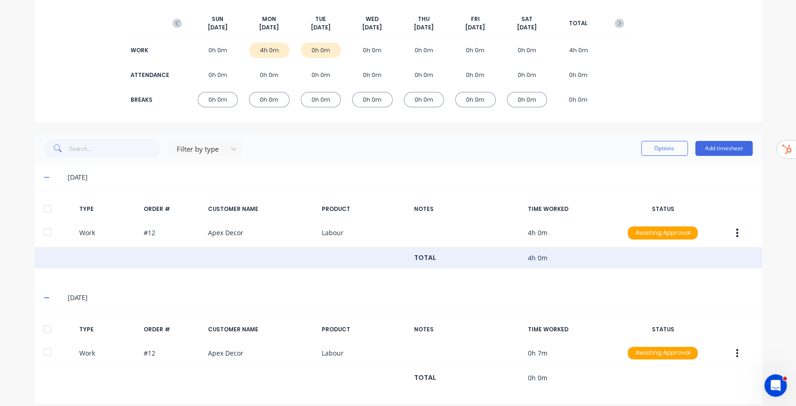
scroll to position [118, 0]
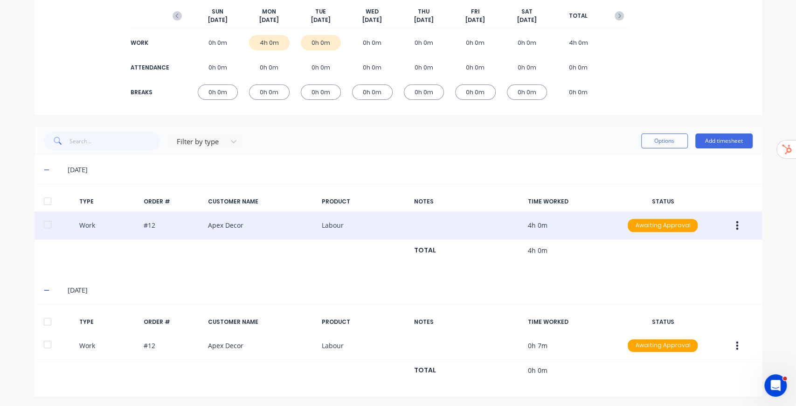
click at [736, 223] on icon "button" at bounding box center [737, 225] width 2 height 10
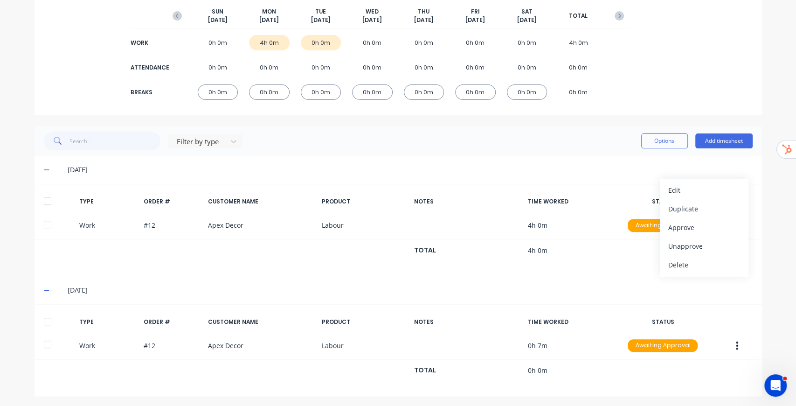
click at [570, 166] on div "13/10/25" at bounding box center [410, 170] width 685 height 10
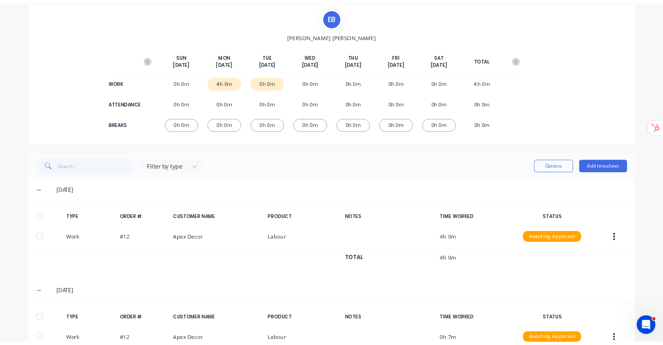
scroll to position [0, 0]
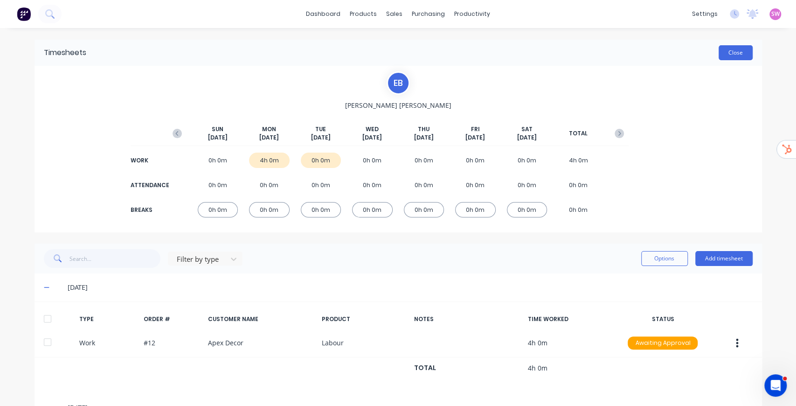
click at [733, 54] on button "Close" at bounding box center [736, 52] width 34 height 15
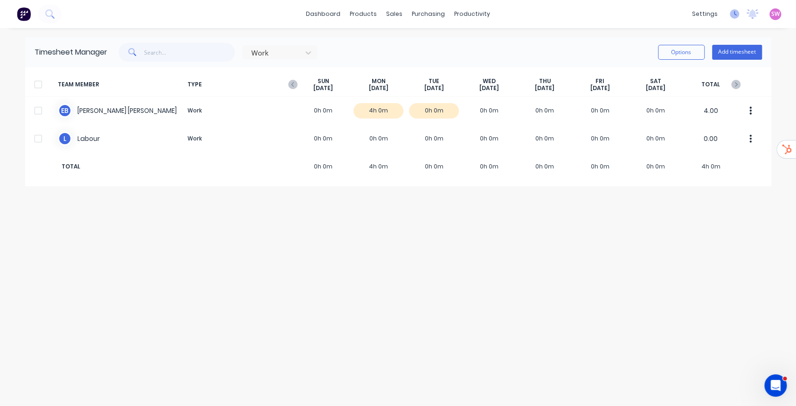
click at [734, 13] on icon at bounding box center [735, 13] width 3 height 5
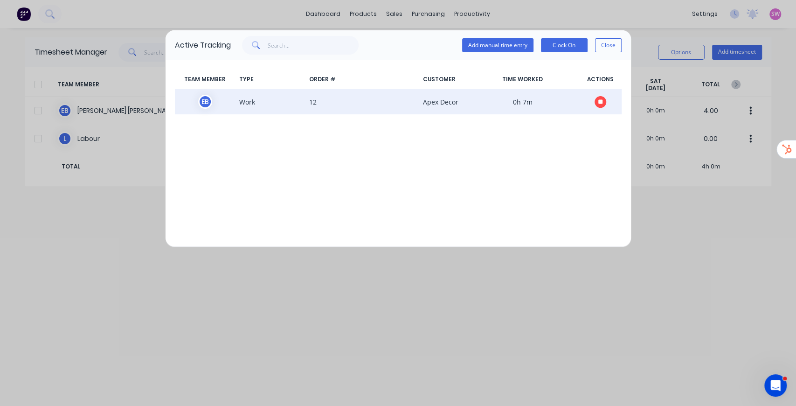
click at [600, 100] on icon "button" at bounding box center [601, 101] width 5 height 5
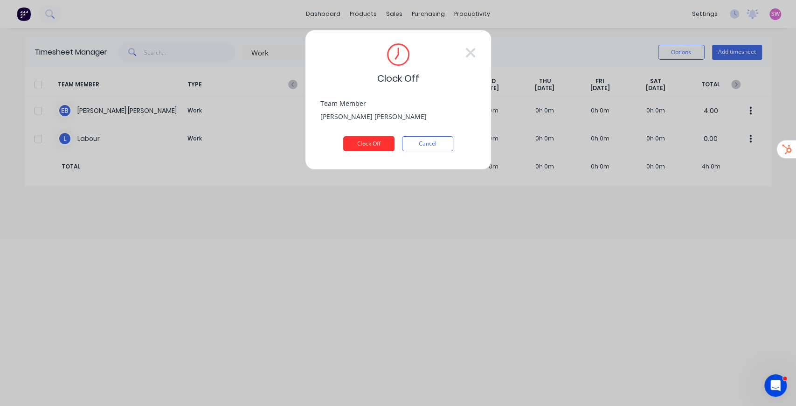
click at [367, 145] on button "Clock Off" at bounding box center [368, 143] width 51 height 15
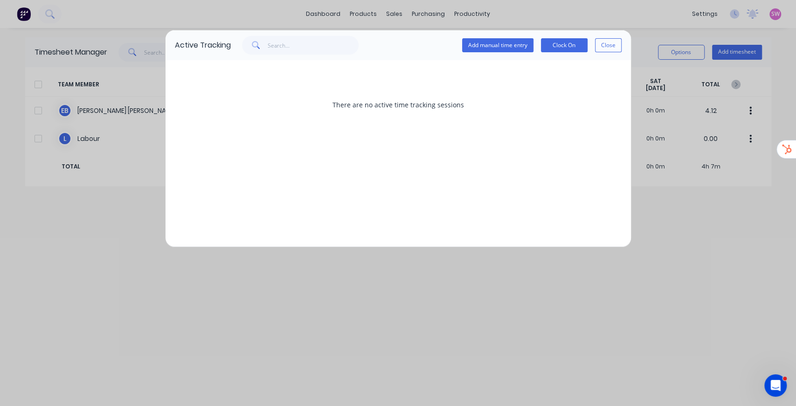
click at [612, 41] on button "Close" at bounding box center [608, 45] width 27 height 14
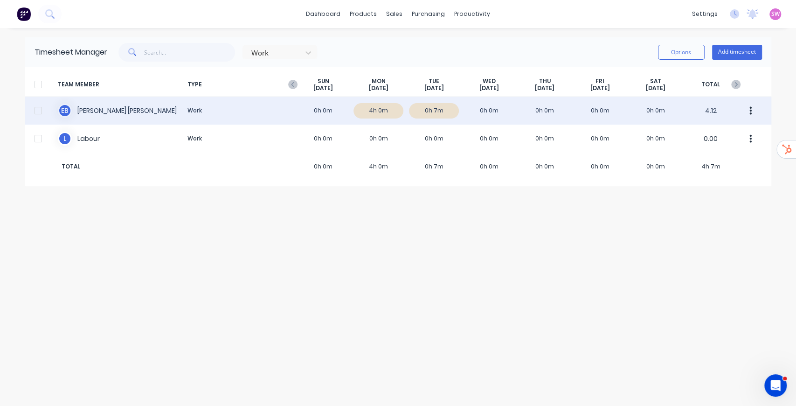
click at [39, 111] on div at bounding box center [38, 110] width 19 height 19
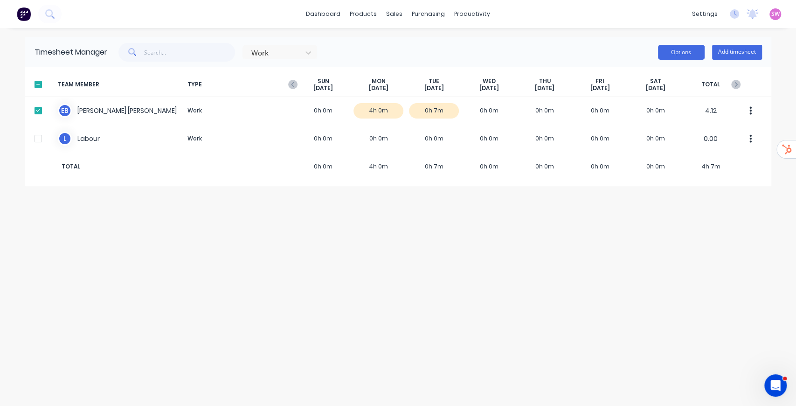
click at [692, 51] on button "Options" at bounding box center [681, 52] width 47 height 15
click at [641, 75] on div "Approve" at bounding box center [661, 77] width 72 height 14
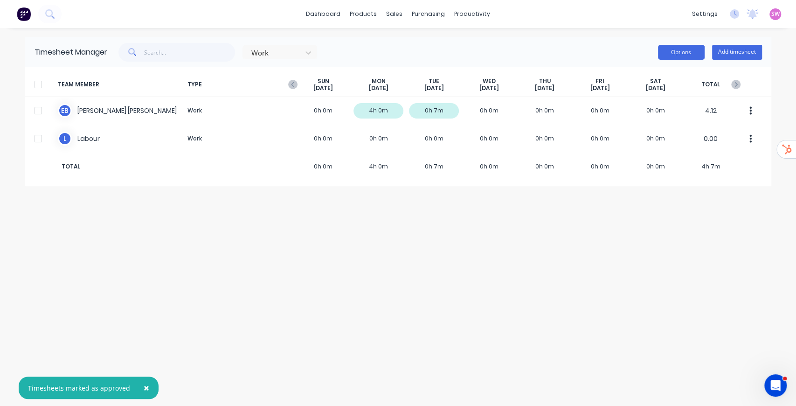
click at [684, 54] on button "Options" at bounding box center [681, 52] width 47 height 15
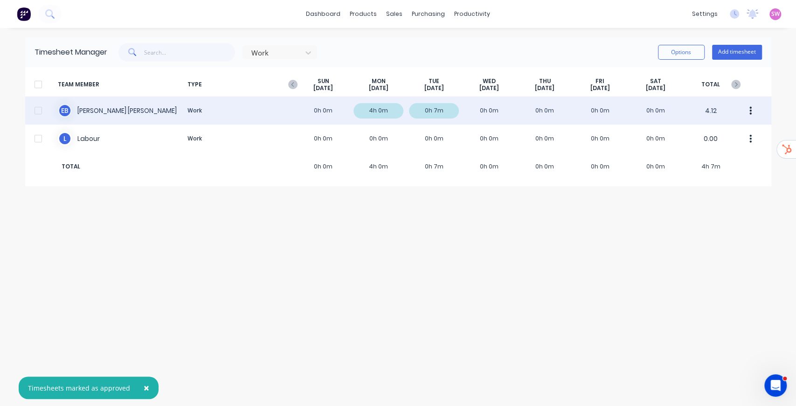
click at [38, 108] on div at bounding box center [38, 110] width 19 height 19
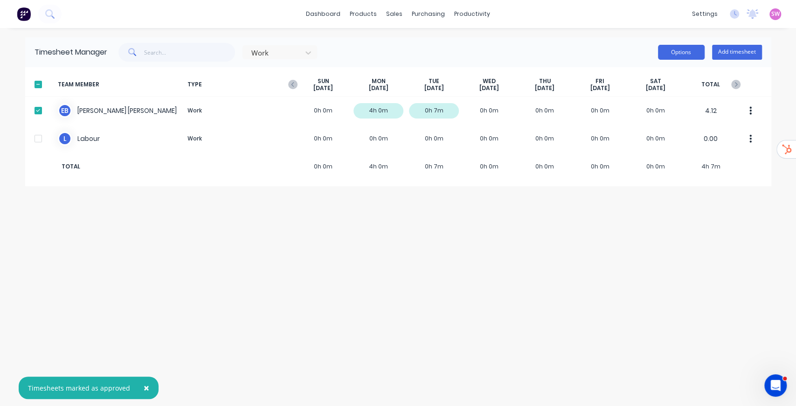
click at [679, 53] on button "Options" at bounding box center [681, 52] width 47 height 15
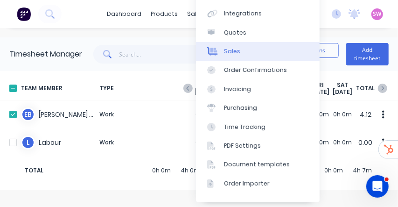
click at [237, 48] on div "Sales" at bounding box center [232, 51] width 16 height 8
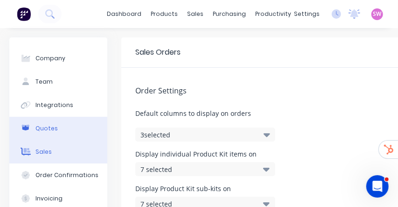
click at [61, 126] on button "Quotes" at bounding box center [58, 128] width 98 height 23
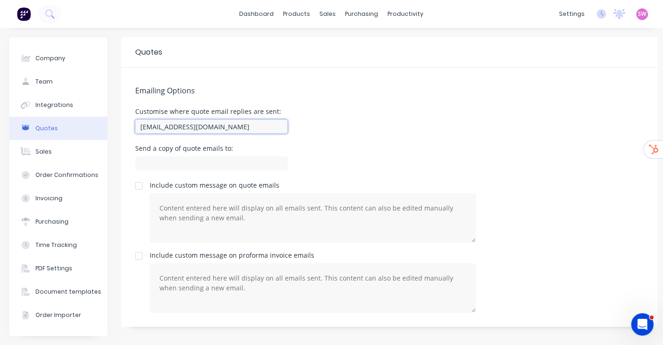
drag, startPoint x: 262, startPoint y: 128, endPoint x: 44, endPoint y: 132, distance: 217.4
click at [44, 132] on div "Company Team Integrations Quotes Sales Order Confirmations Invoicing Purchasing…" at bounding box center [333, 186] width 649 height 299
click at [193, 131] on input "admin@" at bounding box center [211, 126] width 153 height 14
type input "admin@generalmetalproducts.com.au"
click at [325, 127] on div "Customise where quote email replies are sent: admin@generalmetalproducts.com.au" at bounding box center [389, 122] width 509 height 28
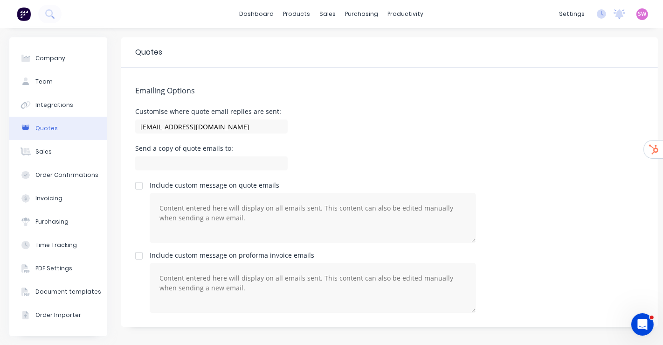
click at [355, 97] on div "Emailing Options Customise where quote email replies are sent: admin@generalmet…" at bounding box center [389, 197] width 537 height 259
click at [66, 175] on div "Order Confirmations" at bounding box center [66, 175] width 63 height 8
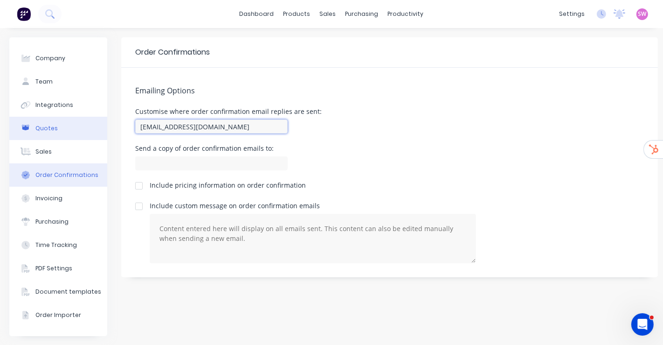
drag, startPoint x: 275, startPoint y: 129, endPoint x: 91, endPoint y: 125, distance: 184.3
click at [91, 125] on div "Company Team Integrations Quotes Sales Order Confirmations Invoicing Purchasing…" at bounding box center [333, 186] width 649 height 299
paste input "admin@generalmetalproducts.com.au"
type input "admin@generalmetalproducts.com.au"
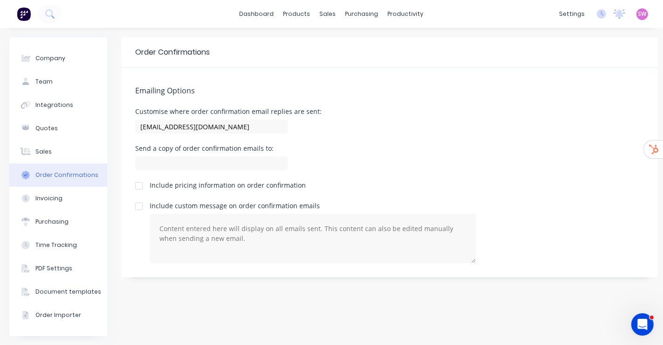
click at [426, 69] on div "Emailing Options Customise where order confirmation email replies are sent: adm…" at bounding box center [389, 172] width 537 height 209
click at [76, 198] on button "Invoicing" at bounding box center [58, 198] width 98 height 23
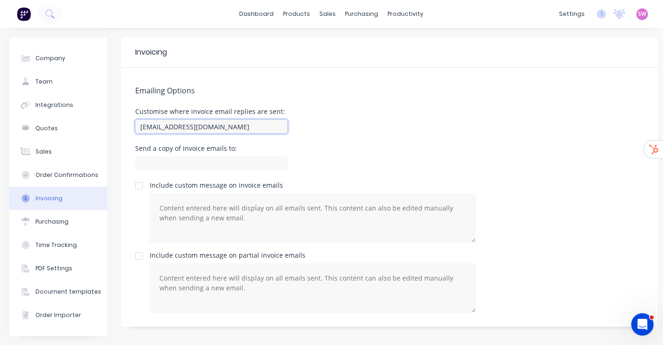
click at [268, 126] on input "team+generalmetalproducts@factory.app" at bounding box center [211, 126] width 153 height 14
paste input "admin@generalmetalproducts.com.au"
click at [410, 120] on div "Customise where invoice email replies are sent: admin@generalmetalproducts.com.…" at bounding box center [389, 122] width 509 height 28
drag, startPoint x: 159, startPoint y: 126, endPoint x: 111, endPoint y: 134, distance: 48.7
click at [111, 134] on div "Company Team Integrations Quotes Sales Order Confirmations Invoicing Purchasing…" at bounding box center [333, 186] width 649 height 299
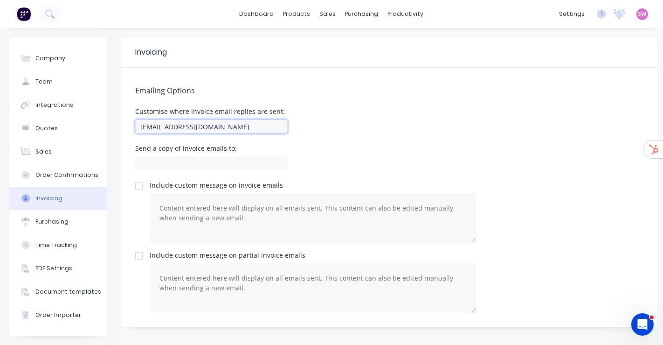
type input "accounts@generalmetalproducts.com.au"
click at [407, 118] on div "Customise where invoice email replies are sent: accounts@generalmetalproducts.c…" at bounding box center [389, 122] width 509 height 28
click at [380, 118] on div "Customise where invoice email replies are sent: accounts@generalmetalproducts.c…" at bounding box center [389, 122] width 509 height 28
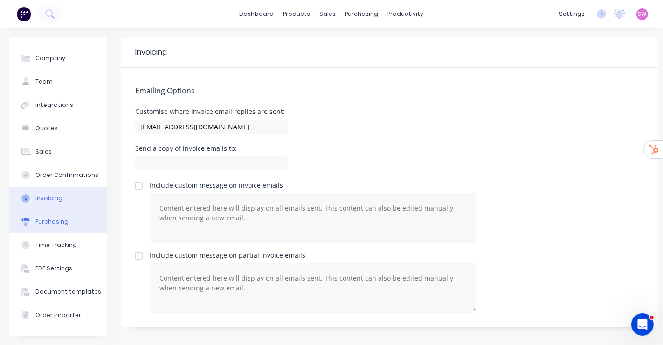
click at [44, 220] on div "Purchasing" at bounding box center [51, 221] width 33 height 8
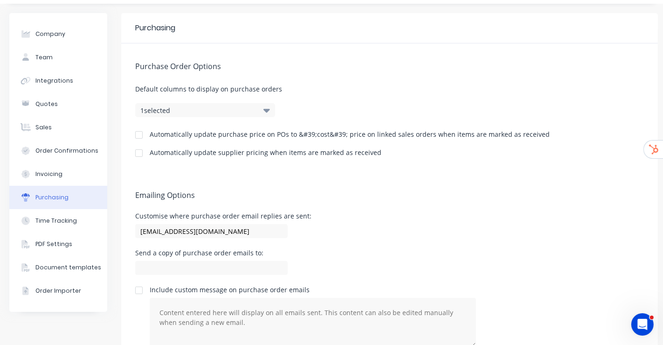
scroll to position [57, 0]
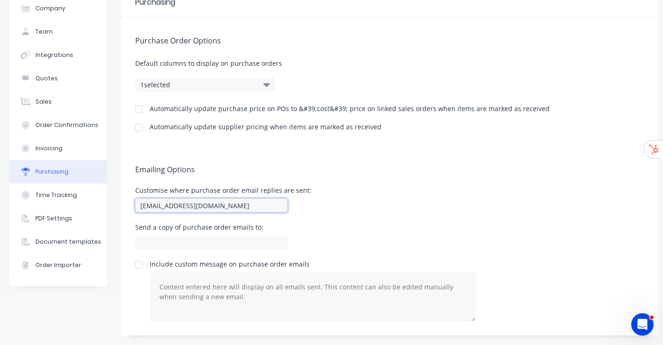
click at [276, 198] on input "team+generalmetalproducts@factory.app" at bounding box center [211, 205] width 153 height 14
paste input "admin@generalmetalproducts.com.au"
type input "admin@generalmetalproducts.com.au"
click at [419, 192] on div "Customise where purchase order email replies are sent: admin@generalmetalproduc…" at bounding box center [389, 201] width 509 height 28
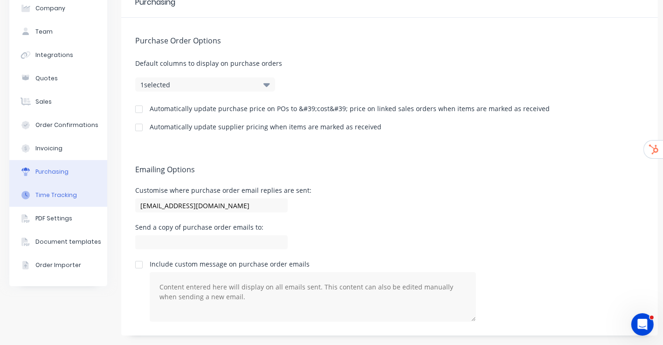
click at [50, 183] on button "Time Tracking" at bounding box center [58, 194] width 98 height 23
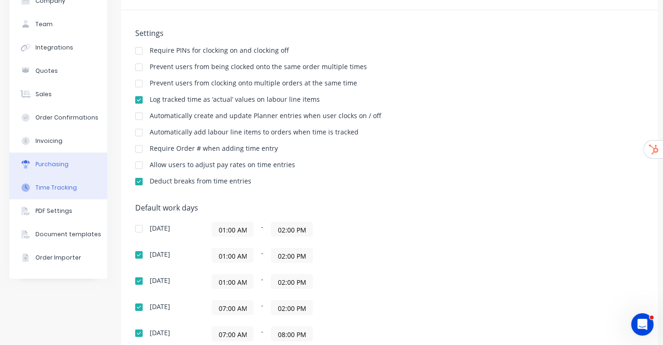
click at [63, 163] on div "Purchasing" at bounding box center [51, 164] width 33 height 8
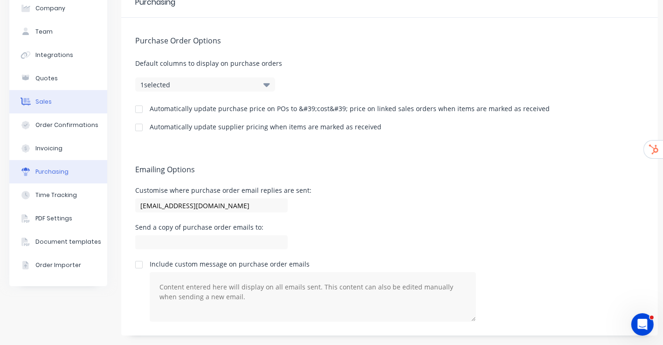
click at [43, 98] on button "Sales" at bounding box center [58, 101] width 98 height 23
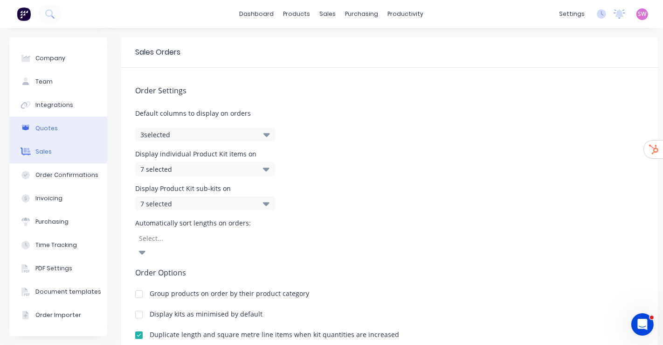
click at [44, 127] on div "Quotes" at bounding box center [46, 128] width 22 height 8
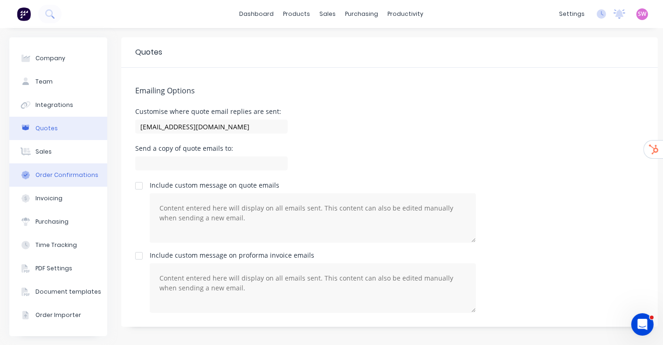
click at [53, 177] on div "Order Confirmations" at bounding box center [66, 175] width 63 height 8
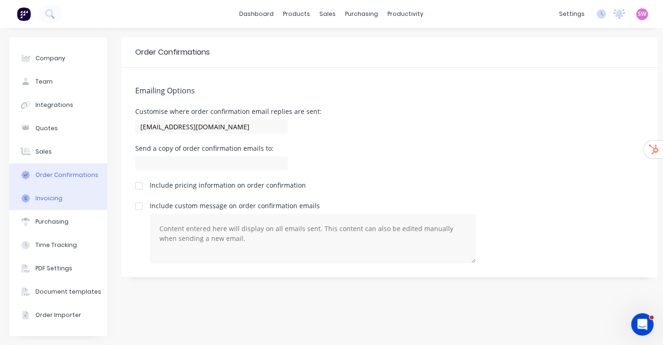
click at [56, 198] on div "Invoicing" at bounding box center [48, 198] width 27 height 8
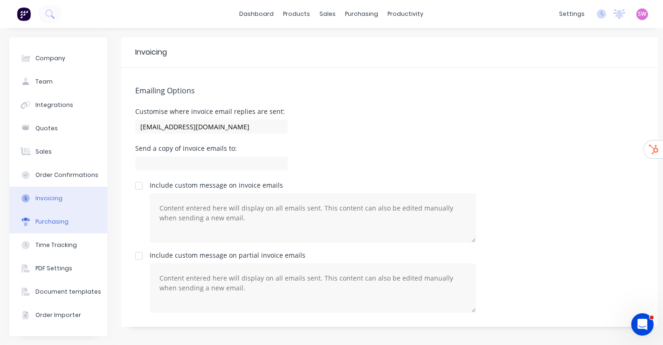
click at [63, 220] on div "Purchasing" at bounding box center [51, 221] width 33 height 8
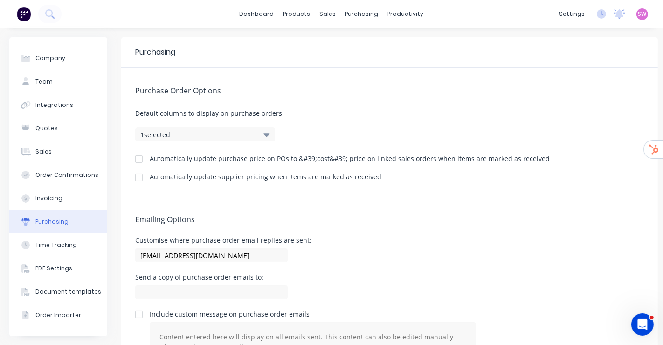
click at [417, 94] on h5 "Purchase Order Options" at bounding box center [389, 90] width 509 height 9
click at [257, 16] on link "dashboard" at bounding box center [257, 14] width 44 height 14
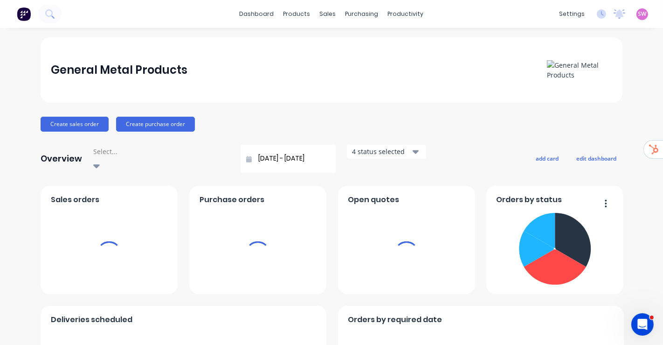
click at [639, 12] on span "SW" at bounding box center [643, 14] width 8 height 8
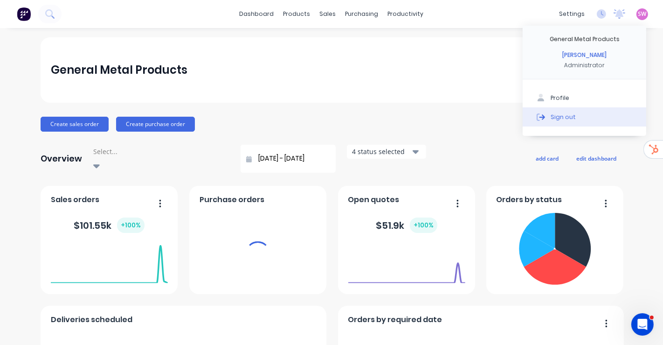
click at [551, 118] on div "Sign out" at bounding box center [563, 116] width 25 height 8
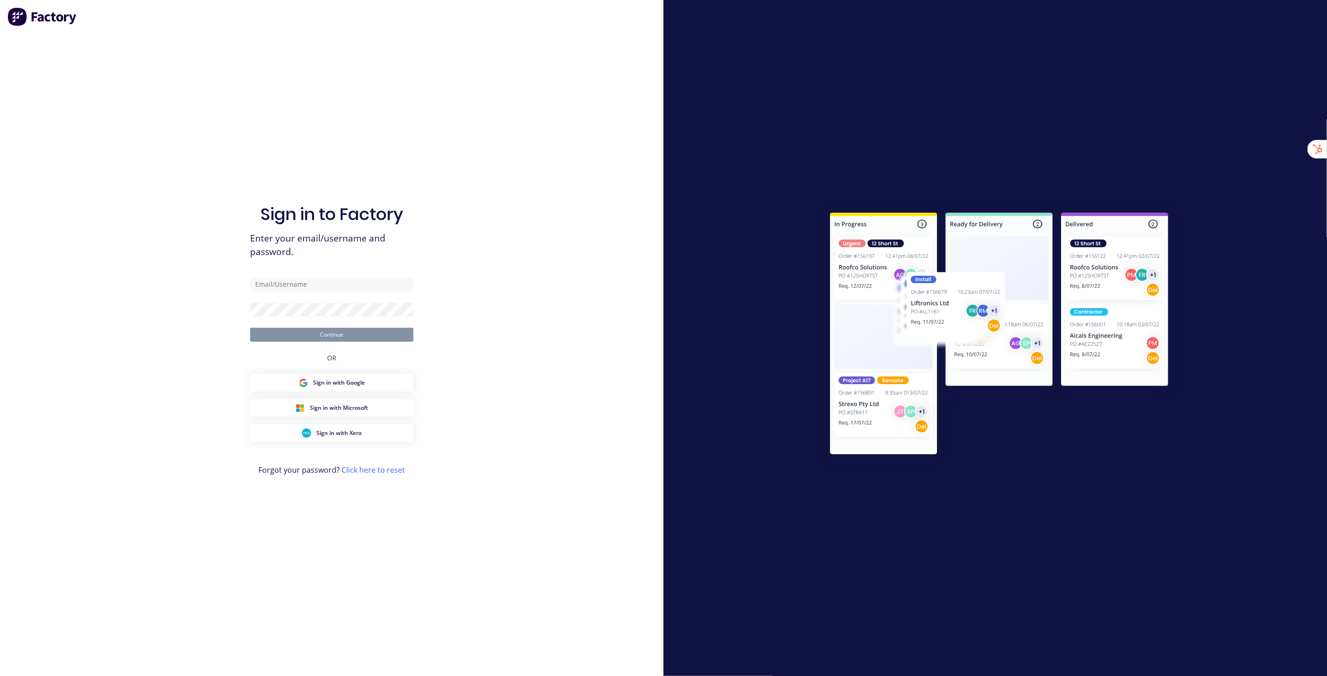
click at [294, 91] on div "Sign in to Factory Enter your email/username and password. Continue OR Sign in …" at bounding box center [331, 347] width 163 height 643
type input "[EMAIL_ADDRESS][DOMAIN_NAME]"
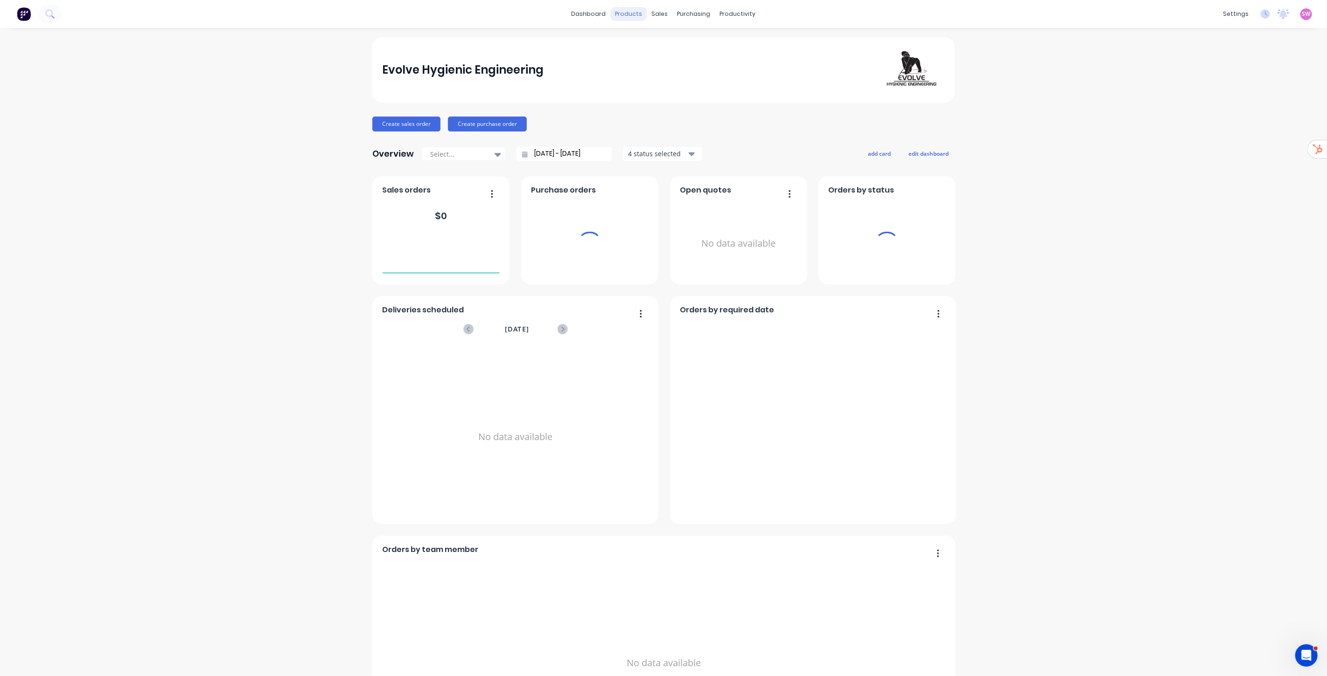
click at [618, 12] on div "products" at bounding box center [629, 14] width 36 height 14
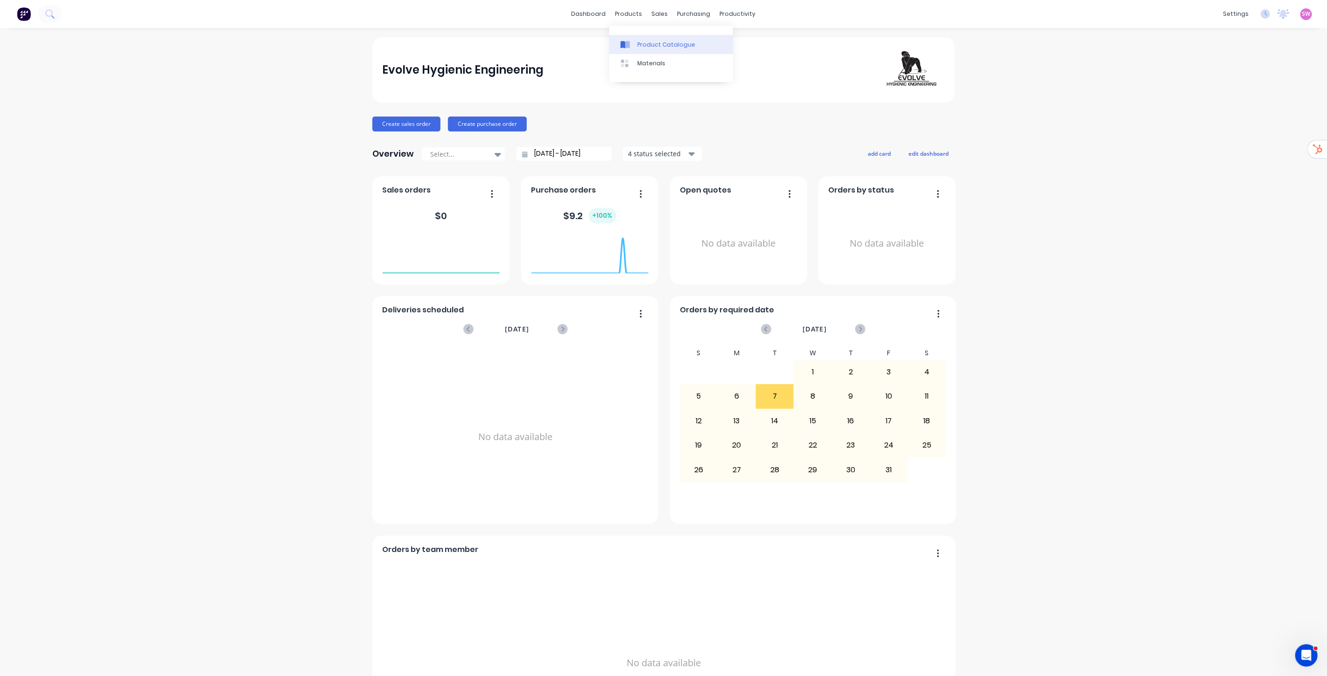
click at [644, 36] on link "Product Catalogue" at bounding box center [671, 44] width 124 height 19
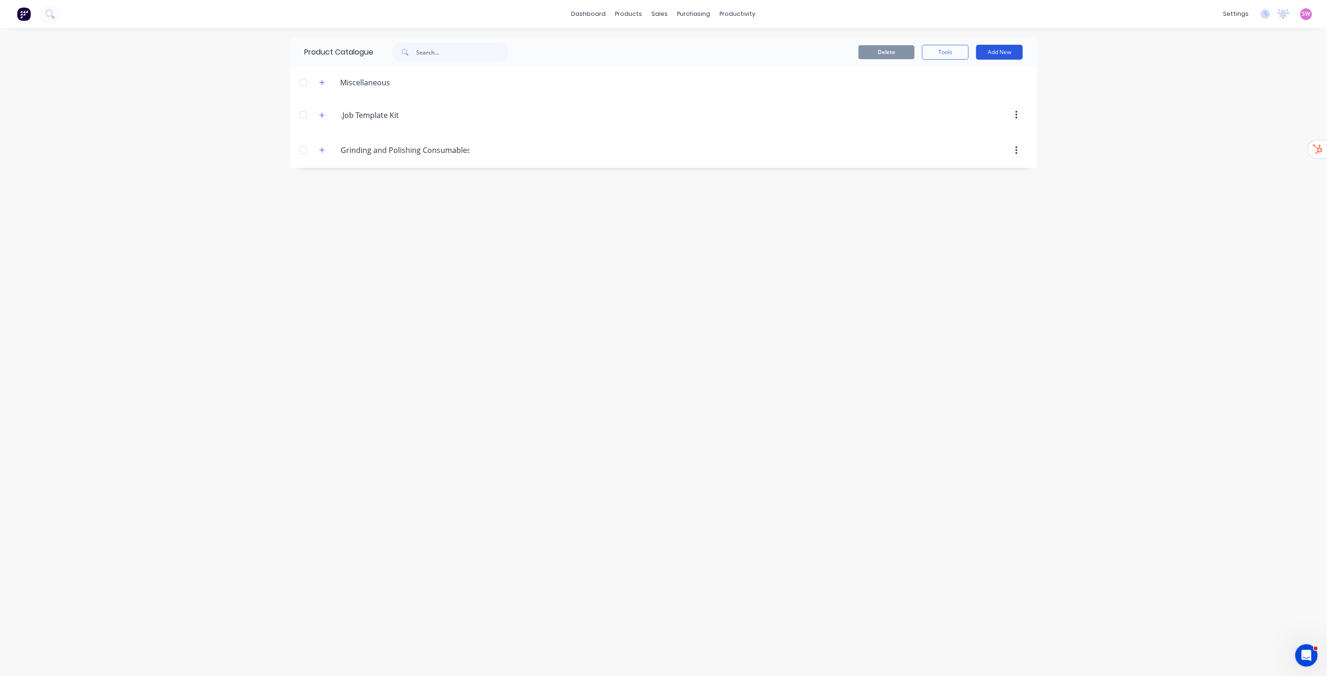
click at [1013, 48] on button "Add New" at bounding box center [999, 52] width 47 height 15
click at [966, 93] on div "Product" at bounding box center [978, 95] width 72 height 14
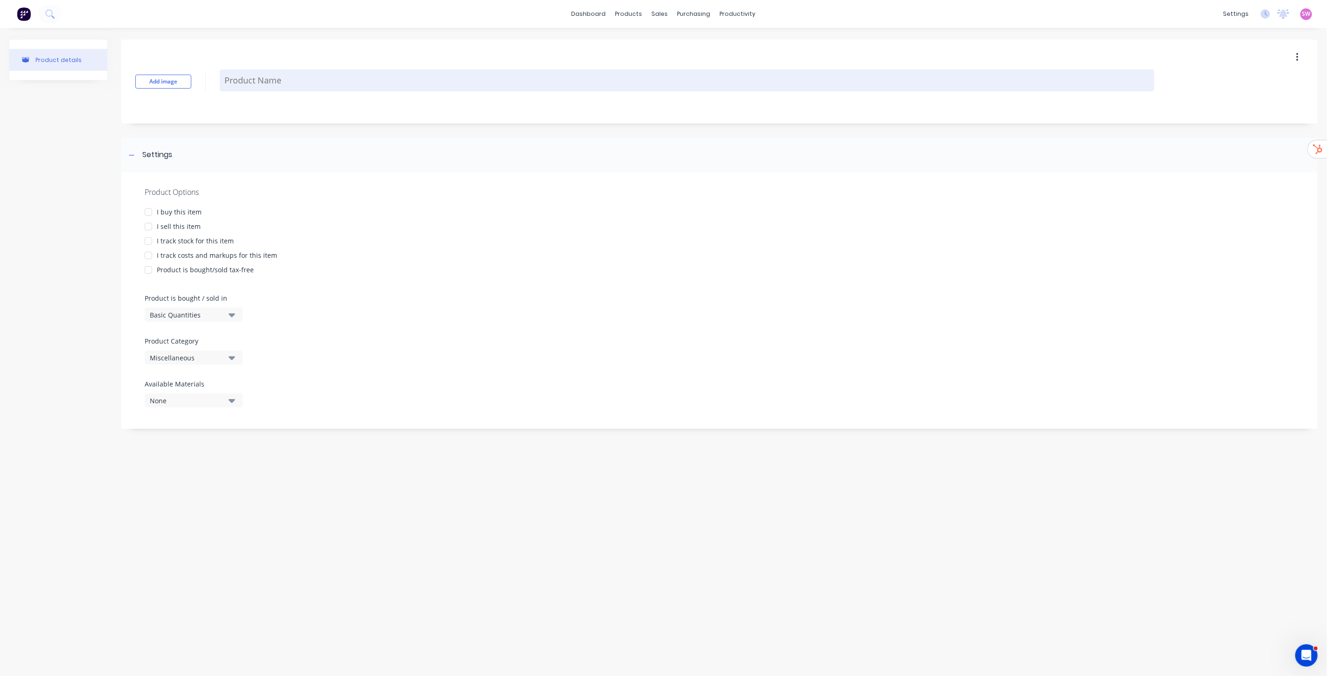
click at [305, 85] on textarea at bounding box center [687, 81] width 934 height 22
paste textarea "3.0mm x 1200 x 2400 5052 Aluminium Tread Plate H14"
type textarea "x"
type textarea "3.0mm x 1200 x 2400 5052 Aluminium Tread Plate H14"
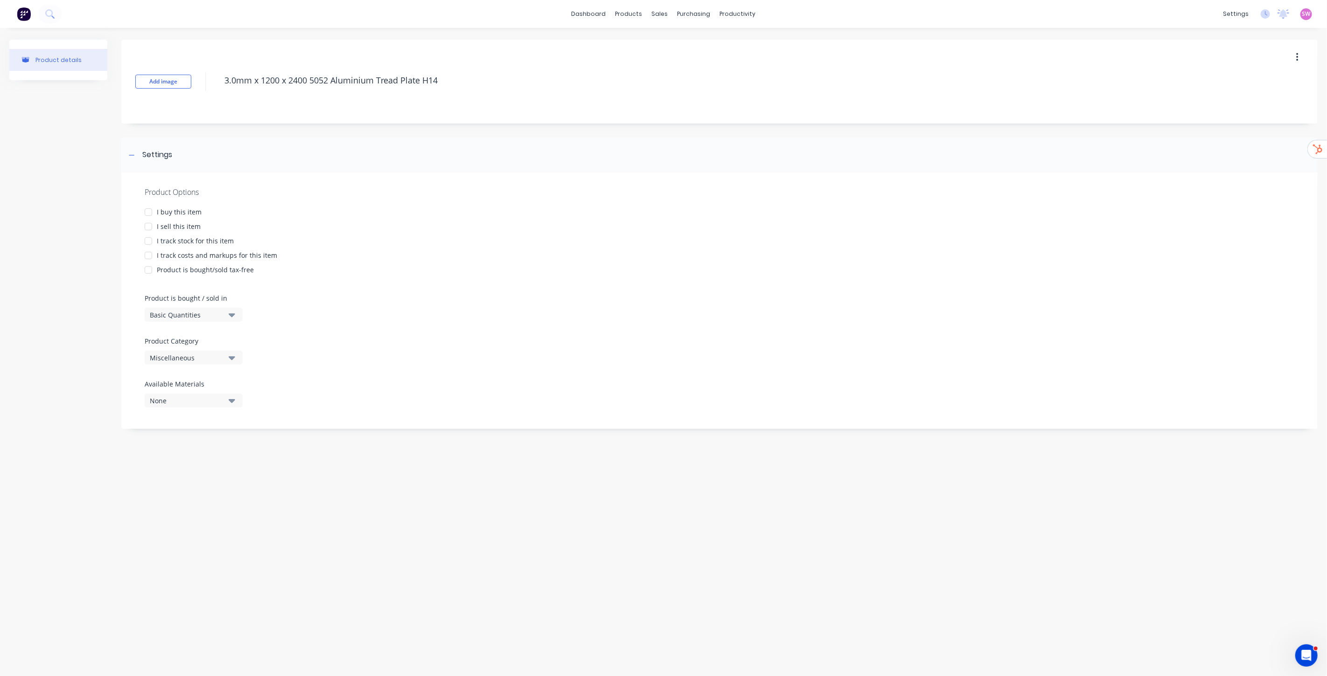
click at [146, 208] on div at bounding box center [148, 212] width 19 height 19
click at [150, 226] on div at bounding box center [148, 226] width 19 height 19
click at [148, 243] on div at bounding box center [148, 241] width 19 height 19
click at [148, 252] on div at bounding box center [148, 255] width 19 height 19
type textarea "x"
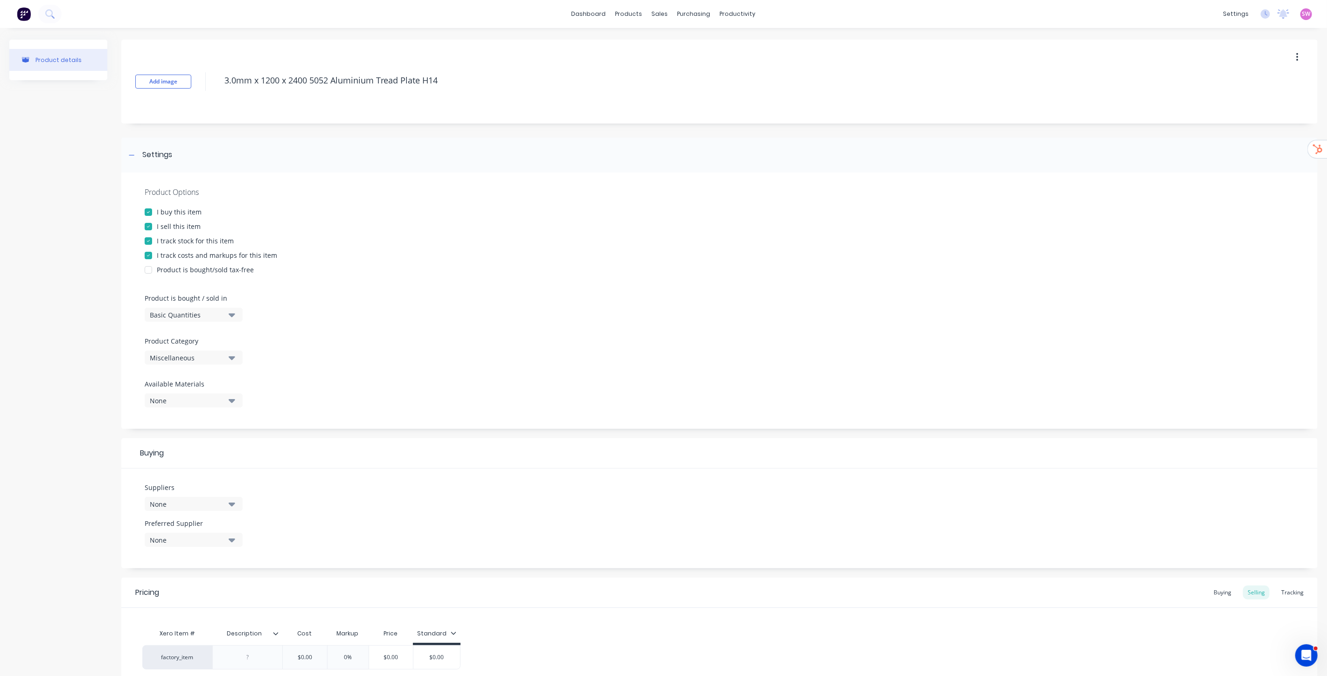
type textarea "3.0mm x 1200 x 2400 5052 Aluminium Tread Plate H14"
type textarea "x"
type textarea "3.0mm x 1200 x 2400 5052 Aluminium Tread Plate H14"
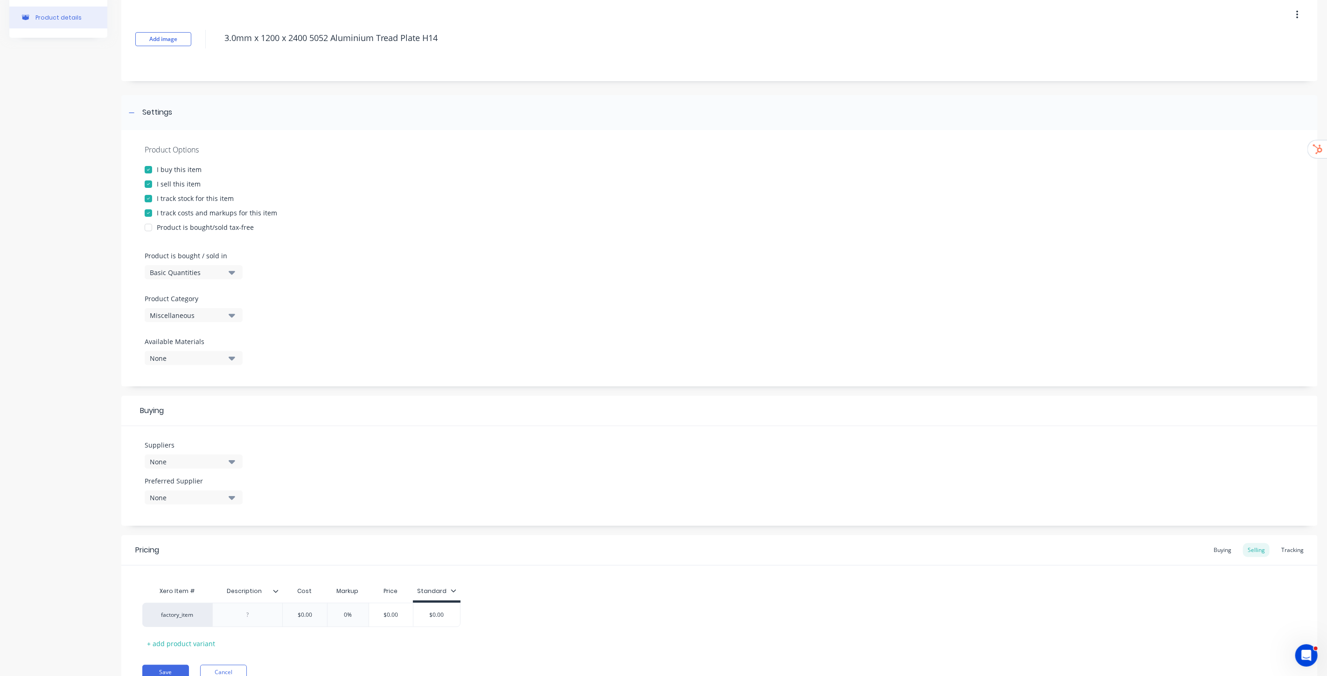
scroll to position [86, 0]
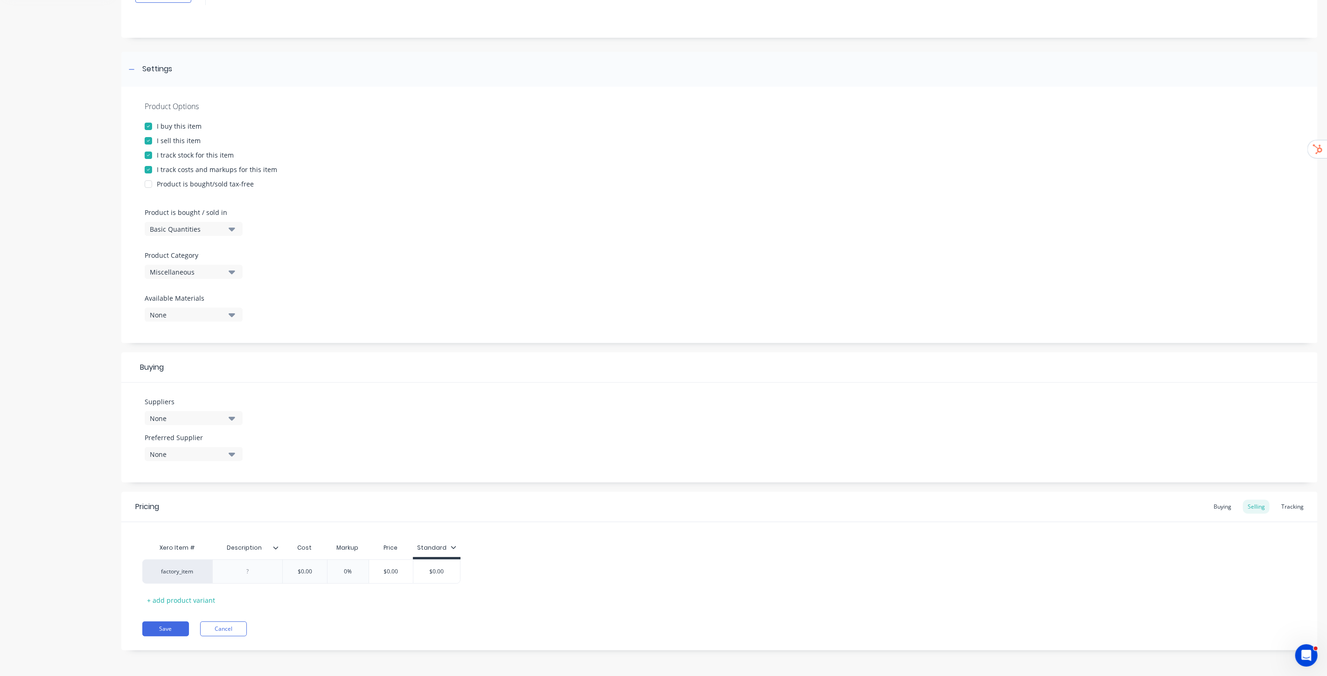
type textarea "x"
click at [248, 547] on input "Description" at bounding box center [244, 548] width 64 height 8
type input "Reorder Number"
type textarea "x"
click at [254, 571] on div at bounding box center [247, 572] width 47 height 12
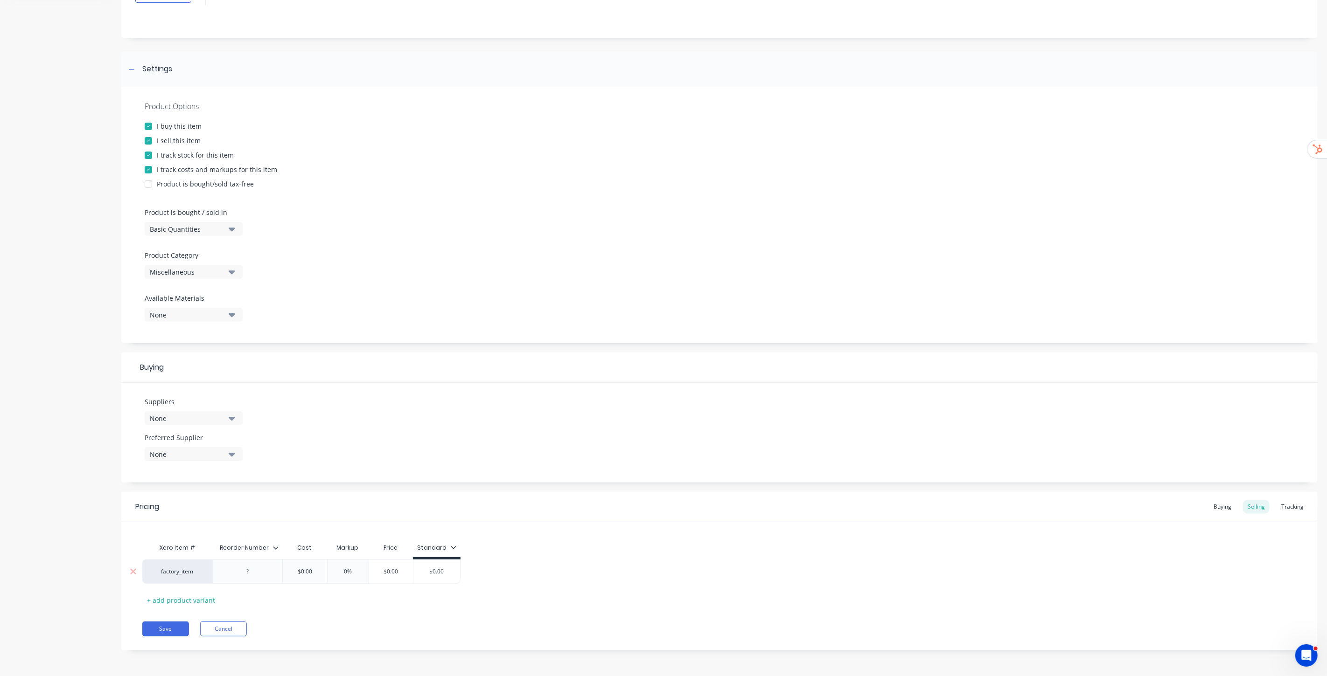
paste div
type textarea "x"
click at [609, 557] on div "Xero Item # Reorder Number Cost Markup Price Standard factory_item AT5052301200…" at bounding box center [719, 576] width 1154 height 74
type input "$0.00"
click at [313, 572] on input "$0.00" at bounding box center [306, 574] width 47 height 8
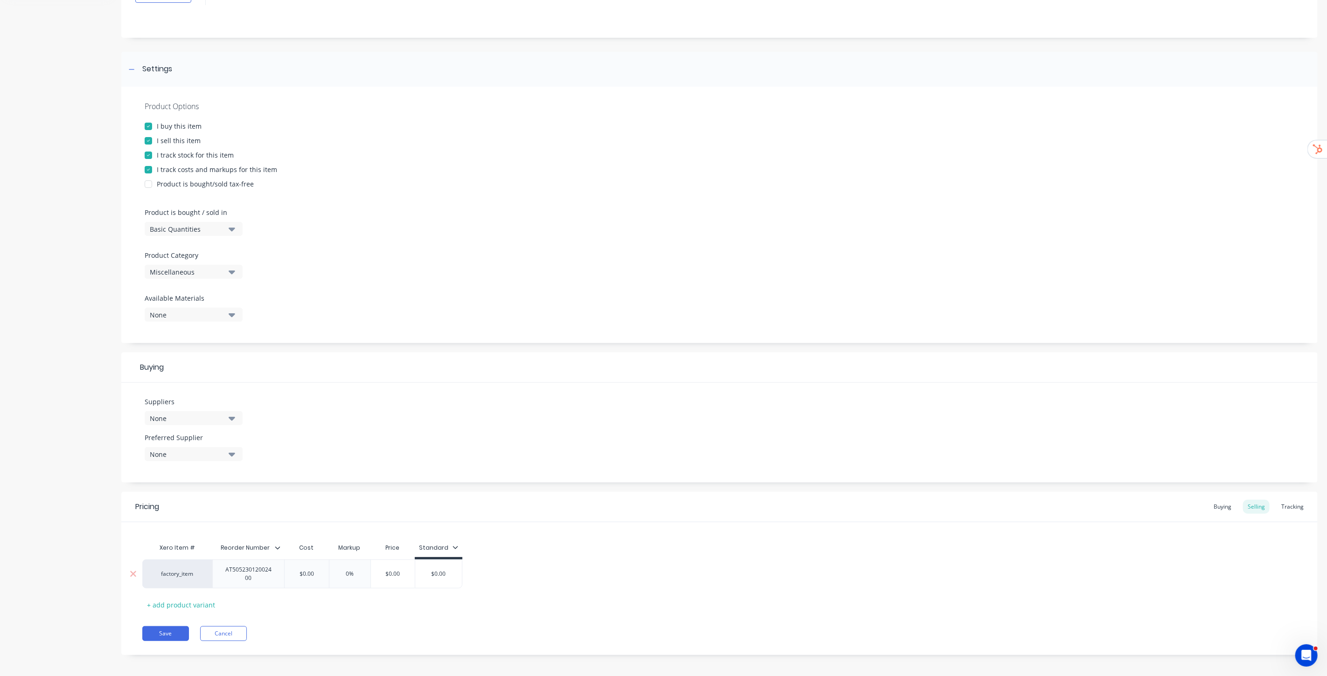
click at [313, 572] on input "$0.00" at bounding box center [306, 574] width 47 height 8
type textarea "x"
type input "$2"
type textarea "x"
type input "$260"
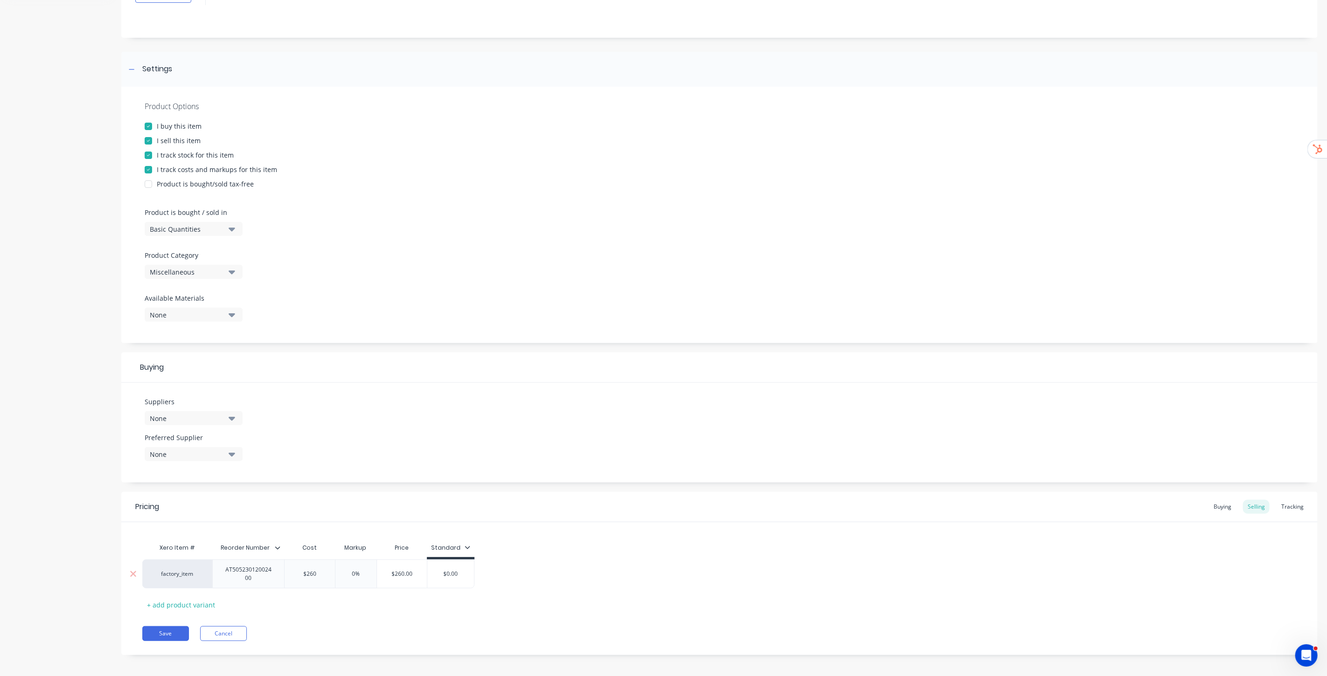
type textarea "x"
type input "$260"
click at [590, 566] on div "factory_item AT50523012002400 $260.00 $260 0% $260.00 $0.00" at bounding box center [719, 574] width 1154 height 29
type input "$0.00"
click at [453, 572] on input "$0.00" at bounding box center [450, 574] width 47 height 8
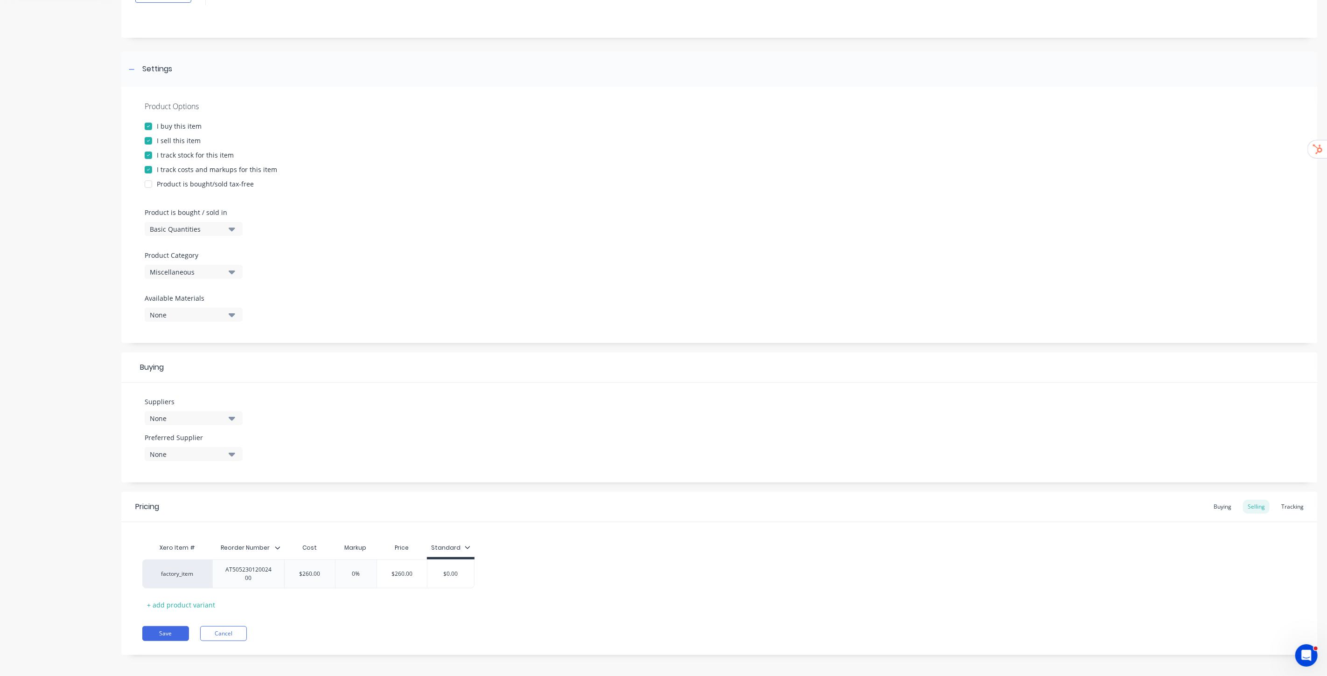
paste input "307.1"
type textarea "x"
type input "307.1"
type input "$260.00"
click at [399, 574] on input "$260.00" at bounding box center [402, 574] width 50 height 8
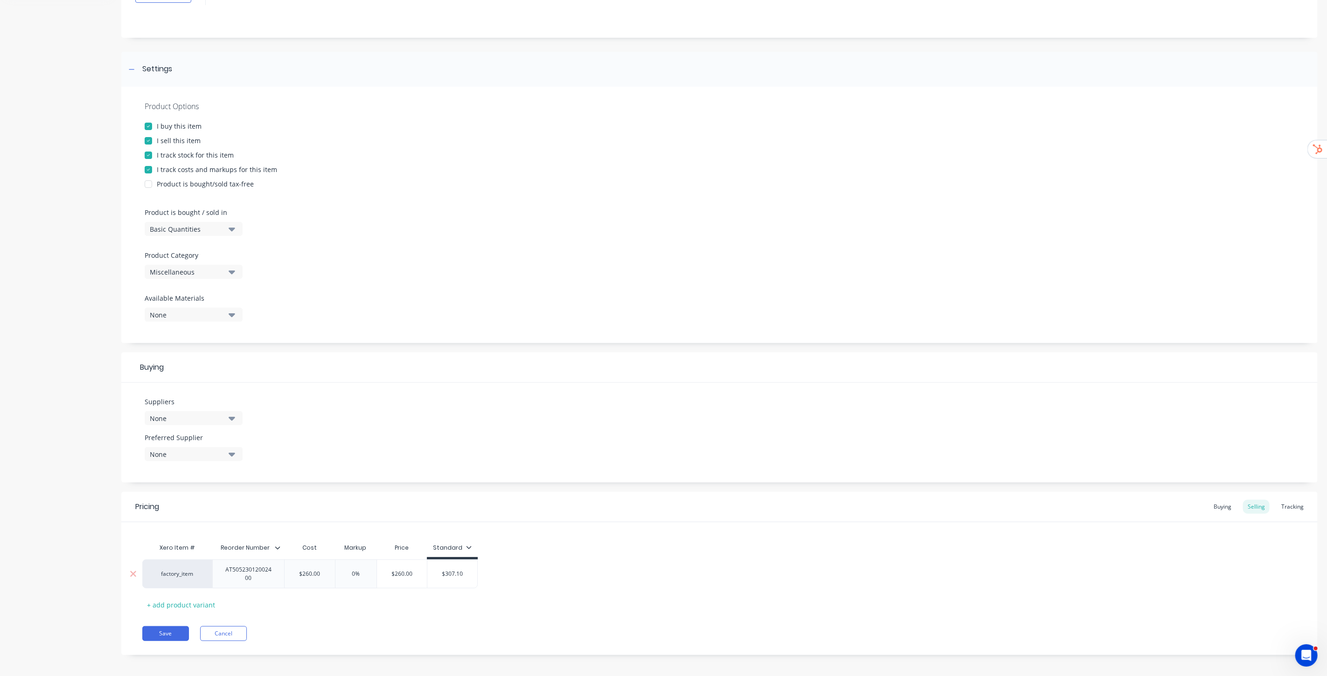
paste input "307.1"
type textarea "x"
type input "307.1"
click at [630, 571] on div "factory_item AT50523012002400 $260.00 $260 18.1154% $307.10 307.1 $307.10 307.1" at bounding box center [719, 574] width 1154 height 29
click at [656, 571] on div "factory_item AT50523012002400 $260.00 $260 18.1154% $307.10 307.1 $307.10 307.1" at bounding box center [719, 574] width 1154 height 29
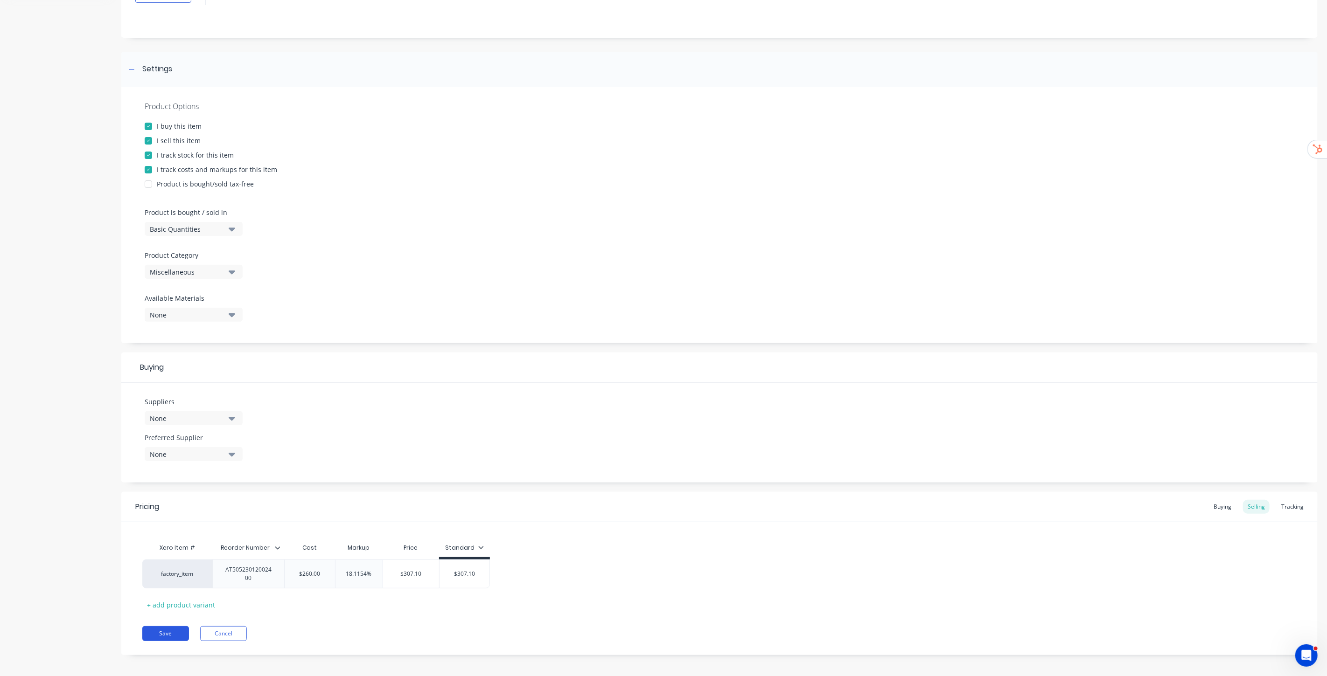
click at [157, 634] on button "Save" at bounding box center [165, 634] width 47 height 15
type textarea "x"
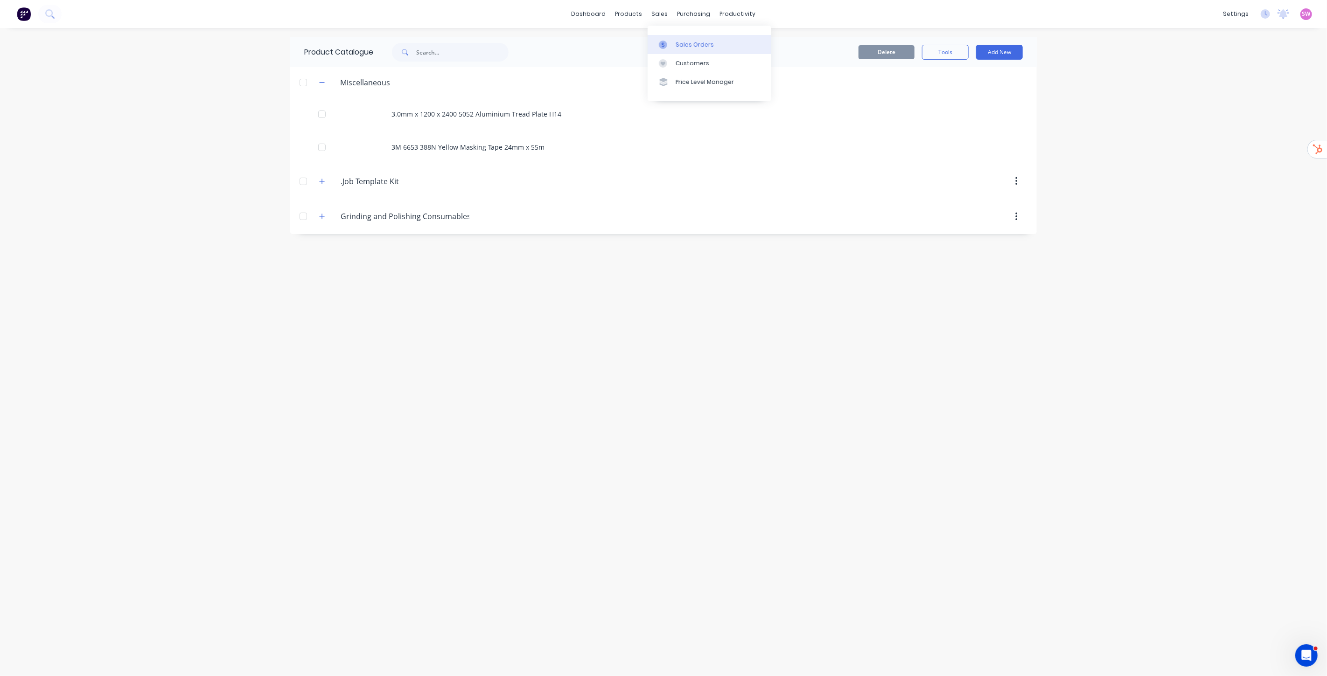
click at [680, 39] on link "Sales Orders" at bounding box center [710, 44] width 124 height 19
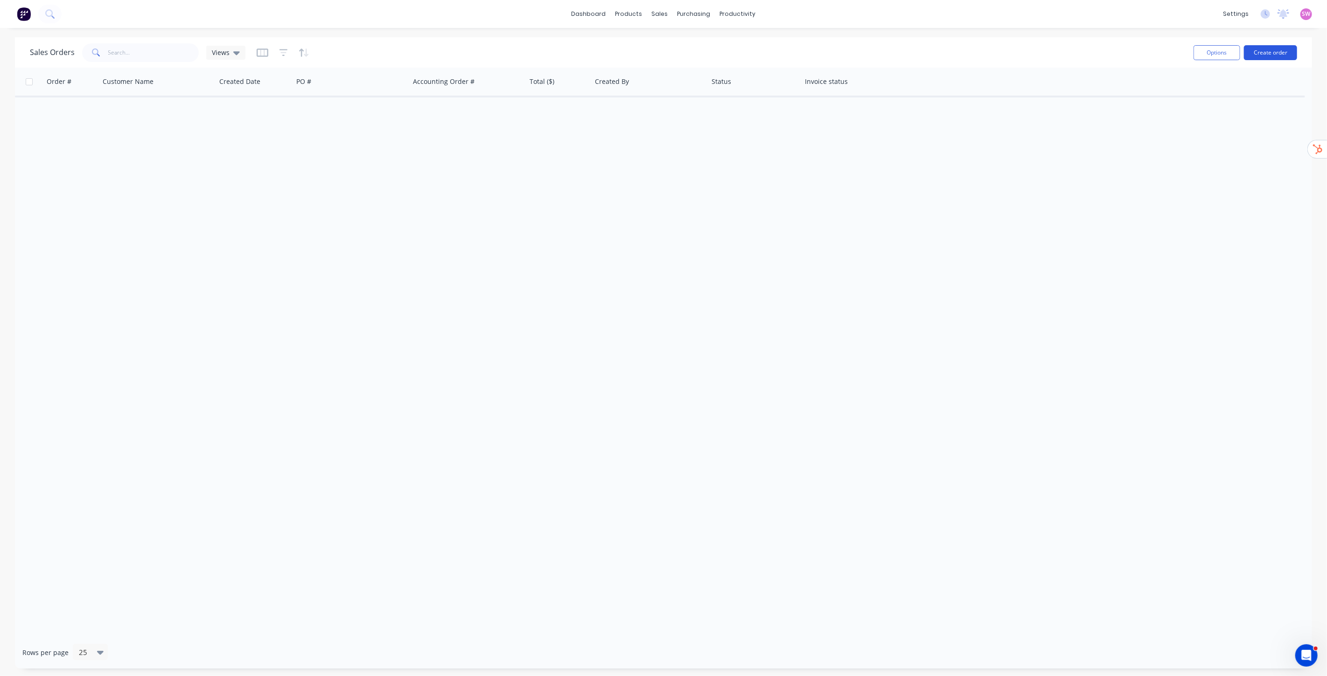
click at [1275, 50] on button "Create order" at bounding box center [1270, 52] width 53 height 15
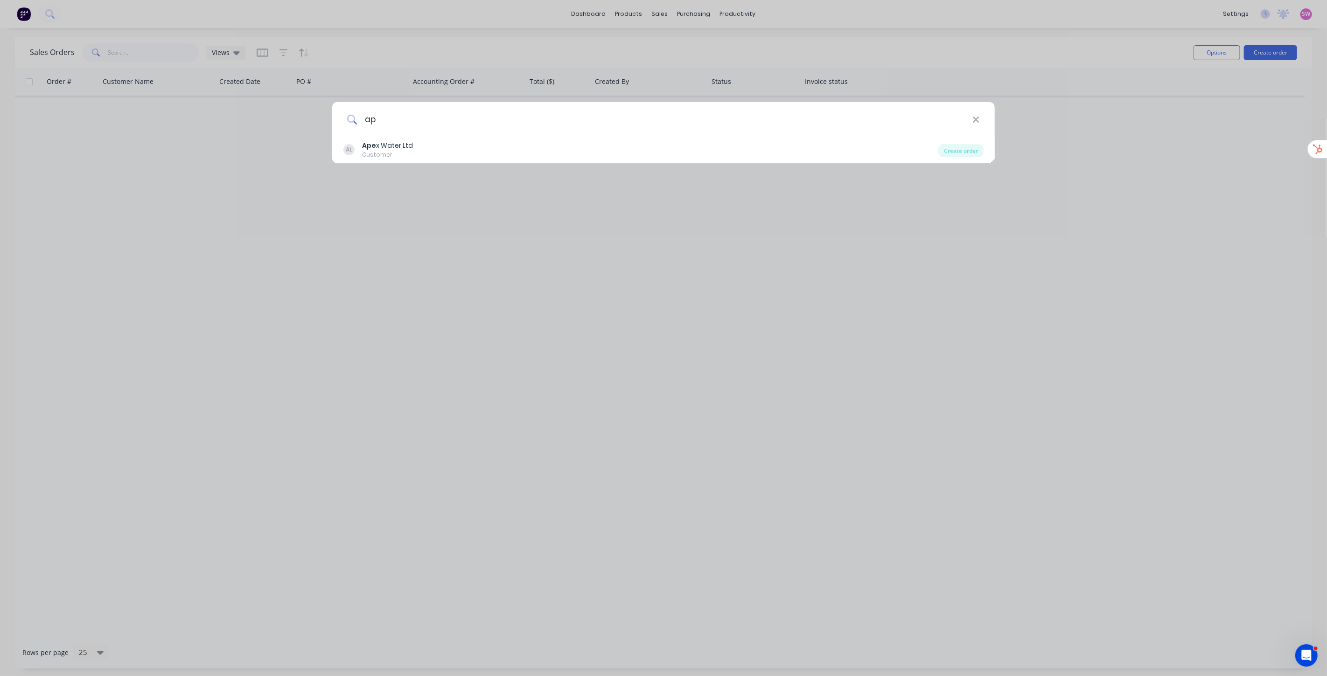
type input "a"
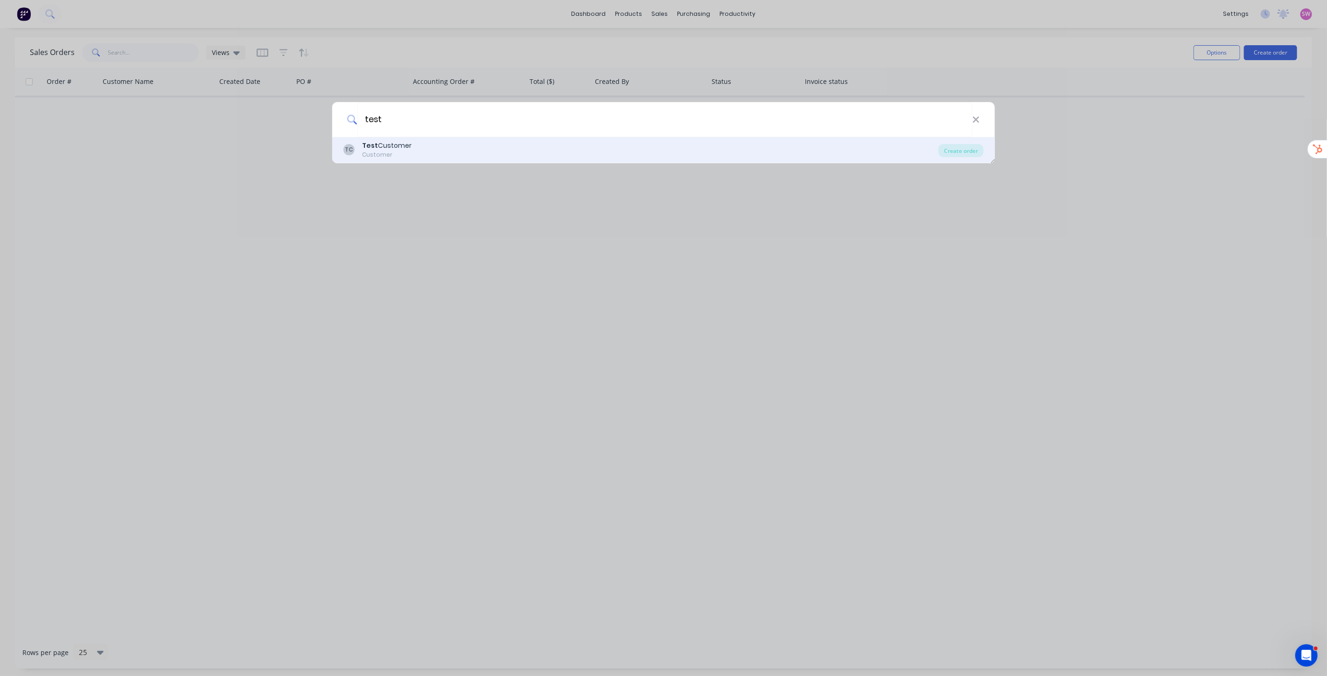
type input "test"
click at [458, 146] on div "TC Test Customer Customer" at bounding box center [640, 150] width 595 height 18
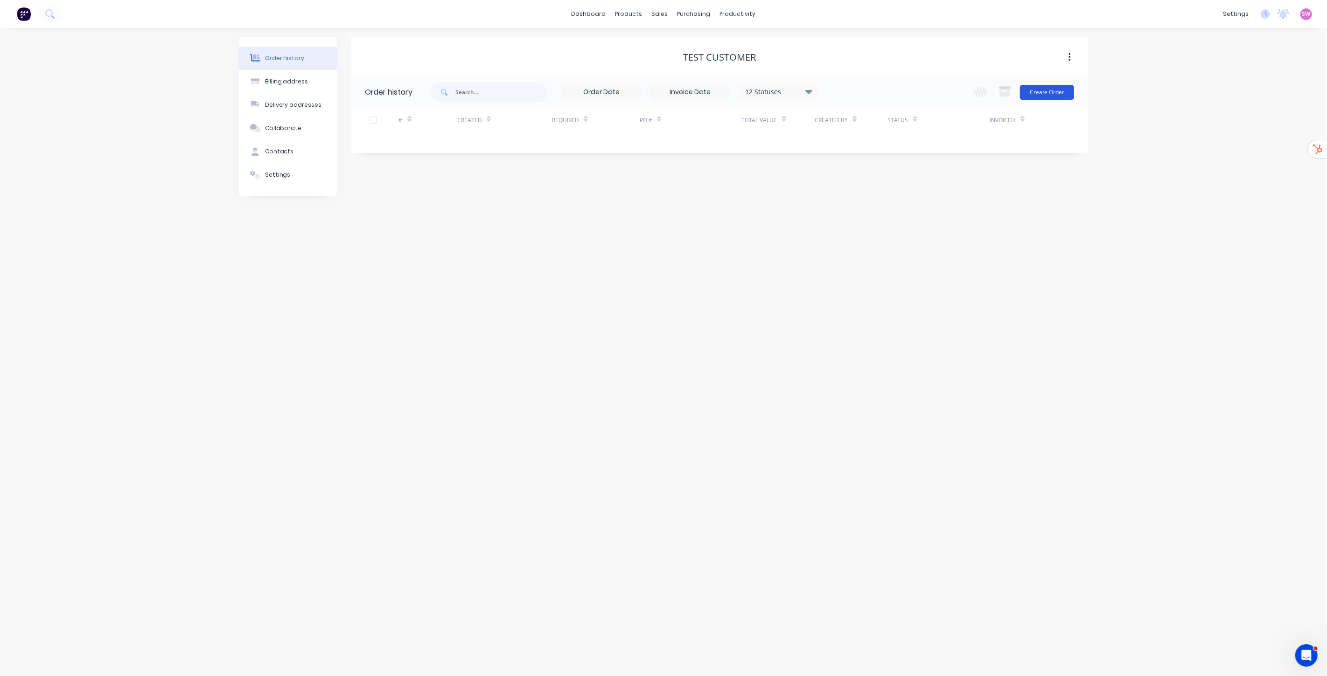
click at [1064, 92] on button "Create Order" at bounding box center [1047, 92] width 54 height 15
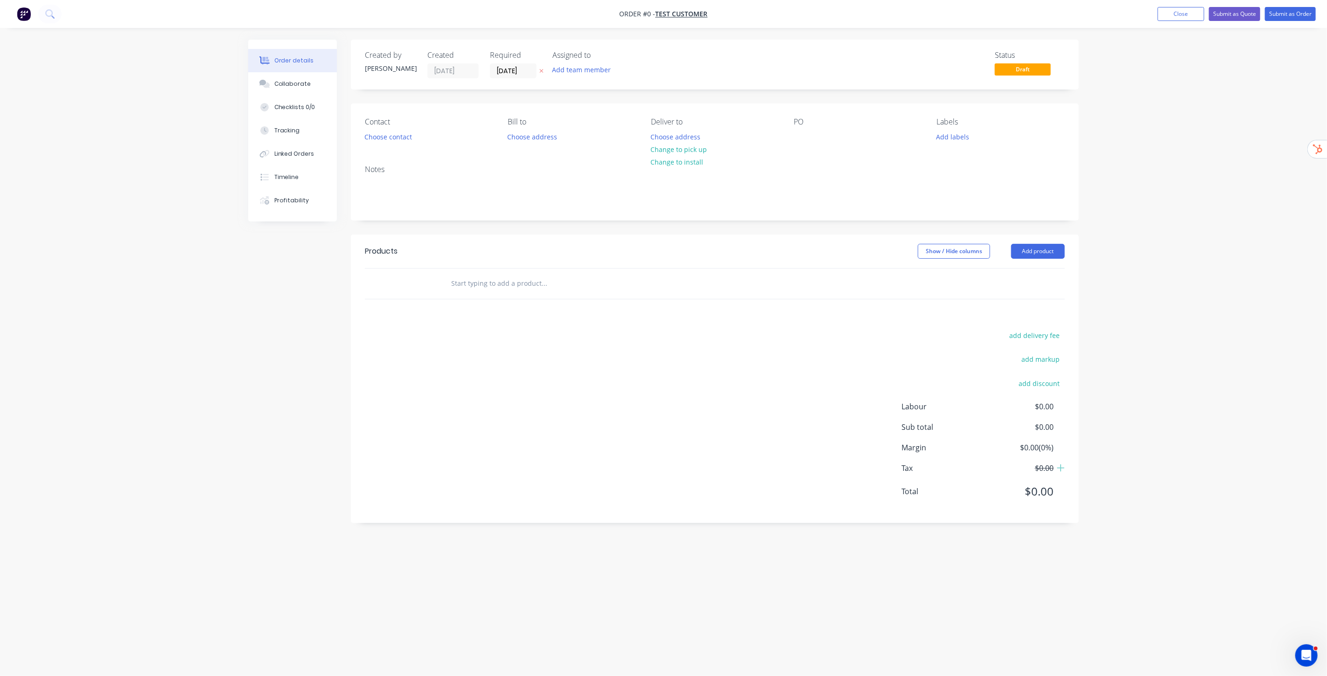
click at [478, 287] on input "text" at bounding box center [544, 283] width 187 height 19
type input "tread"
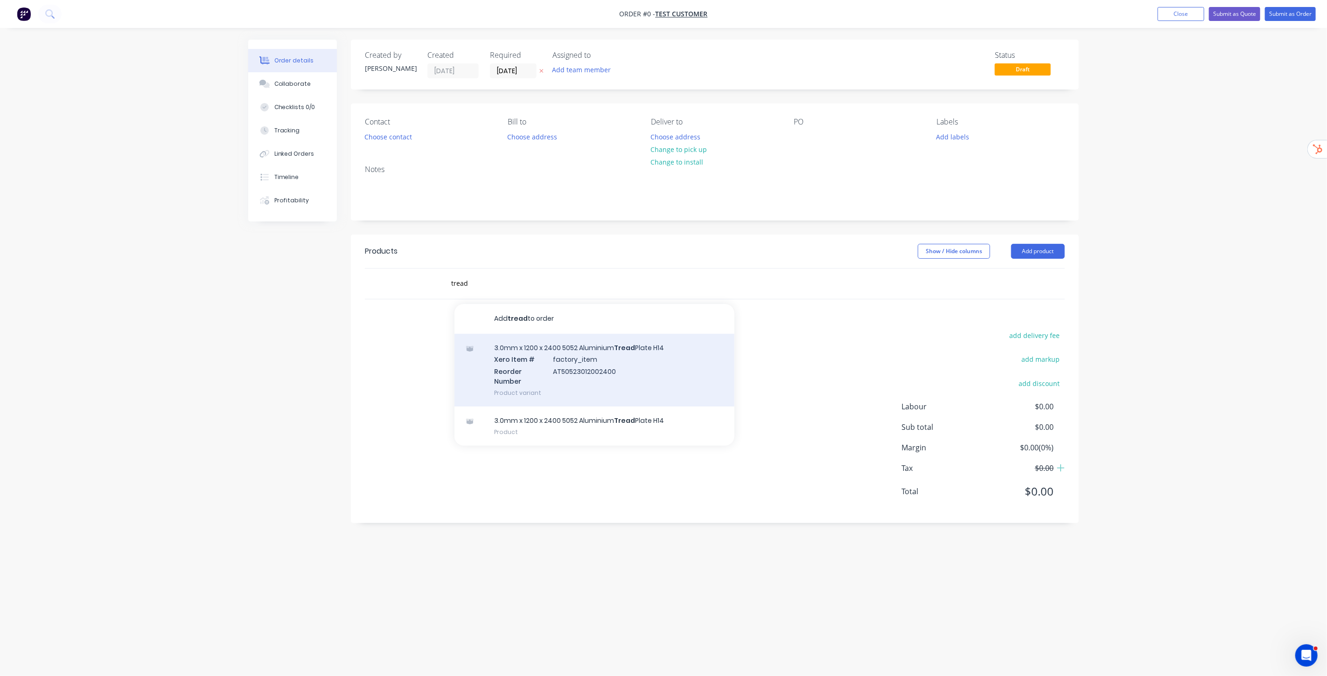
click at [616, 371] on div "3.0mm x 1200 x 2400 5052 Aluminium Tread Plate H14 Xero Item # factory_item Reo…" at bounding box center [594, 370] width 280 height 73
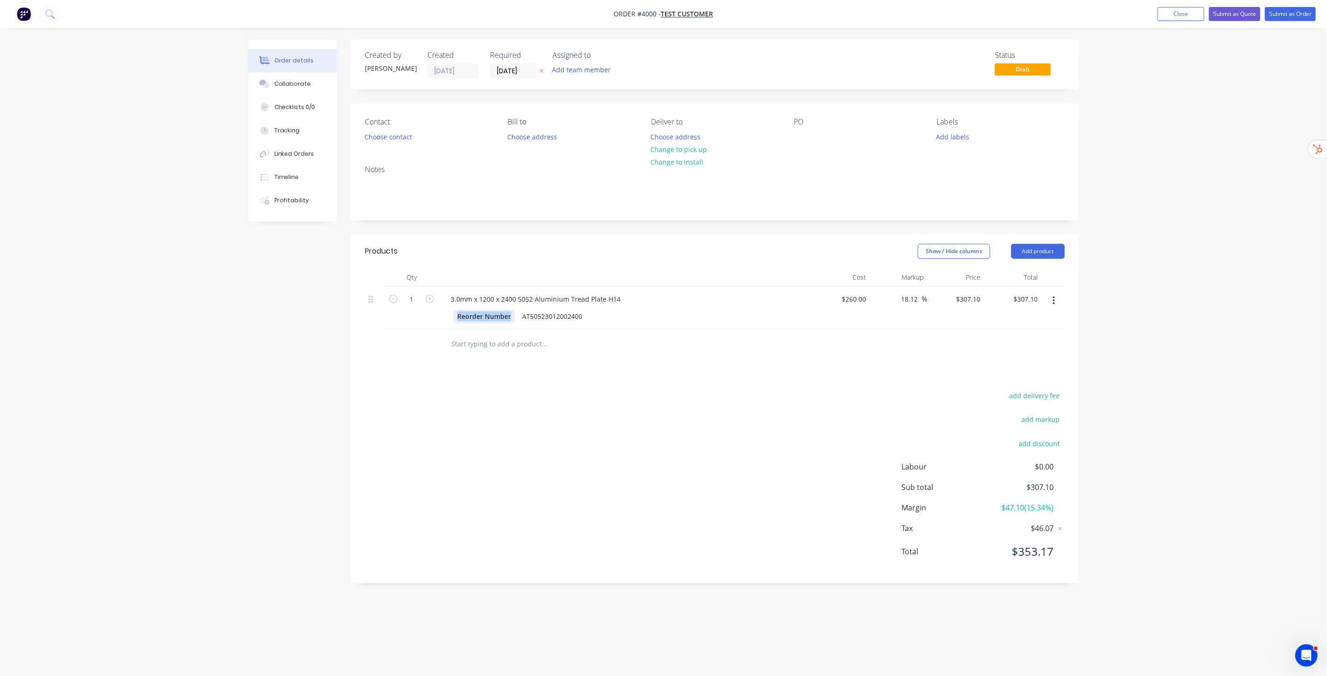
drag, startPoint x: 458, startPoint y: 316, endPoint x: 510, endPoint y: 318, distance: 51.8
click at [510, 318] on div "Reorder Number" at bounding box center [483, 317] width 61 height 14
drag, startPoint x: 572, startPoint y: 318, endPoint x: 576, endPoint y: 322, distance: 5.3
click at [574, 318] on div "AT50523012002400" at bounding box center [552, 317] width 68 height 14
click at [1173, 7] on button "Close" at bounding box center [1180, 14] width 47 height 14
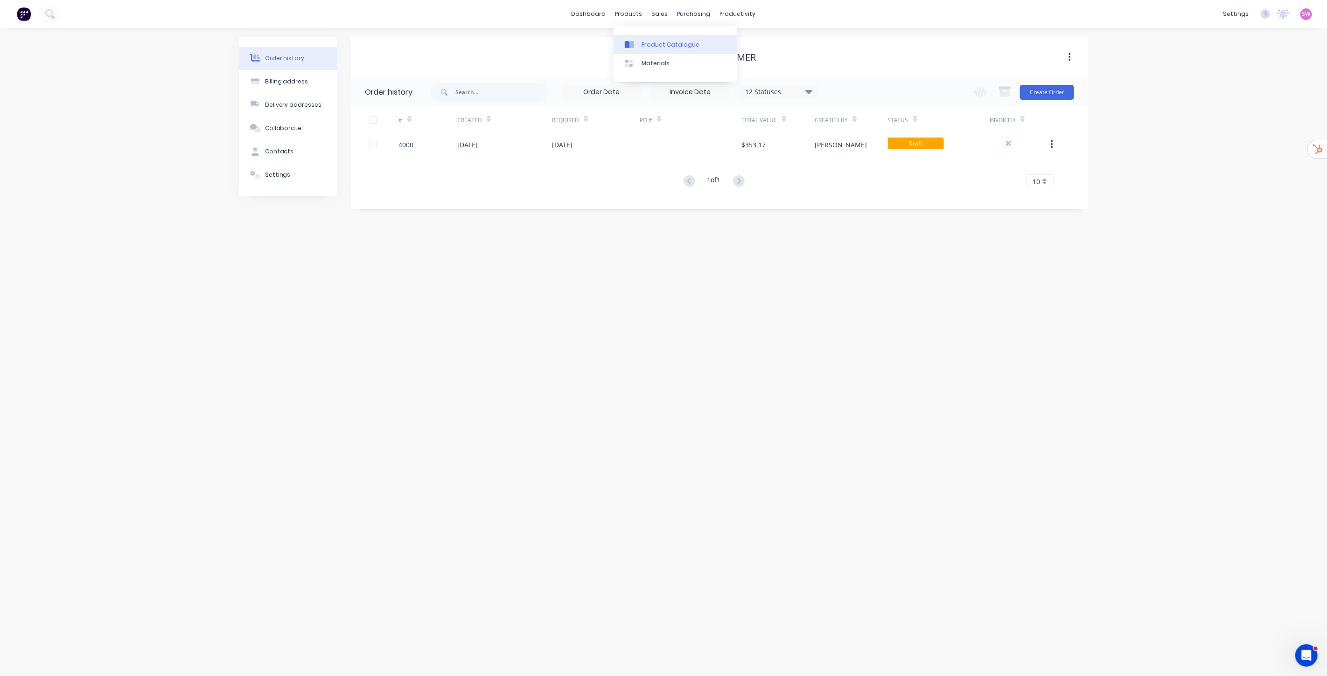
click at [667, 49] on link "Product Catalogue" at bounding box center [675, 44] width 124 height 19
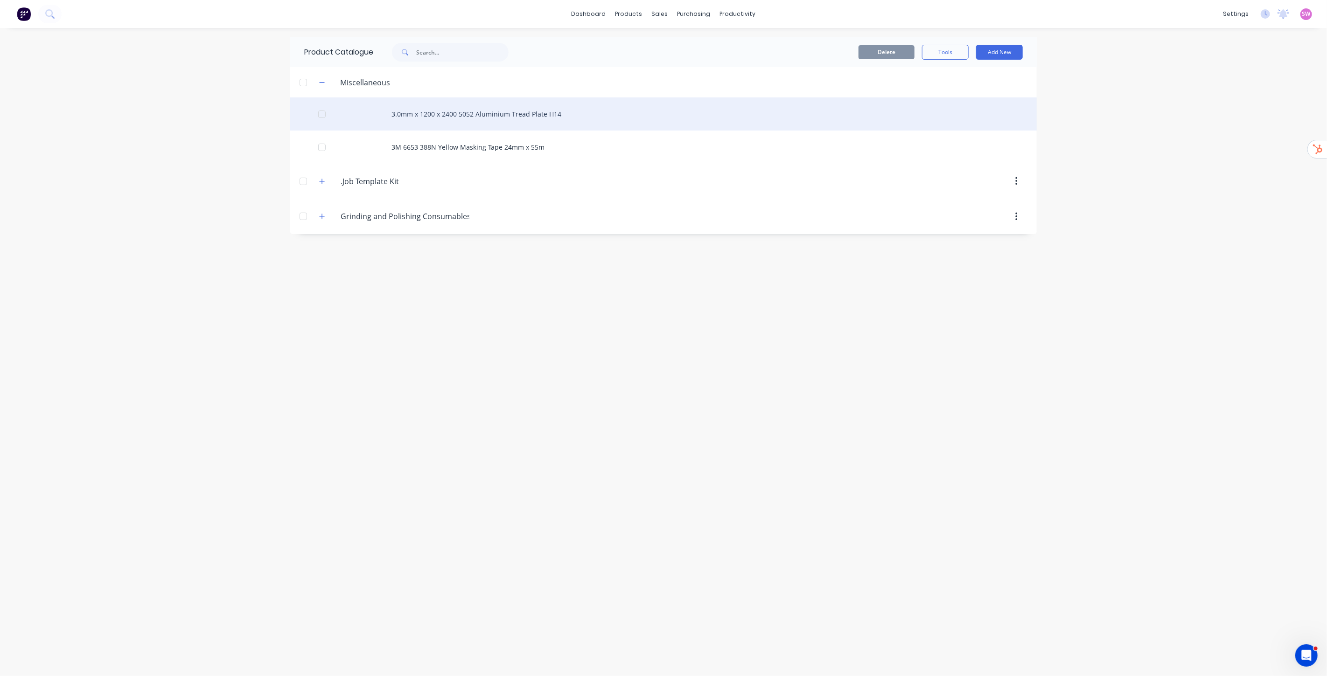
click at [543, 108] on div "3.0mm x 1200 x 2400 5052 Aluminium Tread Plate H14" at bounding box center [663, 114] width 746 height 33
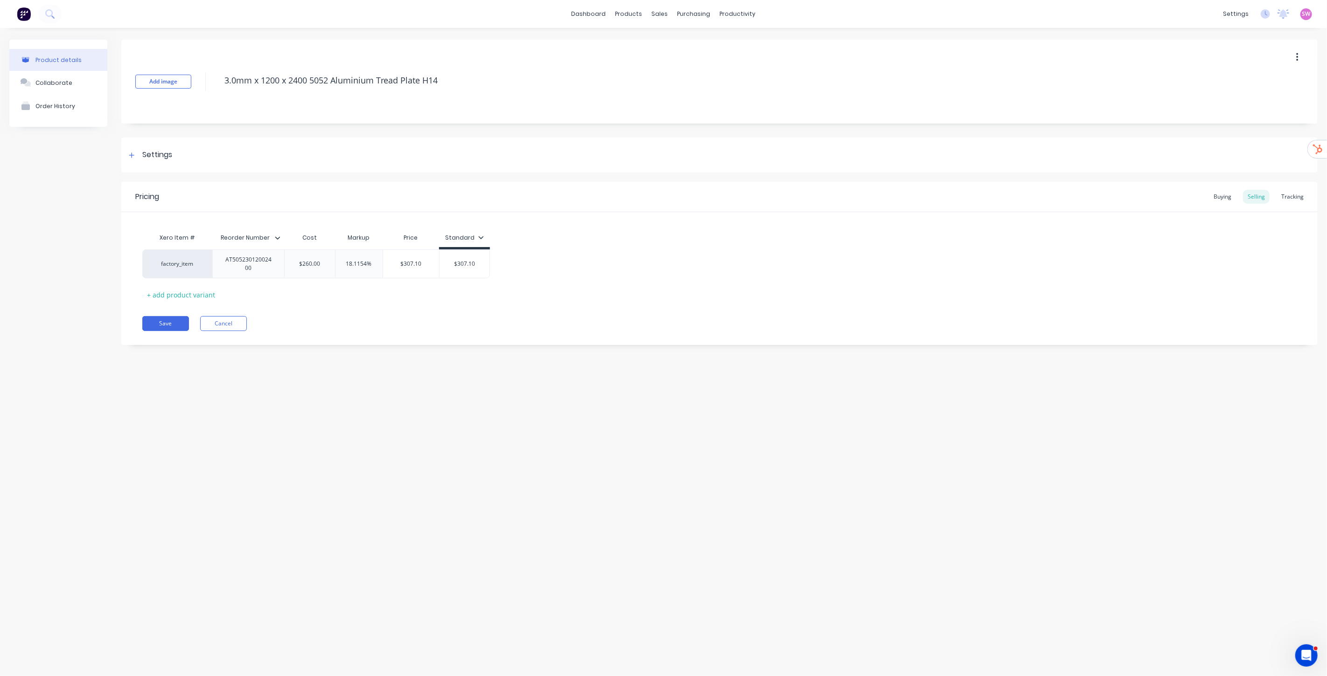
click at [278, 237] on icon at bounding box center [278, 238] width 6 height 6
click at [249, 267] on div "Add attribute column" at bounding box center [228, 263] width 67 height 10
click at [315, 244] on div "Enter name..." at bounding box center [316, 237] width 64 height 23
click at [318, 236] on input "text" at bounding box center [316, 238] width 64 height 8
type textarea "x"
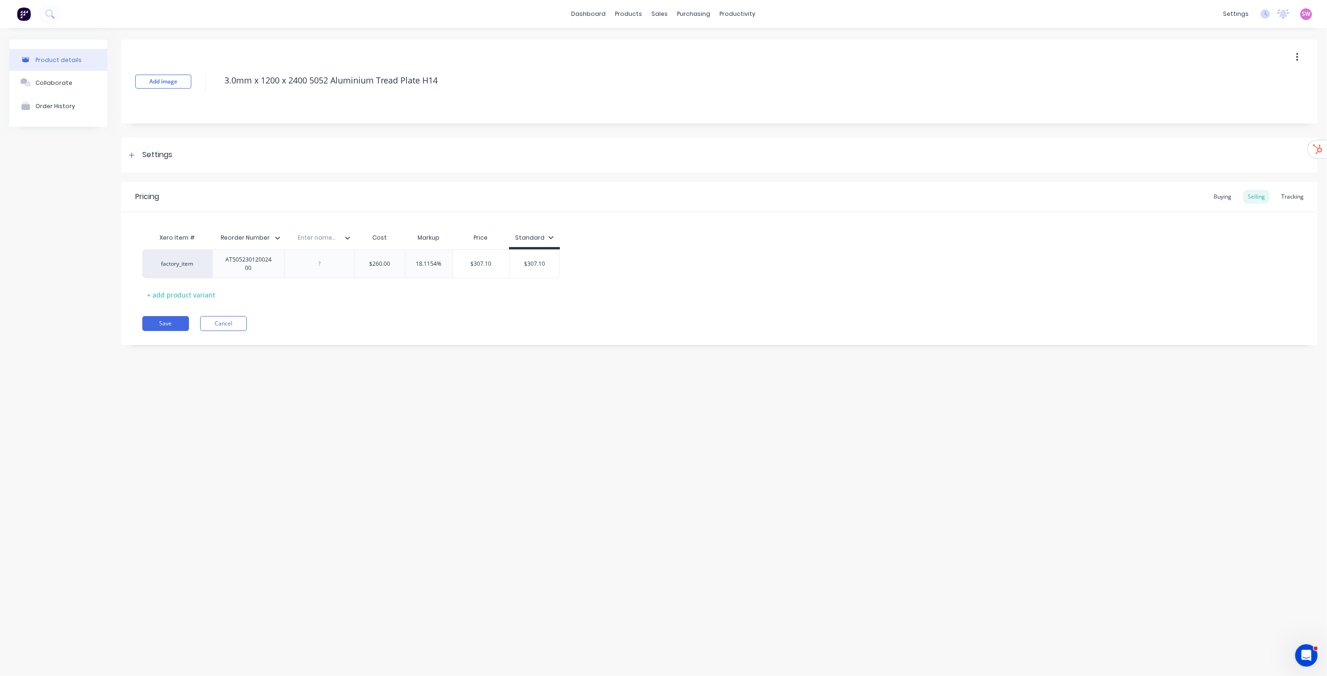
click at [330, 238] on input "text" at bounding box center [316, 238] width 64 height 8
type input "Supplier"
type textarea "x"
click at [322, 265] on div at bounding box center [319, 264] width 47 height 12
click at [322, 267] on div at bounding box center [319, 264] width 47 height 12
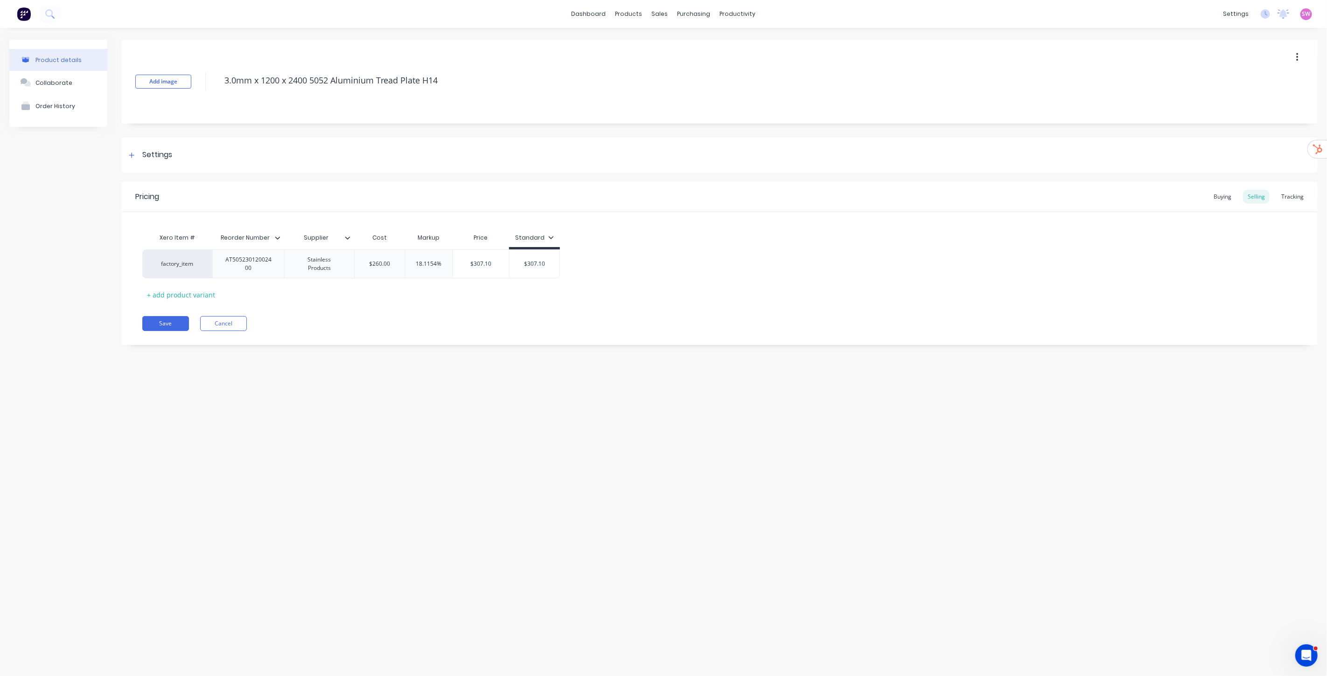
click at [465, 324] on div "Save Cancel" at bounding box center [729, 323] width 1175 height 15
click at [179, 324] on button "Save" at bounding box center [165, 323] width 47 height 15
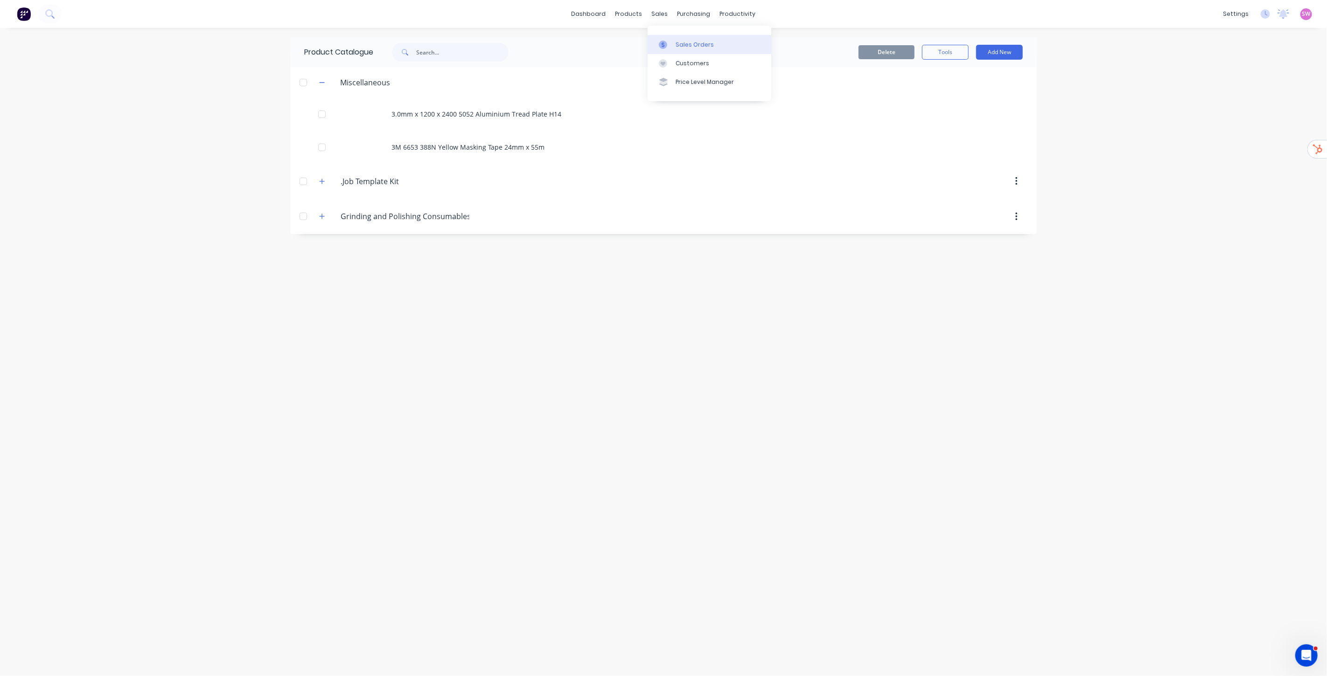
click at [677, 45] on div "Sales Orders" at bounding box center [695, 45] width 38 height 8
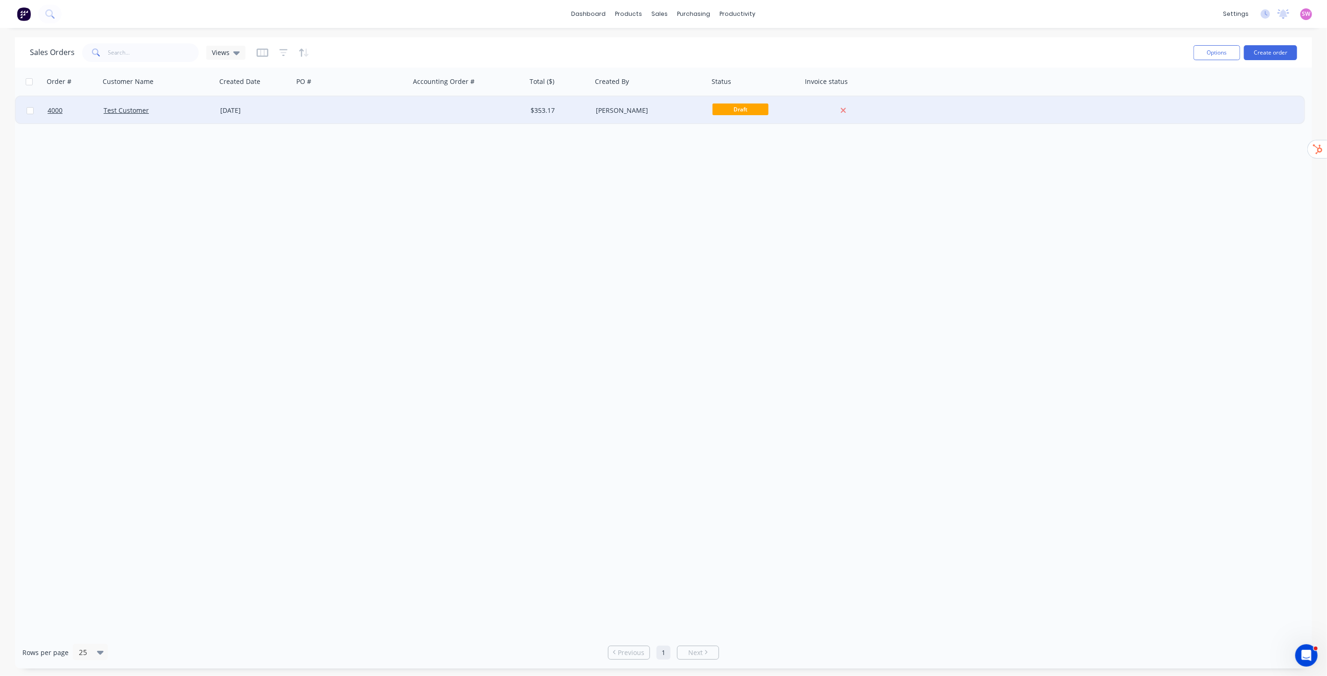
click at [418, 106] on div at bounding box center [468, 111] width 117 height 28
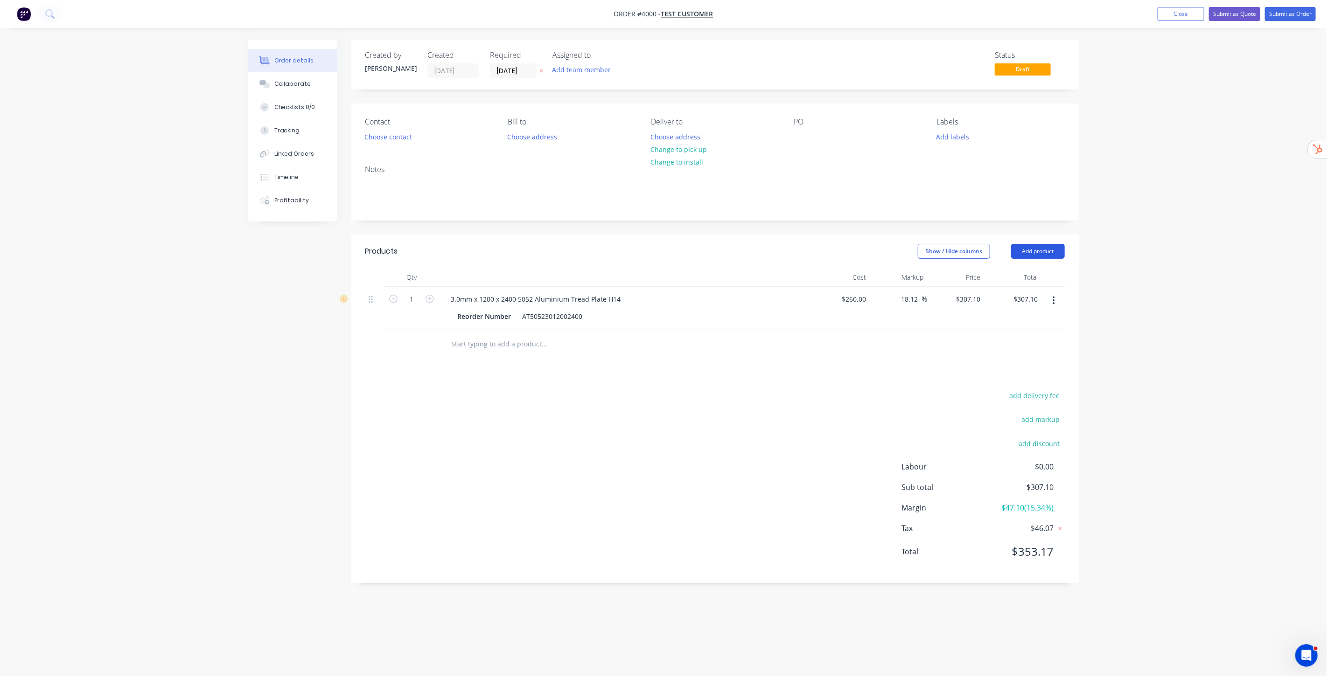
click at [1064, 254] on button "Add product" at bounding box center [1038, 251] width 54 height 15
click at [1031, 274] on div "Product catalogue" at bounding box center [1020, 275] width 72 height 14
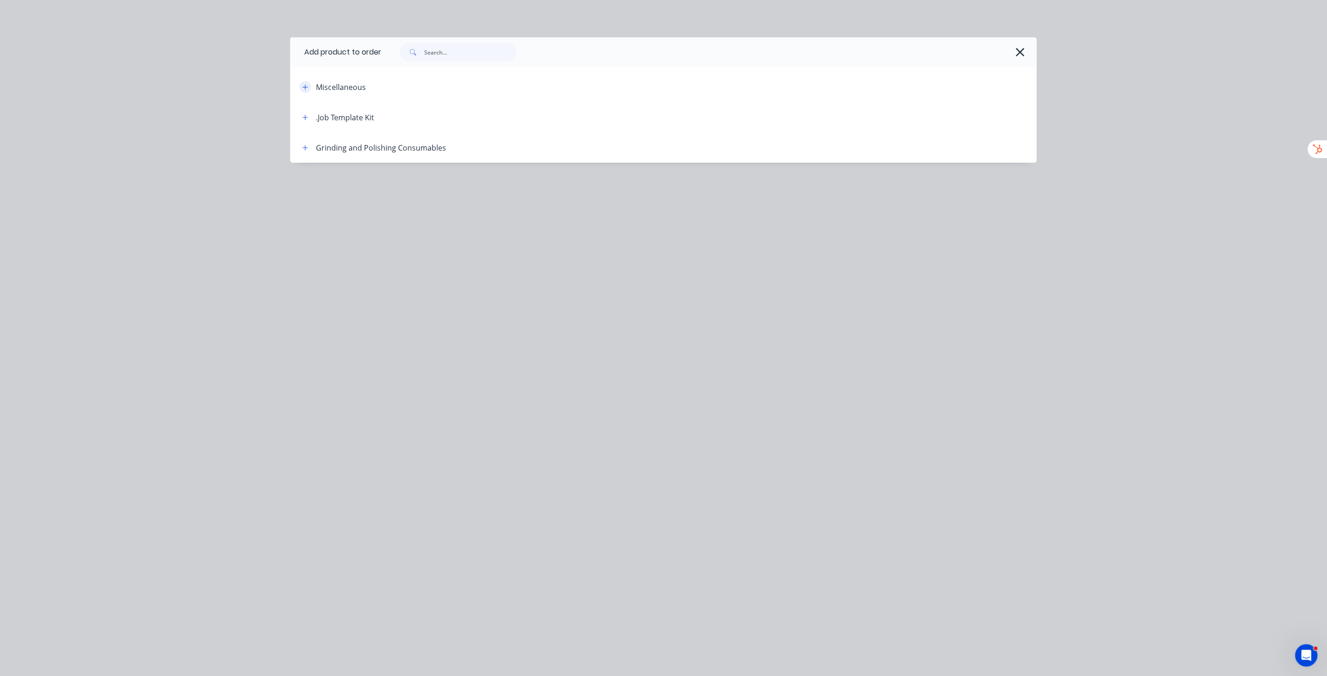
click at [300, 84] on button "button" at bounding box center [306, 87] width 12 height 12
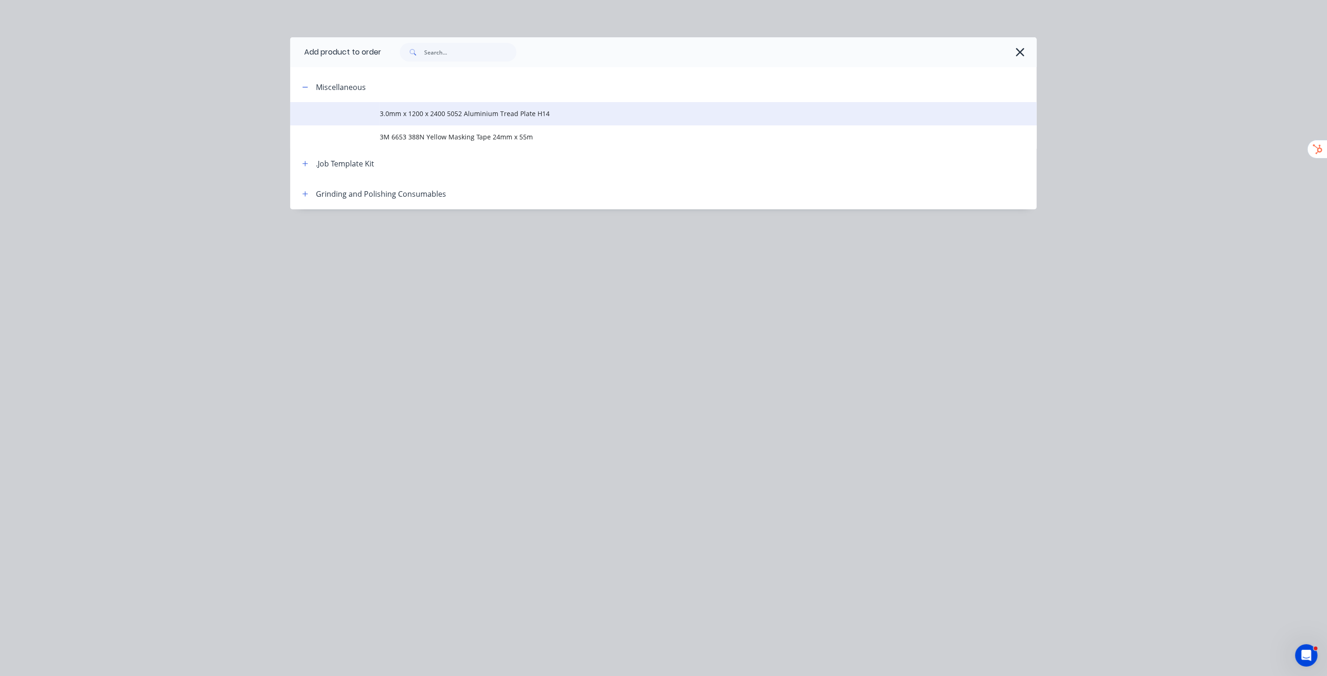
click at [486, 112] on span "3.0mm x 1200 x 2400 5052 Aluminium Tread Plate H14" at bounding box center [642, 114] width 525 height 10
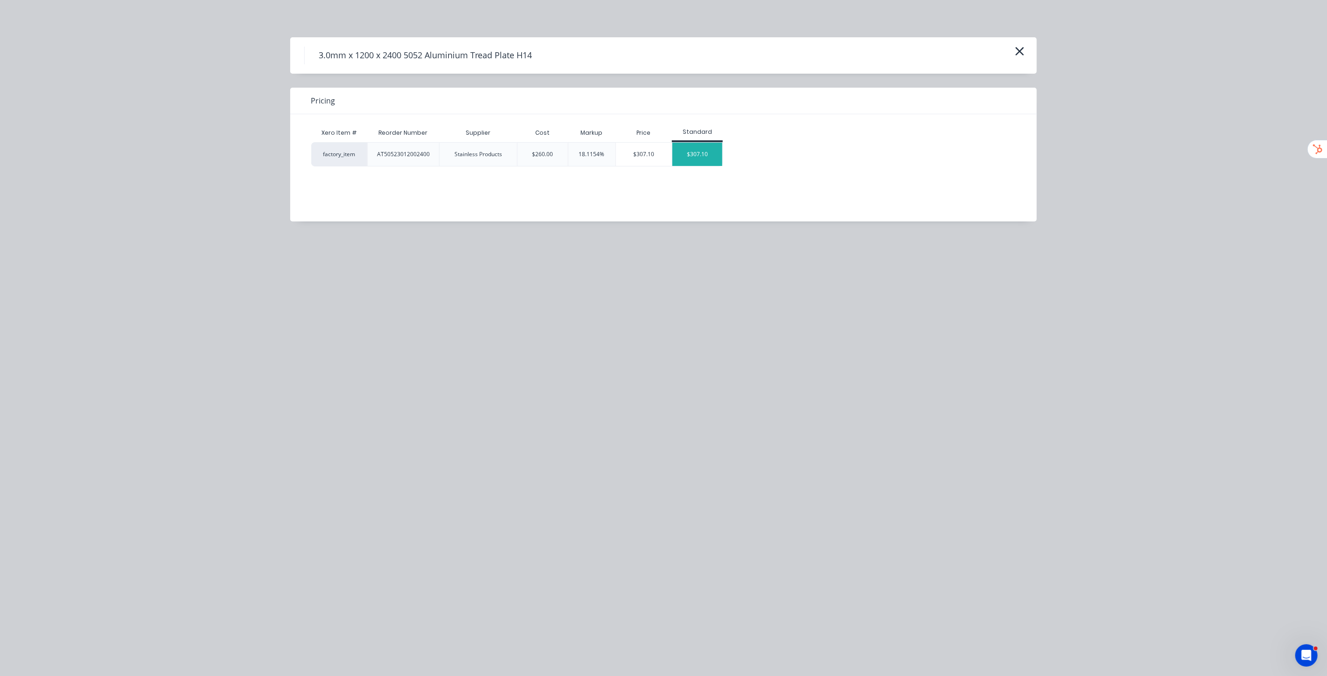
click at [699, 153] on div "$307.10" at bounding box center [697, 154] width 50 height 23
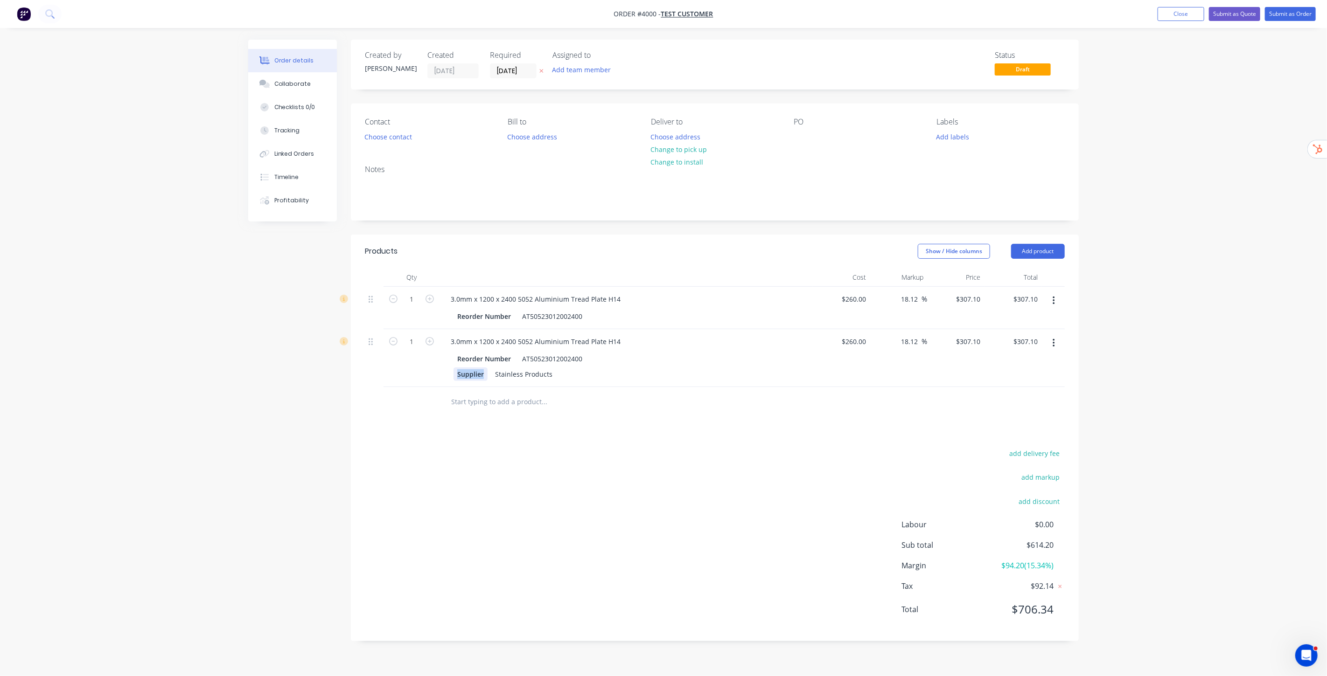
drag, startPoint x: 458, startPoint y: 375, endPoint x: 570, endPoint y: 374, distance: 112.4
click at [570, 374] on div "Supplier Stainless Products" at bounding box center [623, 375] width 341 height 14
click at [1150, 393] on div "Order details Collaborate Checklists 0/0 Tracking Linked Orders Timeline Profit…" at bounding box center [663, 338] width 1327 height 676
click at [1192, 16] on button "Close" at bounding box center [1180, 14] width 47 height 14
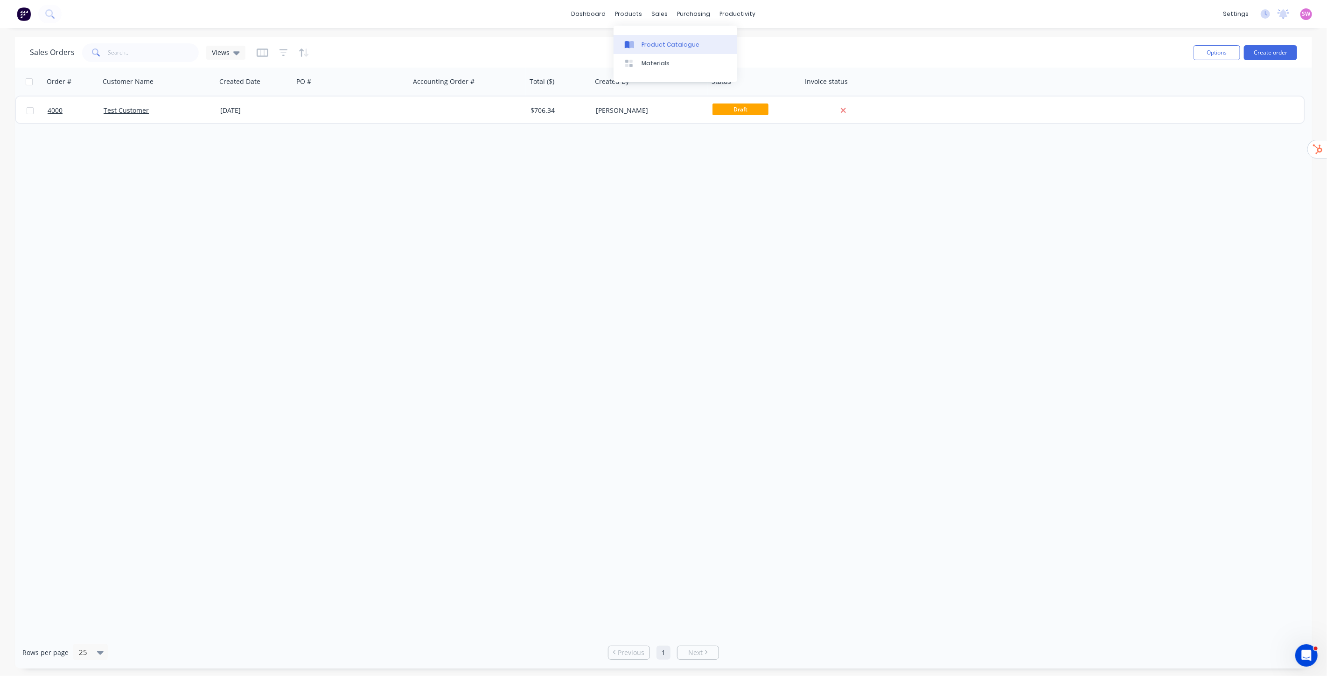
click at [654, 52] on link "Product Catalogue" at bounding box center [675, 44] width 124 height 19
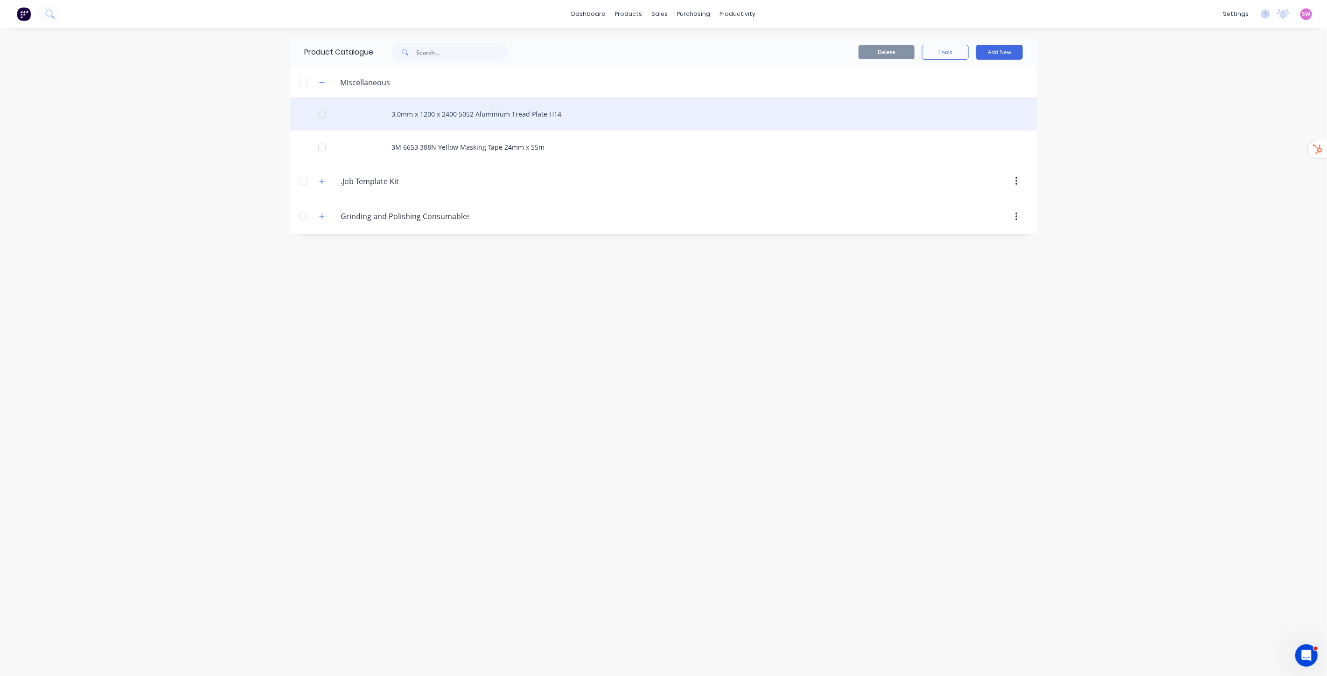
click at [446, 116] on div "3.0mm x 1200 x 2400 5052 Aluminium Tread Plate H14" at bounding box center [663, 114] width 746 height 33
type textarea "x"
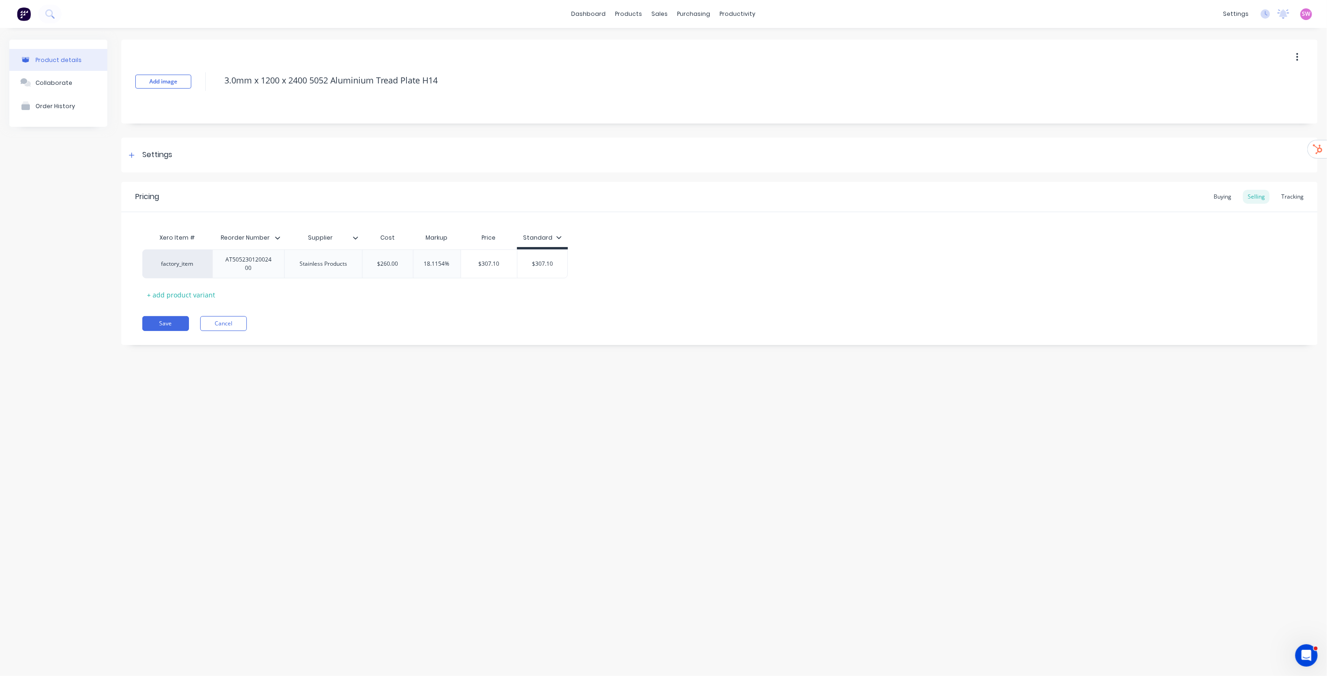
type input "Reorder Number"
click at [272, 235] on input "Reorder Number" at bounding box center [245, 238] width 66 height 8
click at [276, 238] on icon at bounding box center [278, 238] width 6 height 6
click at [353, 236] on icon at bounding box center [356, 238] width 6 height 6
click at [506, 306] on div "Pricing Buying Selling Tracking Xero Item # Reorder Number Supplier Cost Markup…" at bounding box center [719, 263] width 1196 height 163
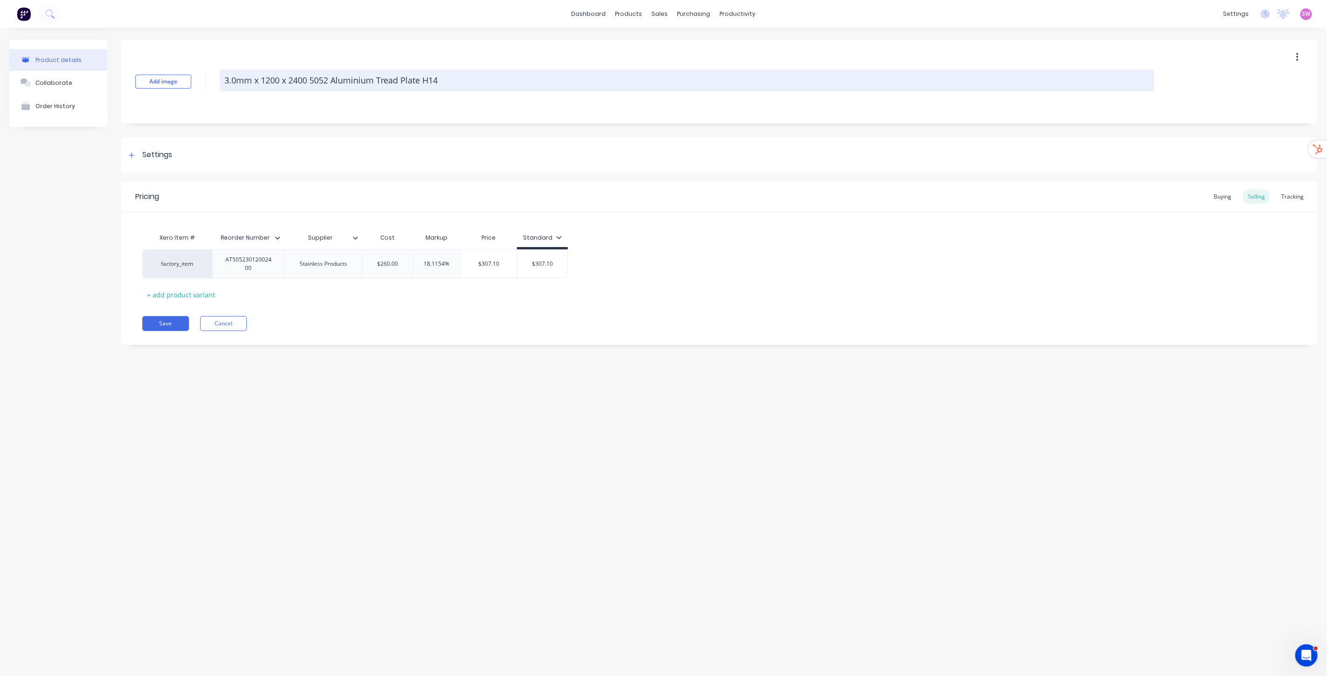
drag, startPoint x: 222, startPoint y: 78, endPoint x: 457, endPoint y: 78, distance: 235.1
click at [457, 78] on textarea "3.0mm x 1200 x 2400 5052 Aluminium Tread Plate H14" at bounding box center [687, 81] width 934 height 22
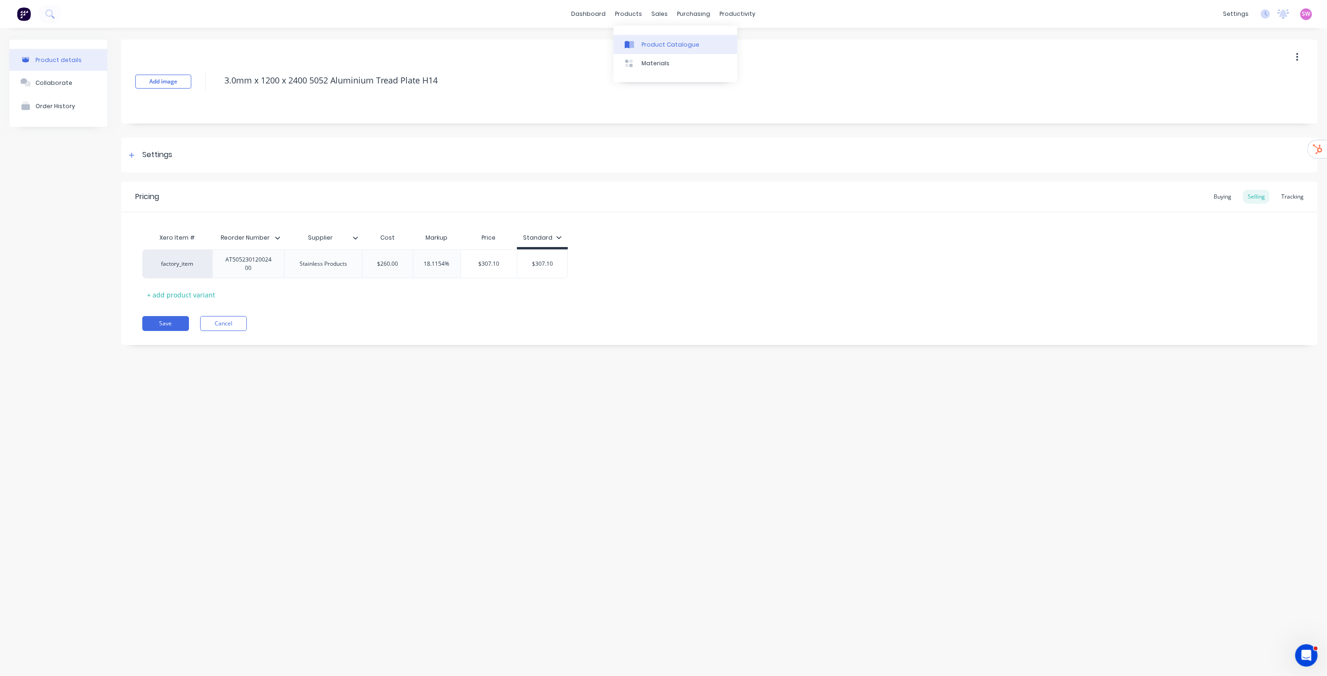
type textarea "x"
click at [651, 38] on link "Product Catalogue" at bounding box center [675, 44] width 124 height 19
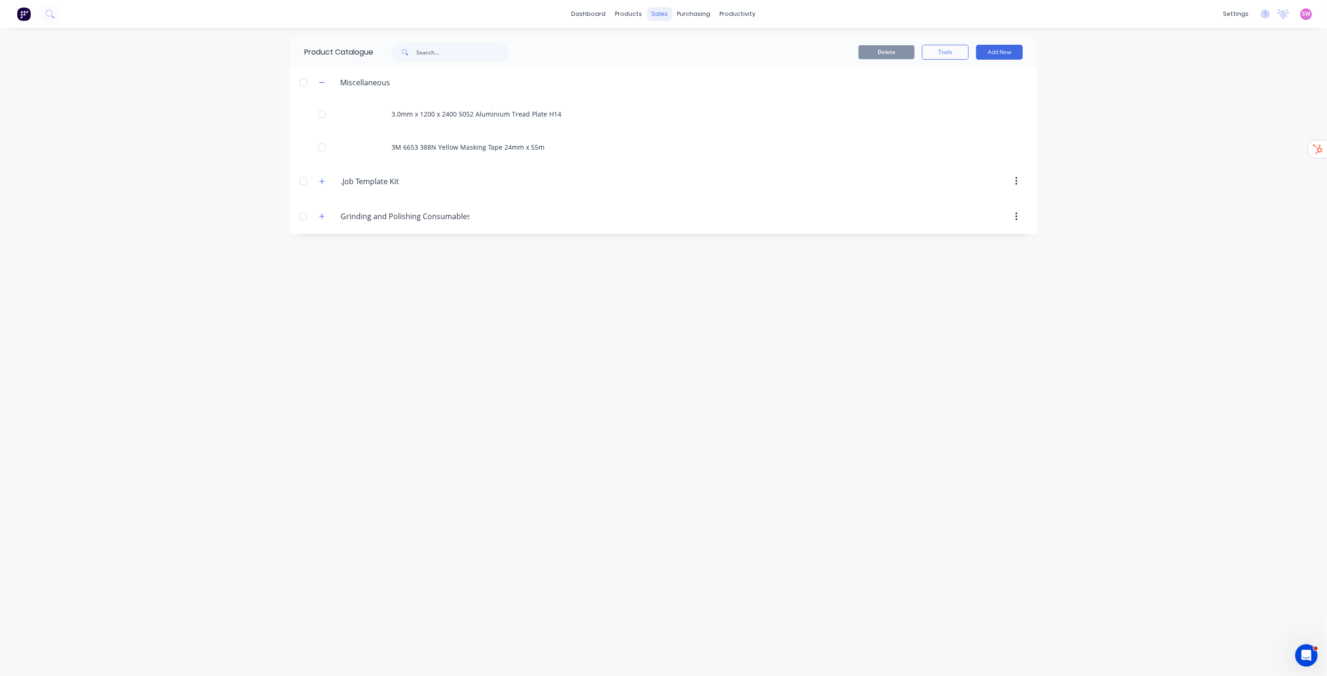
click at [661, 16] on div "sales" at bounding box center [660, 14] width 26 height 14
click at [690, 54] on link "Customers" at bounding box center [710, 63] width 124 height 19
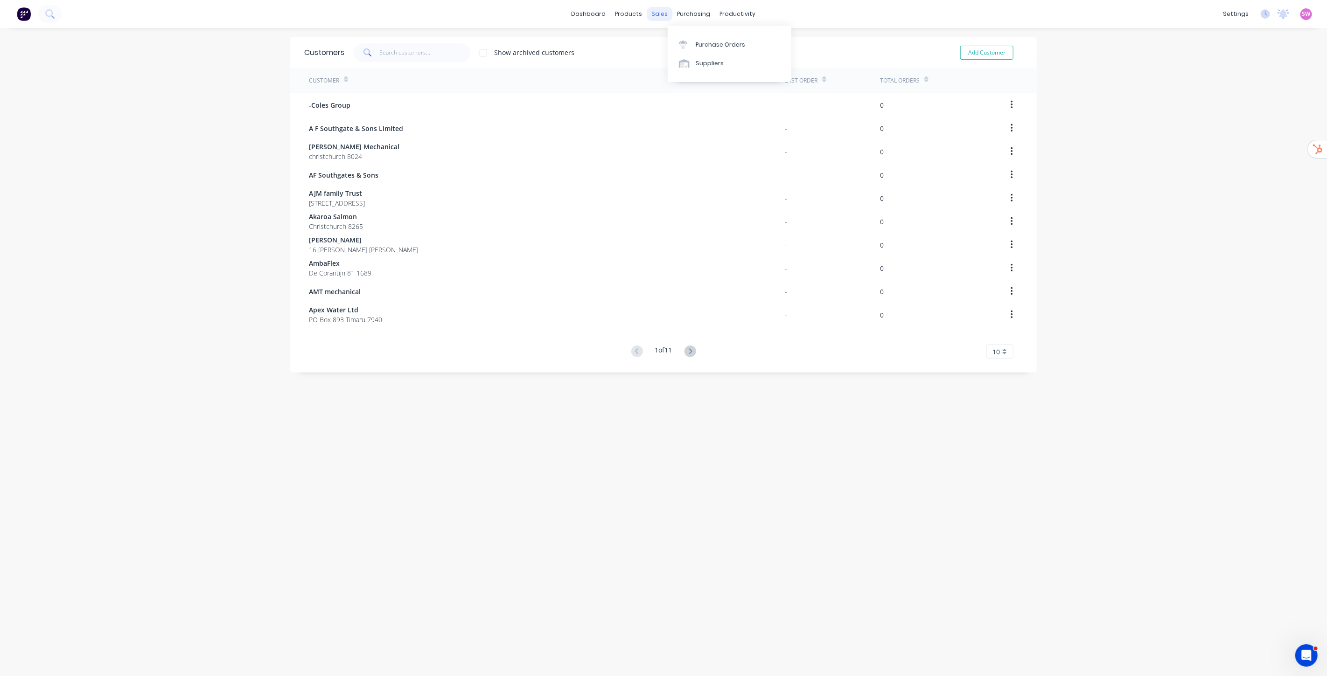
click at [662, 18] on div "sales" at bounding box center [660, 14] width 26 height 14
click at [697, 44] on div "Sales Orders" at bounding box center [690, 45] width 38 height 8
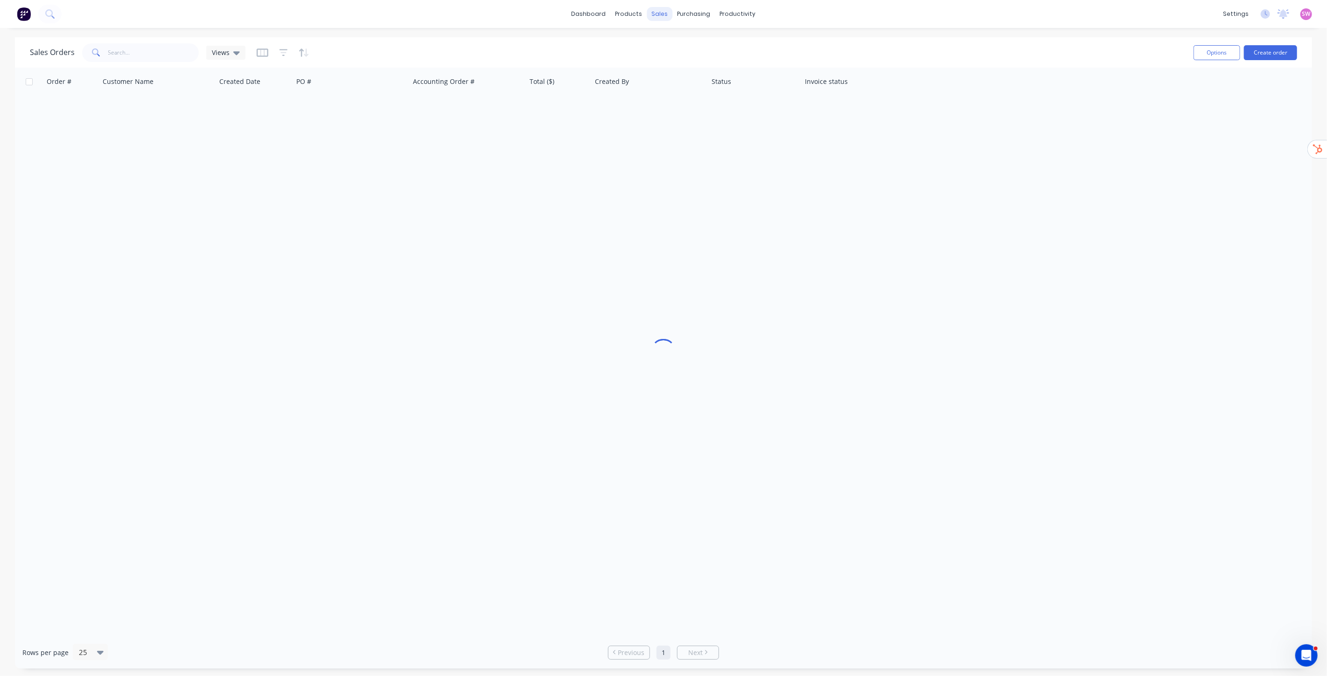
click at [658, 13] on div "sales" at bounding box center [660, 14] width 26 height 14
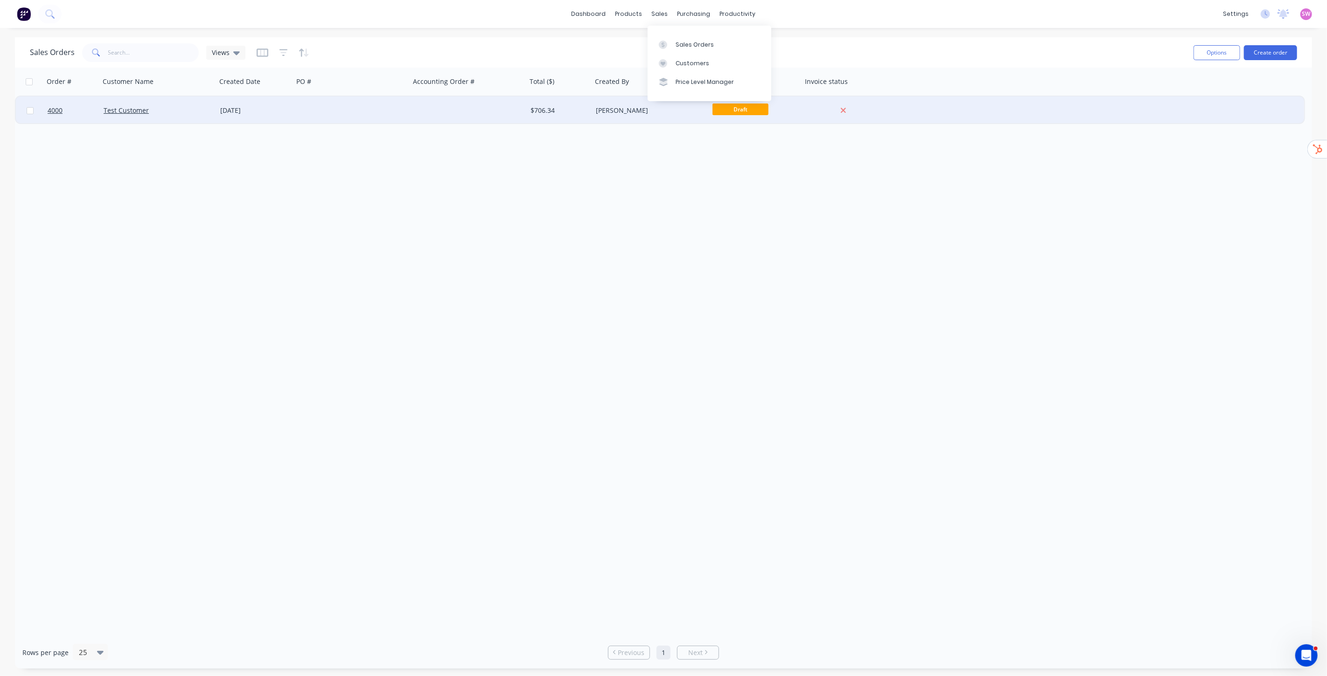
click at [492, 117] on div at bounding box center [468, 111] width 117 height 28
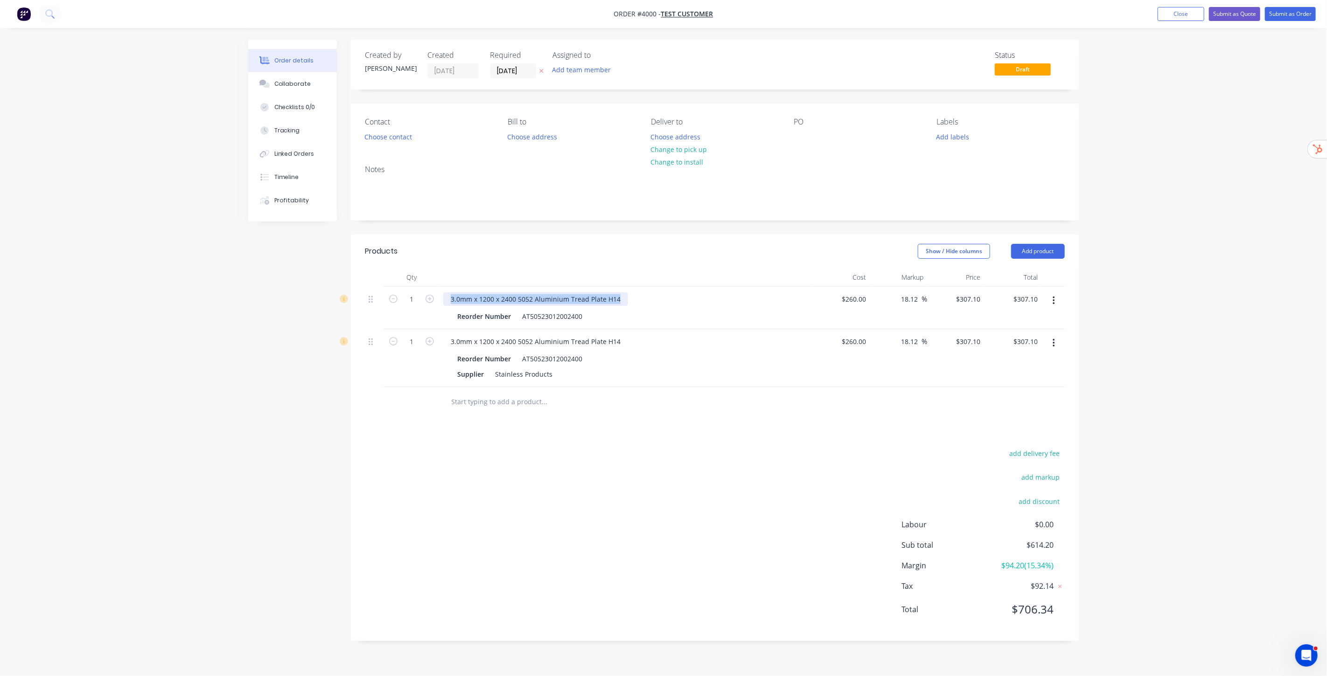
drag, startPoint x: 449, startPoint y: 299, endPoint x: 630, endPoint y: 296, distance: 180.6
click at [630, 296] on div "3.0mm x 1200 x 2400 5052 Aluminium Tread Plate H14" at bounding box center [626, 300] width 366 height 14
click at [1179, 17] on button "Close" at bounding box center [1180, 14] width 47 height 14
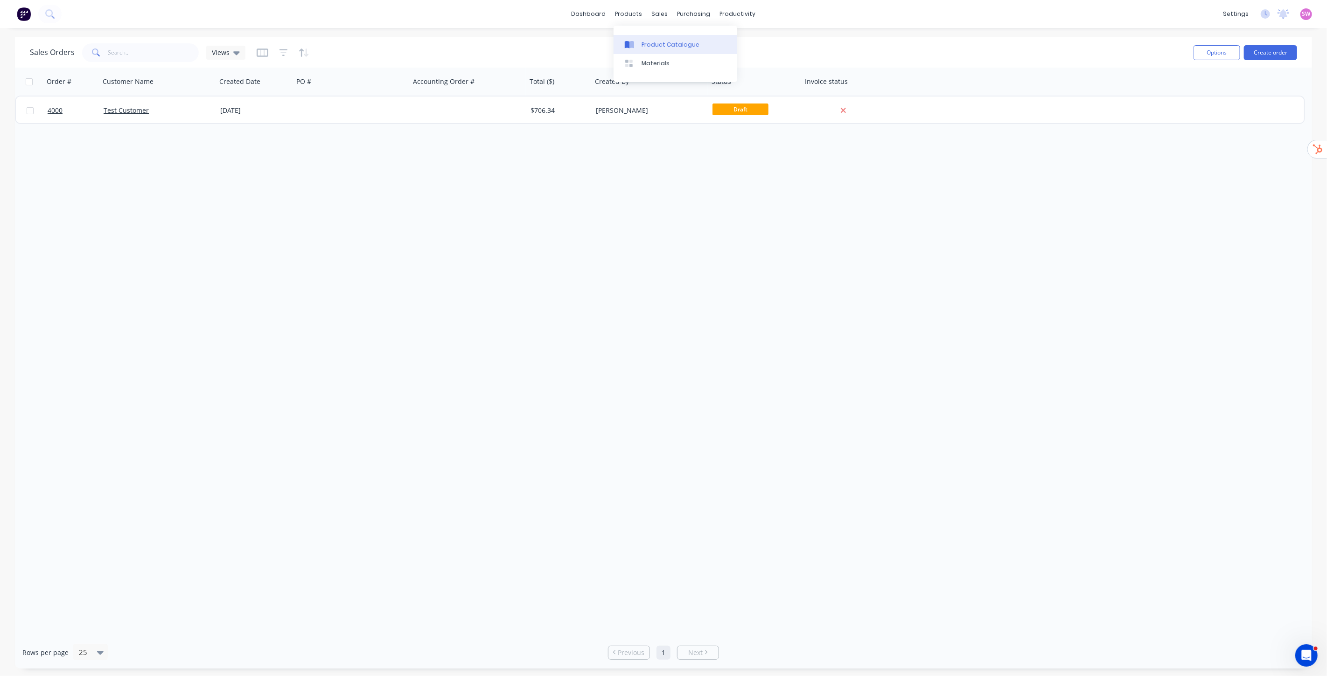
click at [658, 35] on link "Product Catalogue" at bounding box center [675, 44] width 124 height 19
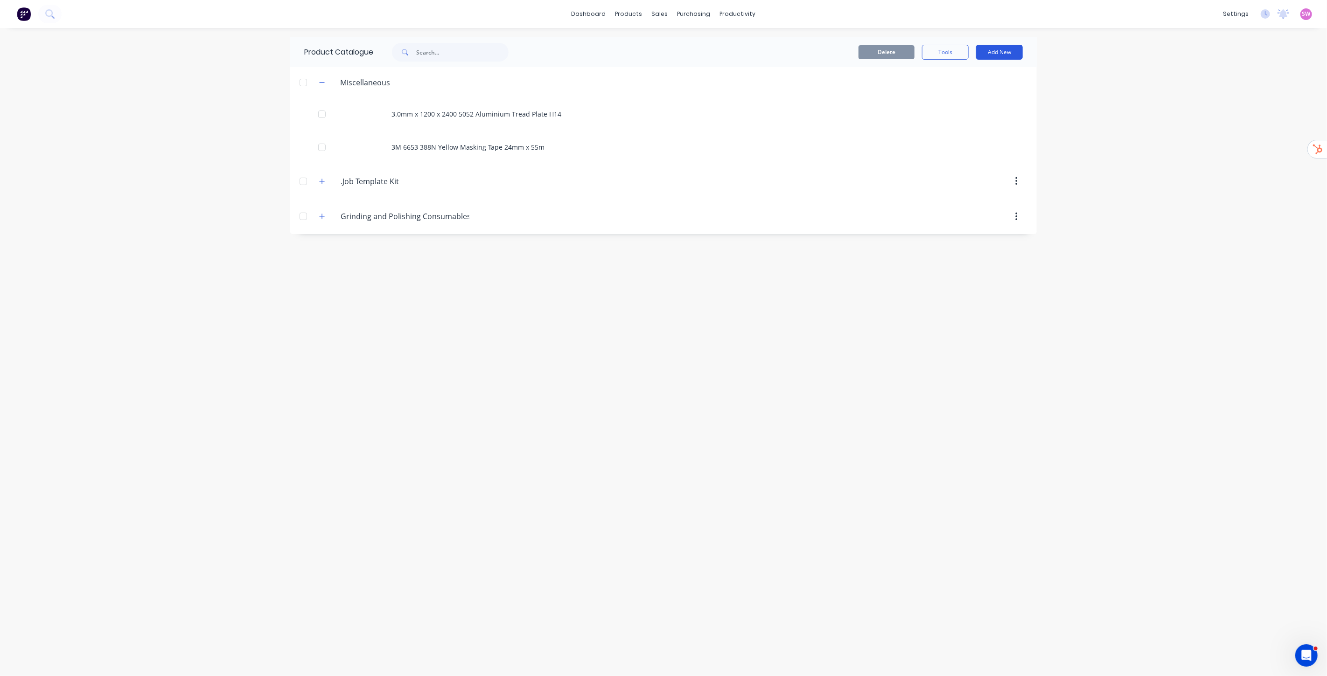
click at [1001, 52] on button "Add New" at bounding box center [999, 52] width 47 height 15
click at [971, 80] on div "Category" at bounding box center [978, 77] width 72 height 14
type input "Angles"
click at [950, 94] on div "Product" at bounding box center [978, 95] width 72 height 14
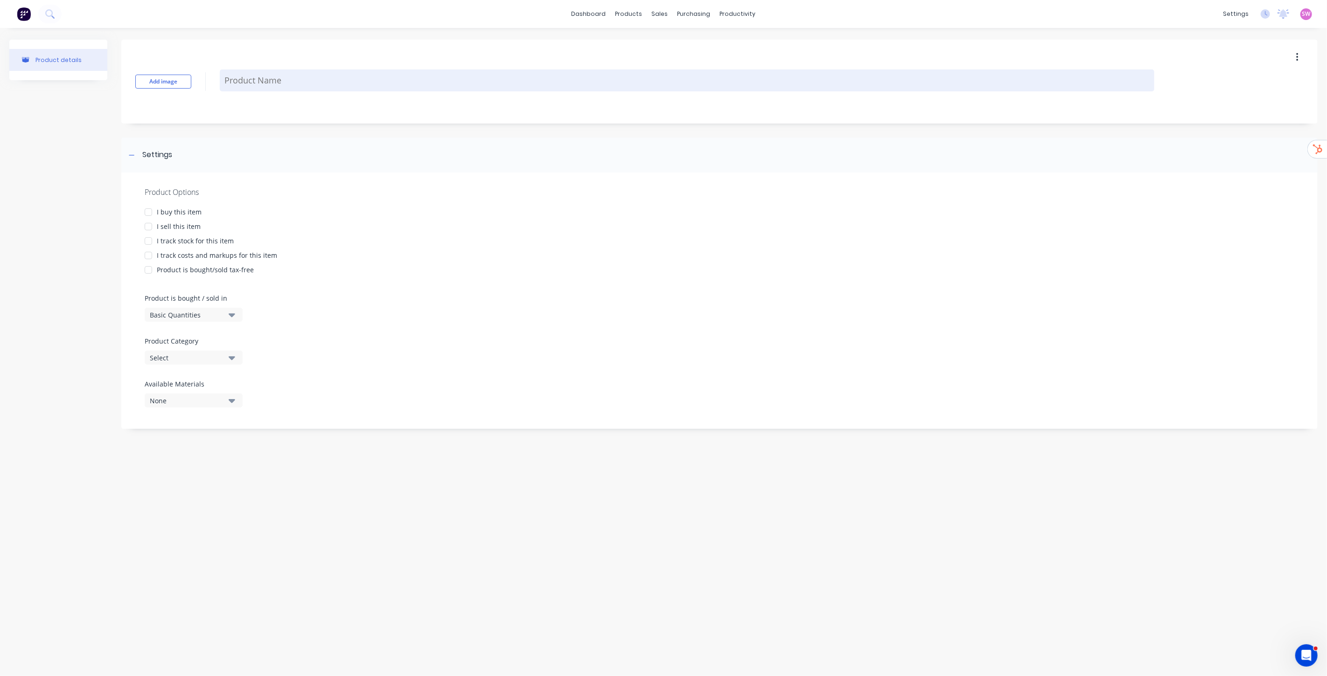
click at [288, 86] on textarea at bounding box center [687, 81] width 934 height 22
type textarea "x"
type textarea "A"
type textarea "x"
type textarea "An"
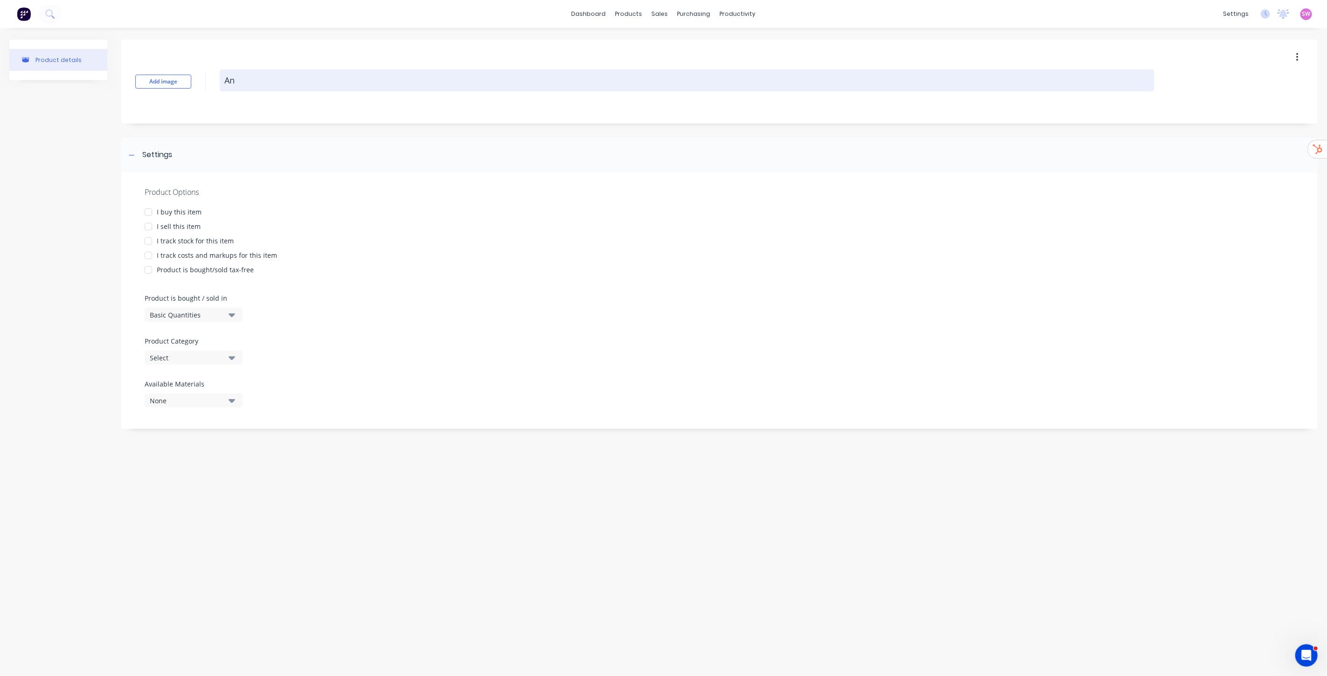
type textarea "x"
type textarea "Ang"
type textarea "x"
type textarea "Angl"
type textarea "x"
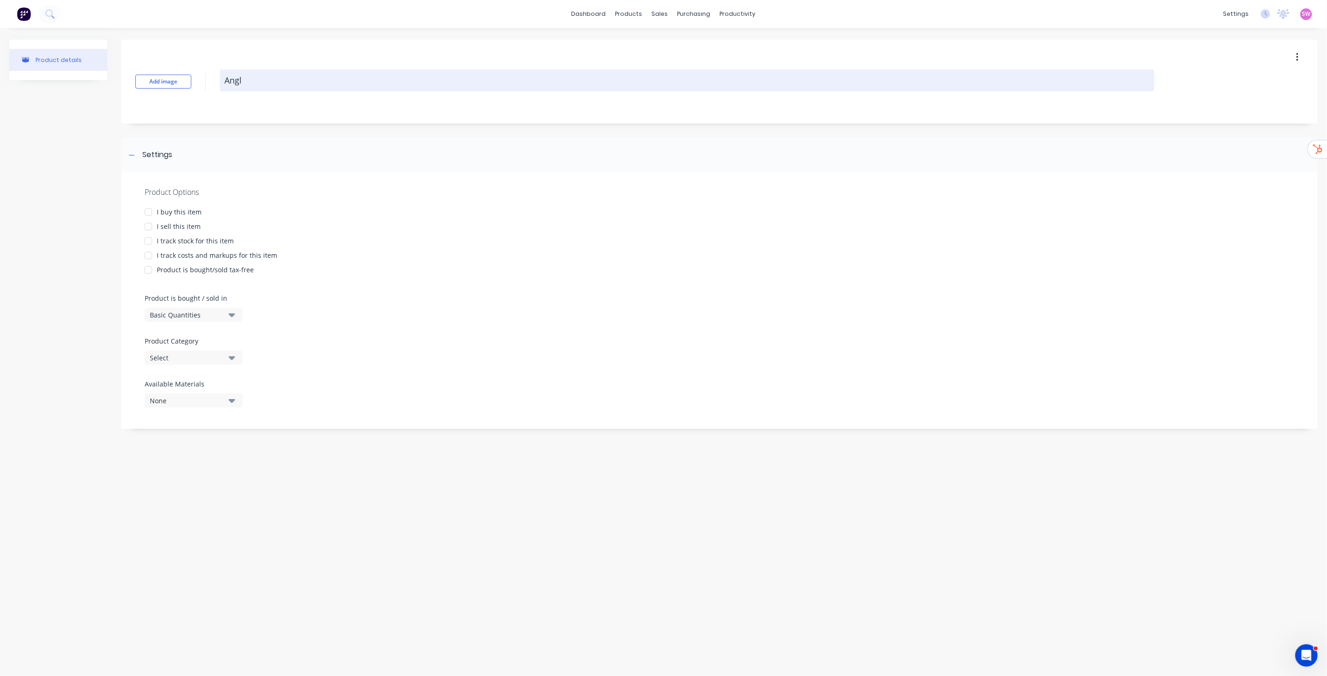
type textarea "Angle"
type textarea "x"
type textarea "Angles"
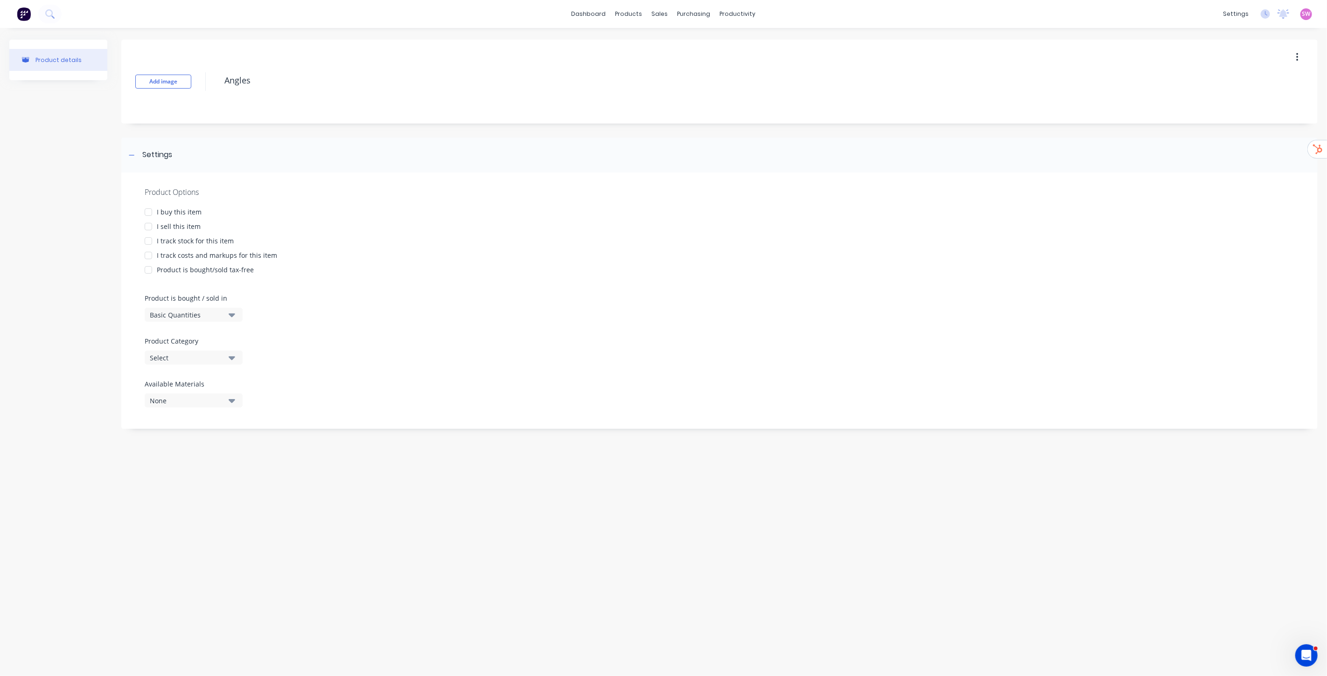
drag, startPoint x: 220, startPoint y: 97, endPoint x: 157, endPoint y: 207, distance: 126.8
click at [157, 207] on div at bounding box center [148, 212] width 19 height 19
click at [157, 225] on div at bounding box center [148, 226] width 19 height 19
type textarea "x"
type textarea "Angles"
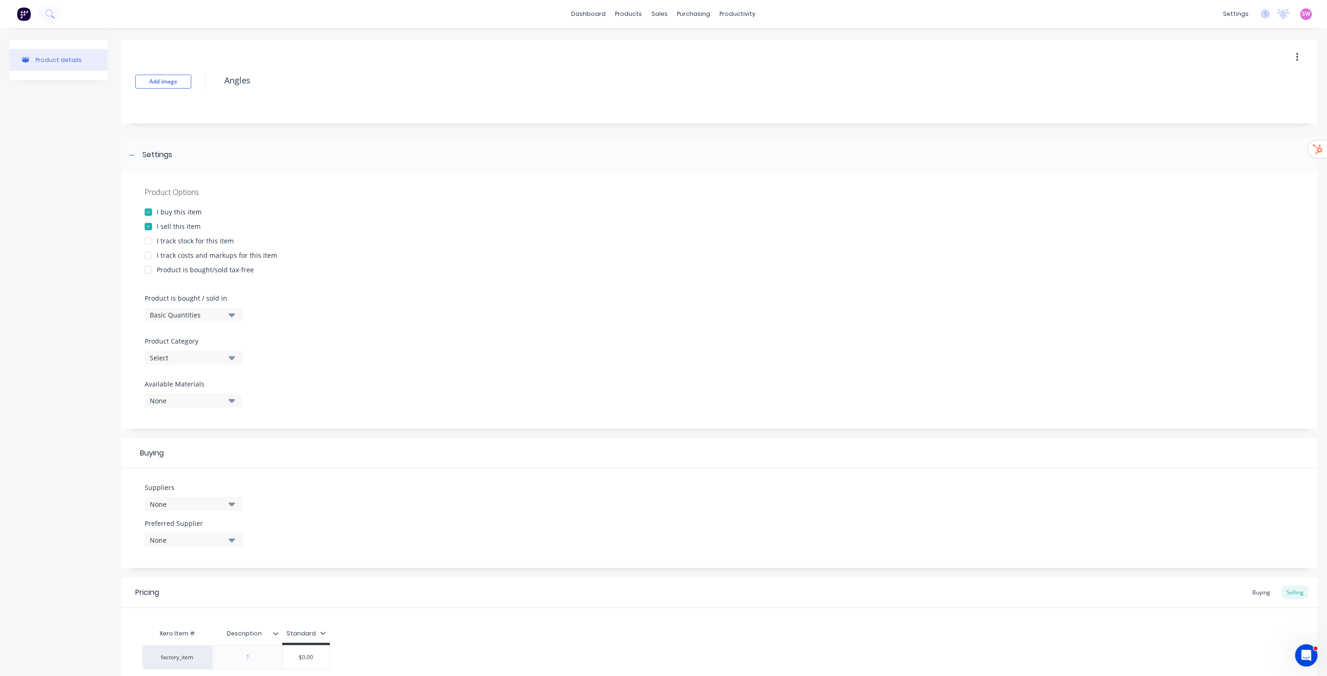
type textarea "x"
type textarea "Angles"
click at [159, 255] on div "I track costs and markups for this item" at bounding box center [217, 256] width 120 height 10
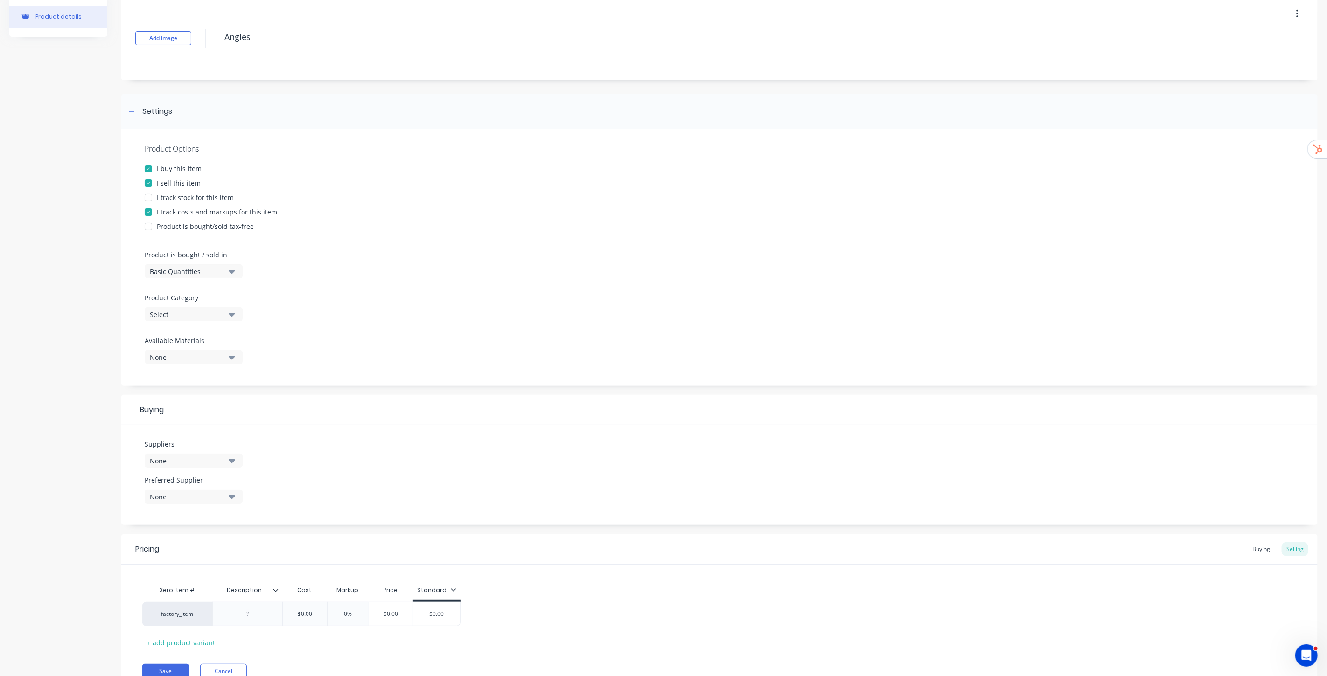
scroll to position [86, 0]
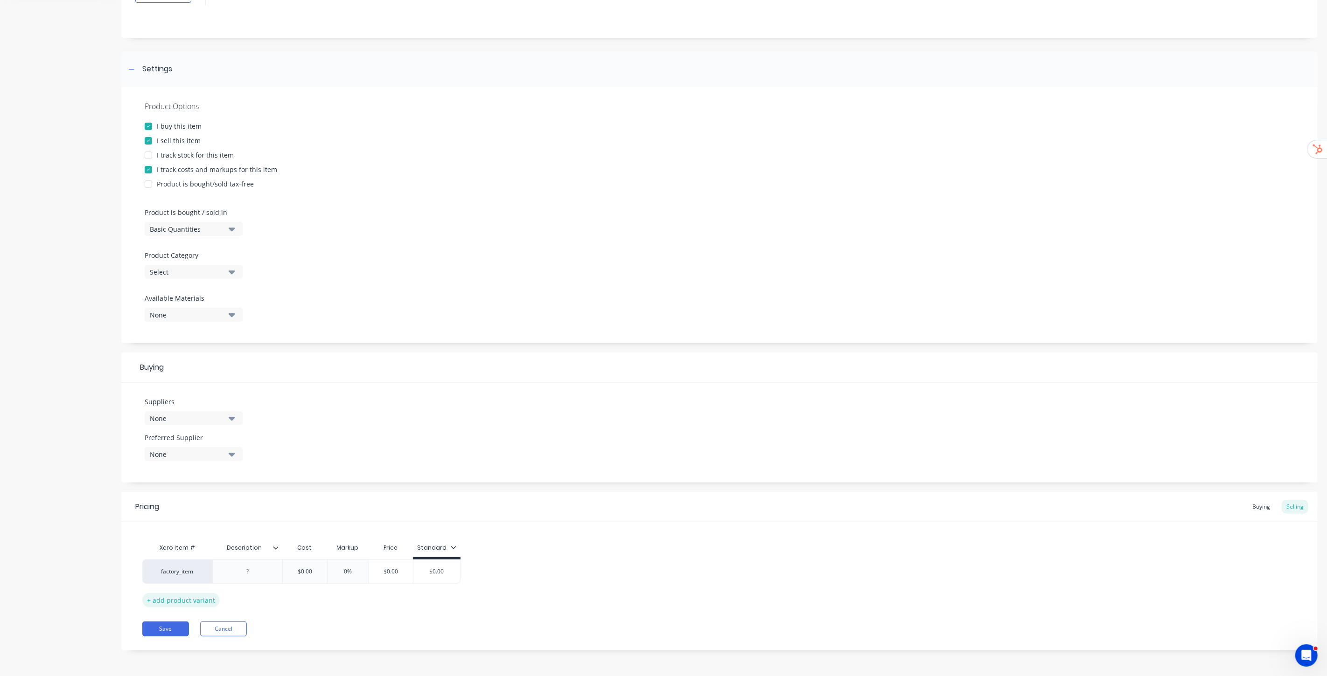
click at [192, 599] on div "+ add product variant" at bounding box center [180, 600] width 77 height 14
click at [189, 620] on div "+ add product variant" at bounding box center [180, 624] width 77 height 14
click at [184, 650] on div "+ add product variant" at bounding box center [180, 648] width 77 height 14
type textarea "x"
click at [241, 571] on div at bounding box center [247, 572] width 47 height 12
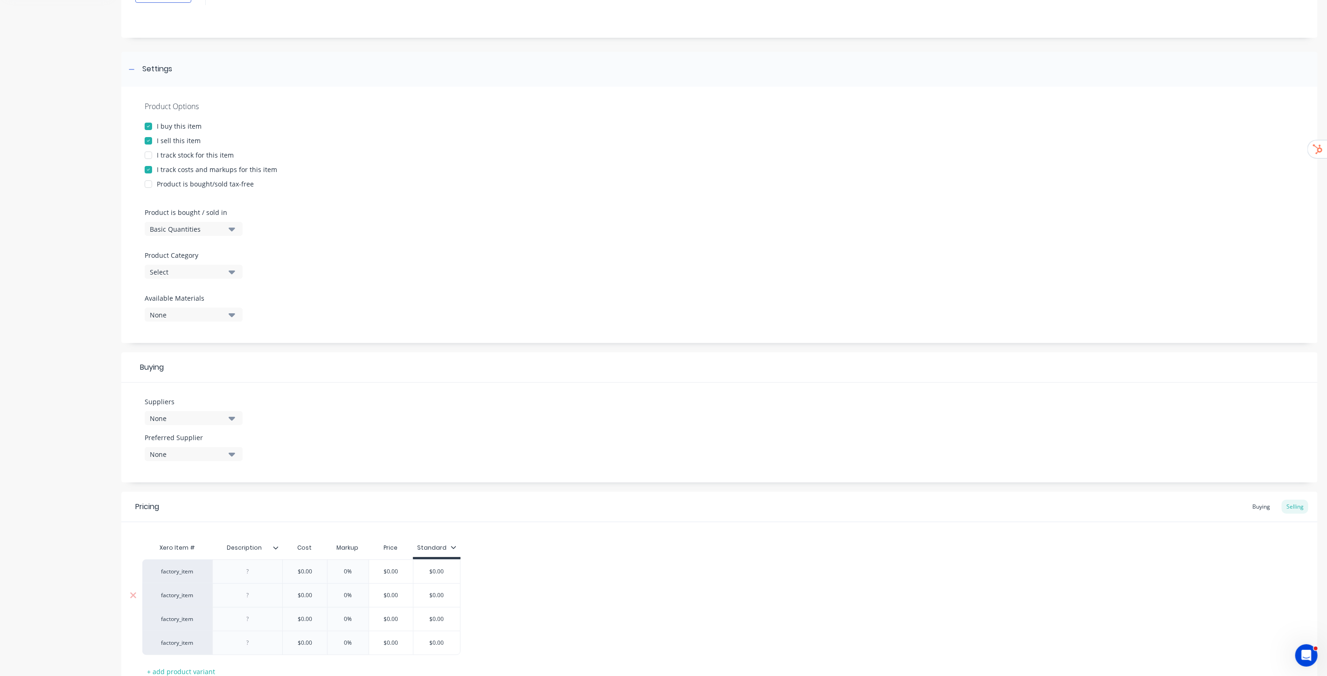
paste div
click at [293, 597] on div at bounding box center [285, 596] width 47 height 12
type textarea "x"
paste div
type textarea "x"
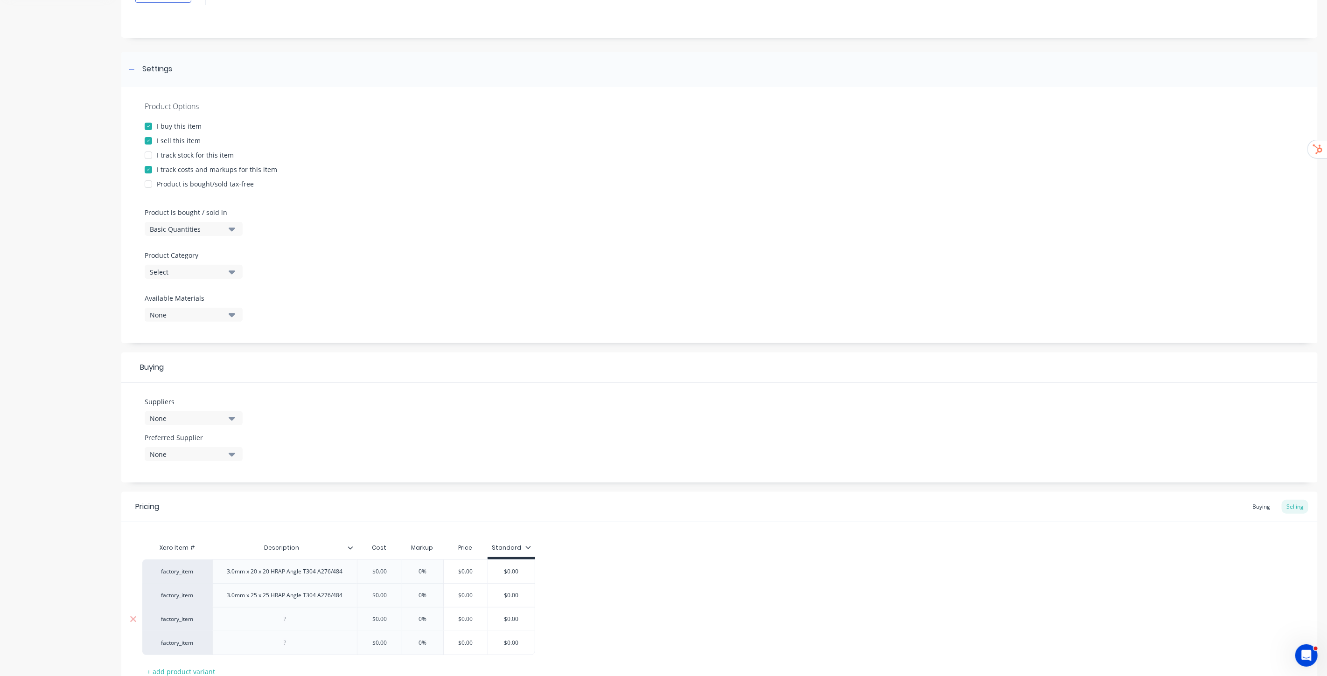
click at [289, 617] on div at bounding box center [285, 619] width 47 height 12
paste div
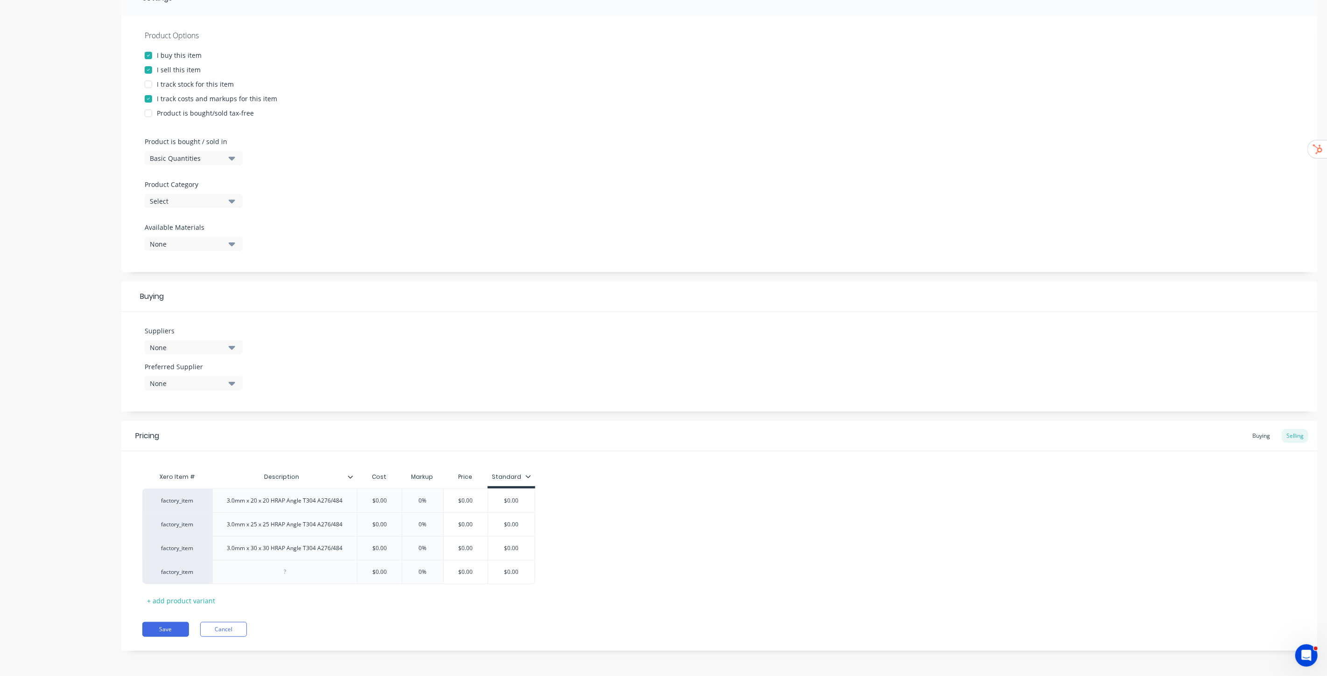
scroll to position [157, 0]
click at [186, 601] on div "+ add product variant" at bounding box center [180, 600] width 77 height 14
click at [201, 626] on div "+ add product variant" at bounding box center [180, 624] width 77 height 14
type textarea "x"
click at [286, 574] on div at bounding box center [285, 572] width 47 height 12
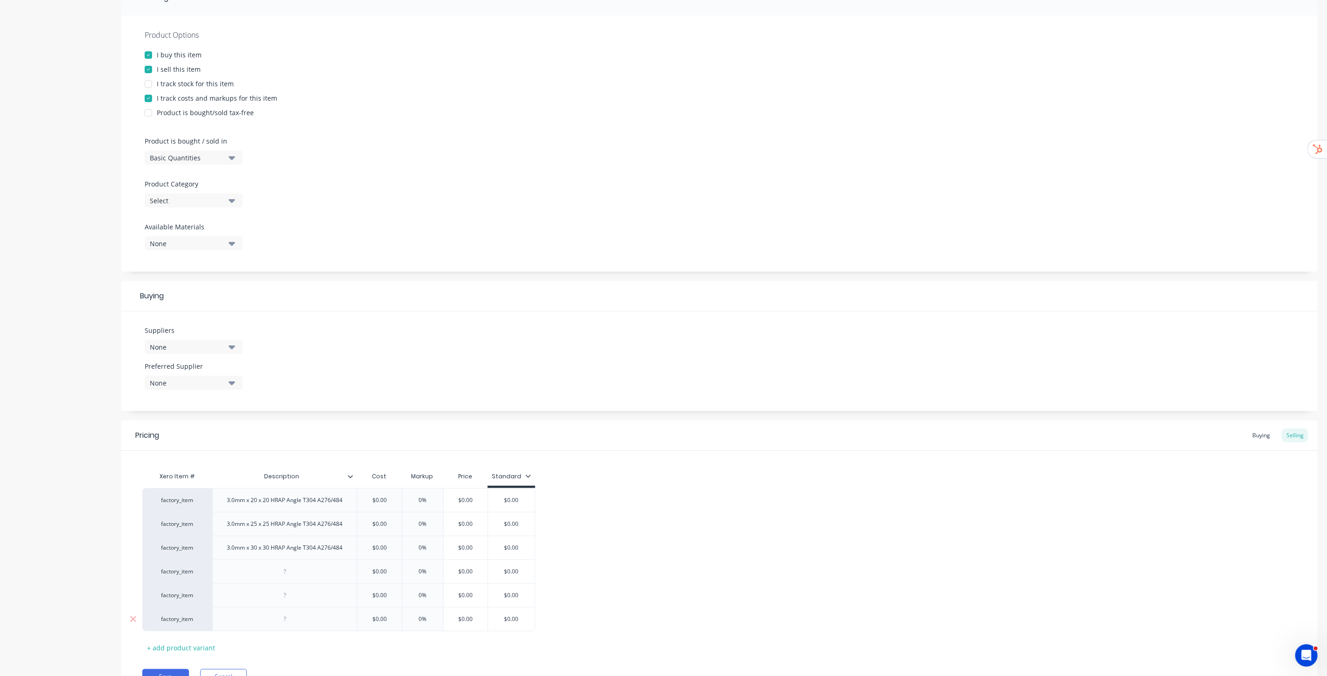
paste div
type textarea "x"
click at [291, 596] on div at bounding box center [285, 596] width 47 height 12
paste div
click at [131, 621] on icon at bounding box center [133, 620] width 6 height 6
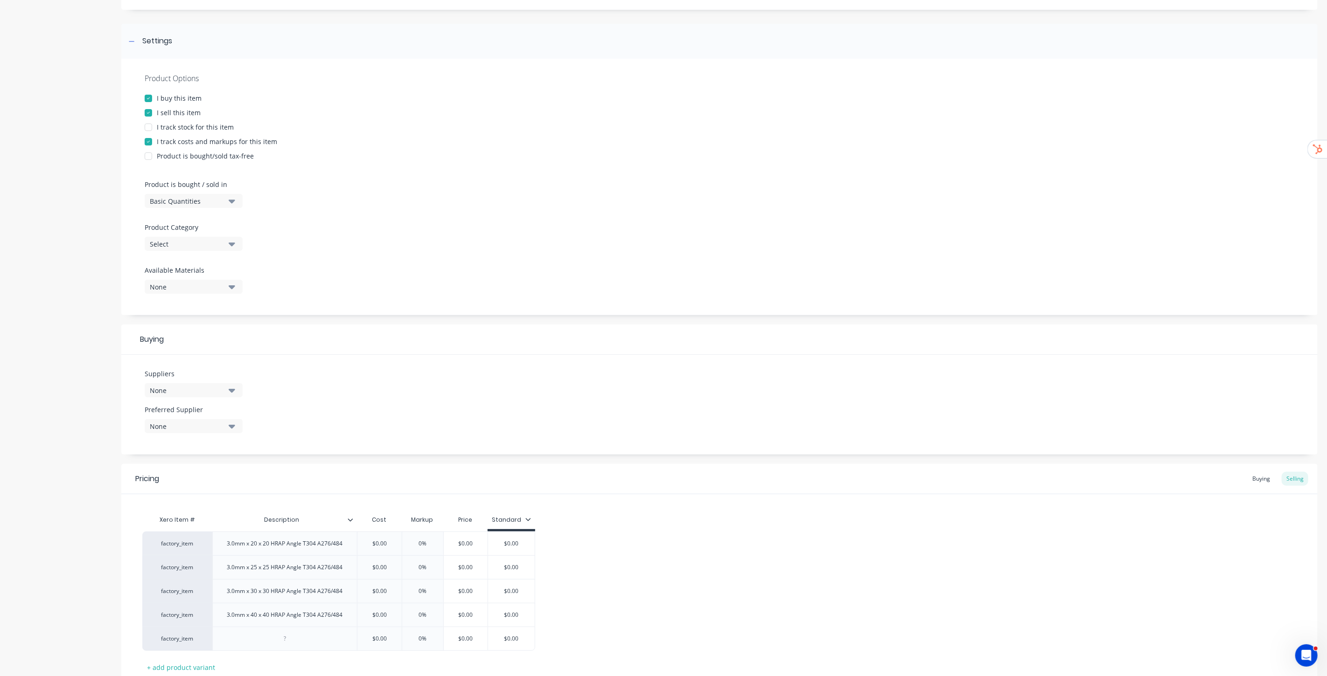
scroll to position [181, 0]
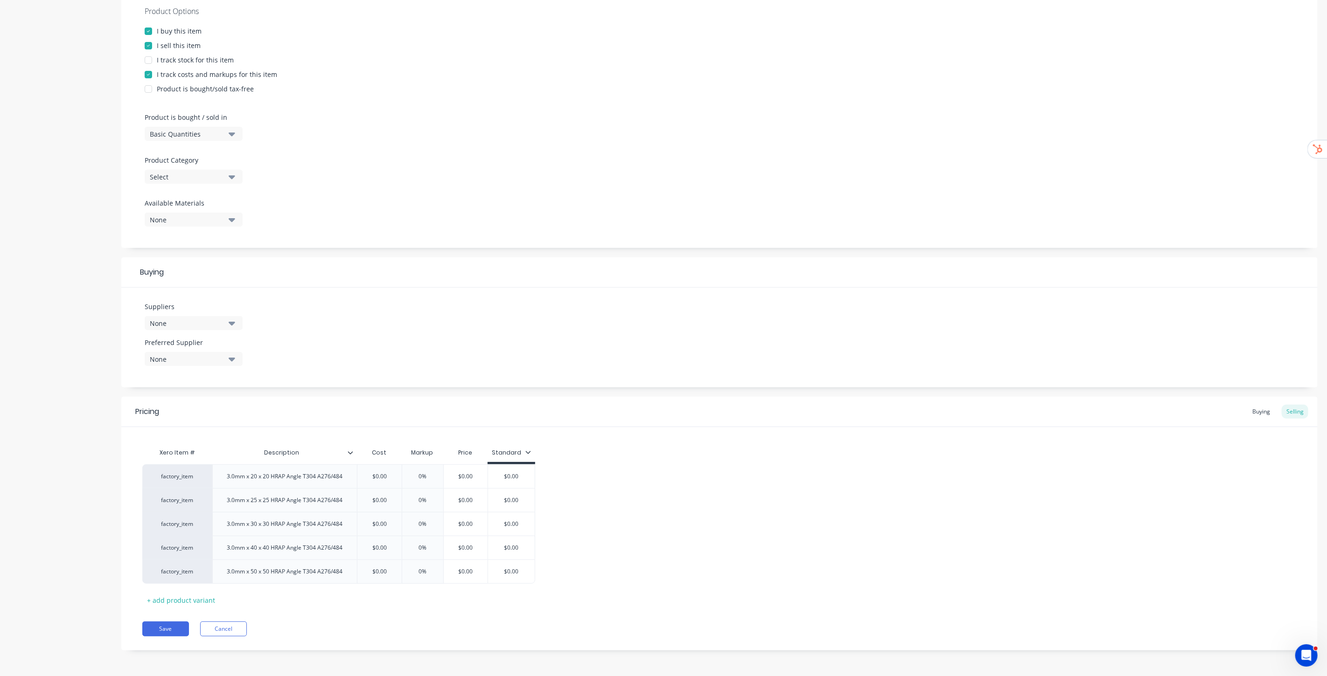
click at [762, 399] on div "Pricing Buying Selling" at bounding box center [719, 412] width 1196 height 30
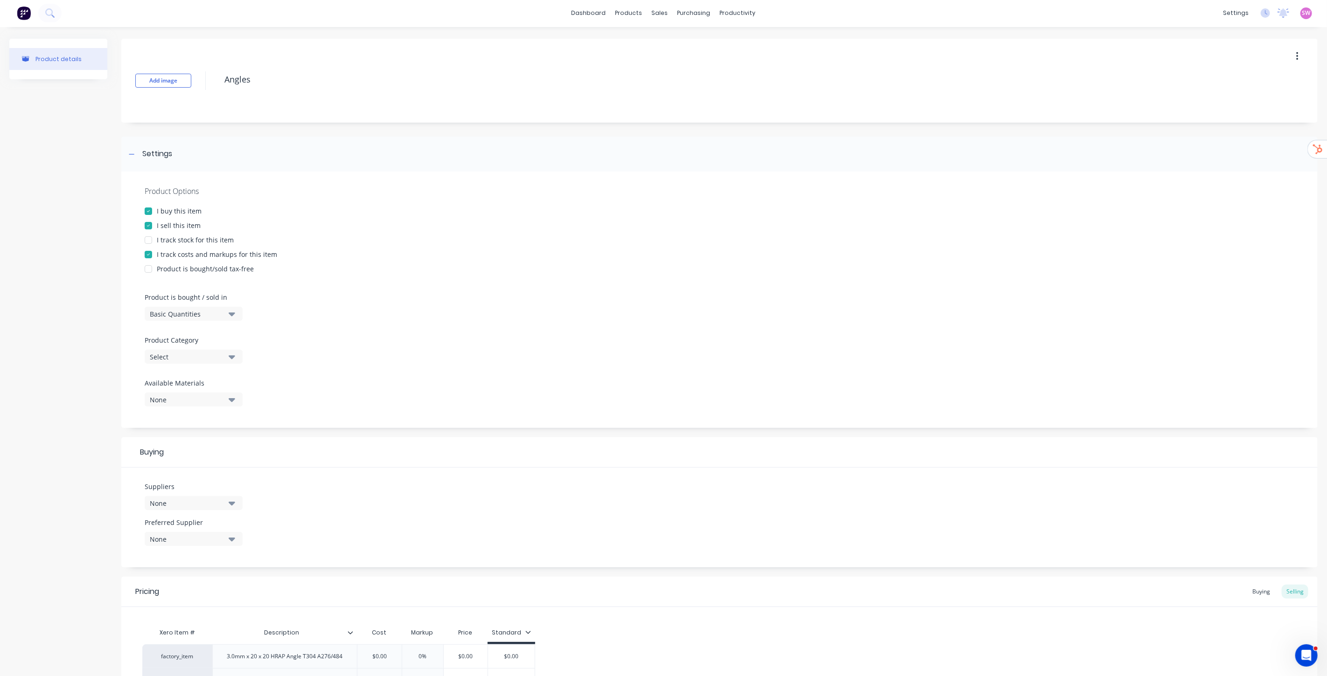
scroll to position [0, 0]
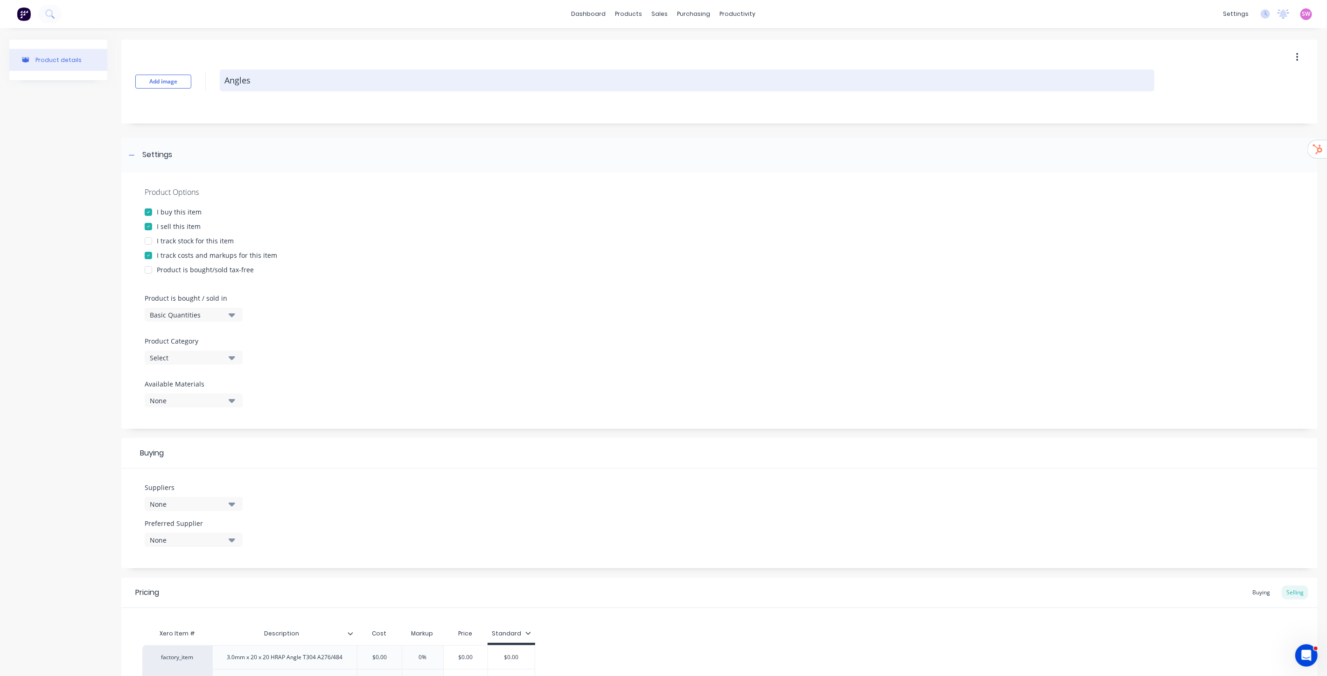
click at [222, 77] on textarea "Angles" at bounding box center [687, 81] width 934 height 22
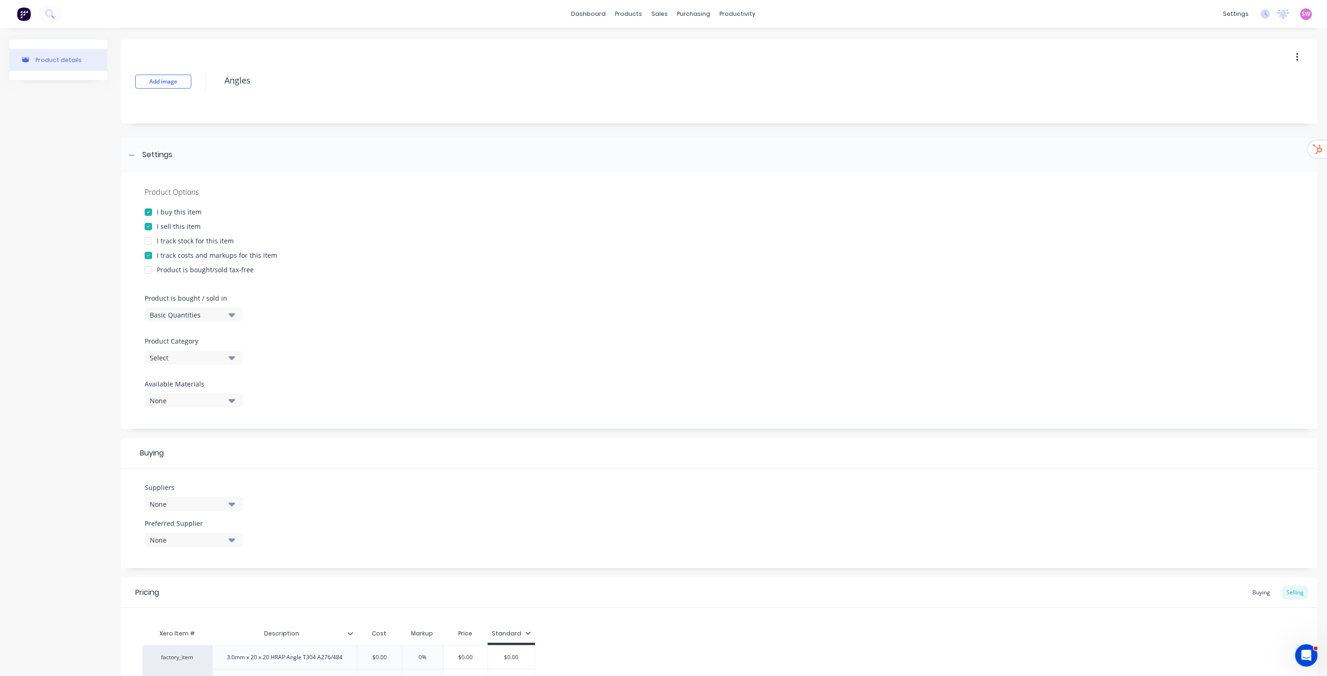
type textarea "x"
type textarea "Angles"
type textarea "x"
type textarea "Angles 3"
type textarea "x"
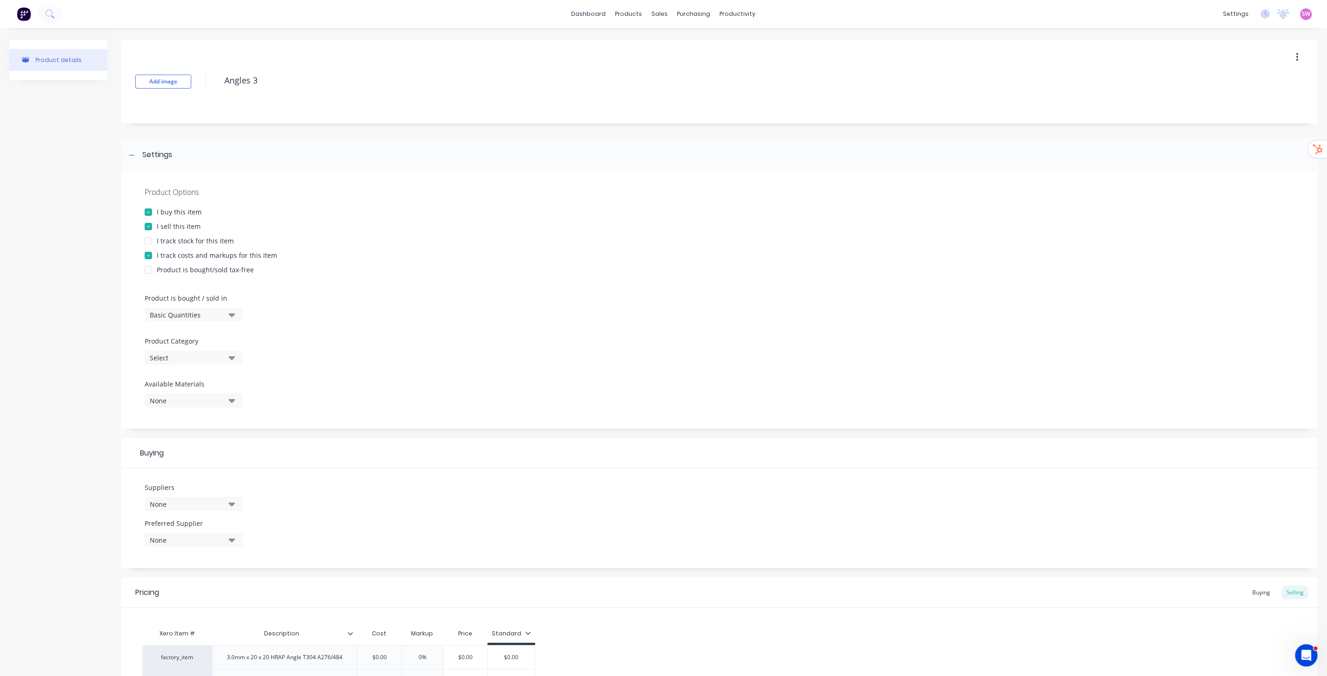
type textarea "Angles 3m"
type textarea "x"
type textarea "Angles 3mm"
type textarea "x"
type textarea "Angles 3mm"
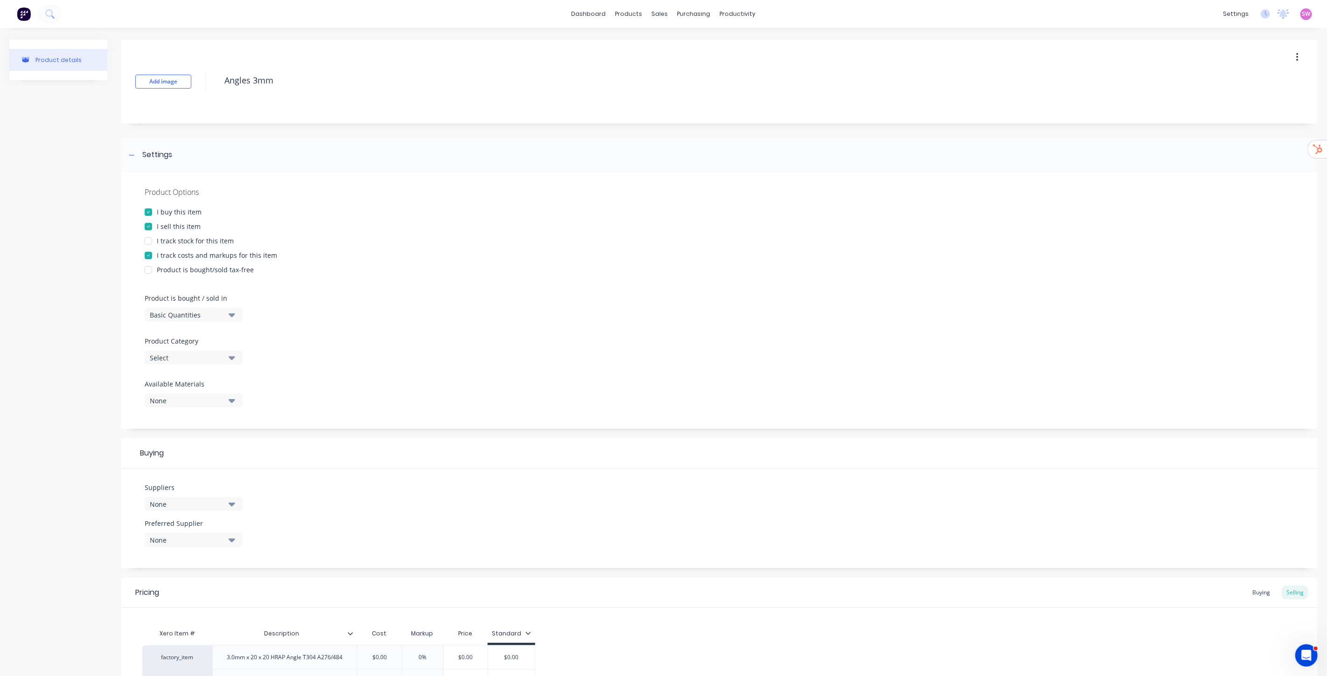
click at [63, 153] on div "Product details" at bounding box center [58, 443] width 98 height 806
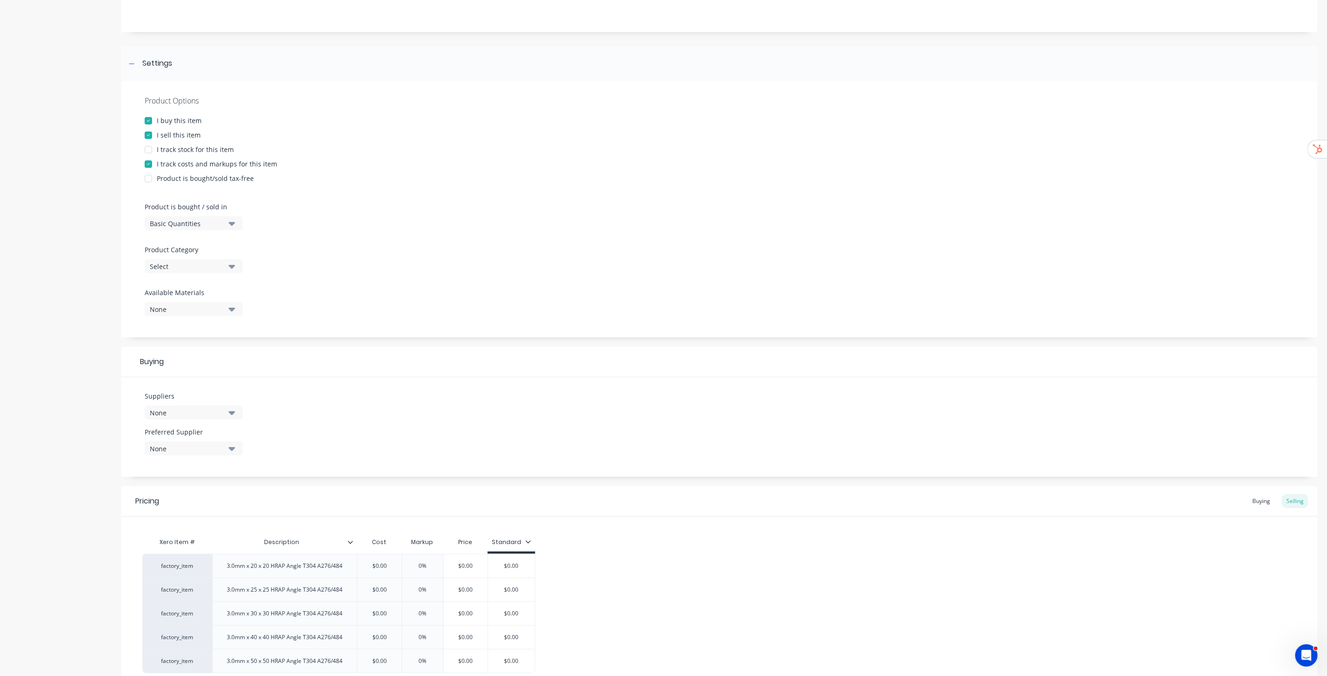
scroll to position [181, 0]
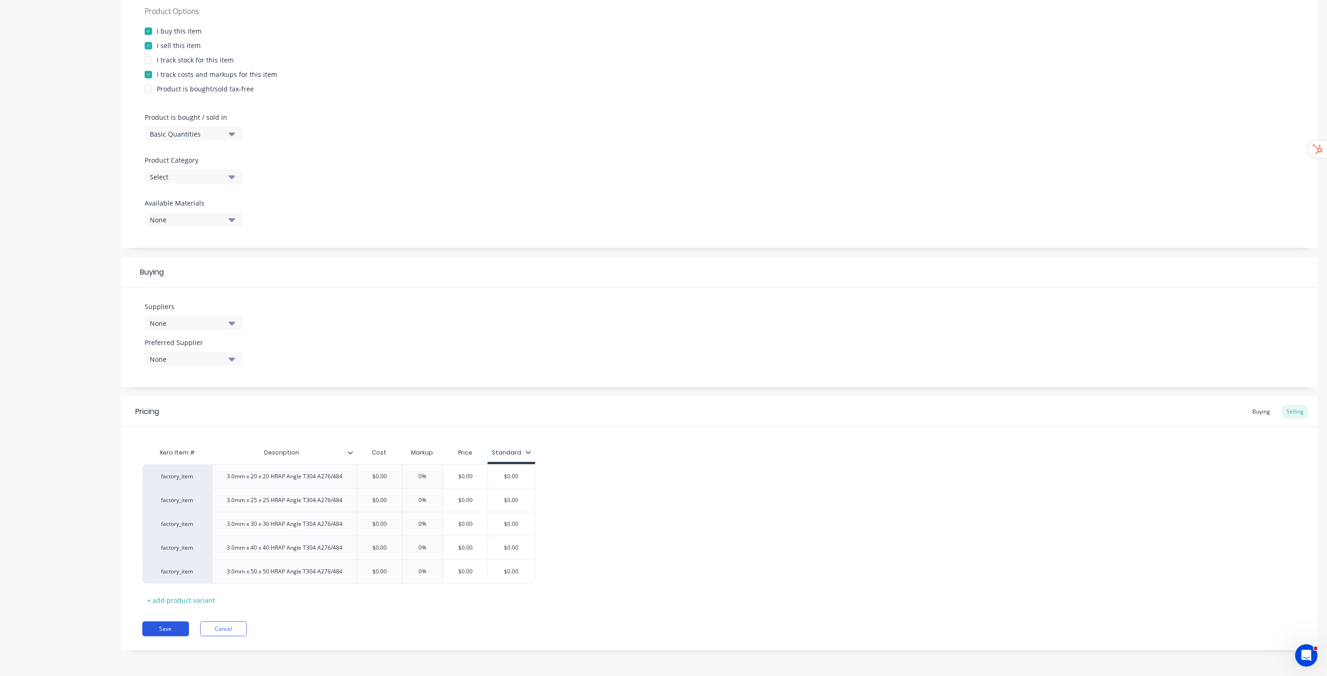
click at [168, 631] on button "Save" at bounding box center [165, 629] width 47 height 15
type textarea "x"
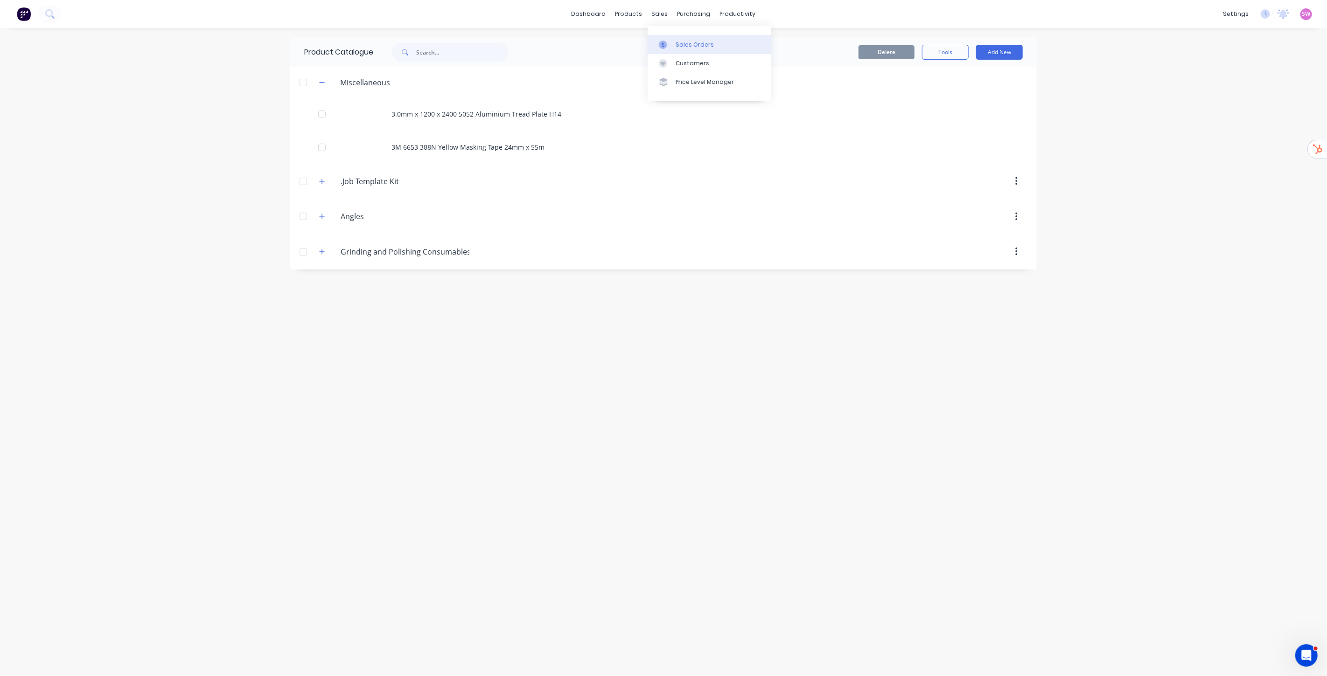
click at [707, 48] on div "Sales Orders" at bounding box center [695, 45] width 38 height 8
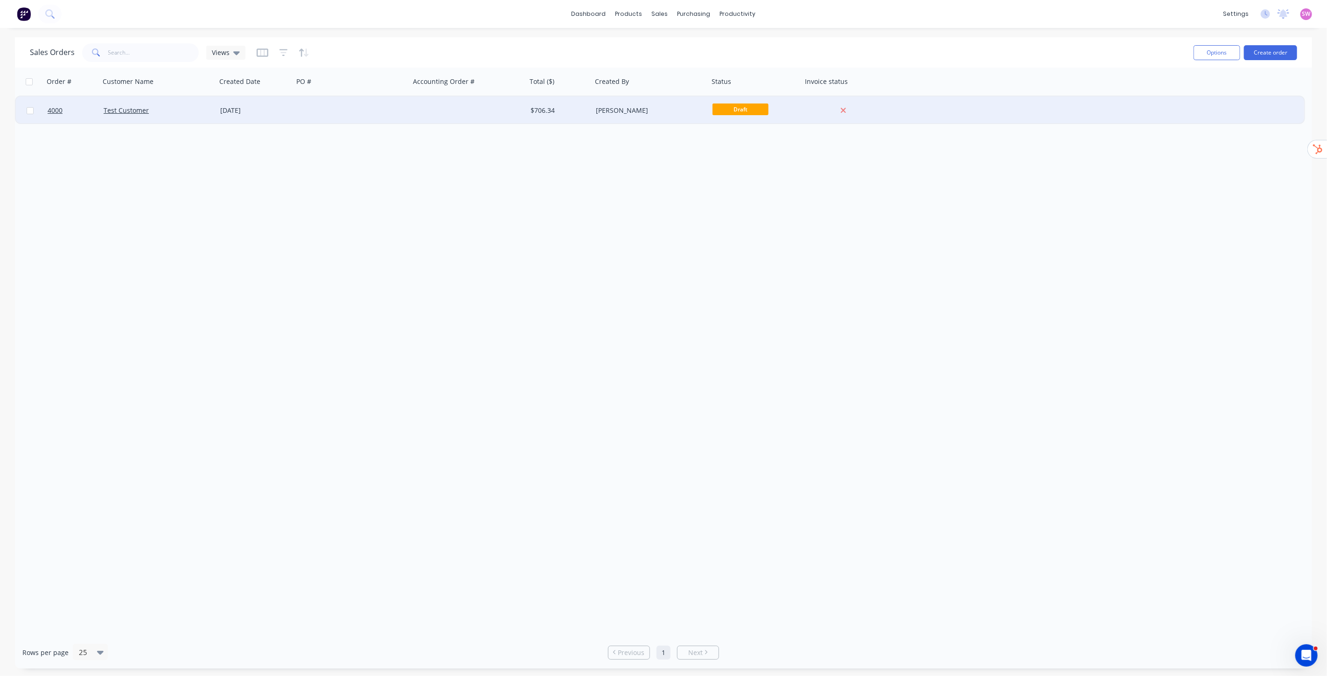
click at [432, 105] on div at bounding box center [468, 111] width 117 height 28
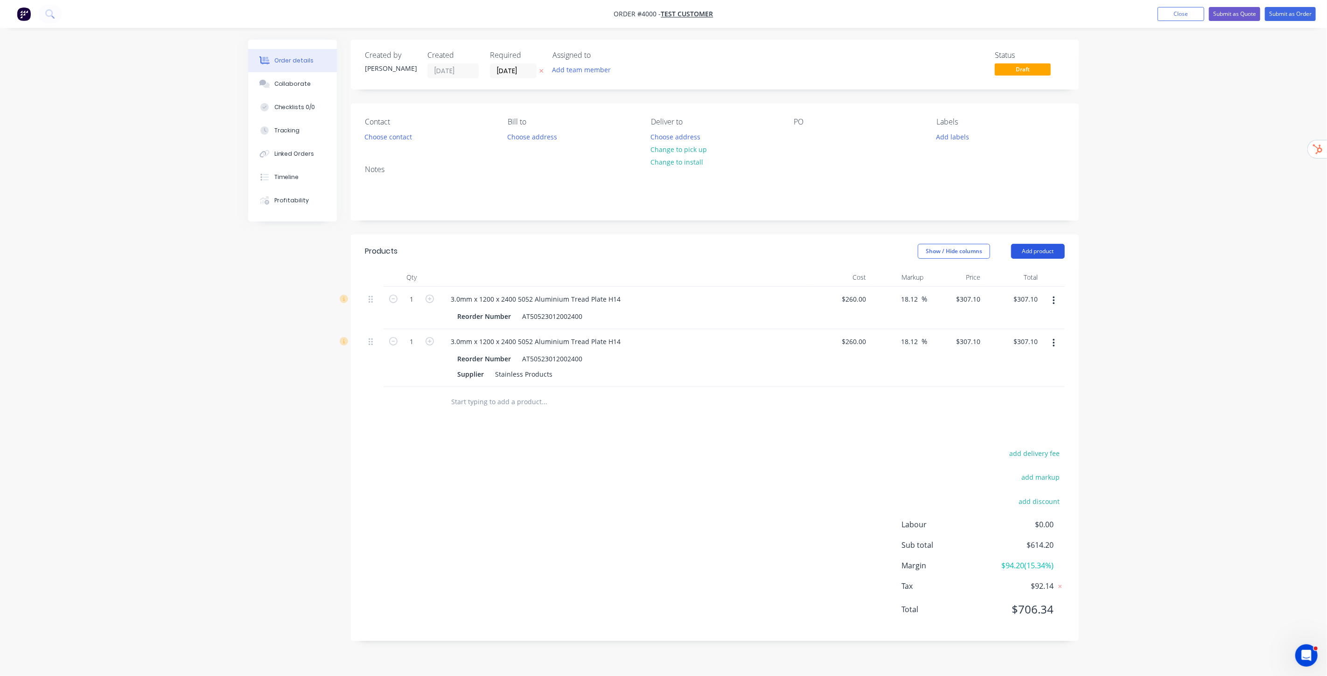
click at [1048, 251] on button "Add product" at bounding box center [1038, 251] width 54 height 15
click at [1032, 277] on div "Product catalogue" at bounding box center [1020, 275] width 72 height 14
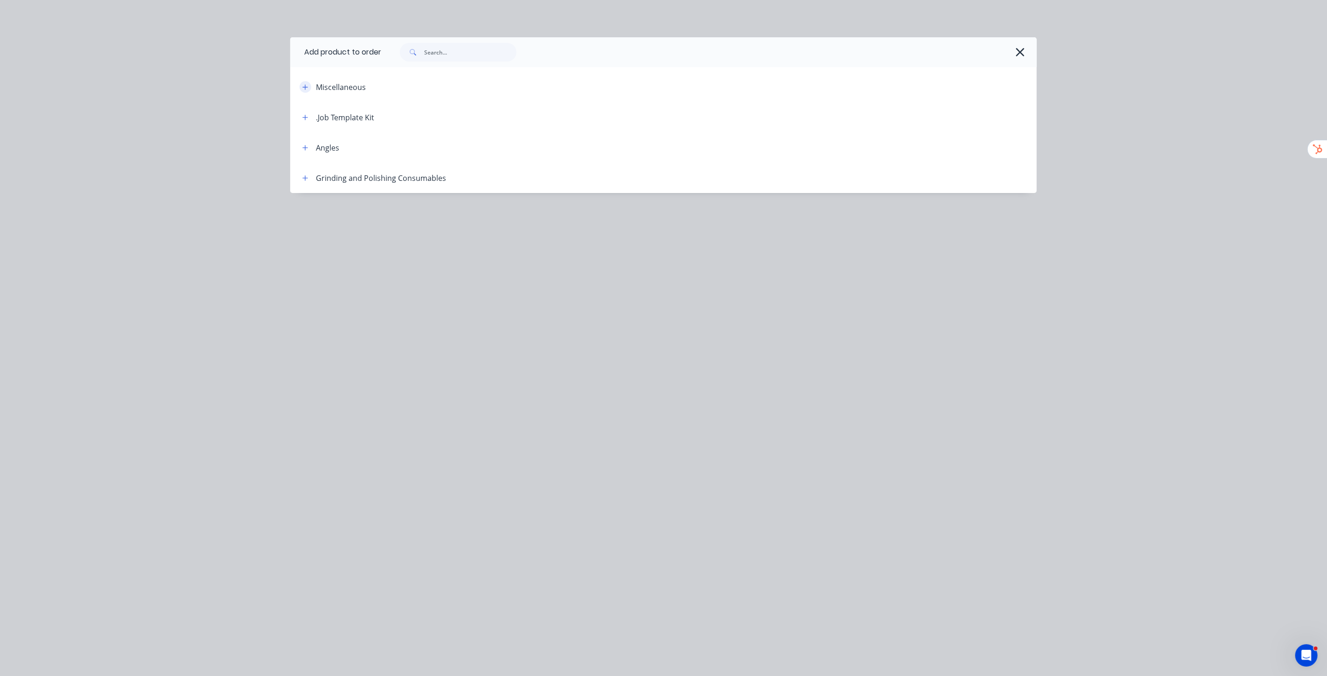
click at [302, 84] on icon "button" at bounding box center [305, 87] width 6 height 7
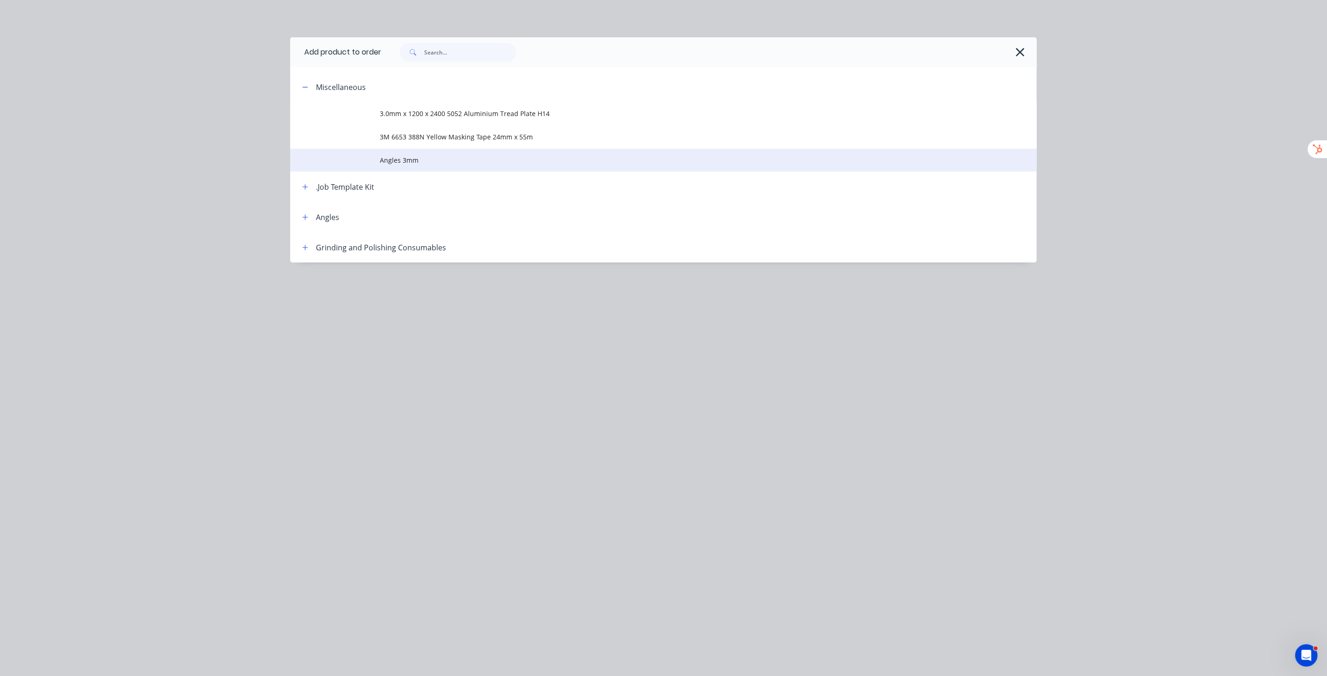
click at [405, 160] on span "Angles 3mm" at bounding box center [642, 160] width 525 height 10
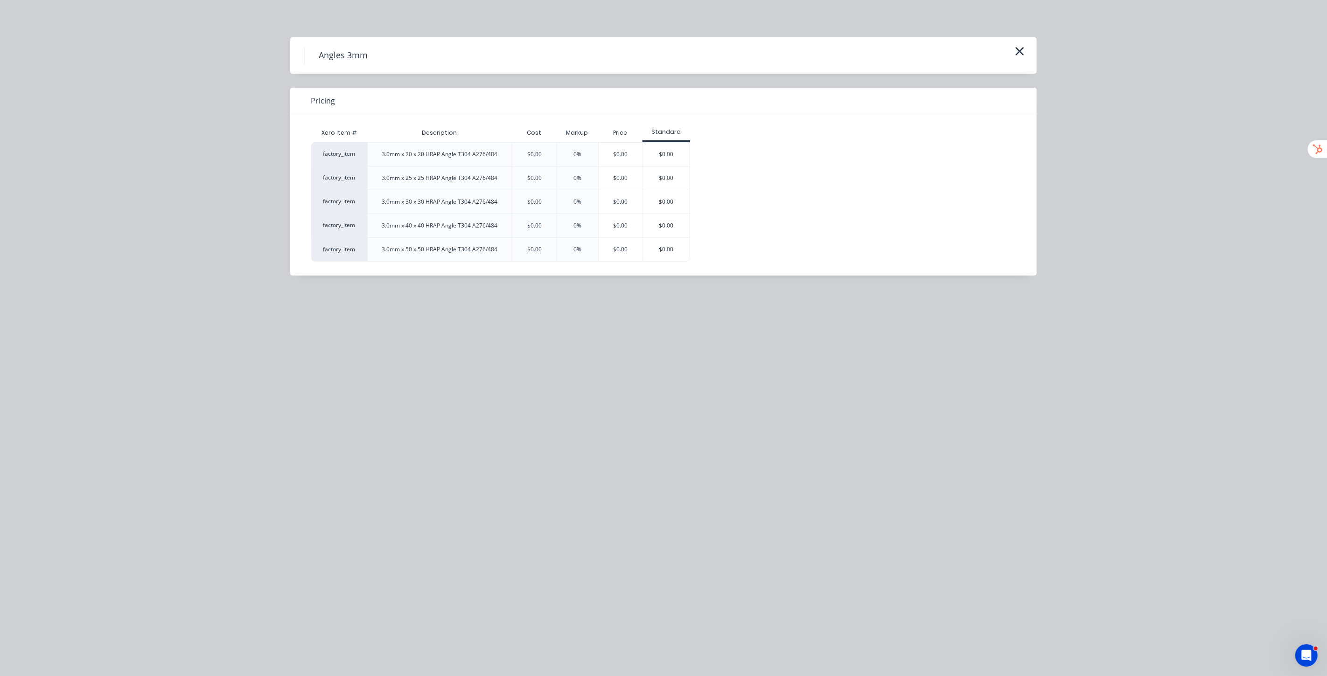
click at [548, 154] on div "$0.00" at bounding box center [534, 154] width 45 height 24
click at [632, 160] on div "$0.00" at bounding box center [621, 154] width 44 height 23
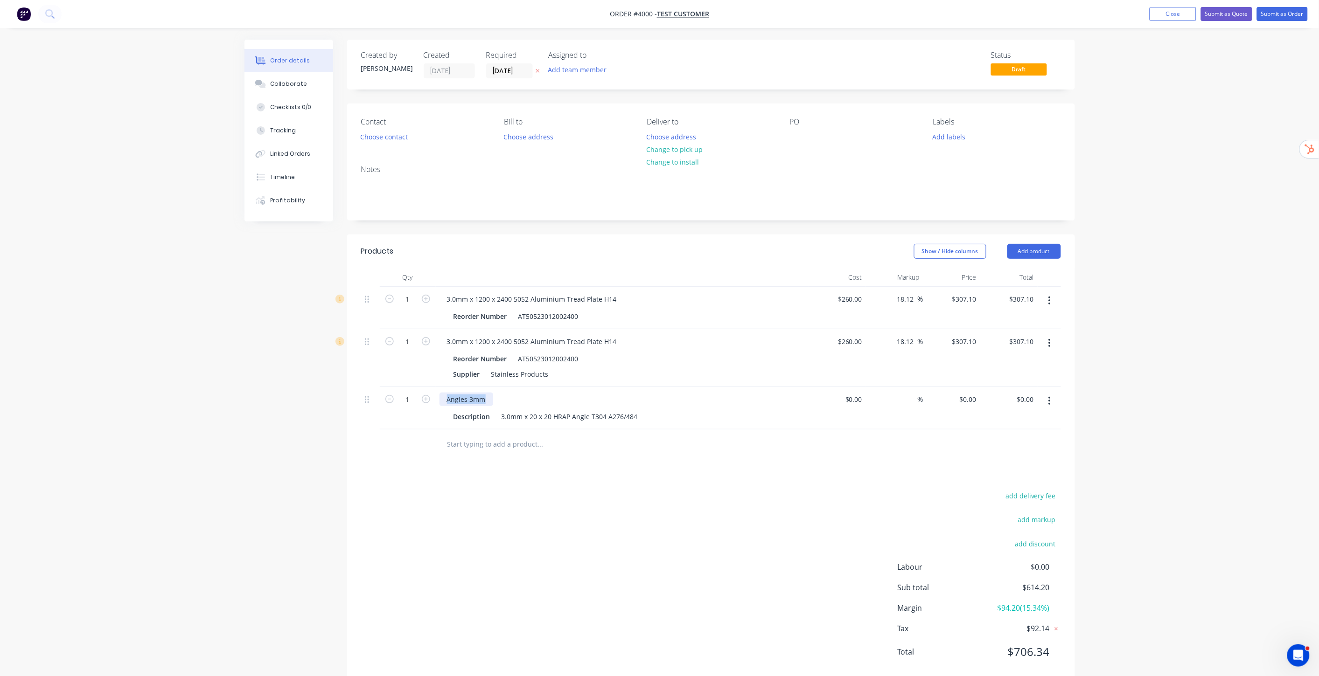
drag, startPoint x: 442, startPoint y: 402, endPoint x: 494, endPoint y: 398, distance: 51.5
click at [494, 398] on div "Angles 3mm" at bounding box center [622, 400] width 366 height 14
drag, startPoint x: 455, startPoint y: 418, endPoint x: 640, endPoint y: 417, distance: 184.7
click at [640, 417] on div "Description 3.0mm x 20 x 20 HRAP Angle T304 A276/484" at bounding box center [620, 417] width 341 height 14
click at [580, 466] on div "Products Show / Hide columns Add product Qty Cost Markup Price Total 1 3.0mm x …" at bounding box center [711, 459] width 728 height 449
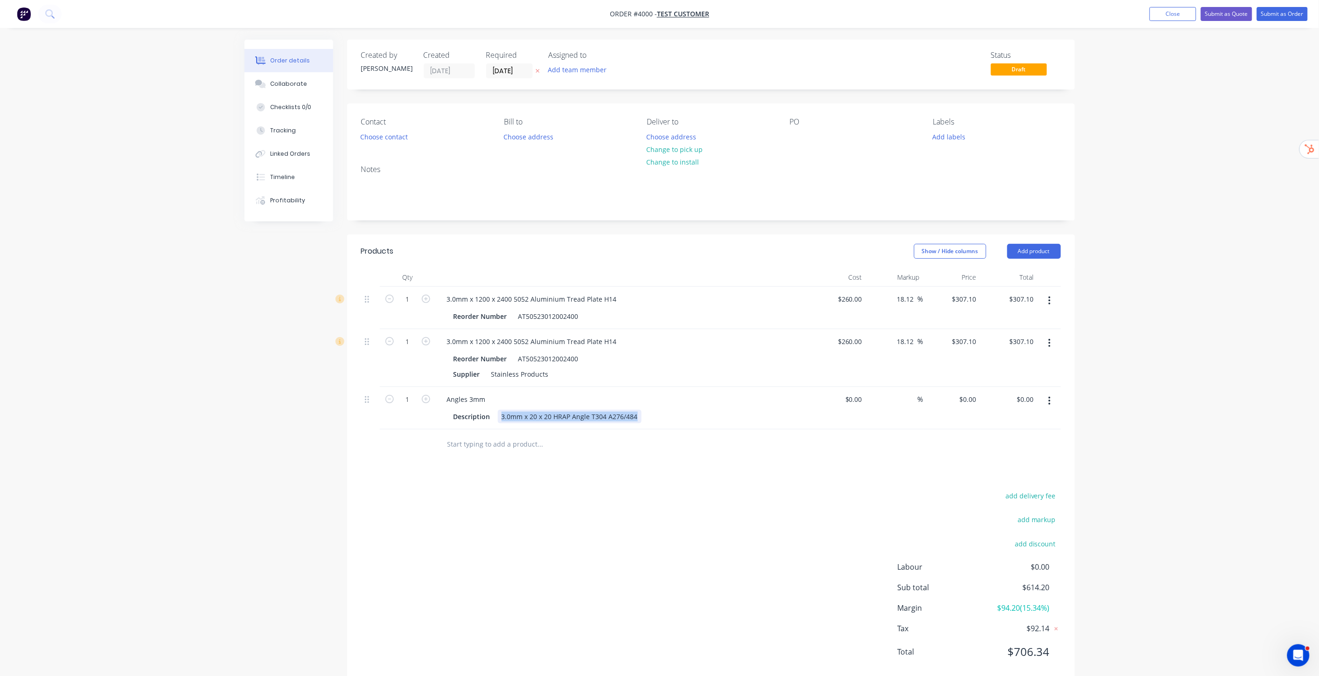
drag, startPoint x: 498, startPoint y: 417, endPoint x: 661, endPoint y: 416, distance: 162.8
click at [661, 416] on div "Description 3.0mm x 20 x 20 HRAP Angle T304 A276/484" at bounding box center [620, 417] width 341 height 14
click at [480, 440] on input "text" at bounding box center [540, 444] width 187 height 19
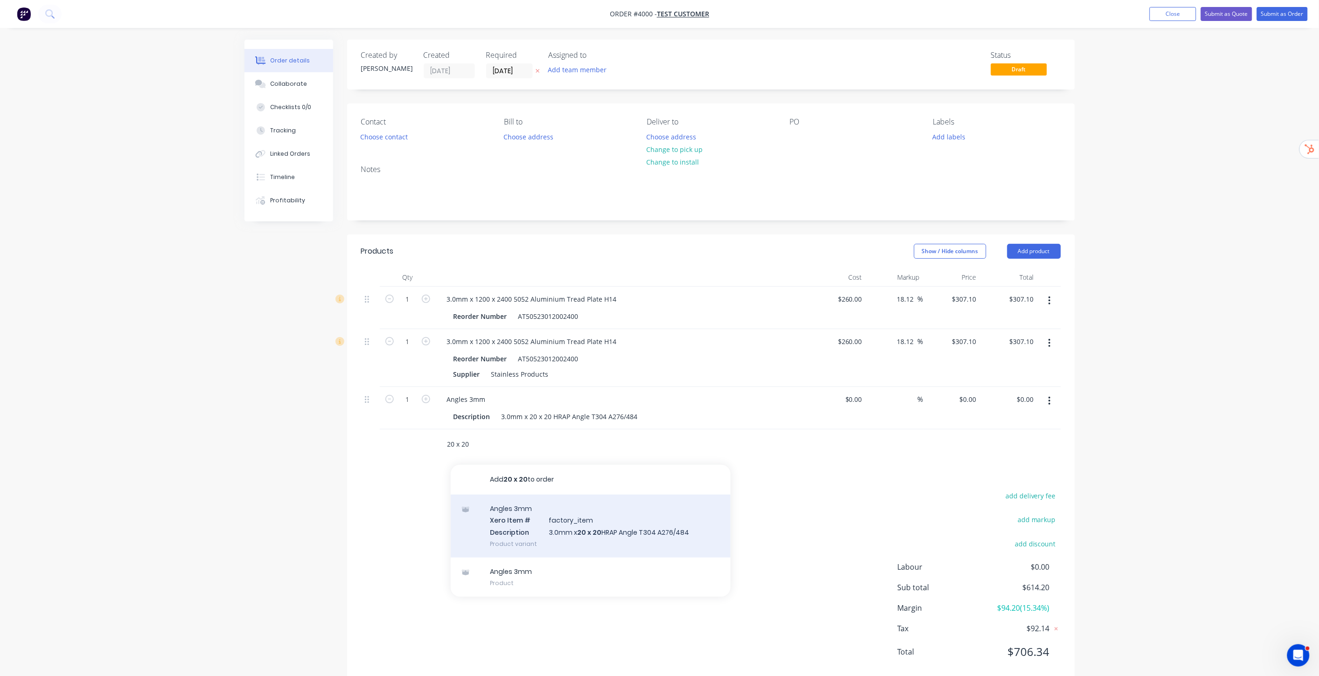
type input "20 x 20"
click at [577, 526] on div "Angles 3mm Xero Item # factory_item Description 3.0mm x 20 x 20 HRAP Angle T304…" at bounding box center [591, 526] width 280 height 63
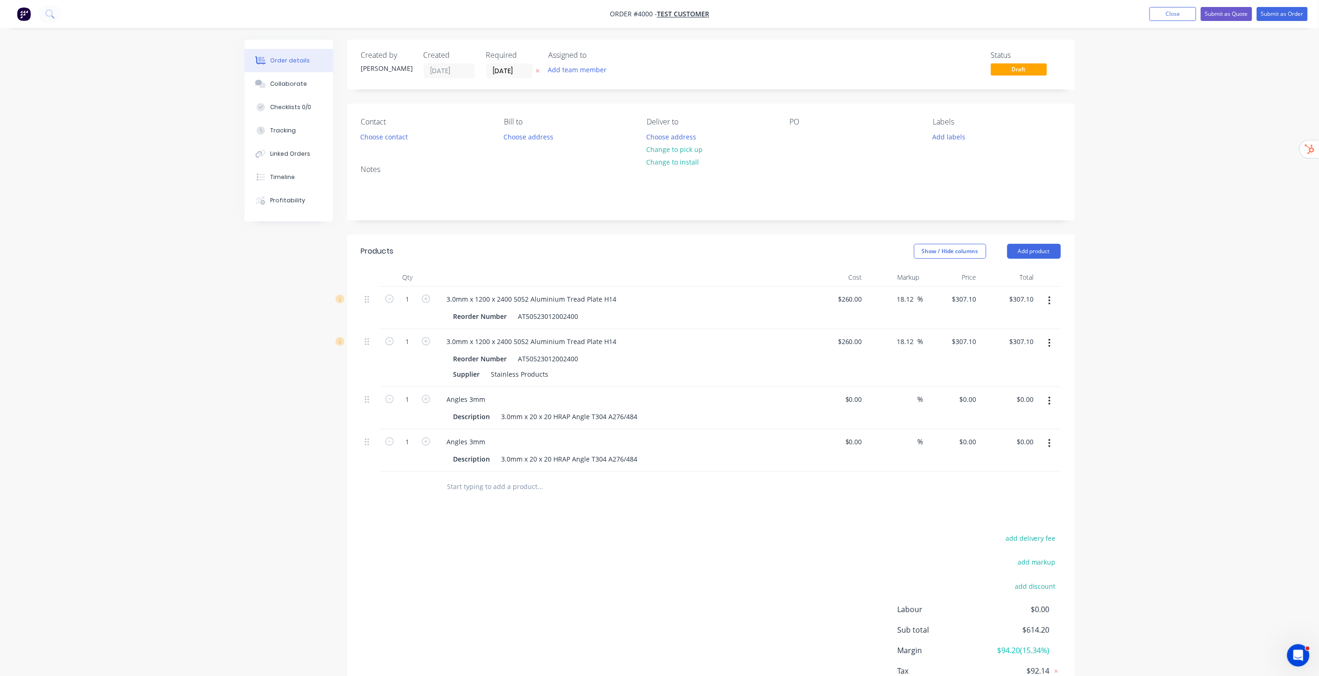
click at [1047, 441] on button "button" at bounding box center [1049, 443] width 22 height 17
click at [1006, 520] on div "Delete" at bounding box center [1017, 524] width 72 height 14
click at [532, 442] on input "text" at bounding box center [540, 444] width 187 height 19
click at [561, 449] on input "text" at bounding box center [540, 444] width 187 height 19
click at [1046, 248] on button "Add product" at bounding box center [1034, 251] width 54 height 15
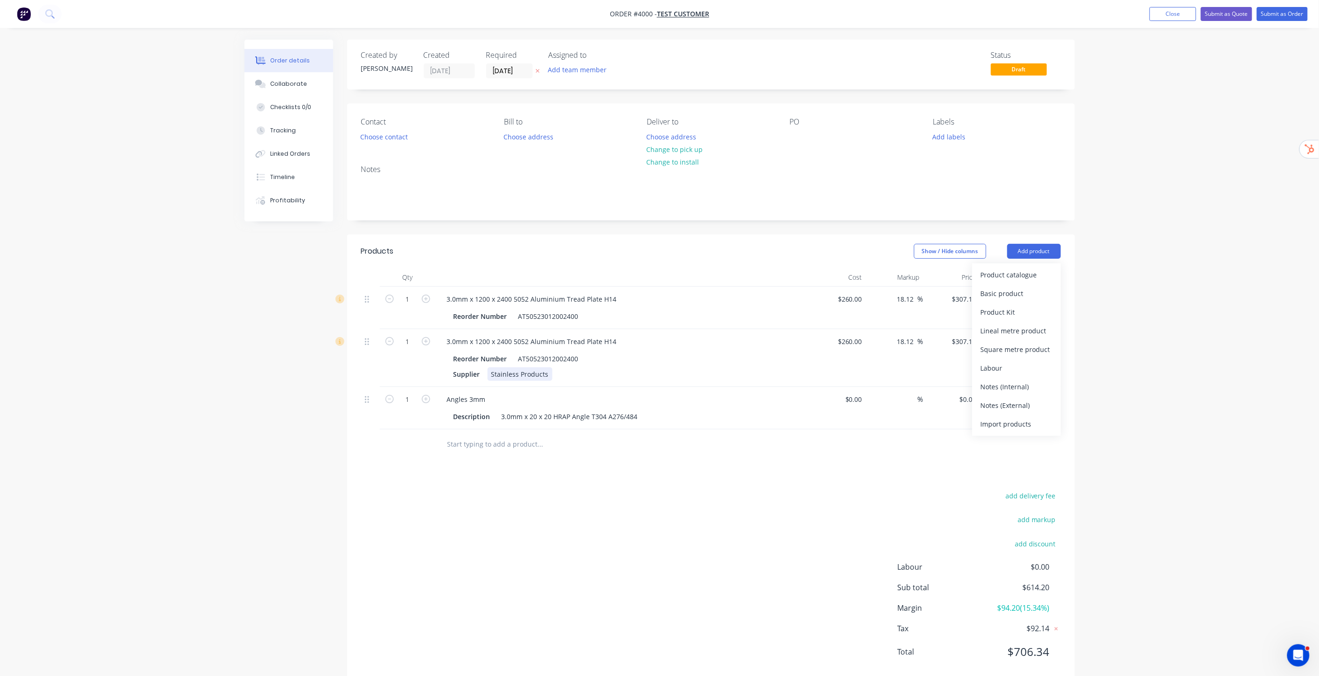
click at [496, 370] on div "Stainless Products" at bounding box center [520, 375] width 65 height 14
click at [525, 444] on input "text" at bounding box center [540, 444] width 187 height 19
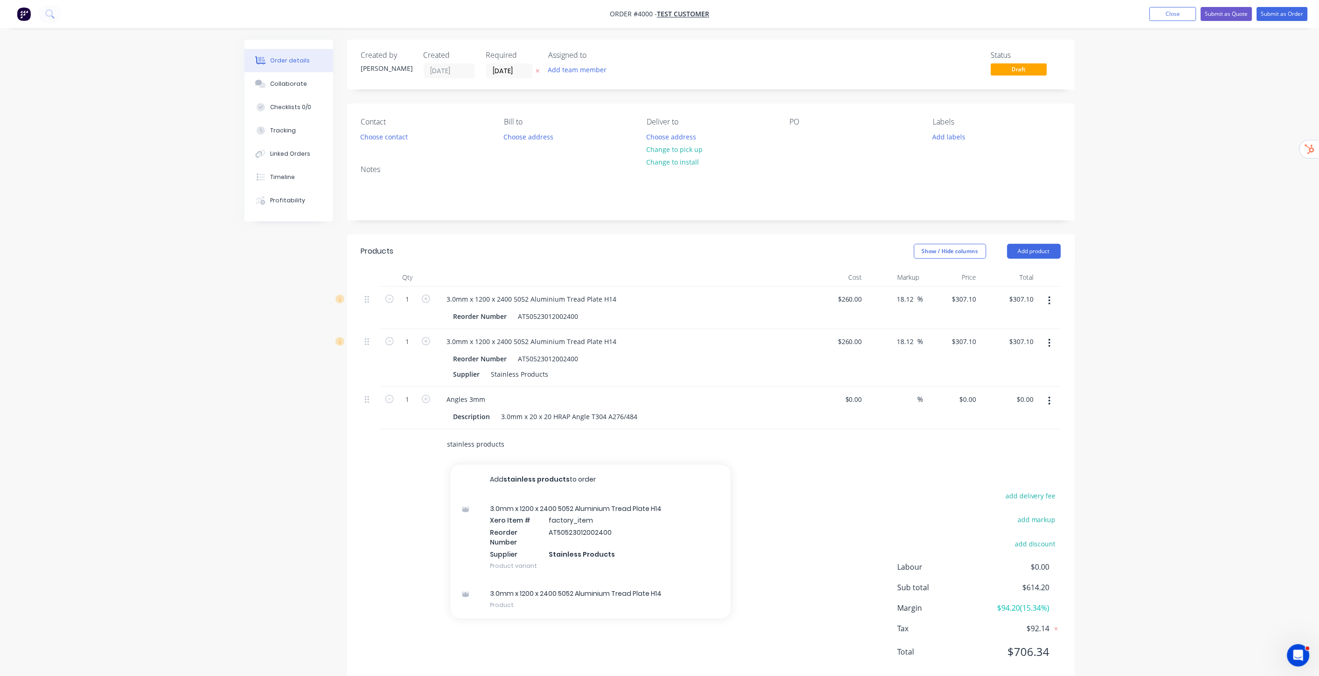
type input "stainless products"
click at [1196, 467] on div "Order details Collaborate Checklists 0/0 Tracking Linked Orders Timeline Profit…" at bounding box center [659, 349] width 1319 height 698
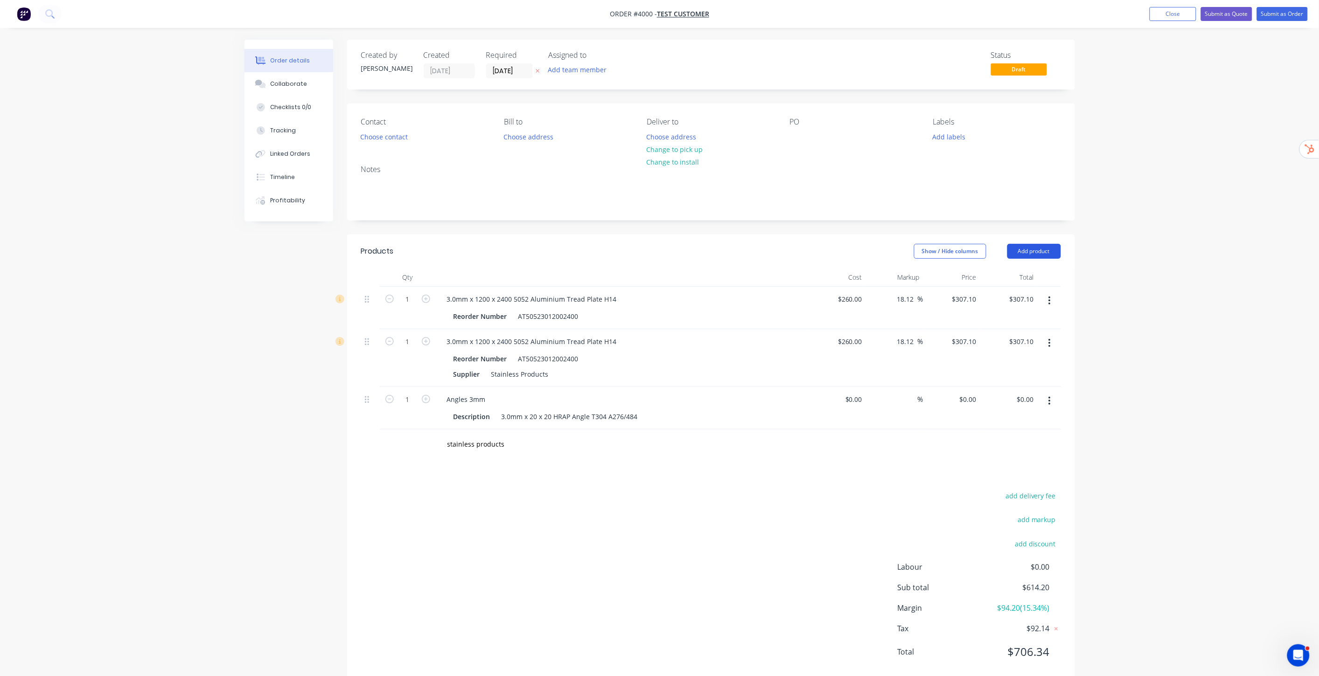
click at [1050, 252] on button "Add product" at bounding box center [1034, 251] width 54 height 15
click at [1017, 276] on div "Product catalogue" at bounding box center [1017, 275] width 72 height 14
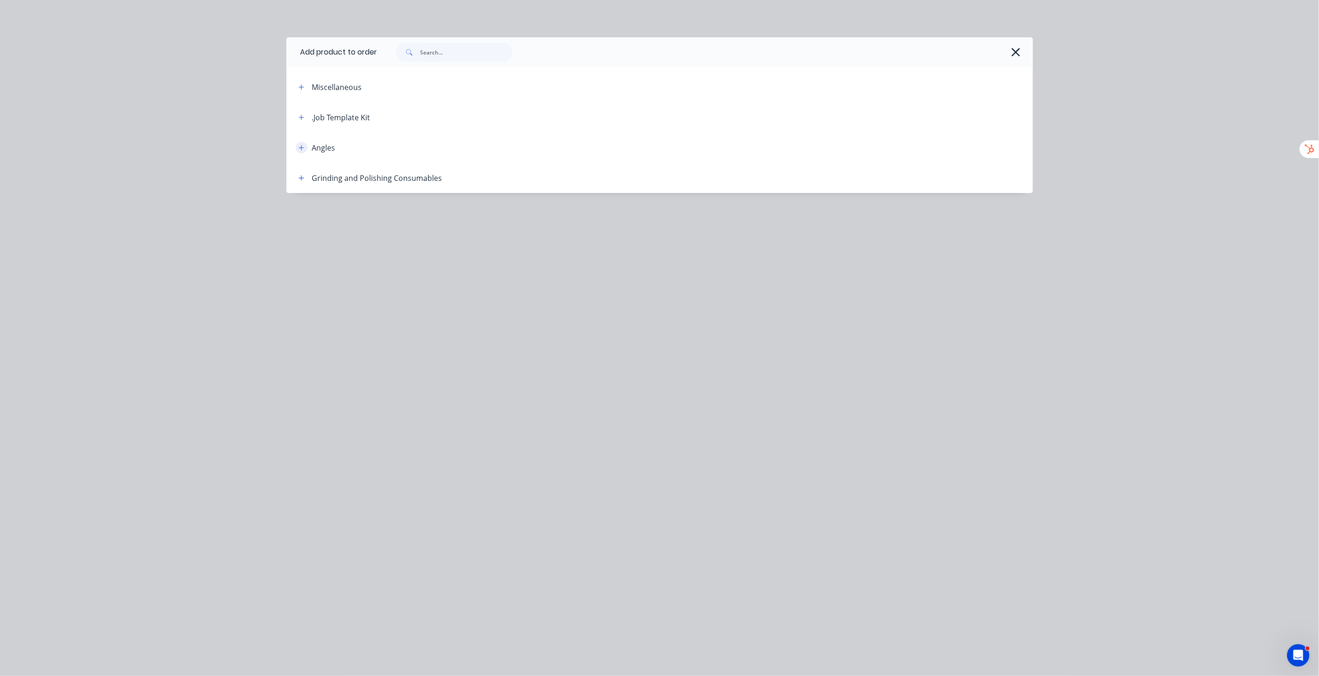
click at [301, 146] on icon "button" at bounding box center [302, 148] width 6 height 7
click at [305, 174] on button "button" at bounding box center [302, 178] width 12 height 12
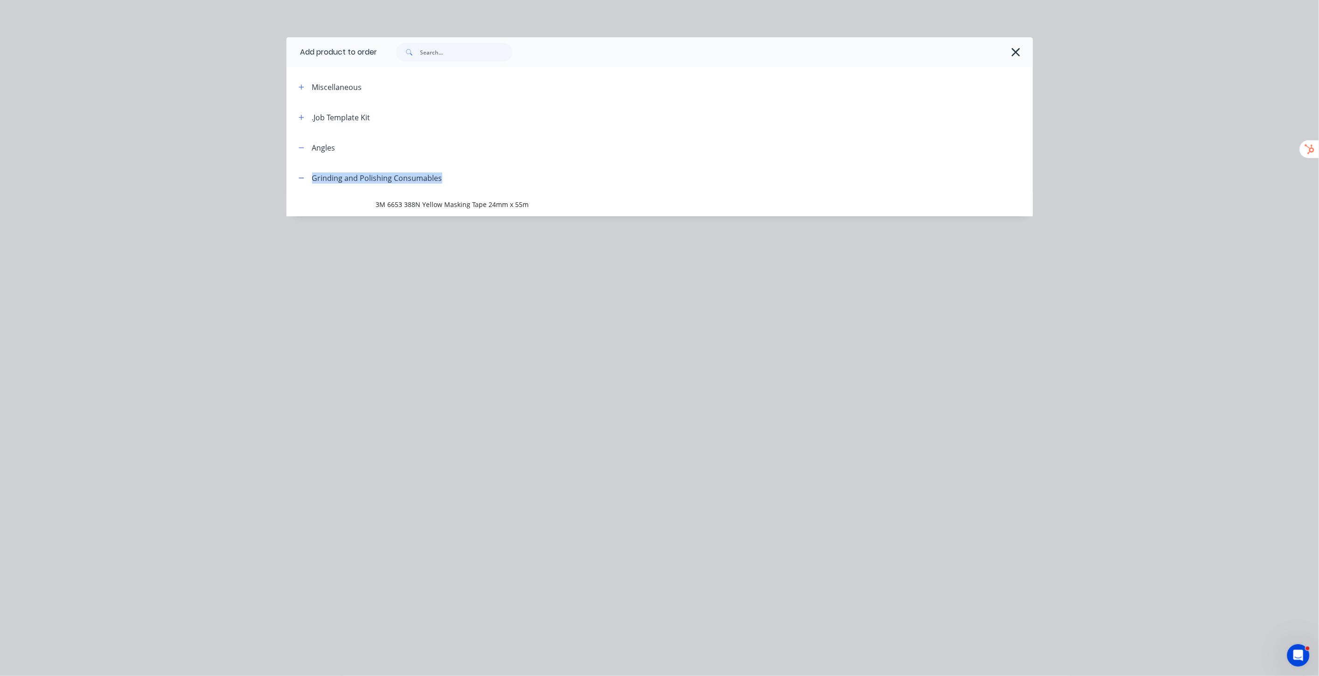
drag, startPoint x: 313, startPoint y: 176, endPoint x: 445, endPoint y: 174, distance: 132.5
click at [445, 174] on header "Grinding and Polishing Consumables" at bounding box center [659, 178] width 746 height 30
click at [303, 89] on icon "button" at bounding box center [302, 87] width 6 height 7
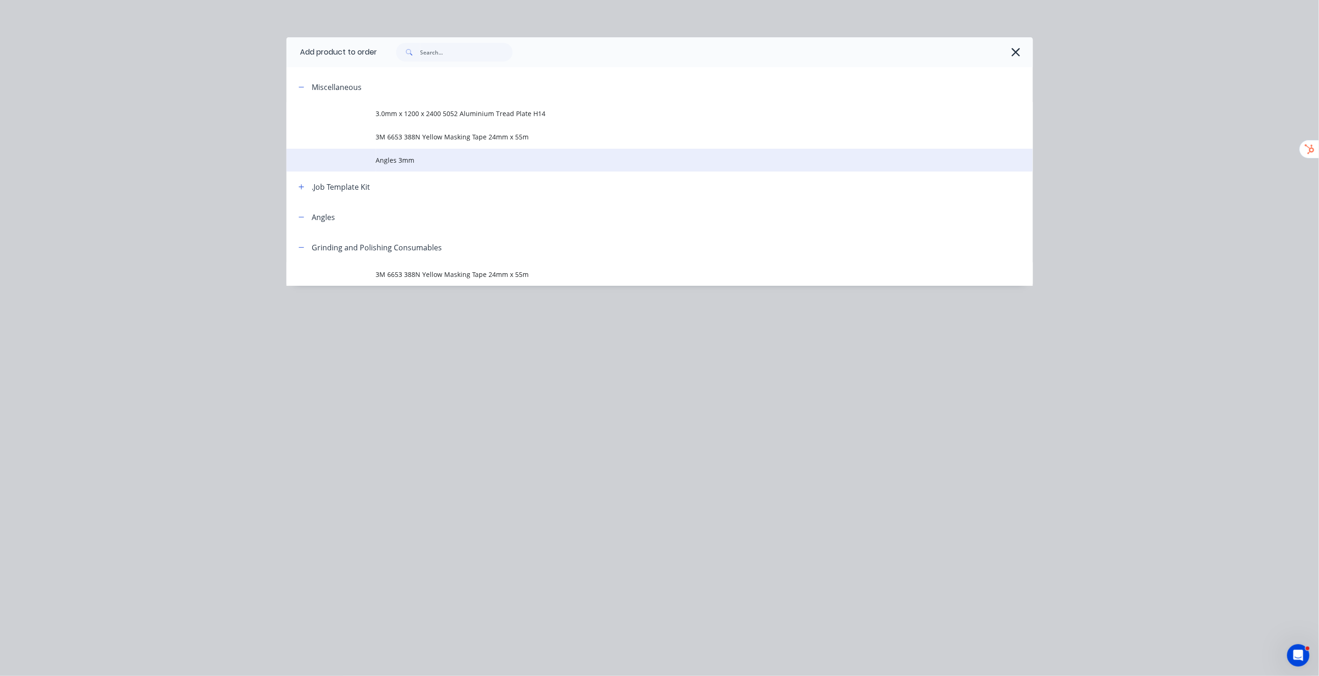
click at [403, 162] on span "Angles 3mm" at bounding box center [638, 160] width 525 height 10
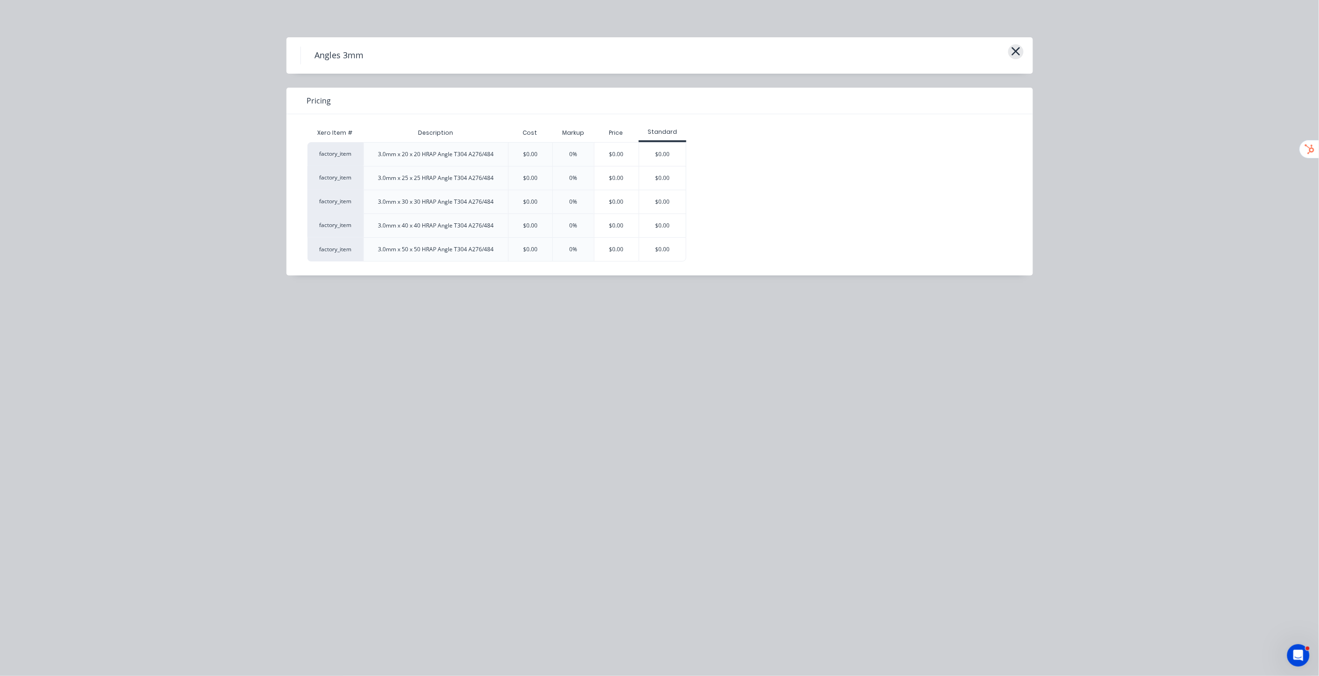
click at [1013, 52] on icon "button" at bounding box center [1016, 51] width 10 height 13
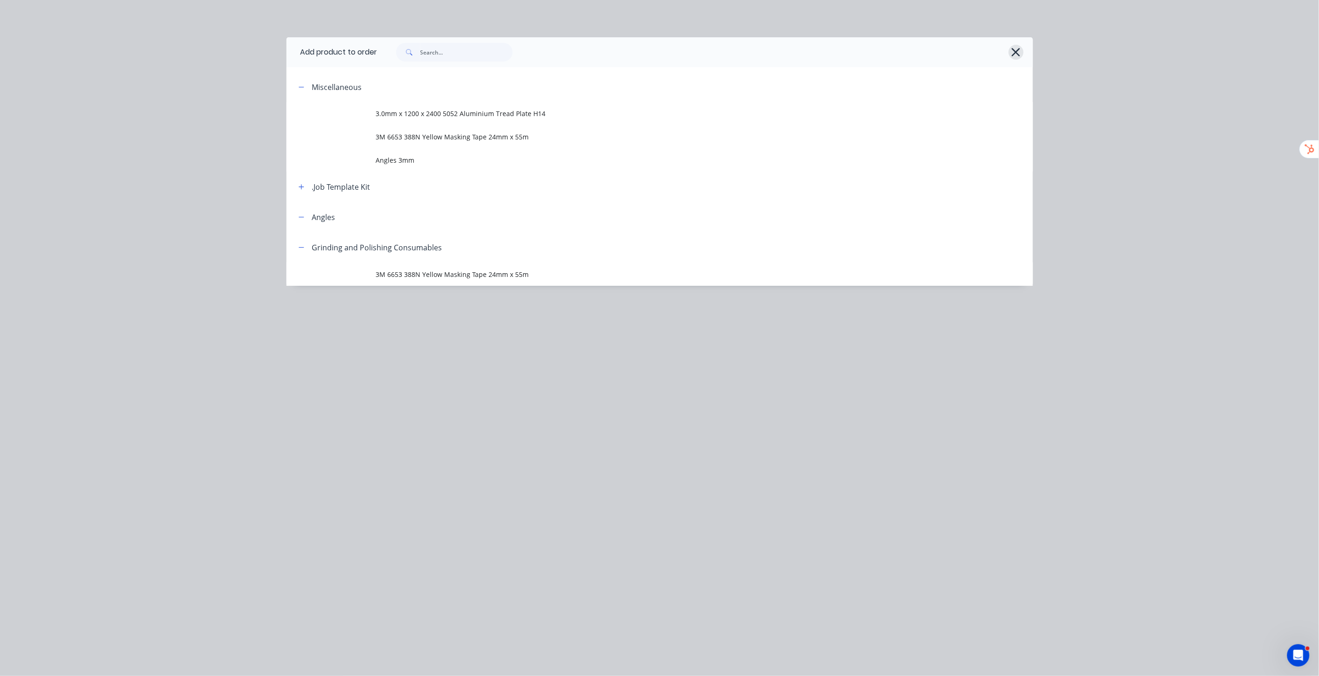
click at [1018, 50] on icon "button" at bounding box center [1016, 52] width 8 height 8
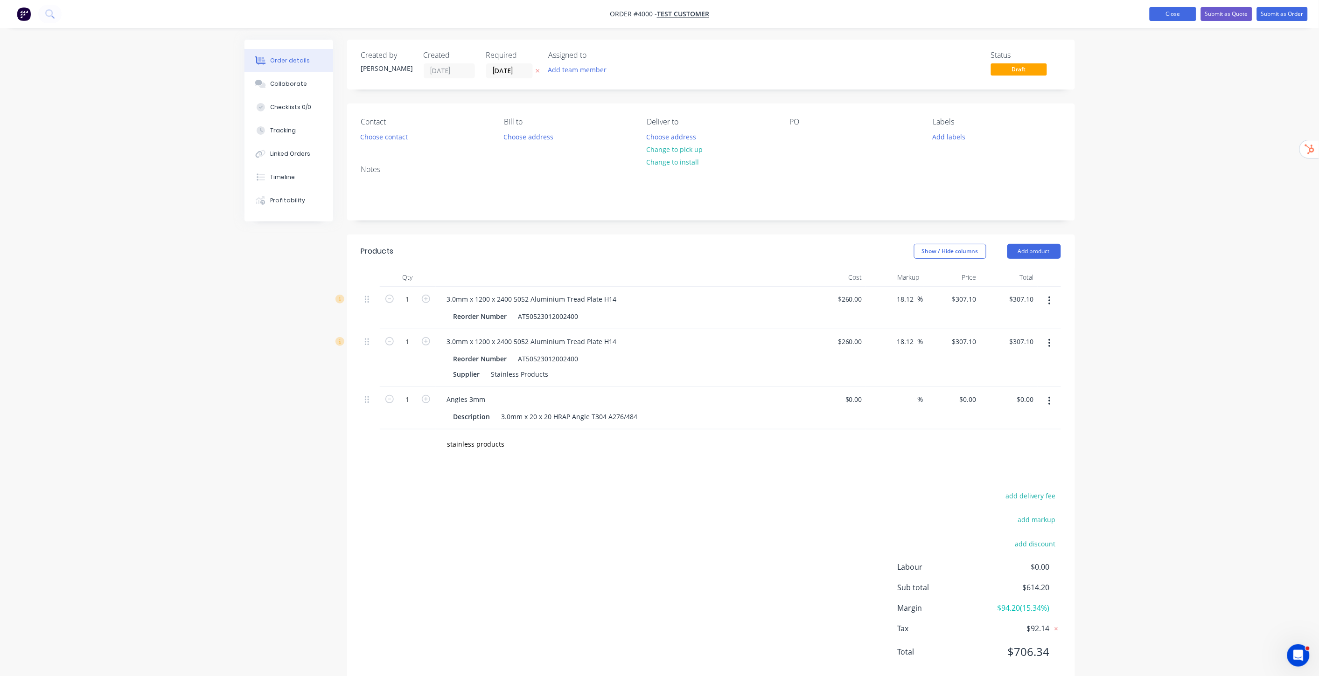
click at [1155, 11] on button "Close" at bounding box center [1173, 14] width 47 height 14
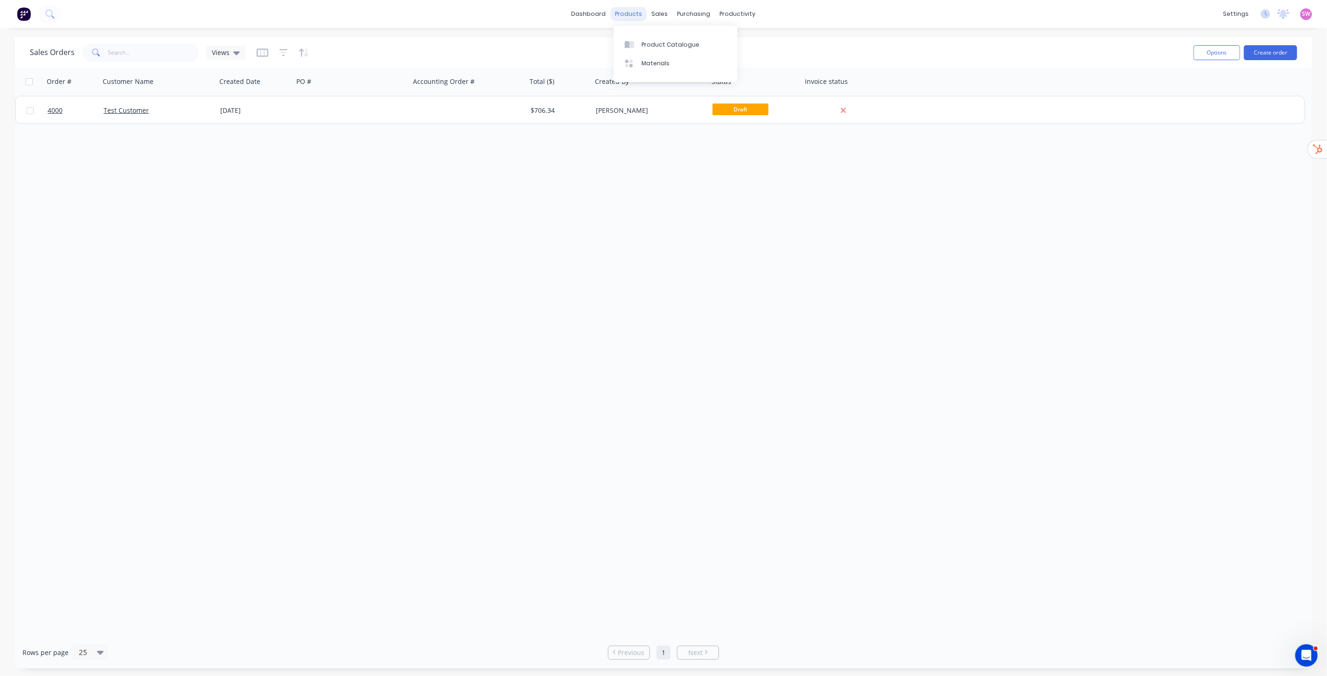
click at [632, 11] on div "products" at bounding box center [629, 14] width 36 height 14
click at [666, 47] on div "Product Catalogue" at bounding box center [670, 45] width 58 height 8
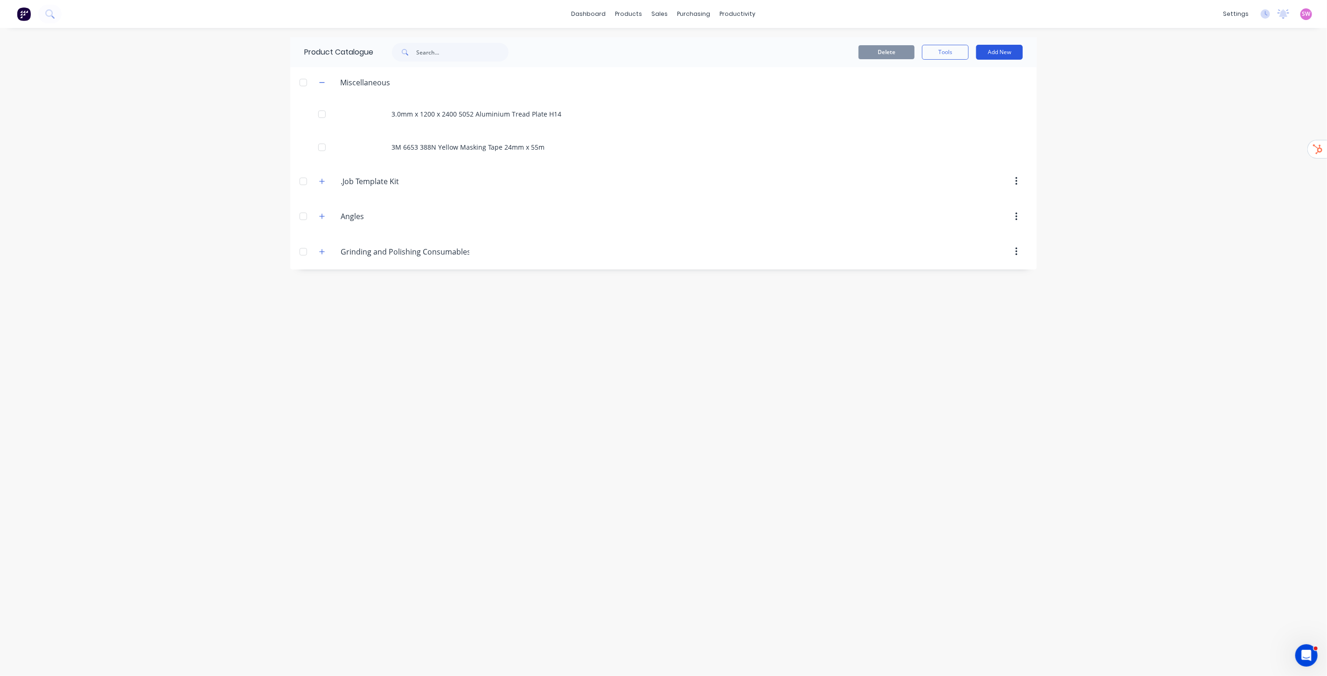
click at [1013, 51] on button "Add New" at bounding box center [999, 52] width 47 height 15
click at [967, 76] on div "Category" at bounding box center [978, 77] width 72 height 14
type input "Stainless Products Ltd"
click at [964, 97] on div "Product" at bounding box center [978, 95] width 72 height 14
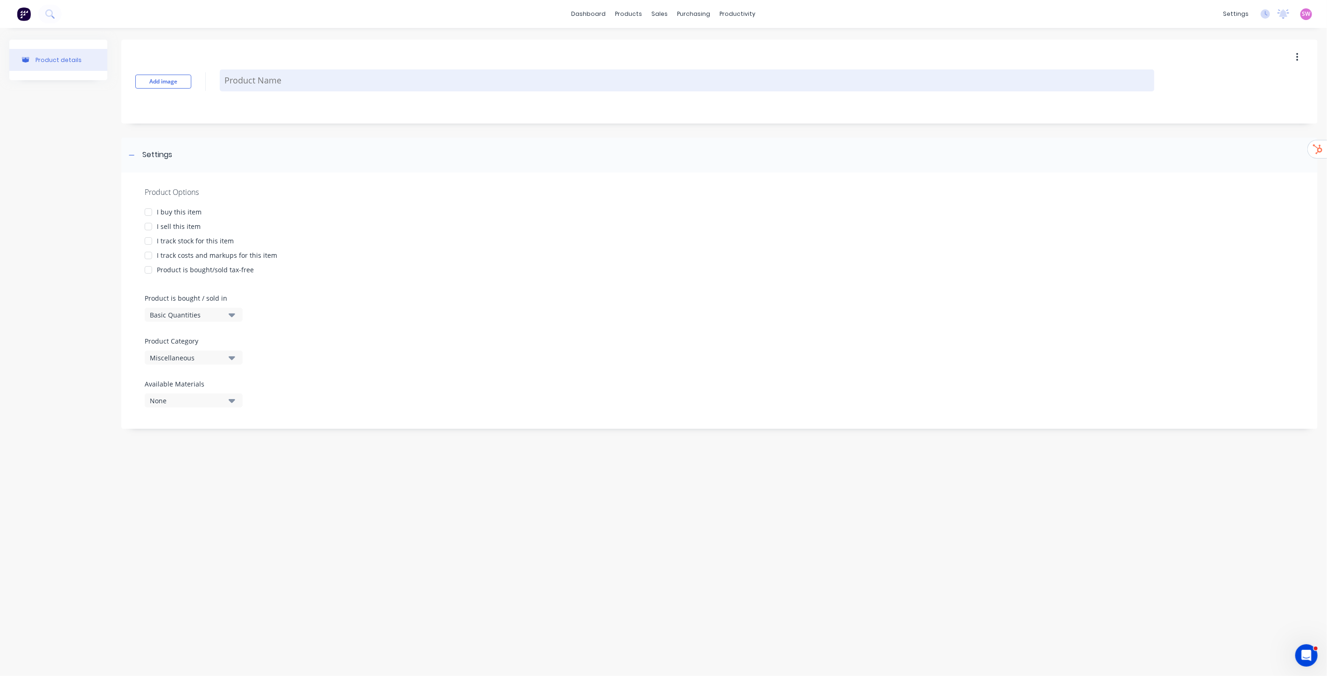
click at [239, 80] on textarea at bounding box center [687, 81] width 934 height 22
type textarea "x"
type textarea "F"
type textarea "x"
type textarea "Fl"
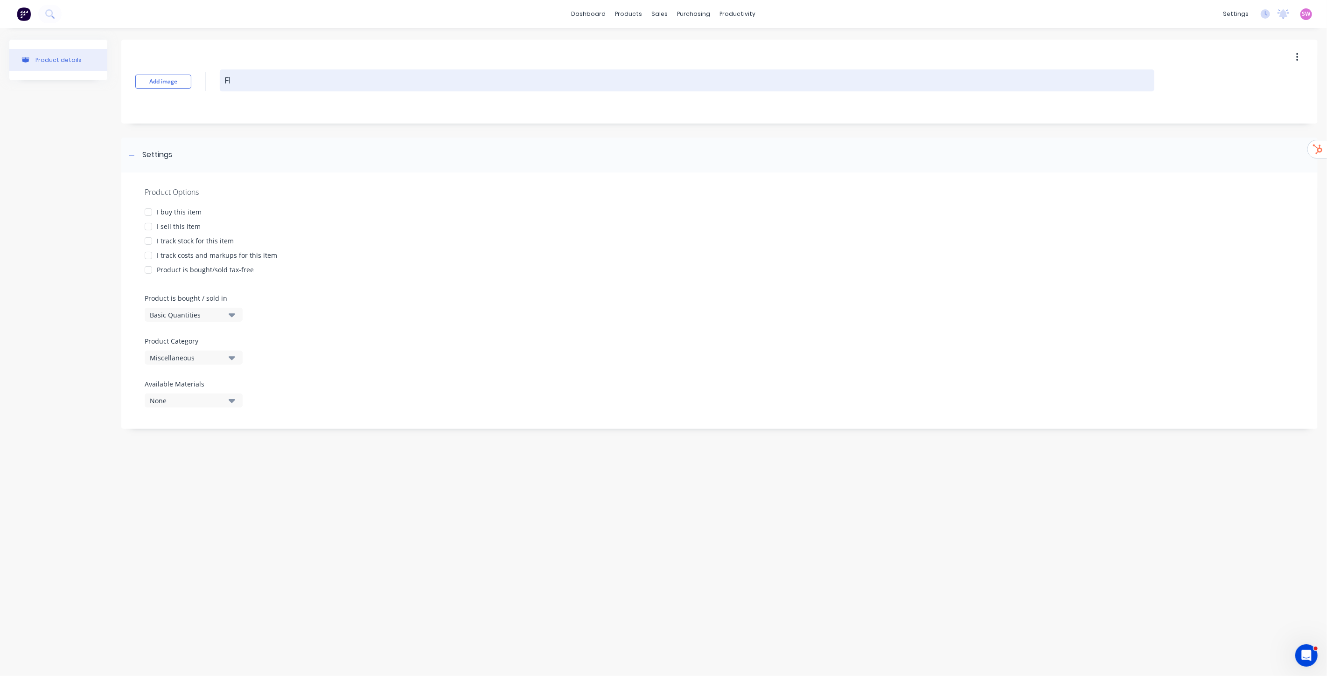
type textarea "x"
type textarea "Fla"
type textarea "x"
type textarea "Flat"
type textarea "x"
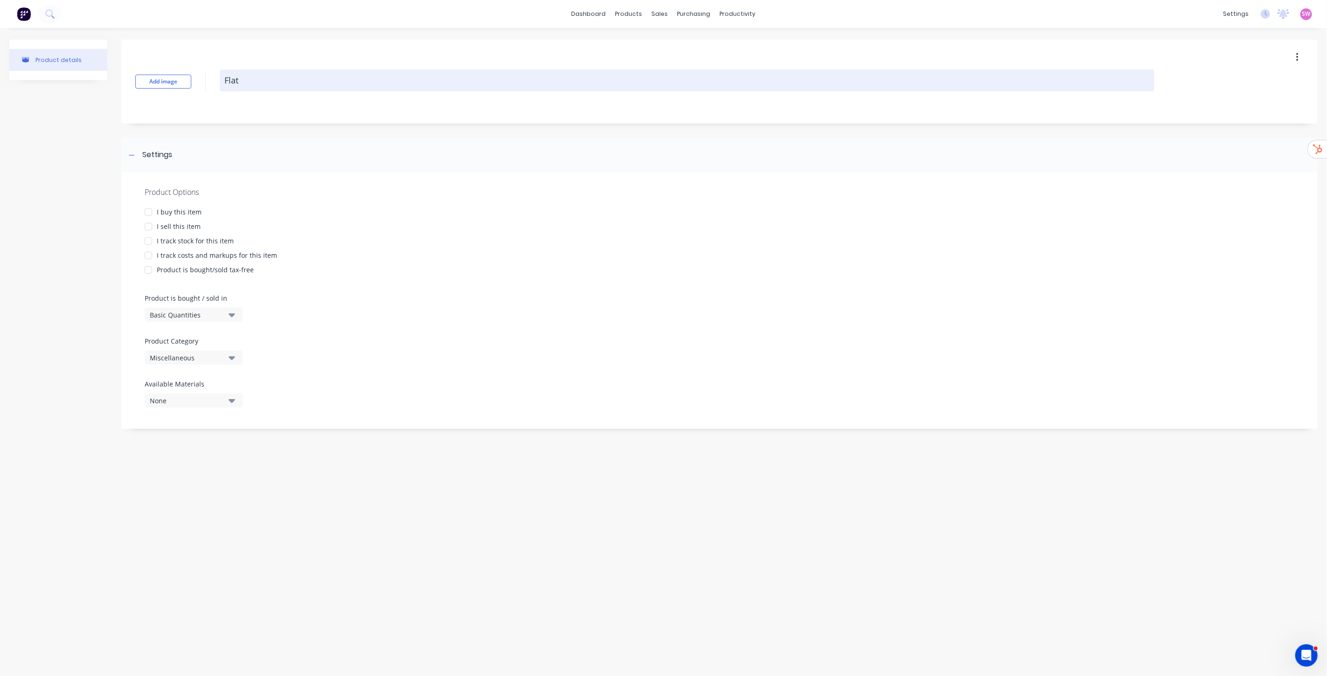
type textarea "Flat"
type textarea "x"
type textarea "Flat B"
type textarea "x"
type textarea "Flat Ba"
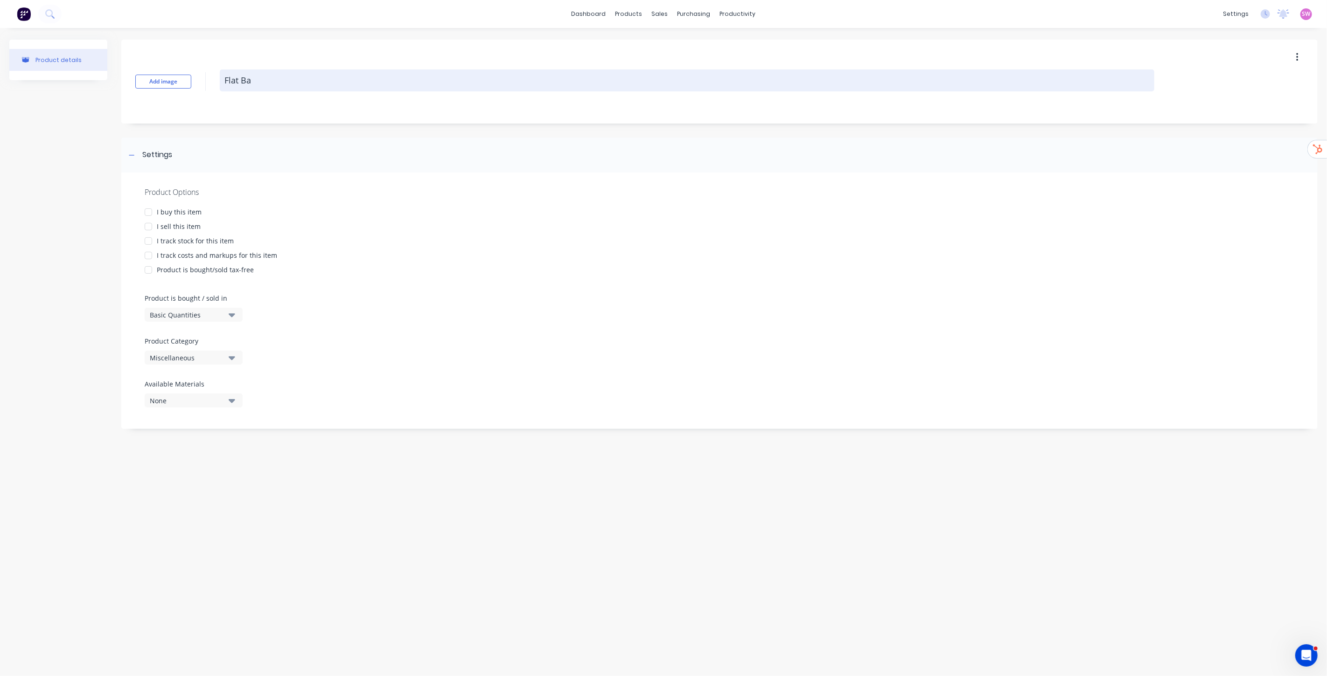
type textarea "x"
drag, startPoint x: 239, startPoint y: 80, endPoint x: 230, endPoint y: 86, distance: 11.0
type textarea "Flat Bar"
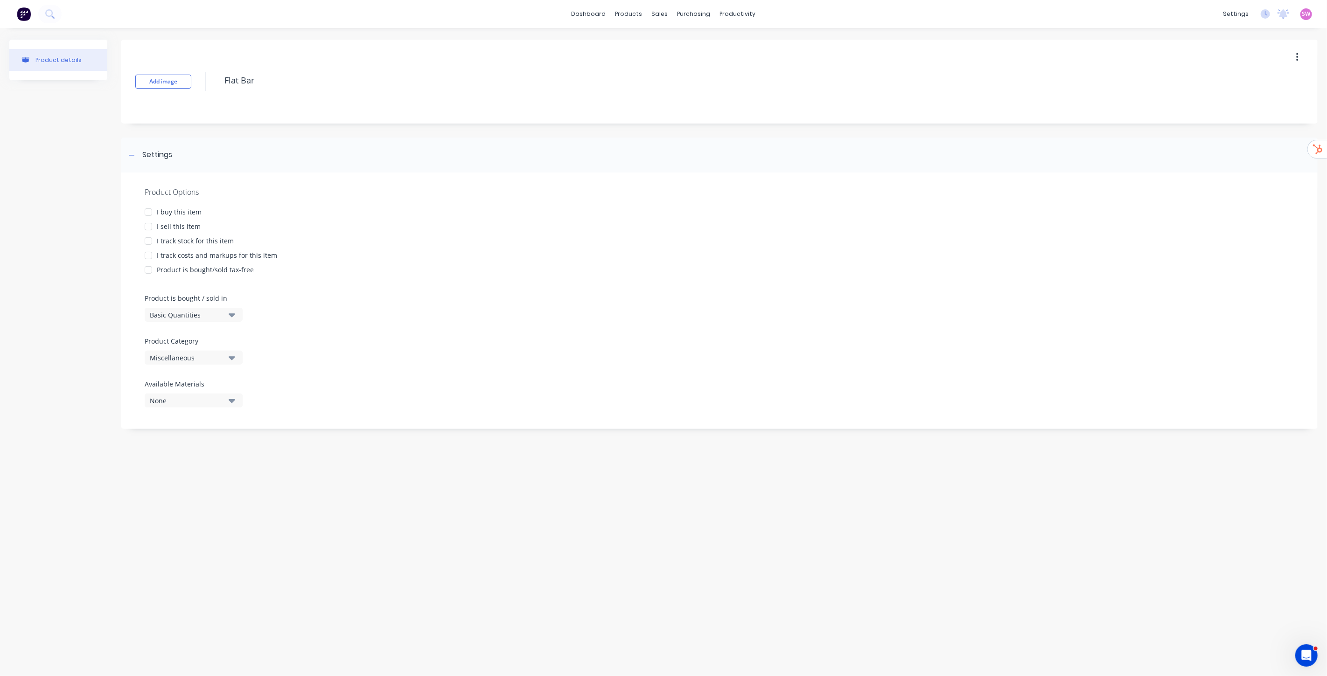
type textarea "x"
type textarea "Flat Bar"
drag, startPoint x: 230, startPoint y: 86, endPoint x: 290, endPoint y: 539, distance: 456.5
click at [310, 621] on div "Product details Add image Flat Bar Settings Product Options I buy this item I s…" at bounding box center [663, 343] width 1327 height 630
click at [150, 225] on div at bounding box center [148, 226] width 19 height 19
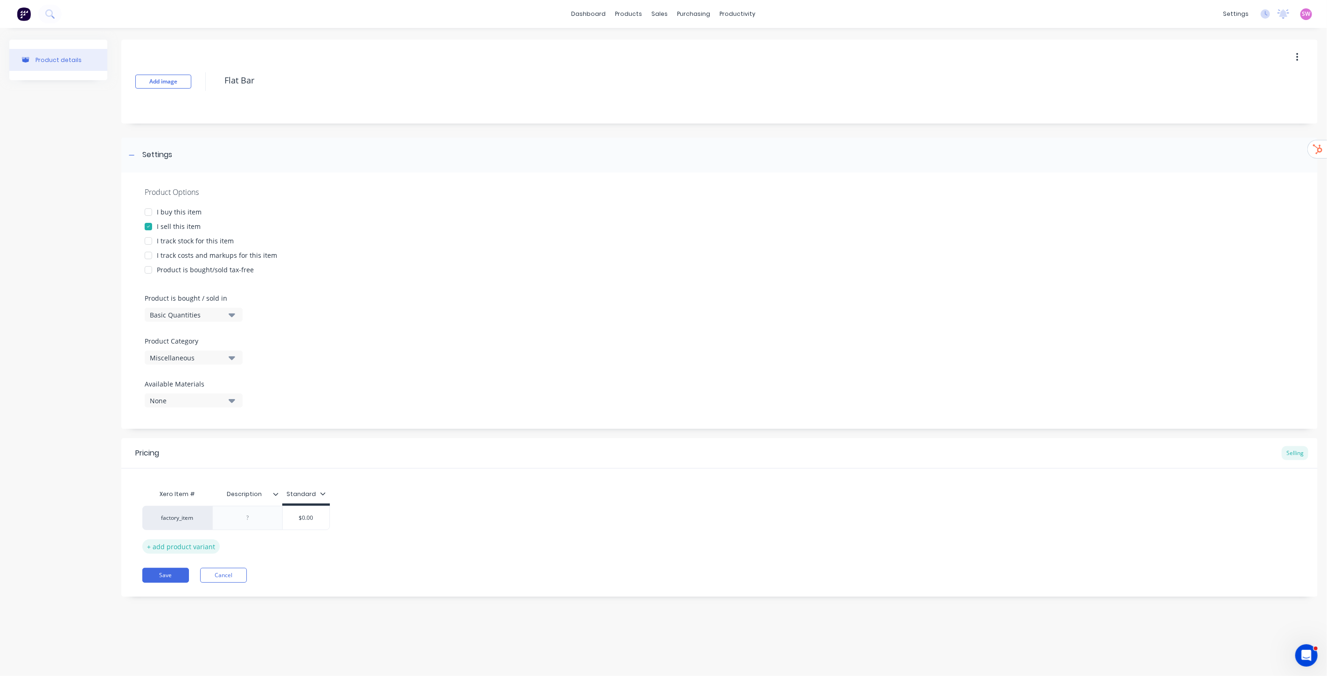
click at [186, 544] on div "+ add product variant" at bounding box center [180, 547] width 77 height 14
click at [188, 544] on button "factory_discp" at bounding box center [224, 551] width 145 height 14
click at [190, 566] on div "+ add product variant" at bounding box center [180, 571] width 77 height 14
click at [198, 592] on div "+ add product variant" at bounding box center [180, 594] width 77 height 14
click at [199, 599] on div "factory_item" at bounding box center [177, 590] width 70 height 24
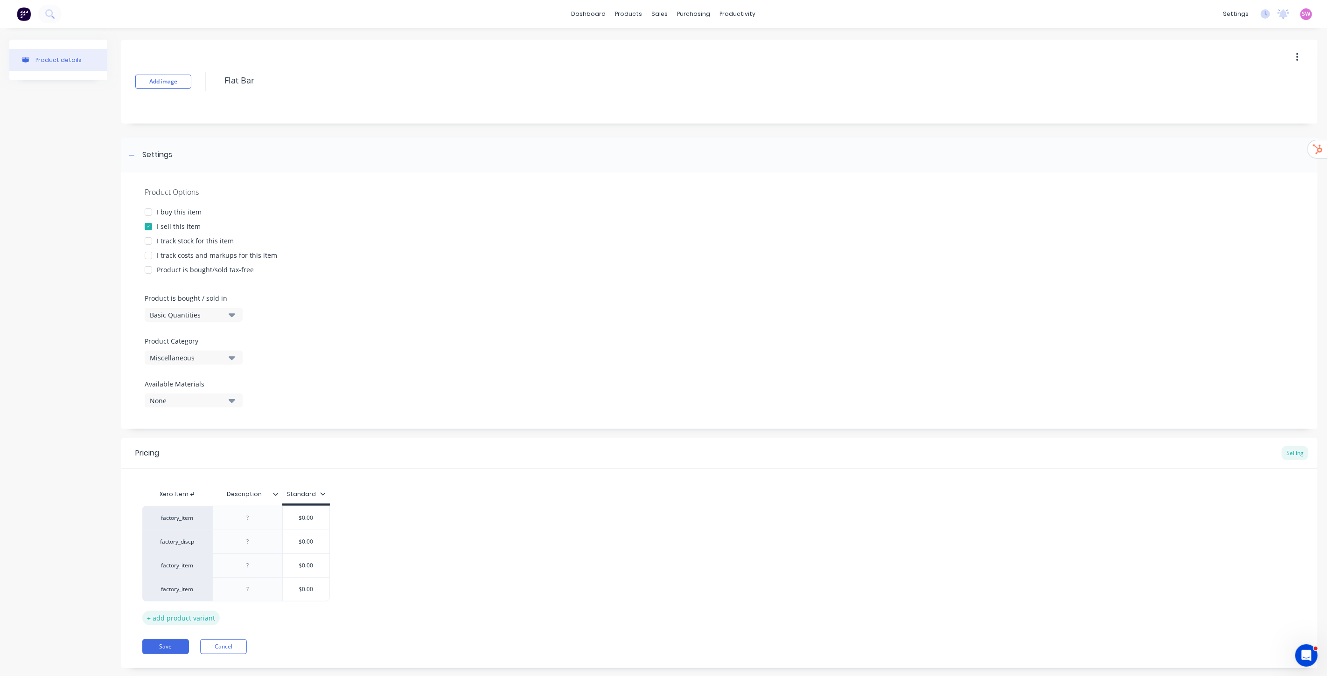
click at [202, 618] on div "+ add product variant" at bounding box center [180, 618] width 77 height 14
click at [192, 642] on div "+ add product variant" at bounding box center [180, 642] width 77 height 14
type textarea "x"
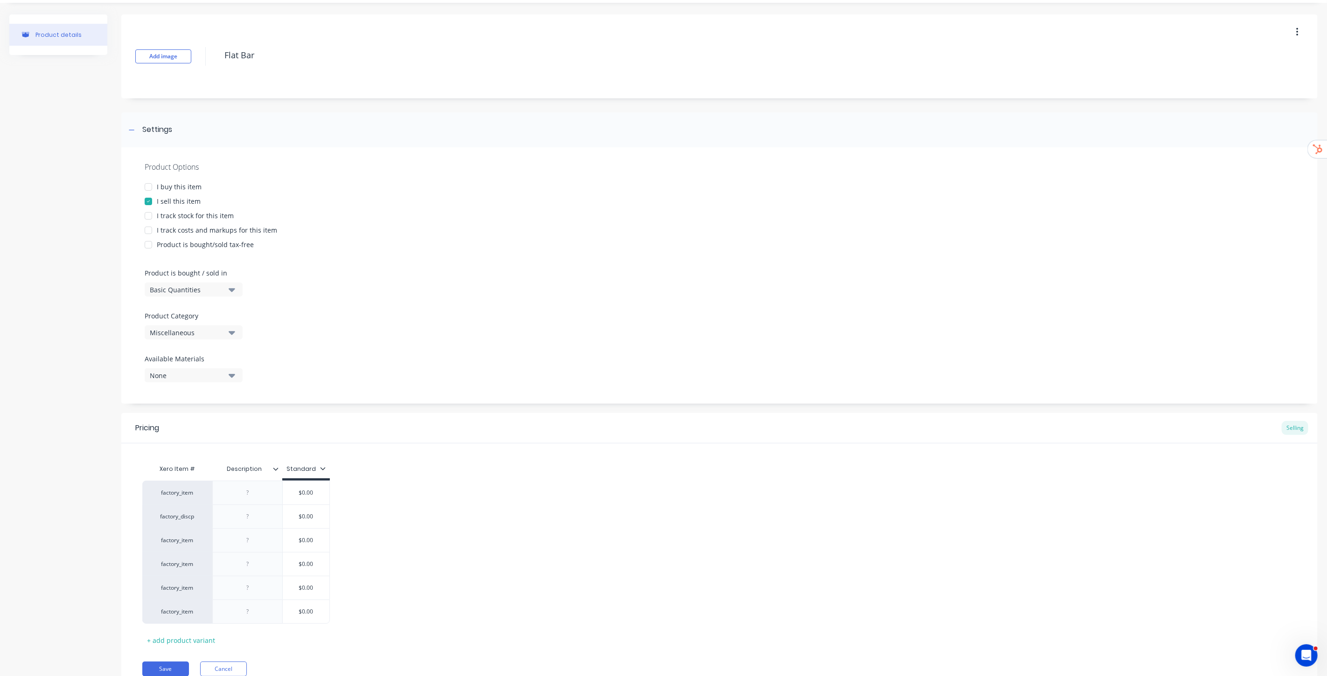
scroll to position [66, 0]
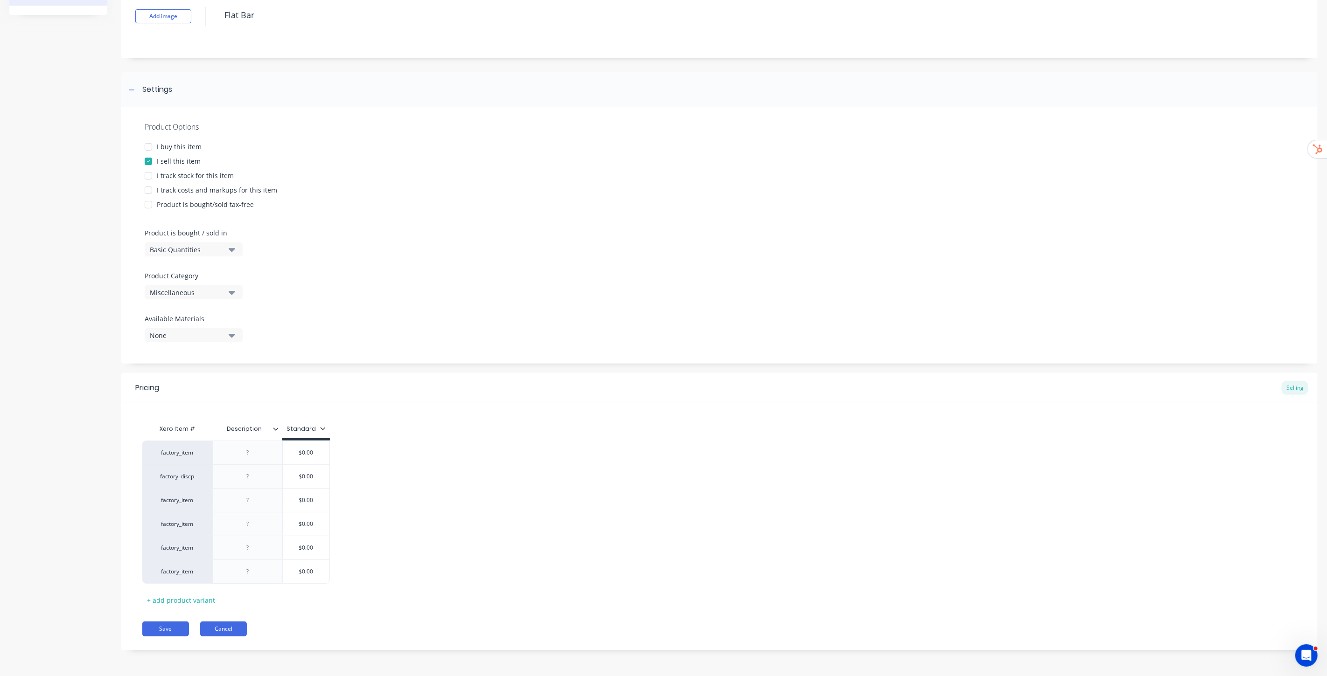
click at [228, 628] on button "Cancel" at bounding box center [223, 629] width 47 height 15
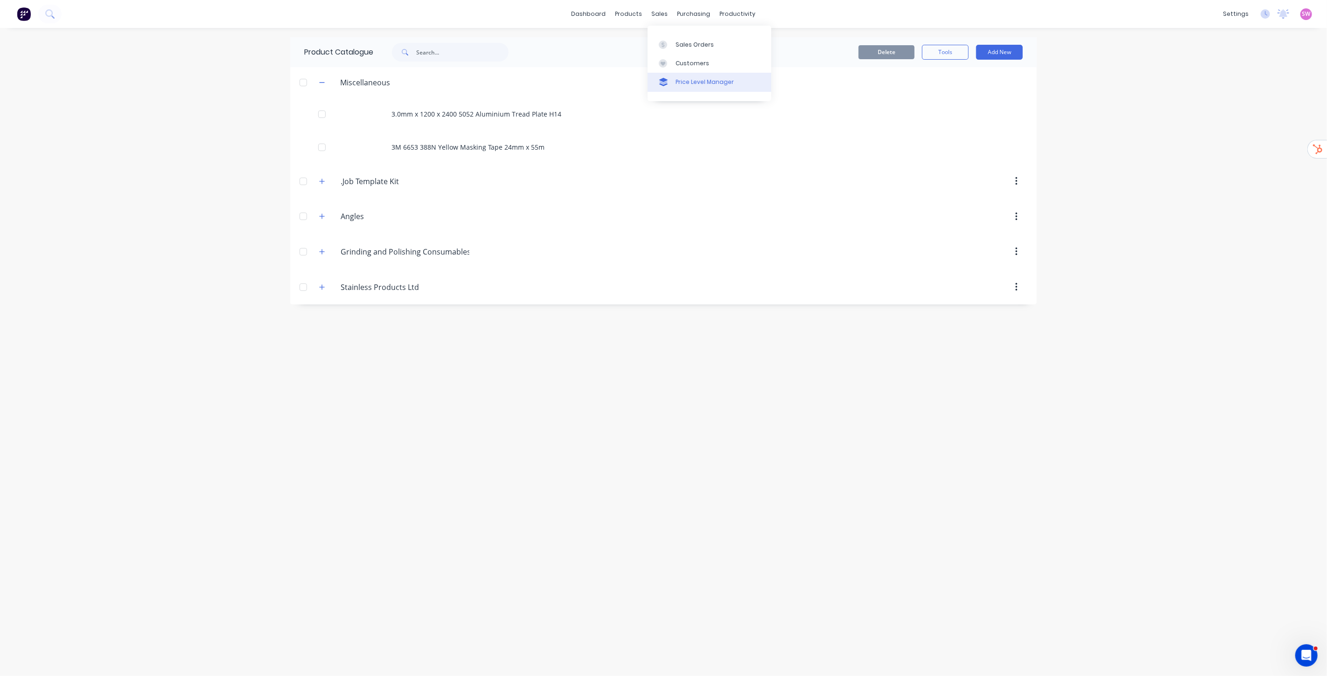
click at [693, 77] on link "Price Level Manager" at bounding box center [710, 82] width 124 height 19
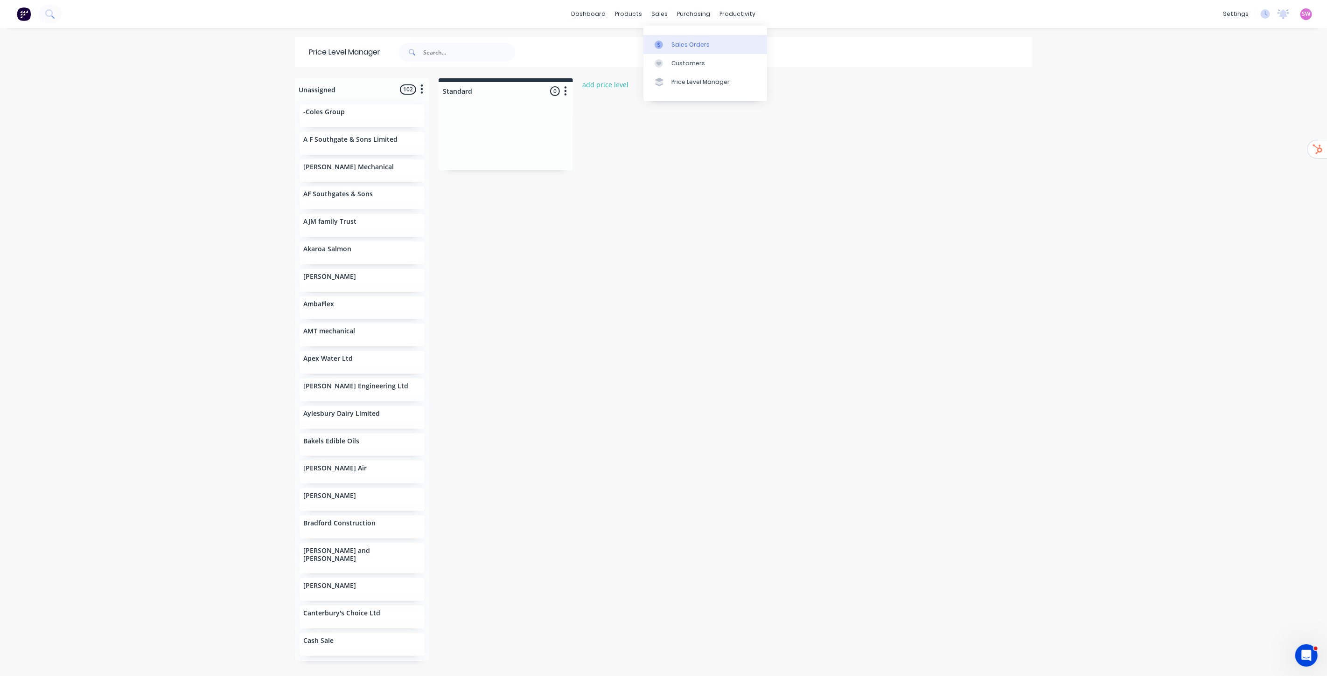
click at [687, 42] on div "Sales Orders" at bounding box center [690, 45] width 38 height 8
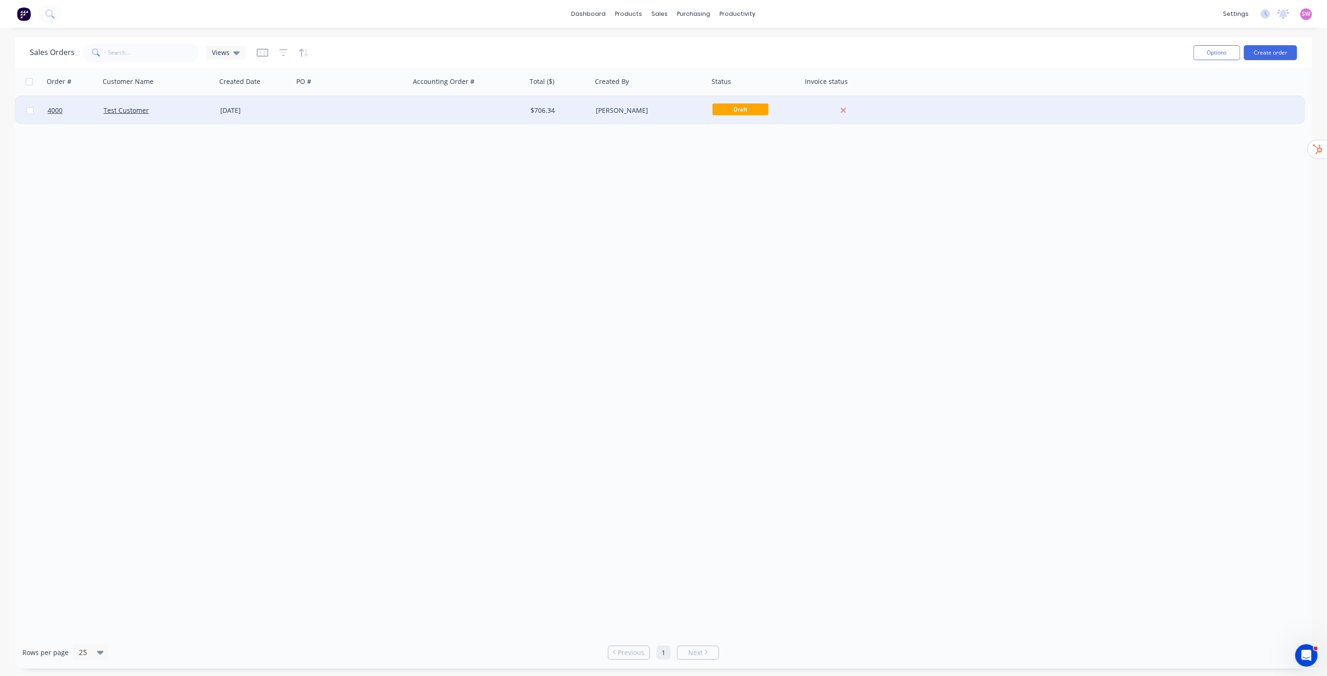
click at [575, 105] on div "$706.34" at bounding box center [559, 111] width 65 height 28
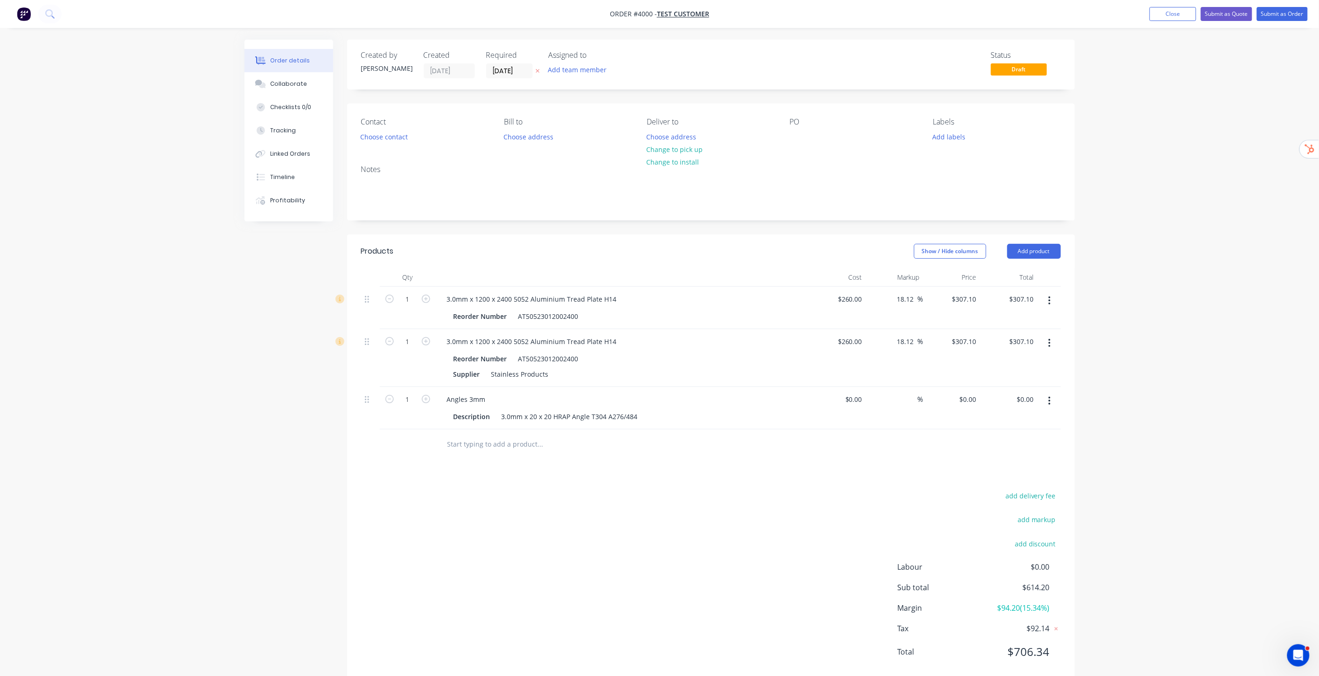
click at [1161, 6] on nav "Order #4000 - Test Customer Add product Close Submit as Quote Submit as Order" at bounding box center [659, 14] width 1319 height 28
click at [1162, 11] on button "Close" at bounding box center [1173, 14] width 47 height 14
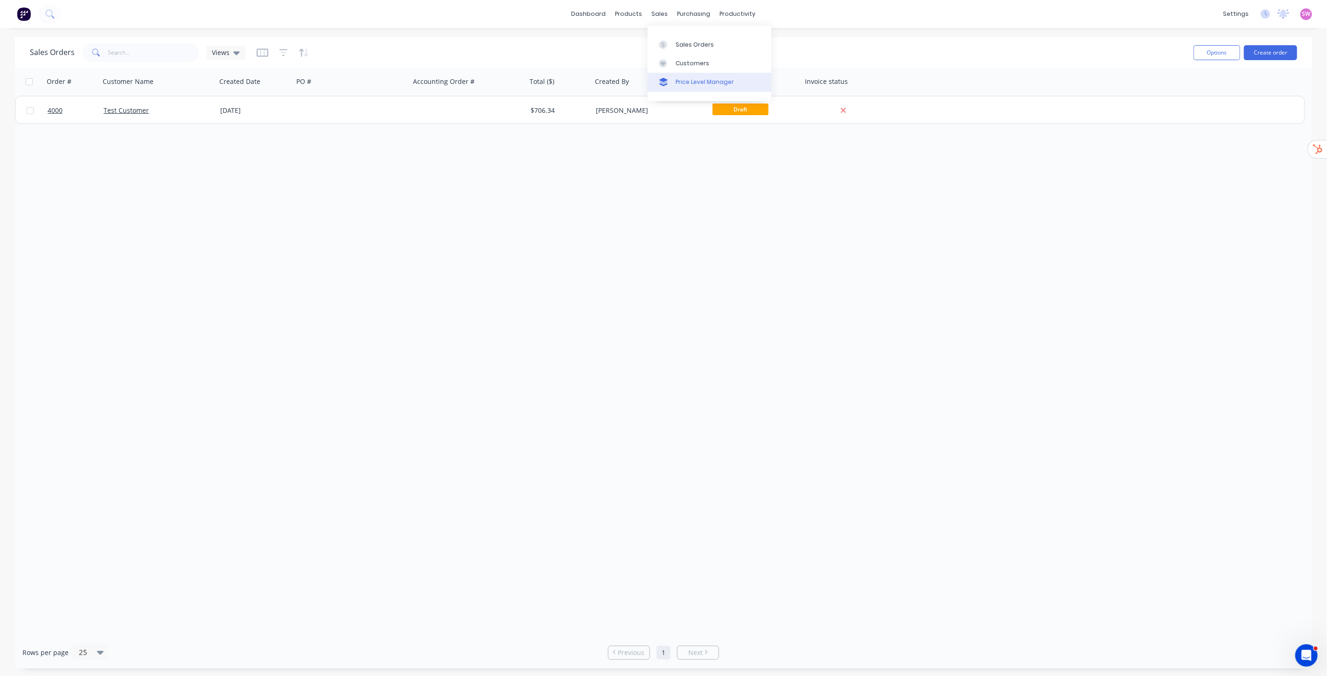
click at [691, 76] on link "Price Level Manager" at bounding box center [710, 82] width 124 height 19
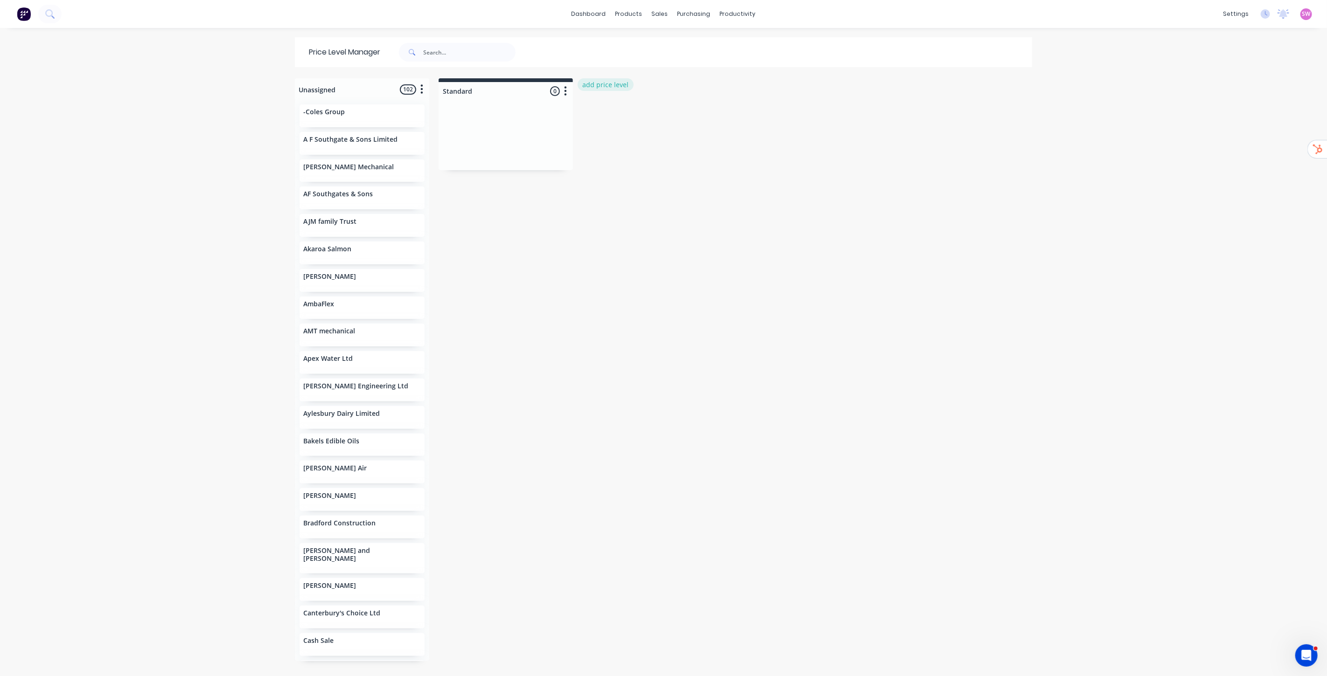
click at [602, 85] on button "add price level" at bounding box center [606, 84] width 56 height 13
click at [634, 92] on input "text" at bounding box center [649, 91] width 126 height 10
type input "Accounts"
click at [613, 112] on button "Add" at bounding box center [612, 117] width 51 height 14
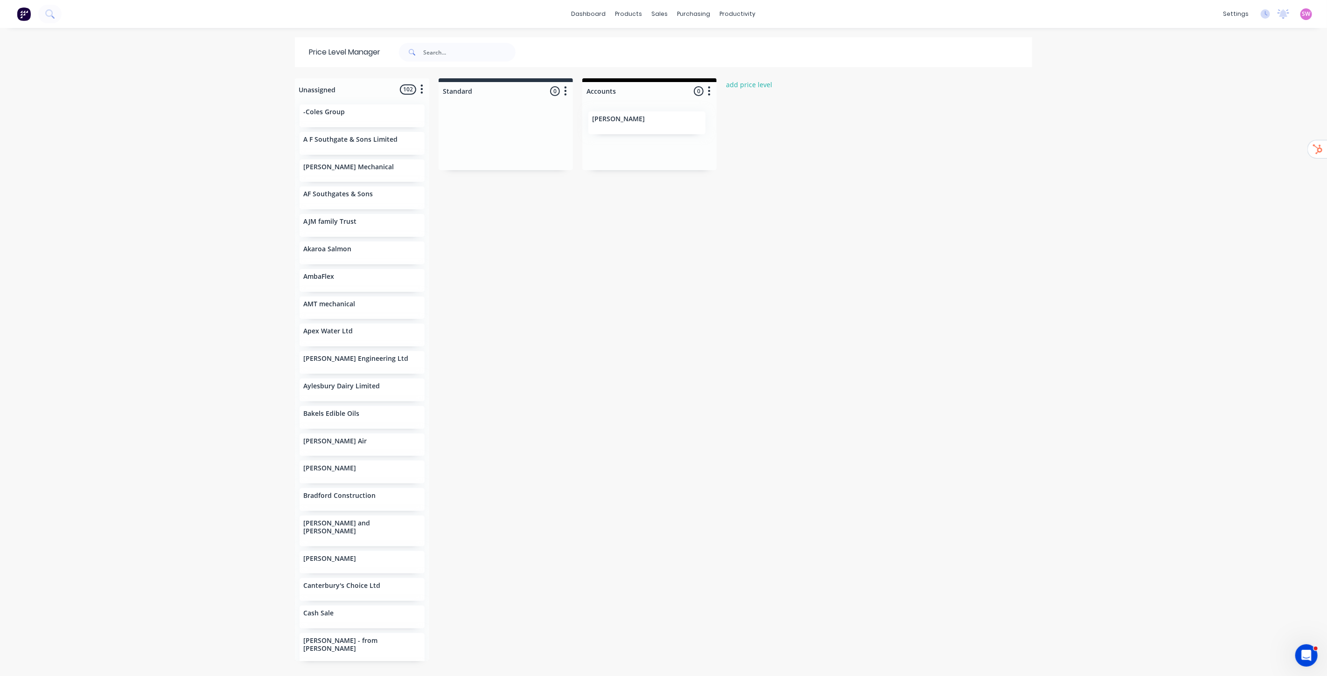
drag, startPoint x: 337, startPoint y: 275, endPoint x: 633, endPoint y: 120, distance: 334.1
click at [633, 120] on div "Unassigned 102 Move all customers Standard Accounts -Coles Group A F Southgate …" at bounding box center [663, 376] width 746 height 597
drag, startPoint x: 635, startPoint y: 115, endPoint x: 326, endPoint y: 245, distance: 335.4
click at [326, 245] on div "Unassigned 101 Move all customers Standard Accounts -Coles Group A F Southgate …" at bounding box center [663, 376] width 746 height 597
click at [660, 38] on link "Product Catalogue" at bounding box center [671, 44] width 124 height 19
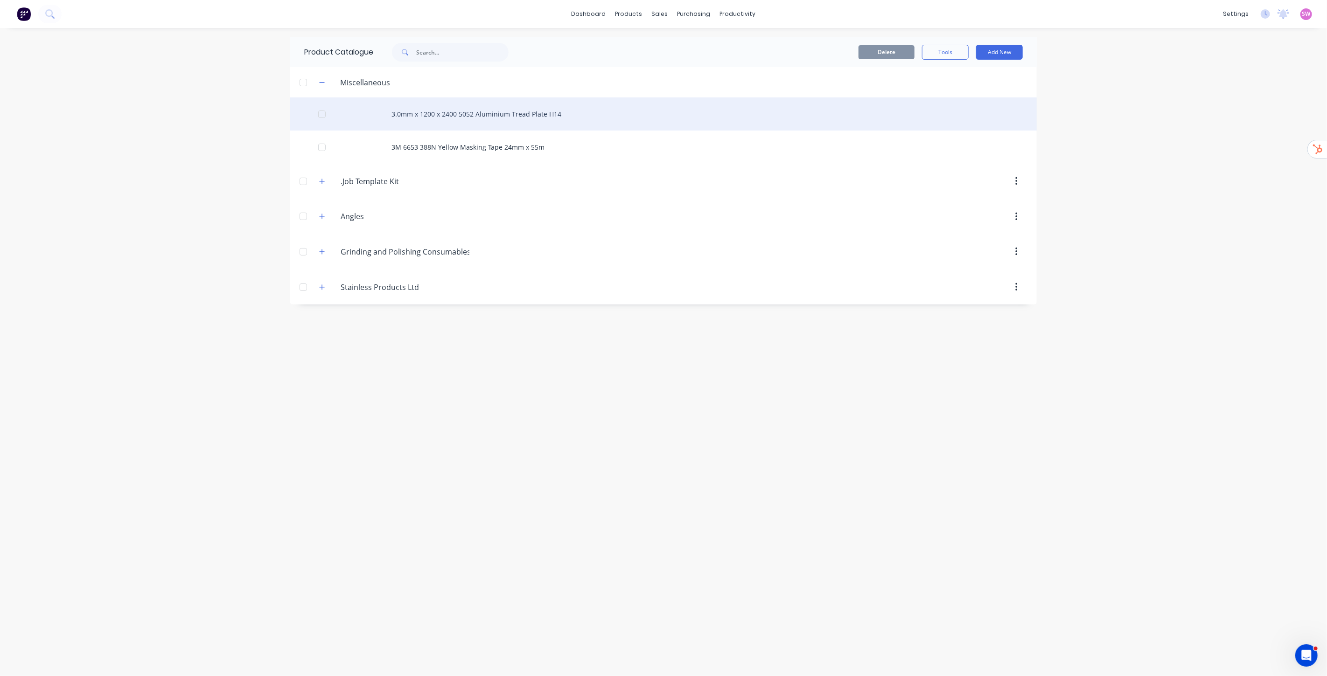
click at [502, 108] on div "3.0mm x 1200 x 2400 5052 Aluminium Tread Plate H14" at bounding box center [663, 114] width 746 height 33
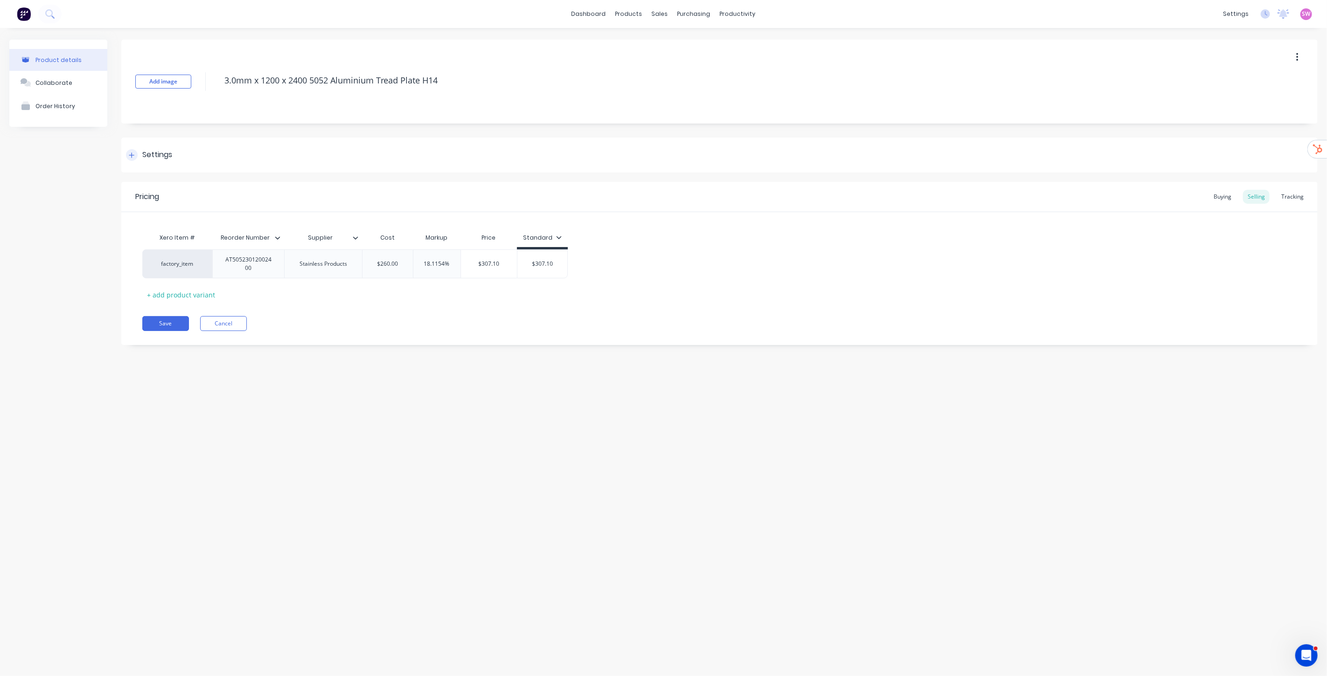
click at [140, 159] on div "Settings" at bounding box center [149, 155] width 46 height 12
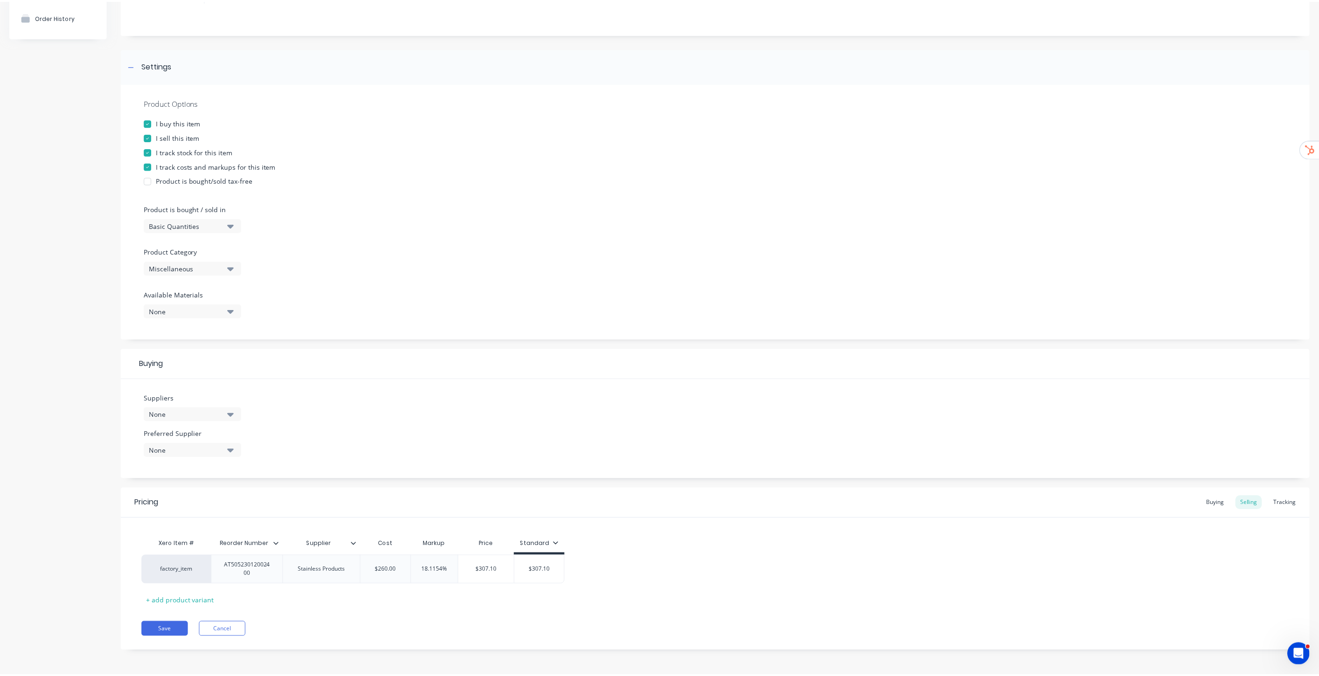
scroll to position [91, 0]
click at [556, 540] on icon at bounding box center [559, 543] width 6 height 6
click at [491, 572] on input "text" at bounding box center [489, 569] width 56 height 8
type textarea "x"
type input "$307.10"
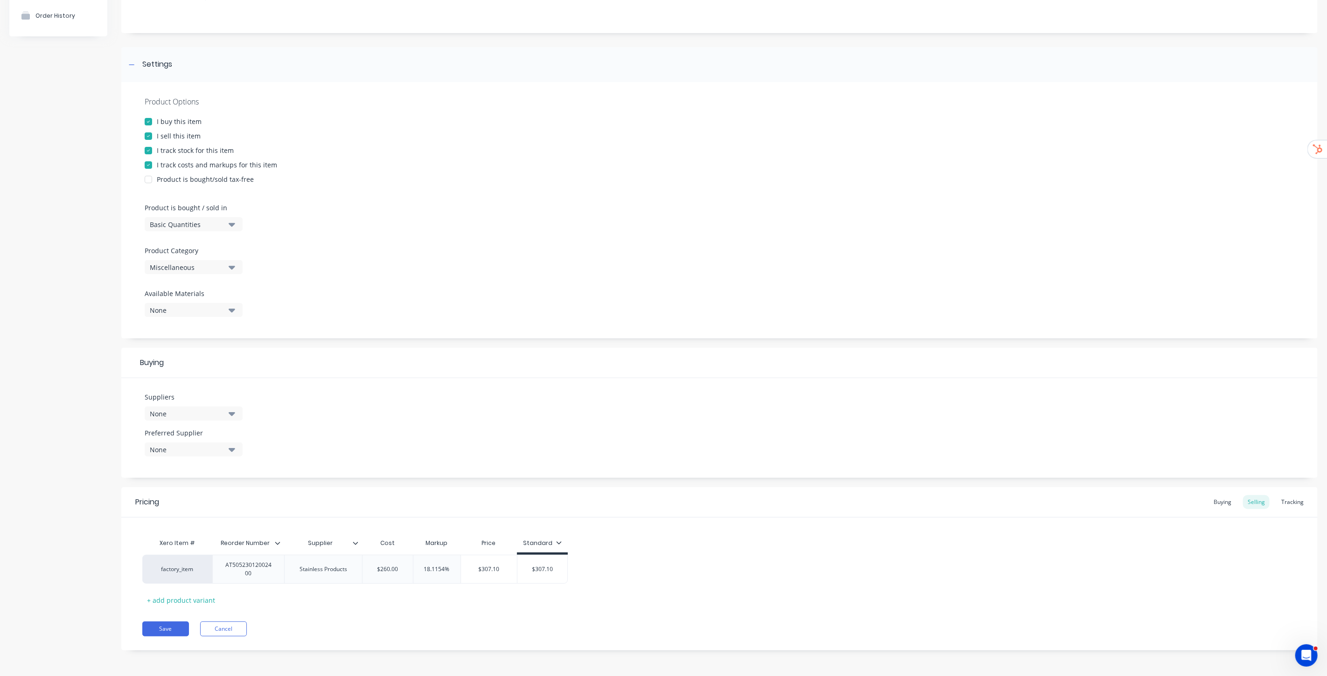
click at [560, 543] on icon at bounding box center [559, 543] width 6 height 6
click at [514, 570] on div at bounding box center [508, 569] width 19 height 19
click at [661, 530] on div "Xero Item # Reorder Number Supplier Cost Markup Price Standard factory_item AT5…" at bounding box center [719, 563] width 1196 height 90
type textarea "x"
click at [592, 576] on div "$0.00" at bounding box center [591, 569] width 47 height 23
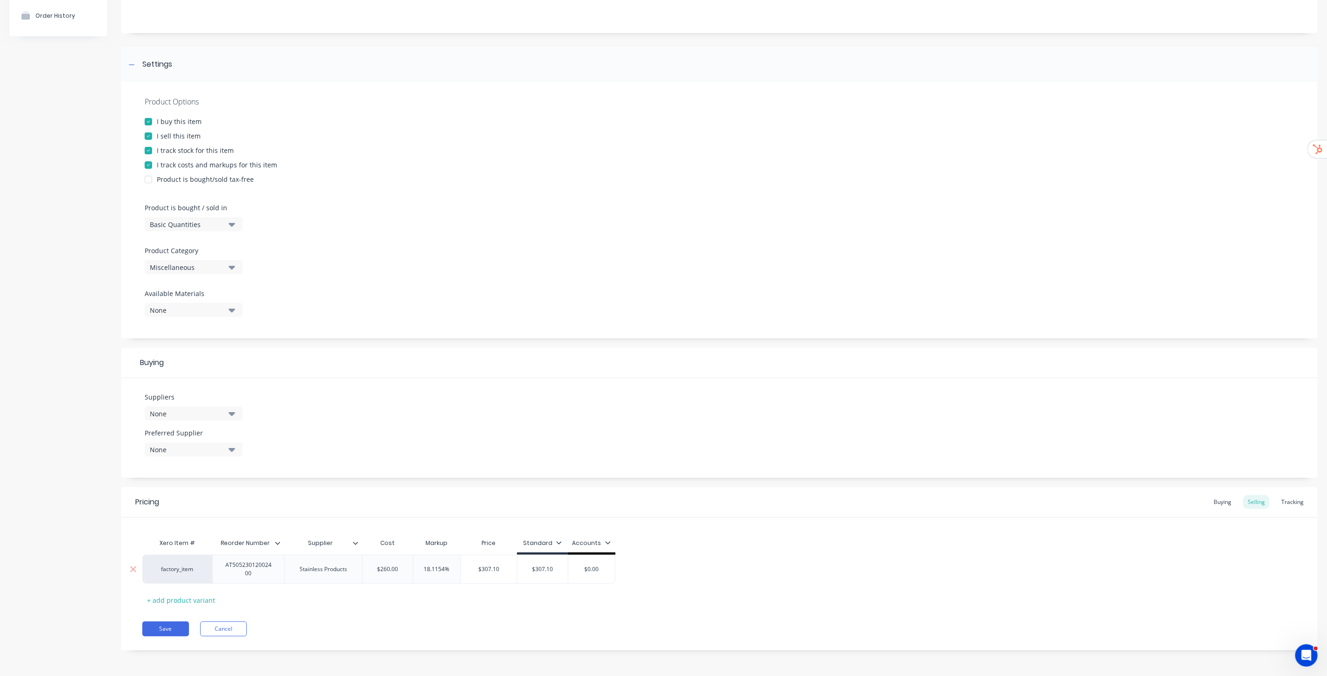
type input "$0.00"
drag, startPoint x: 599, startPoint y: 566, endPoint x: 556, endPoint y: 568, distance: 43.0
click at [556, 568] on div "factory_item AT50523012002400 Stainless Products $260.00 18.1154% $307.10 $307.…" at bounding box center [378, 569] width 473 height 29
type textarea "x"
type input "2"
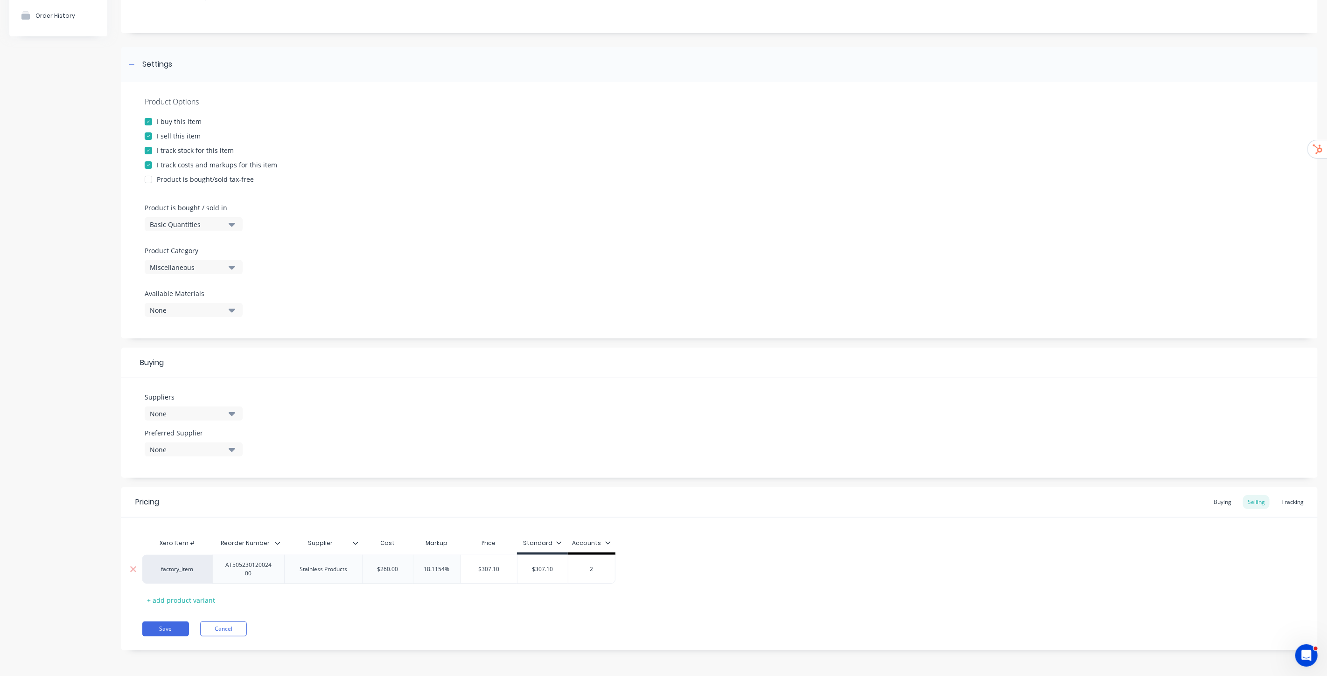
type textarea "x"
type input "290"
type textarea "x"
type input "290"
drag, startPoint x: 839, startPoint y: 564, endPoint x: 712, endPoint y: 586, distance: 128.8
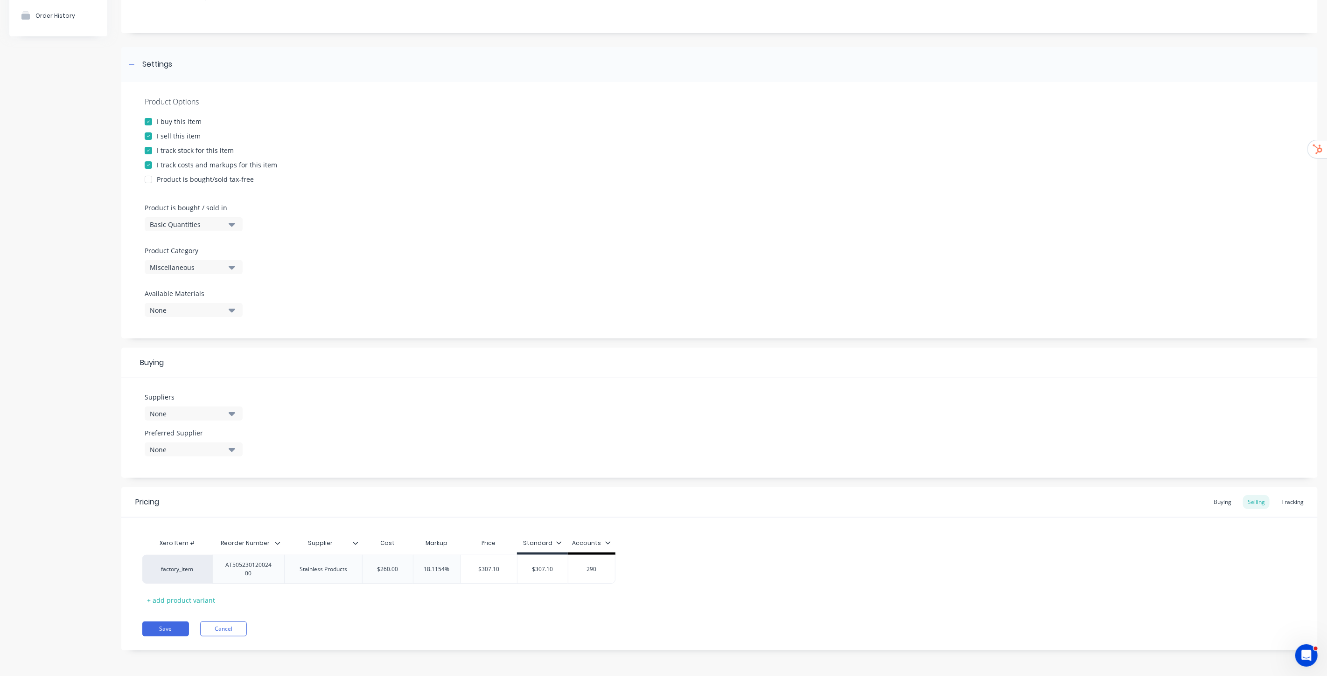
click at [840, 564] on div "factory_item AT50523012002400 Stainless Products $260.00 18.1154% $307.10 $307.…" at bounding box center [719, 569] width 1154 height 29
click at [162, 631] on button "Save" at bounding box center [165, 629] width 47 height 15
type textarea "x"
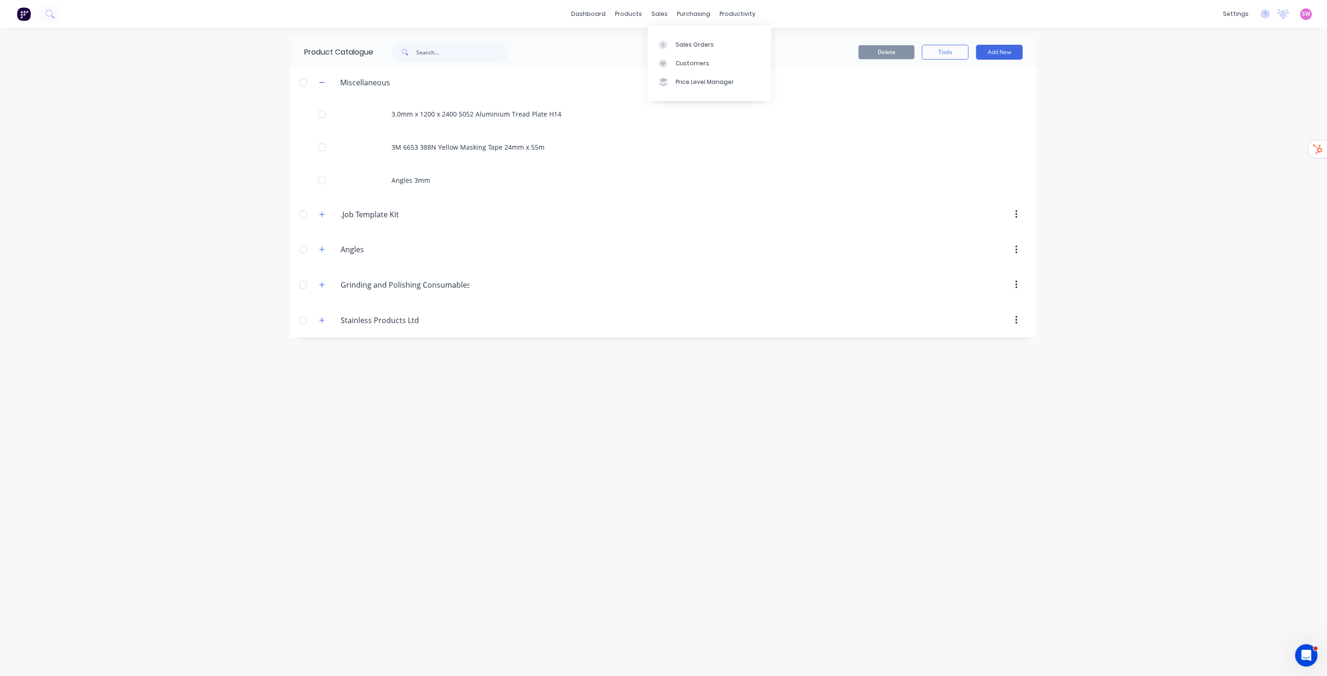
click at [684, 33] on div "Sales Orders Customers Price Level Manager" at bounding box center [710, 63] width 124 height 75
click at [687, 39] on link "Sales Orders" at bounding box center [710, 44] width 124 height 19
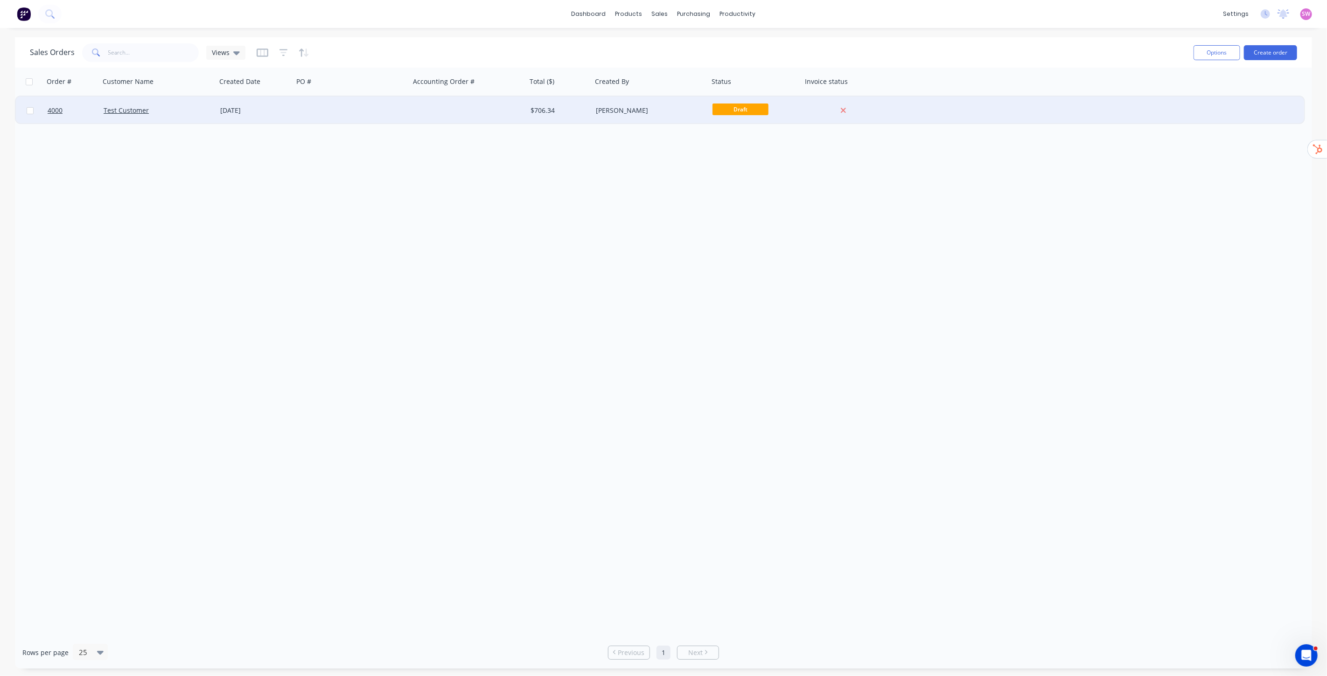
click at [683, 111] on div "[PERSON_NAME]" at bounding box center [648, 110] width 104 height 9
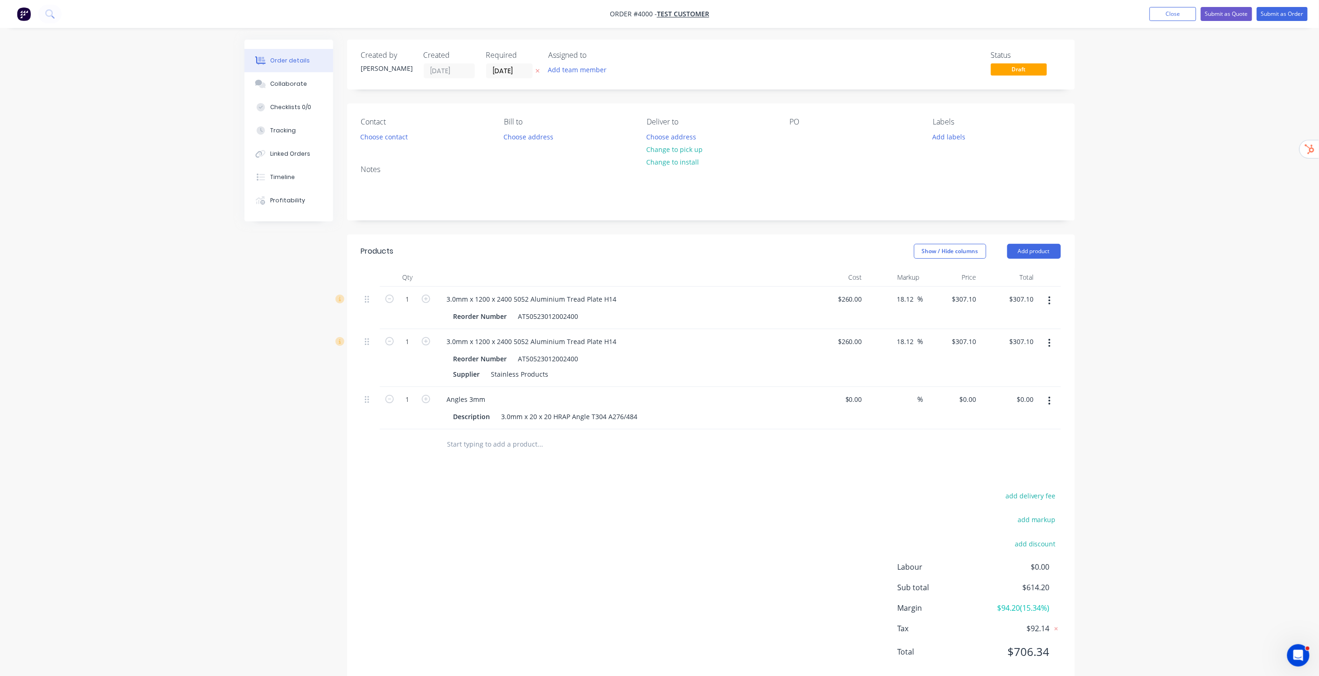
scroll to position [21, 0]
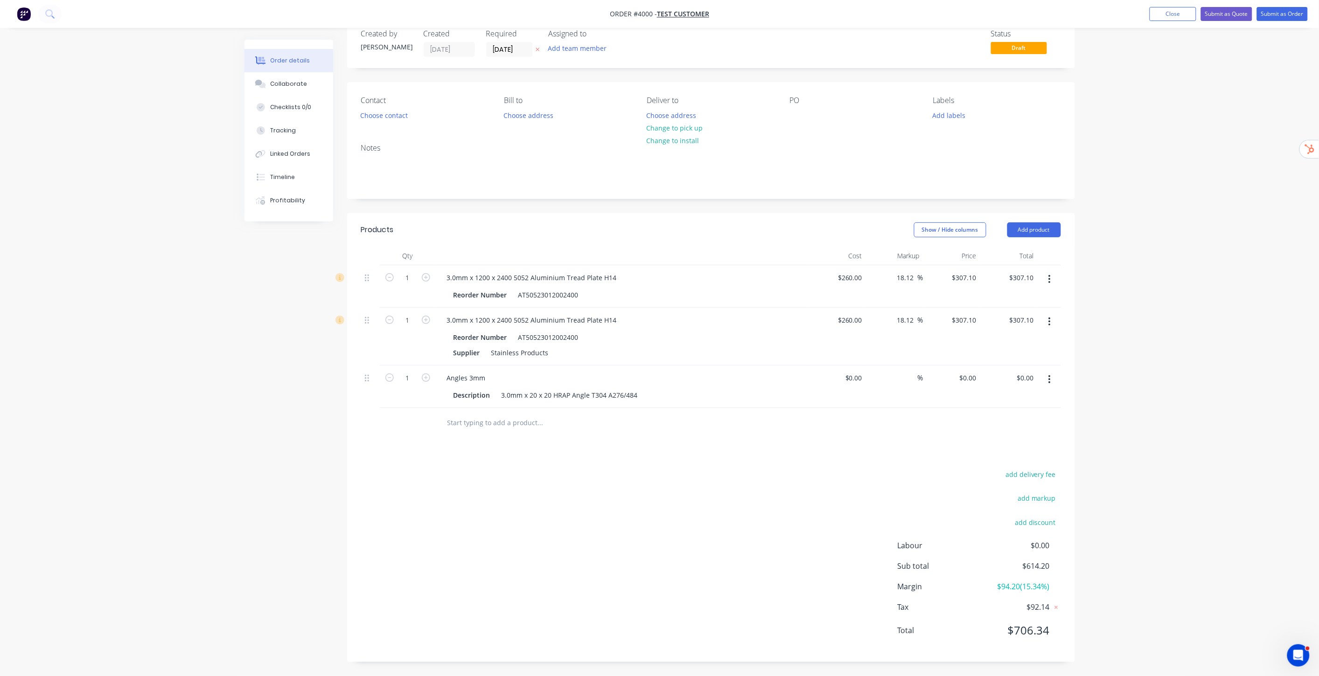
click at [497, 421] on input "text" at bounding box center [540, 423] width 187 height 19
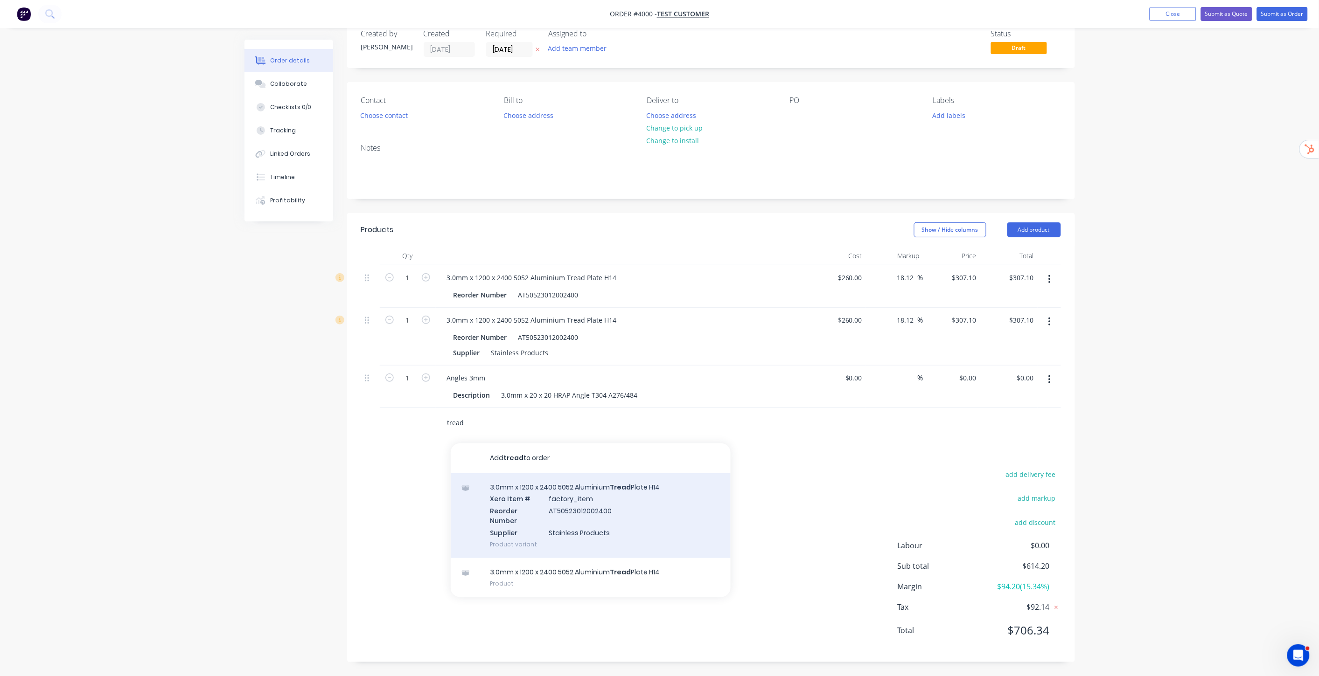
type input "tread"
click at [617, 498] on div "3.0mm x 1200 x 2400 5052 Aluminium Tread Plate H14 Xero Item # factory_item Reo…" at bounding box center [591, 516] width 280 height 85
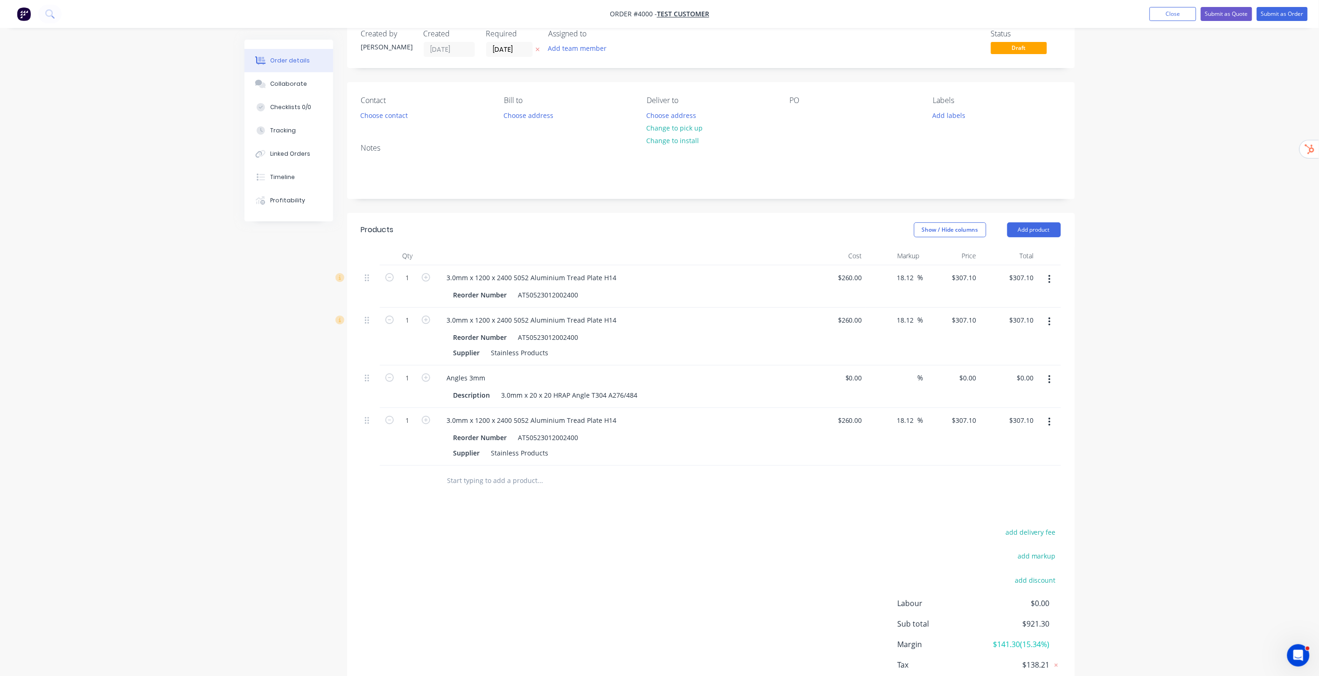
click at [1048, 421] on icon "button" at bounding box center [1049, 422] width 2 height 10
click at [994, 502] on div "Delete" at bounding box center [1017, 503] width 72 height 14
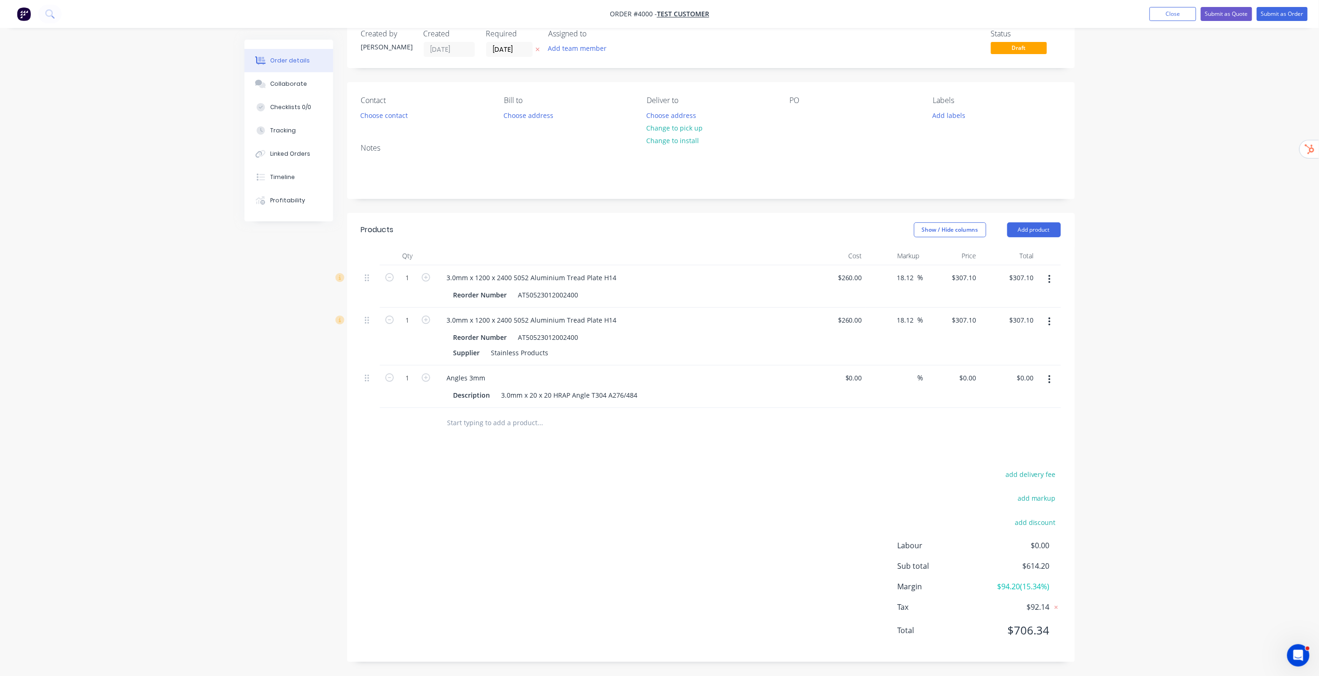
click at [493, 423] on input "text" at bounding box center [540, 423] width 187 height 19
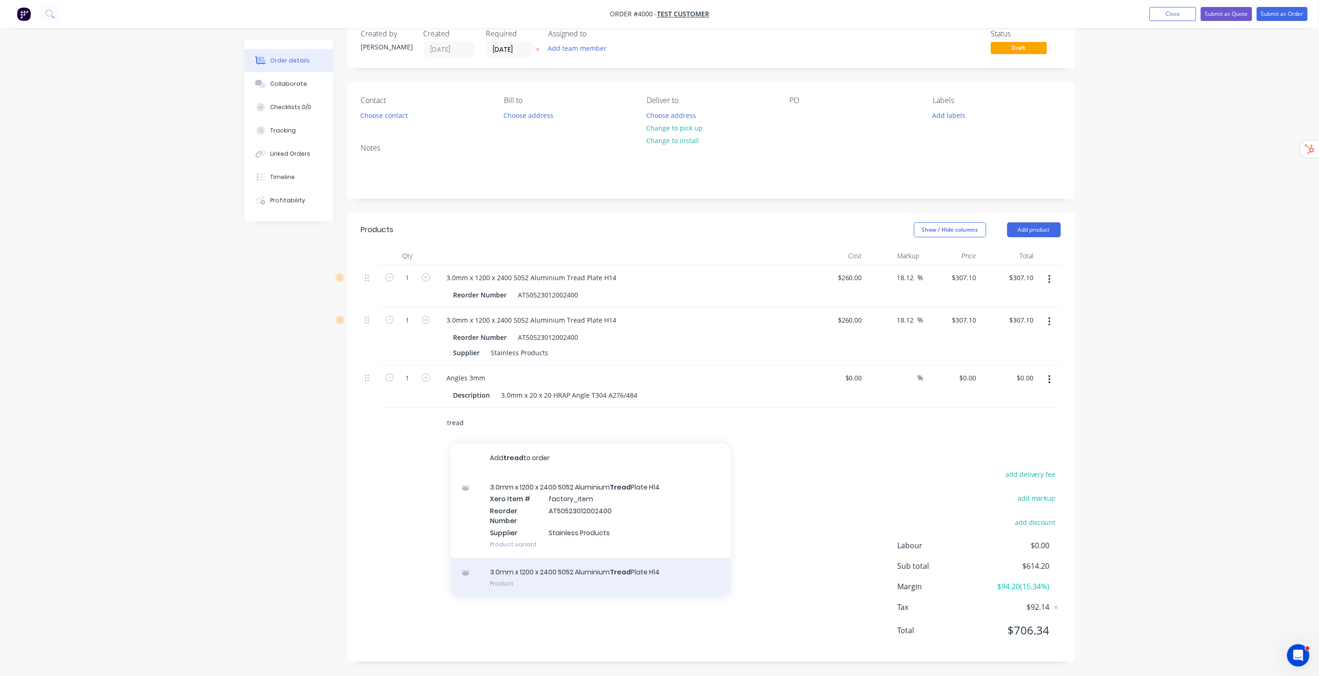
type input "tread"
click at [566, 572] on div "3.0mm x 1200 x 2400 5052 Aluminium Tread Plate H14 Product" at bounding box center [591, 577] width 280 height 39
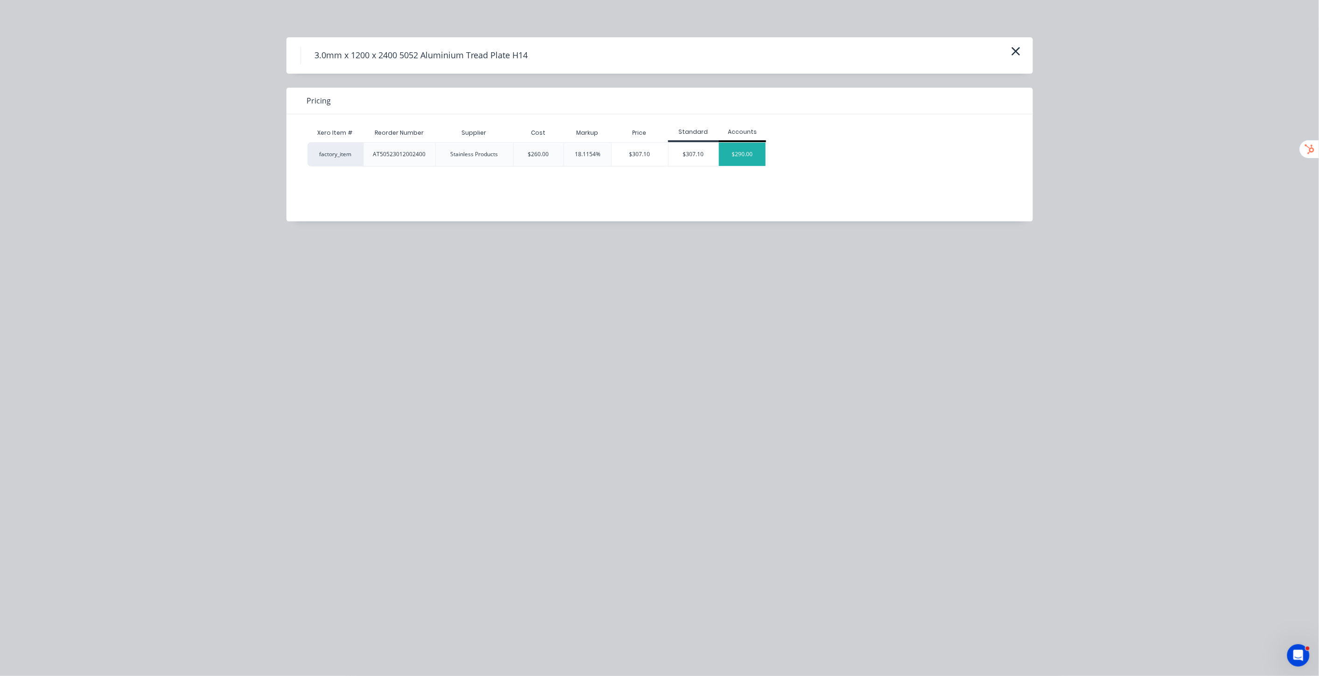
click at [743, 152] on div "$290.00" at bounding box center [742, 154] width 47 height 23
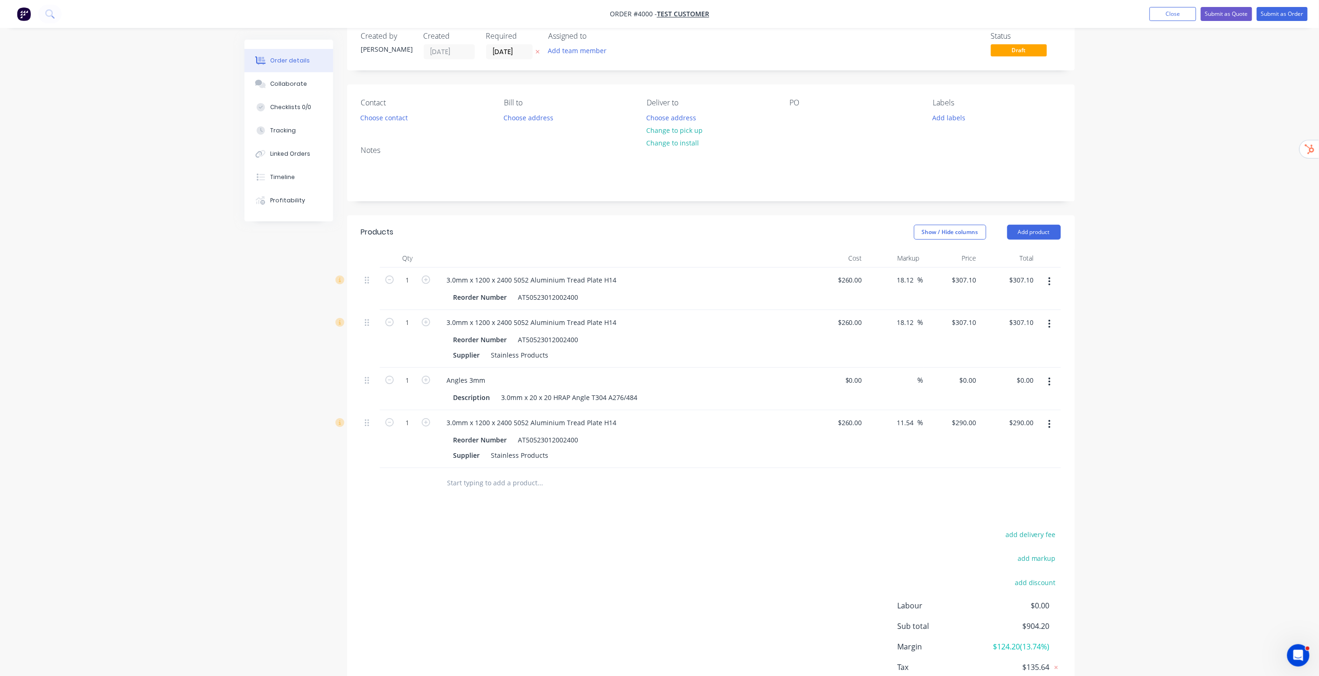
scroll to position [0, 0]
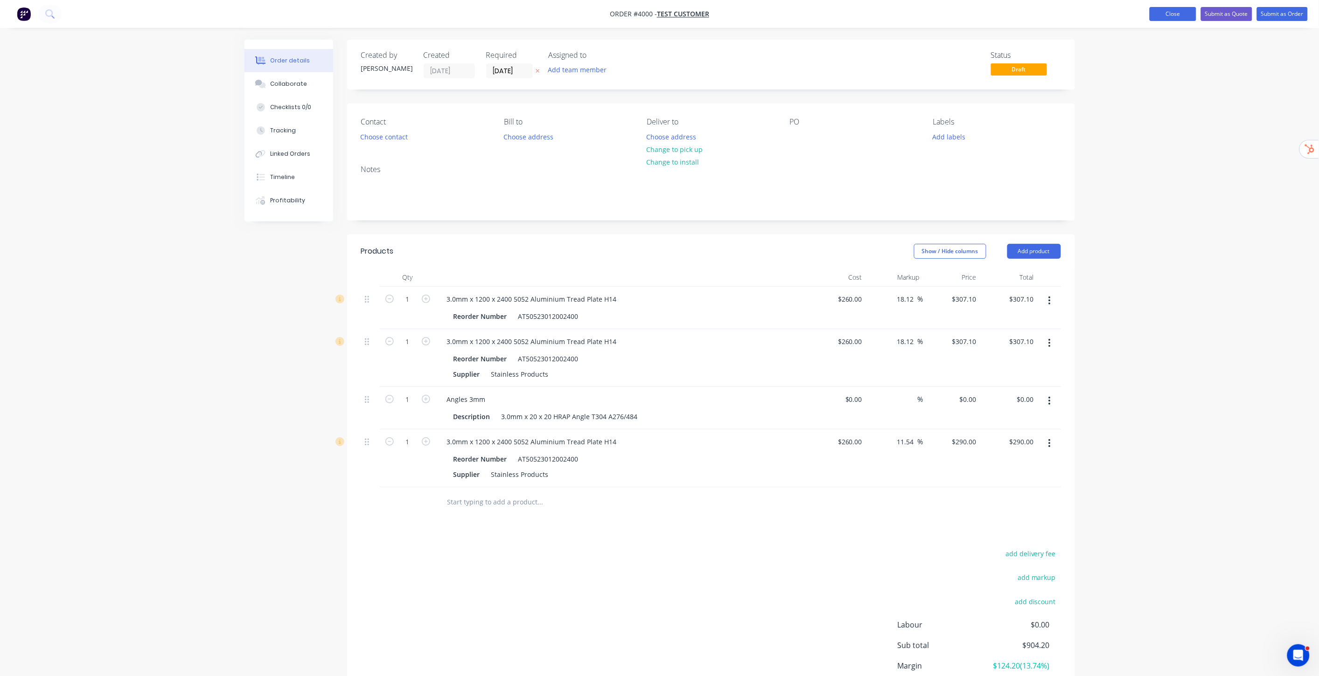
click at [1183, 15] on button "Close" at bounding box center [1173, 14] width 47 height 14
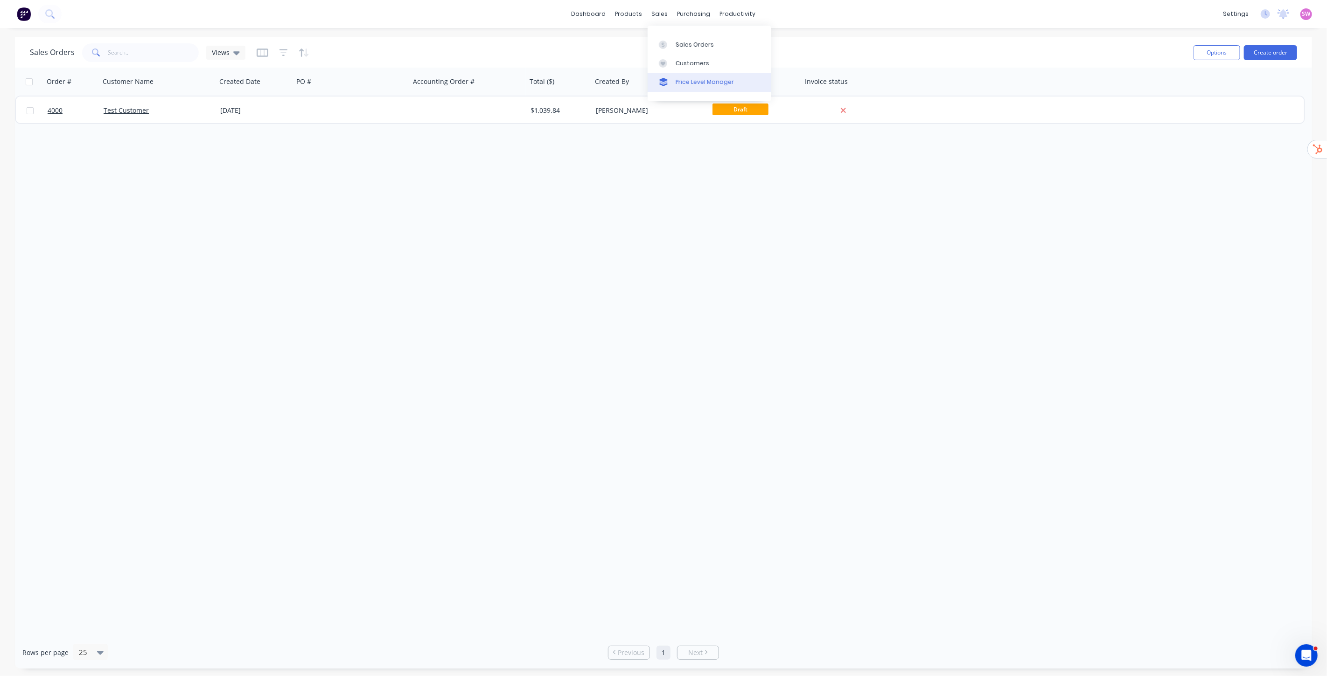
click at [677, 76] on link "Price Level Manager" at bounding box center [710, 82] width 124 height 19
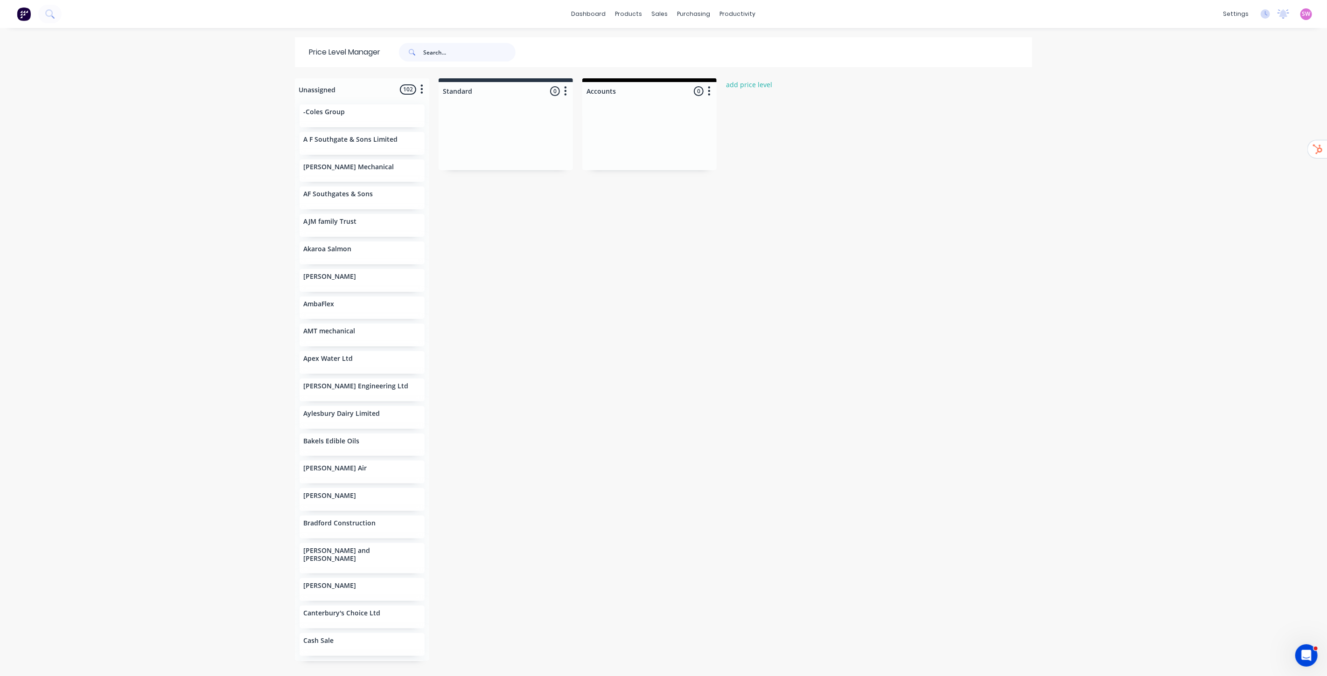
click at [454, 53] on input "text" at bounding box center [469, 52] width 92 height 19
type input "test"
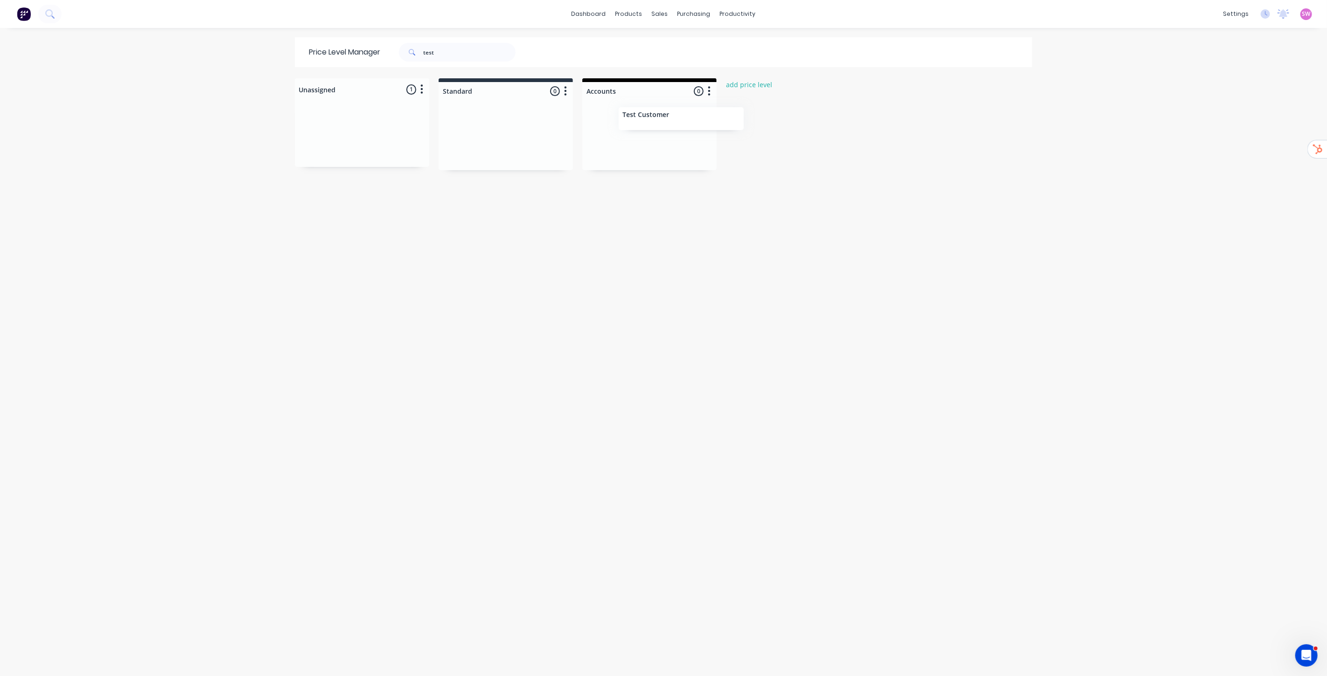
drag, startPoint x: 350, startPoint y: 115, endPoint x: 666, endPoint y: 124, distance: 316.0
click at [668, 122] on div "Unassigned 1 Move all customers Standard Accounts Test Customer Standard 0 Pric…" at bounding box center [663, 376] width 746 height 597
drag, startPoint x: 505, startPoint y: 298, endPoint x: 533, endPoint y: 187, distance: 114.4
click at [505, 297] on div "Unassigned 0 Move all customers Standard Accounts Standard 0 Price level colour…" at bounding box center [663, 376] width 746 height 597
drag, startPoint x: 478, startPoint y: 49, endPoint x: 355, endPoint y: 44, distance: 123.7
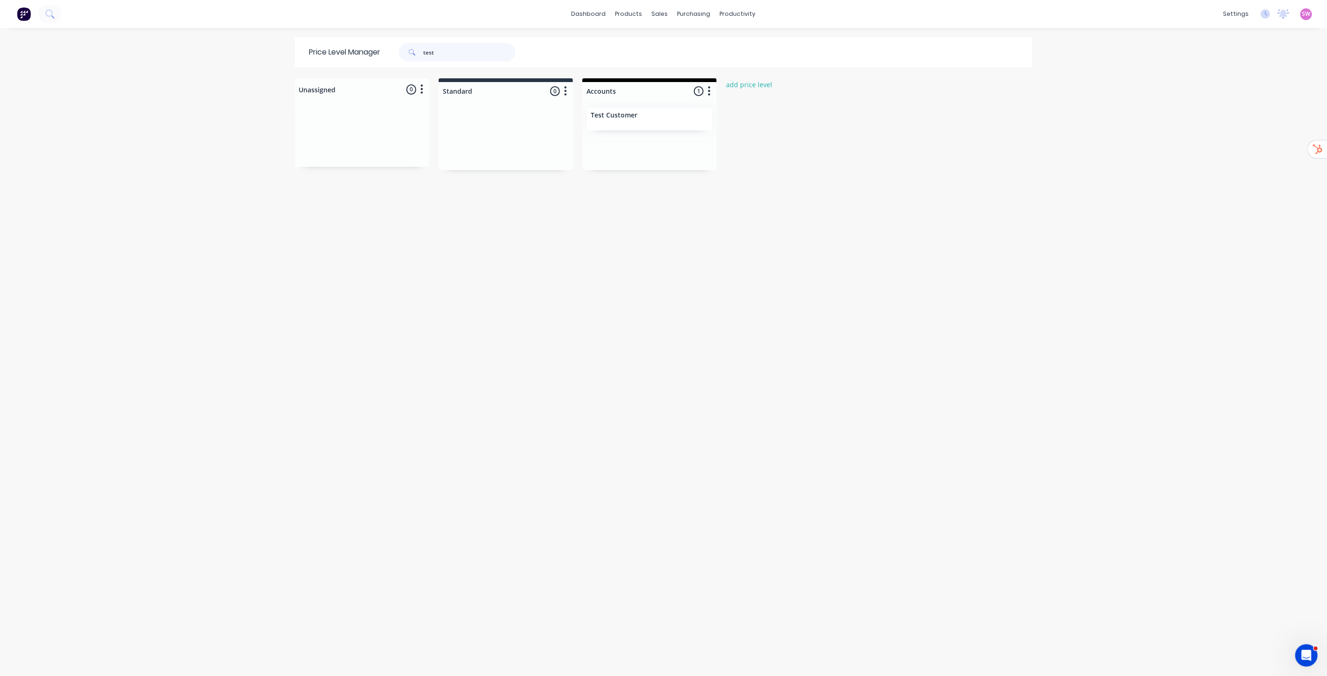
click at [362, 44] on div "Price Level Manager test" at bounding box center [417, 52] width 244 height 30
click at [859, 56] on div at bounding box center [785, 52] width 493 height 30
click at [673, 17] on div "purchasing" at bounding box center [694, 14] width 42 height 14
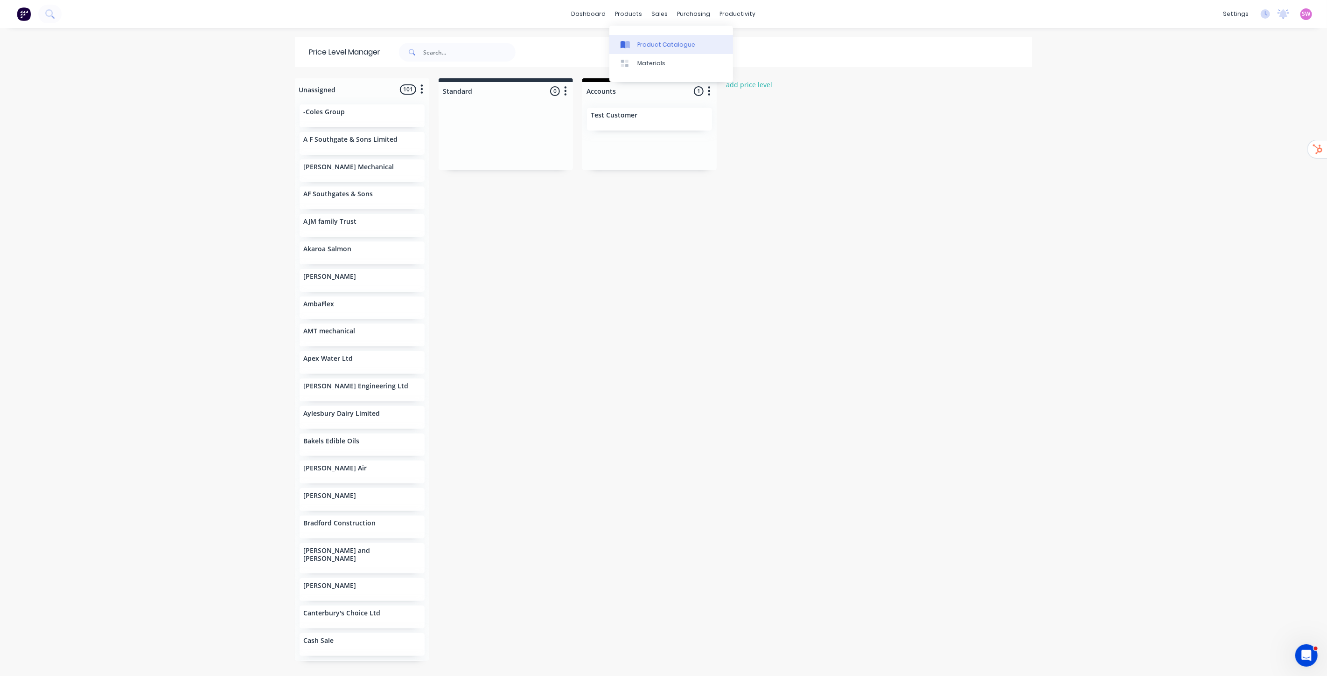
click at [645, 38] on link "Product Catalogue" at bounding box center [671, 44] width 124 height 19
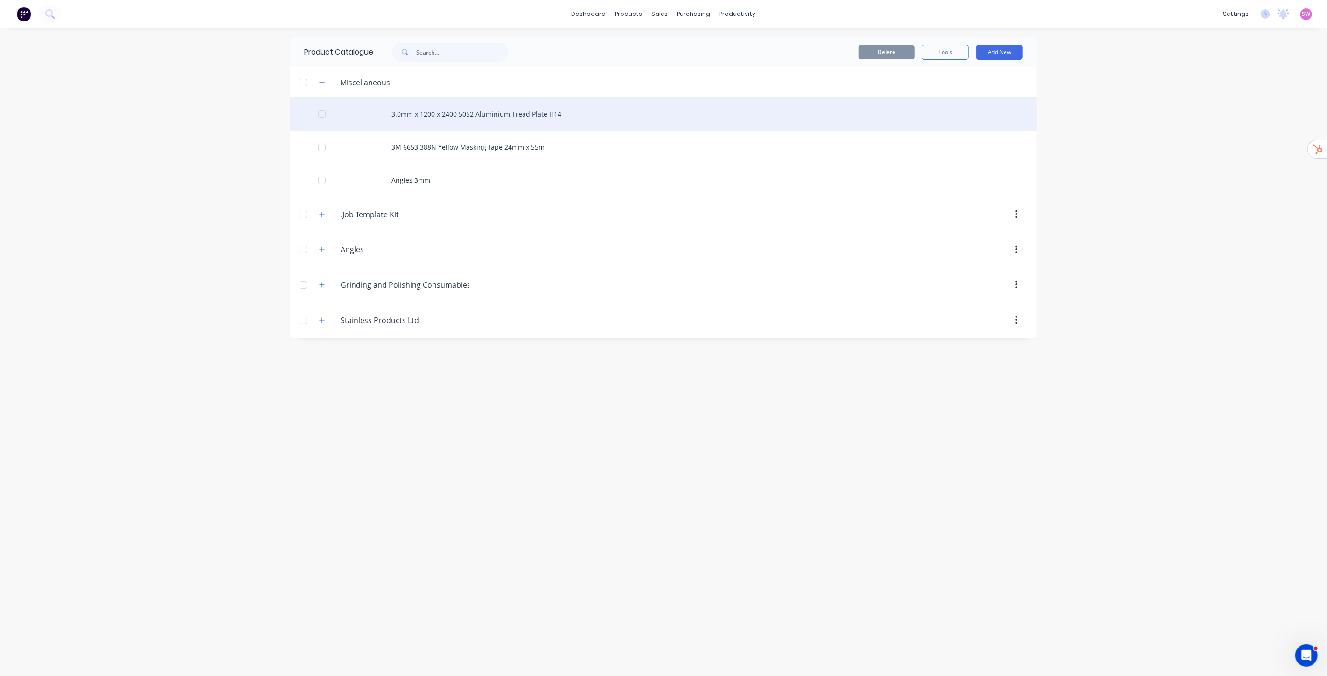
click at [495, 117] on div "3.0mm x 1200 x 2400 5052 Aluminium Tread Plate H14" at bounding box center [663, 114] width 746 height 33
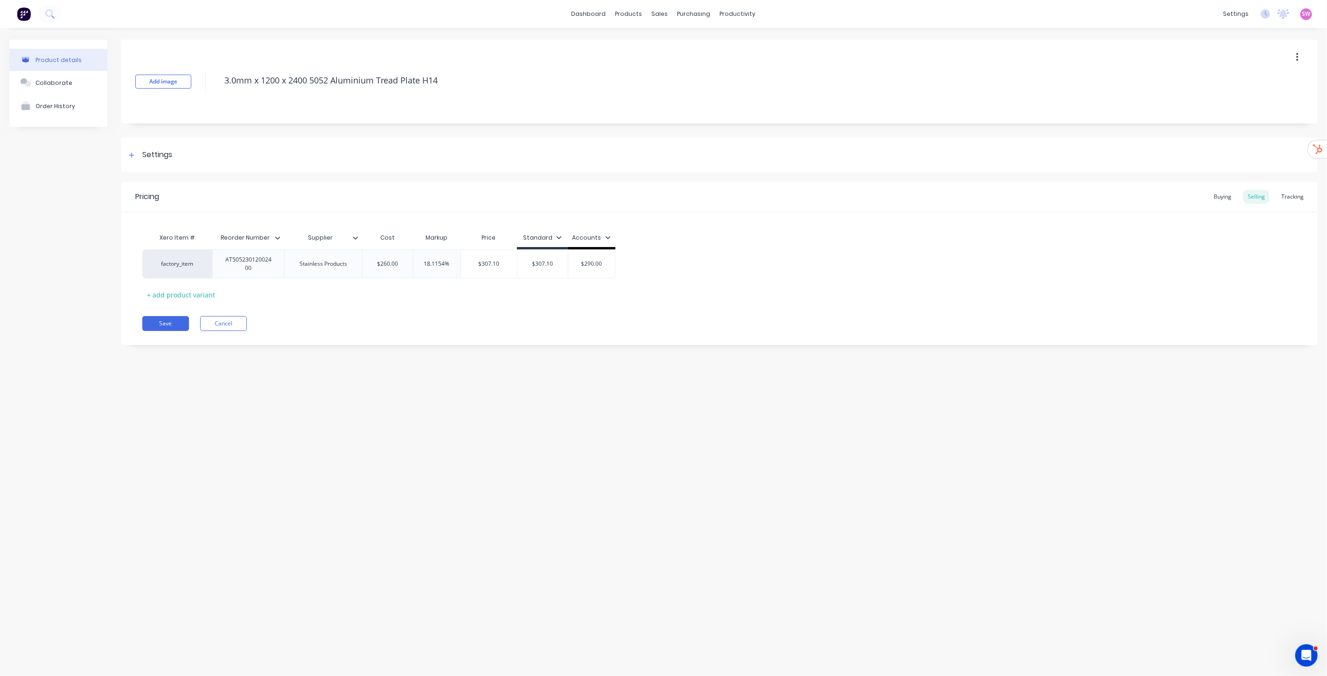
type textarea "x"
click at [232, 322] on button "Cancel" at bounding box center [223, 323] width 47 height 15
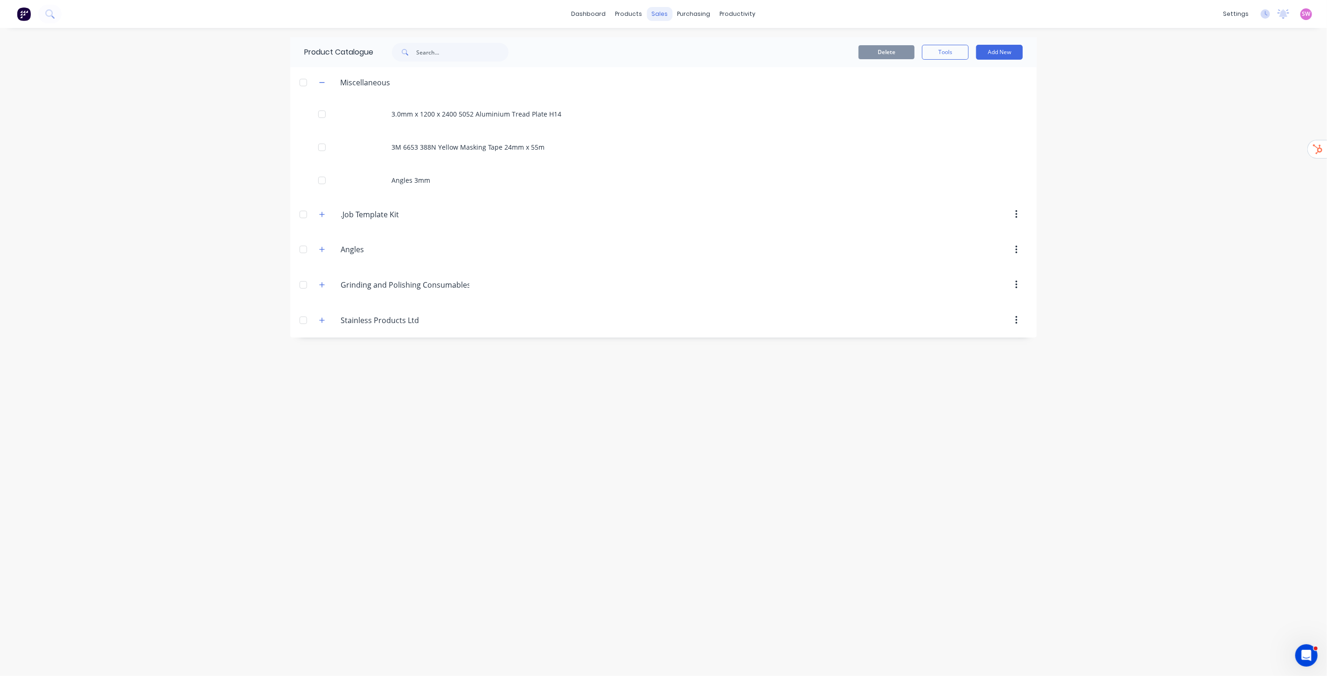
click at [661, 11] on div "sales" at bounding box center [660, 14] width 26 height 14
click at [683, 41] on div "Sales Orders" at bounding box center [695, 45] width 38 height 8
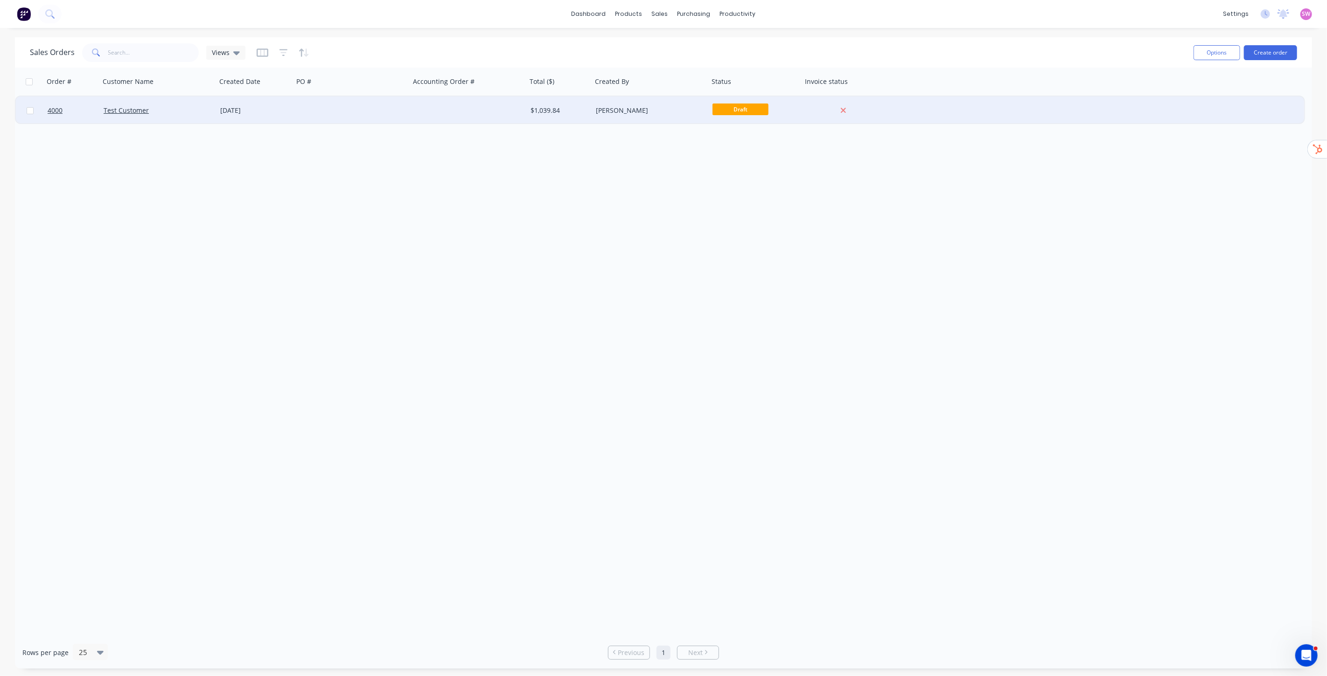
click at [634, 114] on div "[PERSON_NAME]" at bounding box center [648, 110] width 104 height 9
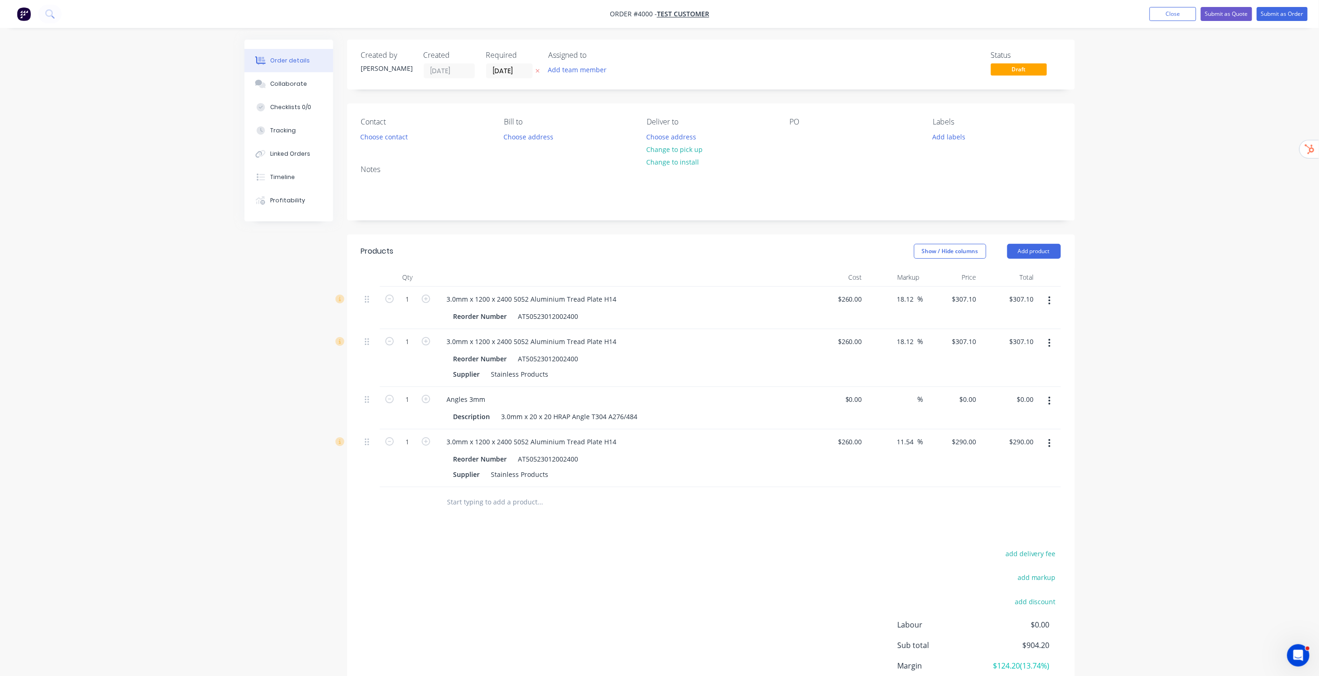
click at [484, 490] on div at bounding box center [604, 503] width 336 height 30
click at [490, 543] on div "Products Show / Hide columns Add product Qty Cost Markup Price Total 1 3.0mm x …" at bounding box center [711, 488] width 728 height 507
click at [490, 504] on input "text" at bounding box center [540, 502] width 187 height 19
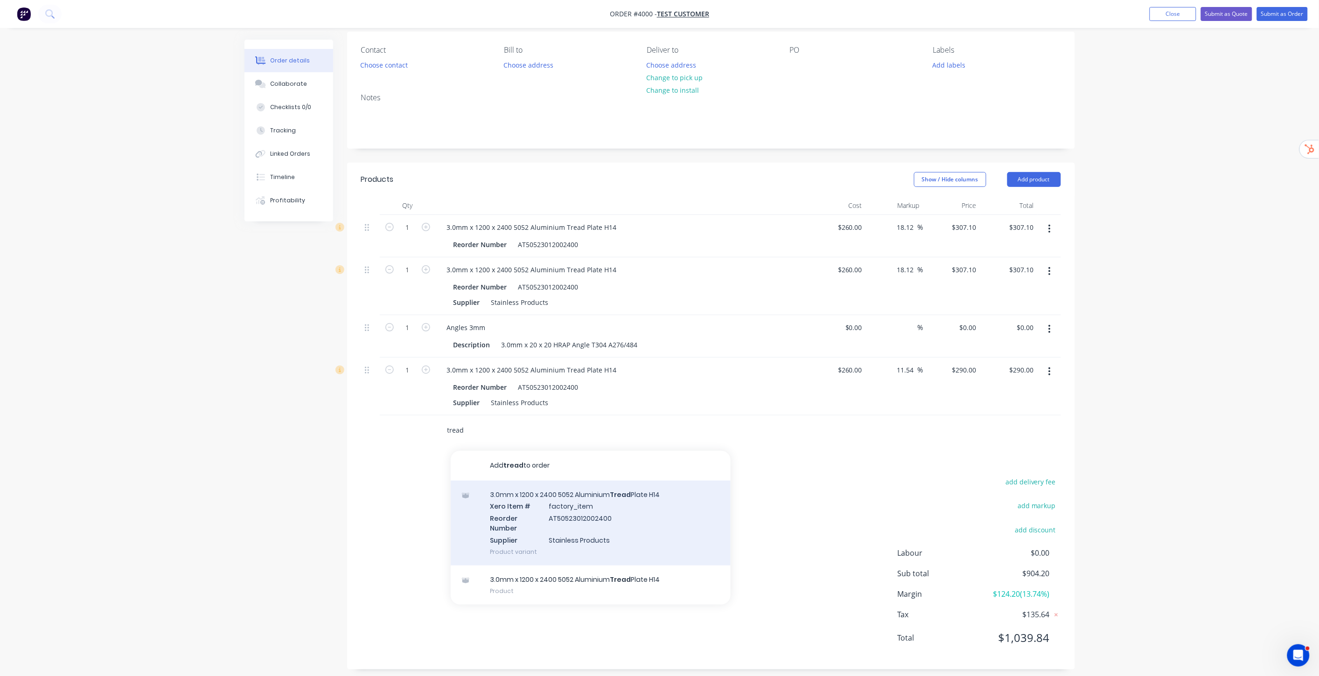
scroll to position [79, 0]
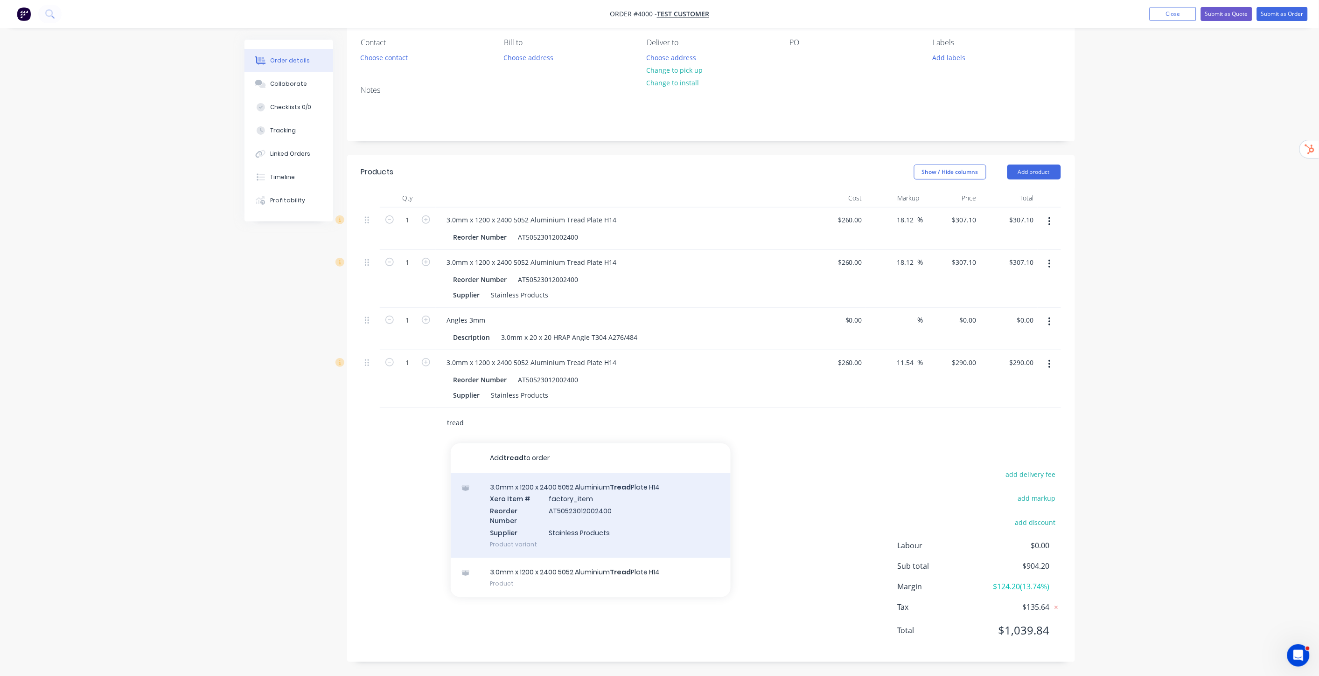
type input "tread"
click at [636, 511] on div "3.0mm x 1200 x 2400 5052 Aluminium Tread Plate H14 Xero Item # factory_item Reo…" at bounding box center [591, 516] width 280 height 85
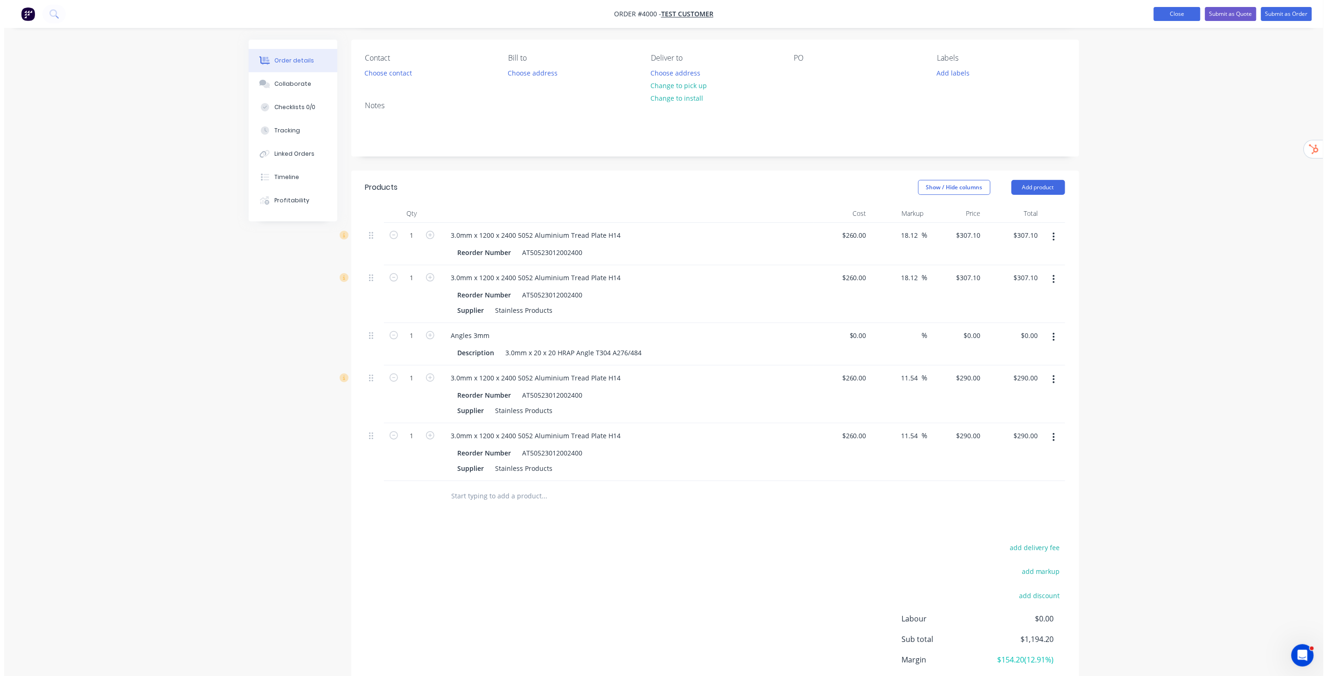
scroll to position [0, 0]
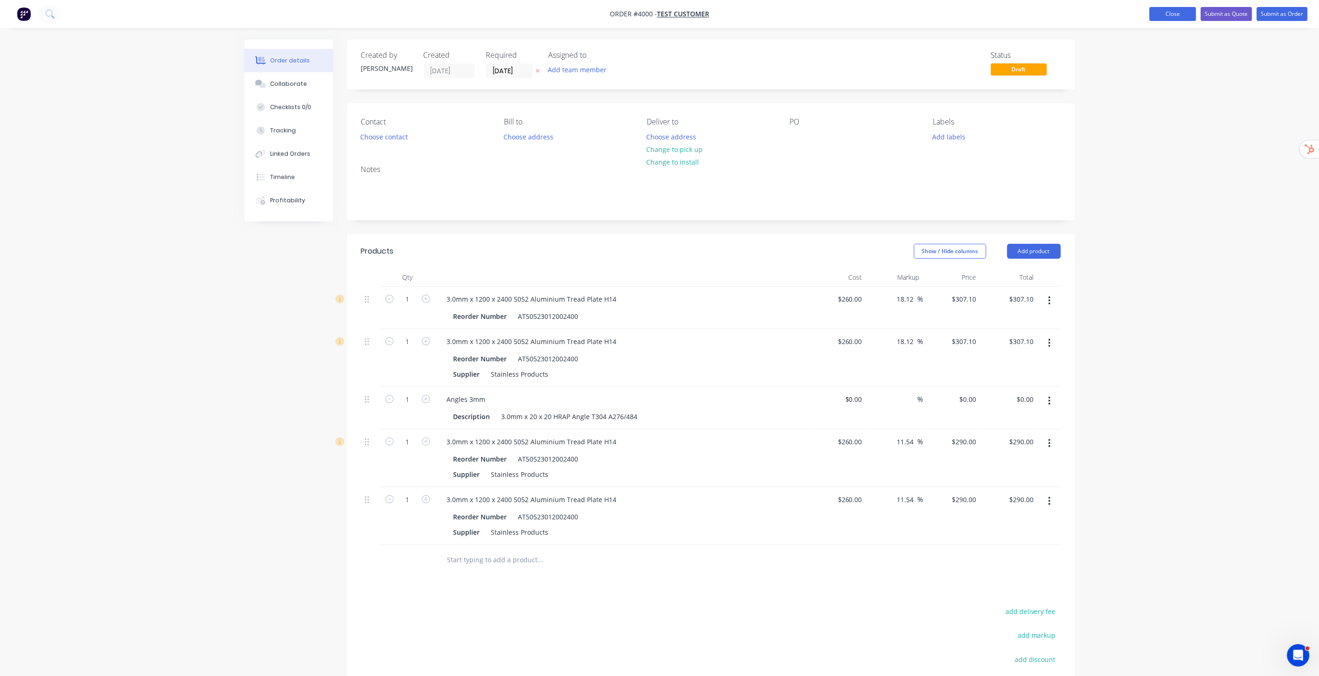
click at [1184, 10] on button "Close" at bounding box center [1173, 14] width 47 height 14
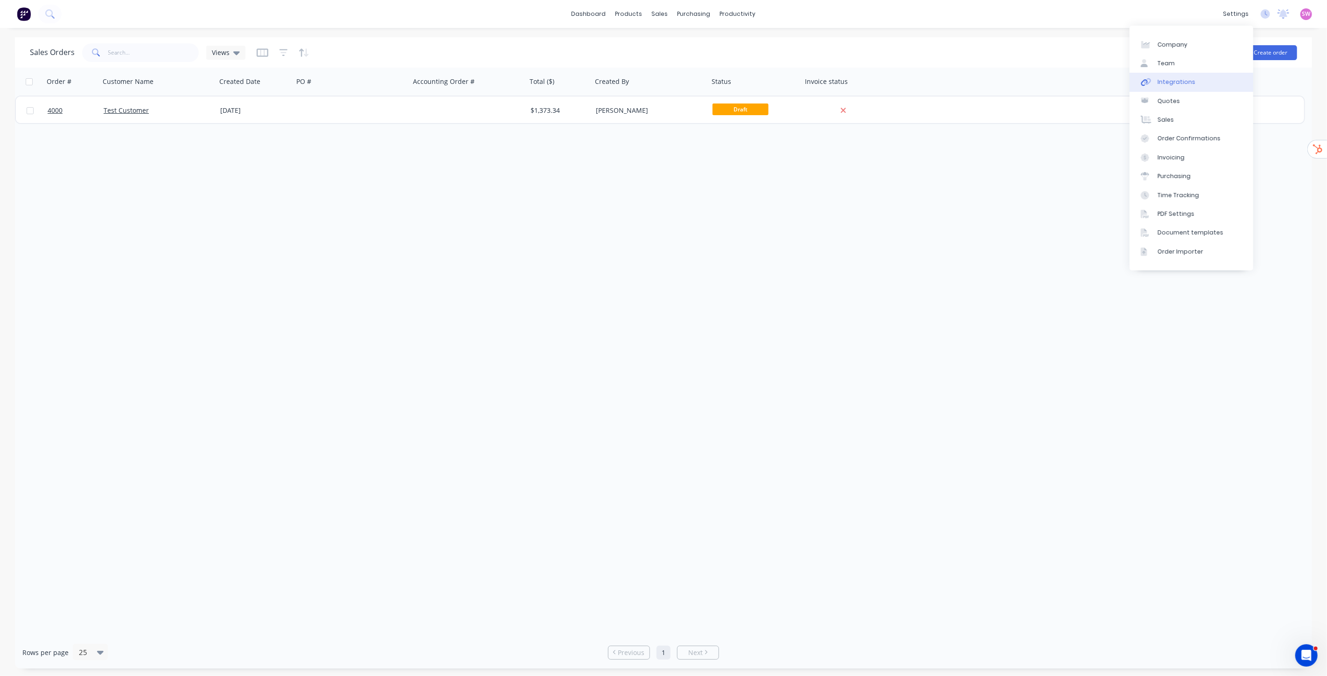
click at [1179, 79] on div "Integrations" at bounding box center [1176, 82] width 38 height 8
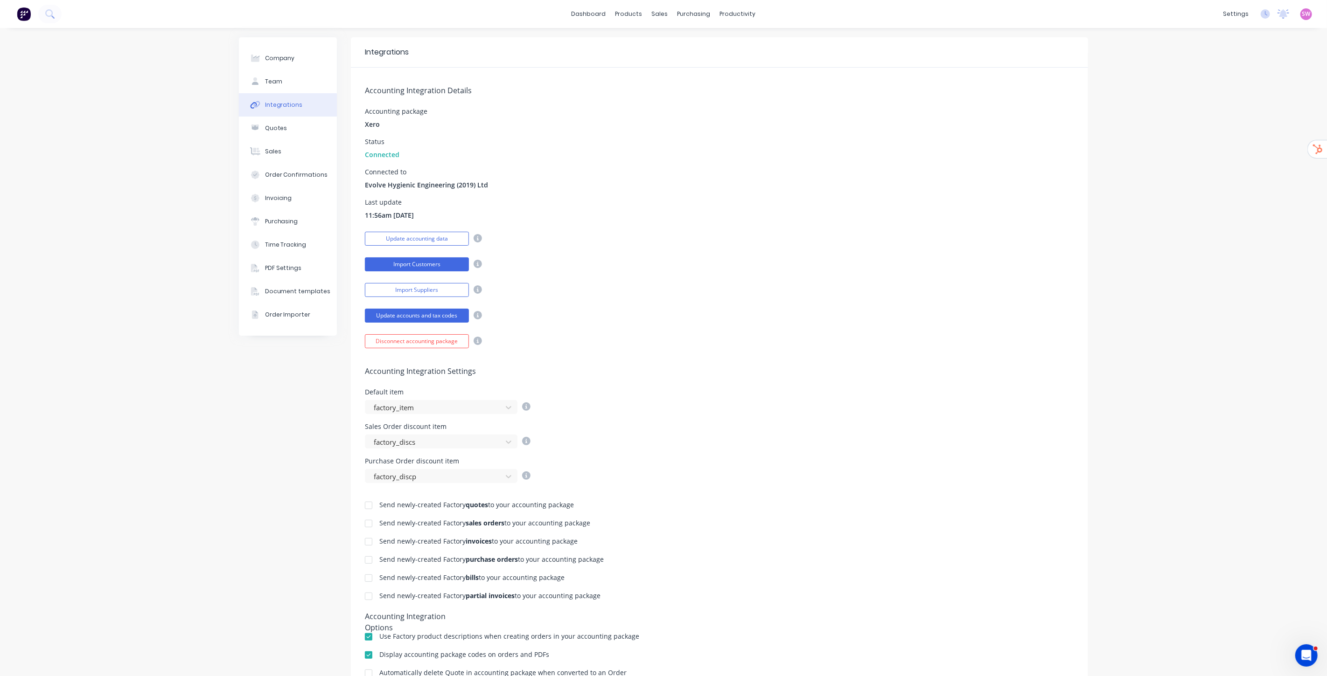
click at [413, 268] on button "Import Customers" at bounding box center [417, 265] width 104 height 14
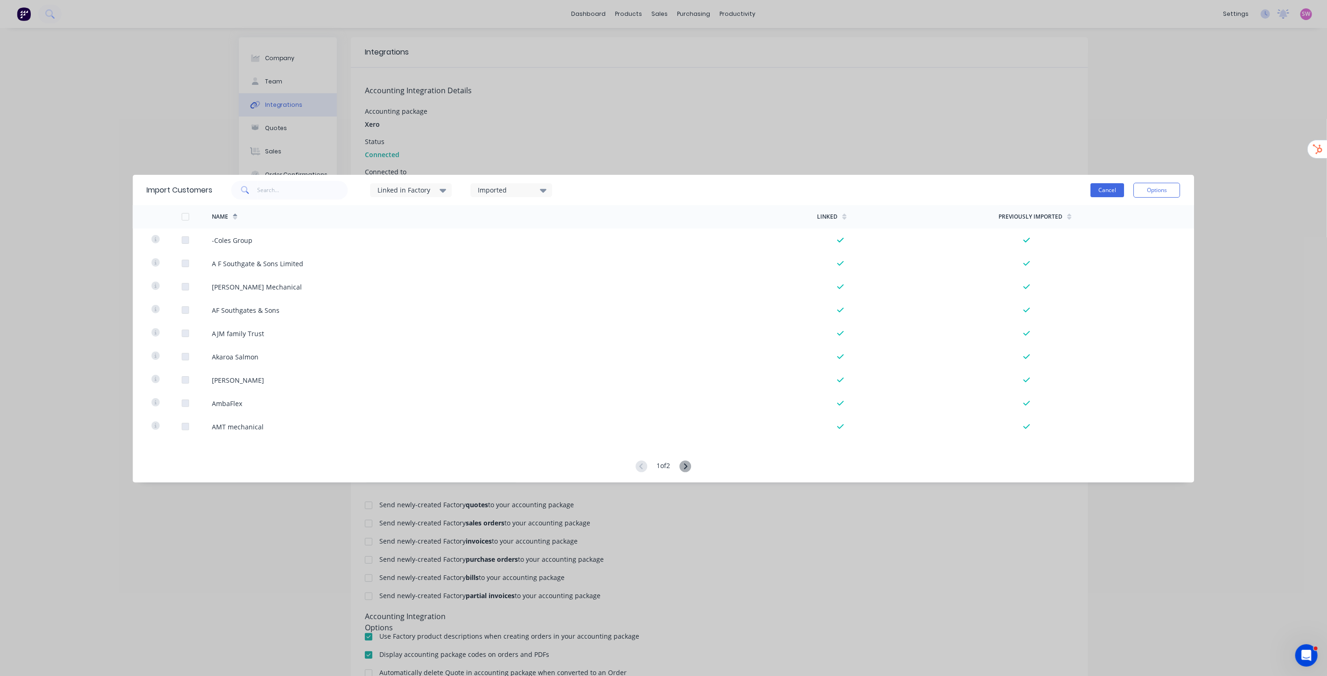
click at [1112, 192] on button "Cancel" at bounding box center [1108, 190] width 34 height 14
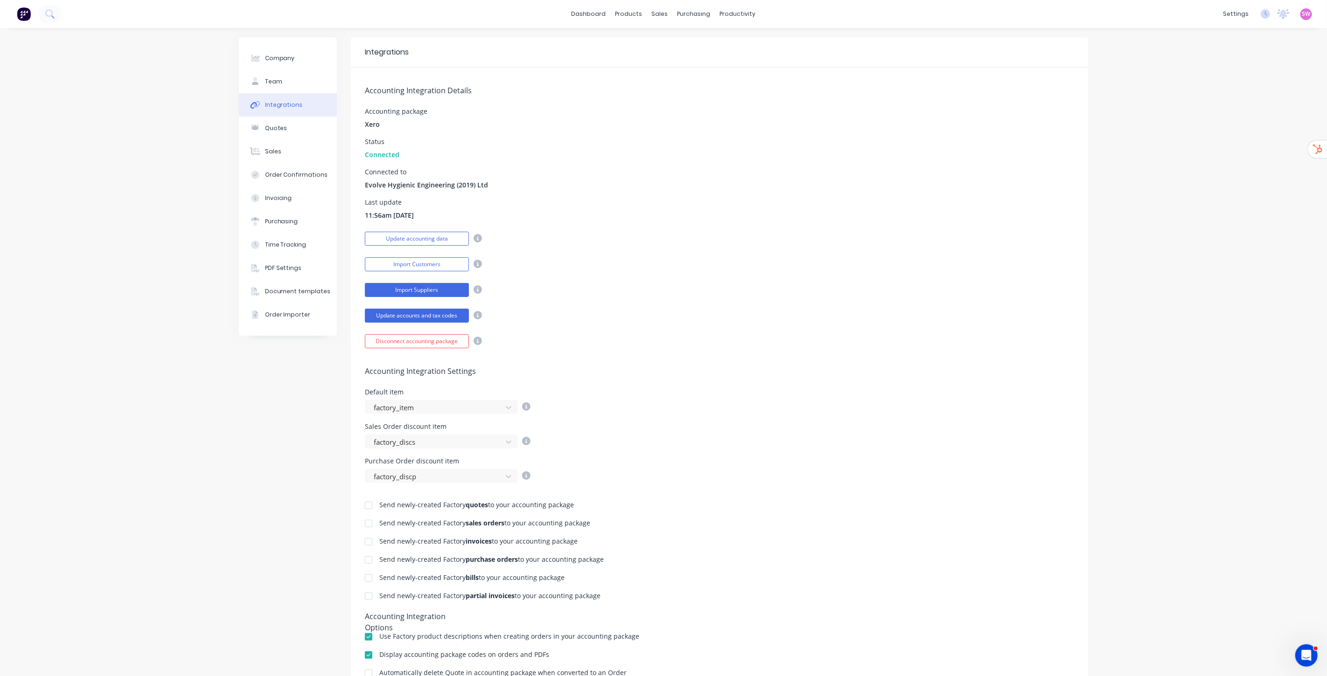
click at [430, 293] on button "Import Suppliers" at bounding box center [417, 290] width 104 height 14
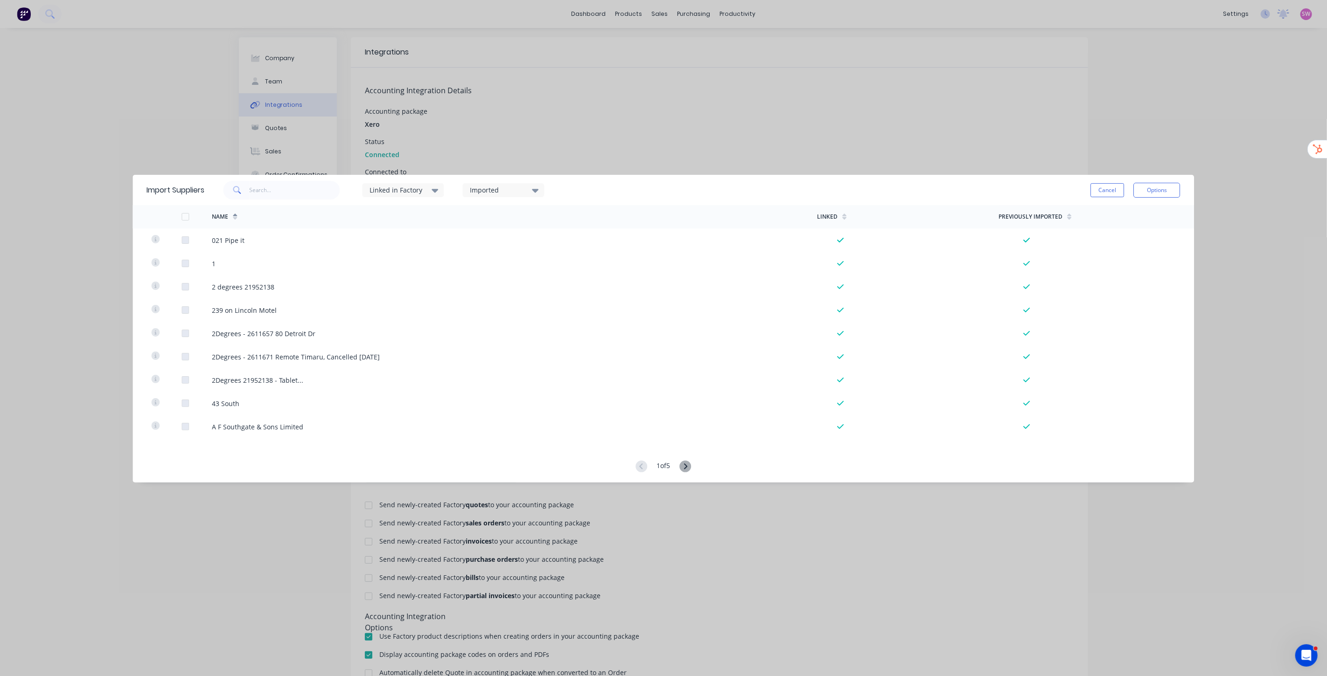
click at [1106, 193] on button "Cancel" at bounding box center [1108, 190] width 34 height 14
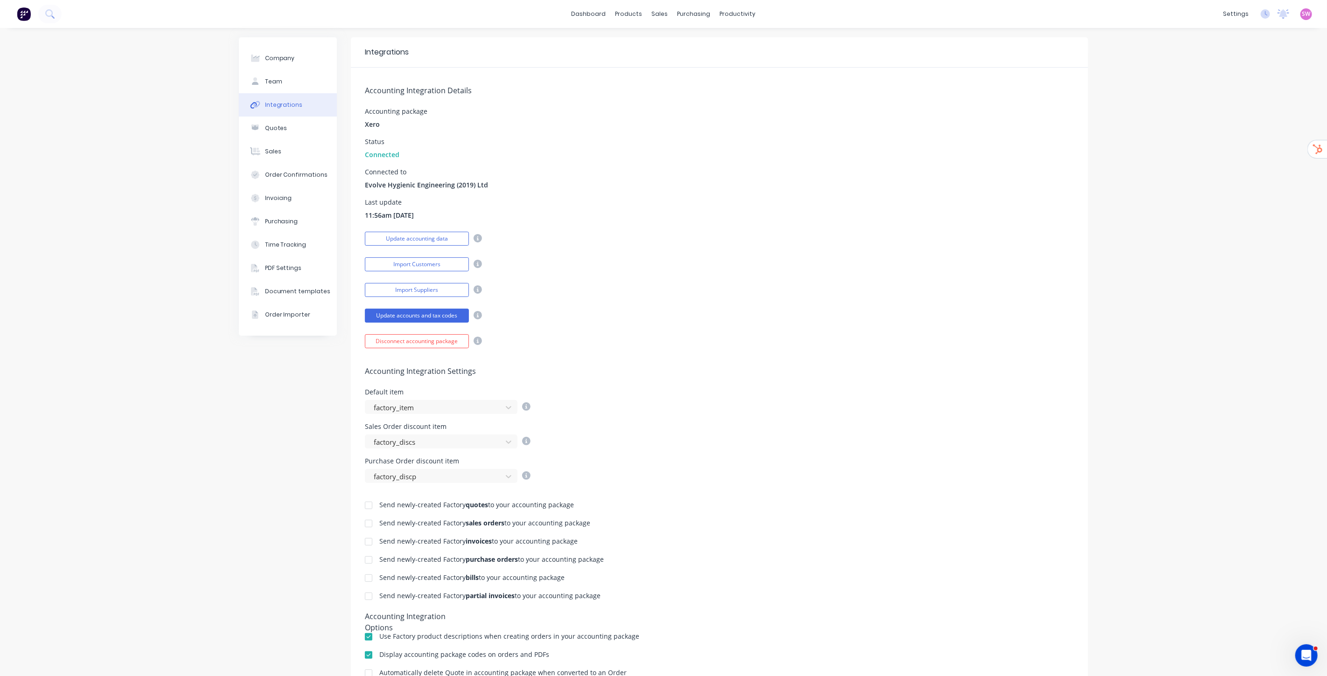
click at [602, 208] on div "Last update 11:56am [DATE]" at bounding box center [719, 209] width 709 height 21
click at [280, 52] on button "Company" at bounding box center [288, 58] width 98 height 23
select select "NZ"
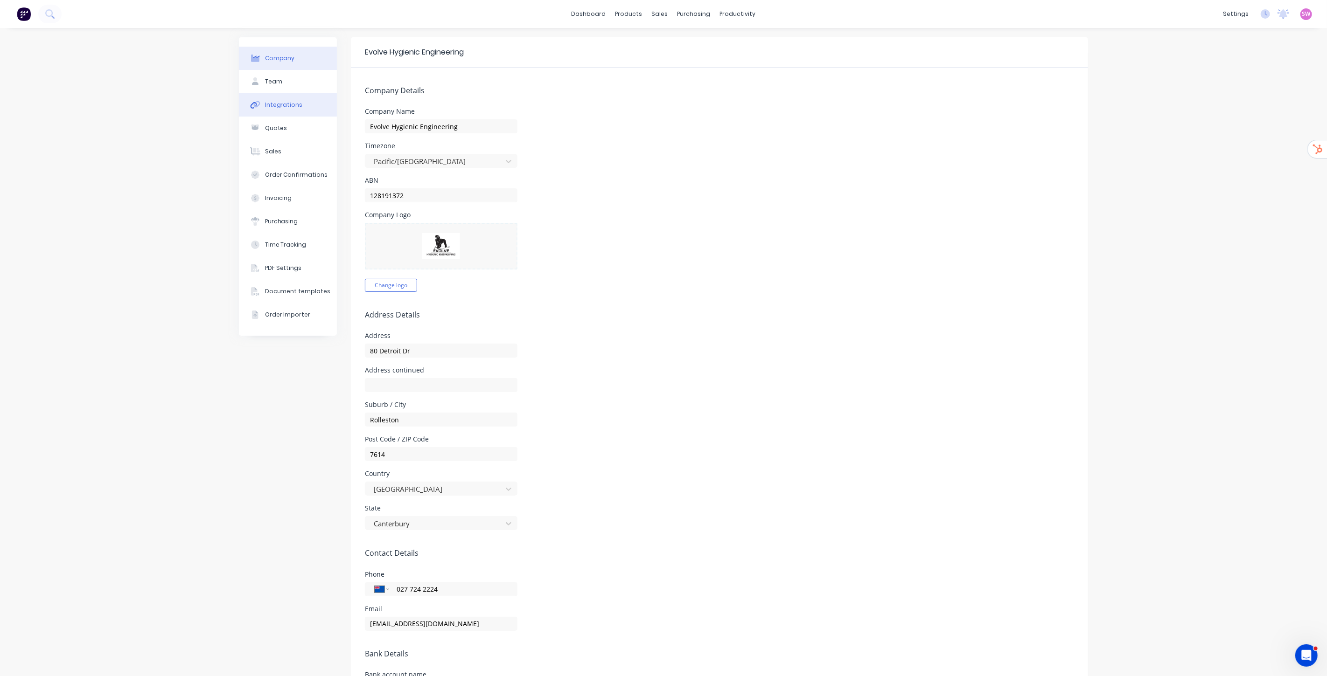
click at [285, 105] on div "Integrations" at bounding box center [284, 105] width 38 height 8
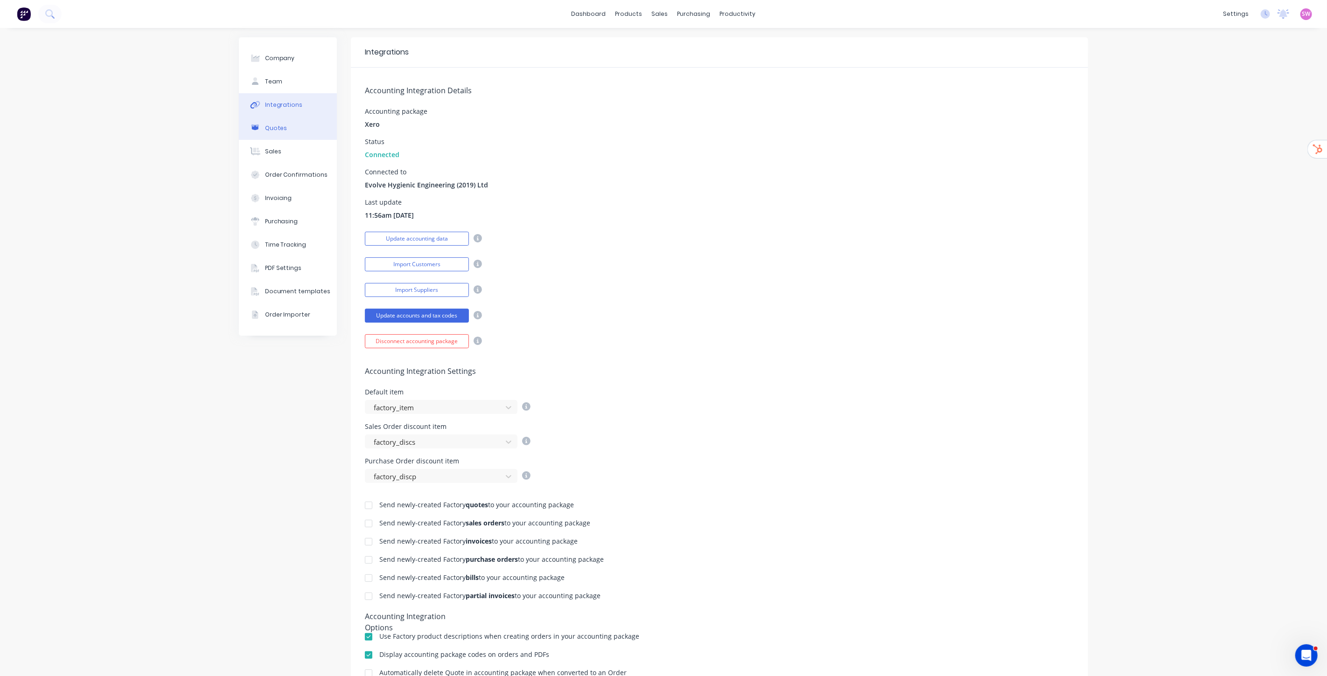
click at [276, 135] on button "Quotes" at bounding box center [288, 128] width 98 height 23
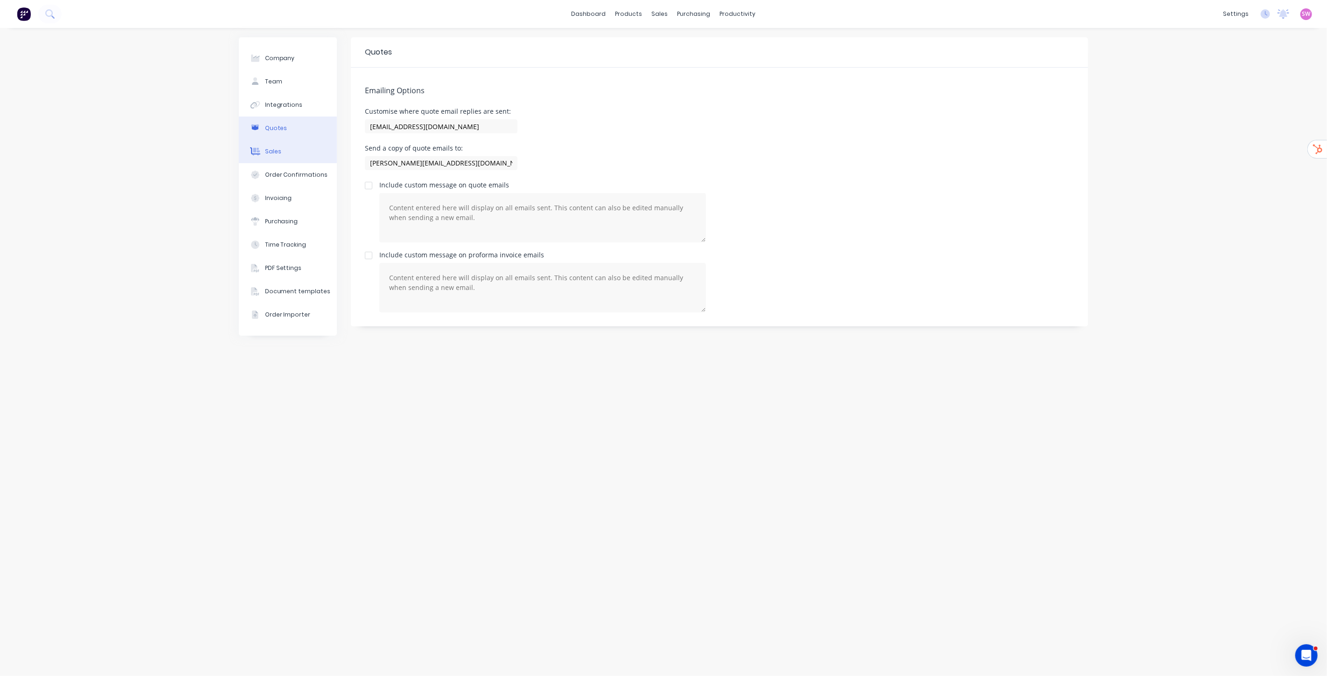
click at [279, 153] on div "Sales" at bounding box center [273, 151] width 16 height 8
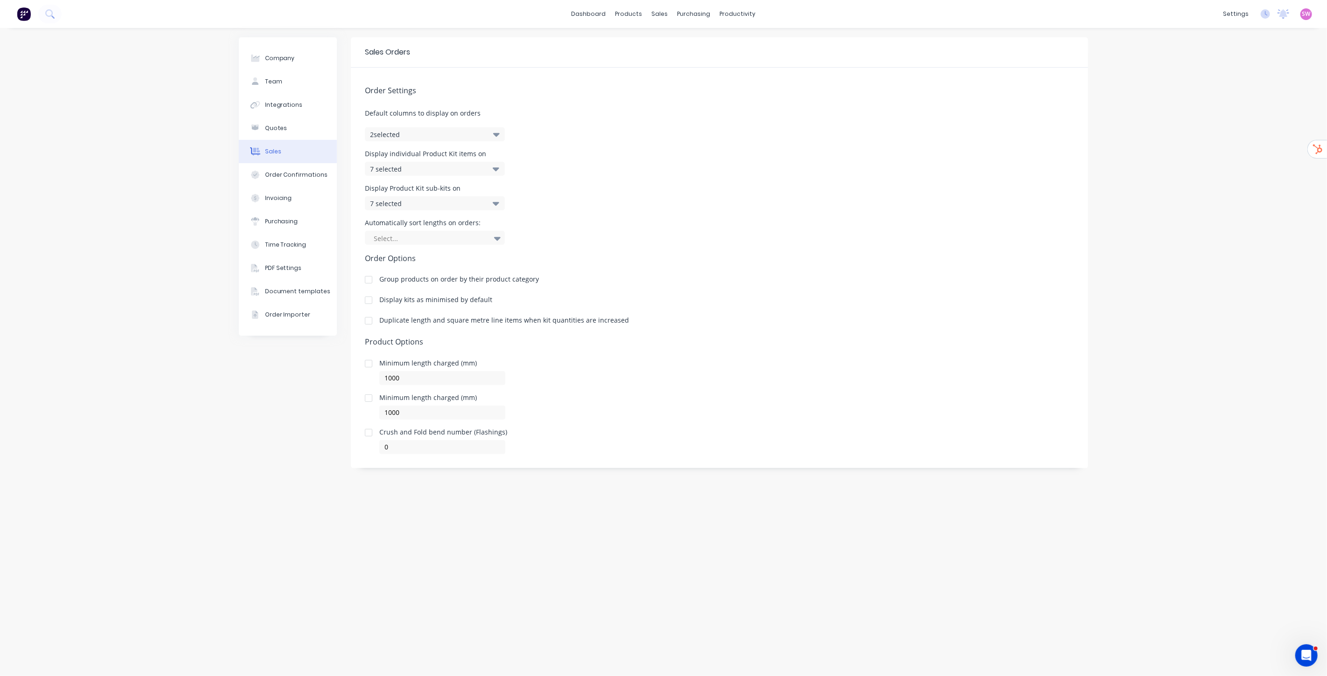
click at [368, 322] on div at bounding box center [368, 321] width 19 height 19
click at [266, 172] on div "Order Confirmations" at bounding box center [296, 175] width 63 height 8
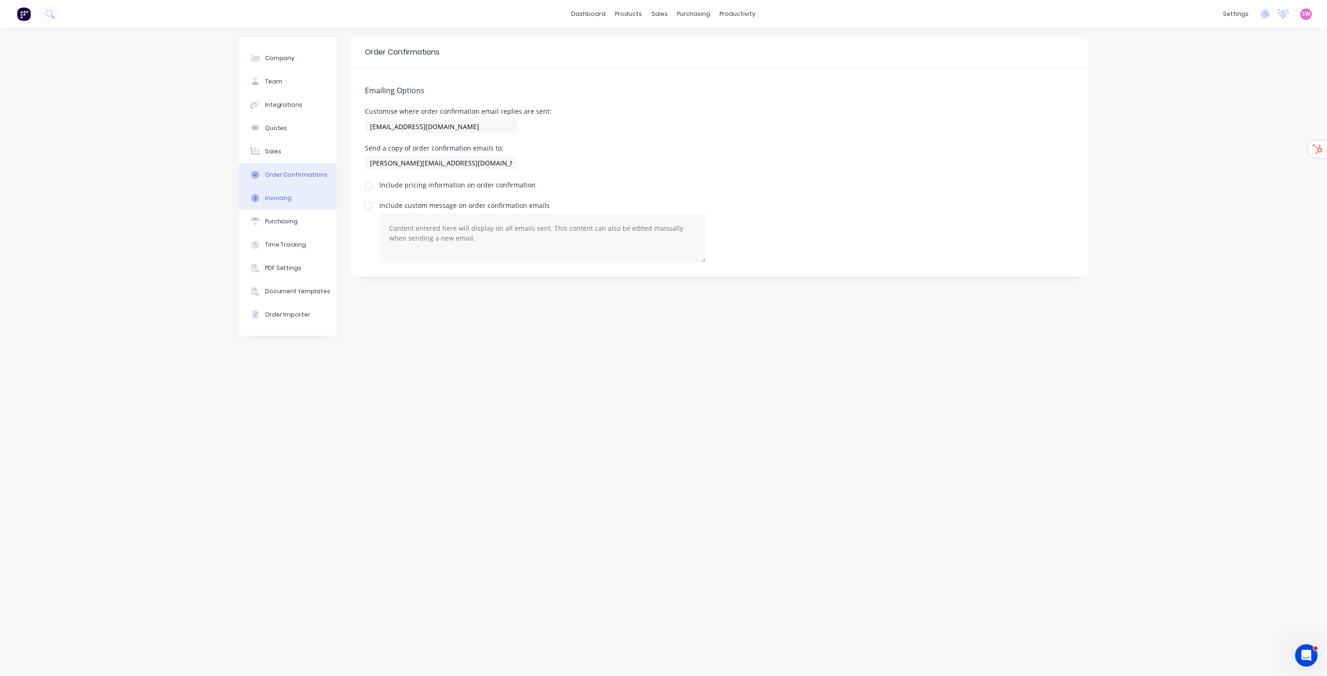
click at [290, 202] on div "Invoicing" at bounding box center [278, 198] width 27 height 8
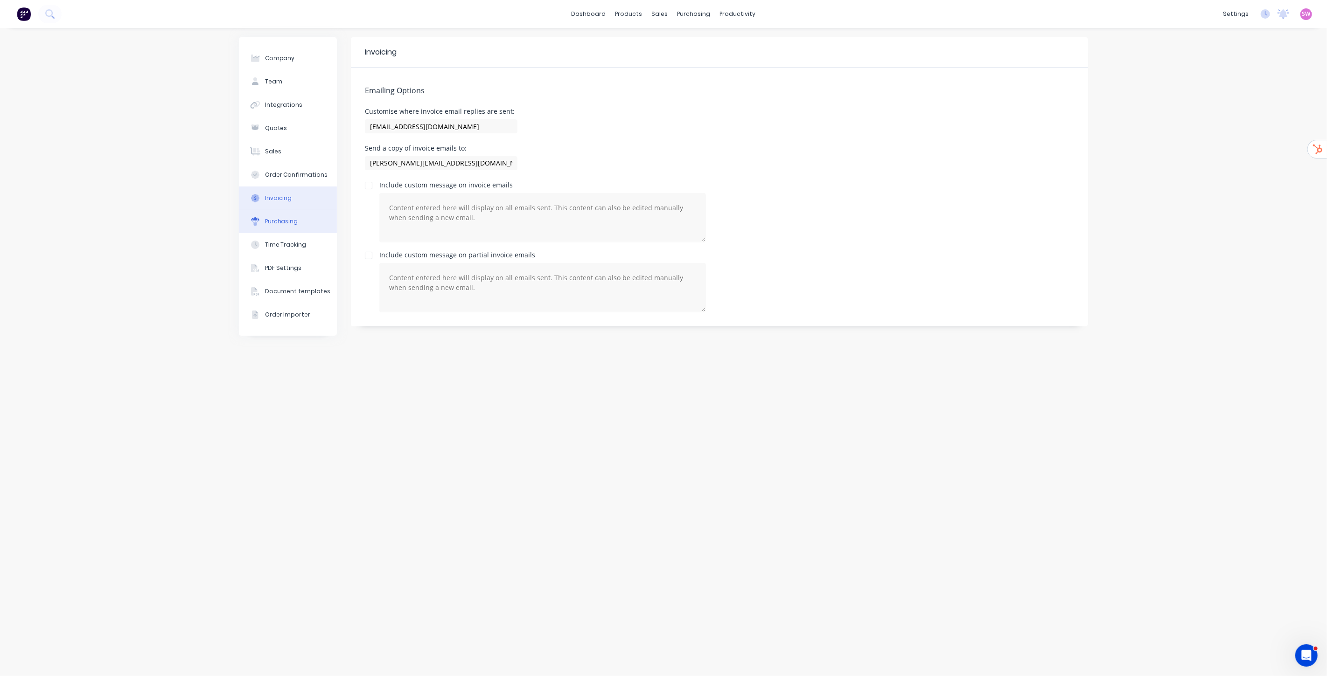
click at [287, 216] on button "Purchasing" at bounding box center [288, 221] width 98 height 23
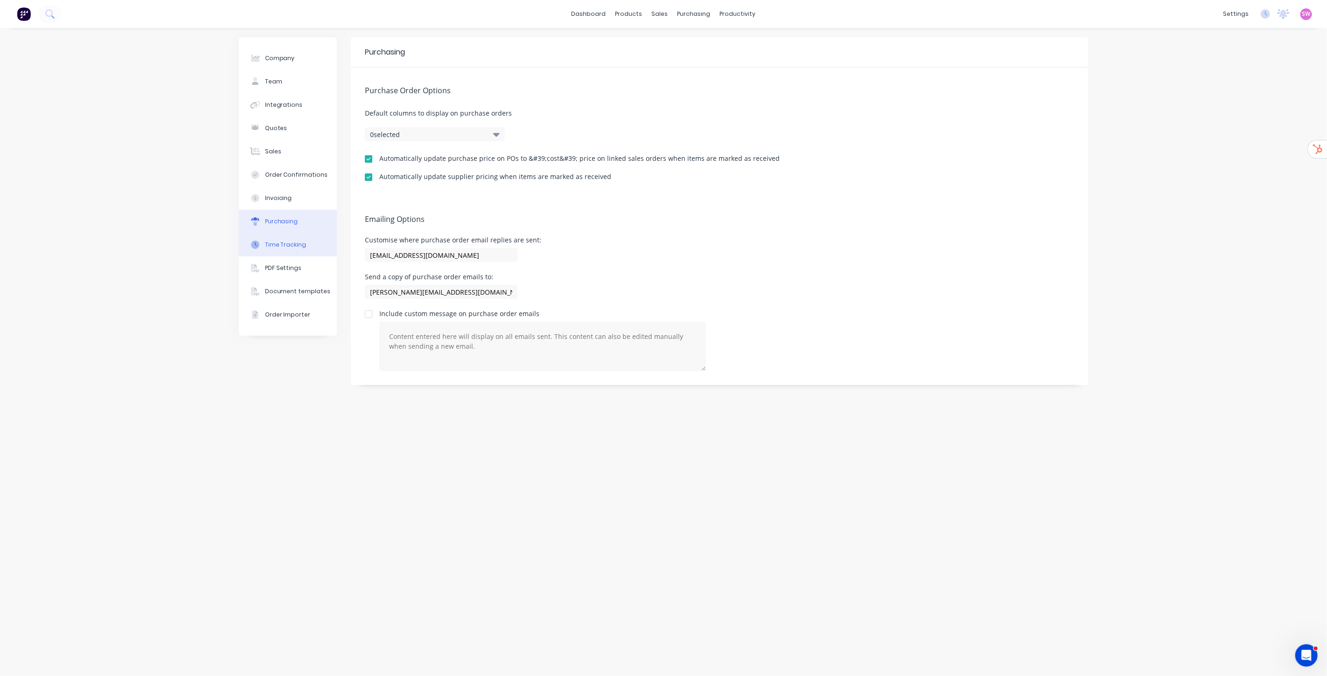
click at [289, 246] on div "Time Tracking" at bounding box center [286, 245] width 42 height 8
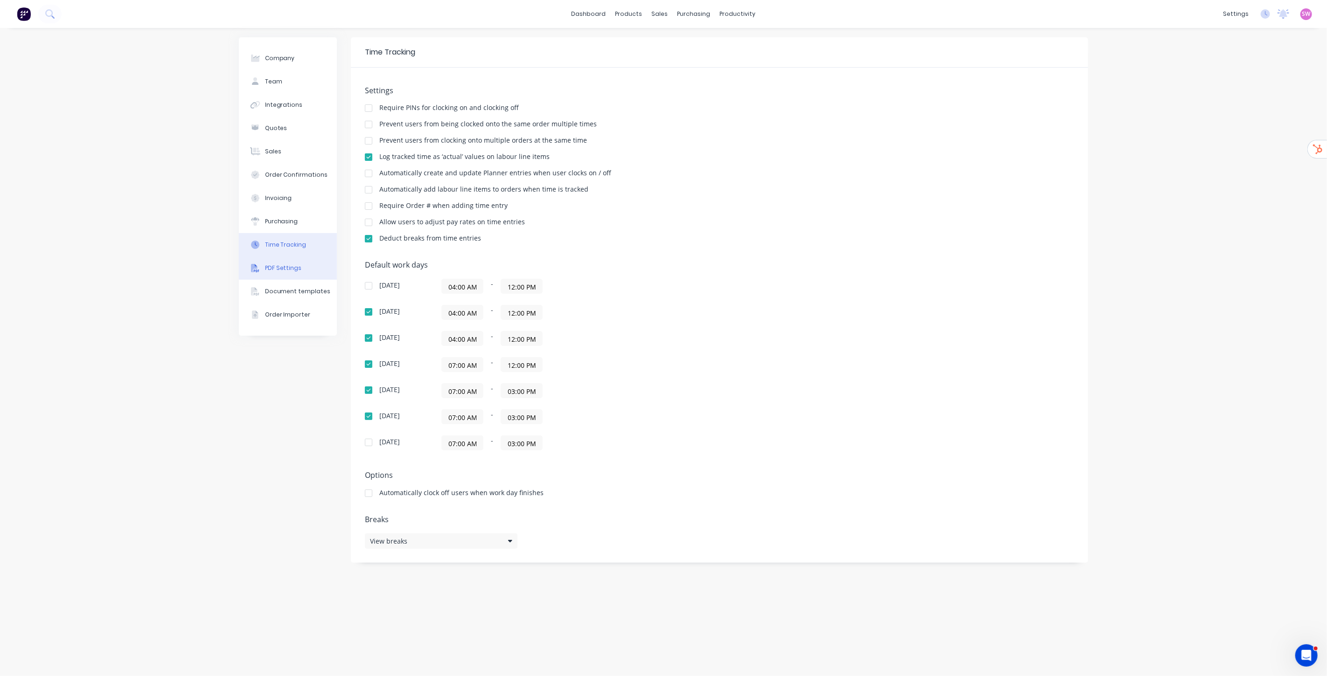
click at [284, 272] on div "PDF Settings" at bounding box center [283, 268] width 37 height 8
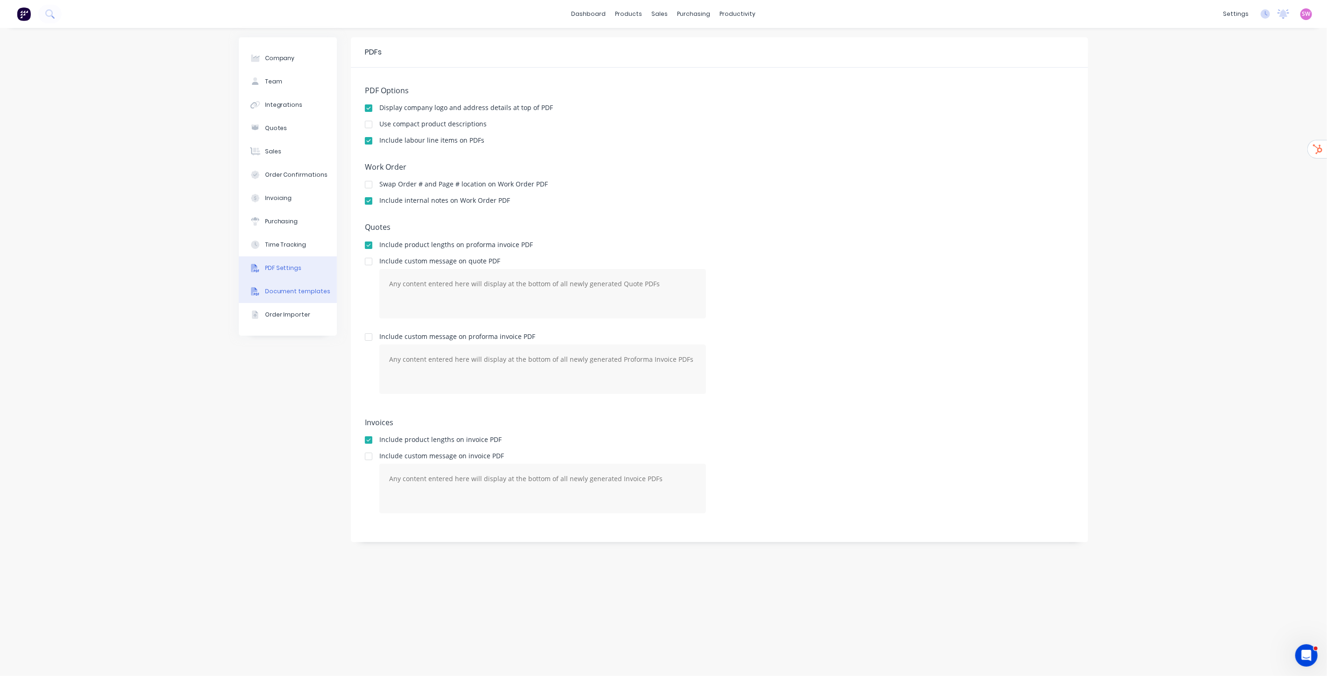
click at [278, 287] on div "Document templates" at bounding box center [298, 291] width 66 height 8
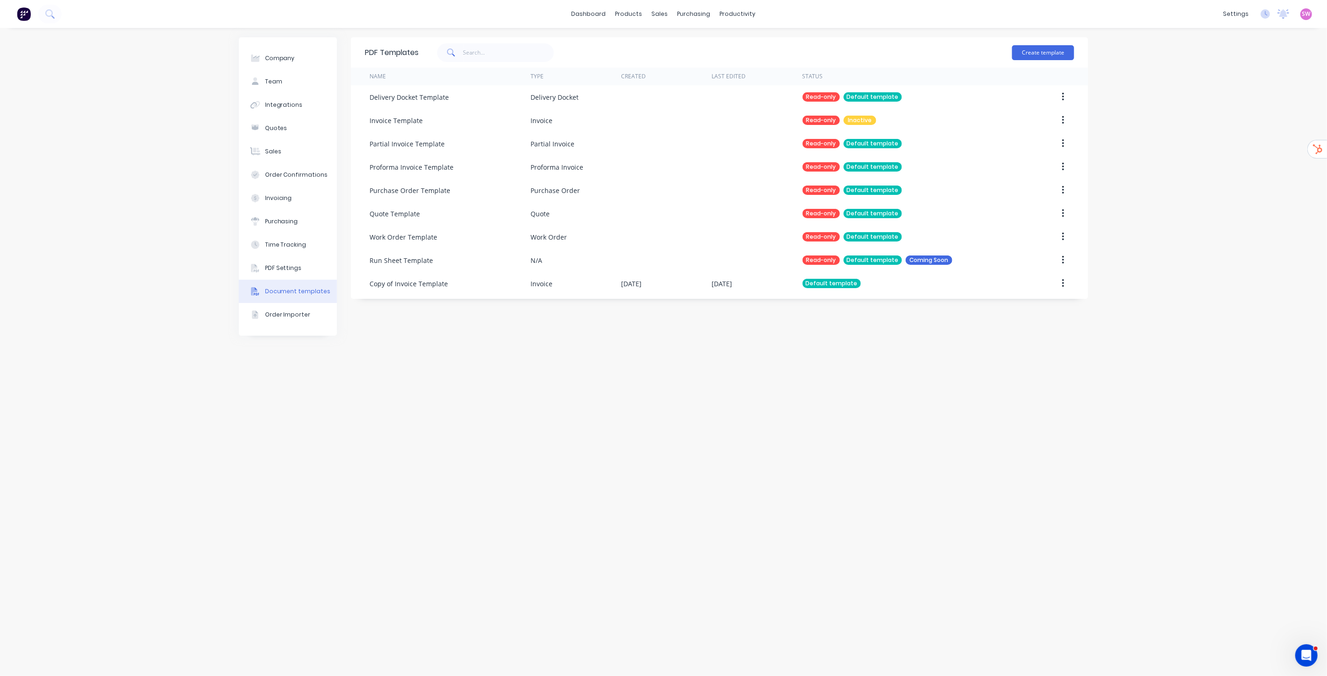
click at [1140, 357] on div "Company Team Integrations Quotes Sales Order Confirmations Invoicing Purchasing…" at bounding box center [663, 352] width 1327 height 648
